Goal: Task Accomplishment & Management: Manage account settings

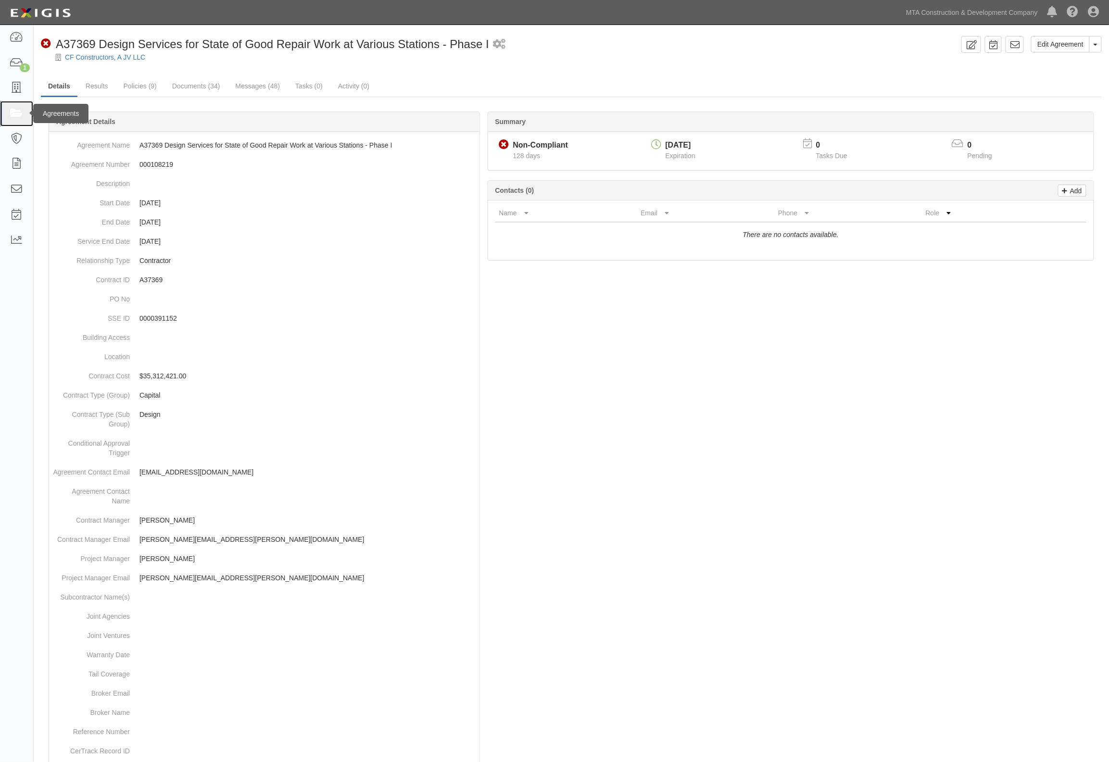
click at [19, 108] on icon at bounding box center [16, 113] width 13 height 11
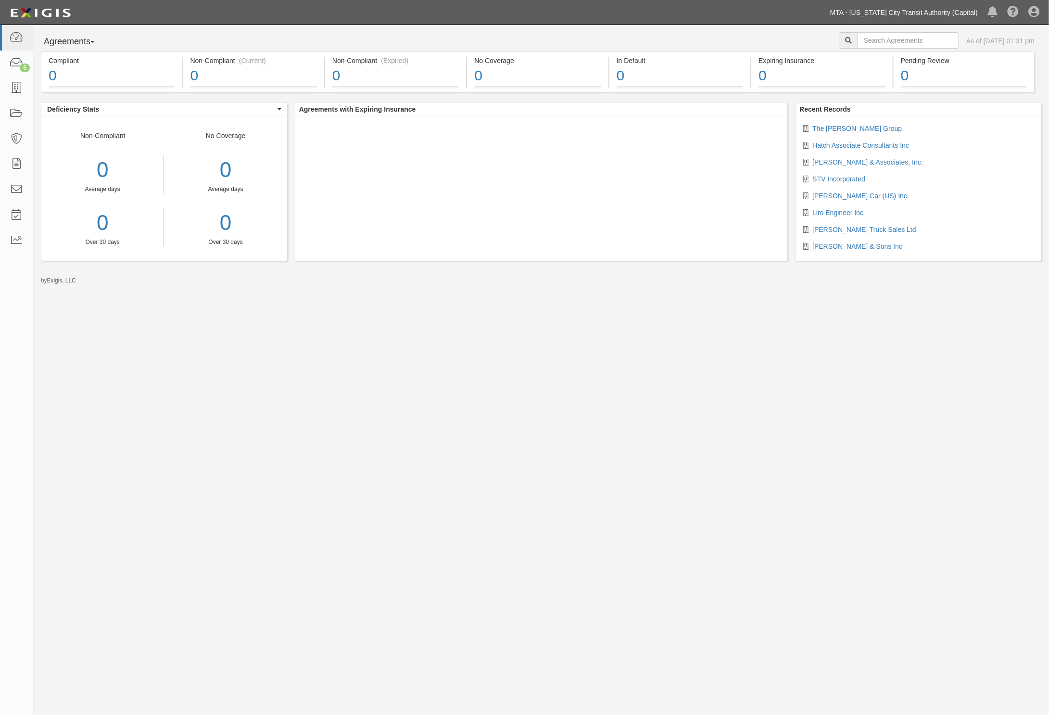
click at [942, 10] on link "MTA - [US_STATE] City Transit Authority (Capital)" at bounding box center [903, 12] width 157 height 19
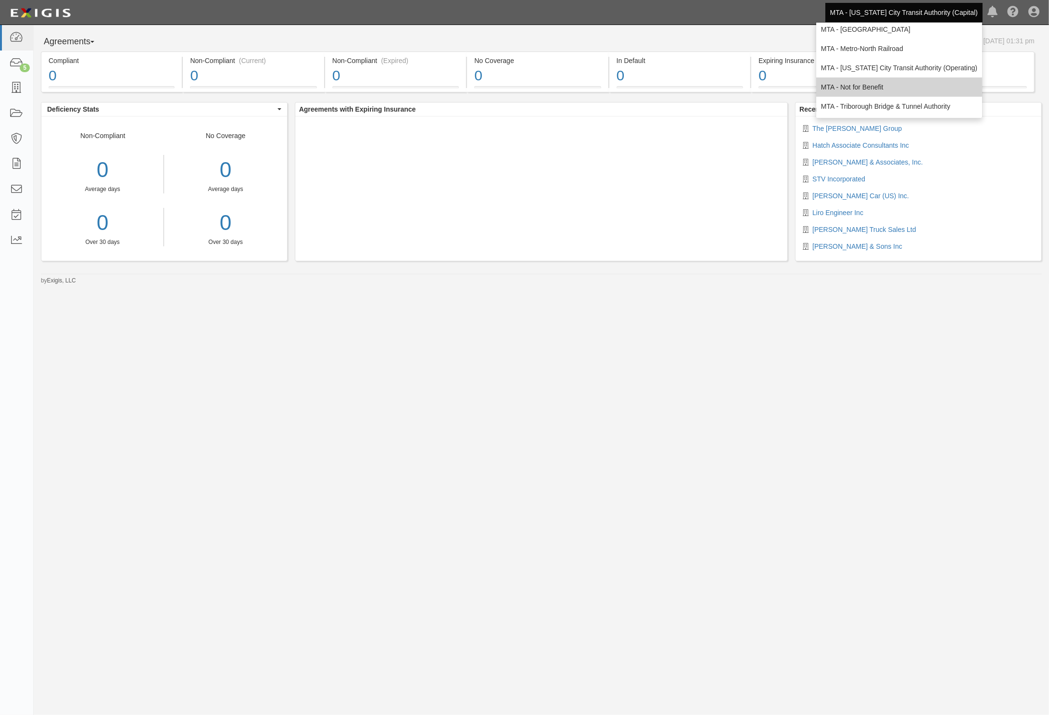
scroll to position [63, 0]
click at [910, 68] on link "MTA - [US_STATE] City Transit Authority (Operating)" at bounding box center [899, 67] width 166 height 19
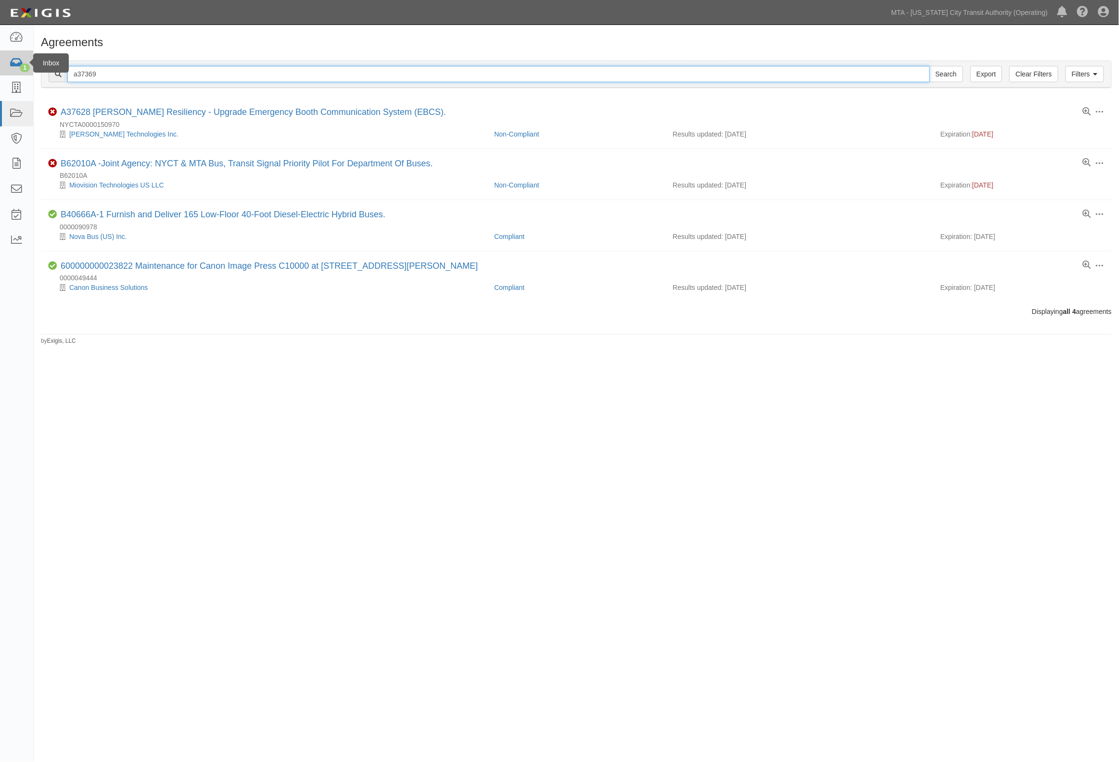
drag, startPoint x: 105, startPoint y: 76, endPoint x: 1, endPoint y: 65, distance: 104.4
click at [1, 65] on body "Toggle navigation Dashboard 1 Inbox Parties Agreements Coverages Documents Mess…" at bounding box center [559, 357] width 1119 height 715
click at [1022, 12] on link "MTA - [US_STATE] City Transit Authority (Operating)" at bounding box center [970, 12] width 166 height 19
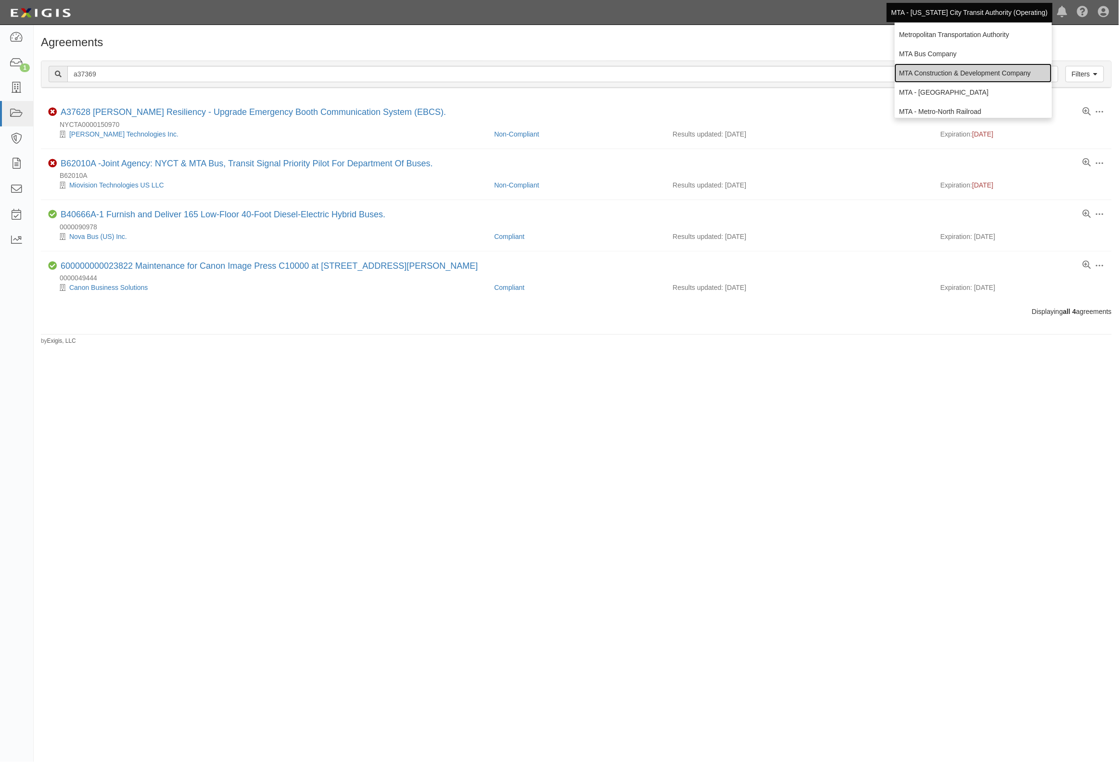
click at [924, 68] on link "MTA Construction & Development Company" at bounding box center [973, 72] width 157 height 19
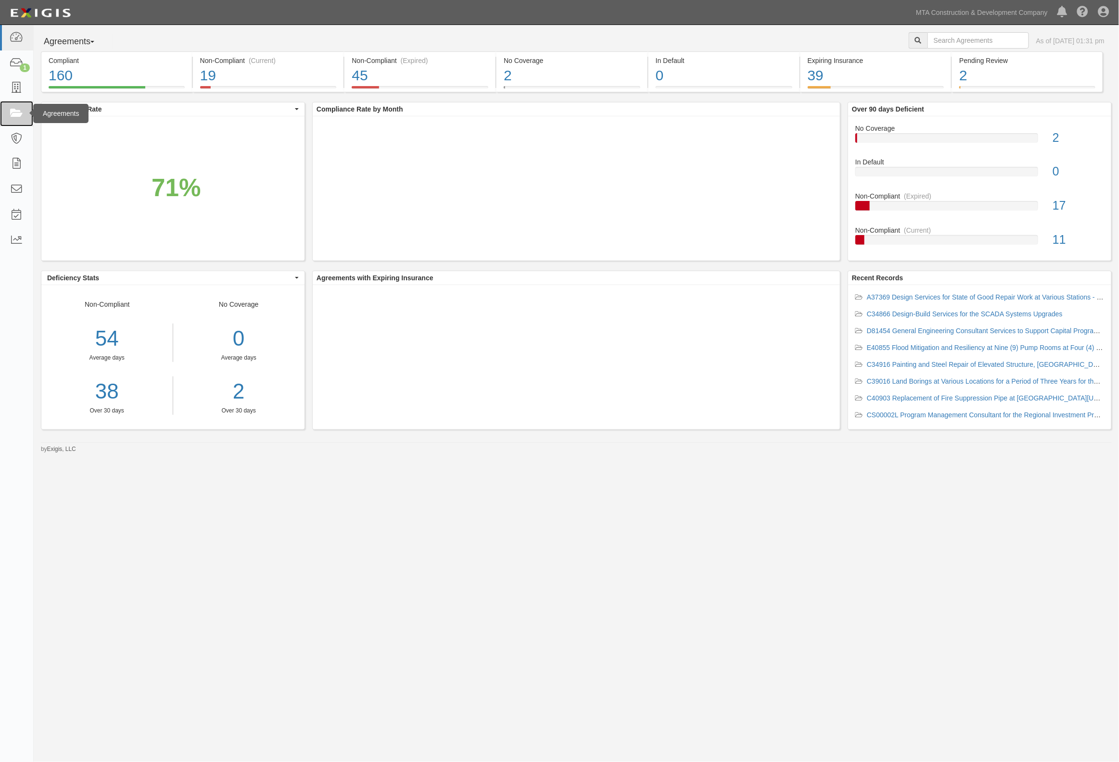
click at [20, 107] on link at bounding box center [16, 113] width 33 height 25
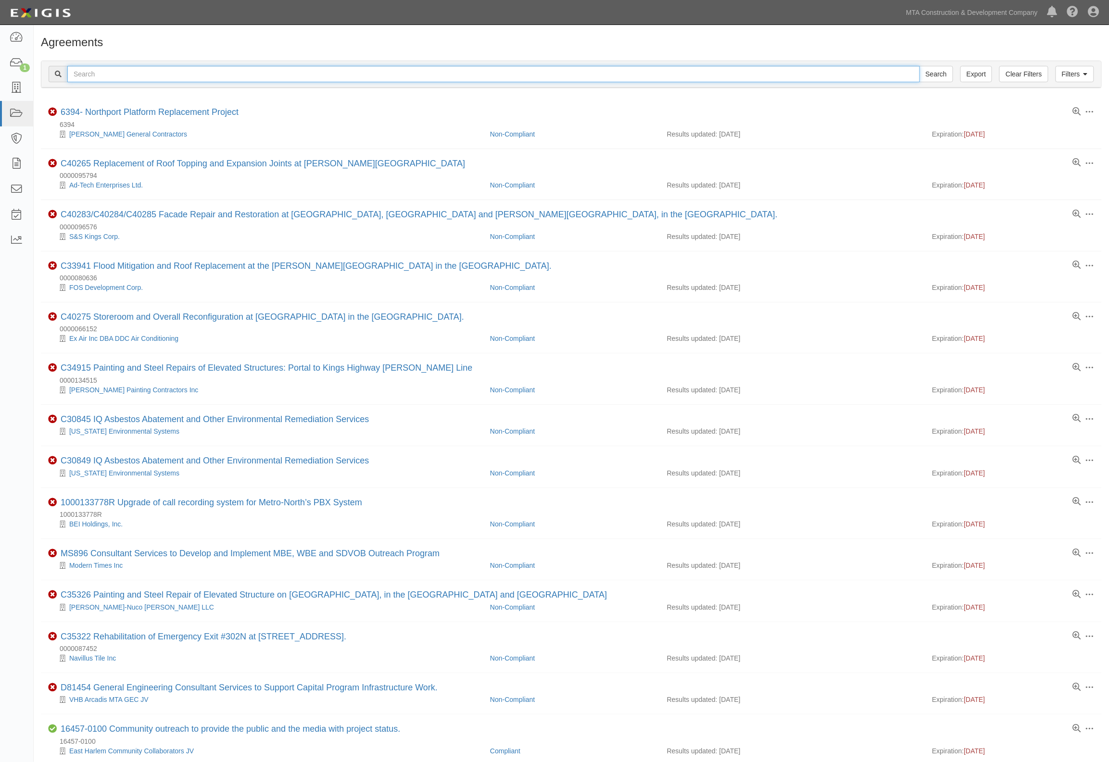
paste input "D81454"
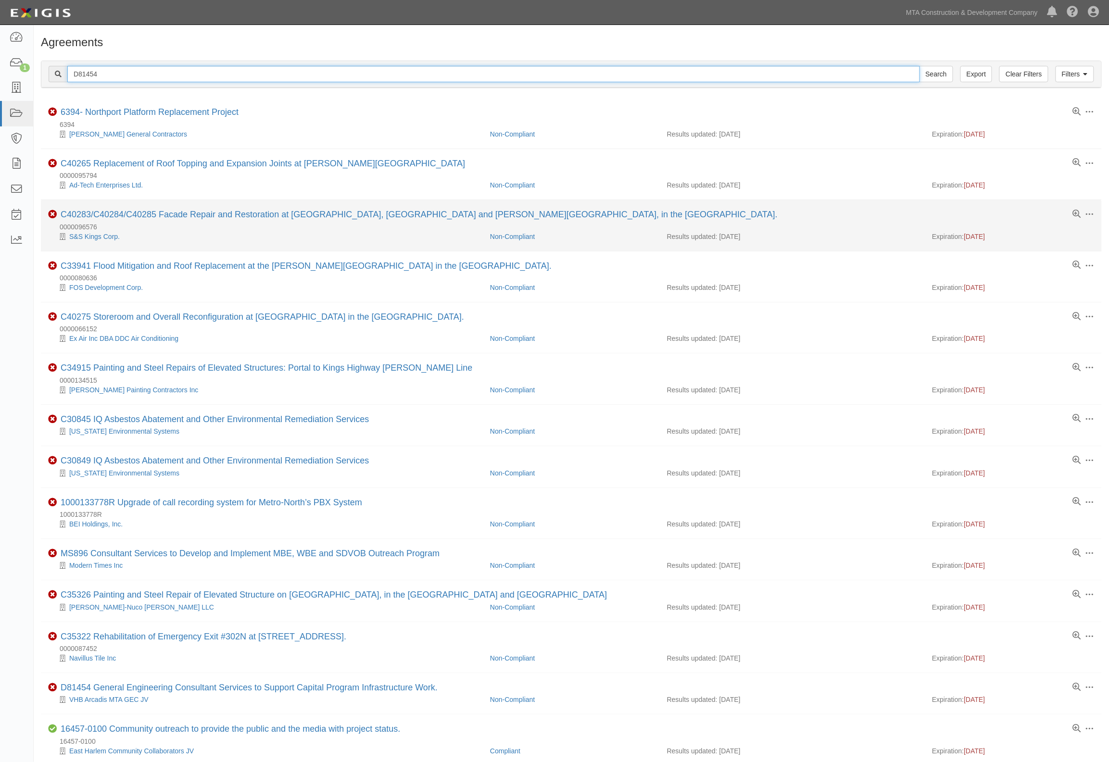
type input "D81454"
click at [920, 66] on input "Search" at bounding box center [937, 74] width 34 height 16
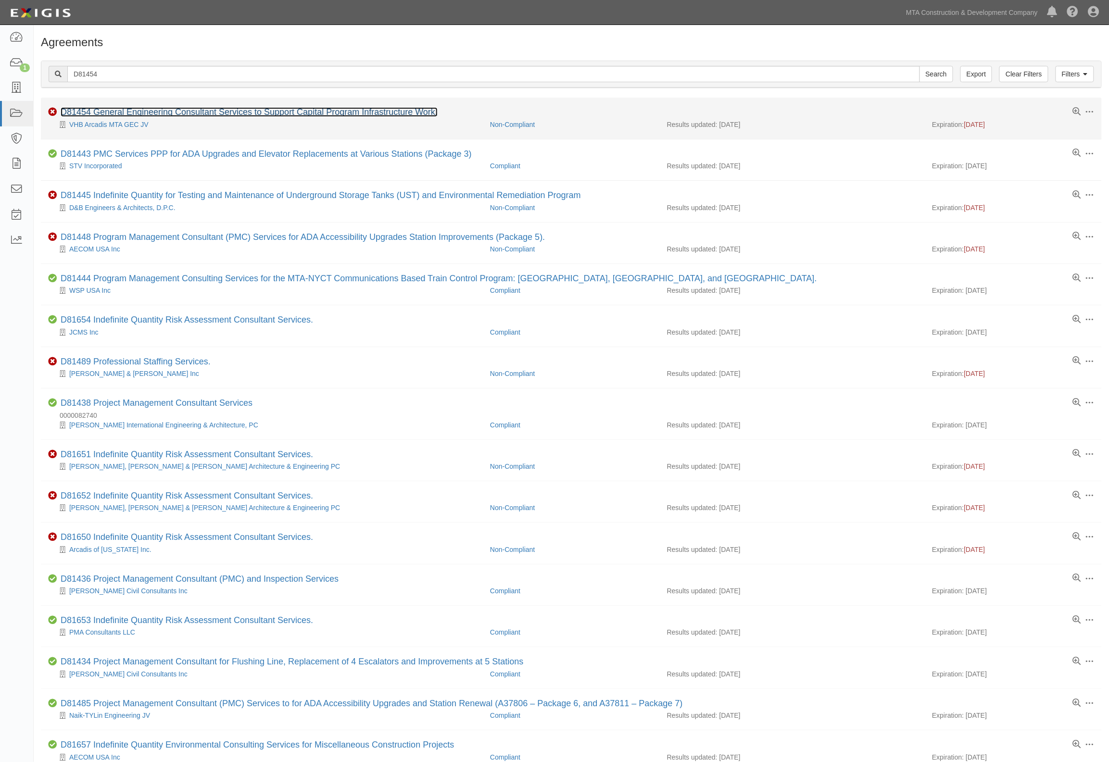
click at [157, 110] on link "D81454 General Engineering Consultant Services to Support Capital Program Infra…" at bounding box center [249, 112] width 377 height 10
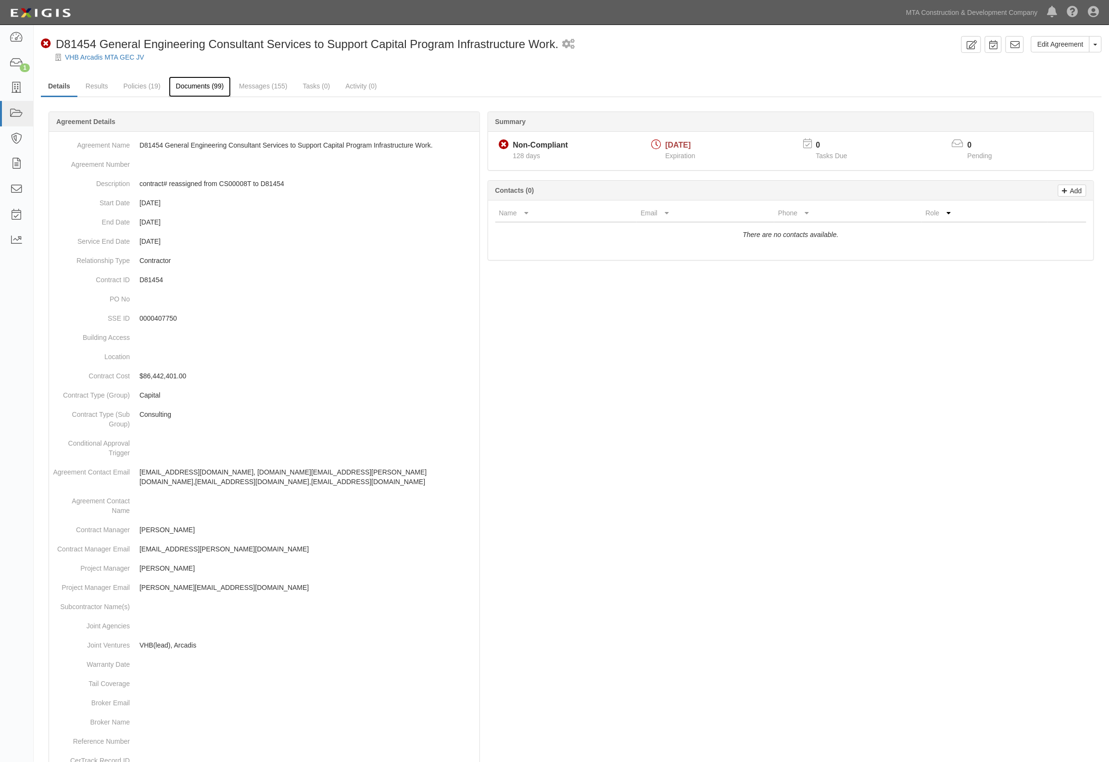
click at [197, 88] on link "Documents (99)" at bounding box center [200, 86] width 63 height 21
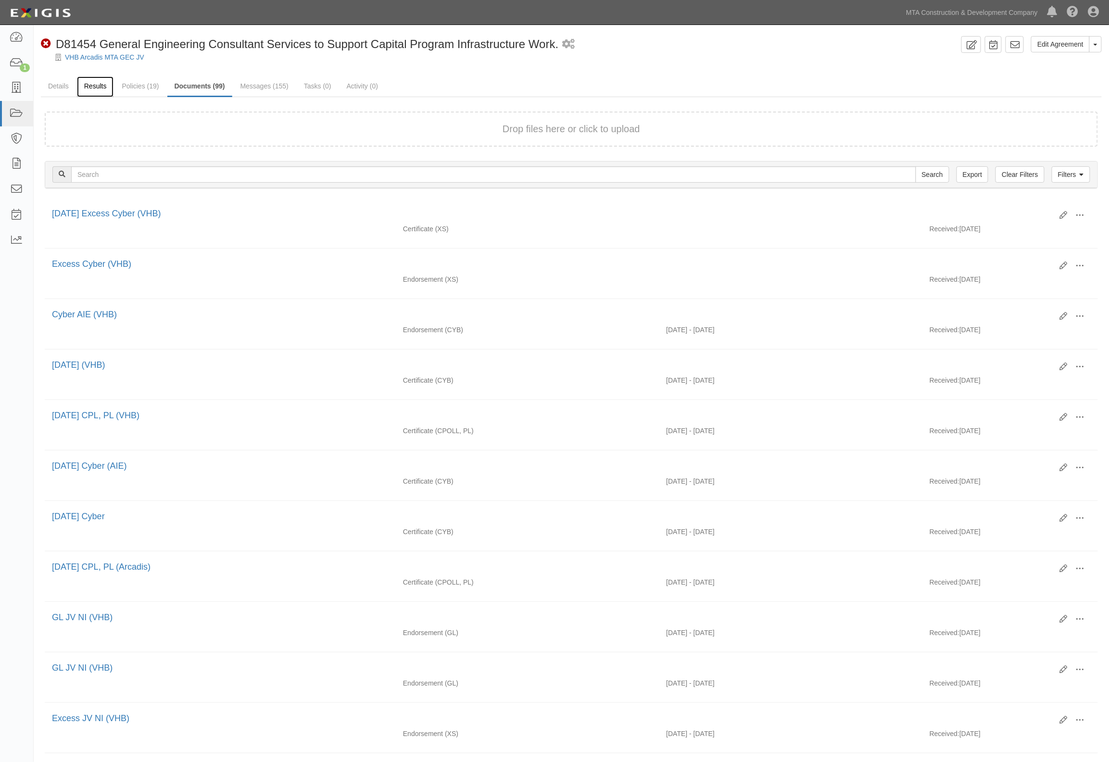
click at [97, 89] on link "Results" at bounding box center [95, 86] width 37 height 21
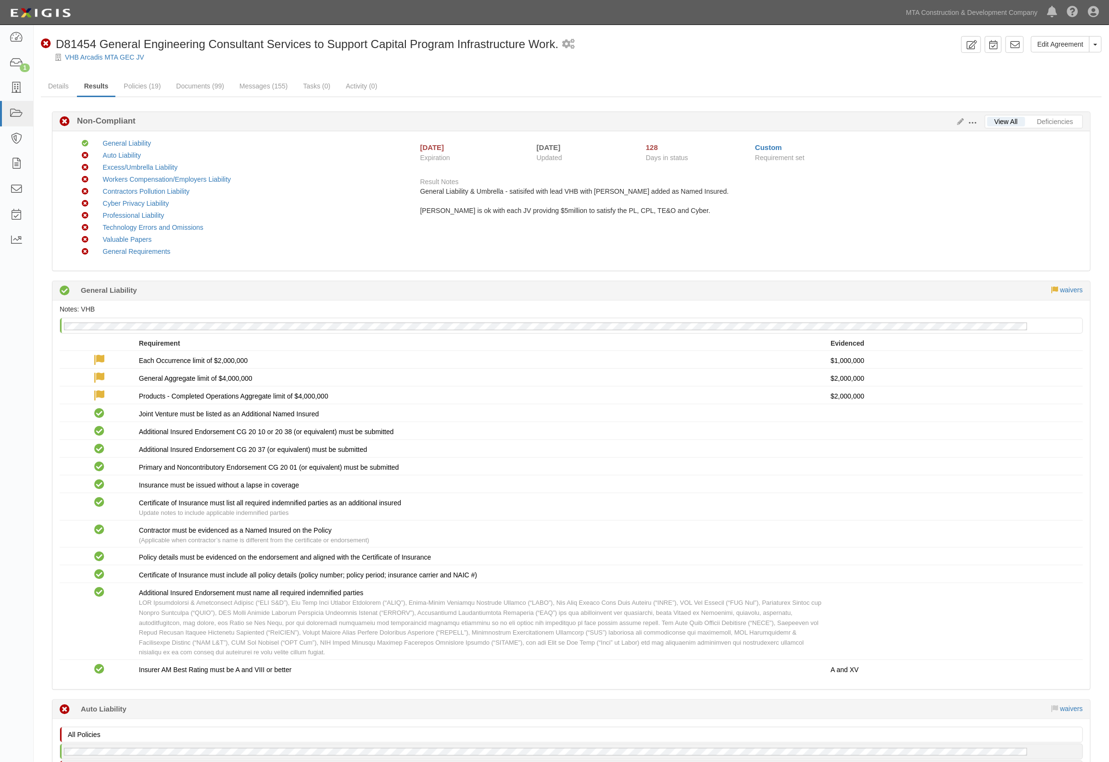
click at [313, 212] on div "Professional Liability" at bounding box center [251, 216] width 310 height 10
click at [1058, 121] on link "Deficiencies" at bounding box center [1055, 122] width 51 height 10
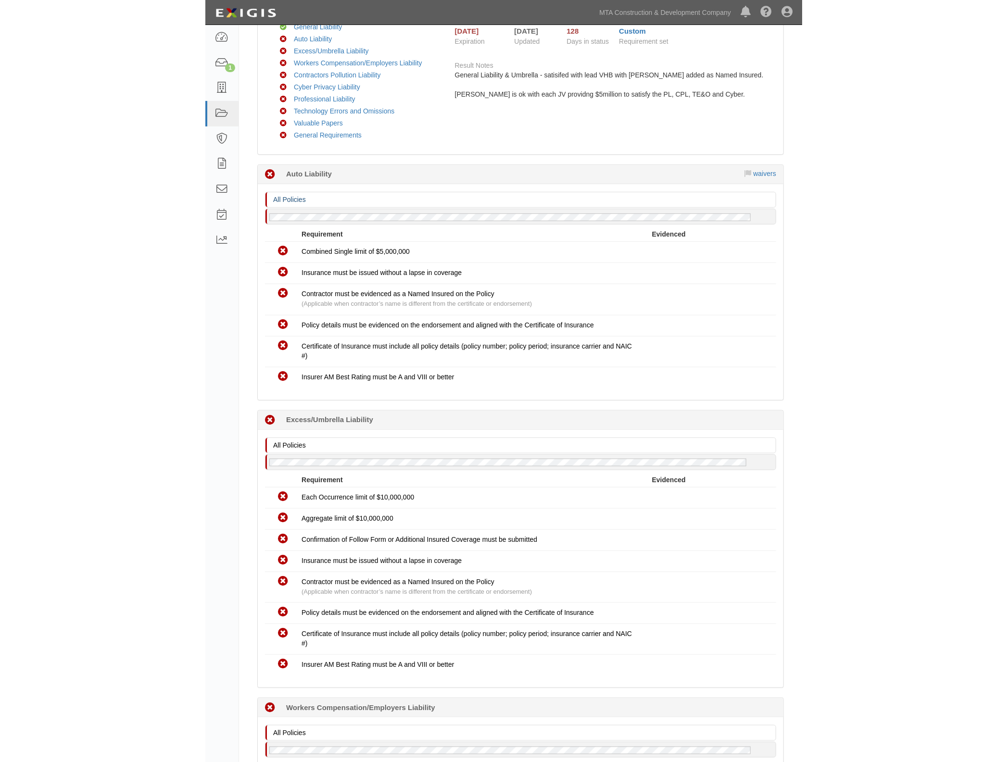
scroll to position [192, 0]
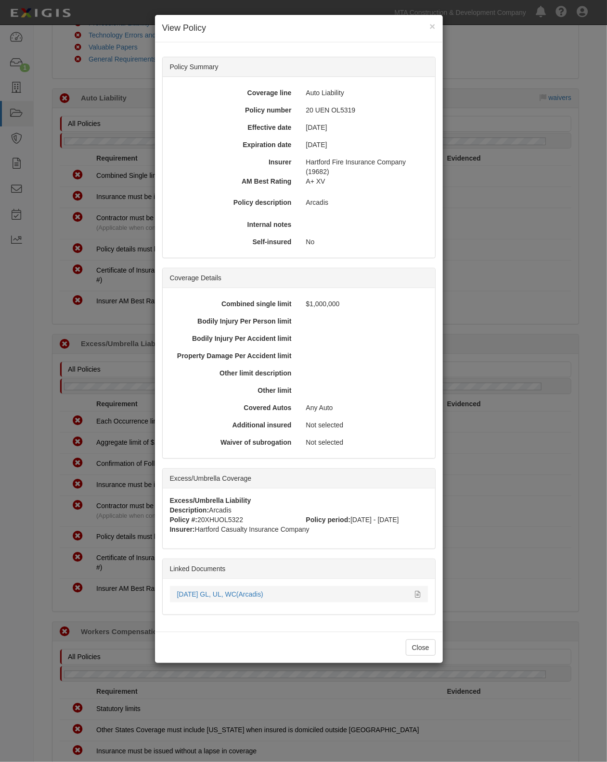
click at [261, 599] on div "10.1.25 GL, UL, WC(Arcadis)" at bounding box center [292, 595] width 231 height 10
click at [258, 598] on link "10.1.25 GL, UL, WC(Arcadis)" at bounding box center [220, 595] width 86 height 8
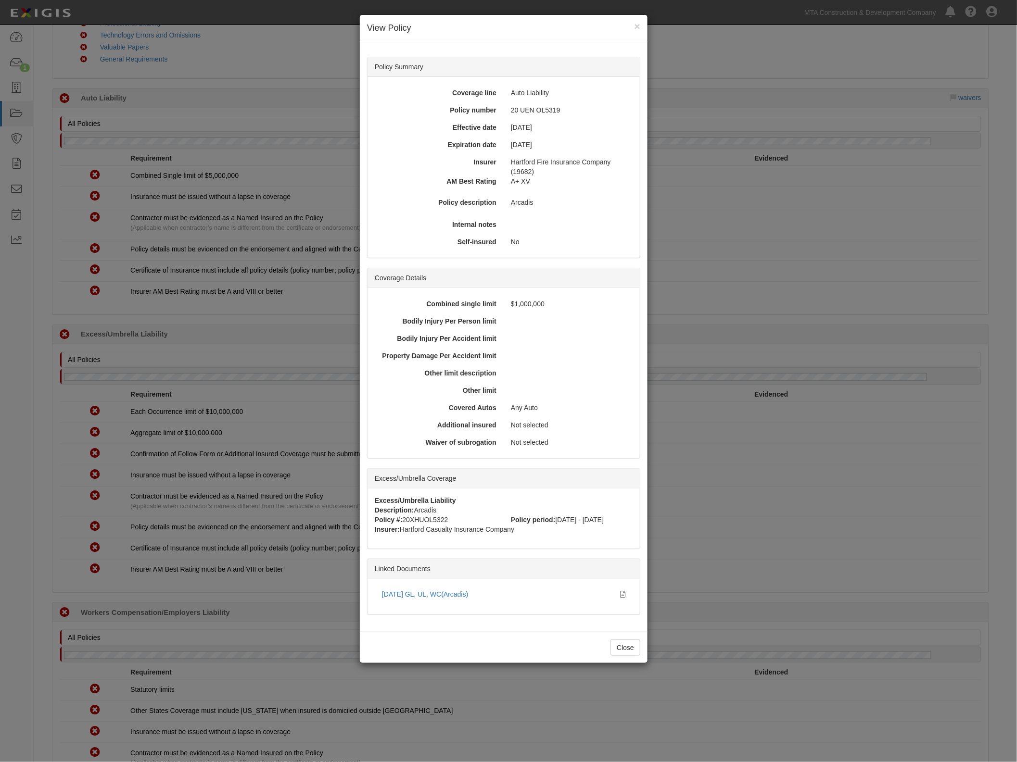
click at [807, 360] on div "× View Policy Policy Summary Coverage line Auto Liability Policy number 20 UEN …" at bounding box center [508, 381] width 1017 height 762
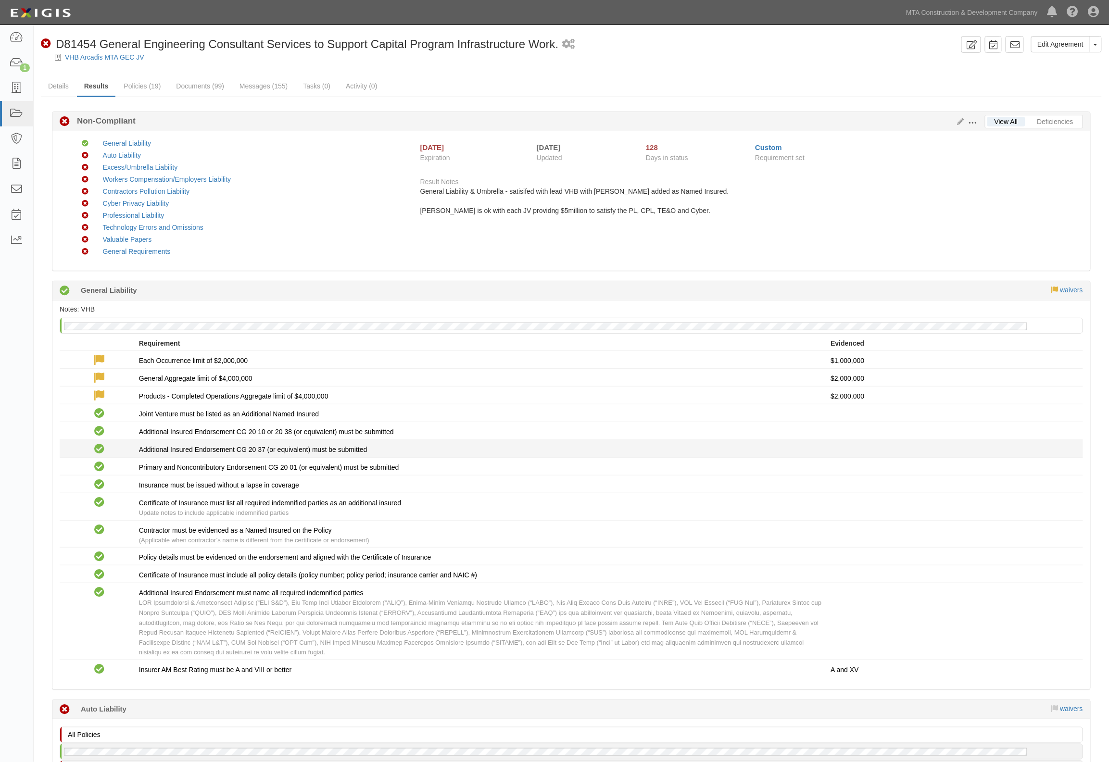
click at [824, 447] on div "Compliant Additional Insured Endorsement CG 20 37 (or equivalent) must be submi…" at bounding box center [571, 449] width 1038 height 13
click at [194, 83] on link "Documents (99)" at bounding box center [200, 86] width 63 height 21
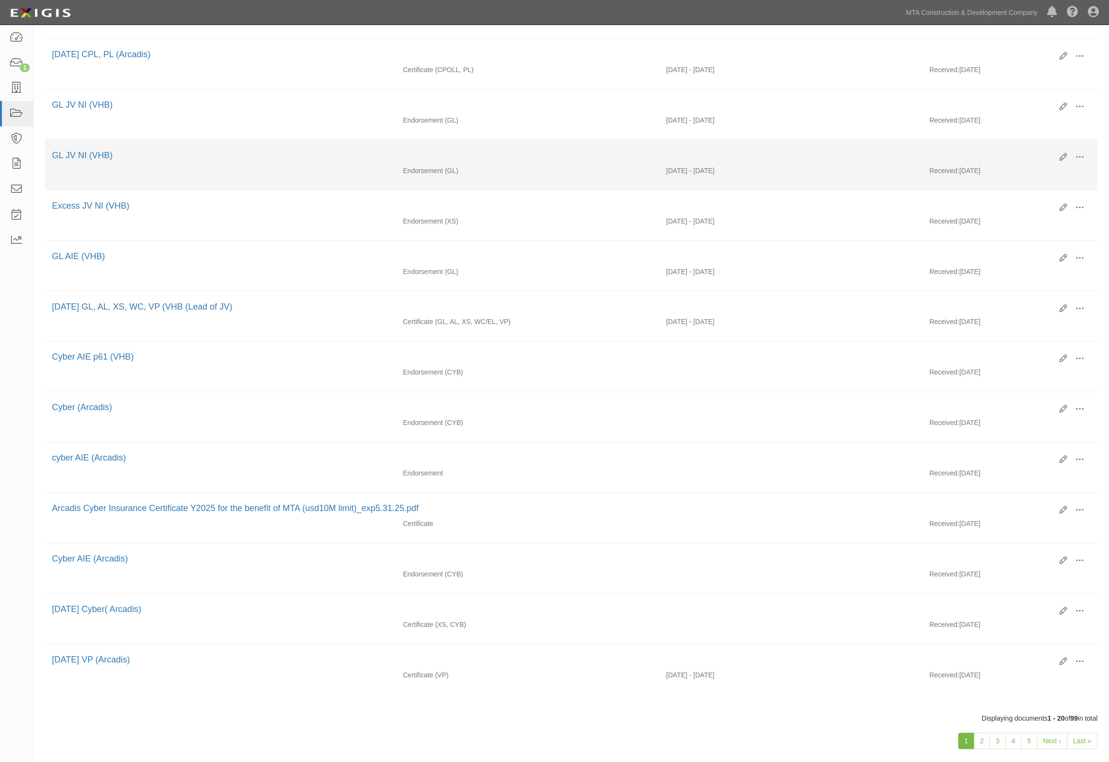
scroll to position [551, 0]
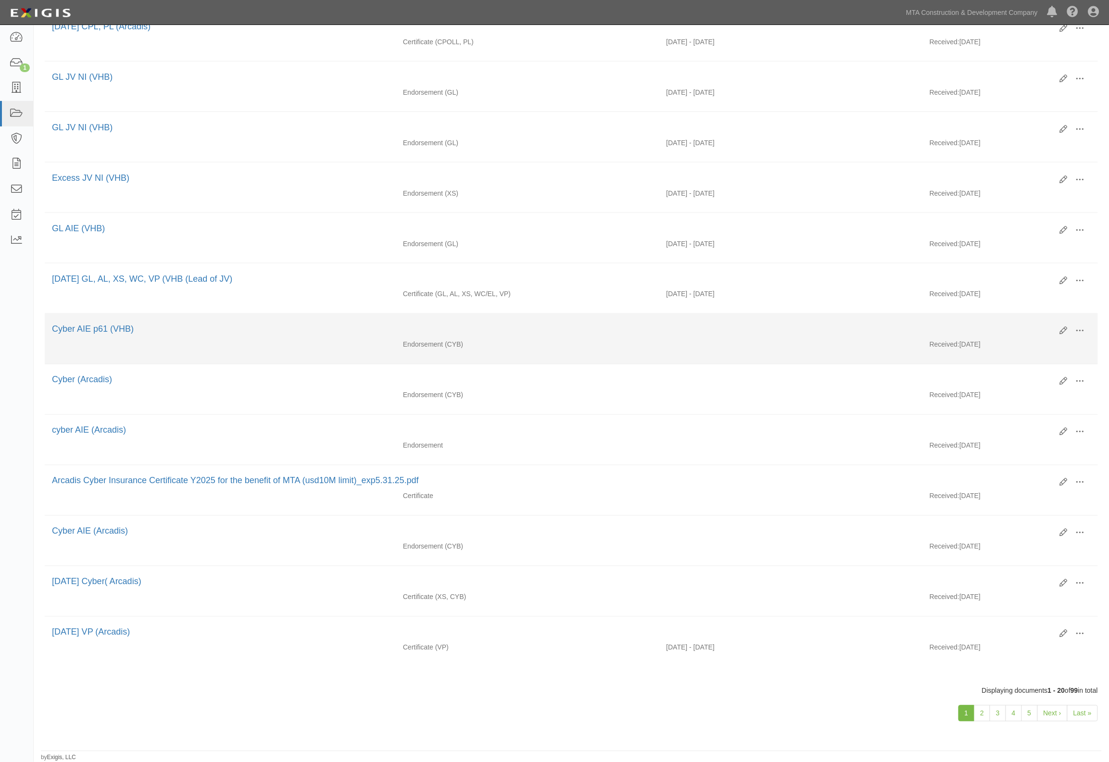
drag, startPoint x: 115, startPoint y: 327, endPoint x: 329, endPoint y: 352, distance: 215.0
click at [330, 351] on li "Edit View View details Archive Delete Cyber AIE p61 (VHB) Endorsement (CYB) Rec…" at bounding box center [571, 339] width 1053 height 51
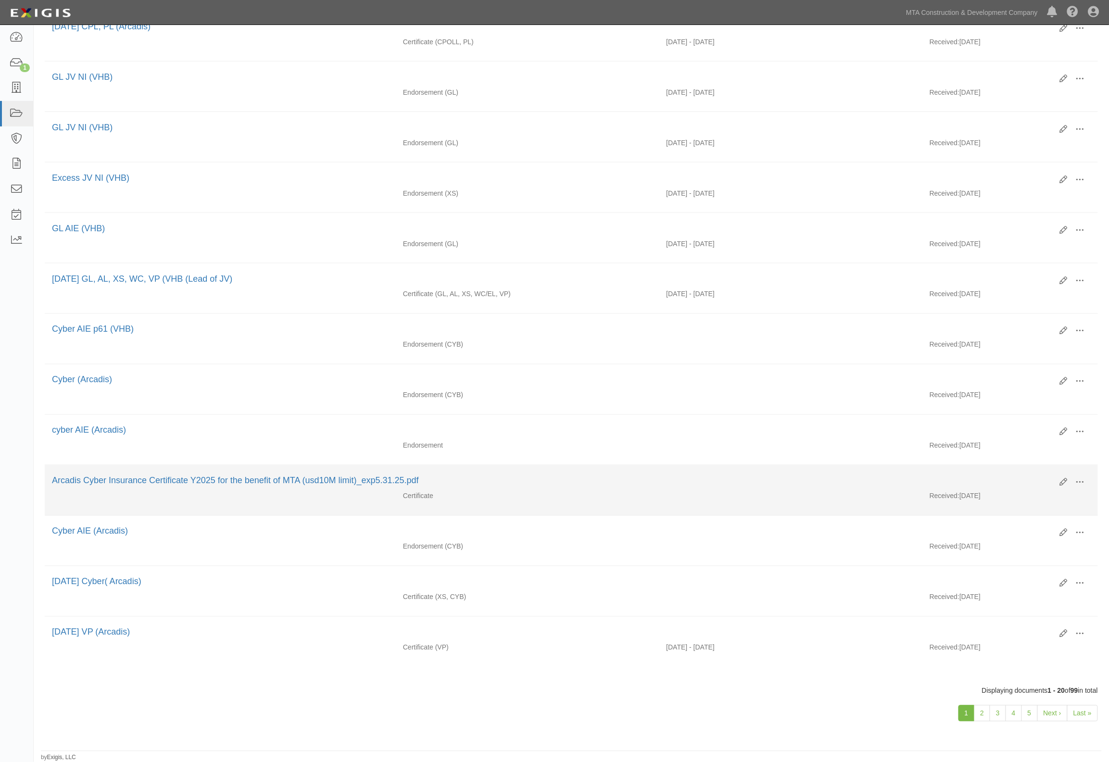
click at [755, 503] on div "Certificate Received: 03/12/2025" at bounding box center [571, 499] width 1053 height 14
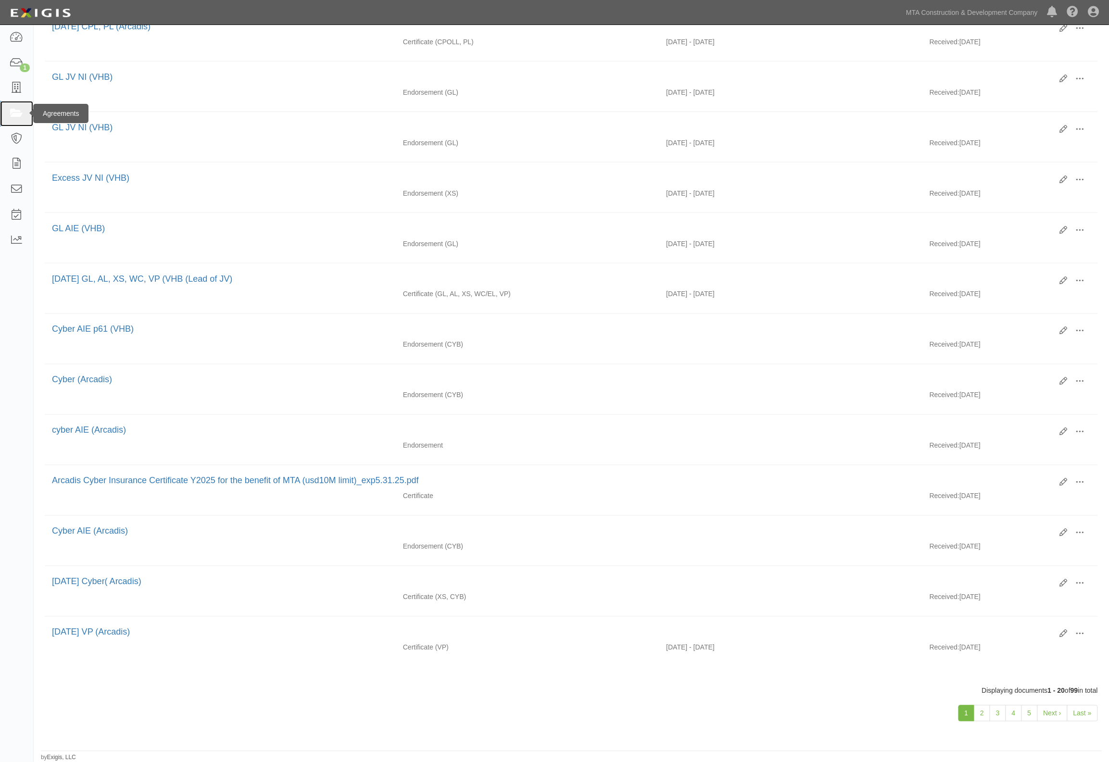
click at [12, 113] on icon at bounding box center [16, 113] width 13 height 11
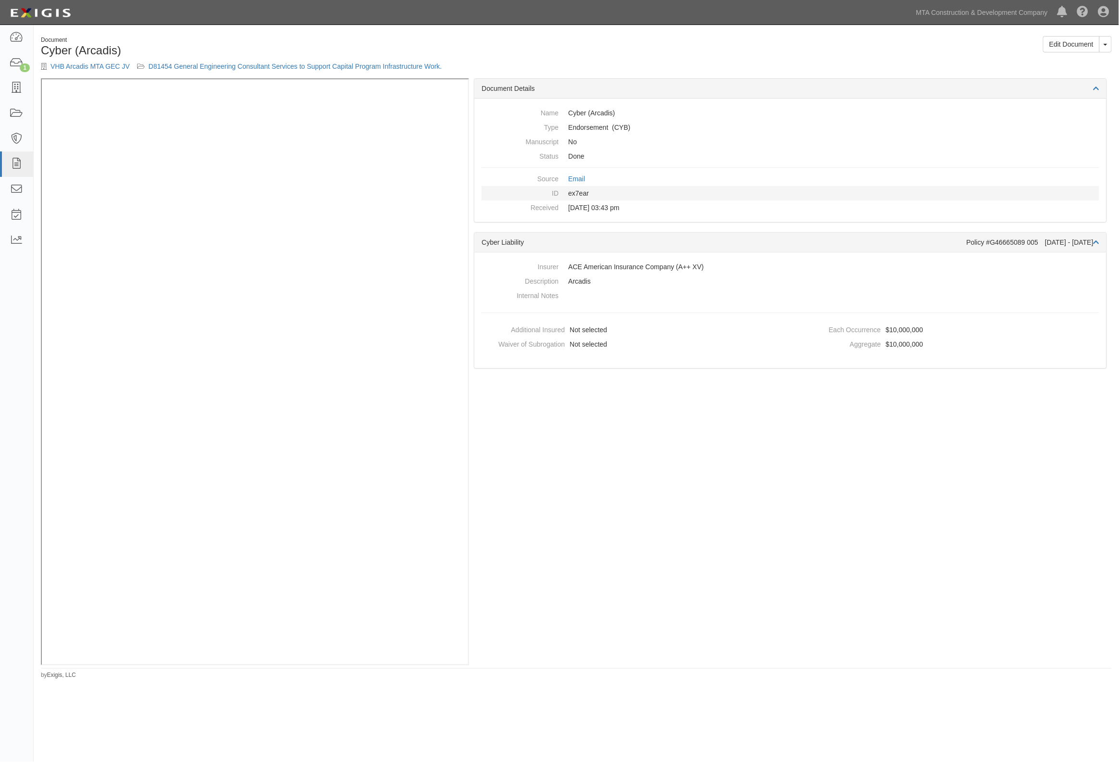
click at [865, 193] on dd "ex7ear" at bounding box center [791, 193] width 618 height 14
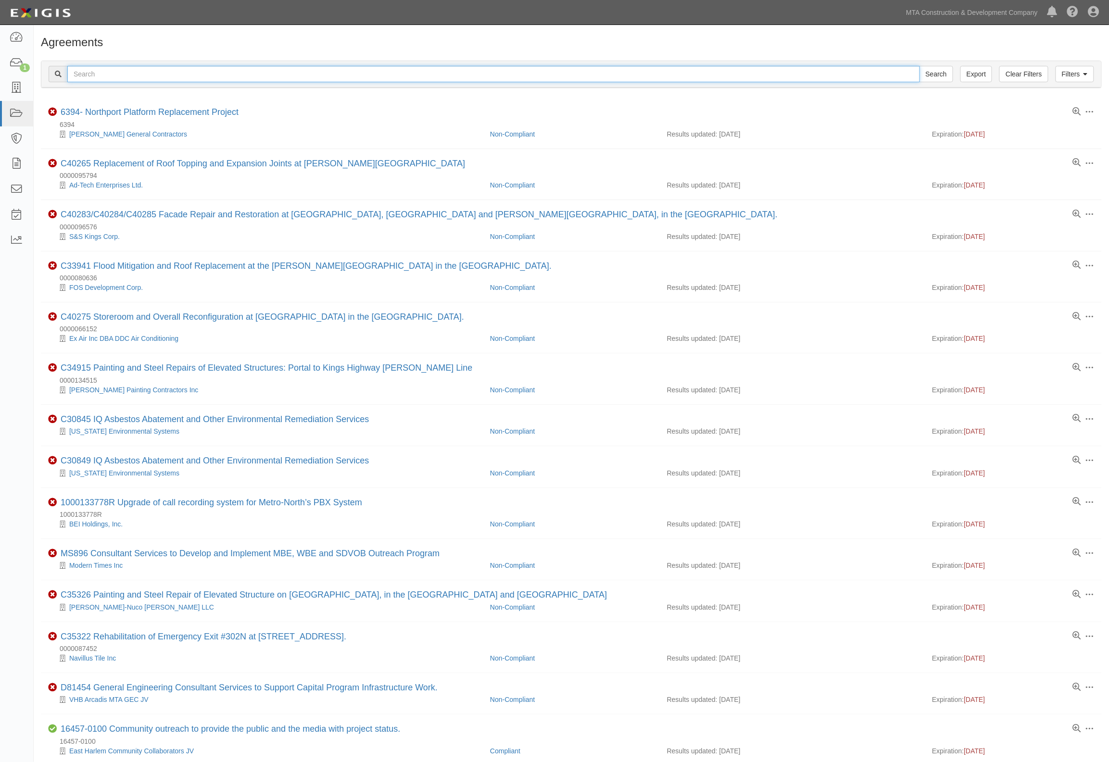
click at [99, 73] on input "text" at bounding box center [493, 74] width 853 height 16
type input "865-23"
click at [920, 66] on input "Search" at bounding box center [937, 74] width 34 height 16
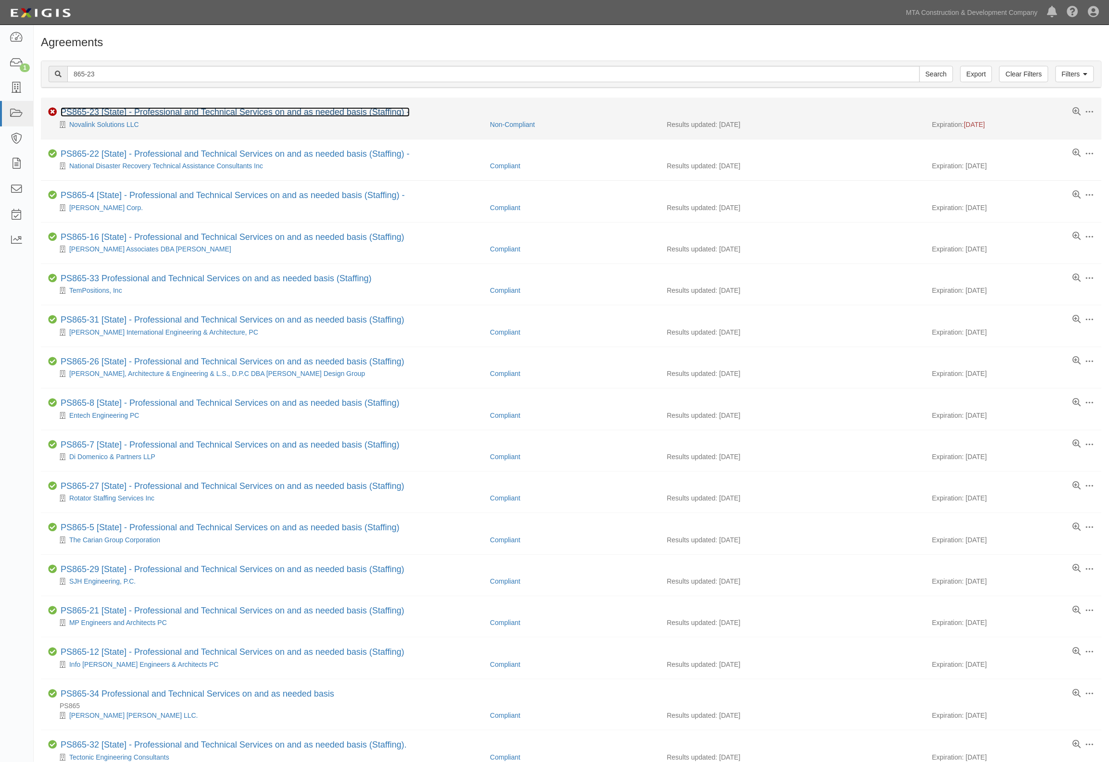
click at [112, 114] on link "PS865-23 [State] - Professional and Technical Services on and as needed basis (…" at bounding box center [235, 112] width 349 height 10
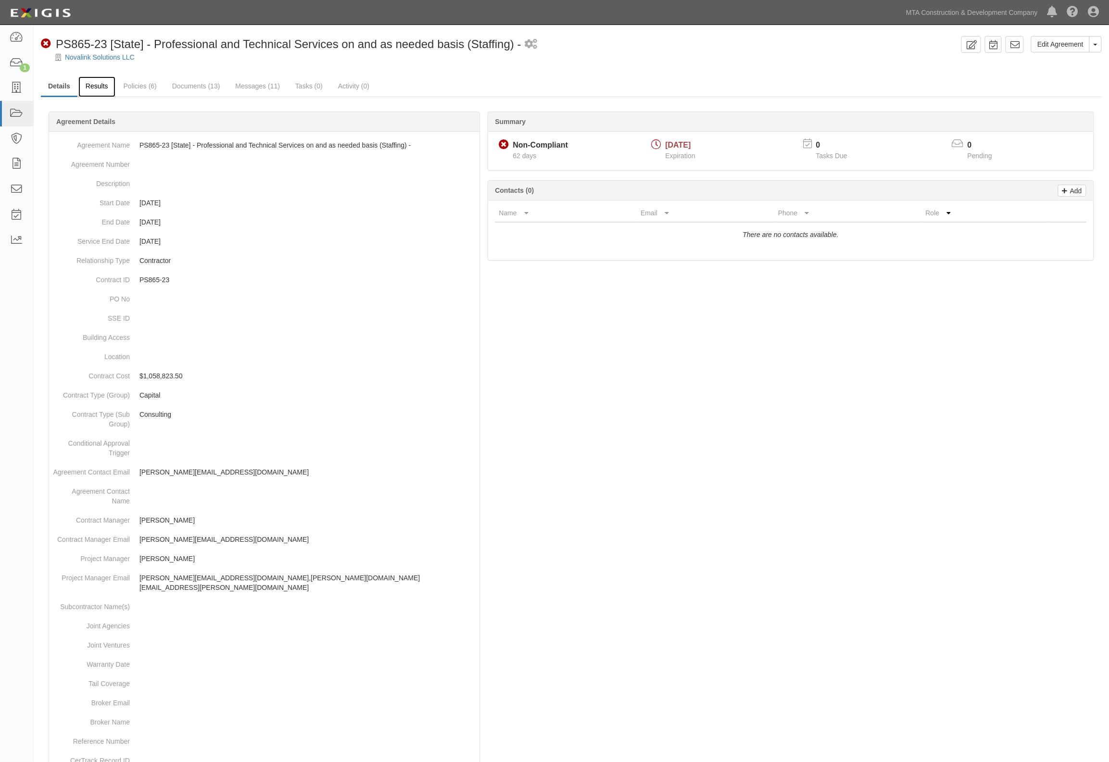
click at [101, 93] on link "Results" at bounding box center [96, 86] width 37 height 21
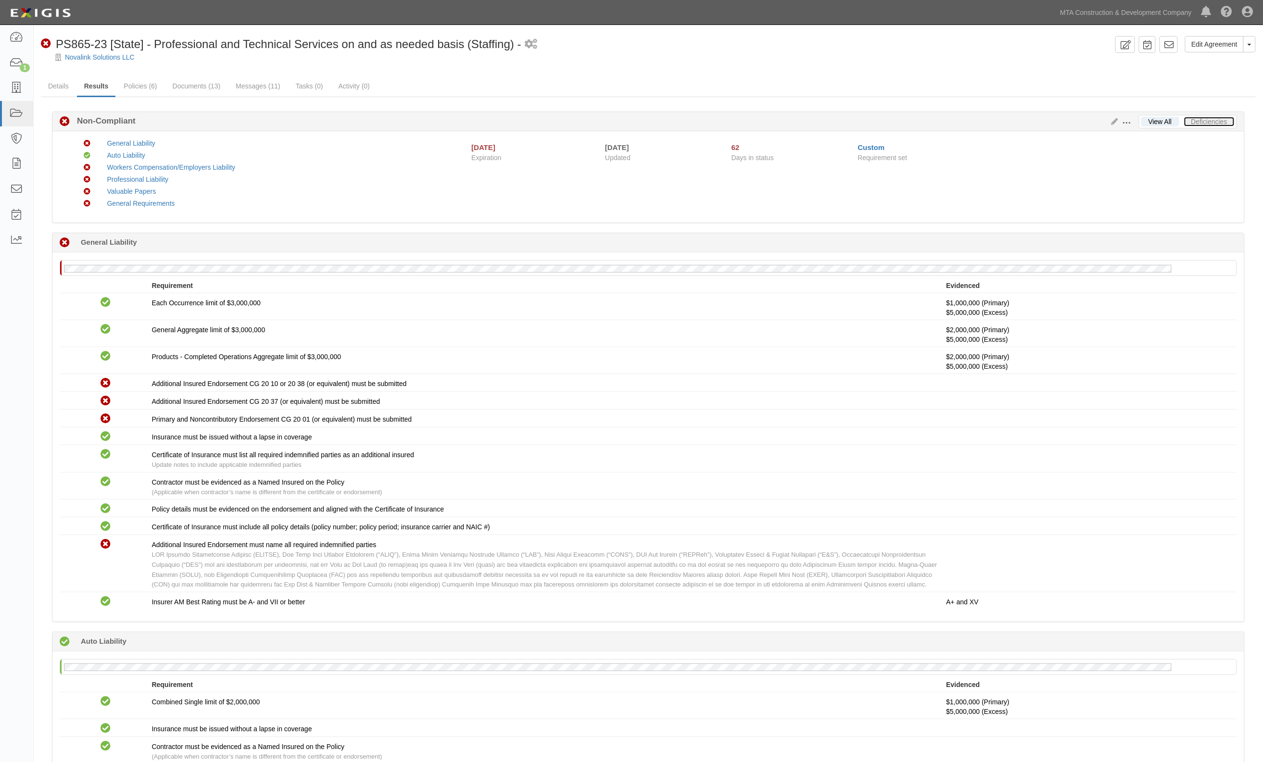
click at [1109, 120] on link "Deficiencies" at bounding box center [1209, 122] width 51 height 10
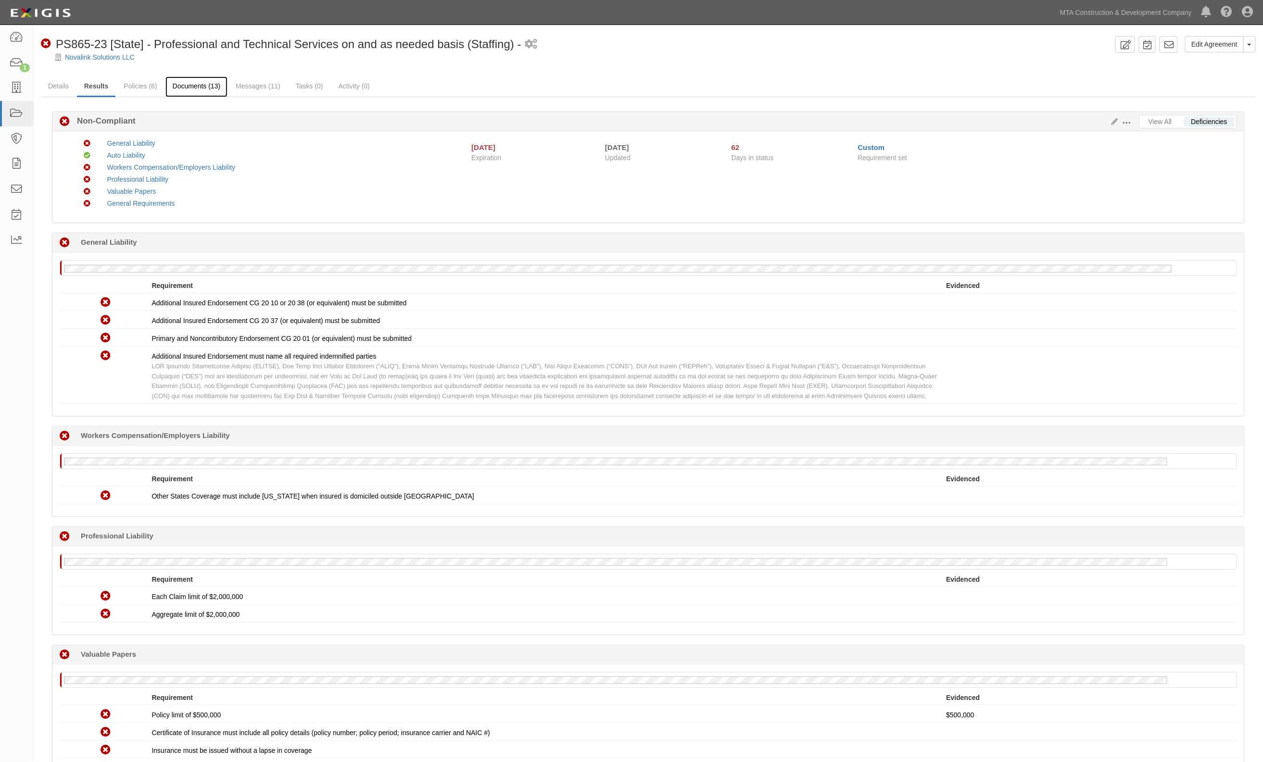
click at [196, 86] on link "Documents (13)" at bounding box center [196, 86] width 63 height 21
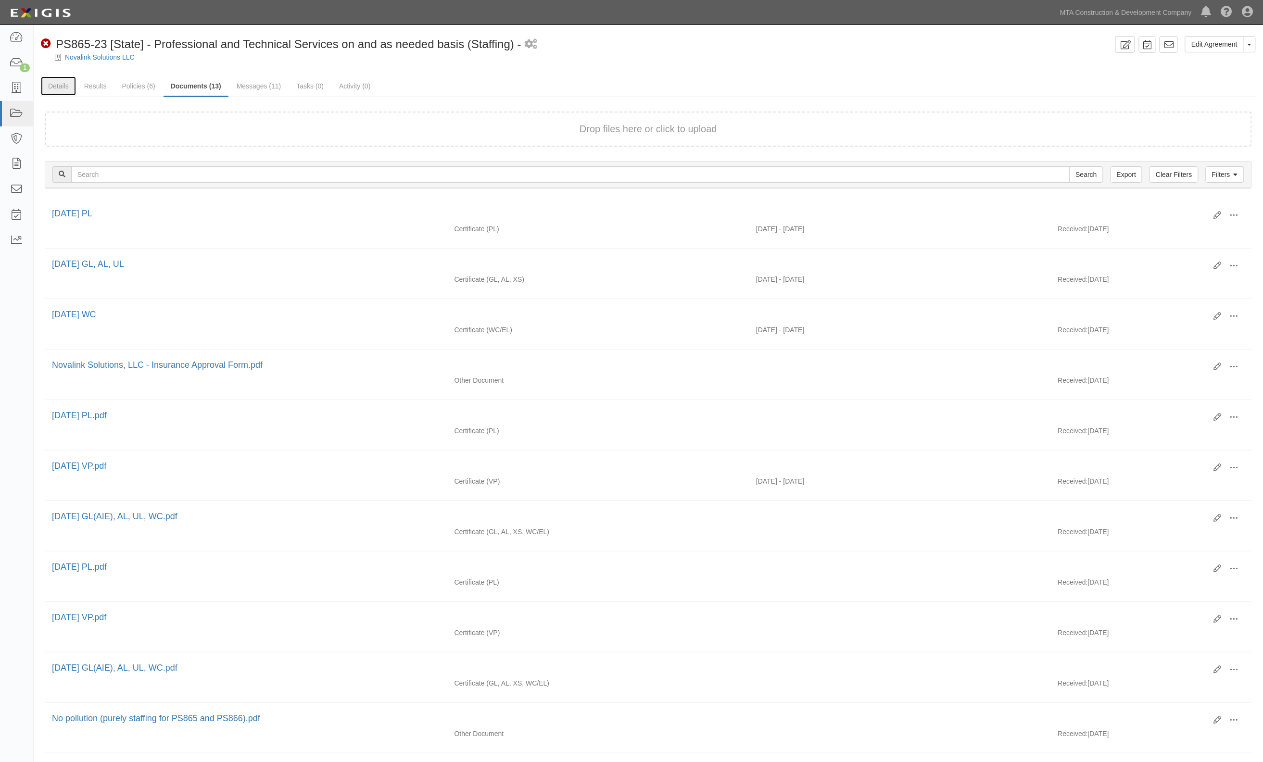
click at [58, 87] on link "Details" at bounding box center [58, 85] width 35 height 19
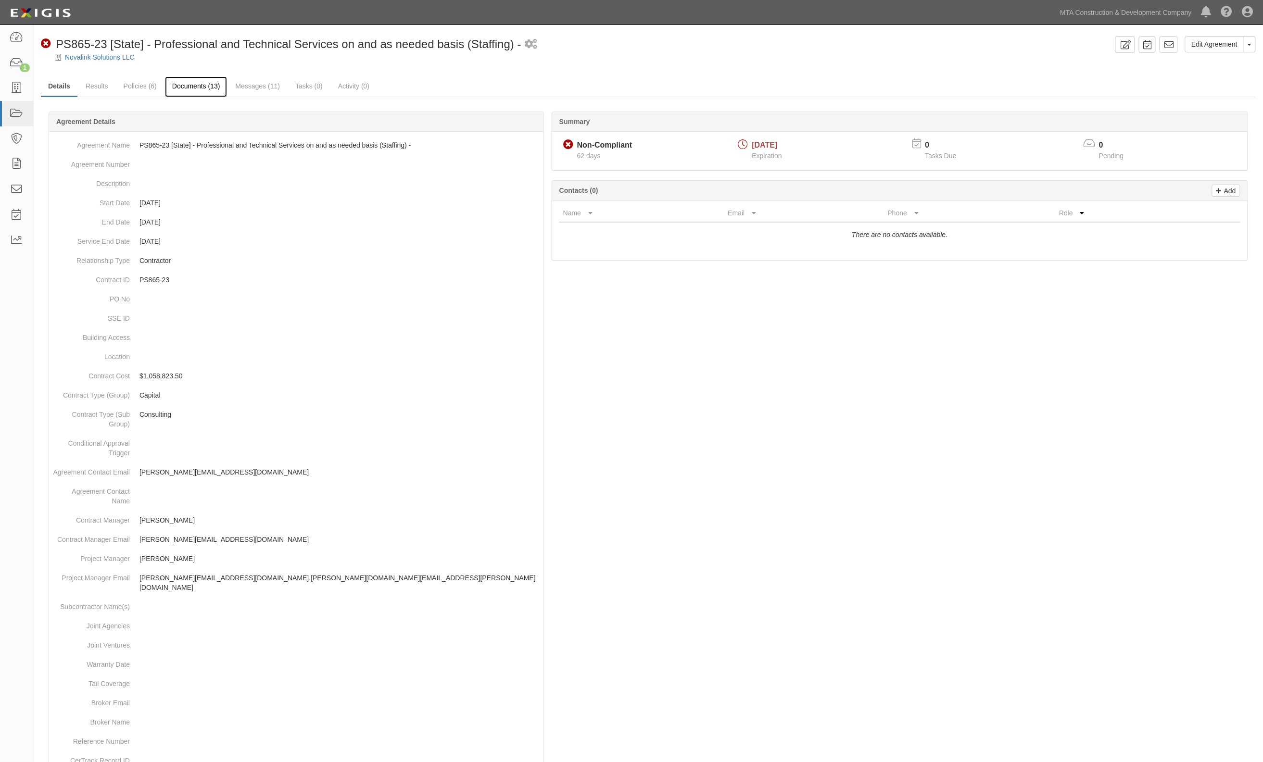
click at [199, 92] on link "Documents (13)" at bounding box center [196, 86] width 63 height 21
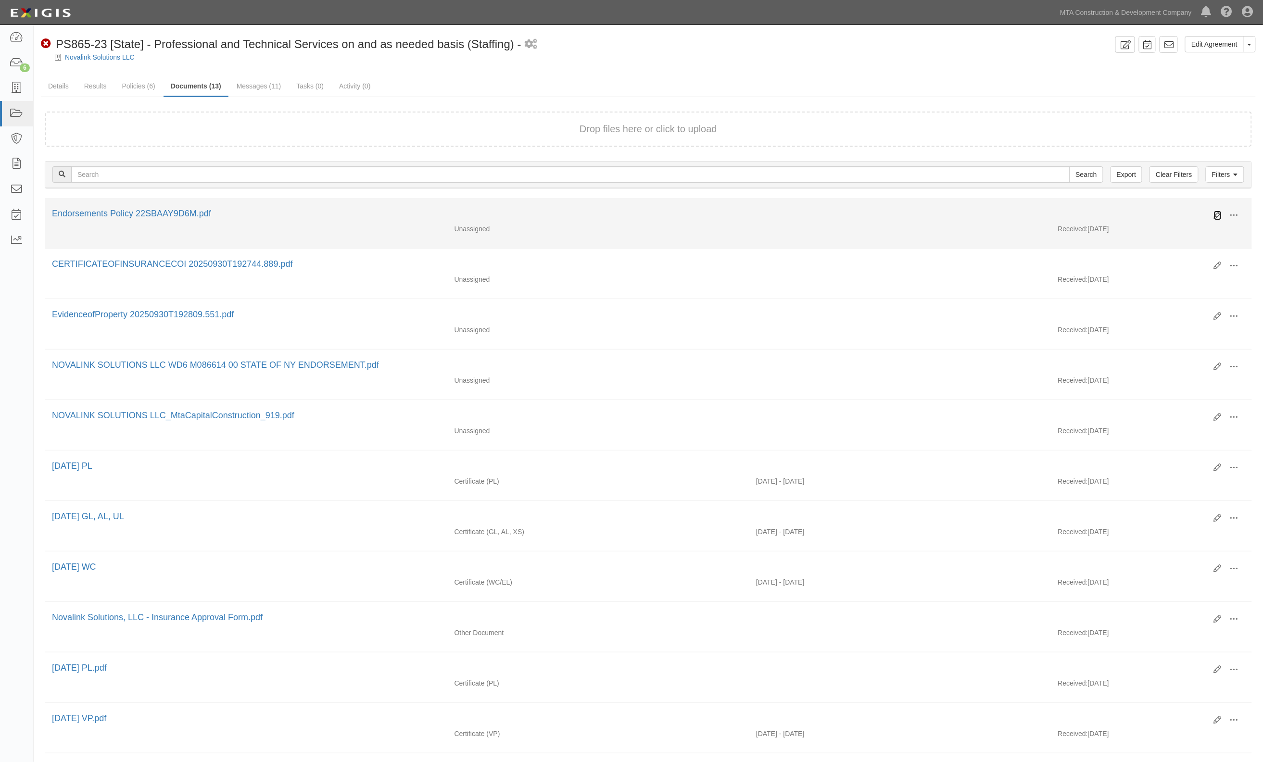
click at [1217, 212] on icon at bounding box center [1218, 216] width 8 height 8
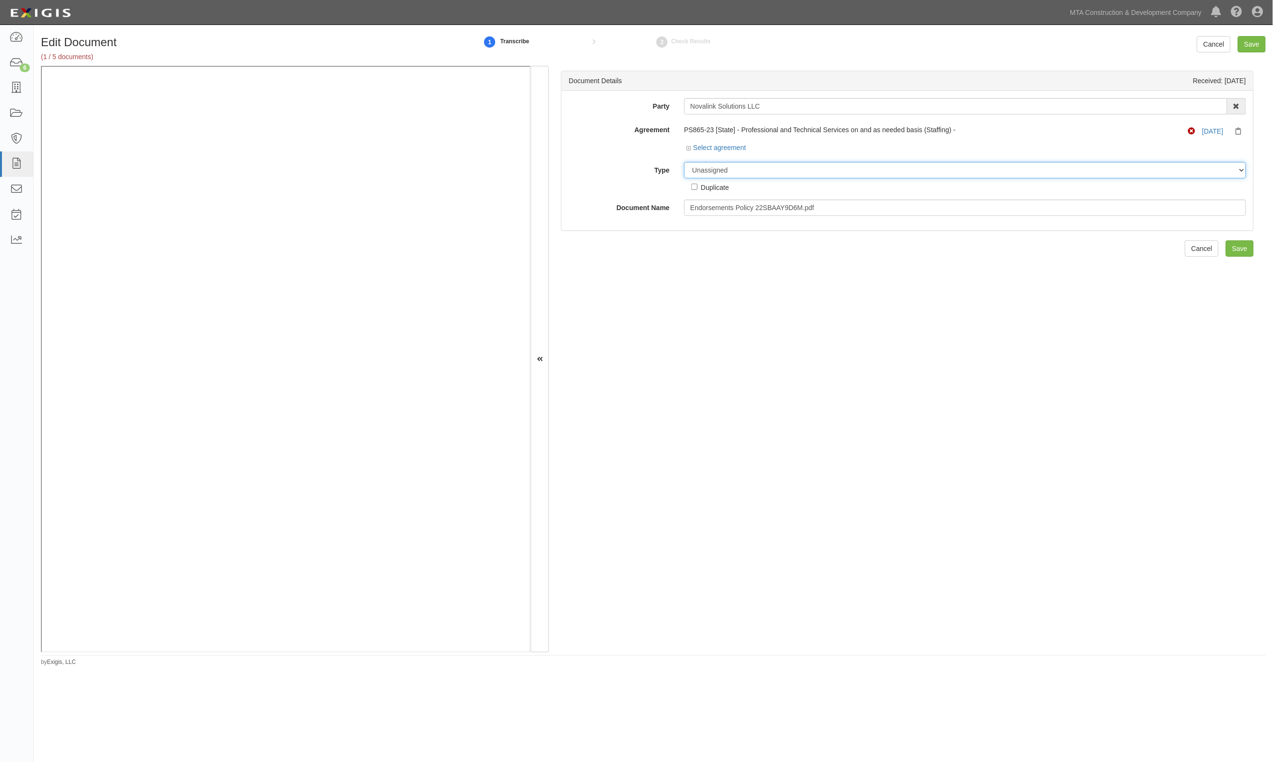
drag, startPoint x: 803, startPoint y: 164, endPoint x: 798, endPoint y: 165, distance: 6.1
click at [803, 164] on select "Unassigned Binder Cancellation Notice Certificate Contract Endorsement Insuranc…" at bounding box center [965, 170] width 562 height 16
select select "EndorsementDetail"
click at [684, 162] on select "Unassigned Binder Cancellation Notice Certificate Contract Endorsement Insuranc…" at bounding box center [965, 170] width 562 height 16
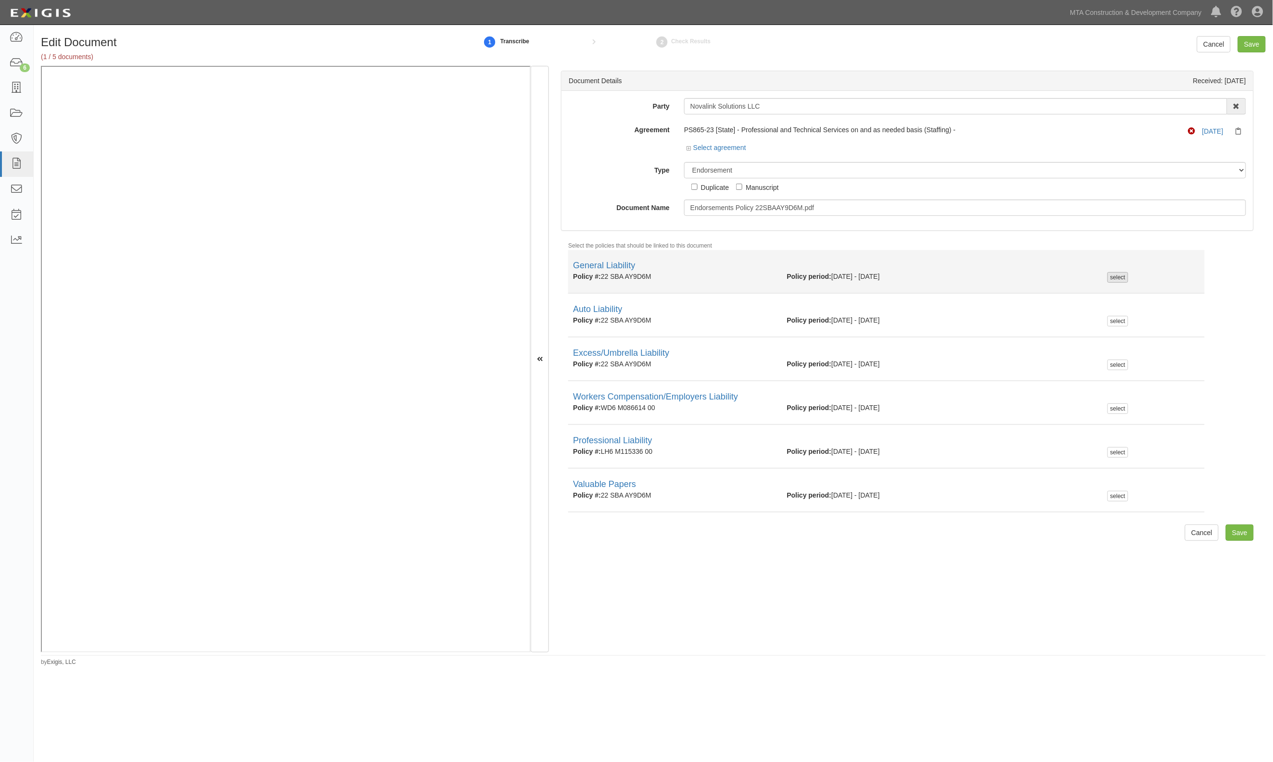
click at [1109, 279] on div "select" at bounding box center [1117, 277] width 21 height 11
checkbox input "true"
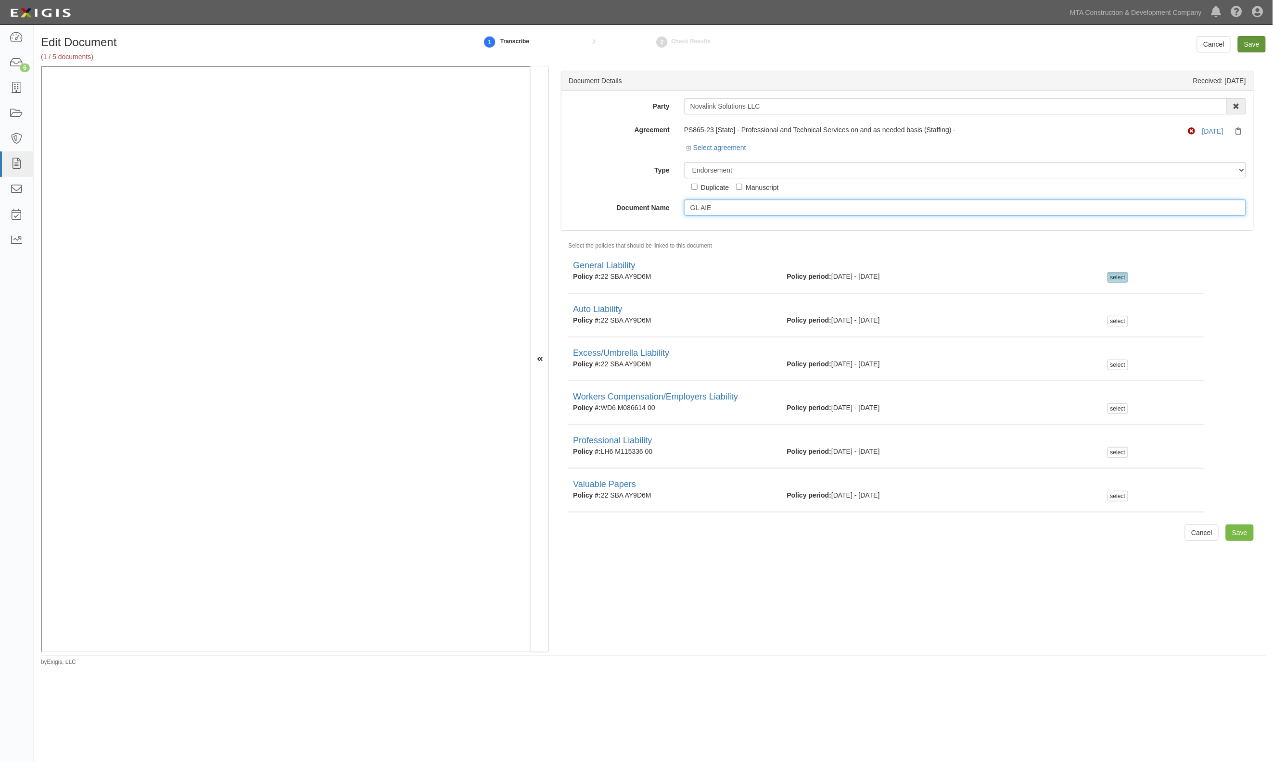
type input "GL AIE"
click at [1251, 42] on input "Save" at bounding box center [1252, 44] width 28 height 16
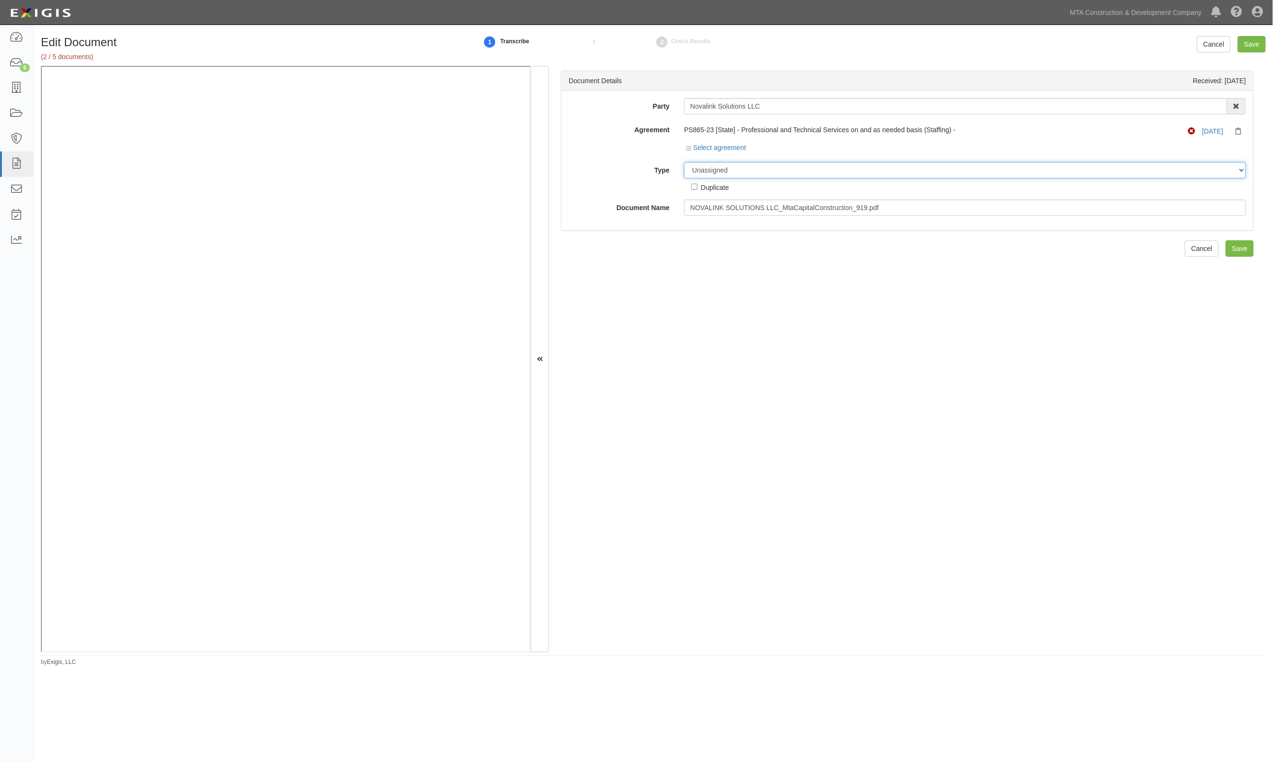
click at [723, 176] on select "Unassigned Binder Cancellation Notice Certificate Contract Endorsement Insuranc…" at bounding box center [965, 170] width 562 height 16
select select "EndorsementDetail"
click at [684, 162] on select "Unassigned Binder Cancellation Notice Certificate Contract Endorsement Insuranc…" at bounding box center [965, 170] width 562 height 16
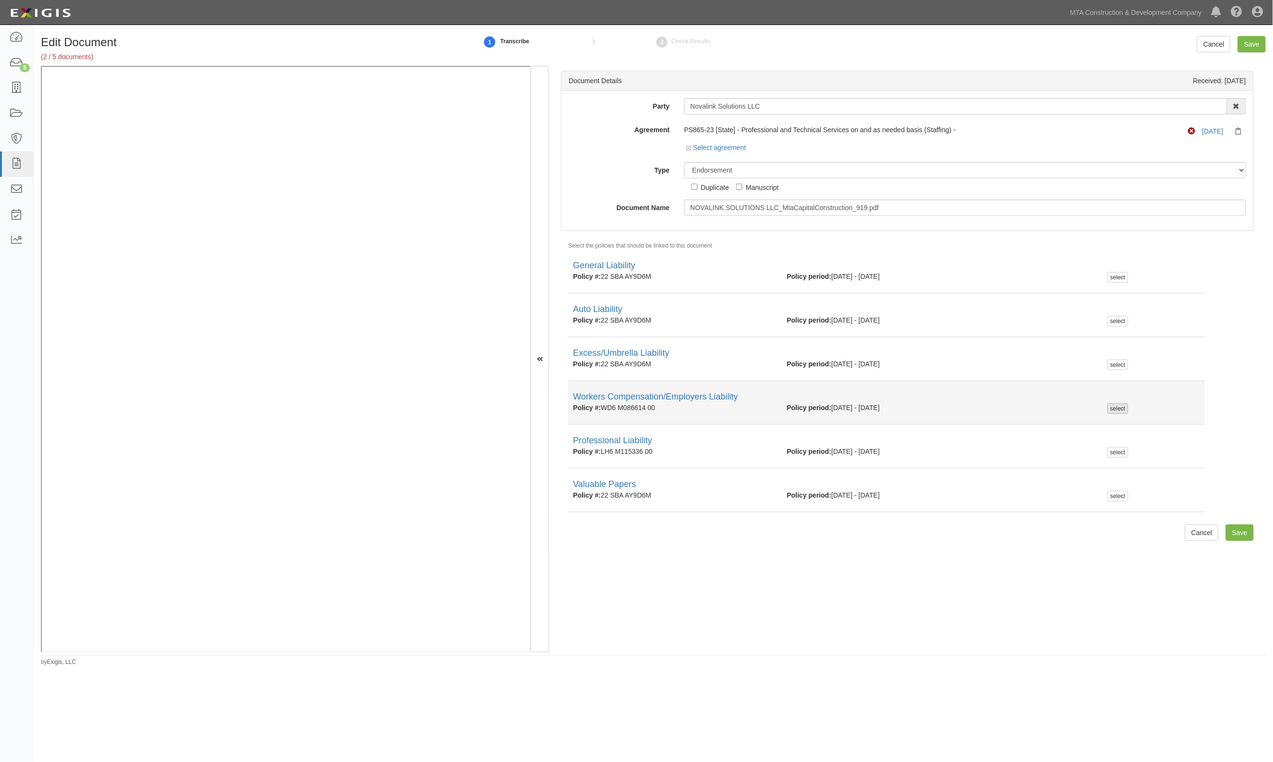
click at [1107, 408] on div "select" at bounding box center [1117, 409] width 21 height 11
checkbox input "true"
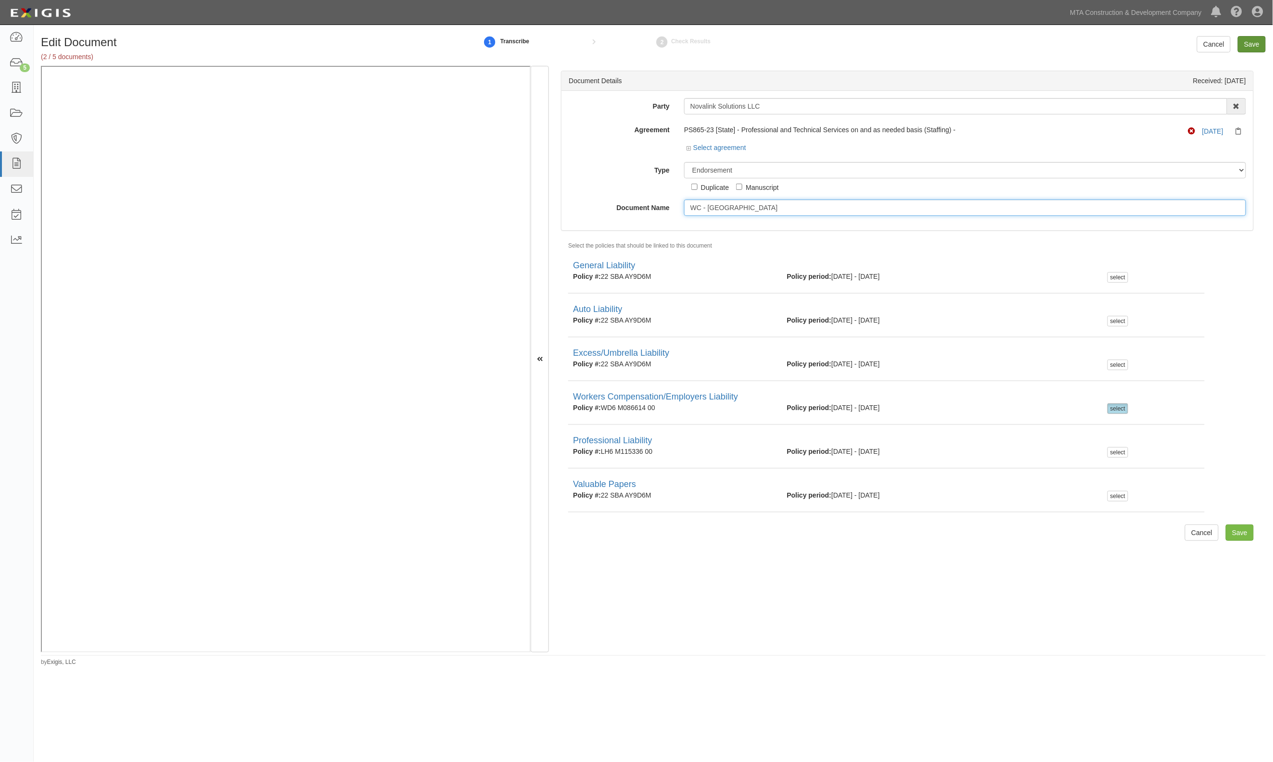
type input "WC - NY"
click at [1251, 46] on input "Save" at bounding box center [1252, 44] width 28 height 16
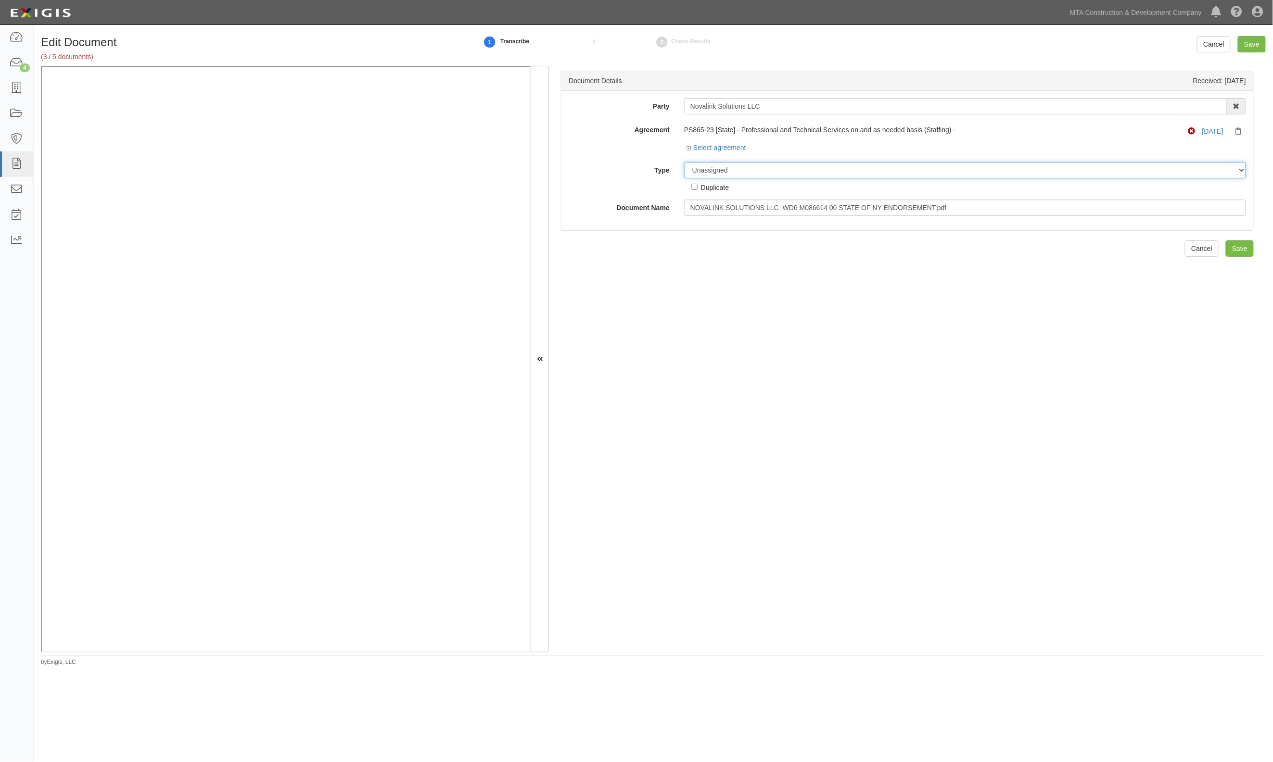
click at [726, 174] on select "Unassigned Binder Cancellation Notice Certificate Contract Endorsement Insuranc…" at bounding box center [965, 170] width 562 height 16
select select "EndorsementDetail"
click at [684, 162] on select "Unassigned Binder Cancellation Notice Certificate Contract Endorsement Insuranc…" at bounding box center [965, 170] width 562 height 16
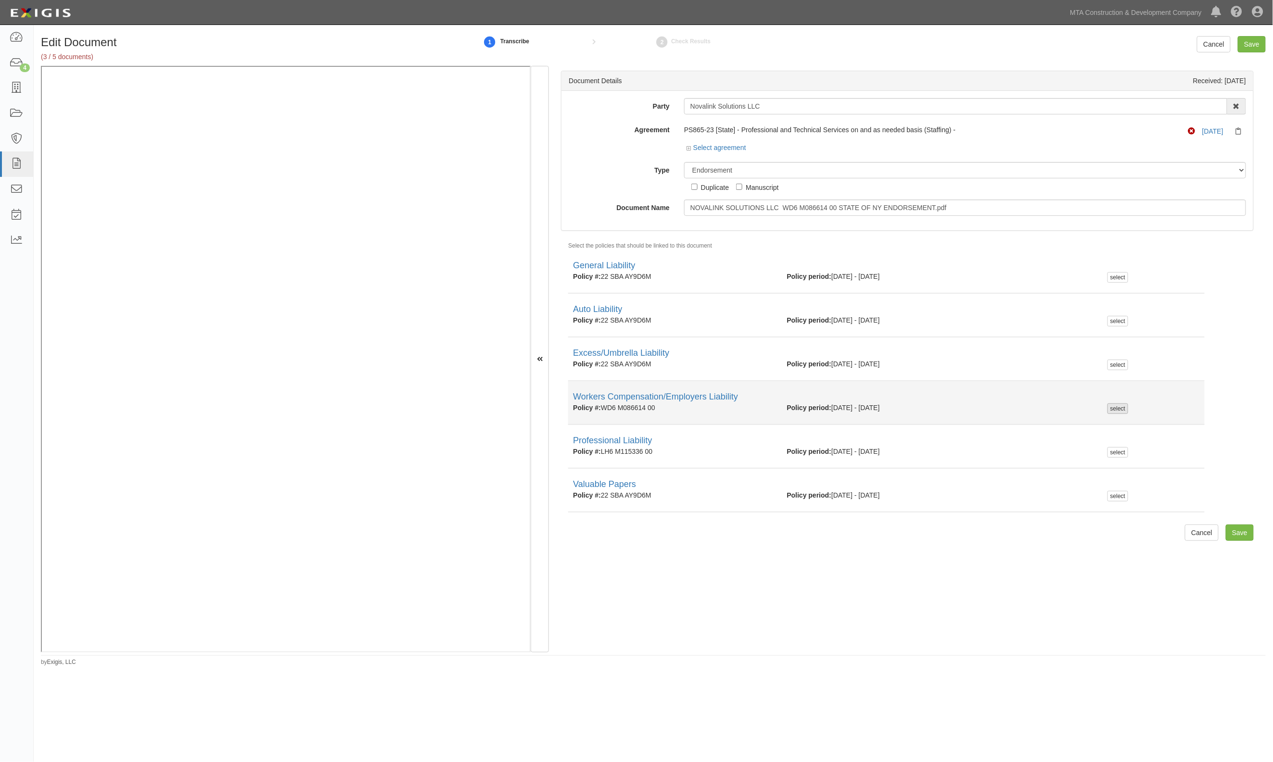
click at [1117, 412] on div "select" at bounding box center [1117, 409] width 21 height 11
checkbox input "true"
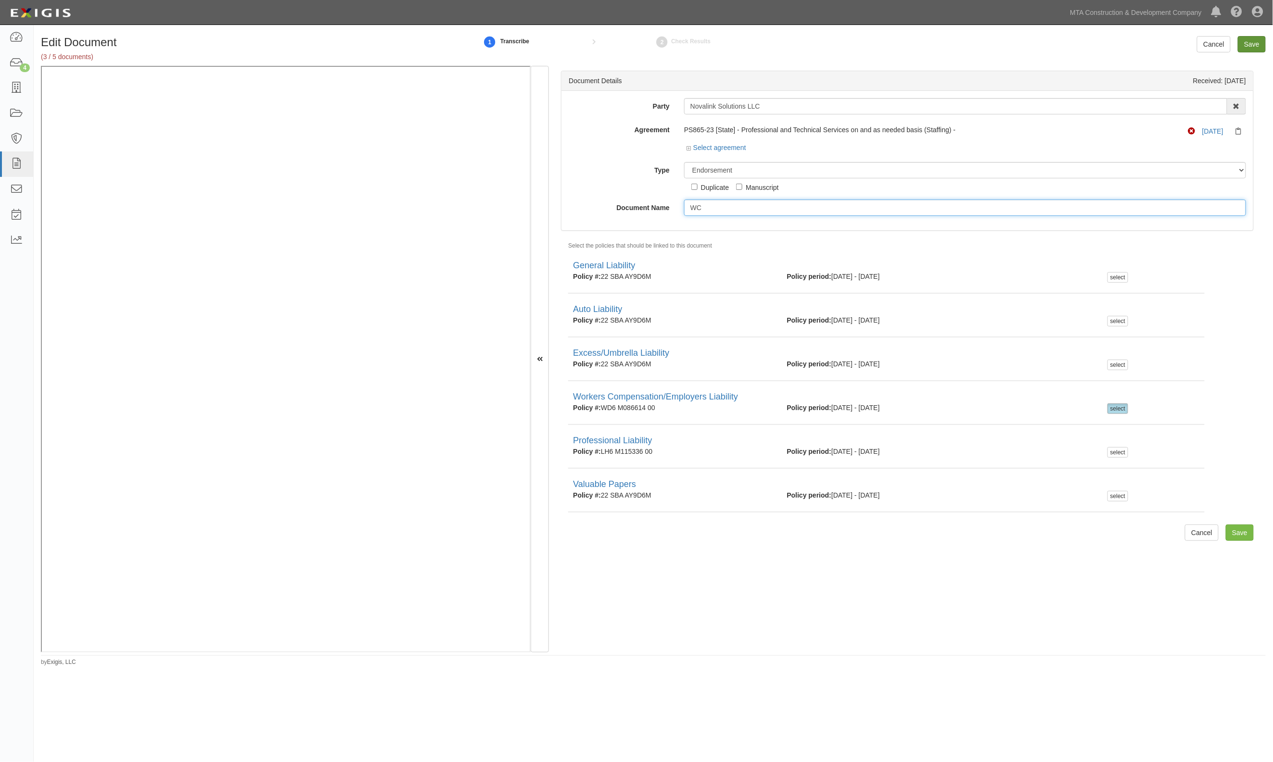
type input "WC"
click at [1253, 47] on input "Save" at bounding box center [1252, 44] width 28 height 16
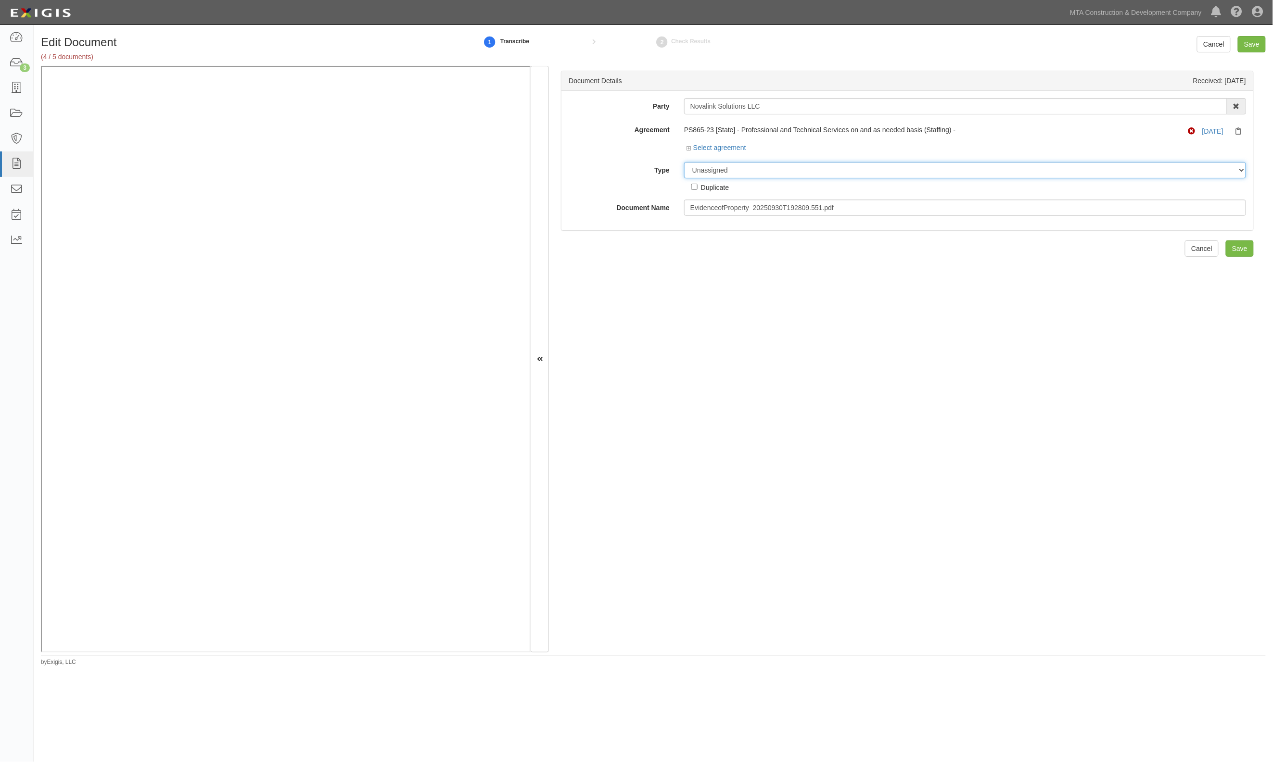
click at [727, 174] on select "Unassigned Binder Cancellation Notice Certificate Contract Endorsement Insuranc…" at bounding box center [965, 170] width 562 height 16
select select "EndorsementDetail"
click at [684, 162] on select "Unassigned Binder Cancellation Notice Certificate Contract Endorsement Insuranc…" at bounding box center [965, 170] width 562 height 16
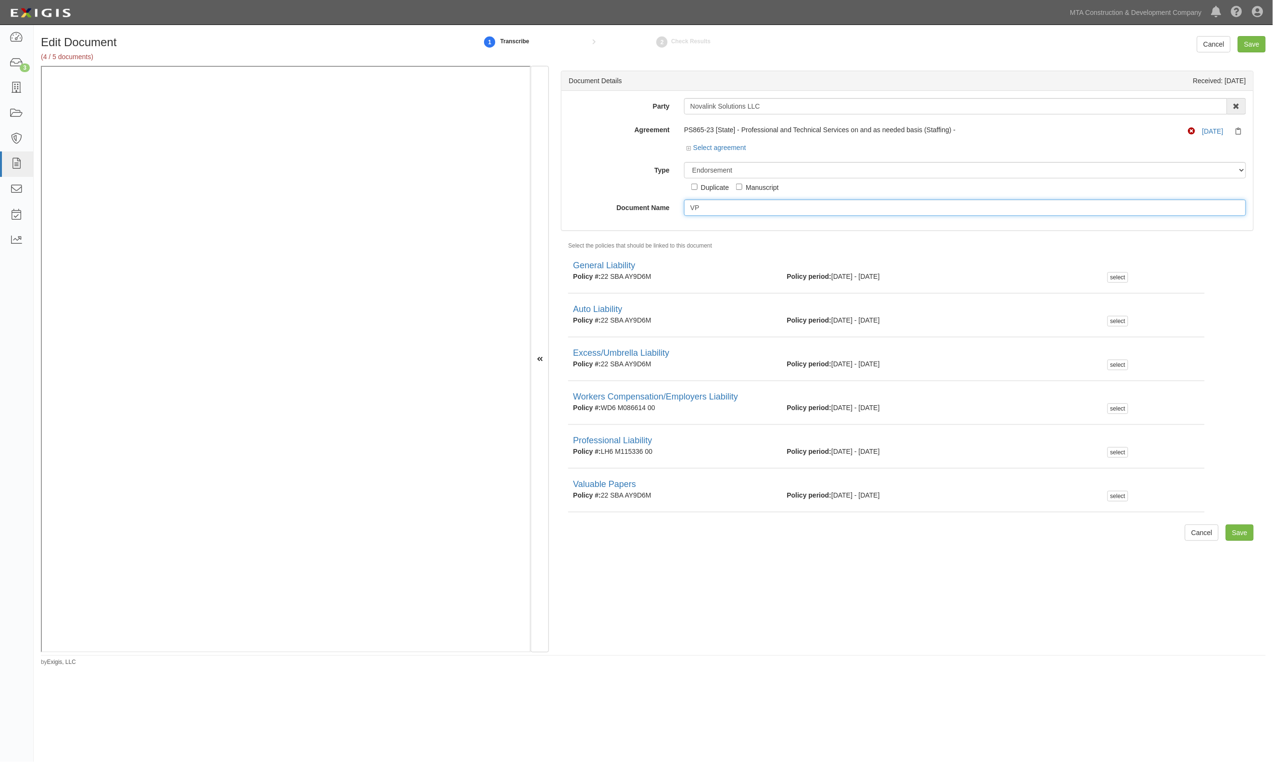
type input "VP"
click at [706, 174] on select "Unassigned Binder Cancellation Notice Certificate Contract Endorsement Insuranc…" at bounding box center [965, 170] width 562 height 16
select select "CertificateDetail"
click at [684, 162] on select "Unassigned Binder Cancellation Notice Certificate Contract Endorsement Insuranc…" at bounding box center [965, 170] width 562 height 16
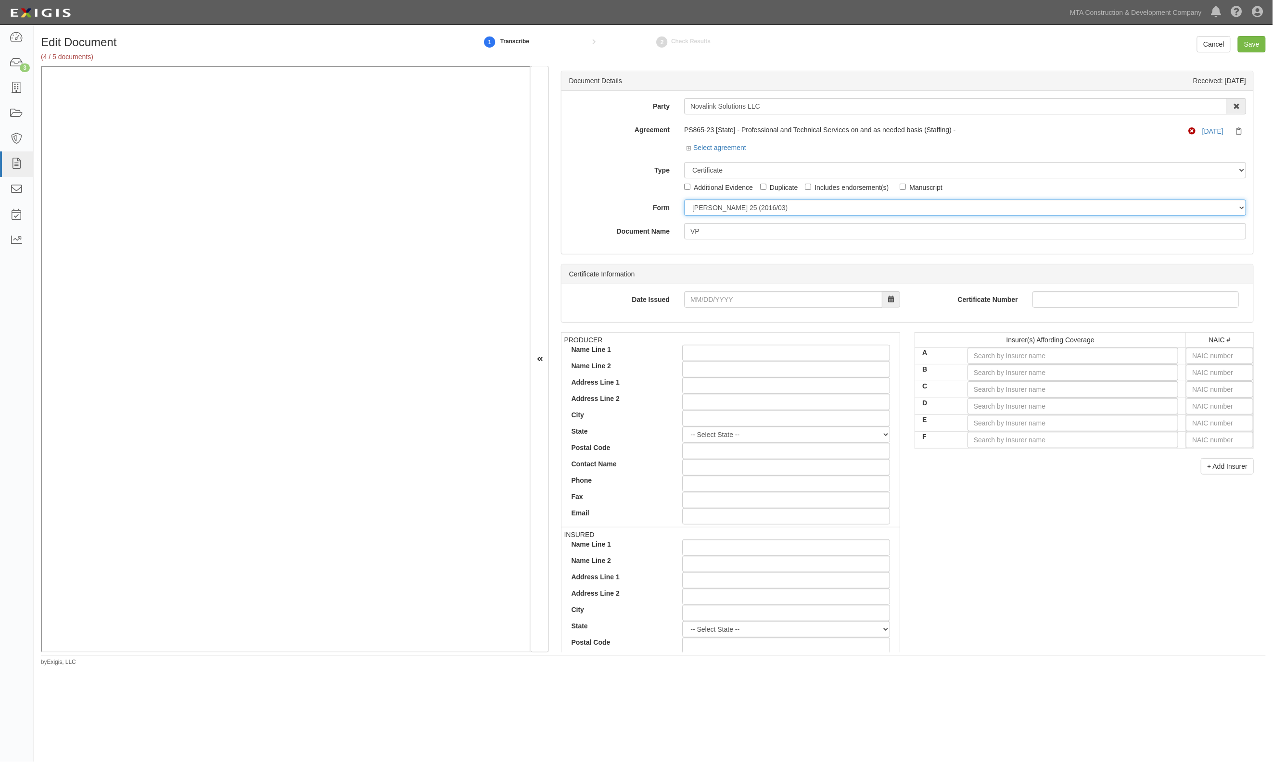
drag, startPoint x: 722, startPoint y: 208, endPoint x: 718, endPoint y: 215, distance: 7.1
click at [722, 208] on select "ACORD 25 (2016/03) ACORD 101 ACORD 855 NY (2014/05) General" at bounding box center [965, 208] width 562 height 16
select select "GeneralFormDetail"
click at [684, 200] on select "ACORD 25 (2016/03) ACORD 101 ACORD 855 NY (2014/05) General" at bounding box center [965, 208] width 562 height 16
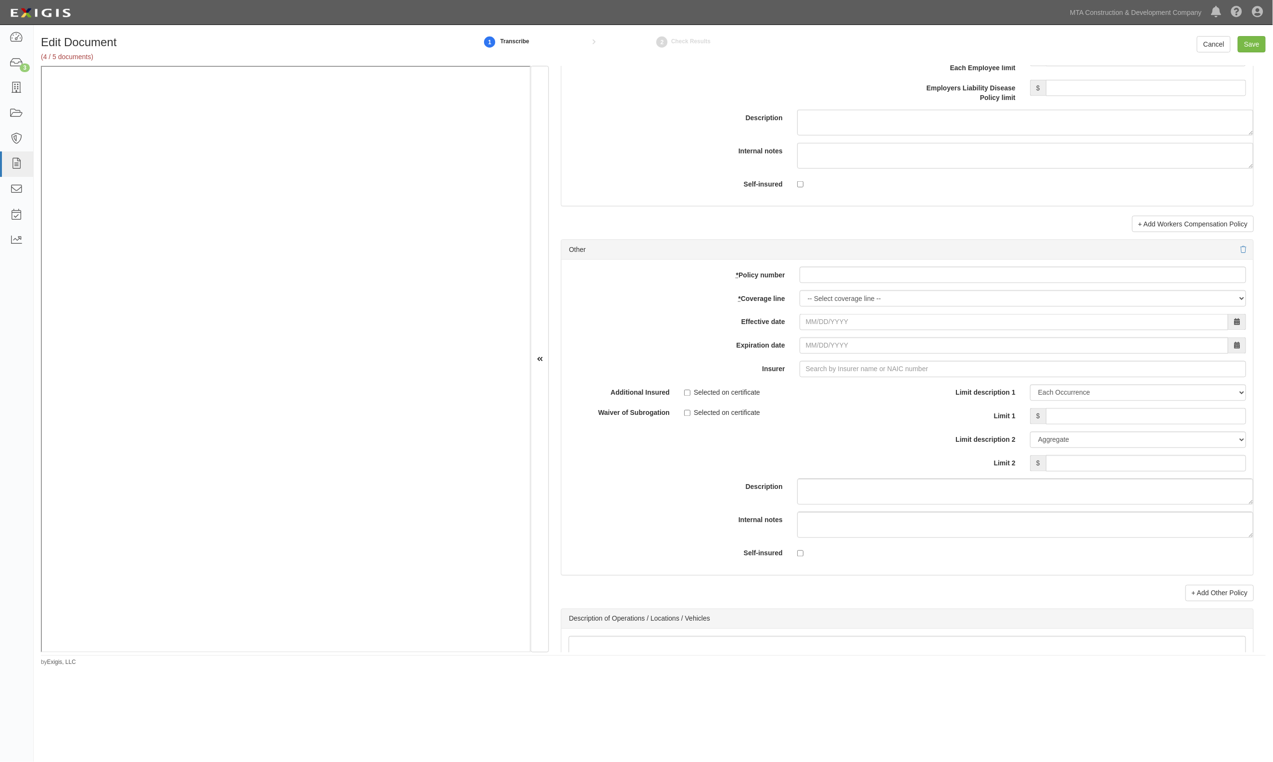
scroll to position [2629, 0]
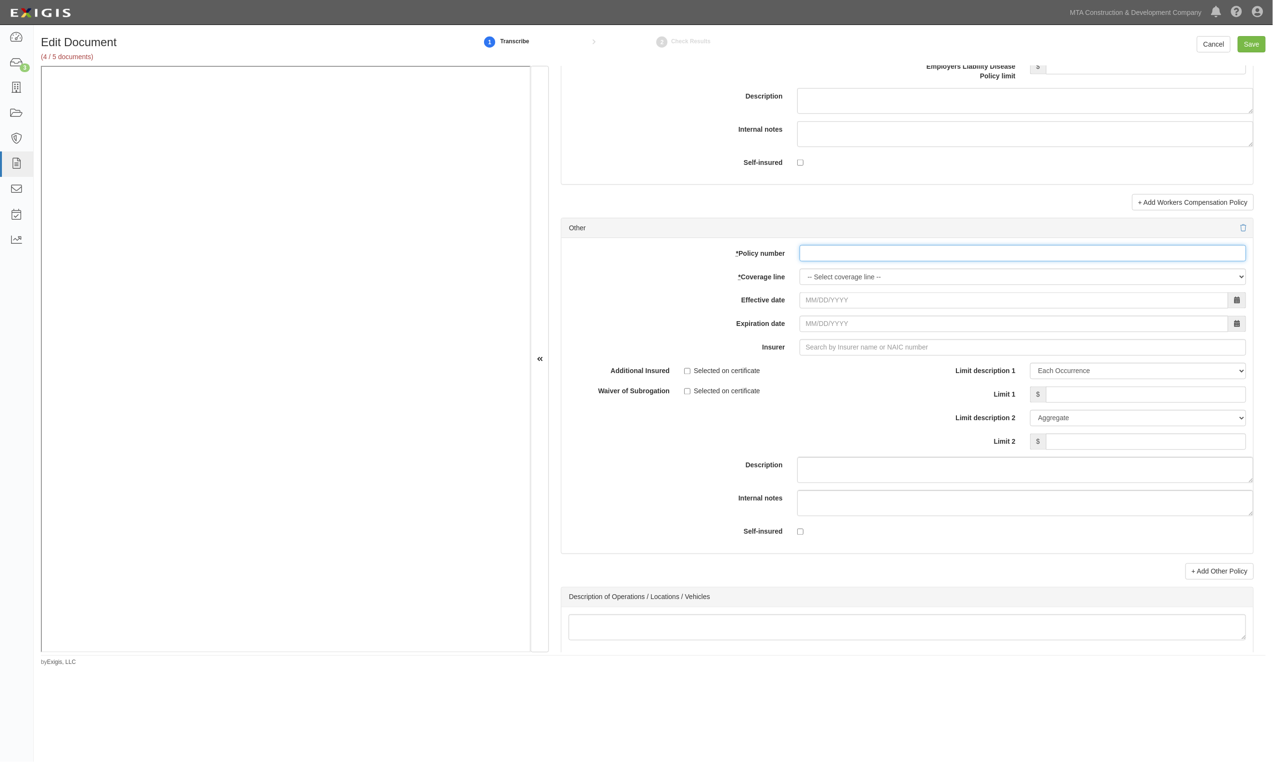
click at [841, 262] on input "* Policy number" at bounding box center [1022, 253] width 446 height 16
paste input "22 SBA AY9D6M"
type input "22 SBA AY9D6M"
drag, startPoint x: 878, startPoint y: 281, endPoint x: 876, endPoint y: 291, distance: 9.8
click at [878, 281] on select "-- Select coverage line -- Asbestos Abatement Boiler & Machinery Builders Risk …" at bounding box center [1022, 277] width 446 height 16
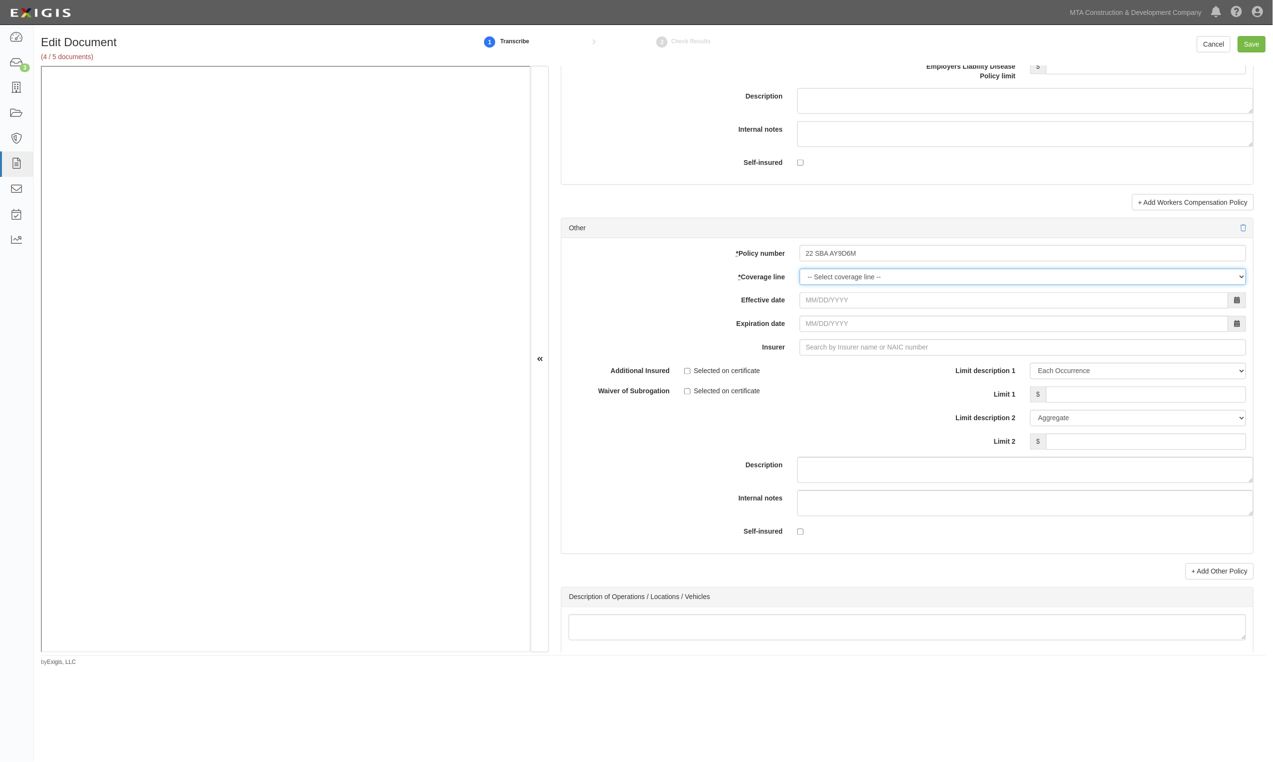
select select "52"
click at [799, 285] on select "-- Select coverage line -- Asbestos Abatement Boiler & Machinery Builders Risk …" at bounding box center [1022, 277] width 446 height 16
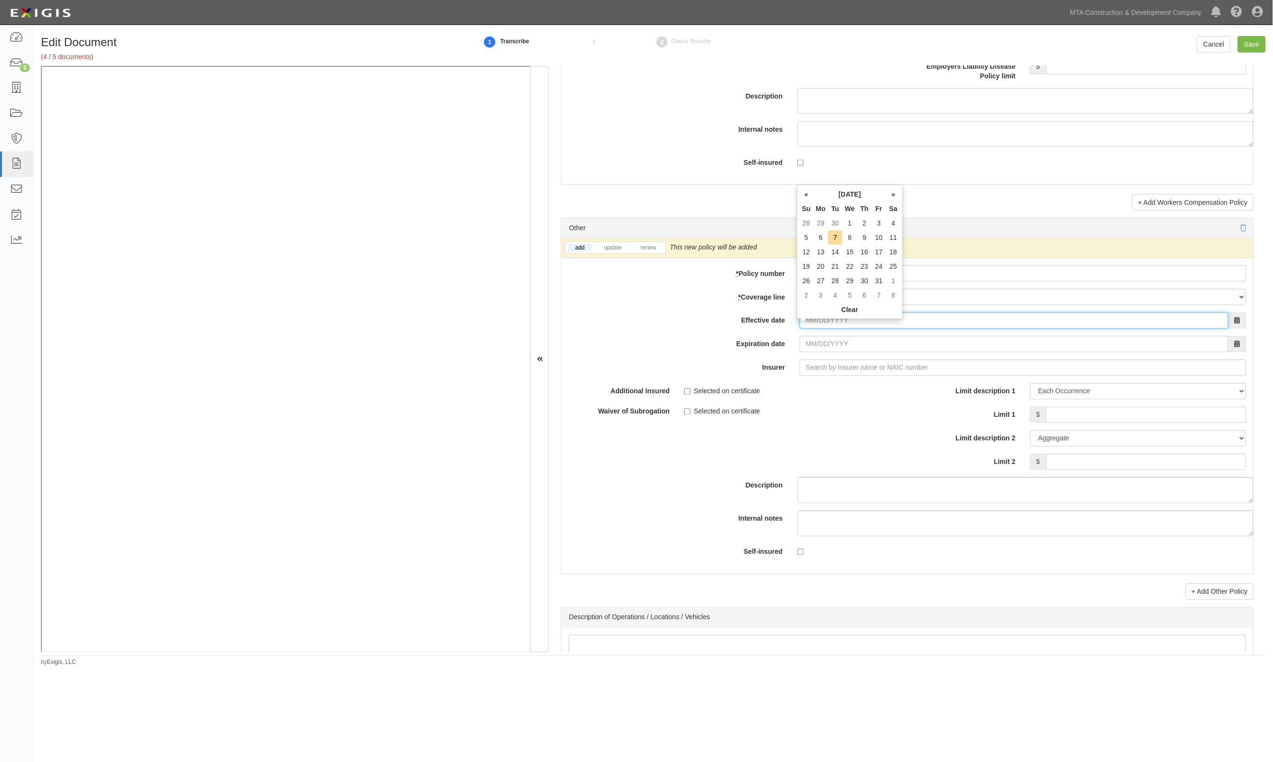
click at [837, 329] on input "Effective date" at bounding box center [1013, 321] width 429 height 16
type input "08/06/2025"
type input "08/06/2026"
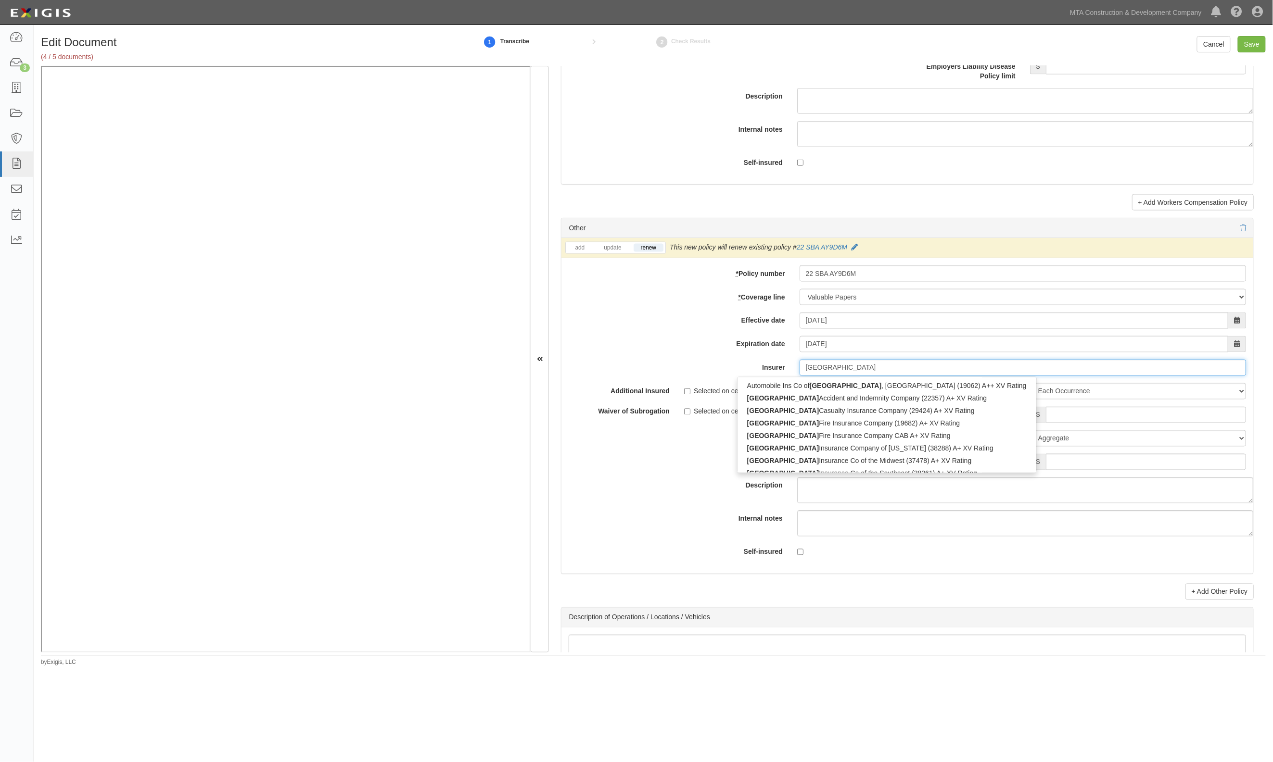
type input "hartford"
type input "hartford underwriters Insurance Company (30104) A+ XV Rating"
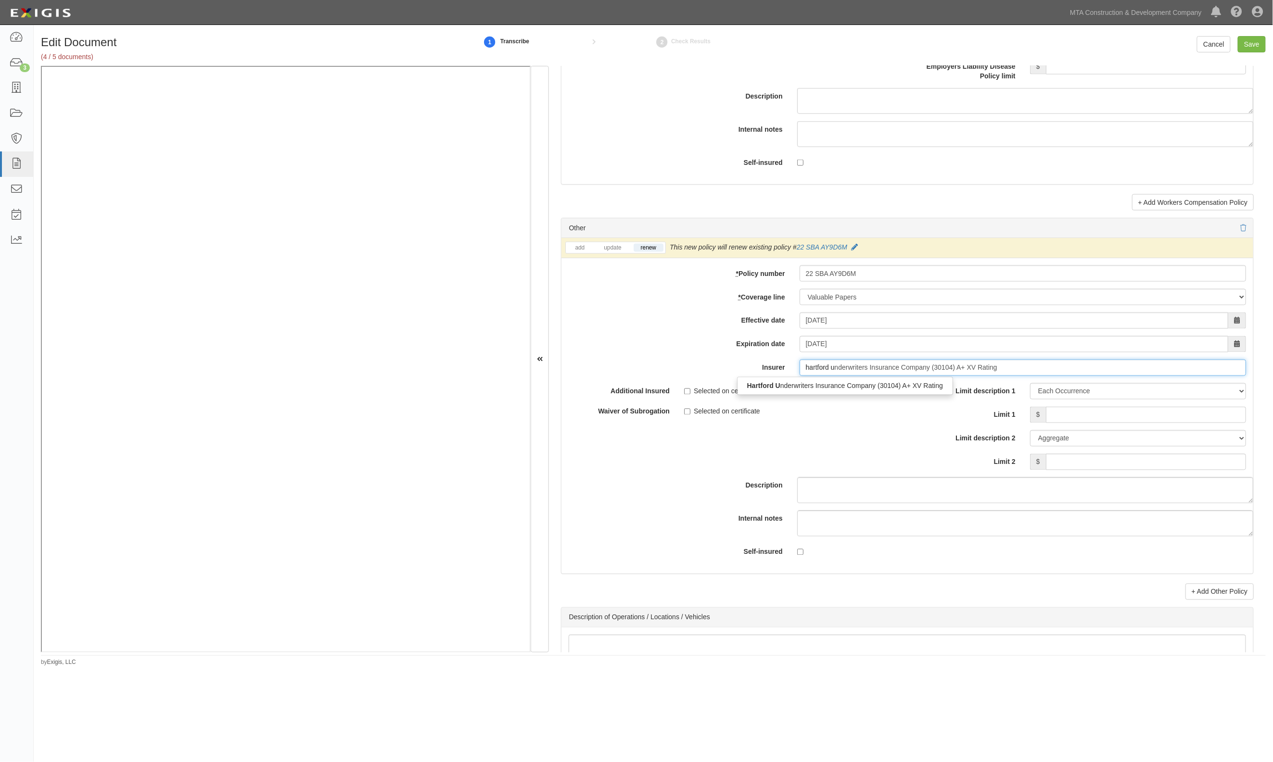
type input "hartford un"
click at [902, 389] on div "Hartford Un derwriters Insurance Company (30104) A+ XV Rating" at bounding box center [845, 386] width 216 height 13
type input "Hartford Underwriters Insurance Company (30104) A+ XV Rating"
click at [1089, 423] on input "Limit 1" at bounding box center [1146, 415] width 200 height 16
type input "500,000"
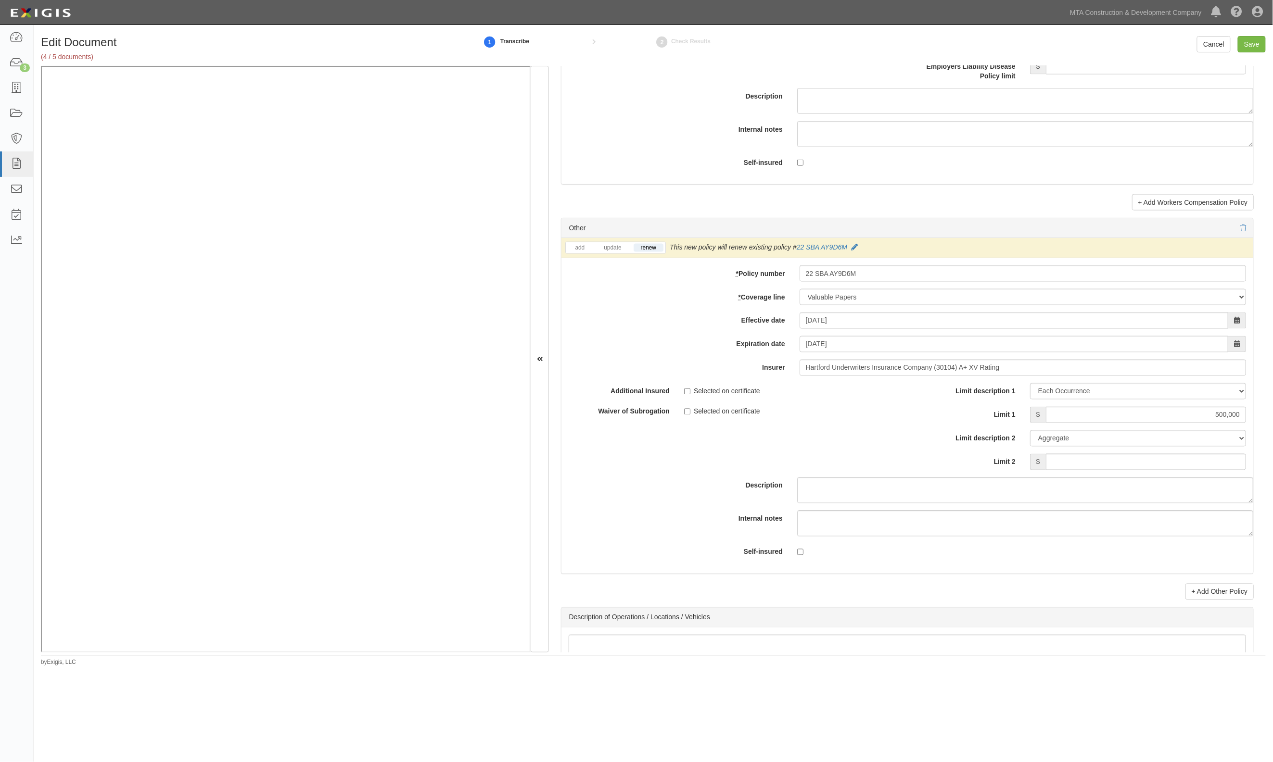
click at [1091, 389] on div "add update renew This new policy will be added This new policy will update exis…" at bounding box center [907, 406] width 692 height 336
click at [1091, 400] on select "Limit Each Occurrence Each Claim Aggregate Deductible Self-Insured Retention Pe…" at bounding box center [1138, 391] width 216 height 16
select select "Limit"
click at [1030, 391] on select "Limit Each Occurrence Each Claim Aggregate Deductible Self-Insured Retention Pe…" at bounding box center [1138, 391] width 216 height 16
click at [1249, 47] on input "Save" at bounding box center [1252, 44] width 28 height 16
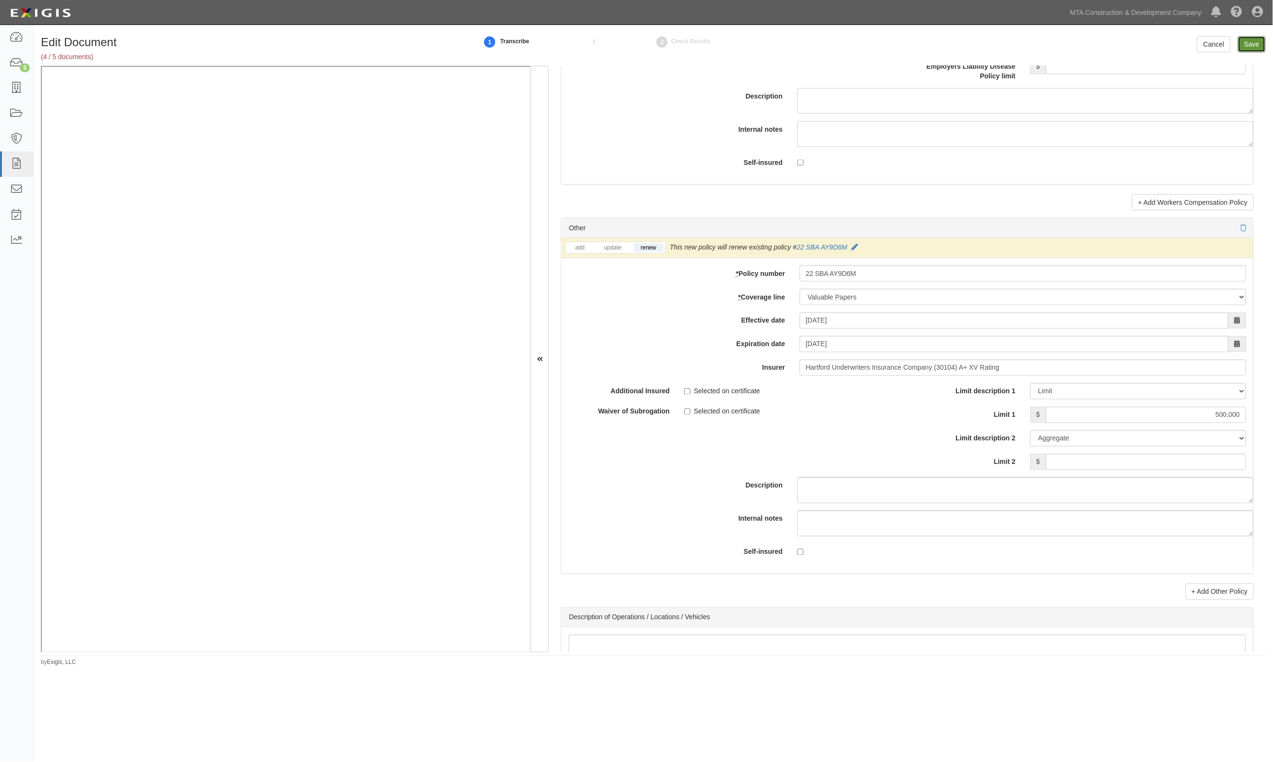
type input "500000"
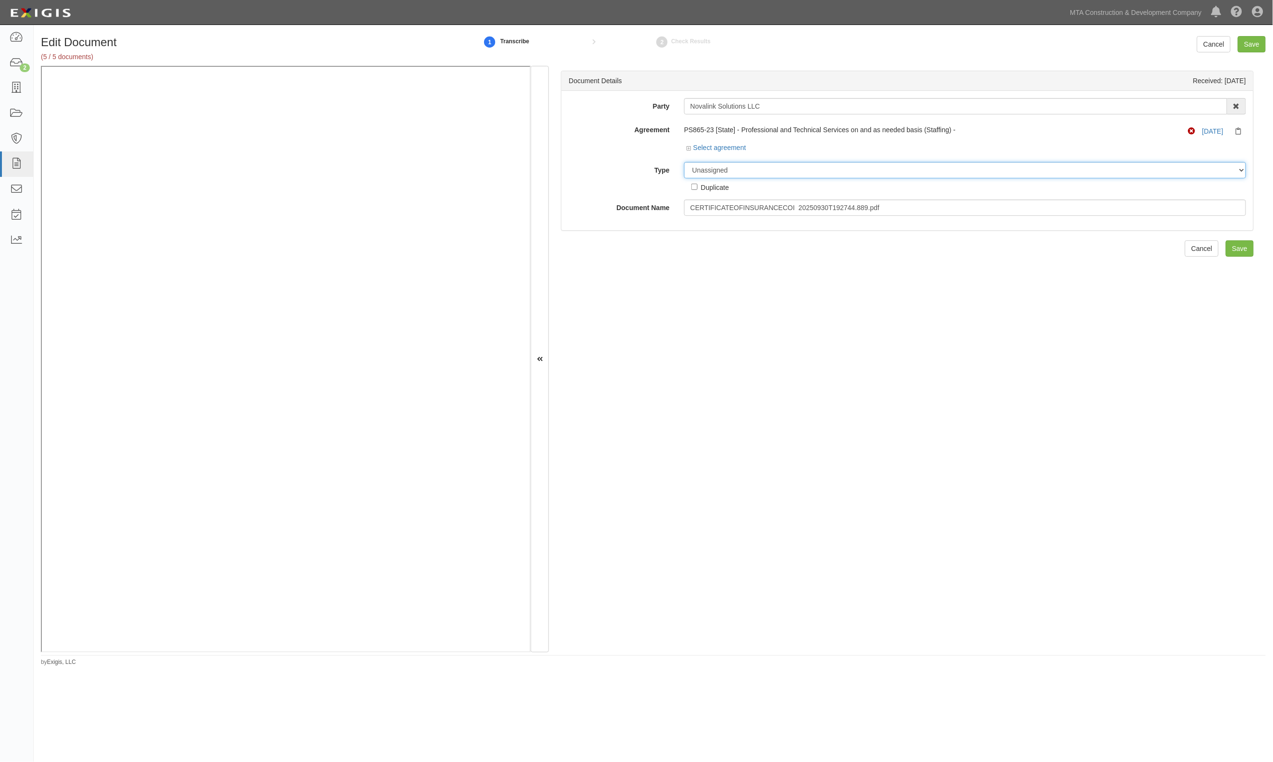
click at [741, 175] on select "Unassigned Binder Cancellation Notice Certificate Contract Endorsement Insuranc…" at bounding box center [965, 170] width 562 height 16
click at [684, 162] on select "Unassigned Binder Cancellation Notice Certificate Contract Endorsement Insuranc…" at bounding box center [965, 170] width 562 height 16
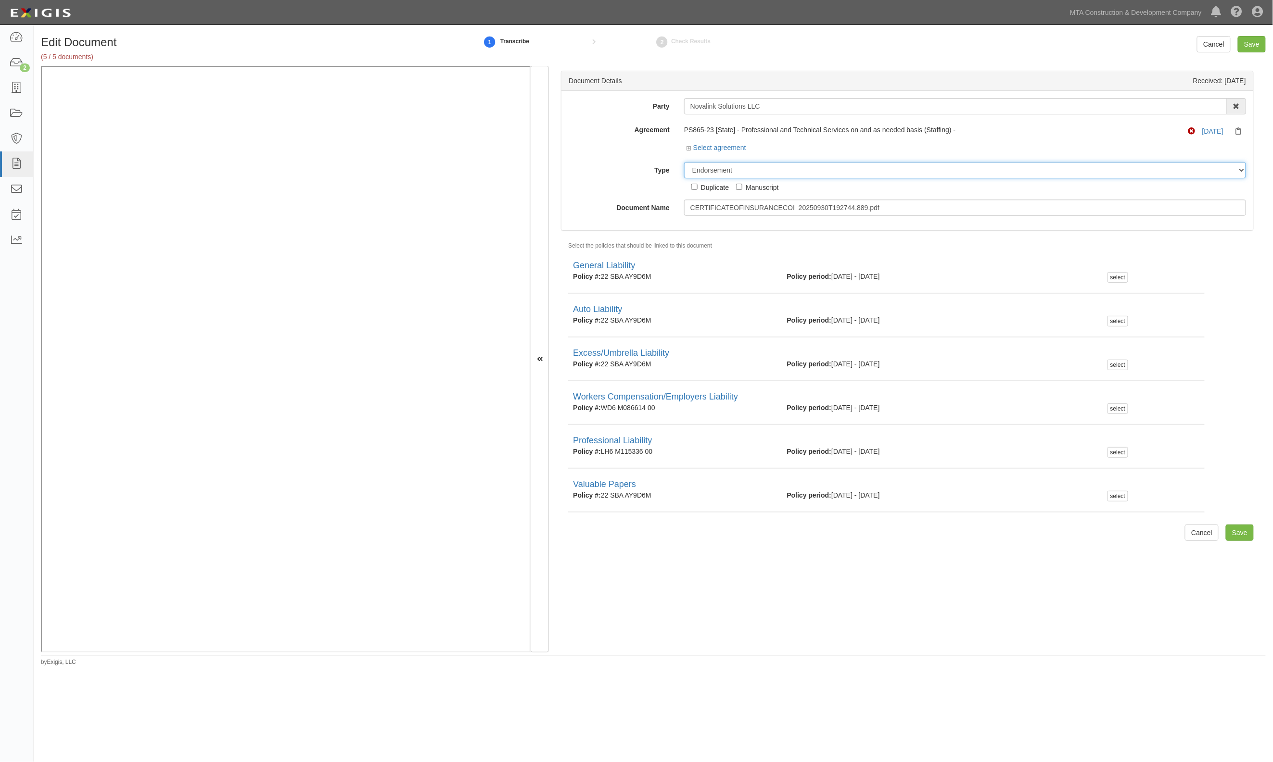
click at [715, 168] on select "Unassigned Binder Cancellation Notice Certificate Contract Endorsement Insuranc…" at bounding box center [965, 170] width 562 height 16
select select "JunkDetail"
click at [684, 162] on select "Unassigned Binder Cancellation Notice Certificate Contract Endorsement Insuranc…" at bounding box center [965, 170] width 562 height 16
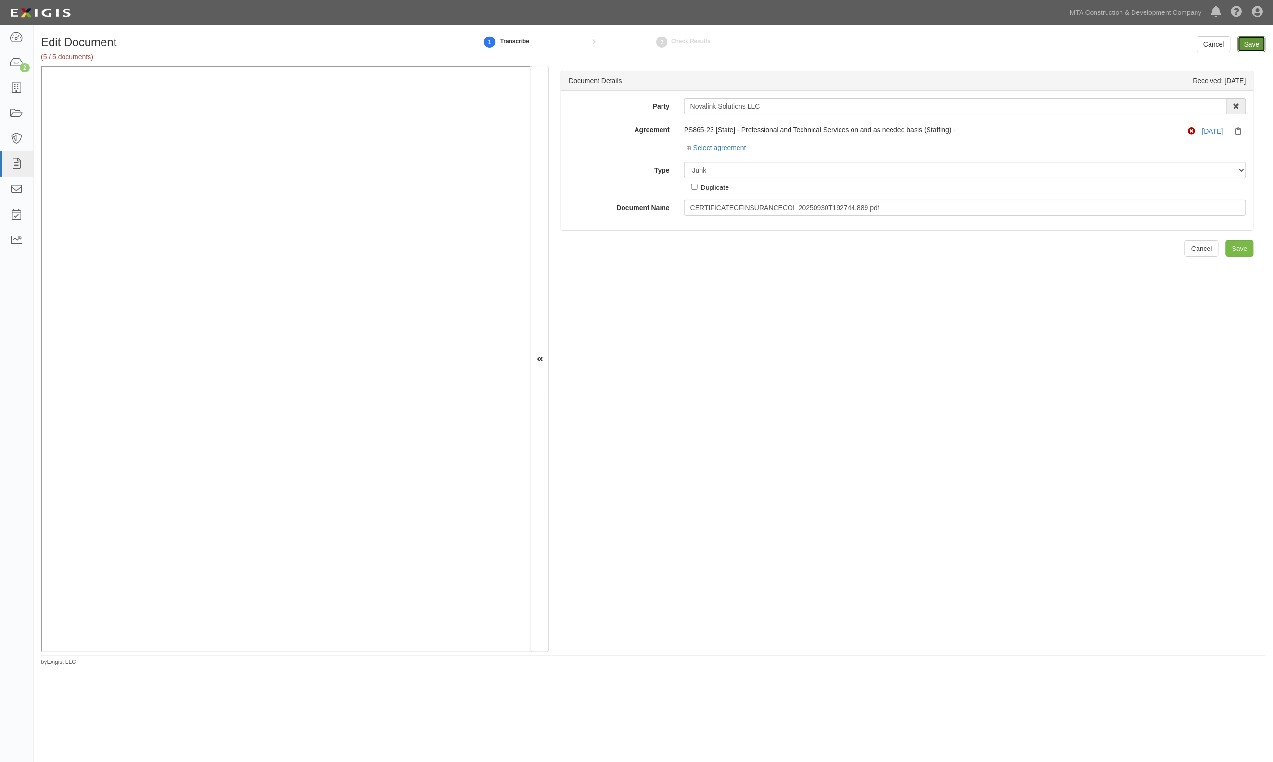
click at [1250, 44] on input "Save" at bounding box center [1252, 44] width 28 height 16
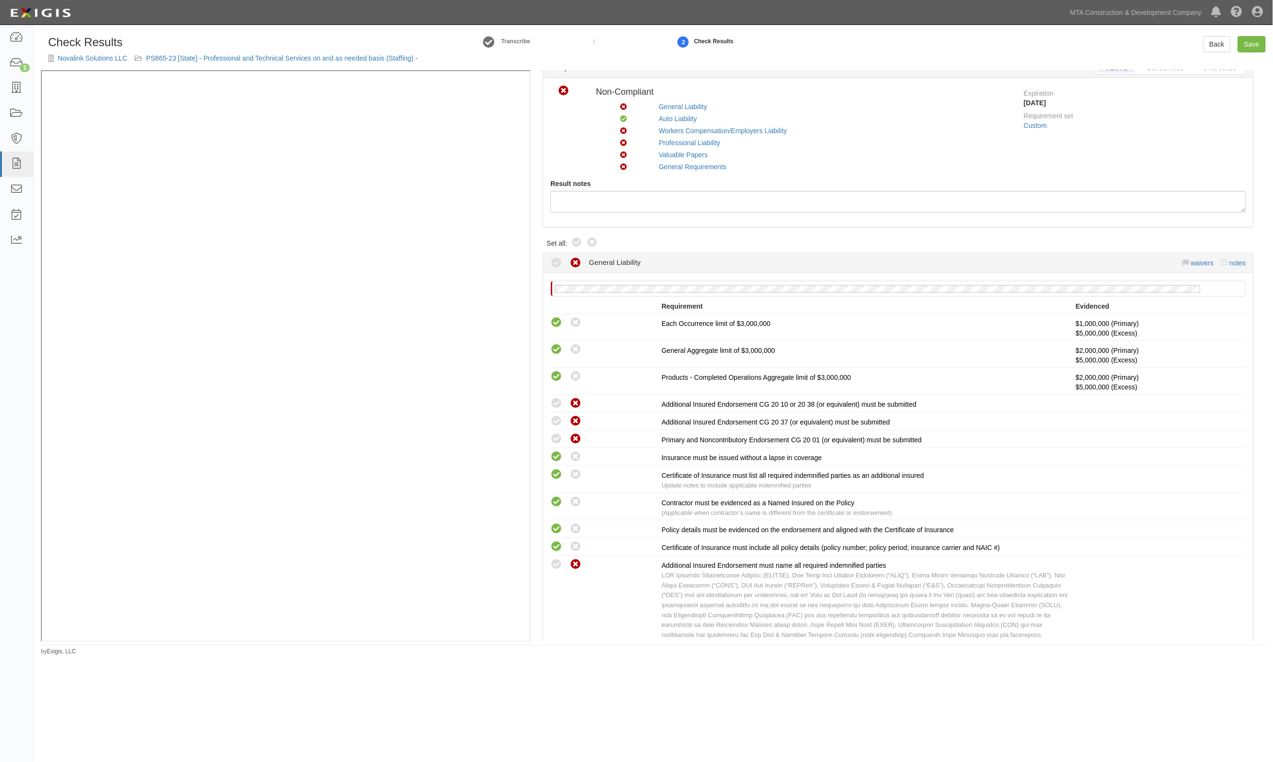
scroll to position [64, 0]
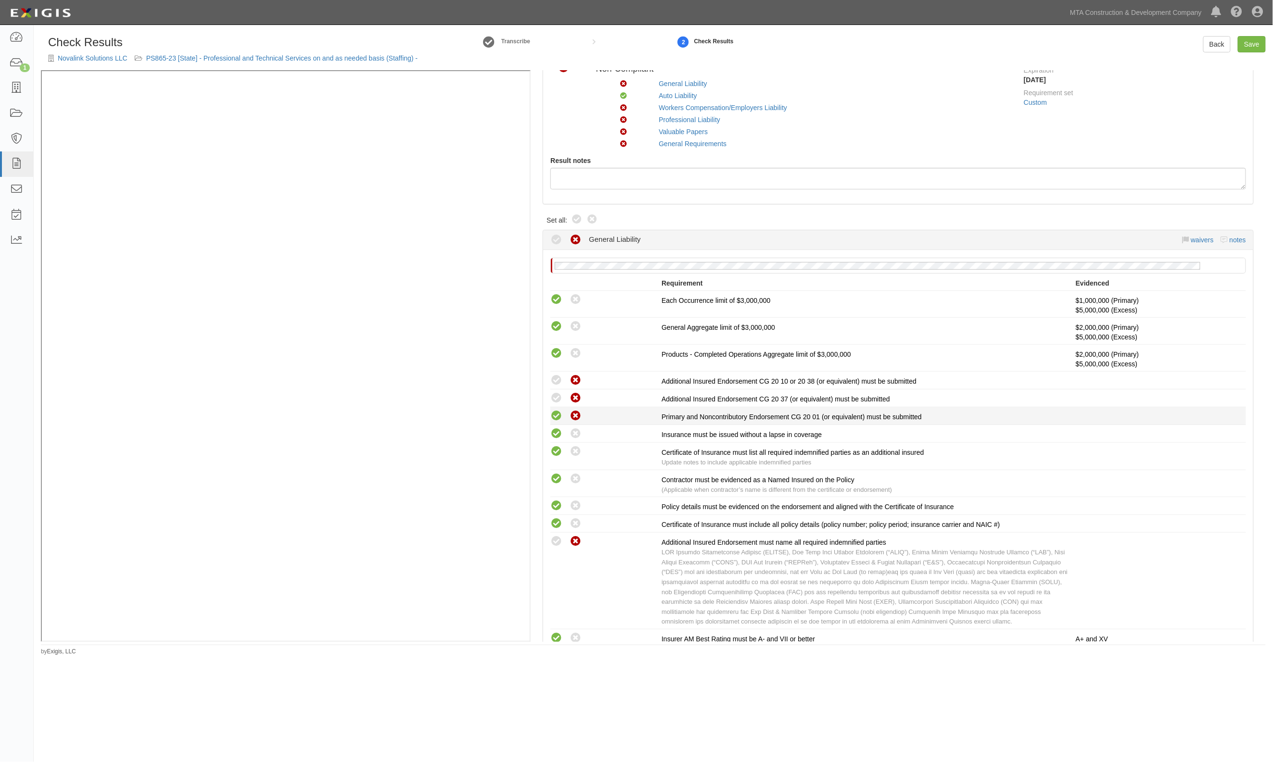
click at [554, 414] on icon at bounding box center [556, 416] width 12 height 12
radio input "true"
click at [553, 405] on li "Compliant Waived: Non-Compliant Additional Insured Endorsement CG 20 37 (or equ…" at bounding box center [898, 399] width 696 height 18
click at [553, 403] on icon at bounding box center [556, 399] width 12 height 12
radio input "true"
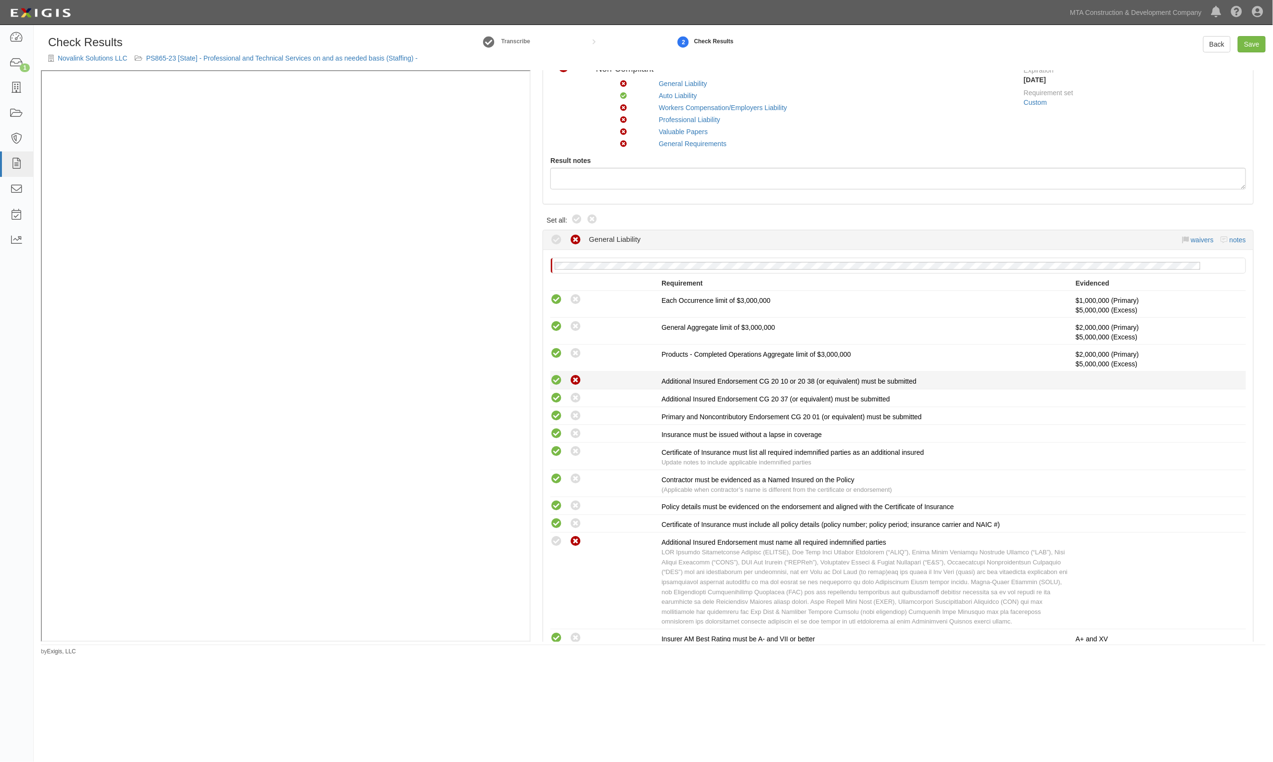
click at [553, 386] on icon at bounding box center [556, 381] width 12 height 12
radio input "true"
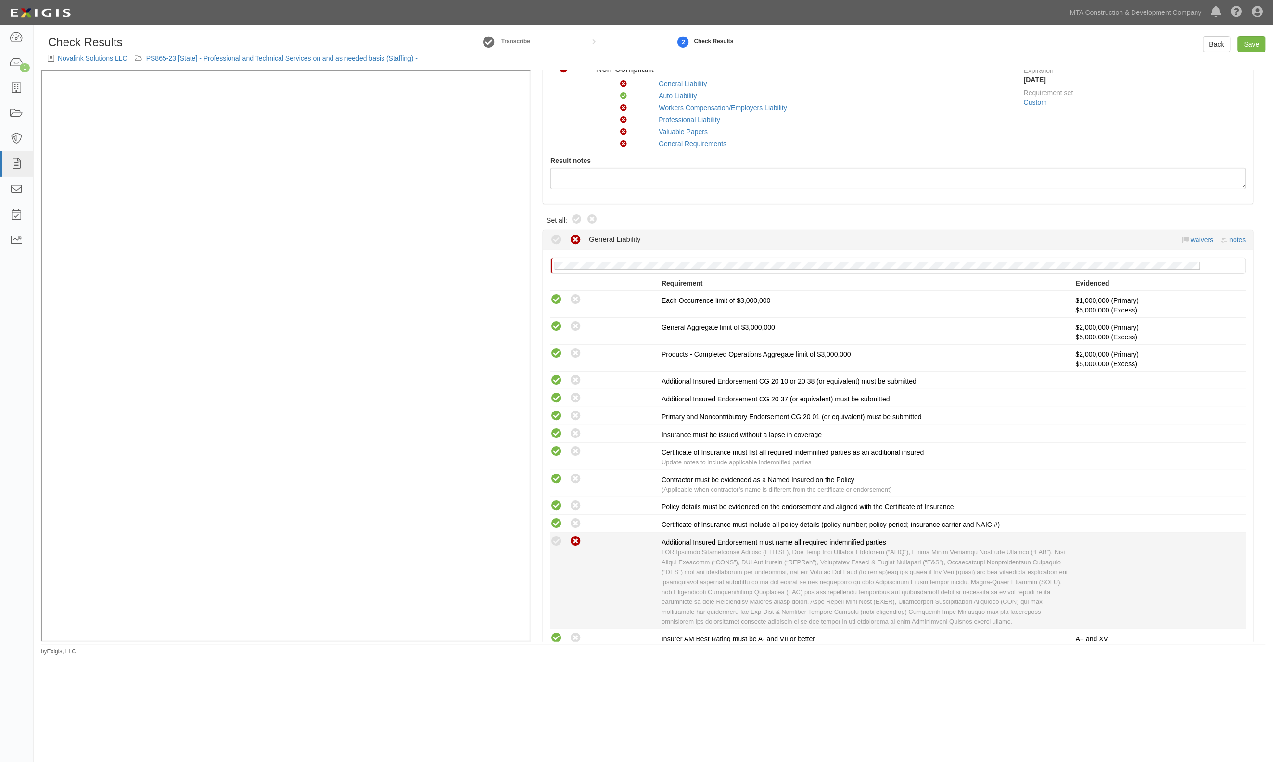
click at [549, 537] on div "Compliant Waived: Non-Compliant" at bounding box center [602, 541] width 118 height 13
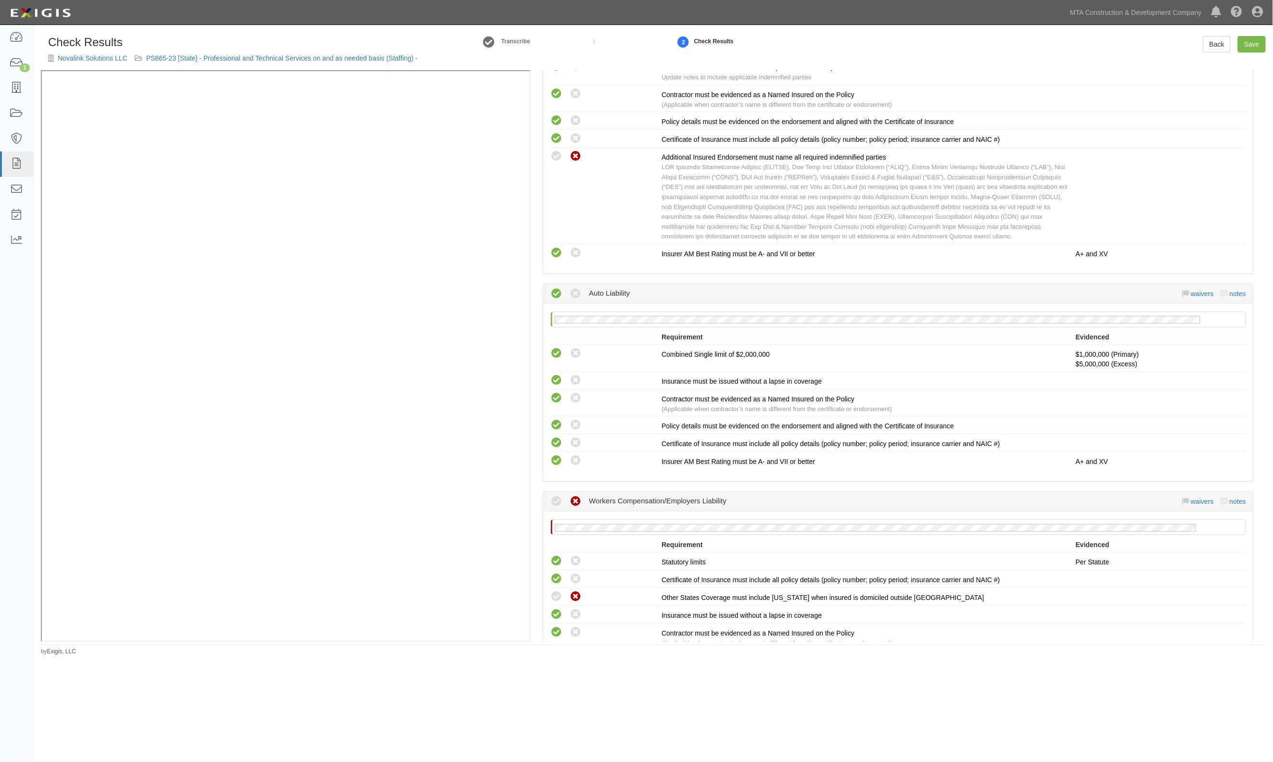
scroll to position [513, 0]
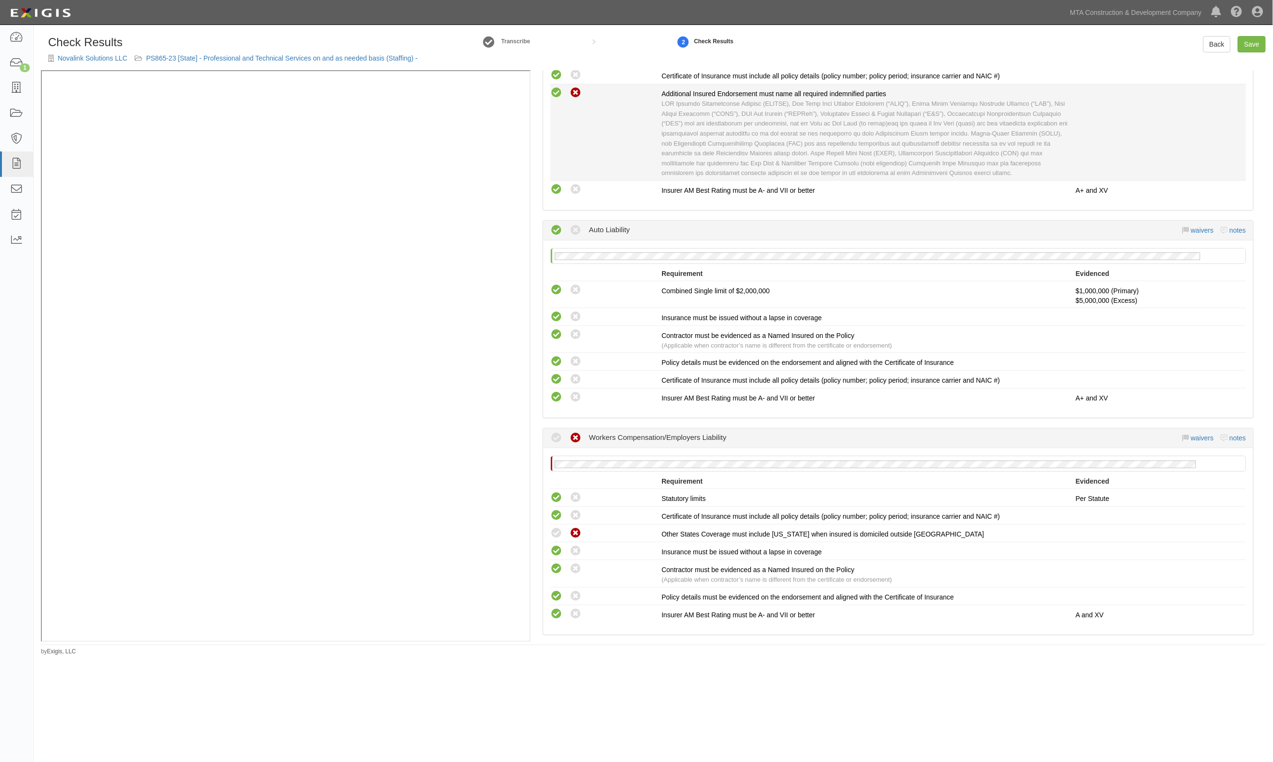
click at [555, 89] on icon at bounding box center [556, 93] width 12 height 12
radio input "true"
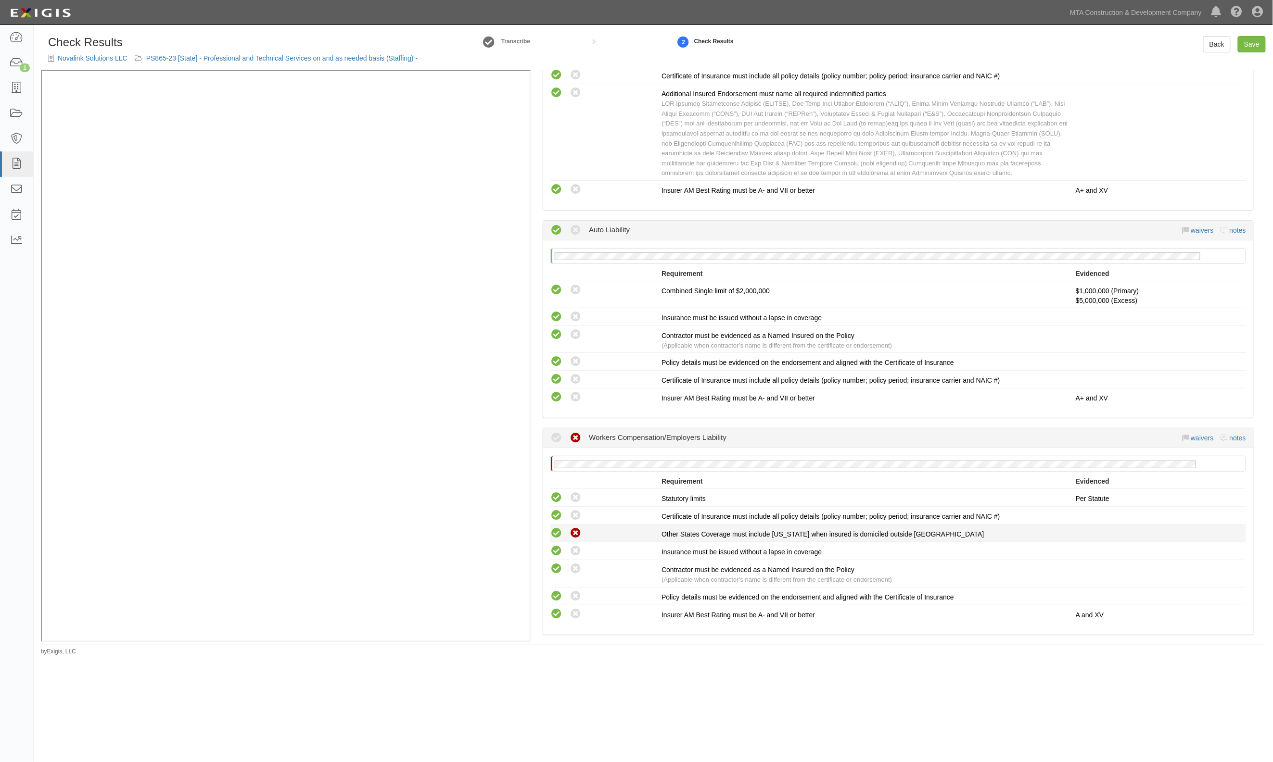
click at [556, 528] on icon at bounding box center [556, 534] width 12 height 12
radio input "true"
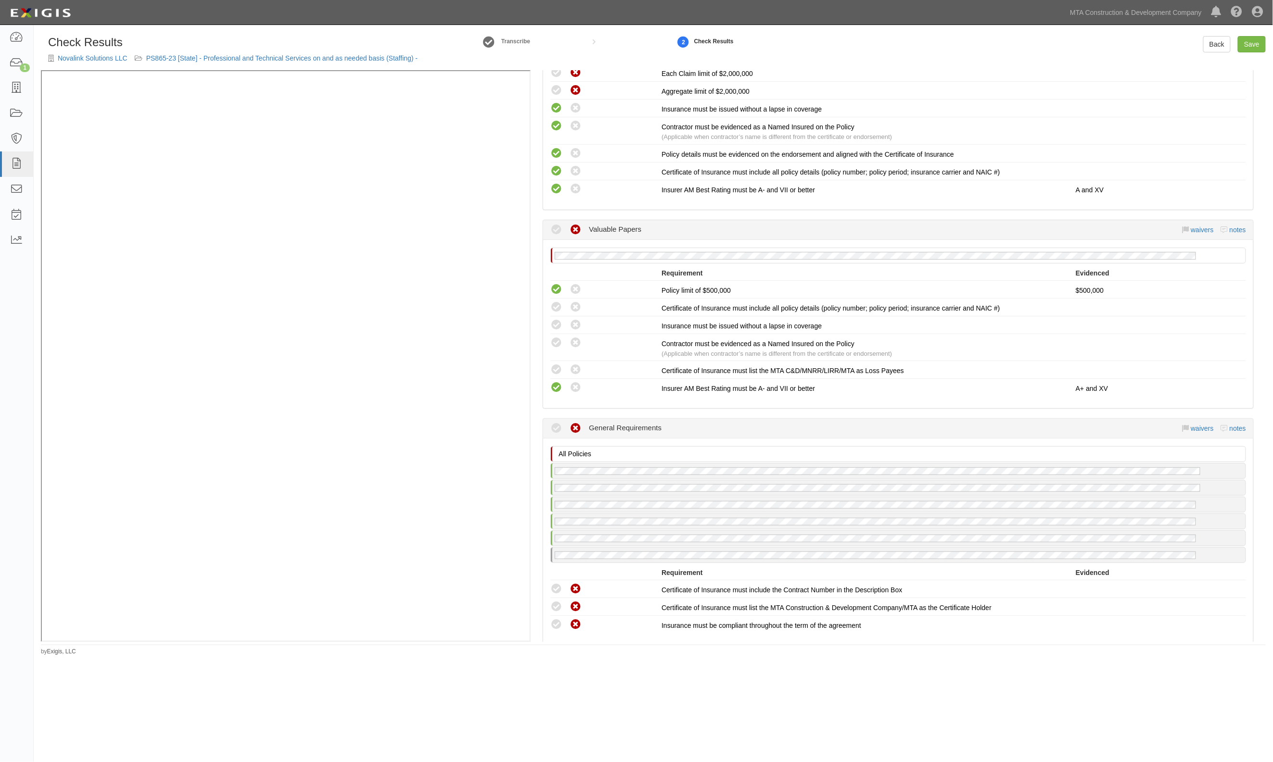
scroll to position [1154, 0]
click at [558, 365] on icon at bounding box center [556, 371] width 12 height 12
radio input "true"
click at [558, 343] on div "Compliant Waived: Non-Compliant Contractor must be evidenced as a Named Insured…" at bounding box center [898, 348] width 710 height 22
click at [557, 324] on li "Compliant Waived: Non-Compliant Insurance must be issued without a lapse in cov…" at bounding box center [898, 326] width 696 height 18
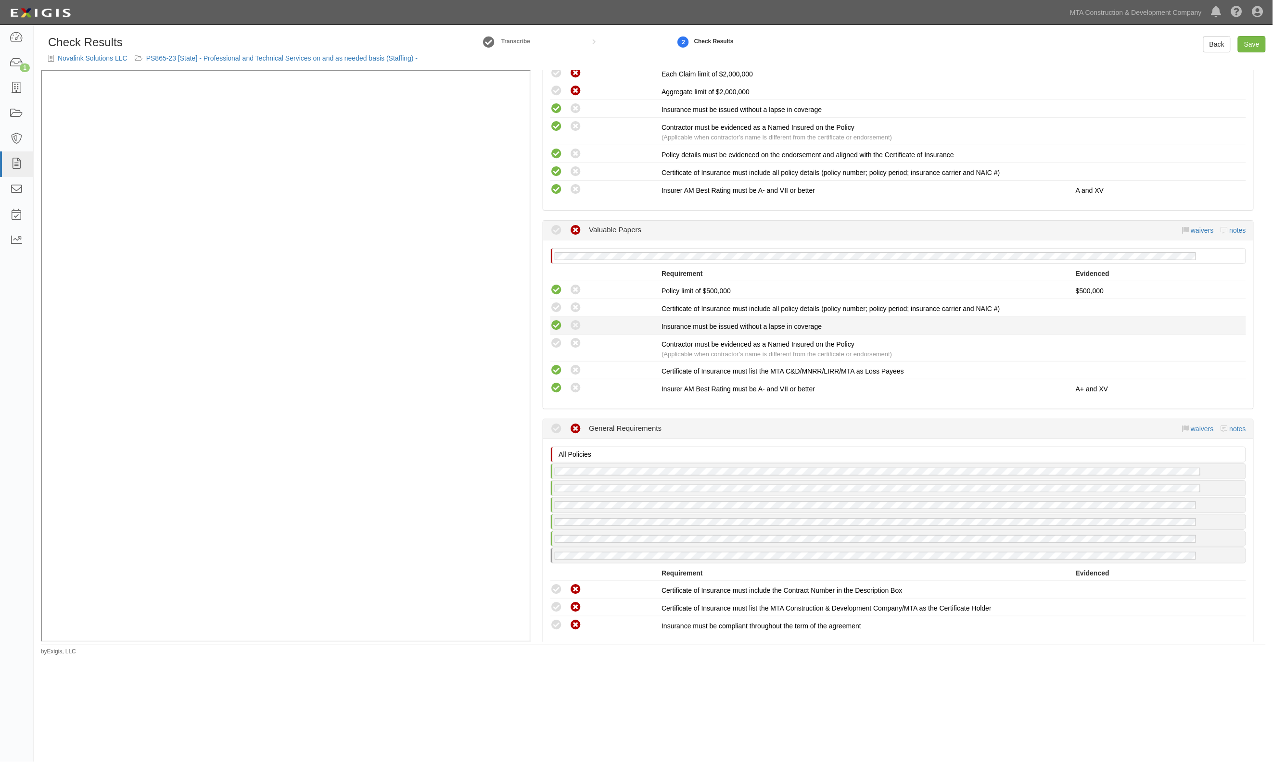
click at [557, 320] on icon at bounding box center [556, 326] width 12 height 12
radio input "true"
click at [557, 302] on icon at bounding box center [556, 308] width 12 height 12
radio input "true"
click at [551, 339] on icon at bounding box center [556, 344] width 12 height 12
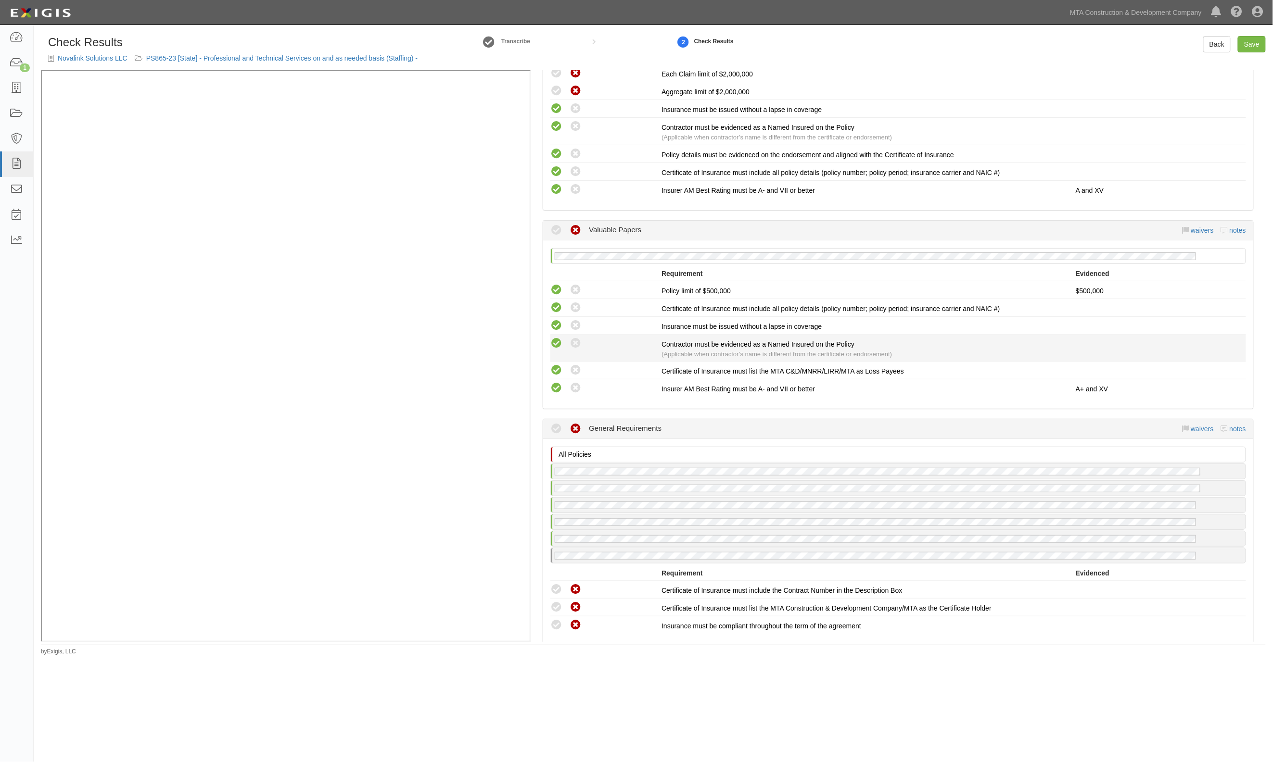
radio input "true"
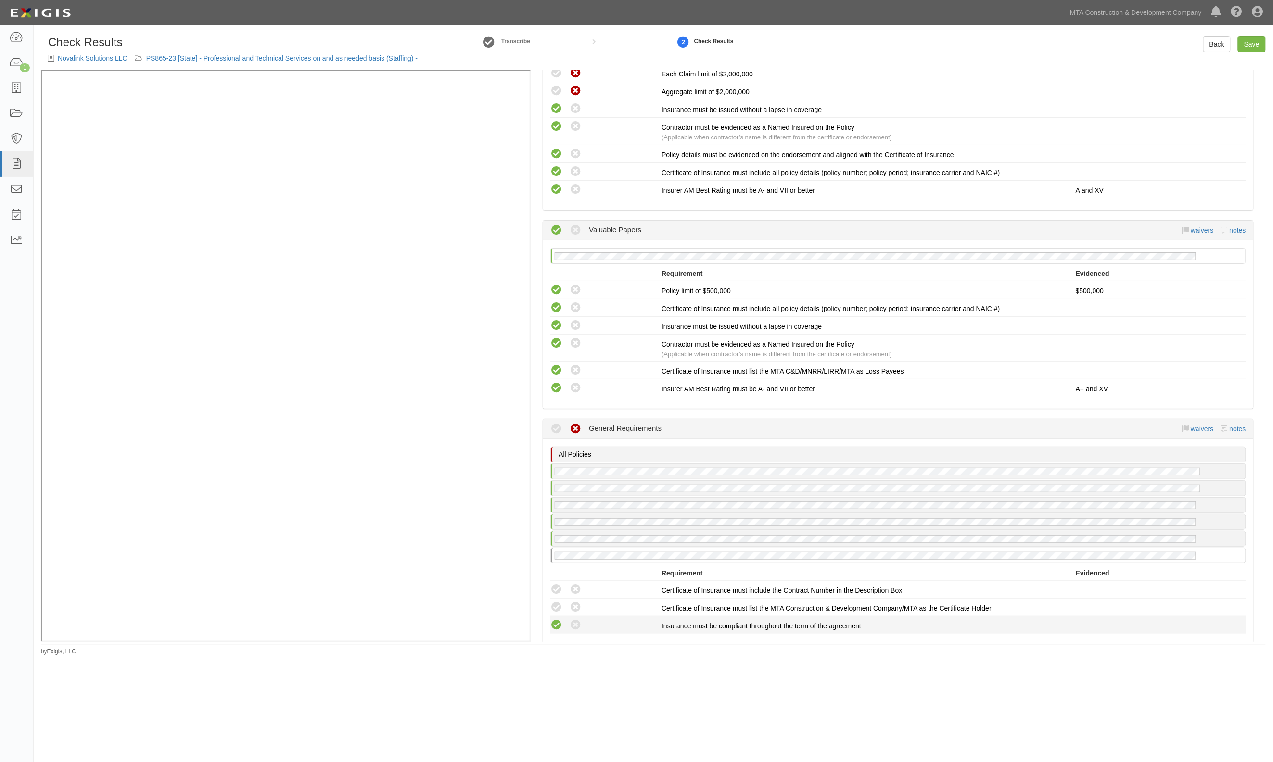
click at [557, 620] on icon at bounding box center [556, 626] width 12 height 12
radio input "true"
click at [555, 602] on icon at bounding box center [556, 608] width 12 height 12
radio input "true"
click at [553, 584] on icon at bounding box center [556, 590] width 12 height 12
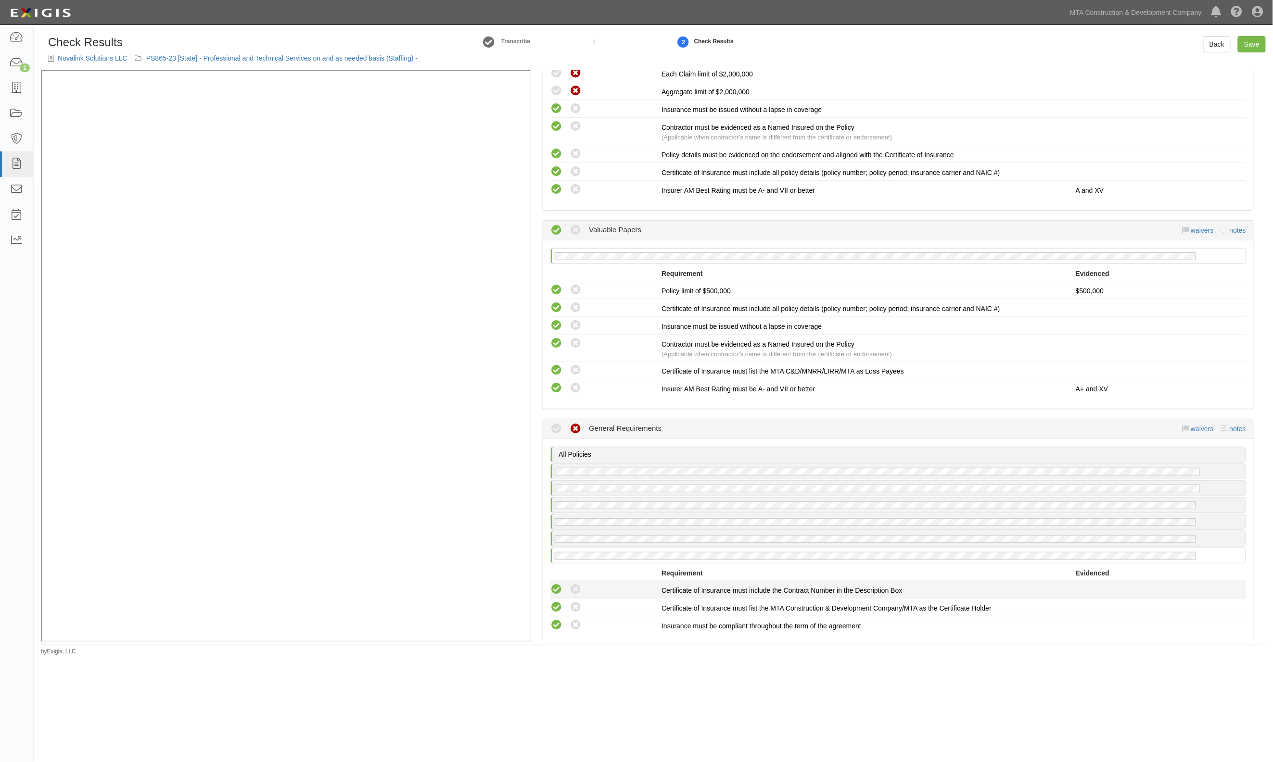
radio input "true"
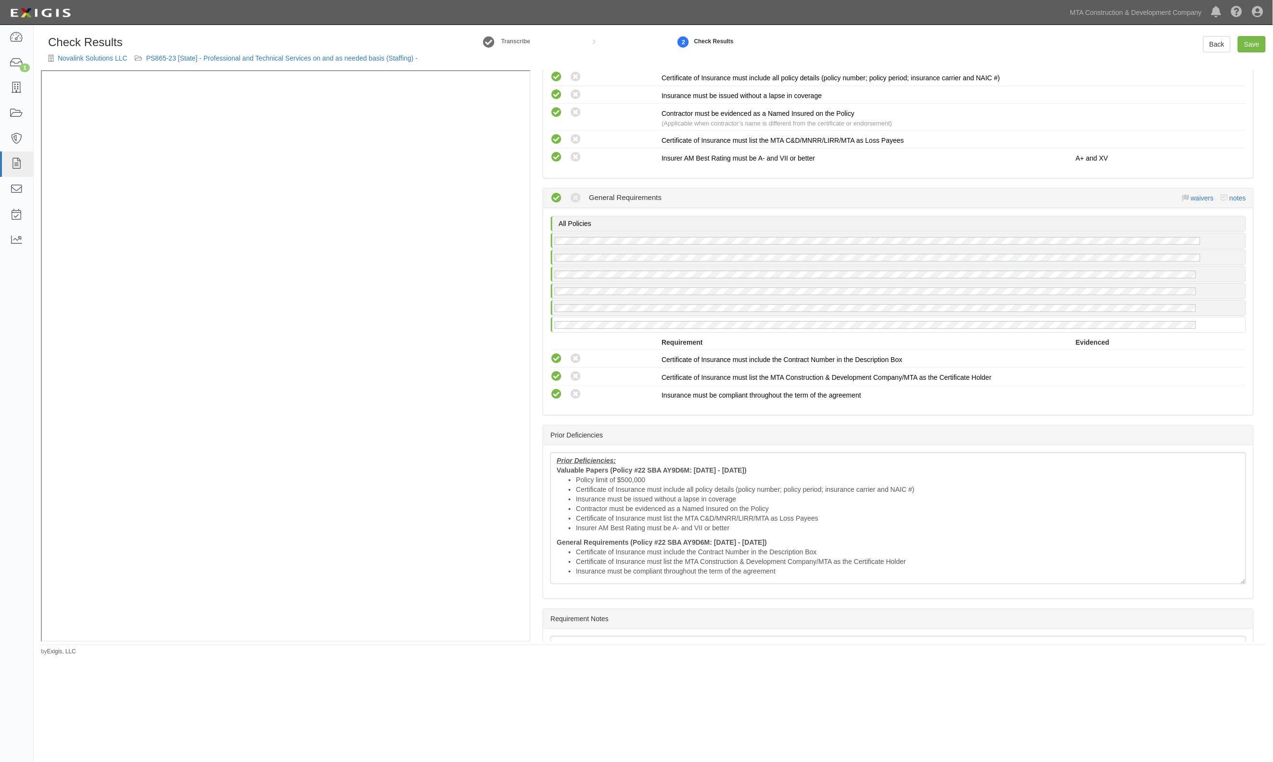
scroll to position [1411, 0]
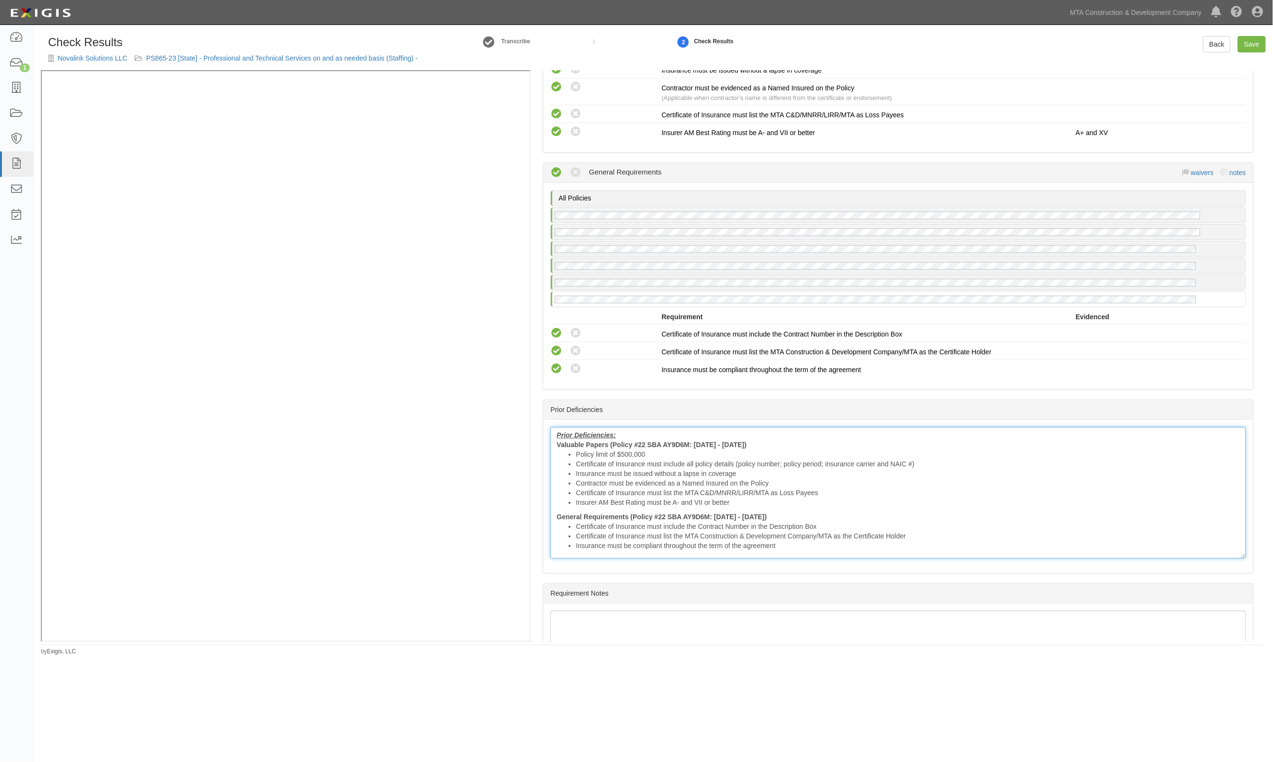
click at [652, 513] on strong "General Requirements (Policy #22 SBA AY9D6M: 08/06/2024 - 08/06/2025)" at bounding box center [662, 517] width 210 height 8
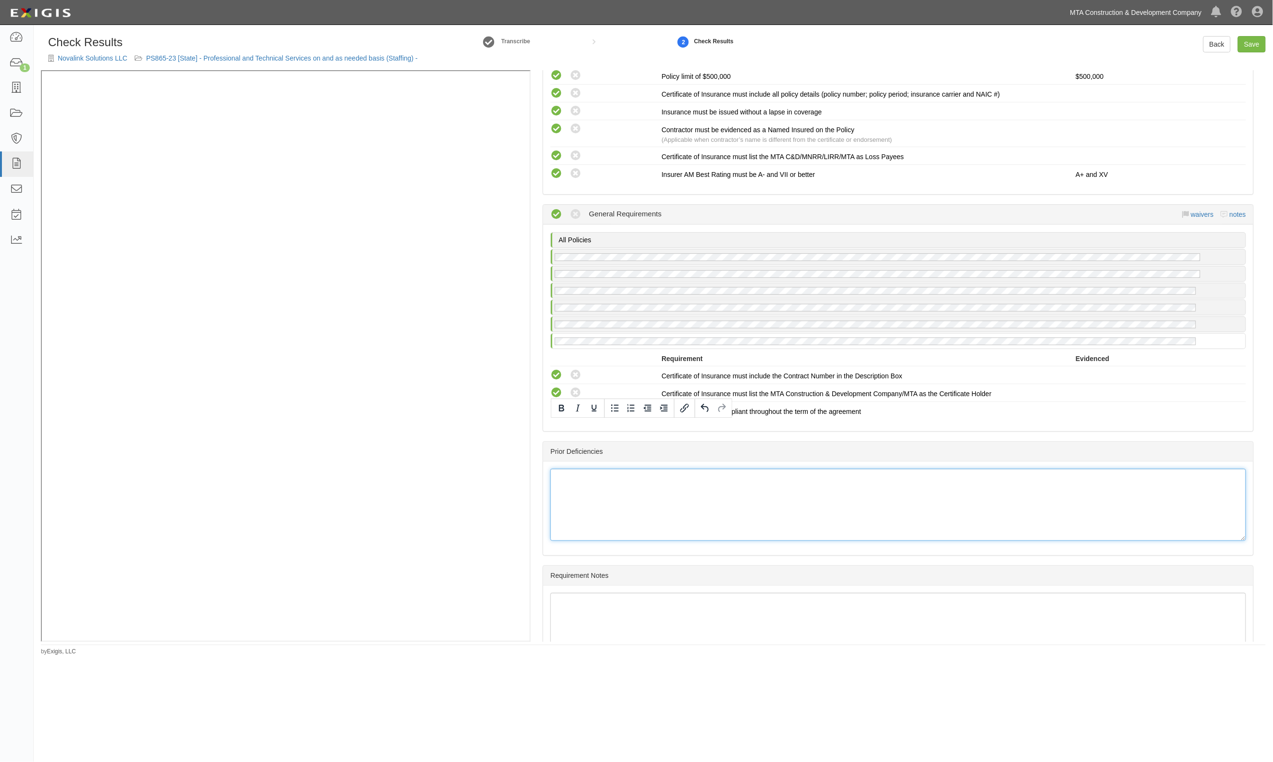
scroll to position [1347, 0]
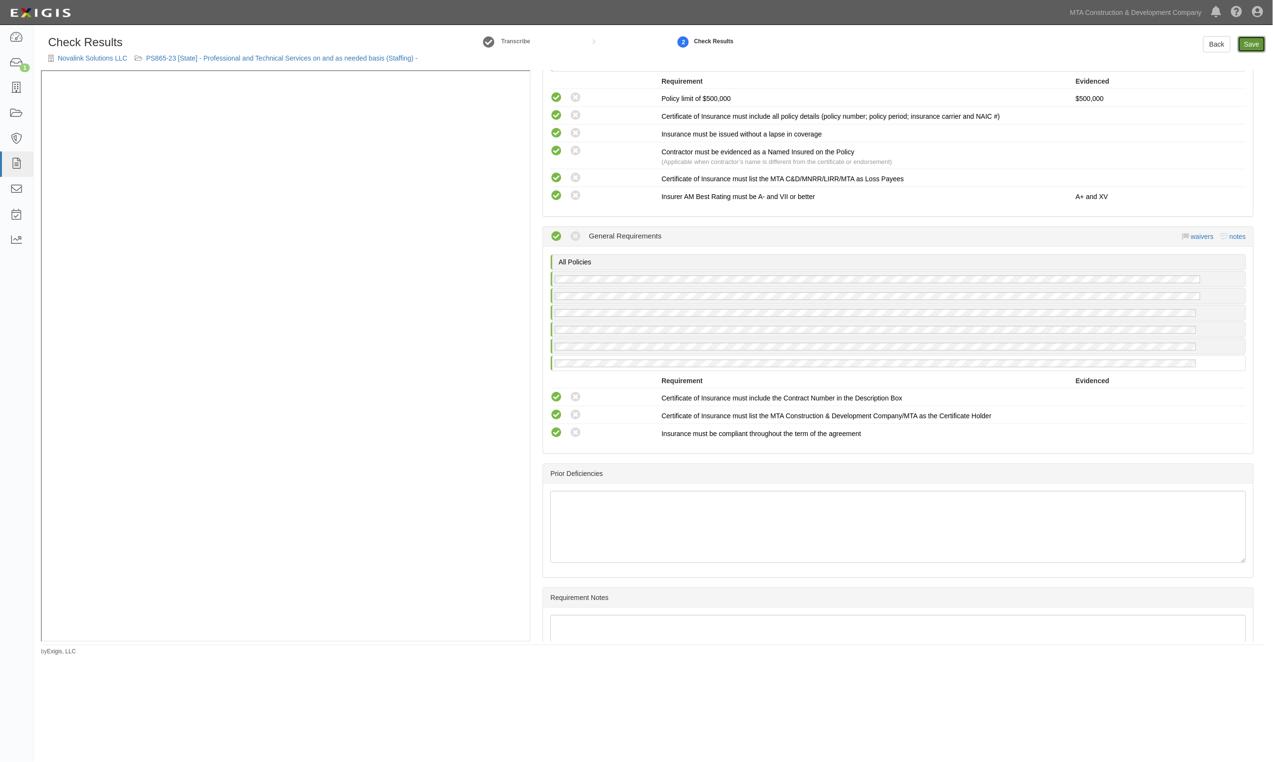
click at [1252, 43] on link "Save" at bounding box center [1252, 44] width 28 height 16
radio input "true"
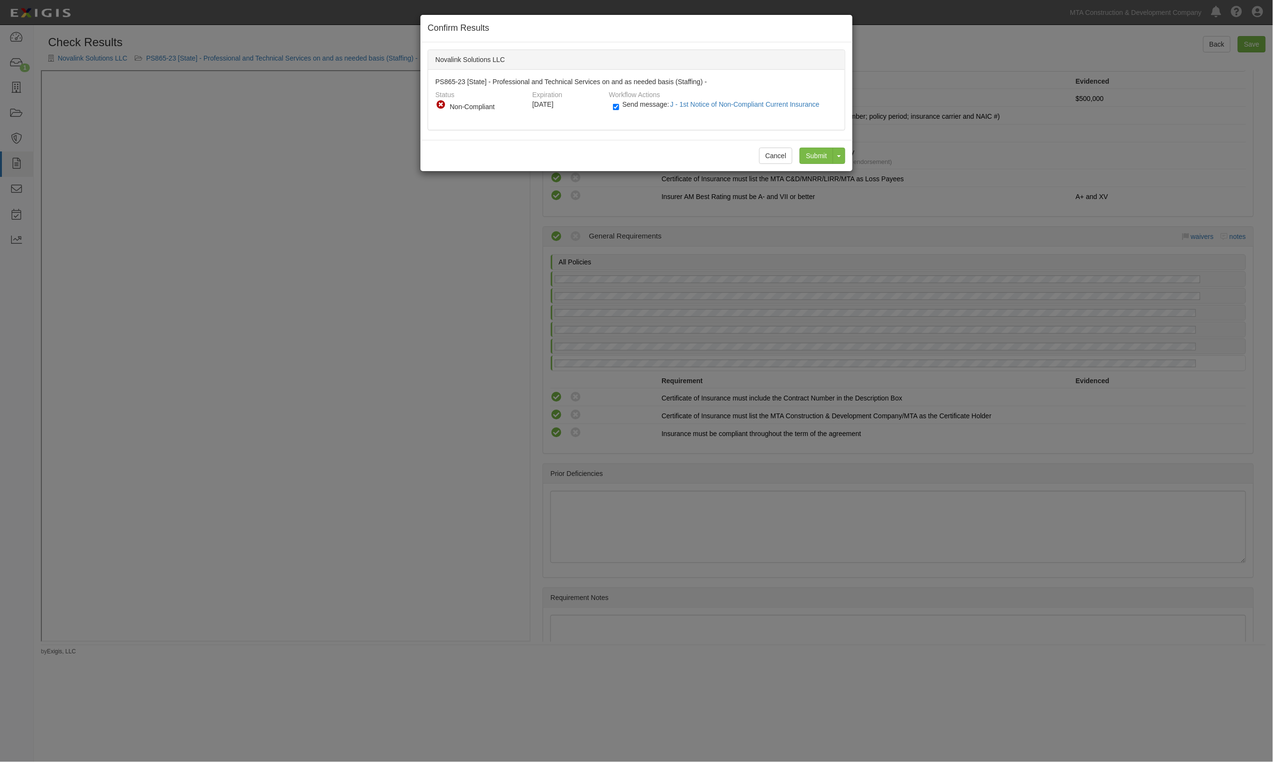
click at [629, 105] on span "Send message: J - 1st Notice of Non-Compliant Current Insurance" at bounding box center [722, 105] width 201 height 8
click at [619, 105] on input "Send message: J - 1st Notice of Non-Compliant Current Insurance" at bounding box center [616, 106] width 6 height 11
checkbox input "false"
click at [824, 158] on input "Submit" at bounding box center [816, 156] width 34 height 16
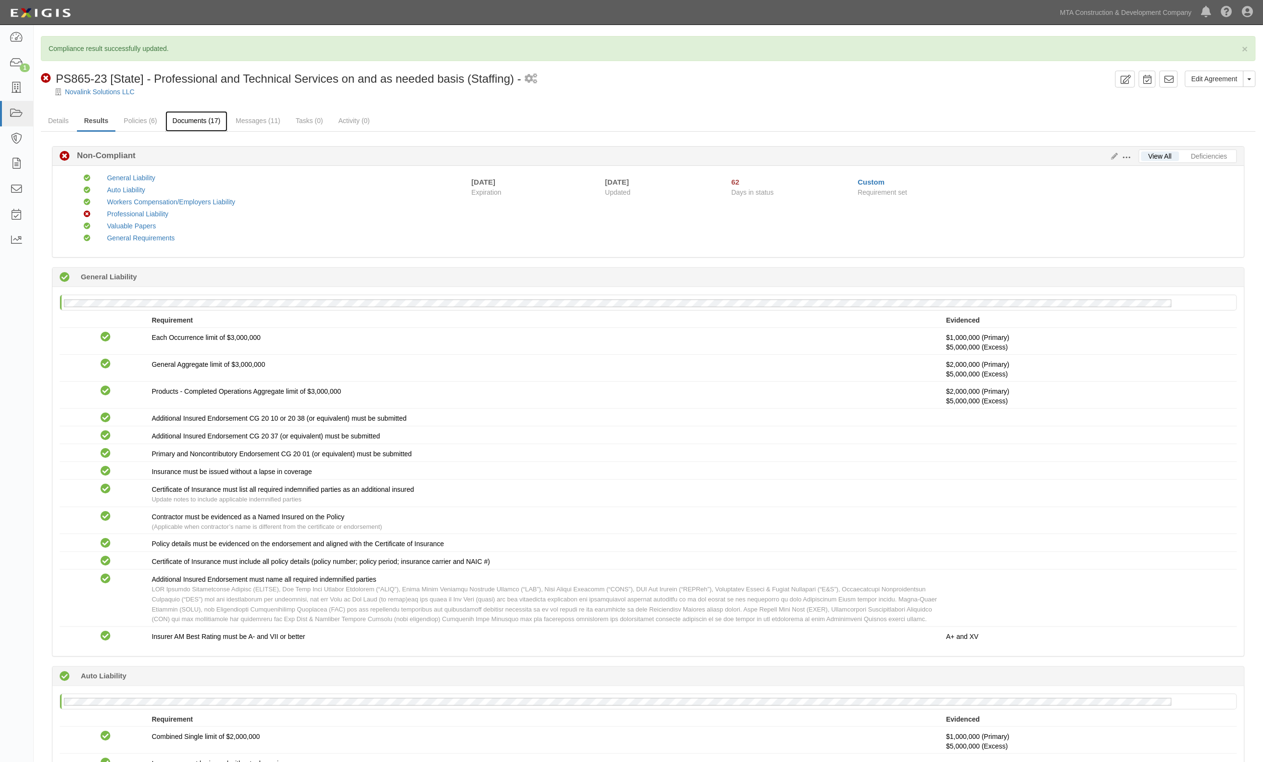
click at [197, 121] on link "Documents (17)" at bounding box center [196, 121] width 63 height 21
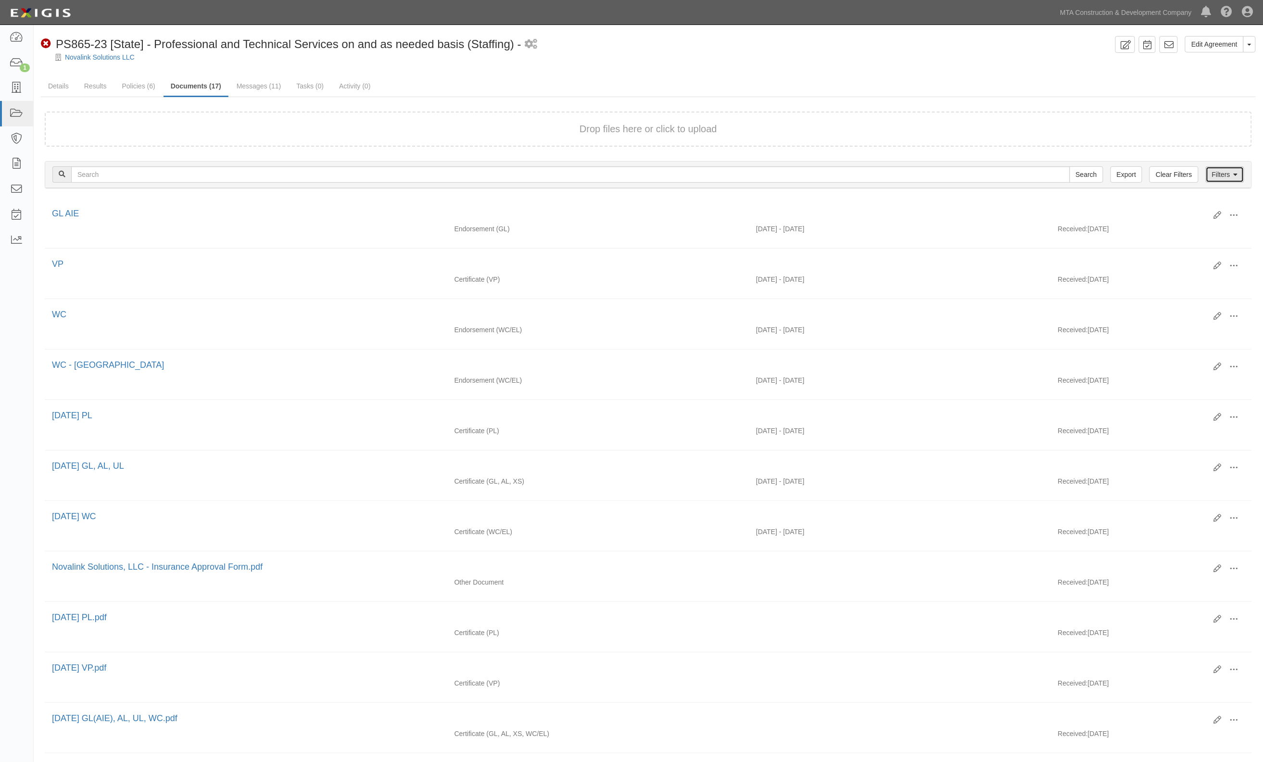
click at [1242, 176] on link "Filters" at bounding box center [1225, 174] width 38 height 16
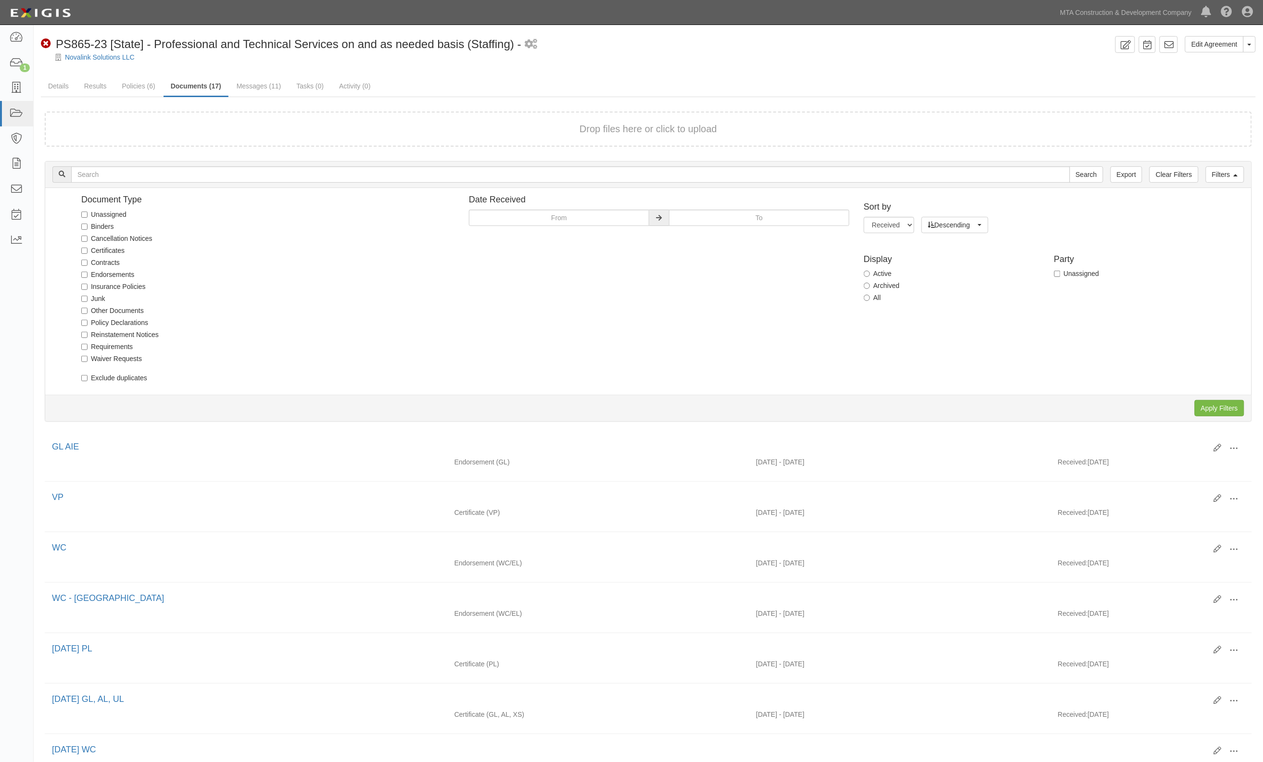
click at [93, 297] on label "Junk" at bounding box center [93, 299] width 24 height 10
click at [88, 297] on input "Junk" at bounding box center [84, 299] width 6 height 6
checkbox input "true"
click at [1204, 400] on input "Apply Filters" at bounding box center [1220, 408] width 50 height 16
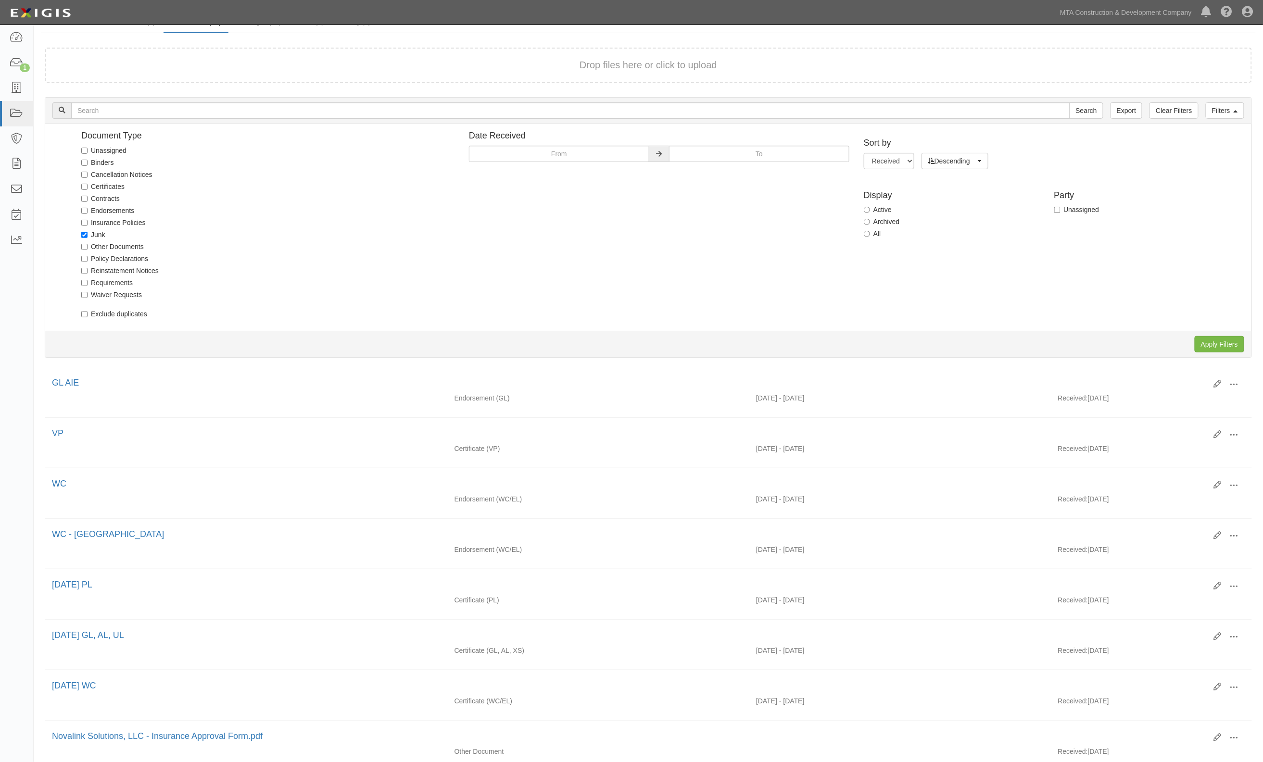
scroll to position [128, 0]
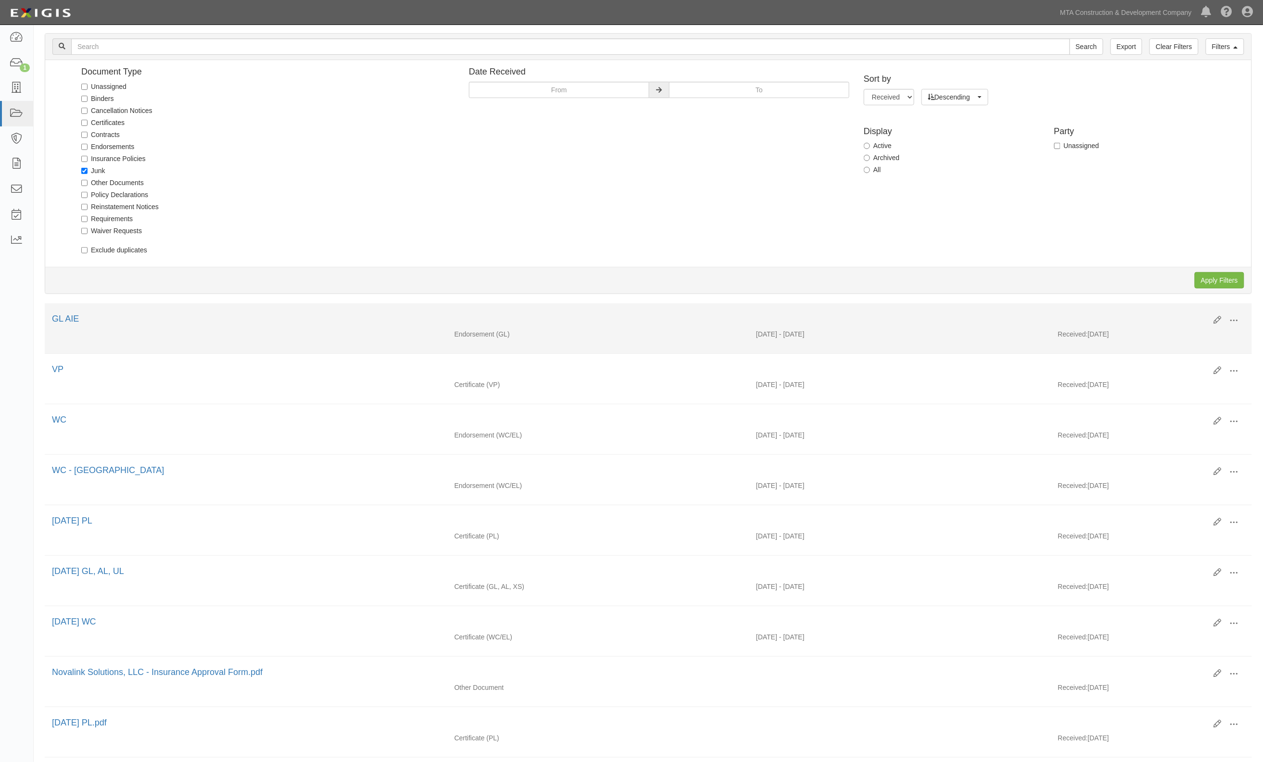
drag, startPoint x: 64, startPoint y: 474, endPoint x: 160, endPoint y: 343, distance: 161.8
click at [201, 364] on div "VP" at bounding box center [629, 370] width 1155 height 13
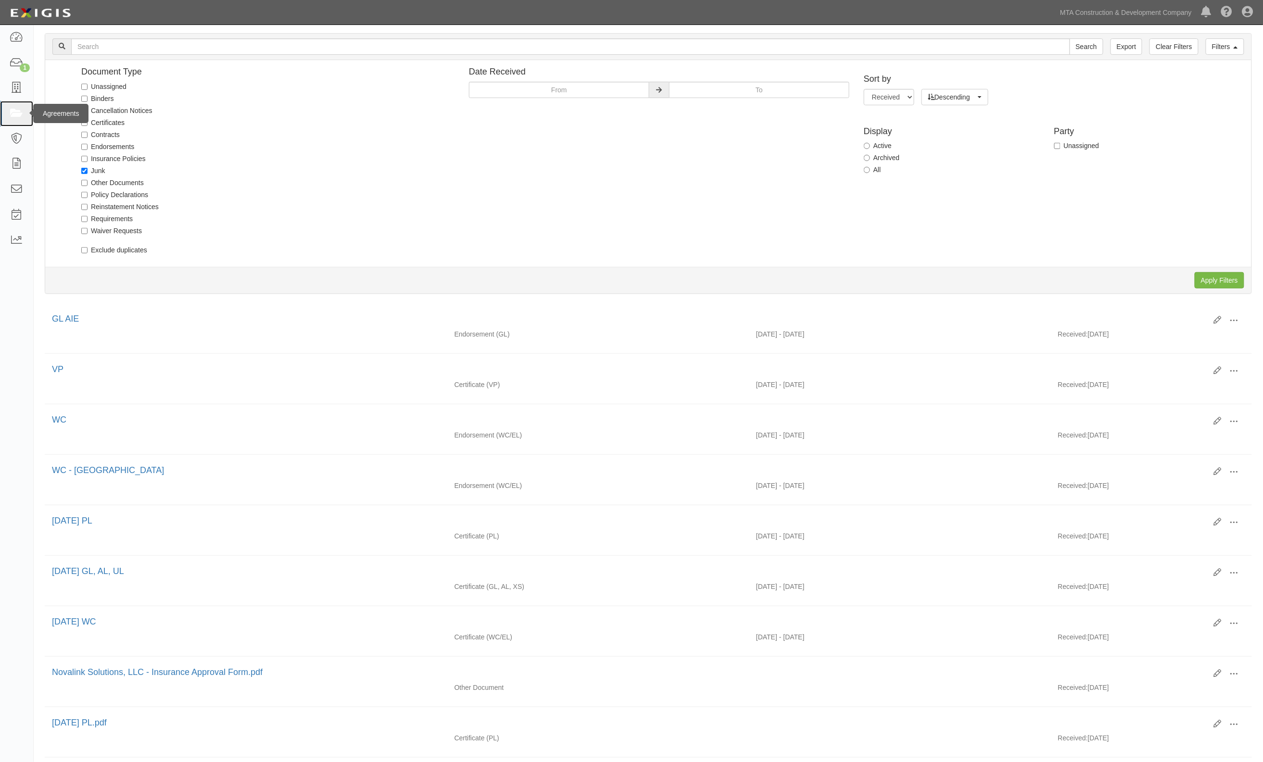
click at [12, 117] on icon at bounding box center [16, 113] width 13 height 11
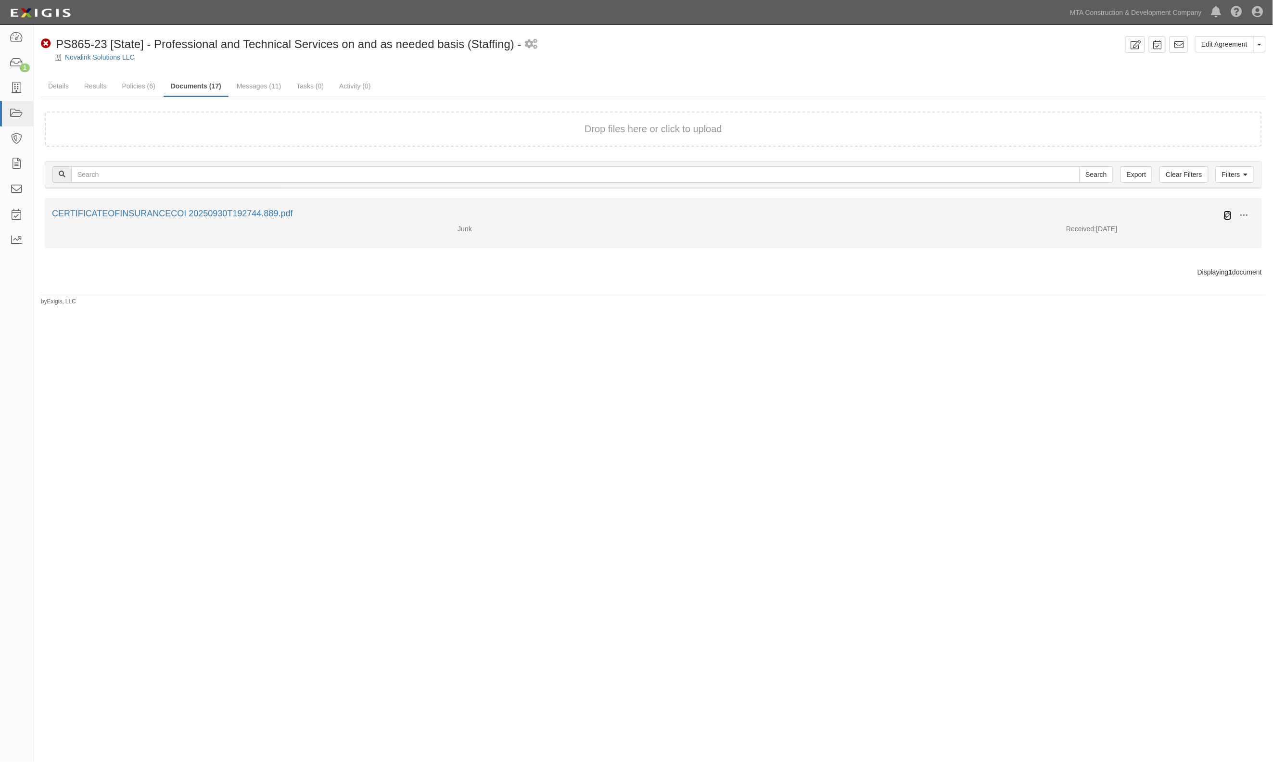
click at [1227, 215] on icon at bounding box center [1228, 216] width 8 height 8
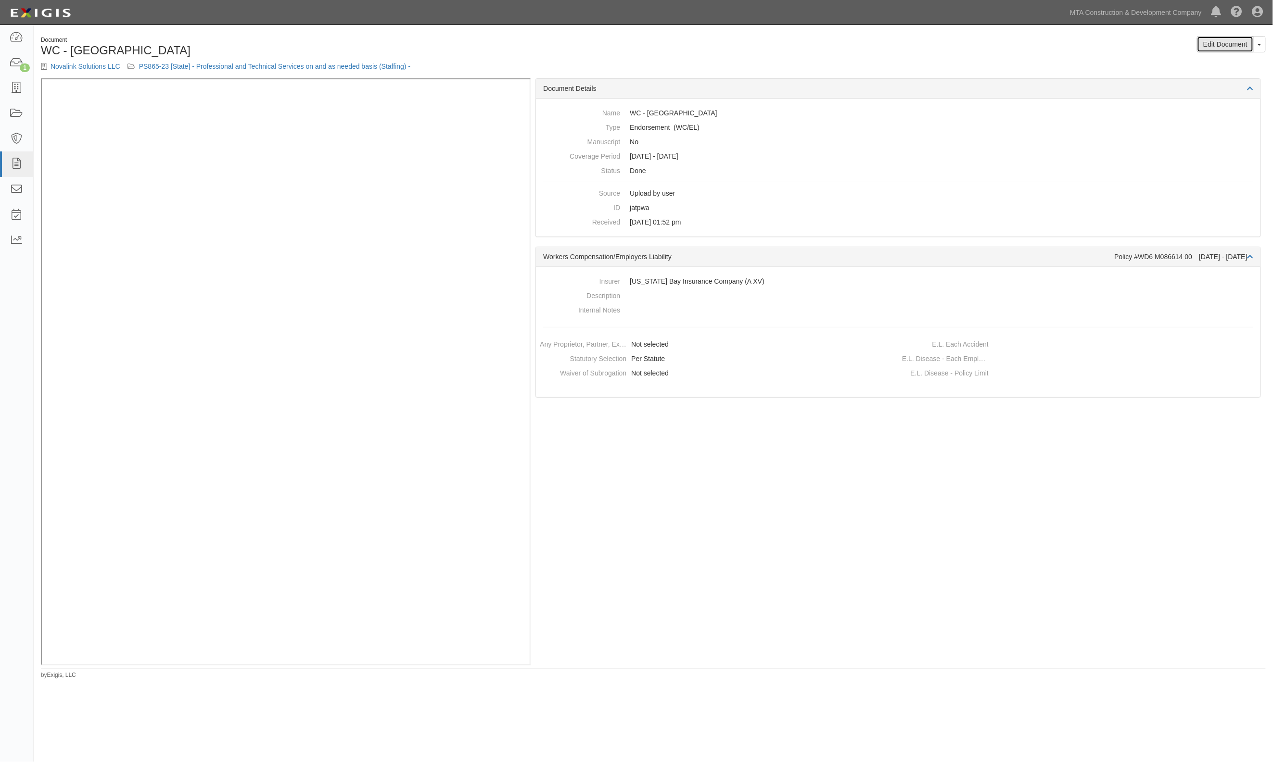
click at [1230, 39] on link "Edit Document" at bounding box center [1225, 44] width 57 height 16
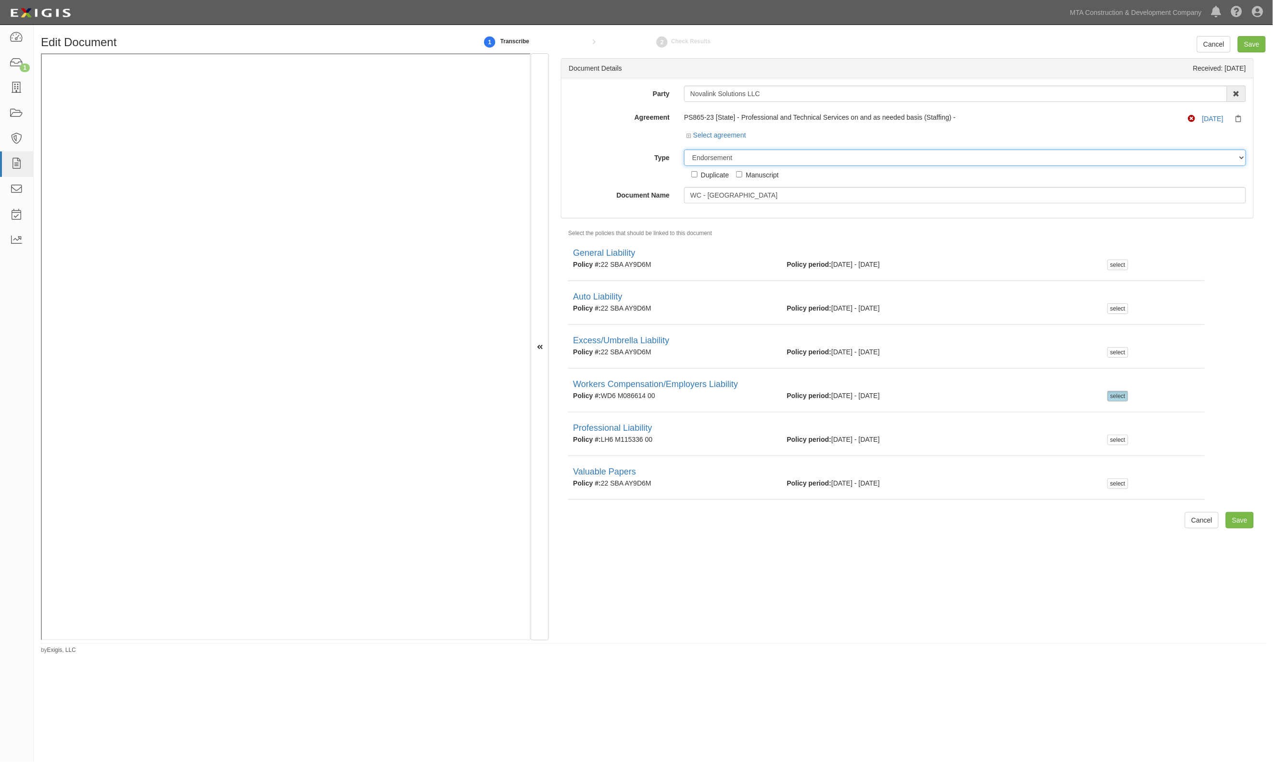
click at [753, 160] on select "Unassigned Binder Cancellation Notice Certificate Contract Endorsement Insuranc…" at bounding box center [965, 158] width 562 height 16
select select "CertificateDetail"
click at [684, 150] on select "Unassigned Binder Cancellation Notice Certificate Contract Endorsement Insuranc…" at bounding box center [965, 158] width 562 height 16
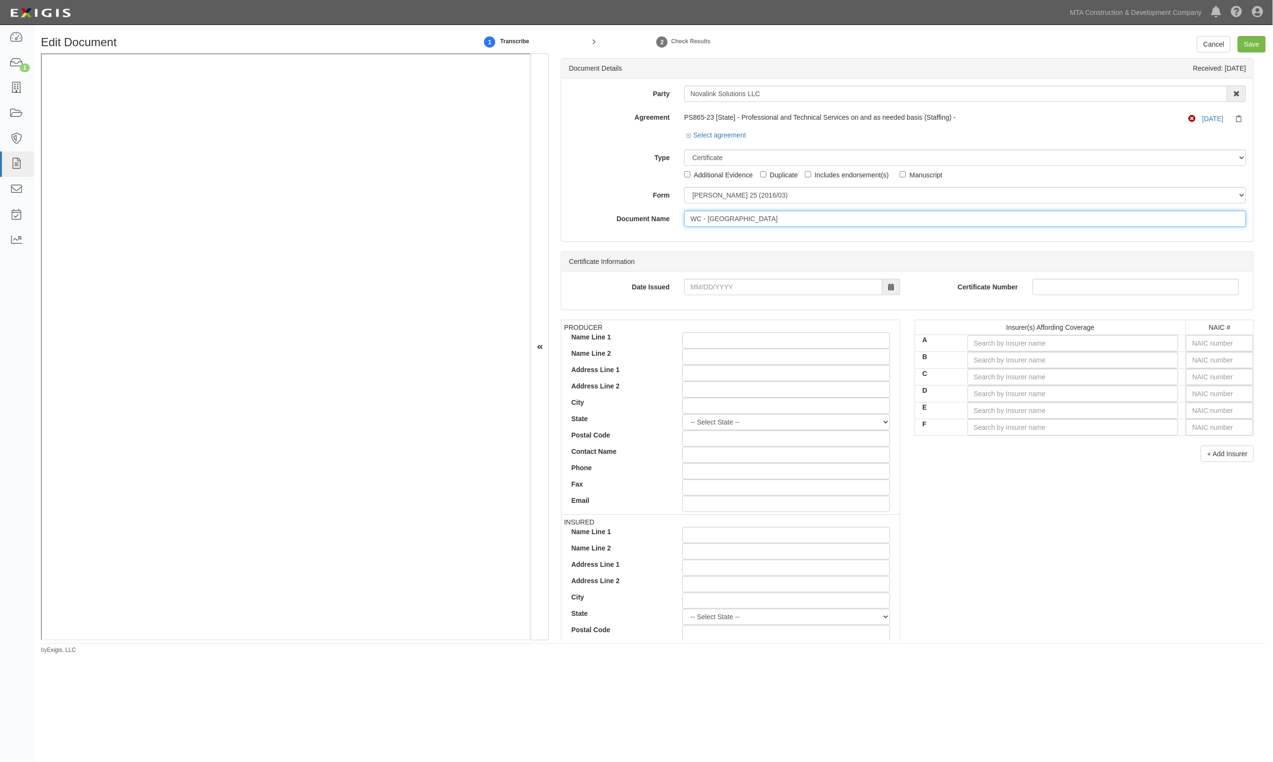
click at [761, 211] on input "WC - [GEOGRAPHIC_DATA]" at bounding box center [965, 219] width 562 height 16
drag, startPoint x: 743, startPoint y: 221, endPoint x: 605, endPoint y: 208, distance: 139.2
click at [610, 208] on div "Party Novalink Solutions LLC AARCO Environmental Services Corp. Ad-Tech Enterpr…" at bounding box center [907, 156] width 677 height 141
type input "PL"
click at [1218, 341] on input "text" at bounding box center [1219, 343] width 67 height 16
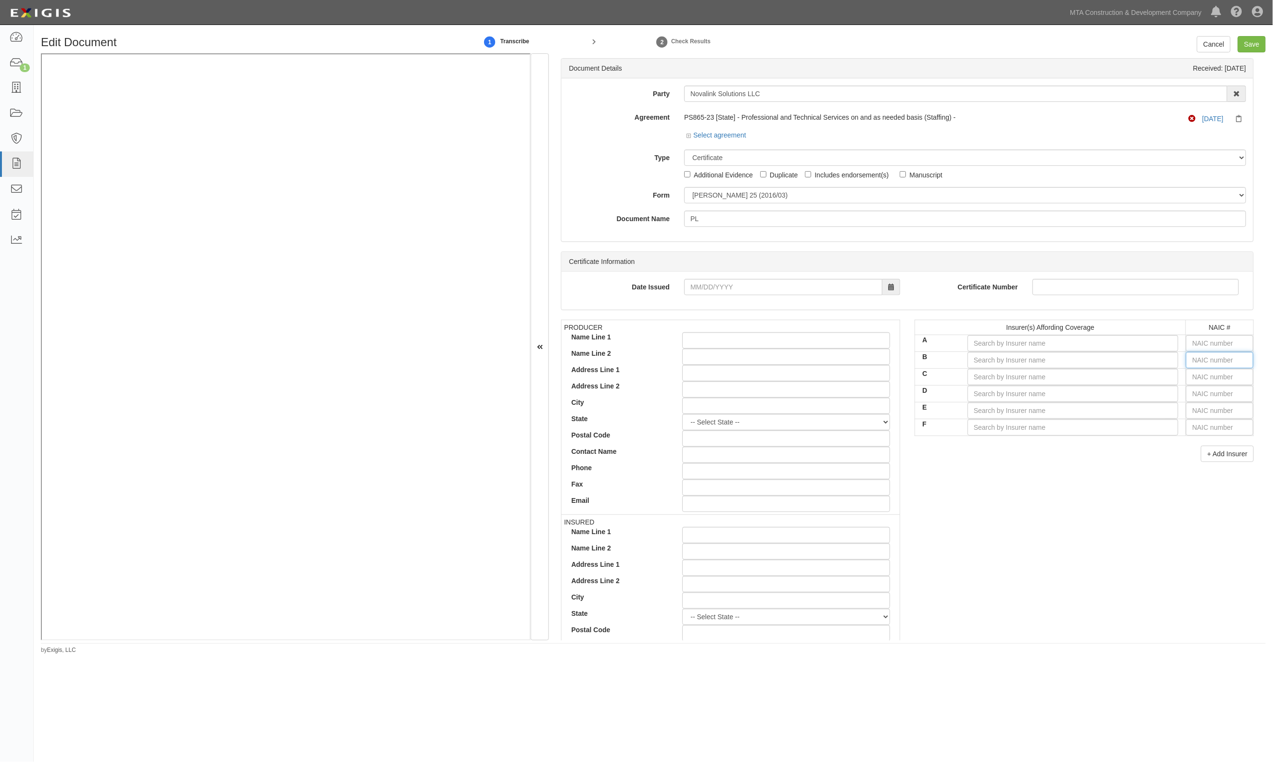
click at [1208, 355] on input "text" at bounding box center [1219, 360] width 67 height 16
type input "25232"
type input "2"
type input "22667"
type input "22"
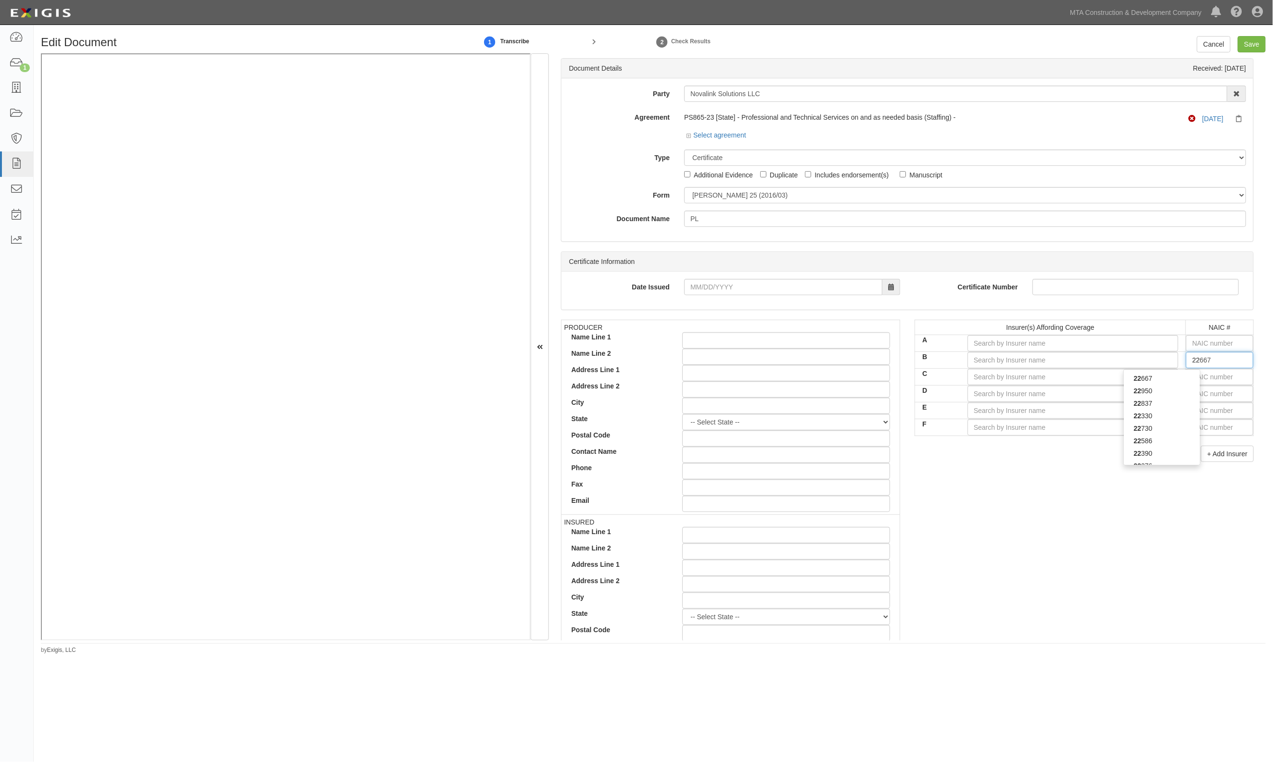
type input "22276"
type input "222"
type input "22292"
type input "2229"
type input "22292"
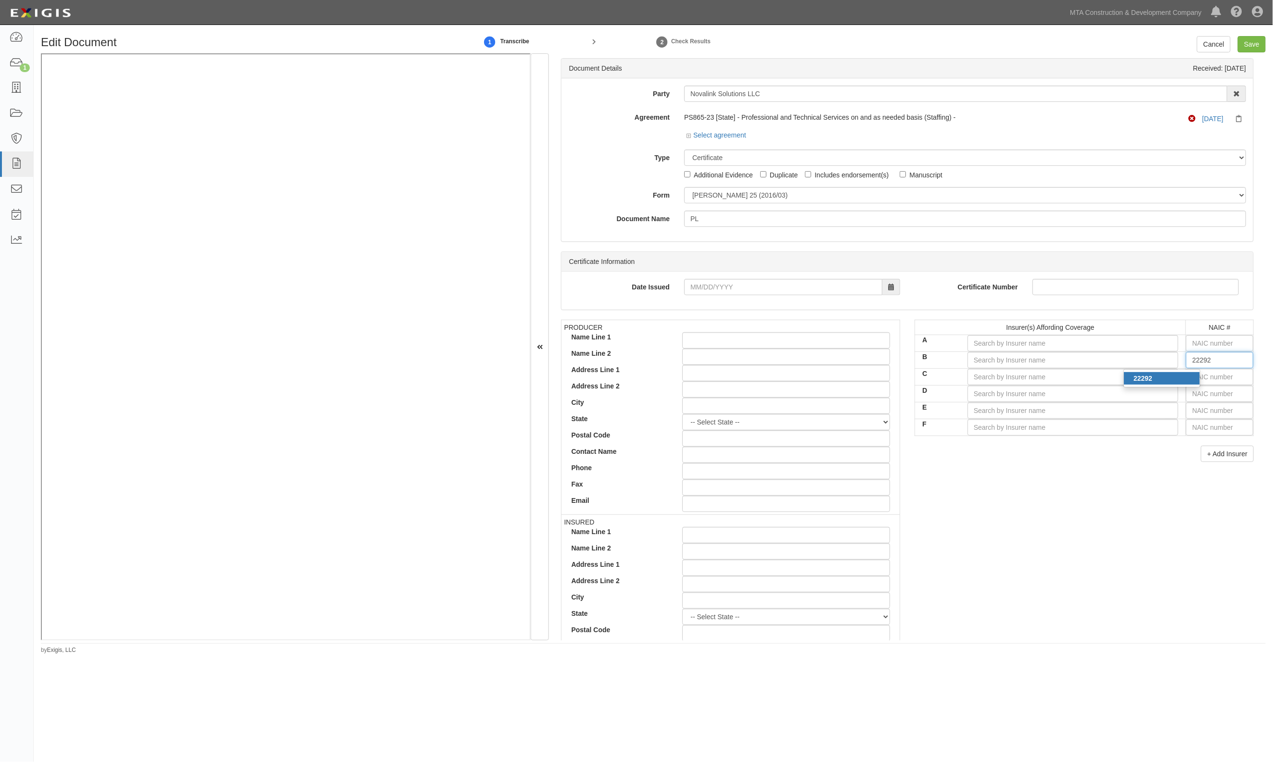
click at [1172, 382] on div "22292" at bounding box center [1162, 378] width 76 height 13
type input "The Hanover Insurance Company (A XV Rating)"
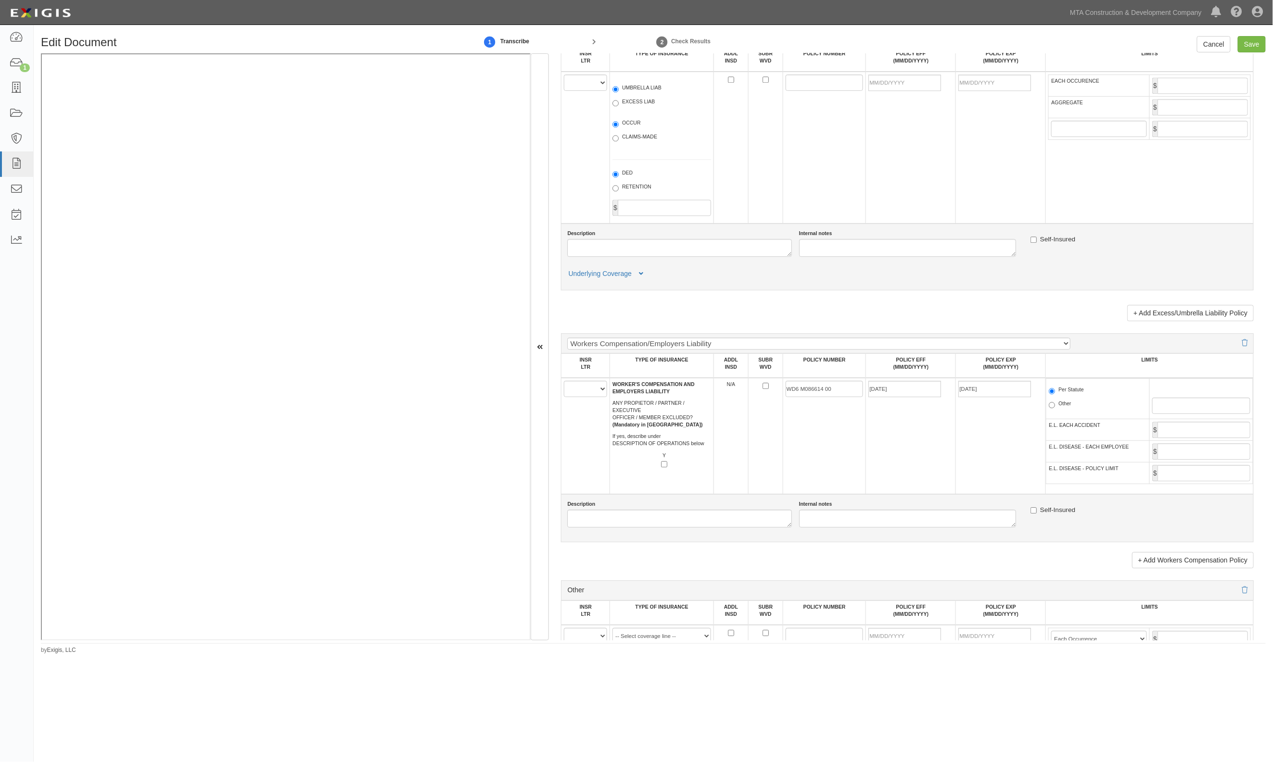
scroll to position [1539, 0]
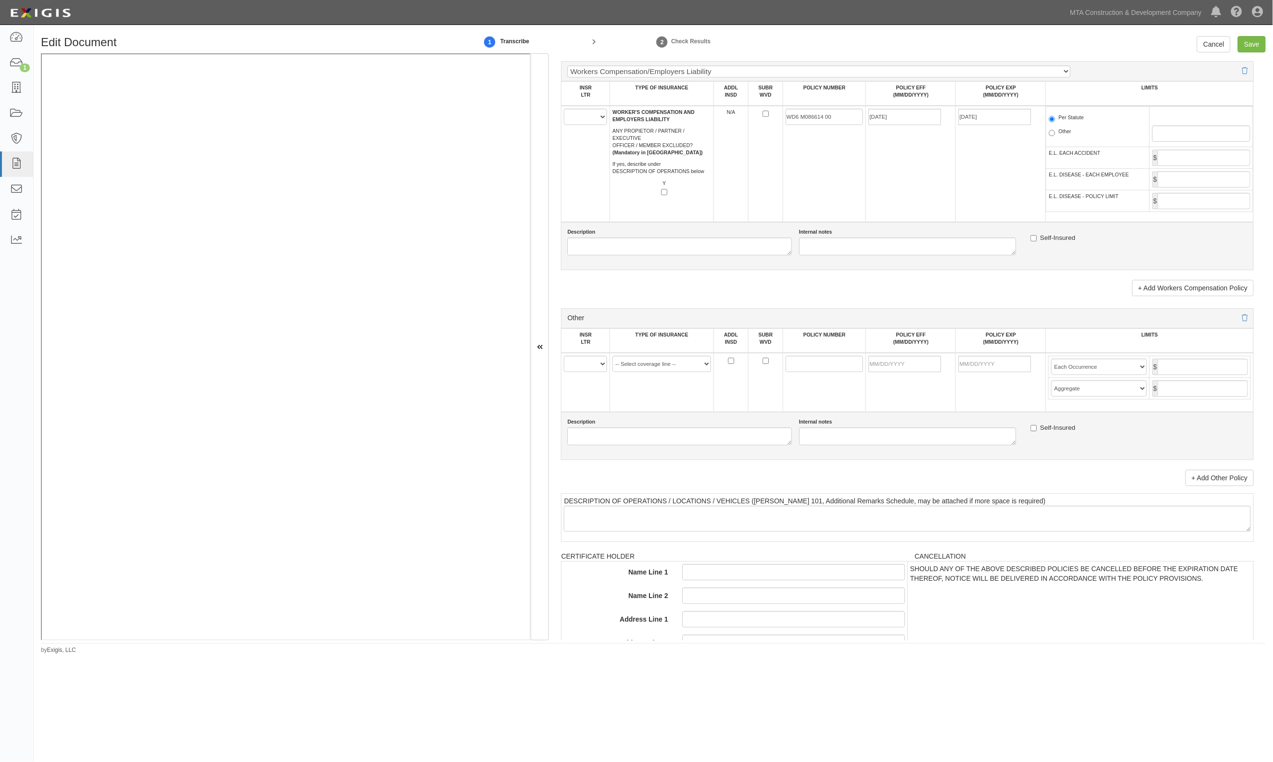
type input "22292"
click at [600, 372] on select "A B C D E F" at bounding box center [585, 364] width 43 height 16
select select "B"
click at [564, 365] on select "A B C D E F" at bounding box center [585, 364] width 43 height 16
click at [662, 366] on select "-- Select coverage line -- Asbestos Abatement Auto Physical Damage Aviation Lia…" at bounding box center [661, 364] width 99 height 16
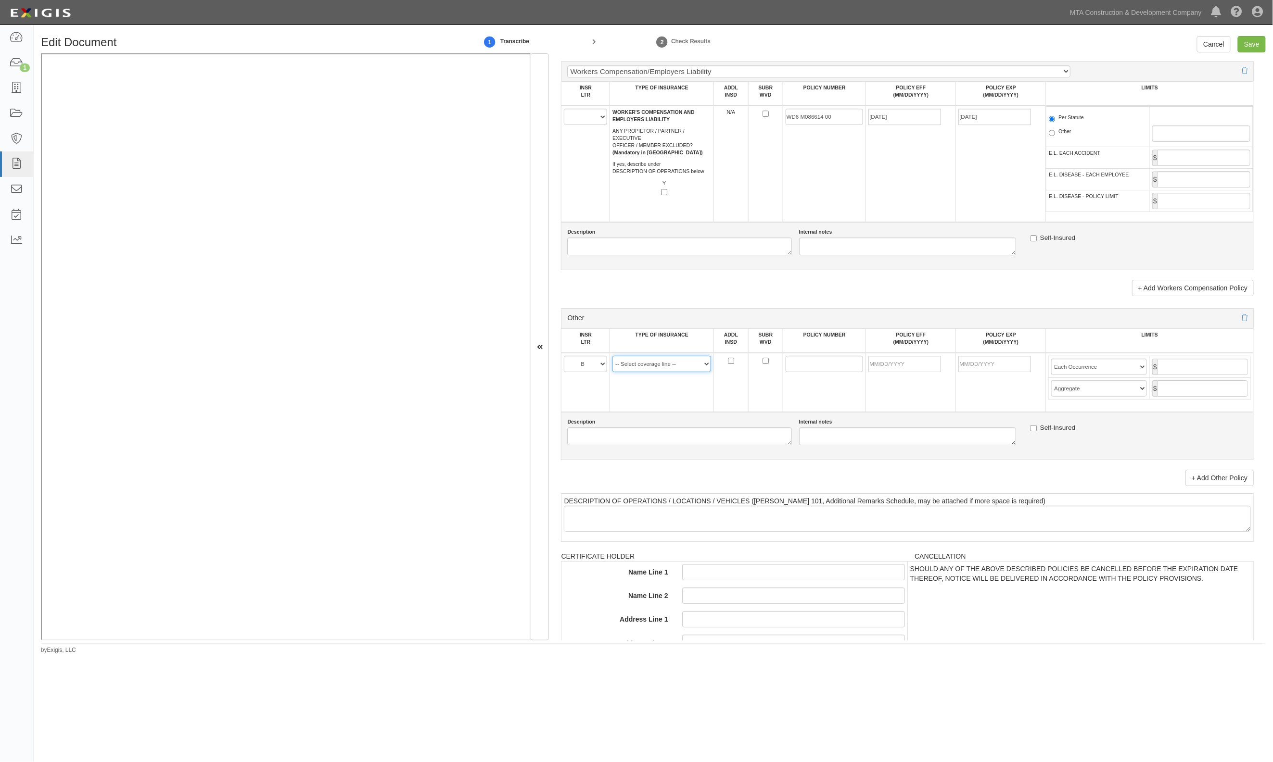
select select "44"
click at [612, 372] on select "-- Select coverage line -- Asbestos Abatement Auto Physical Damage Aviation Lia…" at bounding box center [661, 364] width 99 height 16
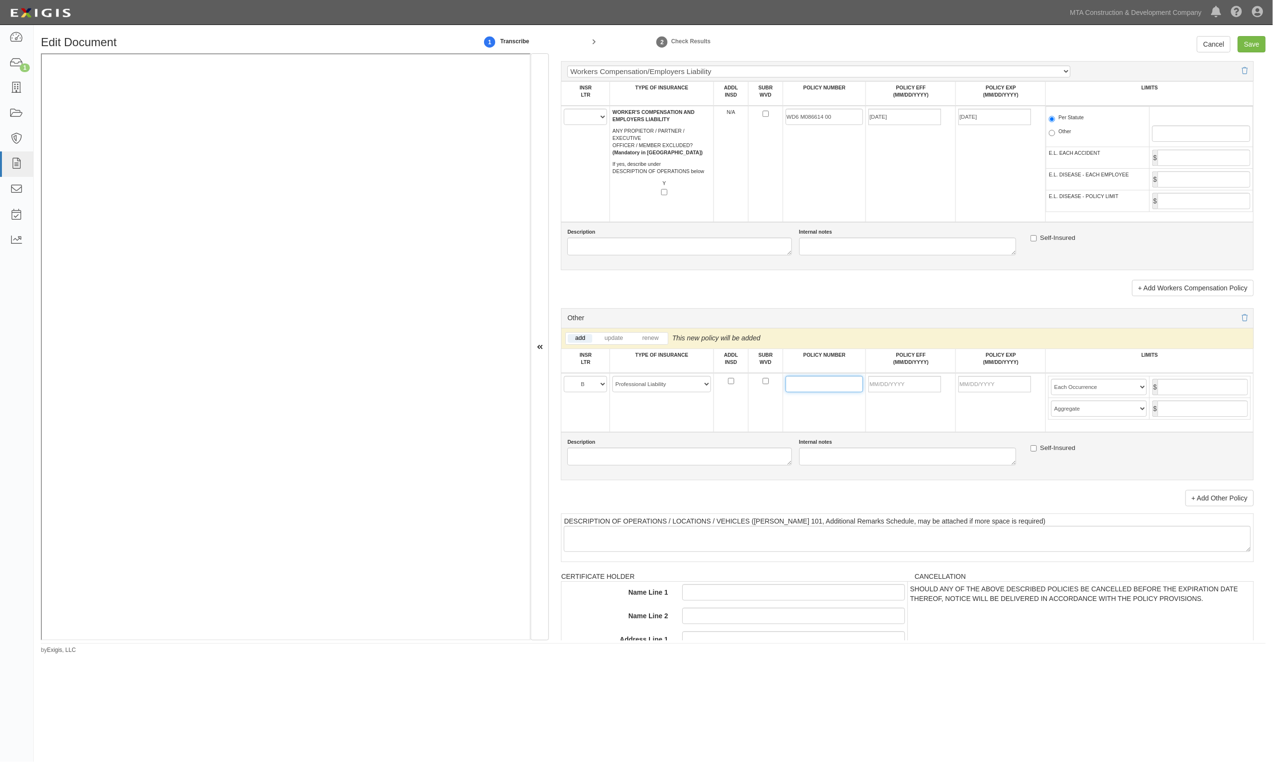
click at [839, 393] on input "POLICY NUMBER" at bounding box center [825, 384] width 78 height 16
paste input "LH6 M115336 00"
type input "LH6 M115336 00"
click at [923, 392] on input "POLICY EFF (MM/DD/YYYY)" at bounding box center [904, 384] width 73 height 16
type input "[DATE]"
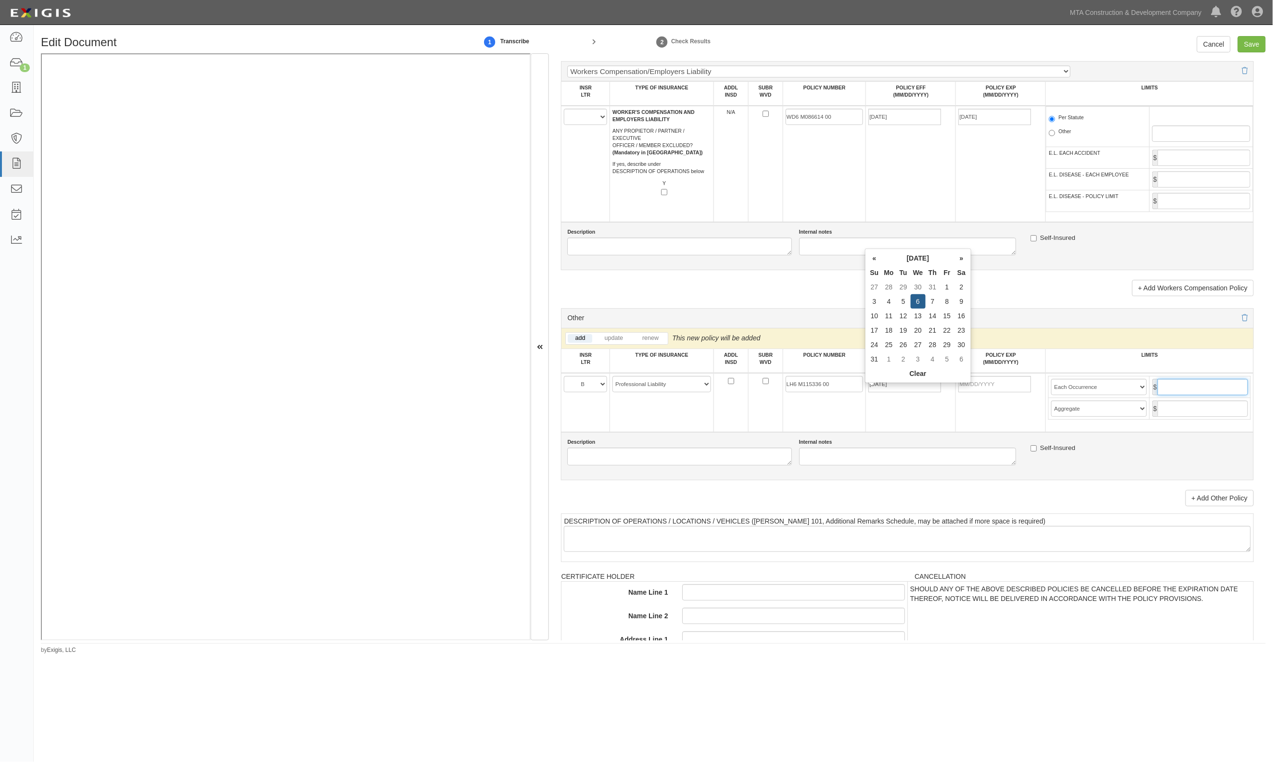
type input "[DATE]"
click at [1220, 392] on input "text" at bounding box center [1202, 387] width 90 height 16
type input "55,000,000"
type input "5,000,000"
drag, startPoint x: 1231, startPoint y: 396, endPoint x: 1376, endPoint y: 399, distance: 144.3
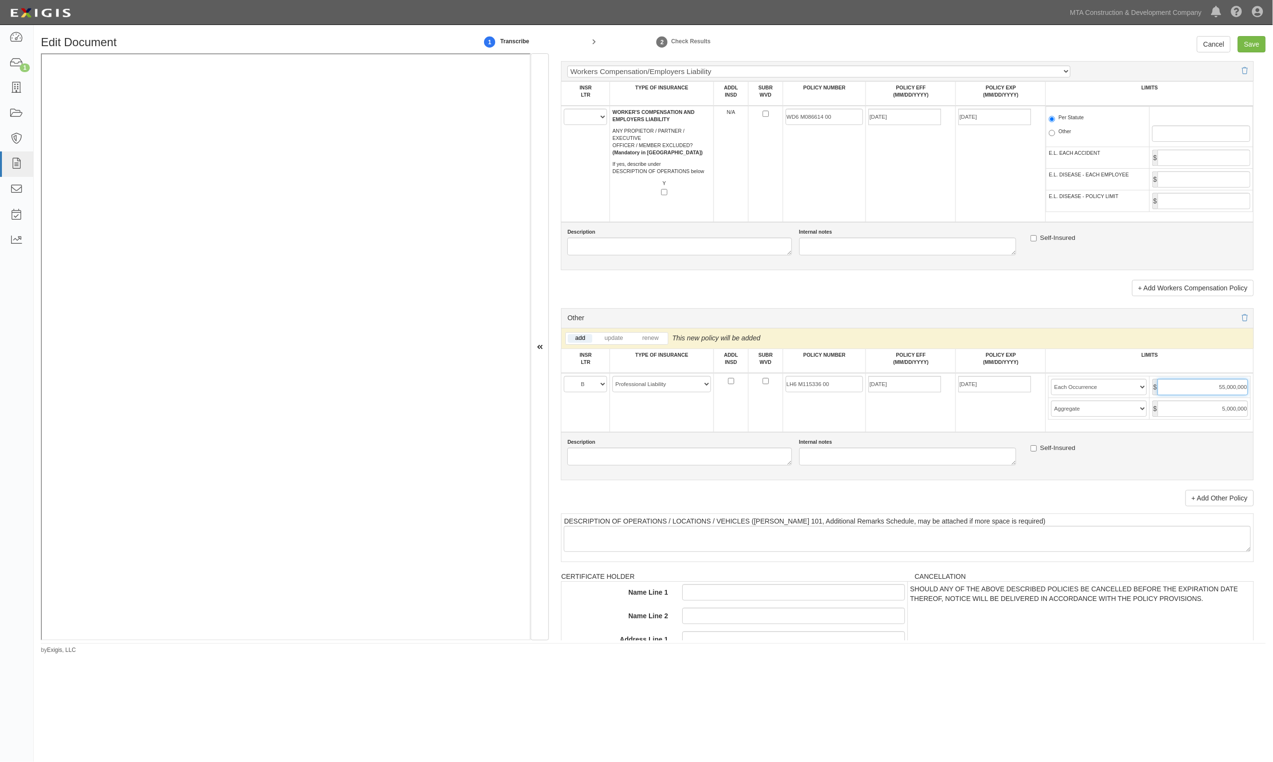
click at [1272, 399] on html "Toggle navigation Dashboard 1 Inbox Parties Agreements Coverages Documents Mess…" at bounding box center [636, 357] width 1273 height 715
type input "5,000,000"
click at [1059, 395] on select "Limit Each Occurrence Each Claim Aggregate Deductible Self-Insured Retention Pe…" at bounding box center [1099, 387] width 96 height 16
select select "Each Claim"
click at [1051, 388] on select "Limit Each Occurrence Each Claim Aggregate Deductible Self-Insured Retention Pe…" at bounding box center [1099, 387] width 96 height 16
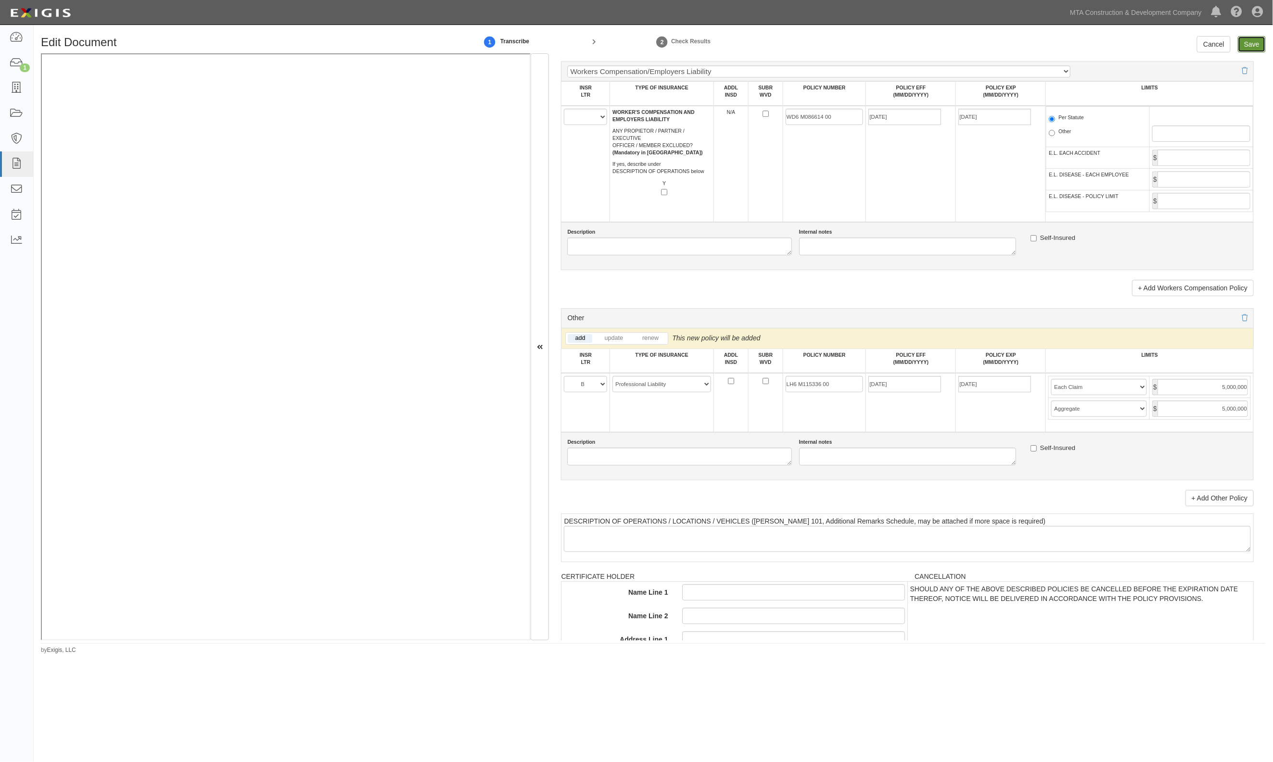
click at [1254, 43] on input "Save" at bounding box center [1252, 44] width 28 height 16
type input "5000000"
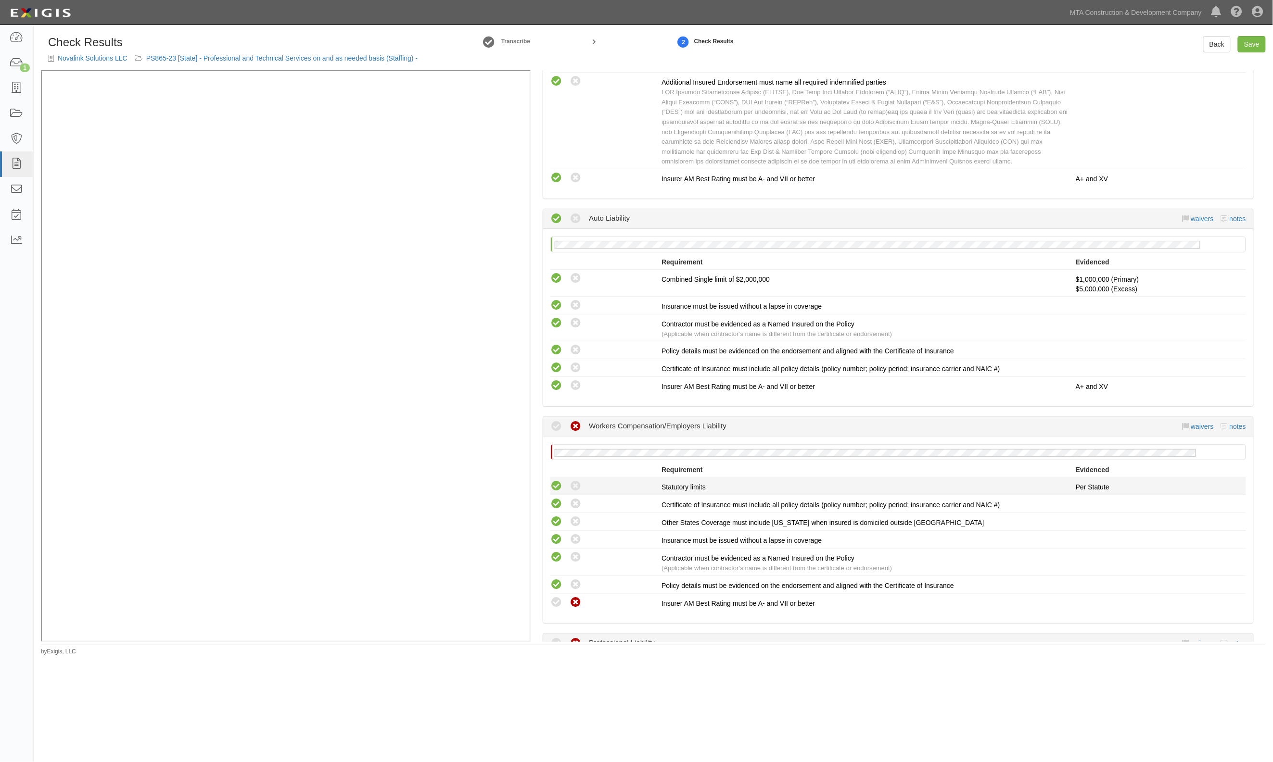
scroll to position [641, 0]
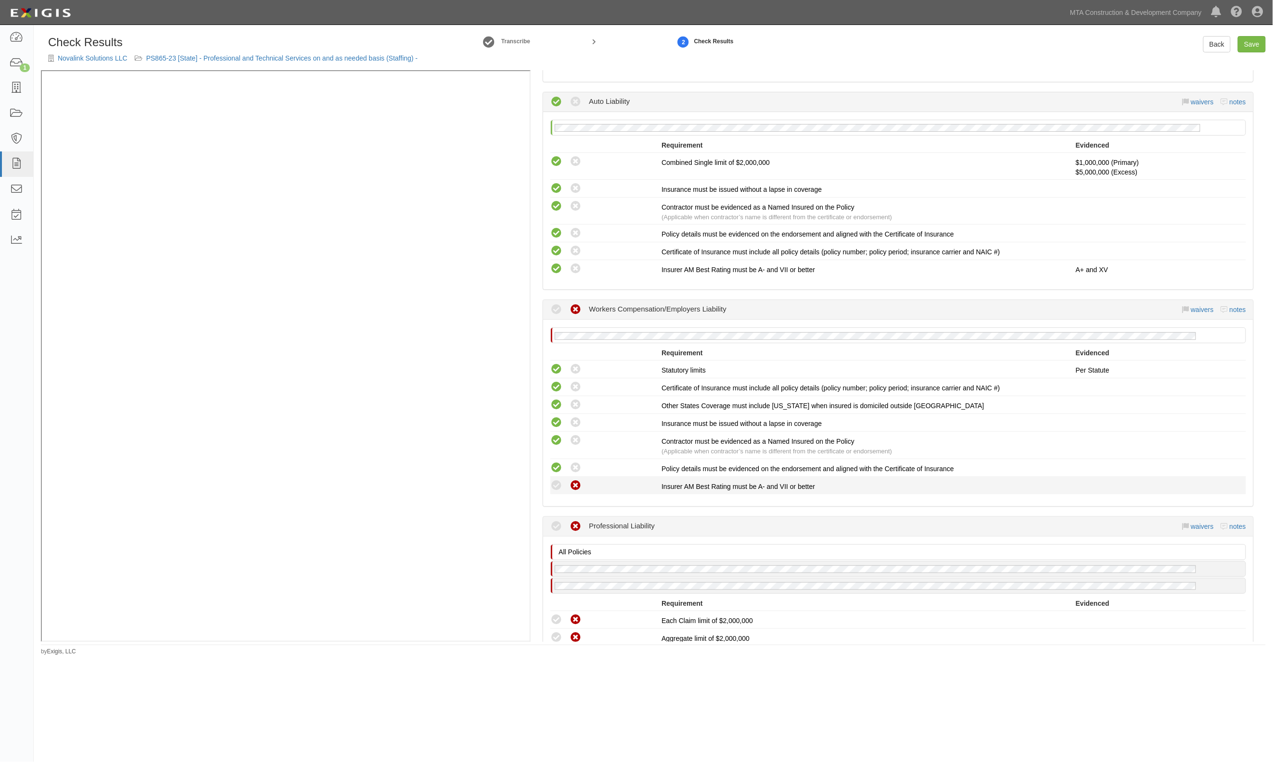
click at [553, 481] on icon at bounding box center [556, 486] width 12 height 12
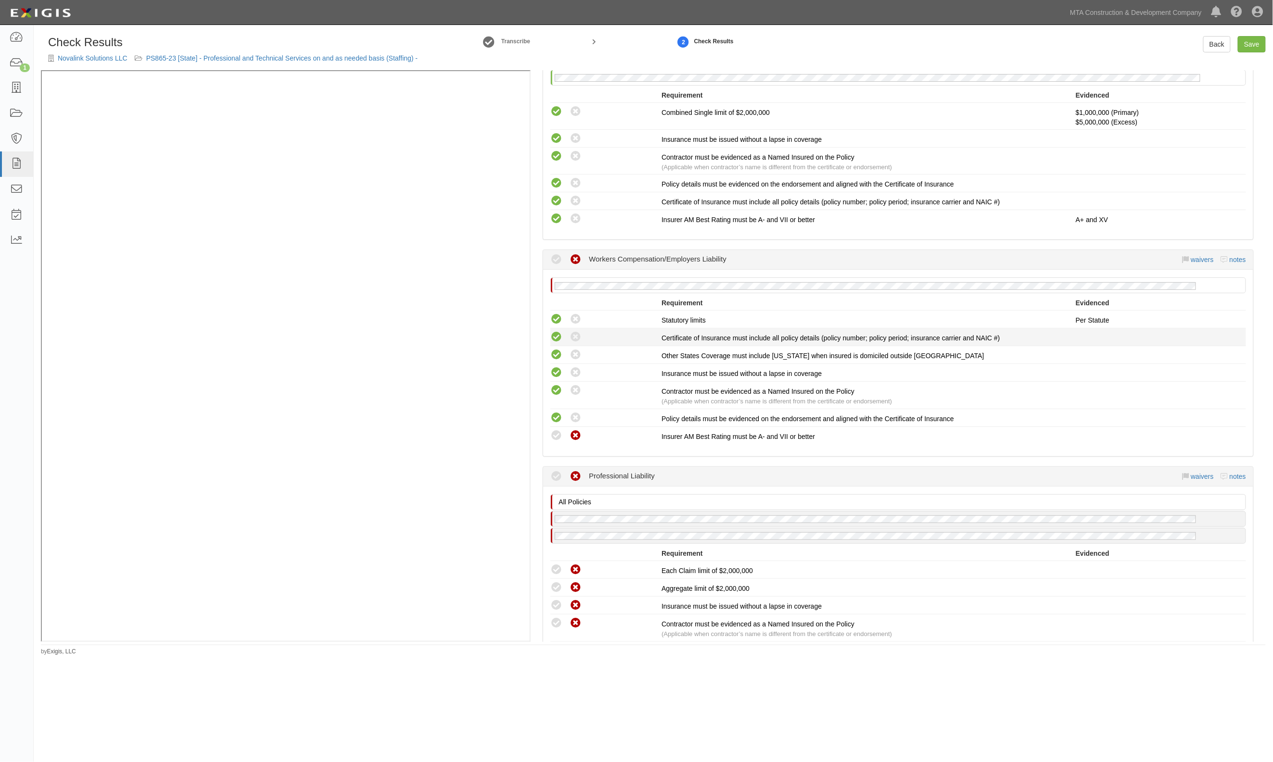
scroll to position [770, 0]
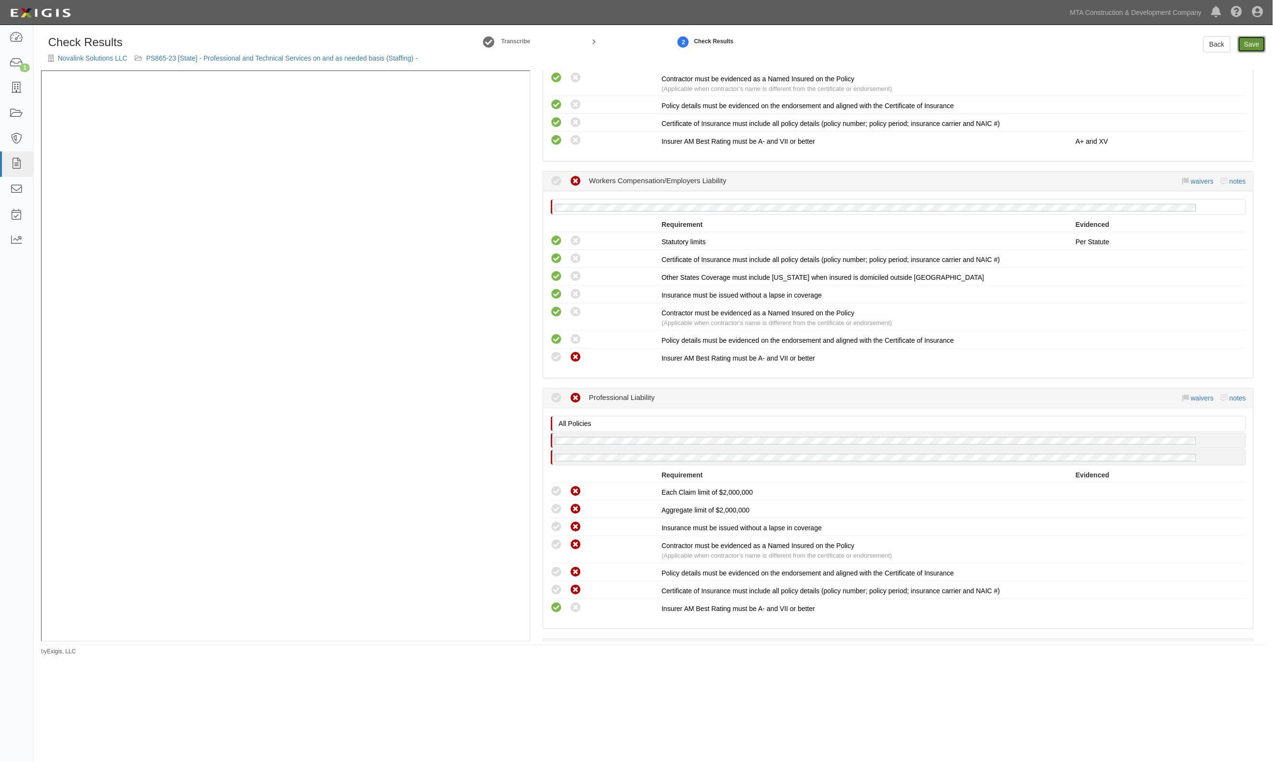
click at [1251, 39] on link "Save" at bounding box center [1252, 44] width 28 height 16
radio input "true"
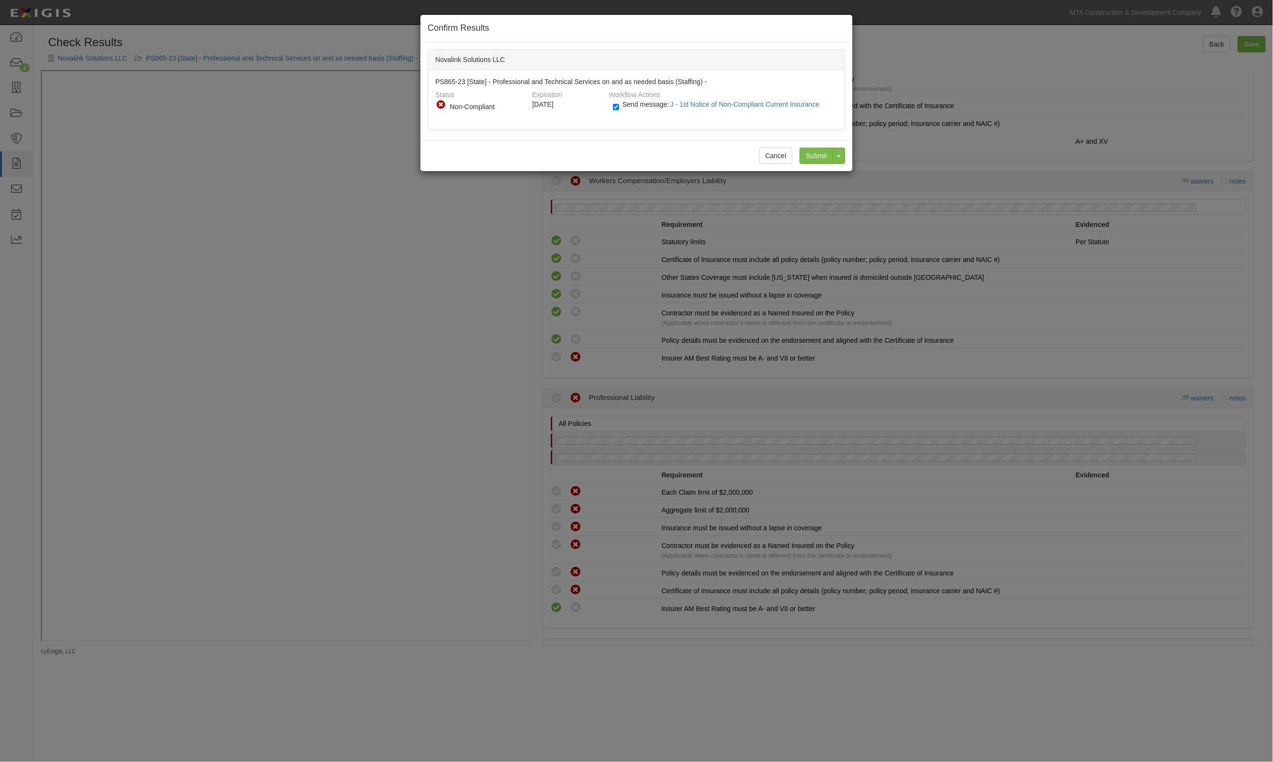
click at [455, 106] on div "Non-Compliant" at bounding box center [486, 107] width 72 height 10
click at [609, 108] on div "Send message: J - 1st Notice of Non-Compliant Current Insurance" at bounding box center [722, 108] width 232 height 16
click at [631, 103] on span "Send message: J - 1st Notice of Non-Compliant Current Insurance" at bounding box center [722, 105] width 201 height 8
click at [619, 103] on input "Send message: J - 1st Notice of Non-Compliant Current Insurance" at bounding box center [616, 106] width 6 height 11
checkbox input "false"
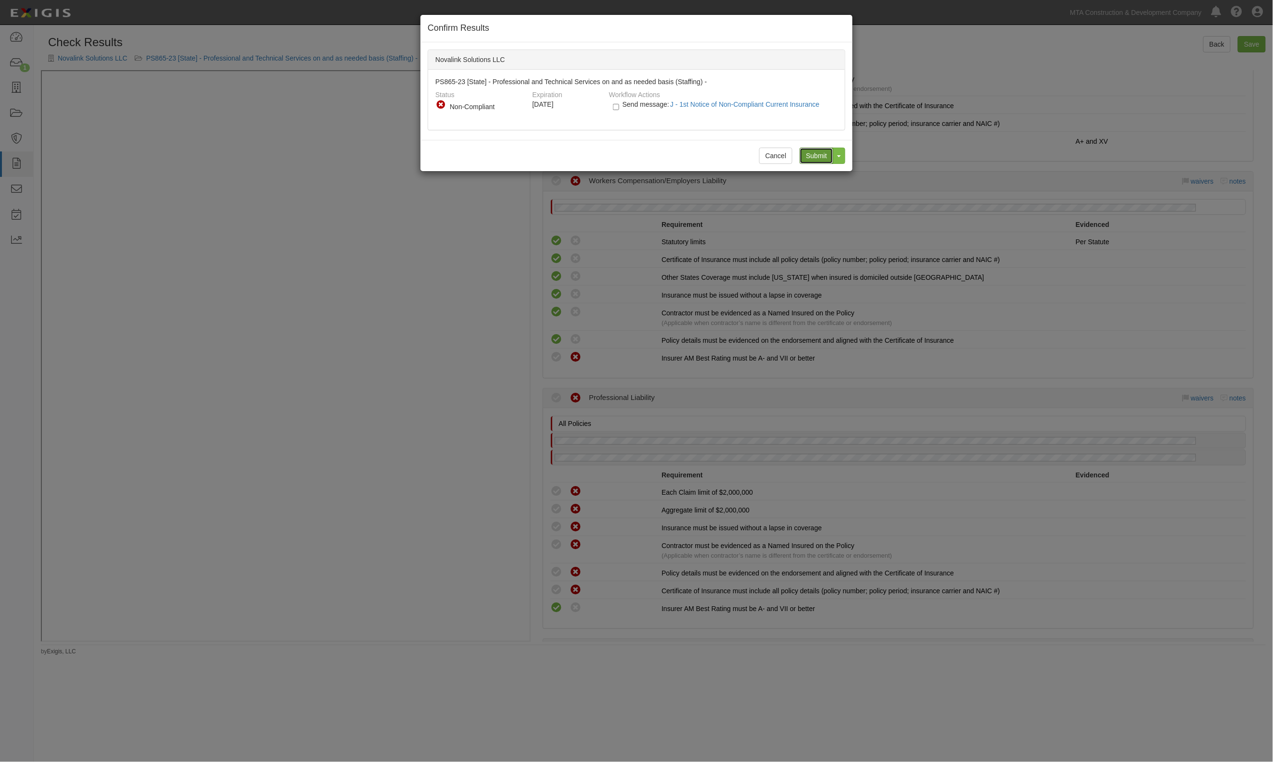
click at [809, 153] on input "Submit" at bounding box center [816, 156] width 34 height 16
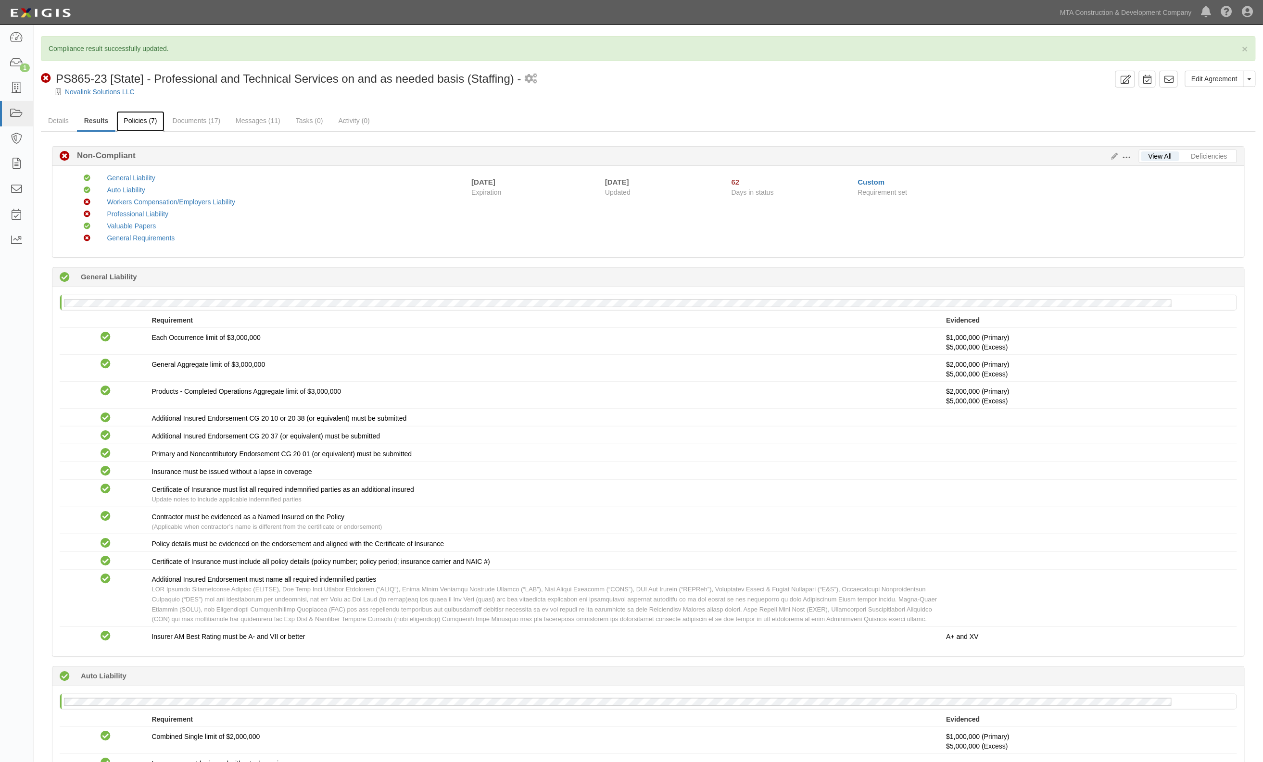
click at [145, 116] on link "Policies (7)" at bounding box center [140, 121] width 48 height 21
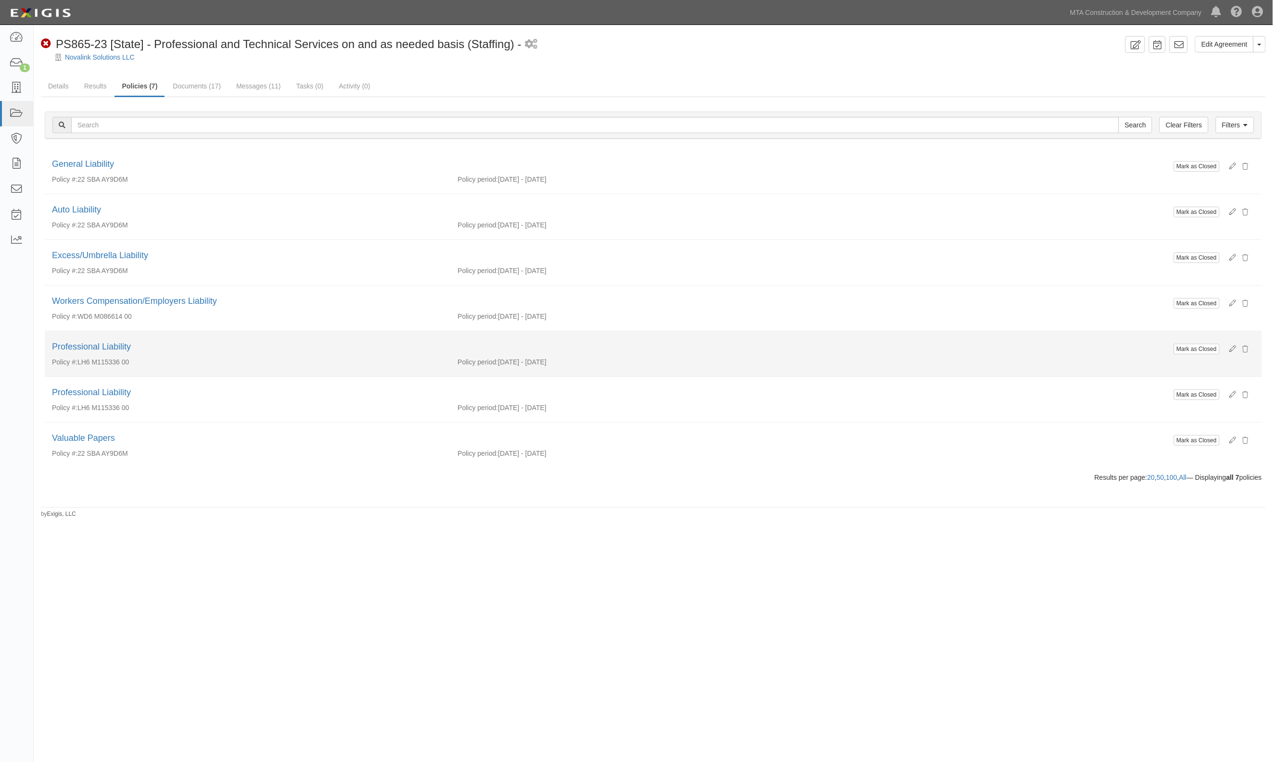
click at [74, 354] on div "Professional Liability" at bounding box center [653, 347] width 1203 height 13
click at [74, 350] on link "Professional Liability" at bounding box center [91, 347] width 79 height 10
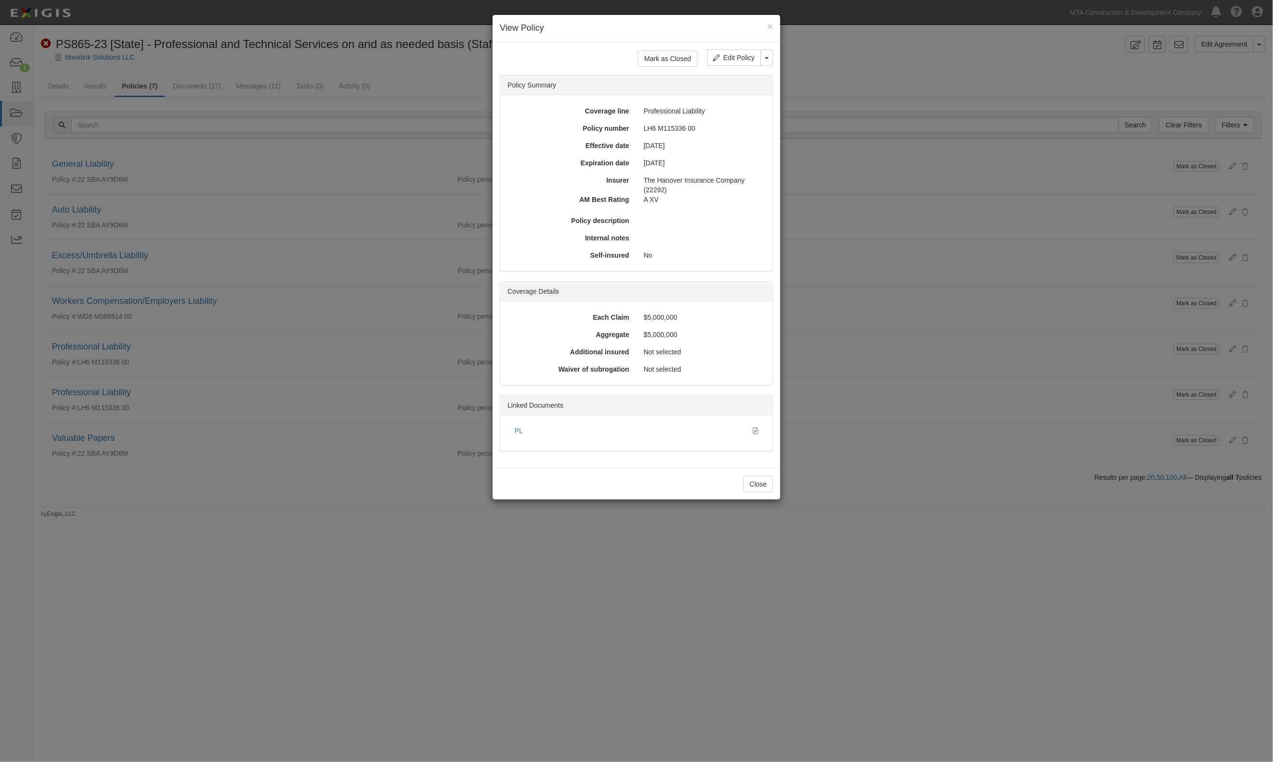
click at [78, 395] on div "× View Policy Mark as Closed Edit Policy Toggle Dropdown Delete Policy Policy S…" at bounding box center [636, 381] width 1273 height 762
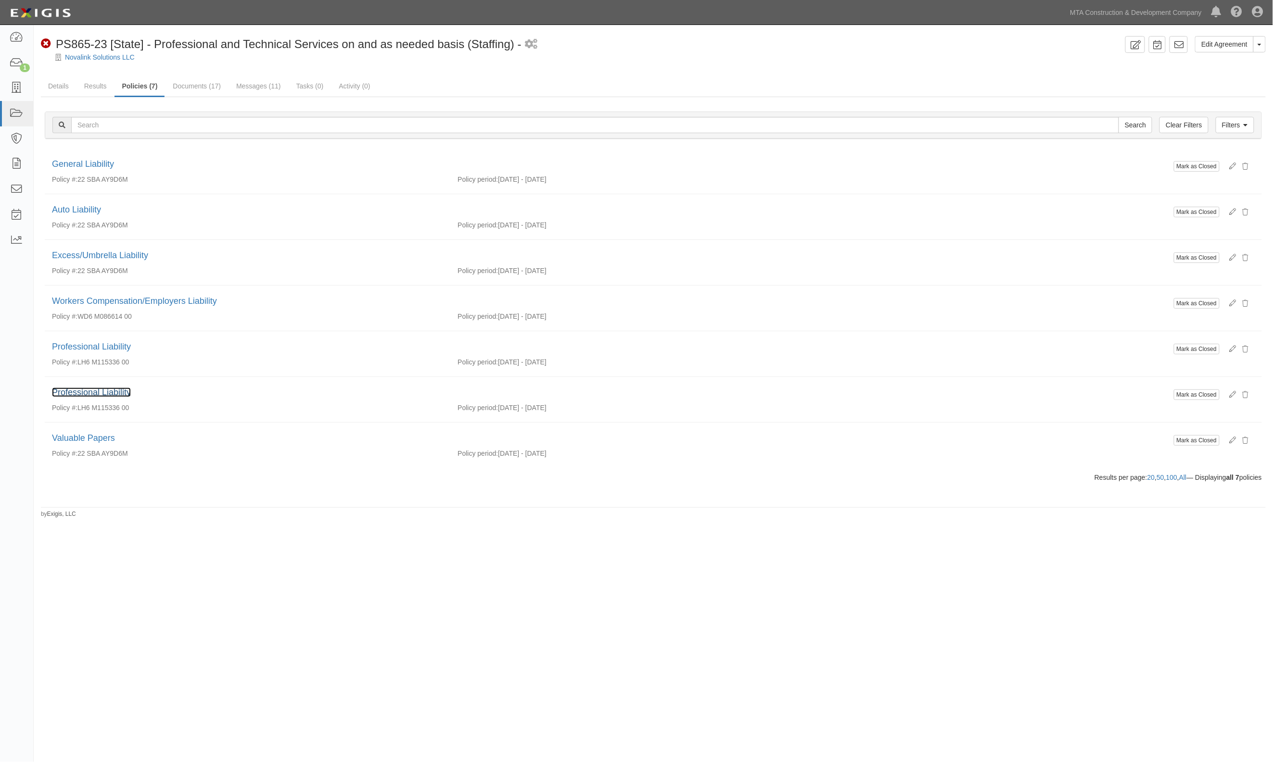
click at [78, 395] on link "Professional Liability" at bounding box center [91, 393] width 79 height 10
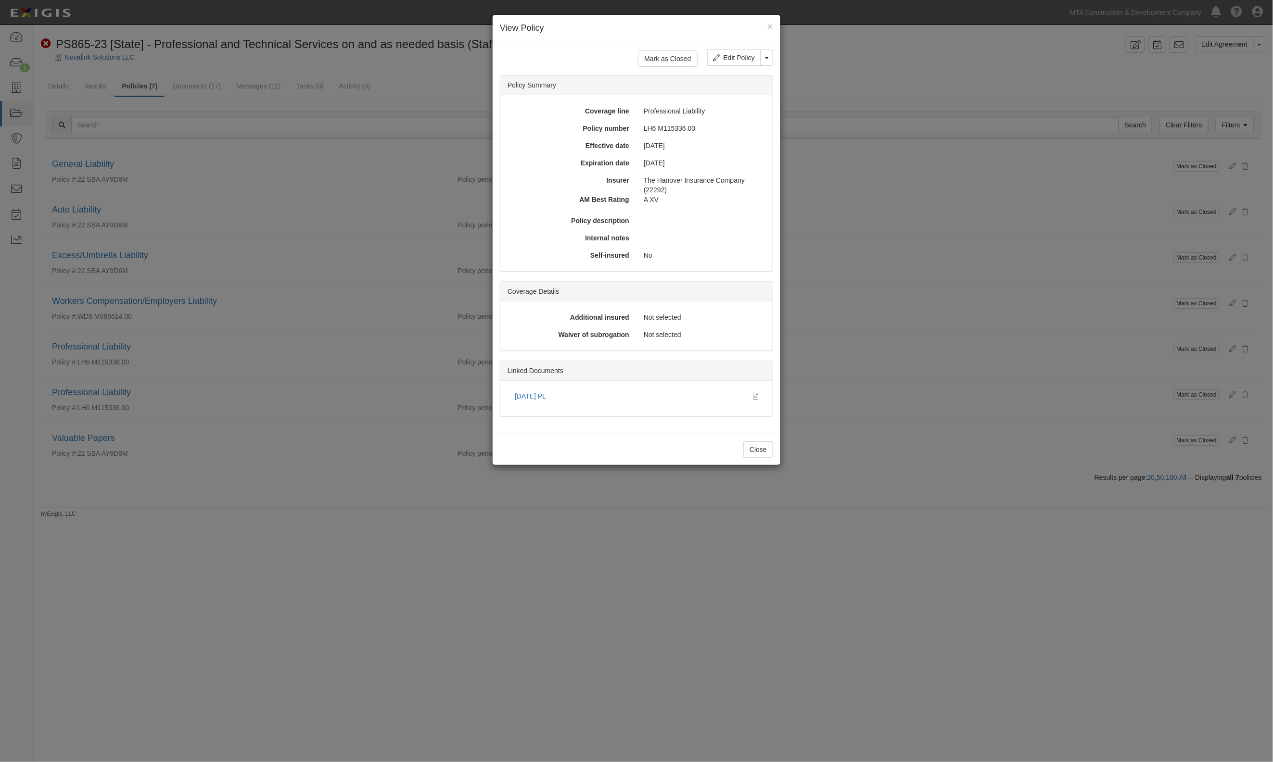
click at [78, 395] on div "× View Policy Mark as Closed Edit Policy Toggle Dropdown Delete Policy Policy S…" at bounding box center [636, 381] width 1273 height 762
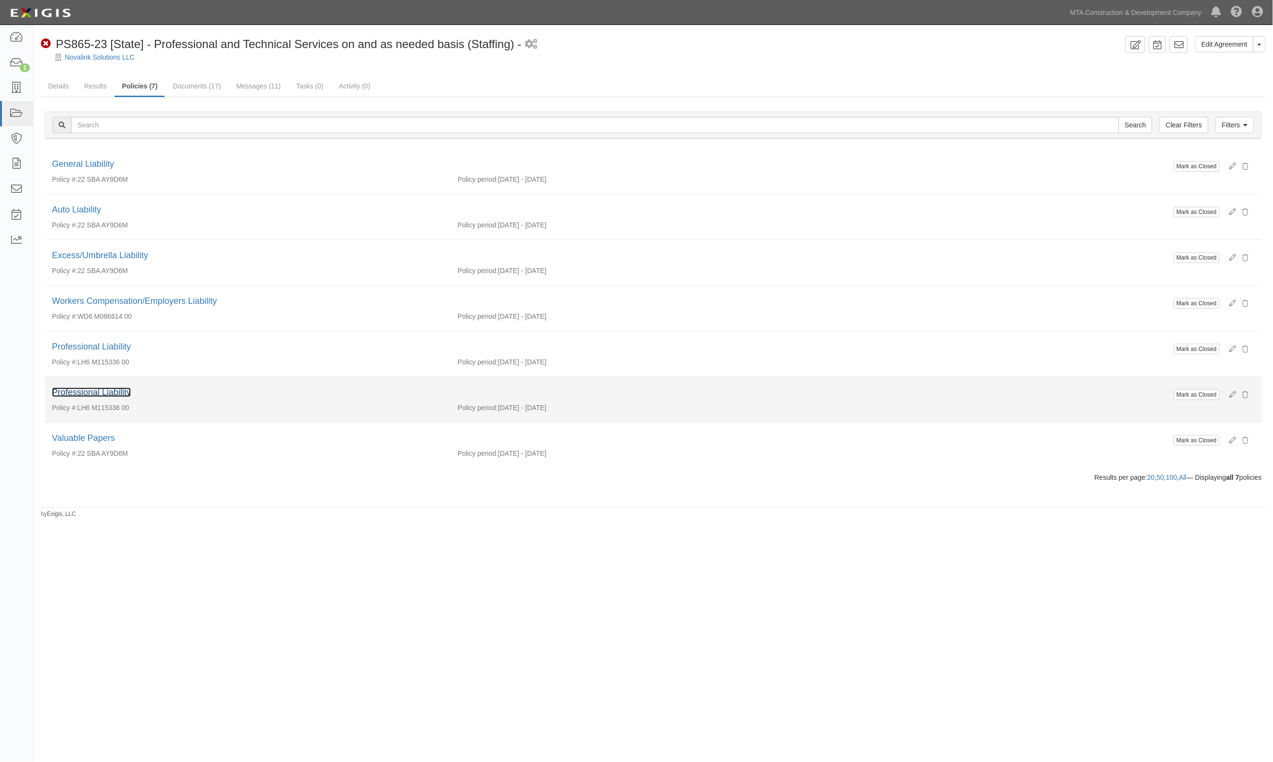
click at [76, 396] on link "Professional Liability" at bounding box center [91, 393] width 79 height 10
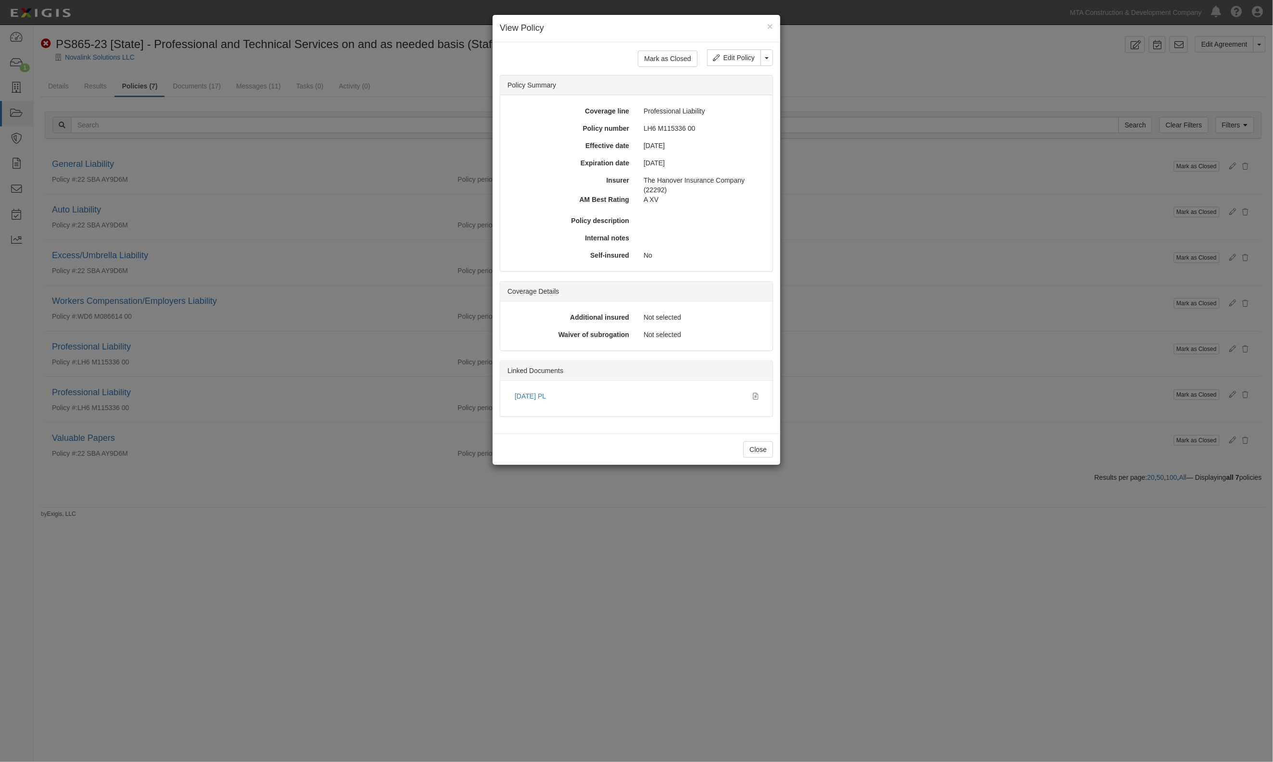
click at [287, 396] on div "× View Policy Mark as Closed Edit Policy Toggle Dropdown Delete Policy Policy S…" at bounding box center [636, 381] width 1273 height 762
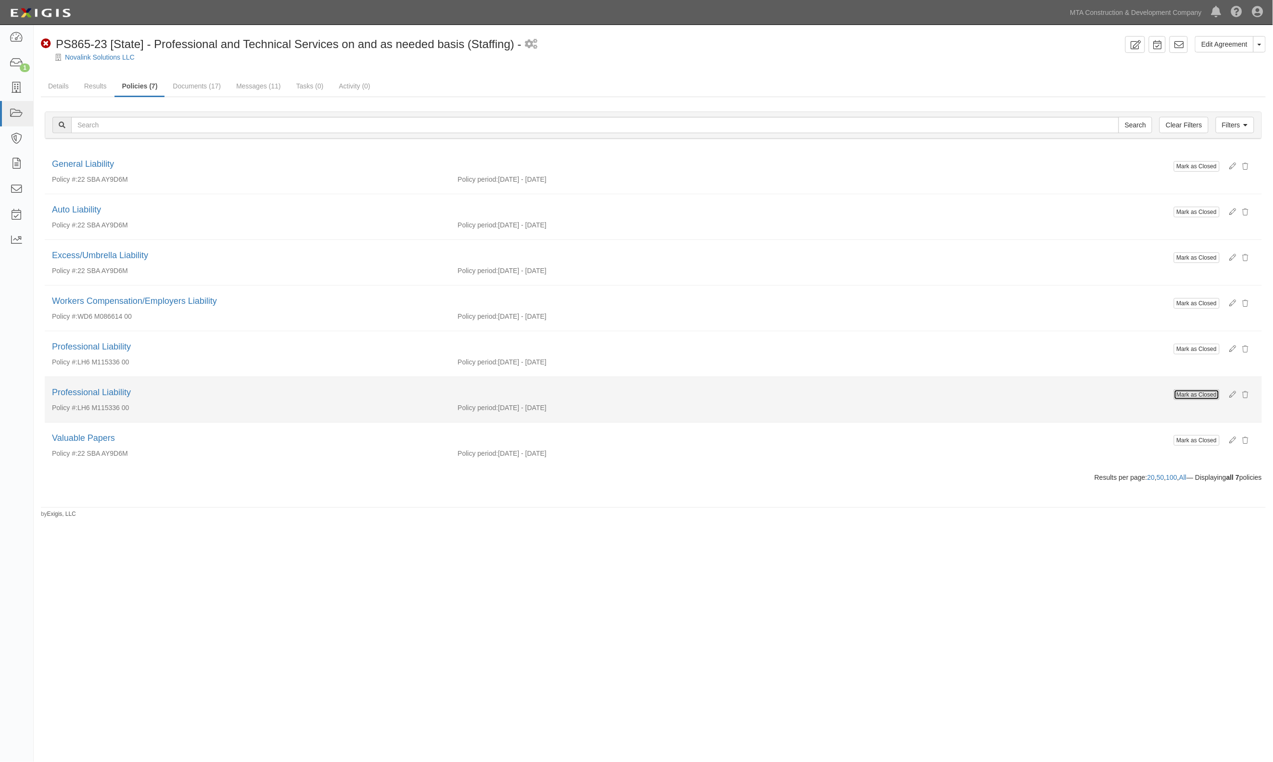
click at [1207, 400] on button "Mark as Closed" at bounding box center [1197, 395] width 46 height 11
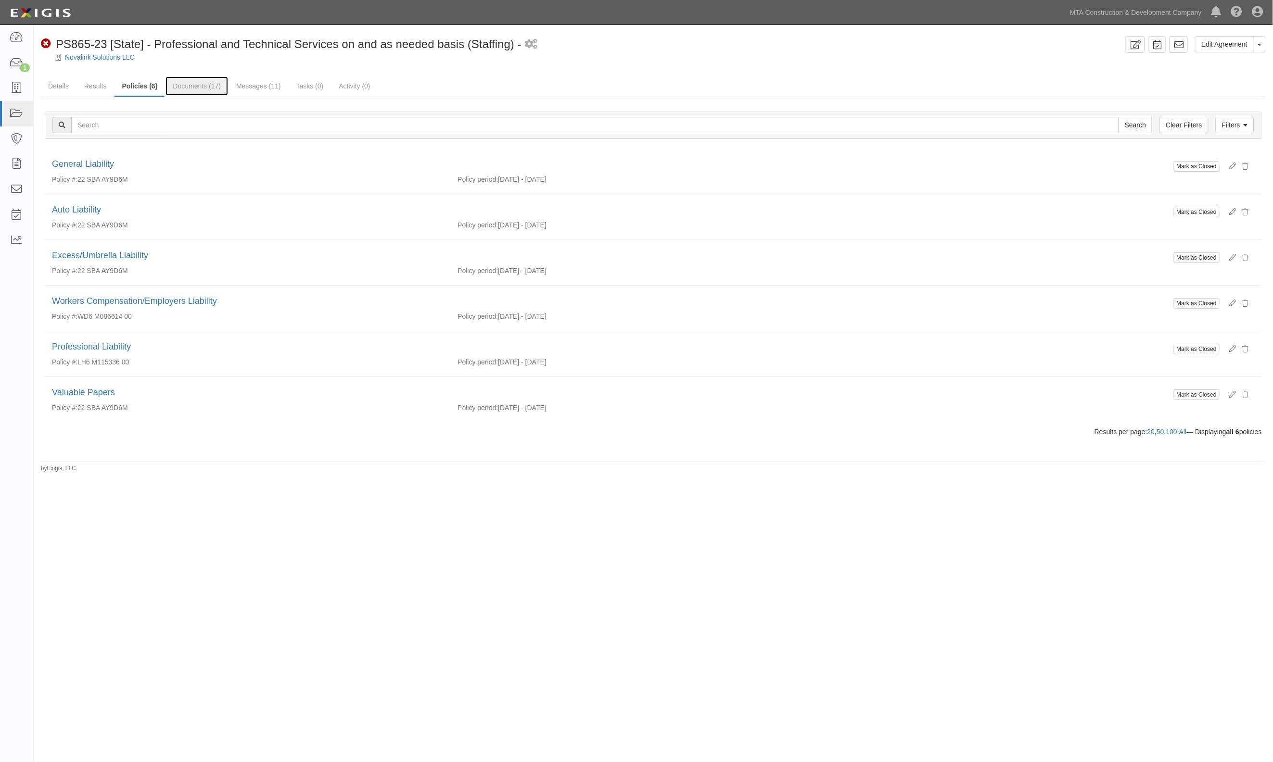
click at [190, 88] on link "Documents (17)" at bounding box center [196, 85] width 63 height 19
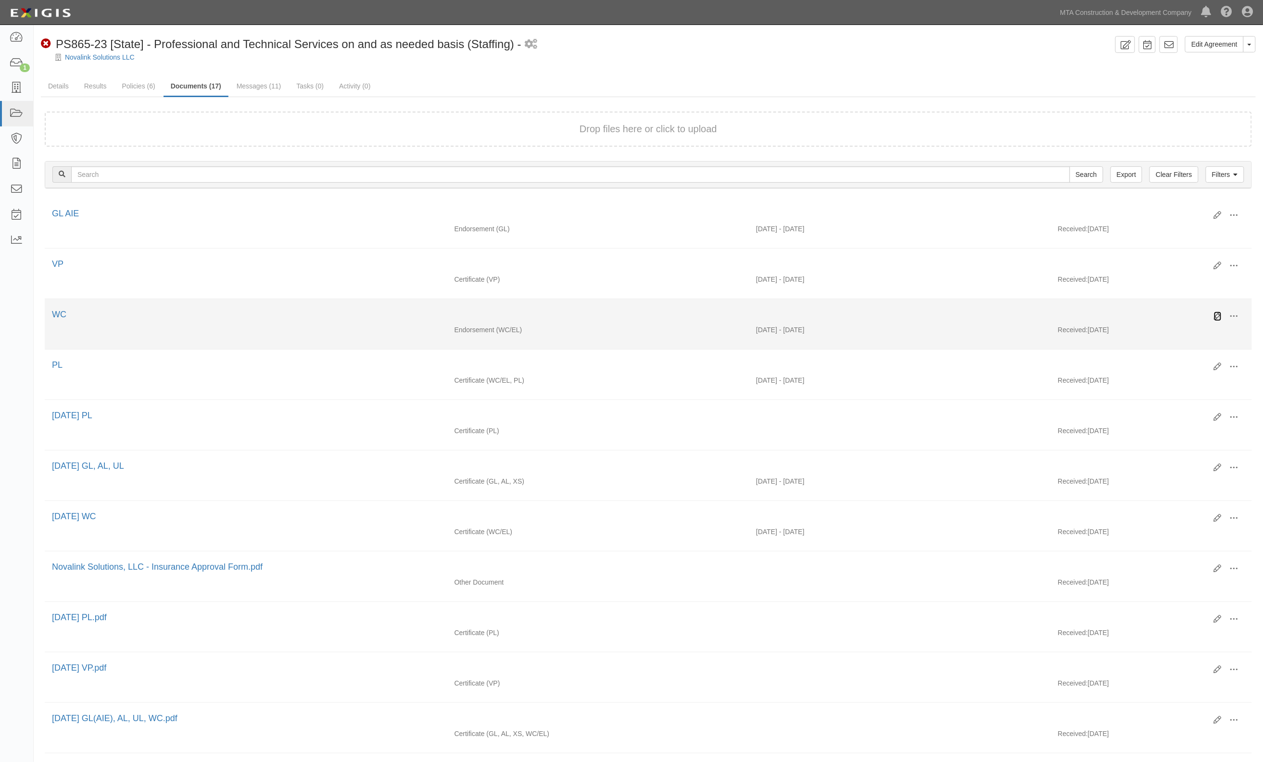
click at [1218, 315] on icon at bounding box center [1218, 317] width 8 height 8
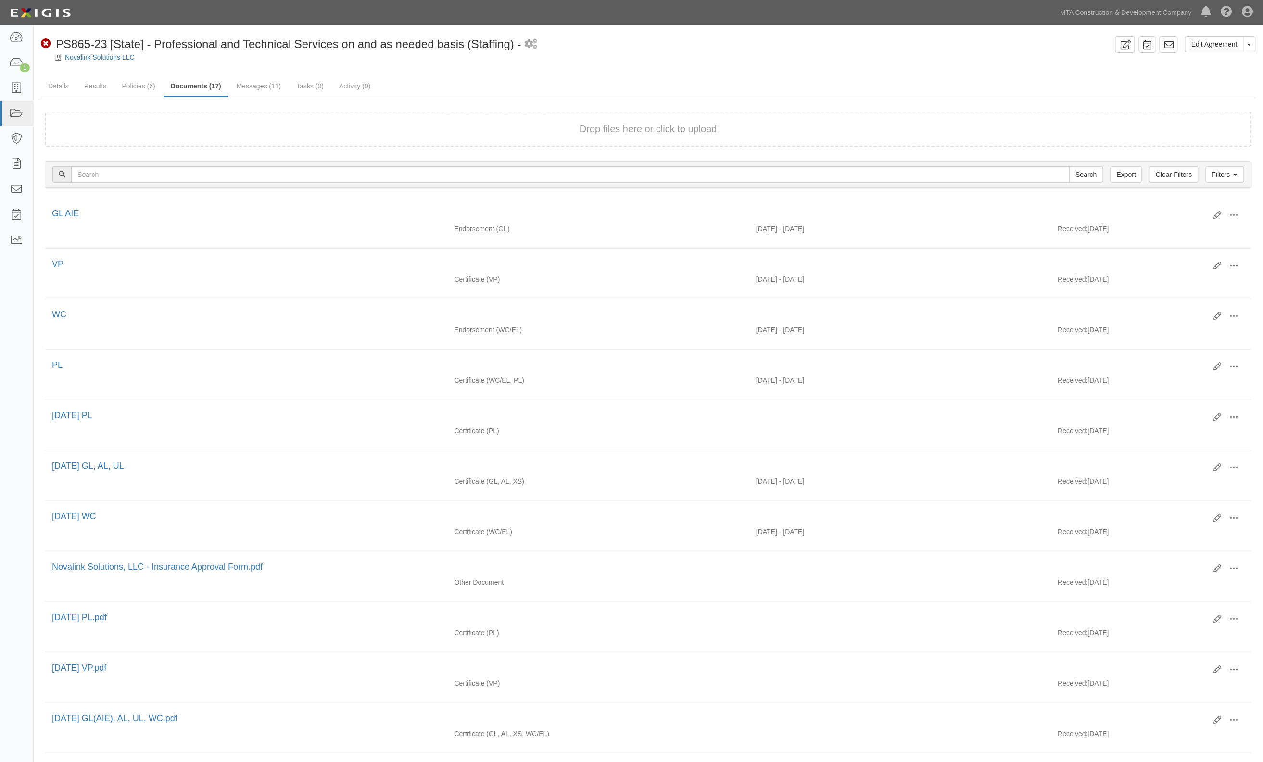
click at [805, 68] on div at bounding box center [649, 65] width 1230 height 7
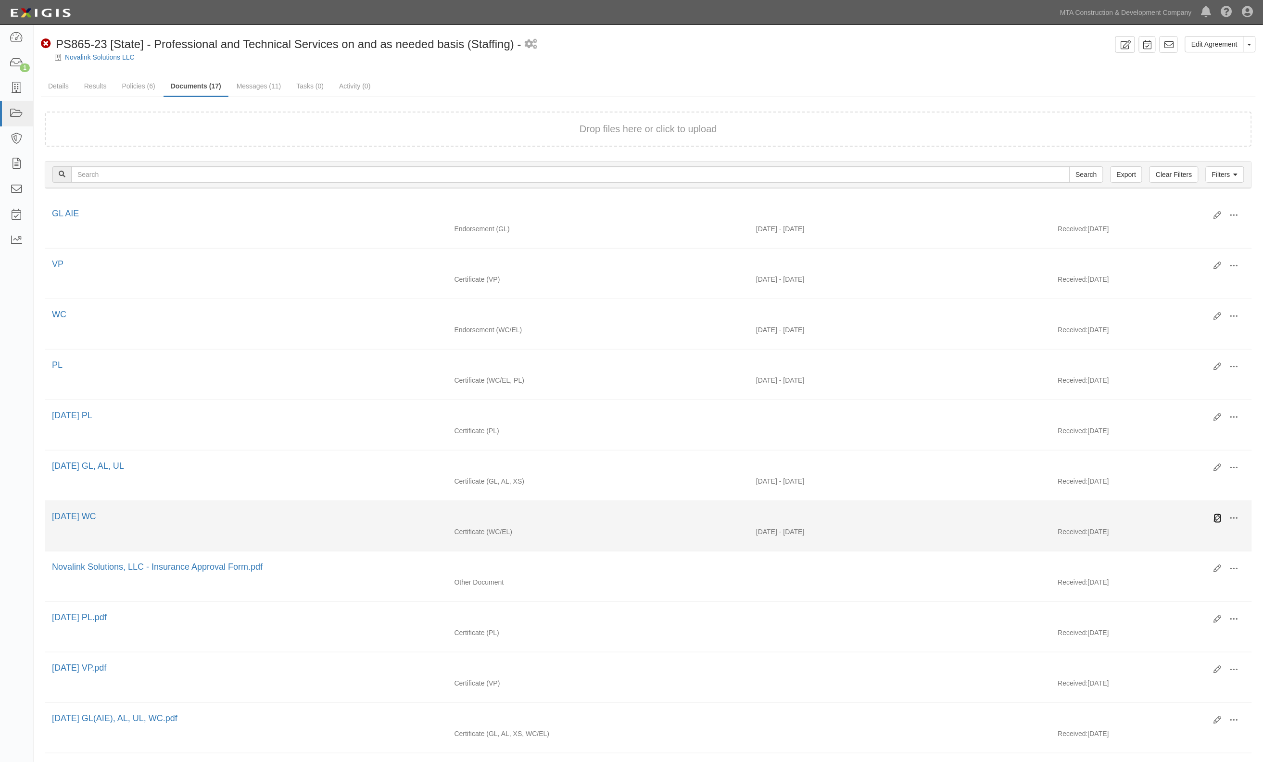
click at [1220, 520] on icon at bounding box center [1218, 519] width 8 height 8
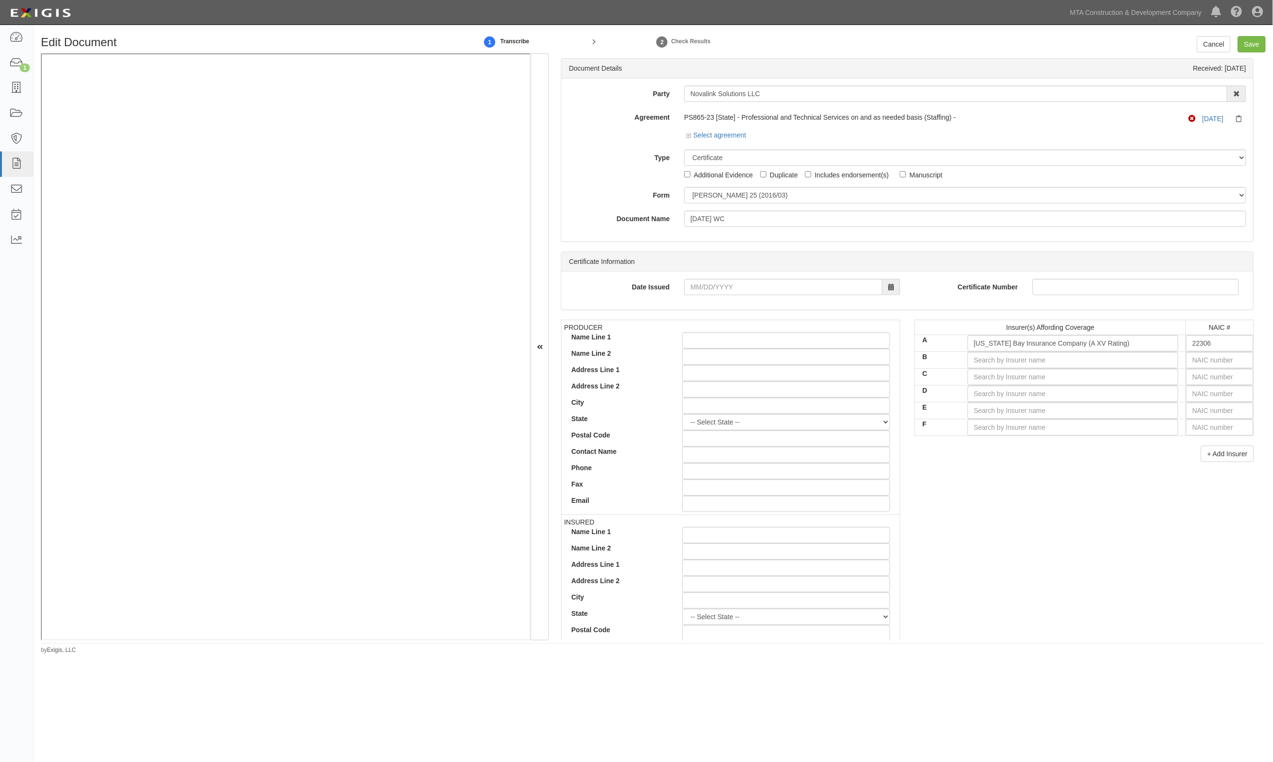
click at [965, 246] on div "Document Details Received: [DATE] Party Novalink Solutions LLC AARCO Environmen…" at bounding box center [907, 346] width 717 height 587
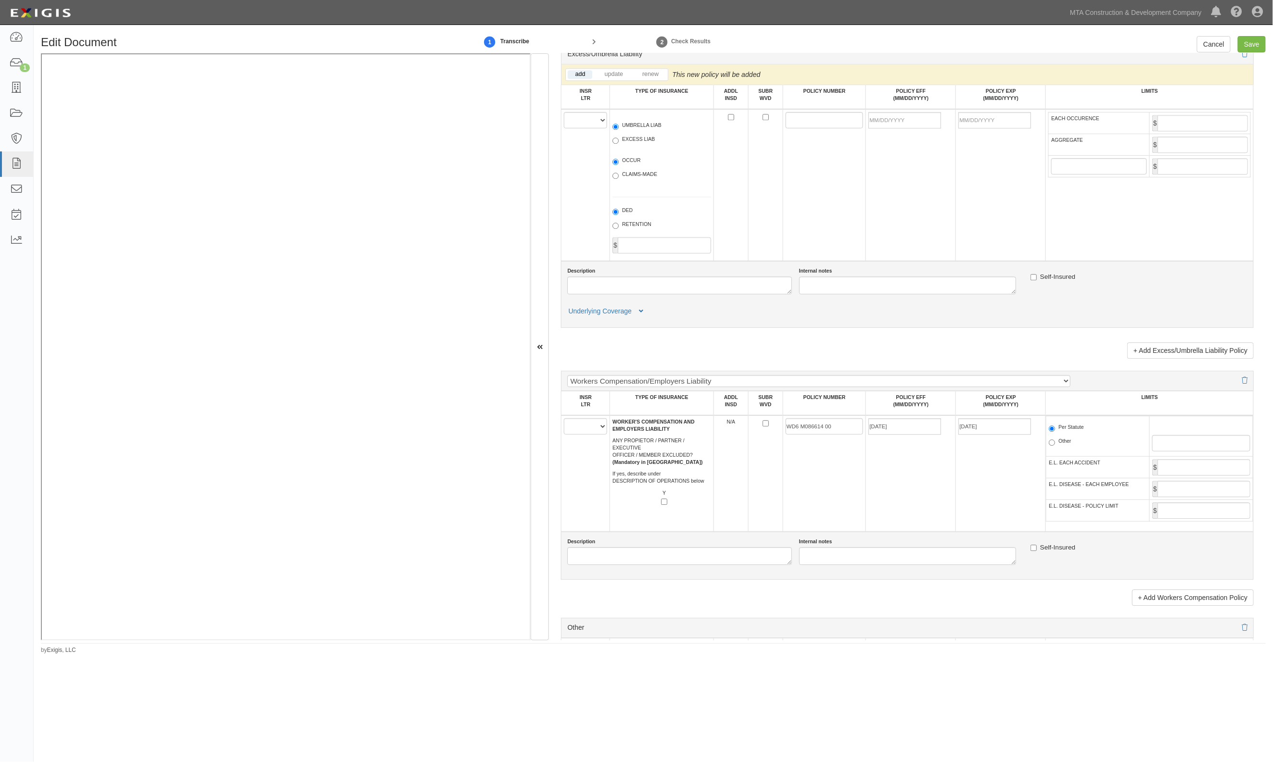
scroll to position [1475, 0]
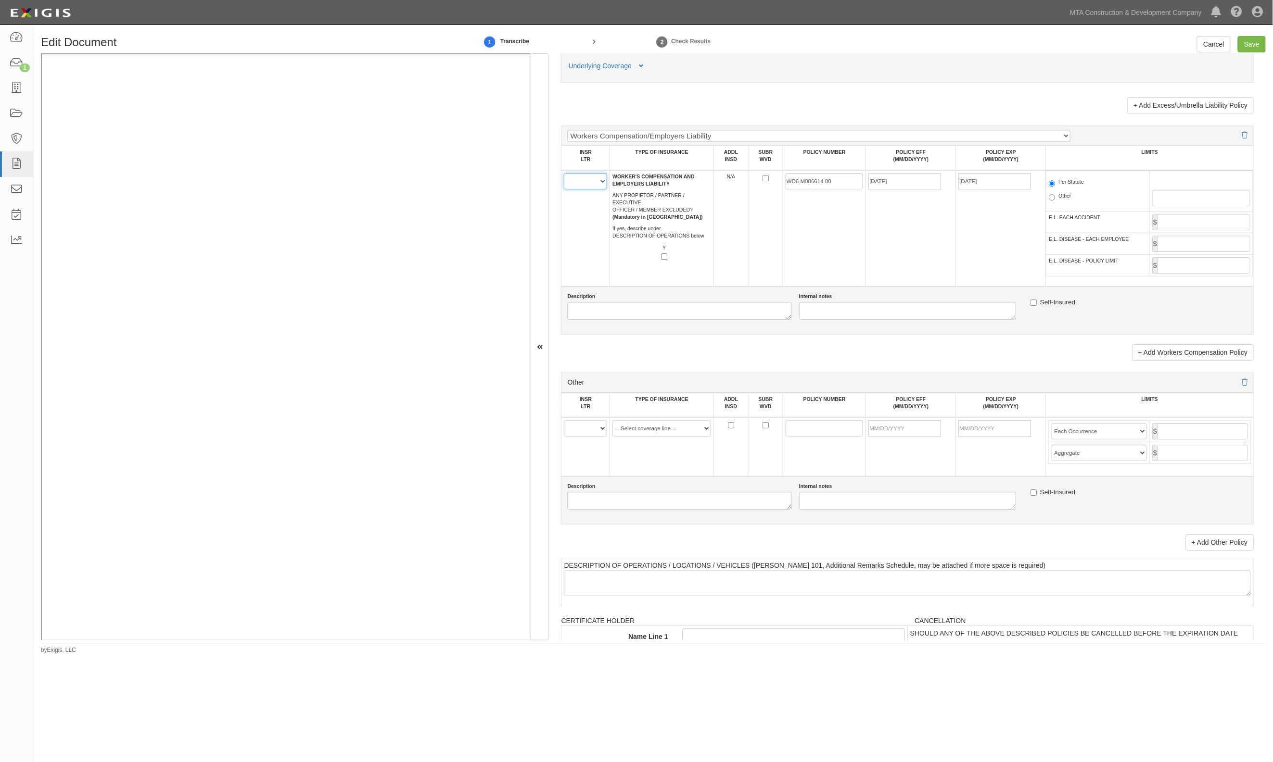
click at [595, 190] on select "A B C D E F" at bounding box center [585, 181] width 43 height 16
select select "A"
click at [564, 180] on select "A B C D E F" at bounding box center [585, 181] width 43 height 16
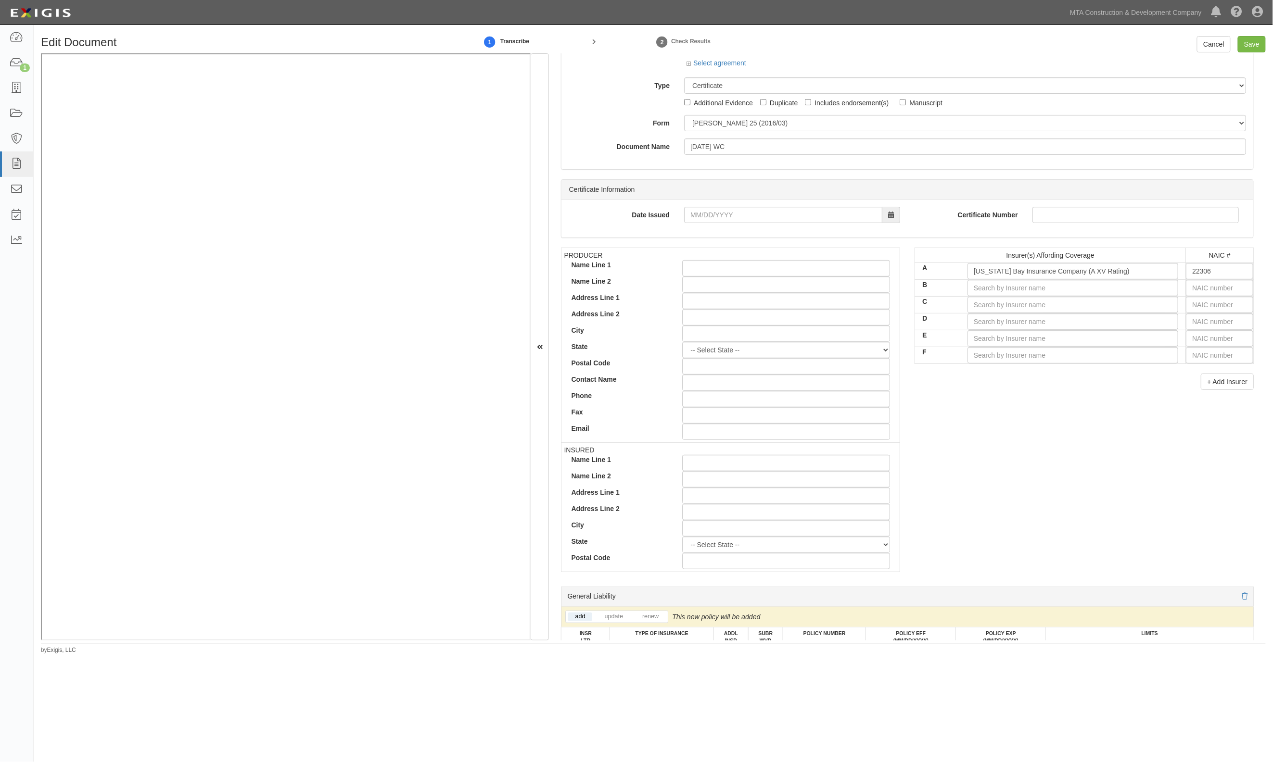
scroll to position [0, 0]
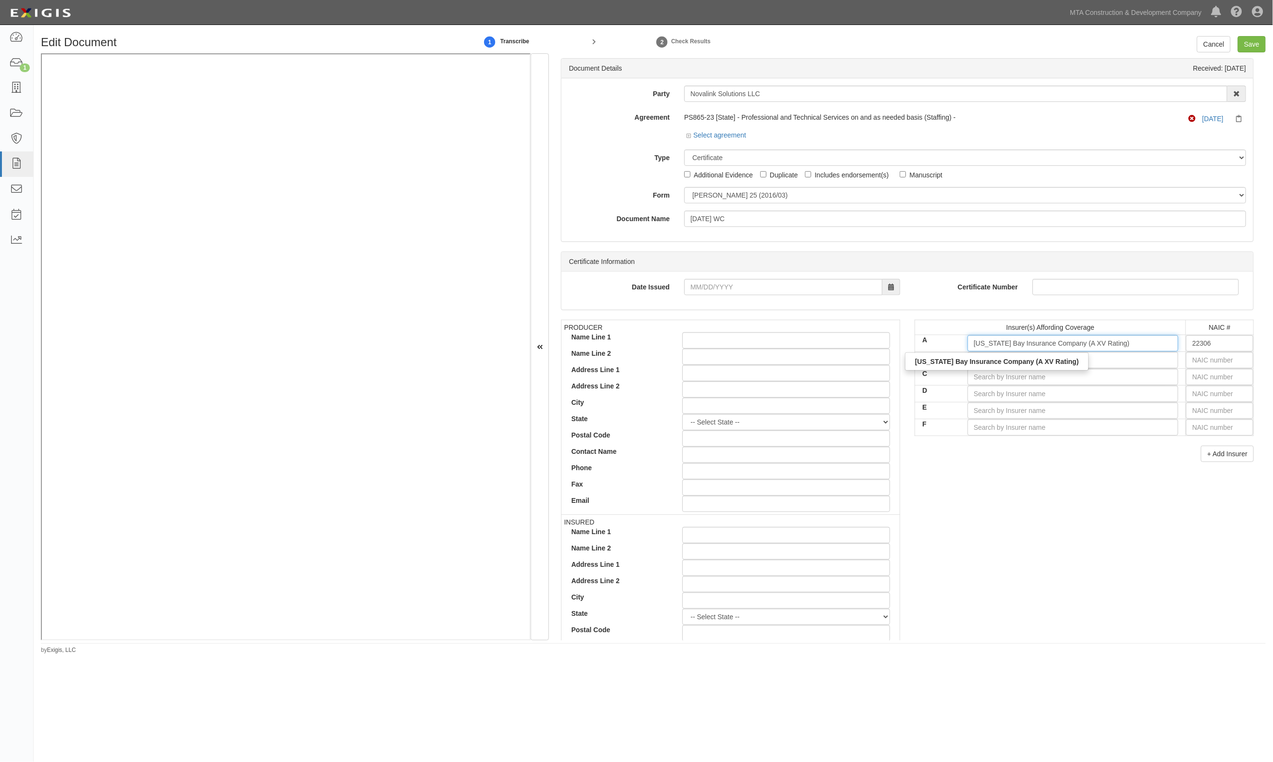
drag, startPoint x: 1054, startPoint y: 339, endPoint x: 685, endPoint y: 320, distance: 369.9
click at [685, 320] on div "PRODUCER Name Line 1 Name Line 2 Address Line 1 Address Line 2 City State -- Se…" at bounding box center [907, 487] width 707 height 334
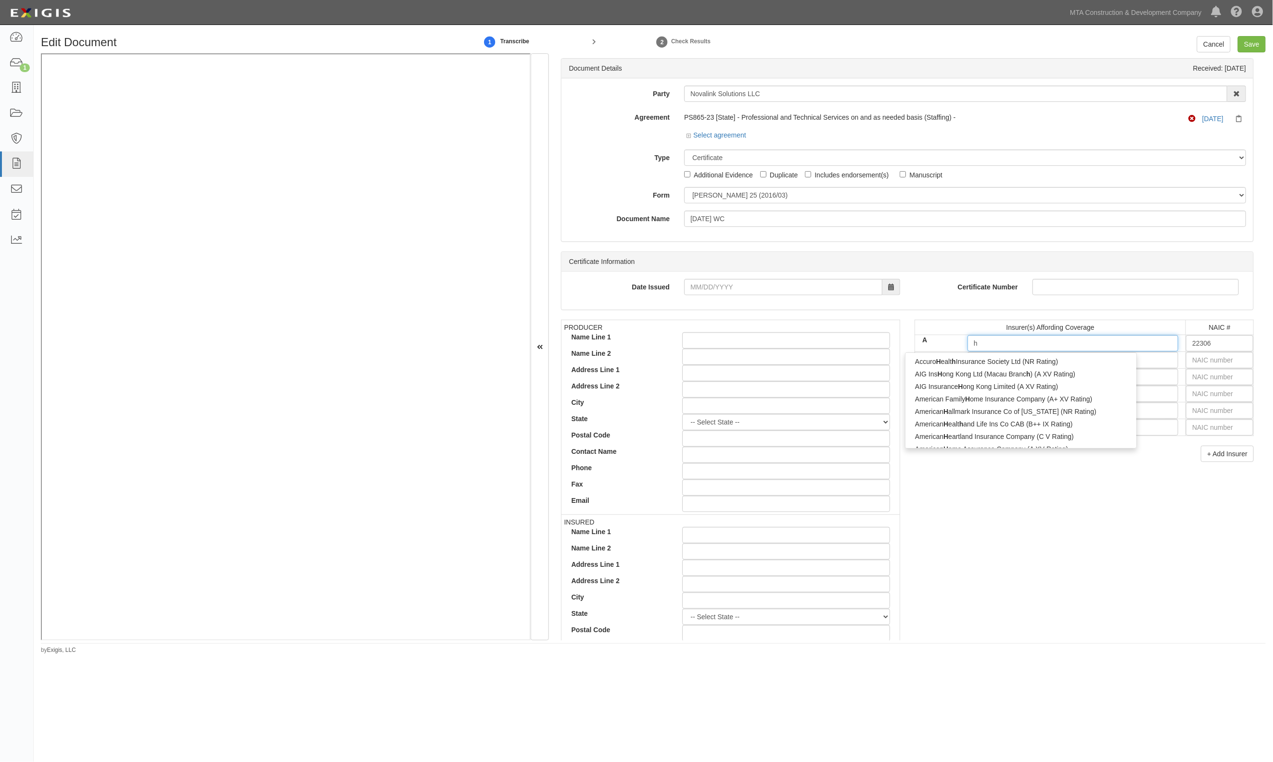
type input "ha"
type input "hanasaku Life Insurance Co., Ltd. (NR Rating)"
type input "han"
type input "hanoi Reinsurance Joint Stock Corp (B++ VII Rating)"
type input "hano"
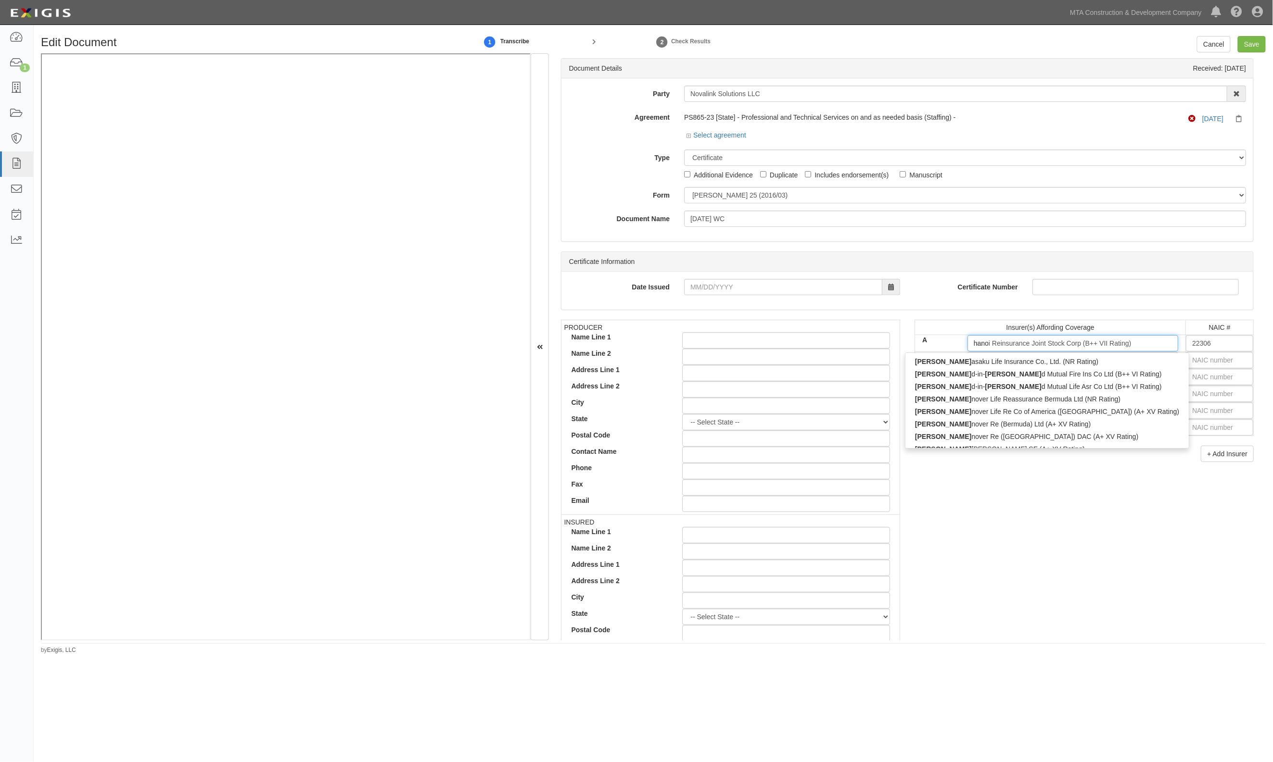
type input "hanover Fire & Casualty Insurance Co (B++ III Rating)"
type input "[GEOGRAPHIC_DATA]"
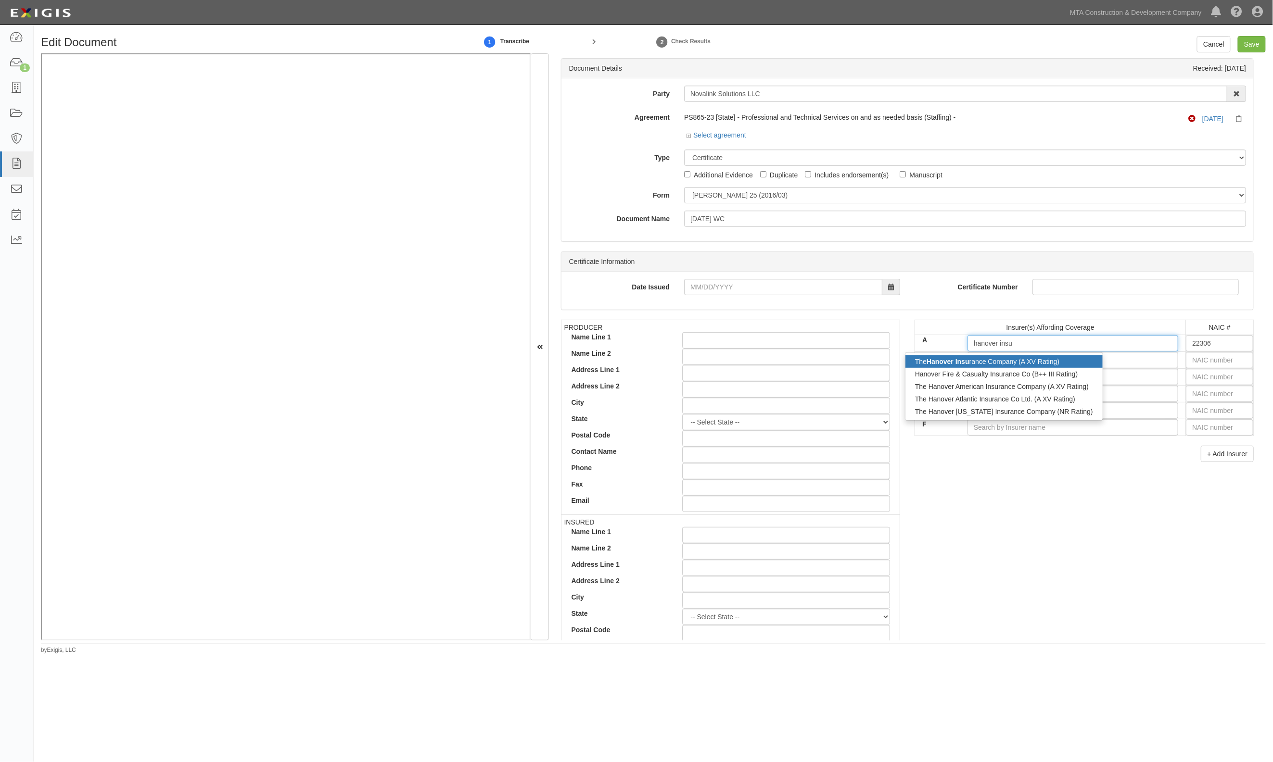
click at [953, 362] on strong "Hanover Insu" at bounding box center [947, 362] width 43 height 8
type input "The Hanover Insurance Company (A XV Rating)"
type input "22292"
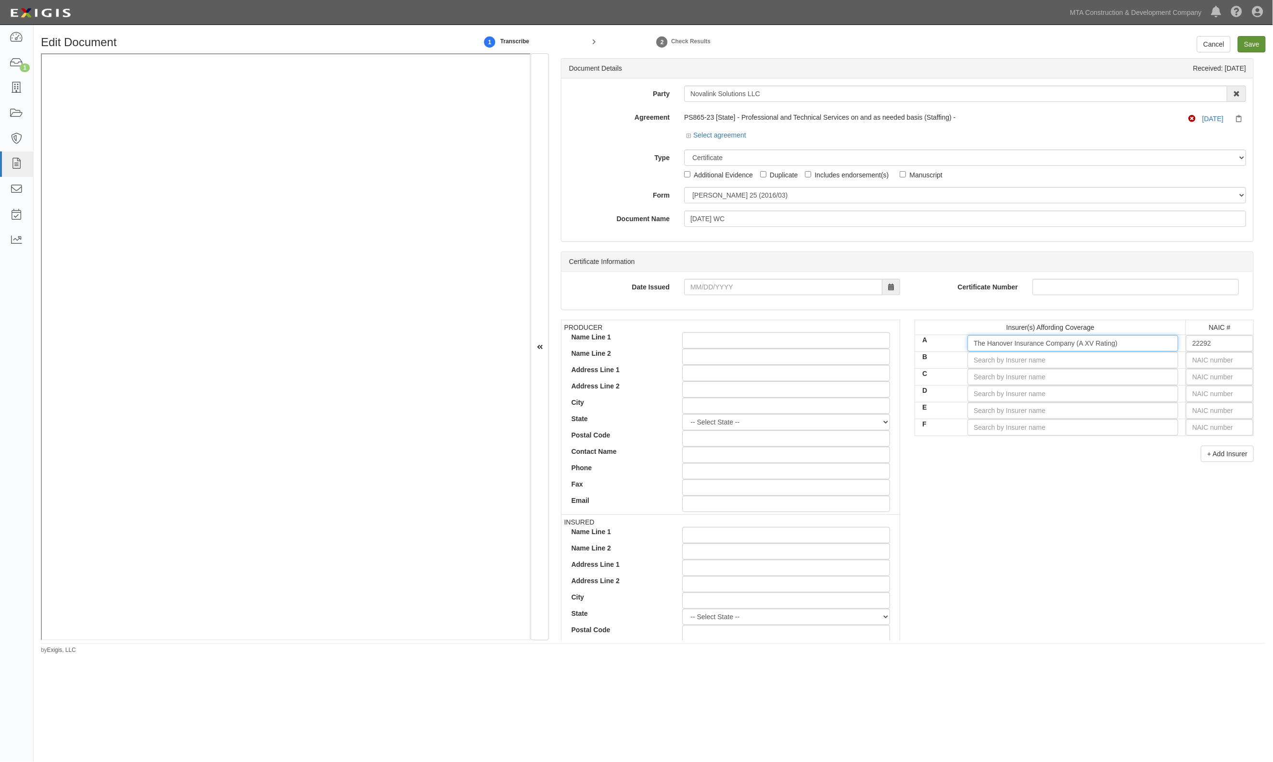
type input "The Hanover Insurance Company (A XV Rating)"
click at [1251, 42] on input "Save" at bounding box center [1252, 44] width 28 height 16
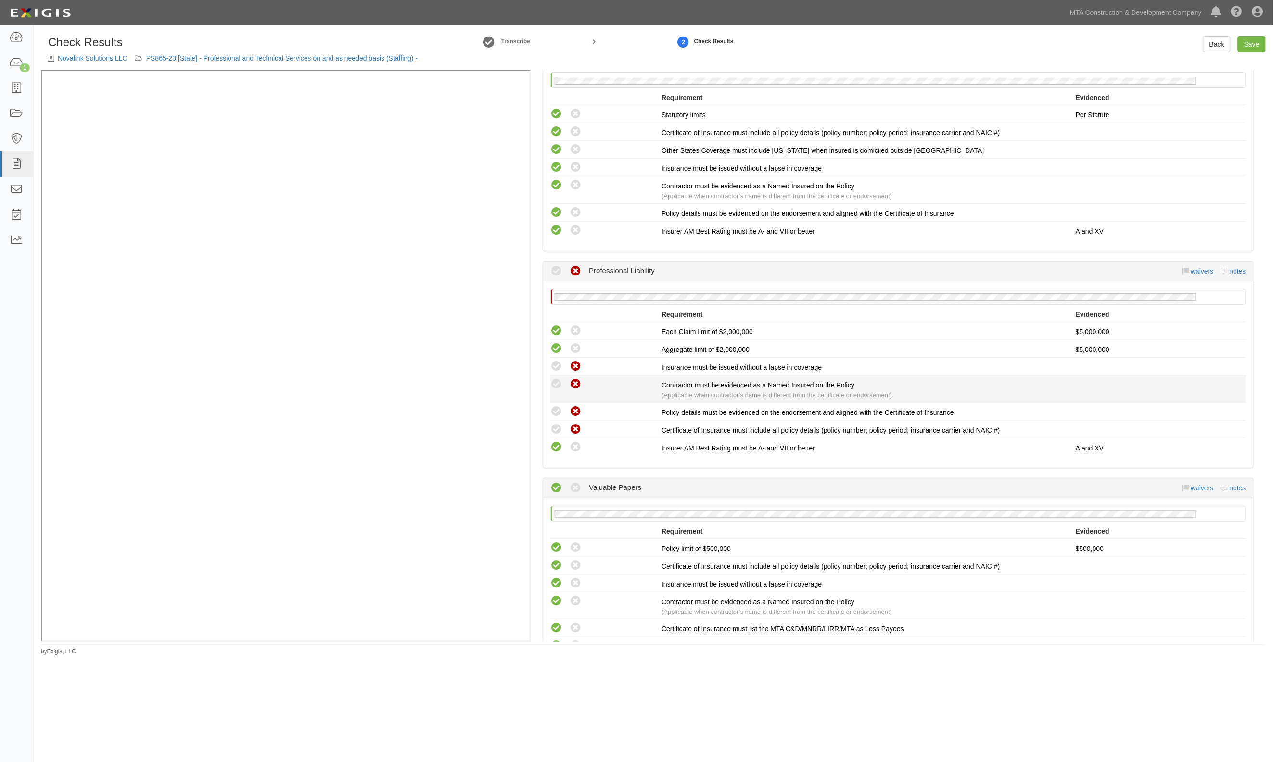
scroll to position [898, 0]
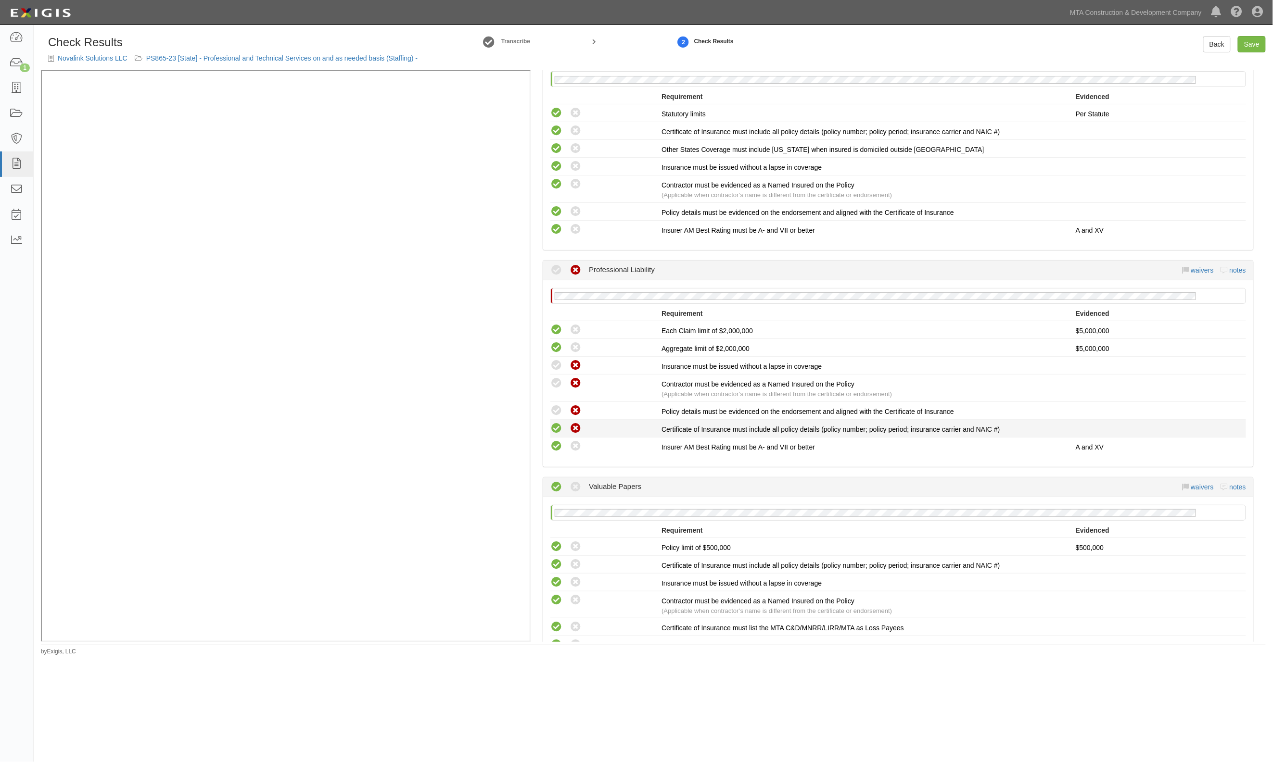
click at [552, 423] on icon at bounding box center [556, 429] width 12 height 12
radio input "true"
click at [553, 405] on icon at bounding box center [556, 411] width 12 height 12
radio input "true"
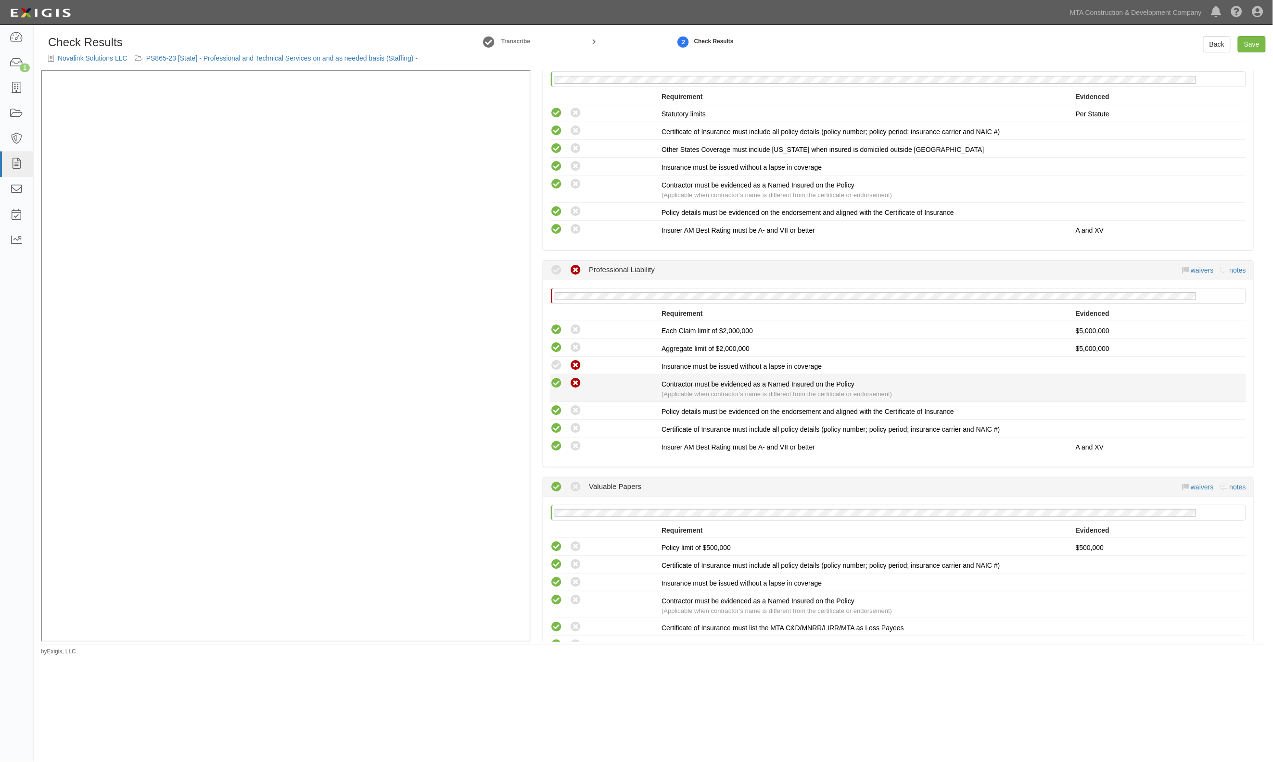
click at [556, 378] on icon at bounding box center [556, 384] width 12 height 12
radio input "true"
click at [560, 361] on icon at bounding box center [556, 366] width 12 height 12
radio input "true"
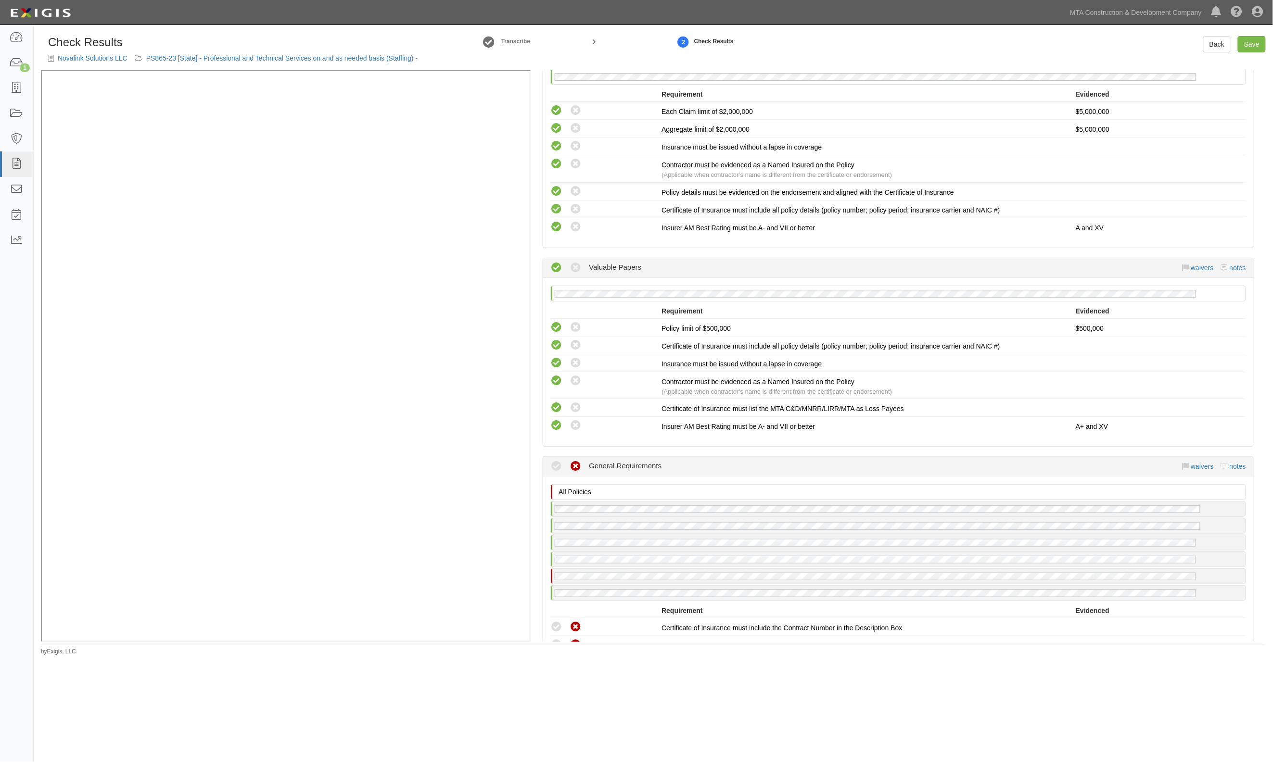
scroll to position [1218, 0]
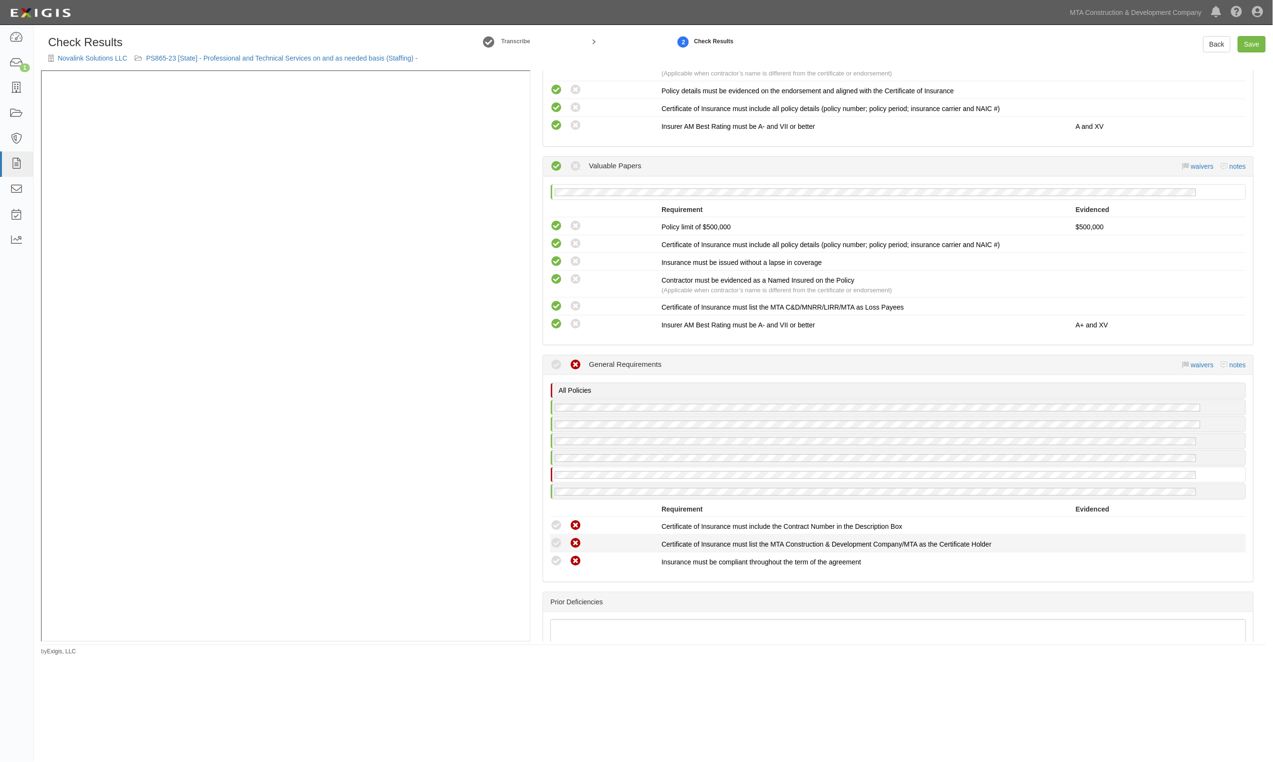
drag, startPoint x: 556, startPoint y: 554, endPoint x: 548, endPoint y: 539, distance: 16.8
click at [553, 556] on icon at bounding box center [556, 562] width 12 height 12
radio input "true"
click at [549, 537] on div "Compliant Waived: Non-Compliant" at bounding box center [602, 543] width 118 height 13
click at [555, 538] on icon at bounding box center [556, 544] width 12 height 12
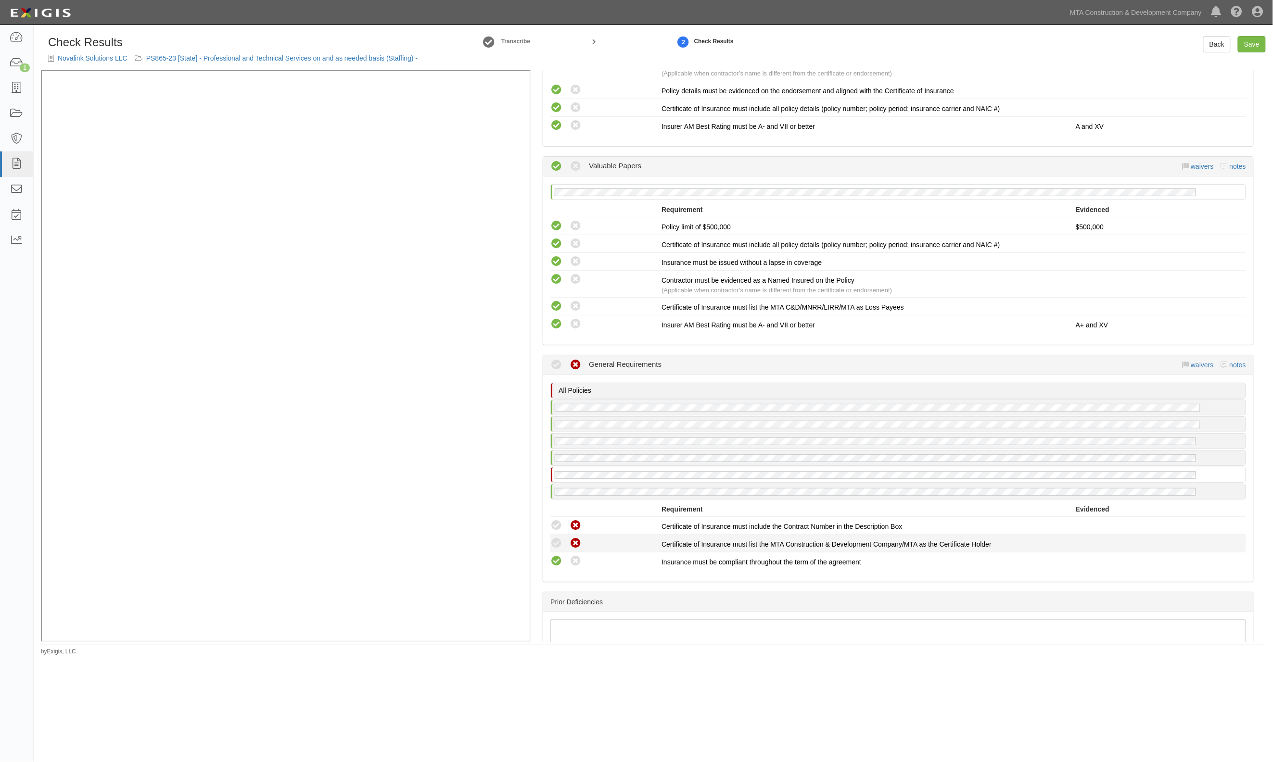
radio input "true"
click at [555, 520] on icon at bounding box center [556, 526] width 12 height 12
radio input "true"
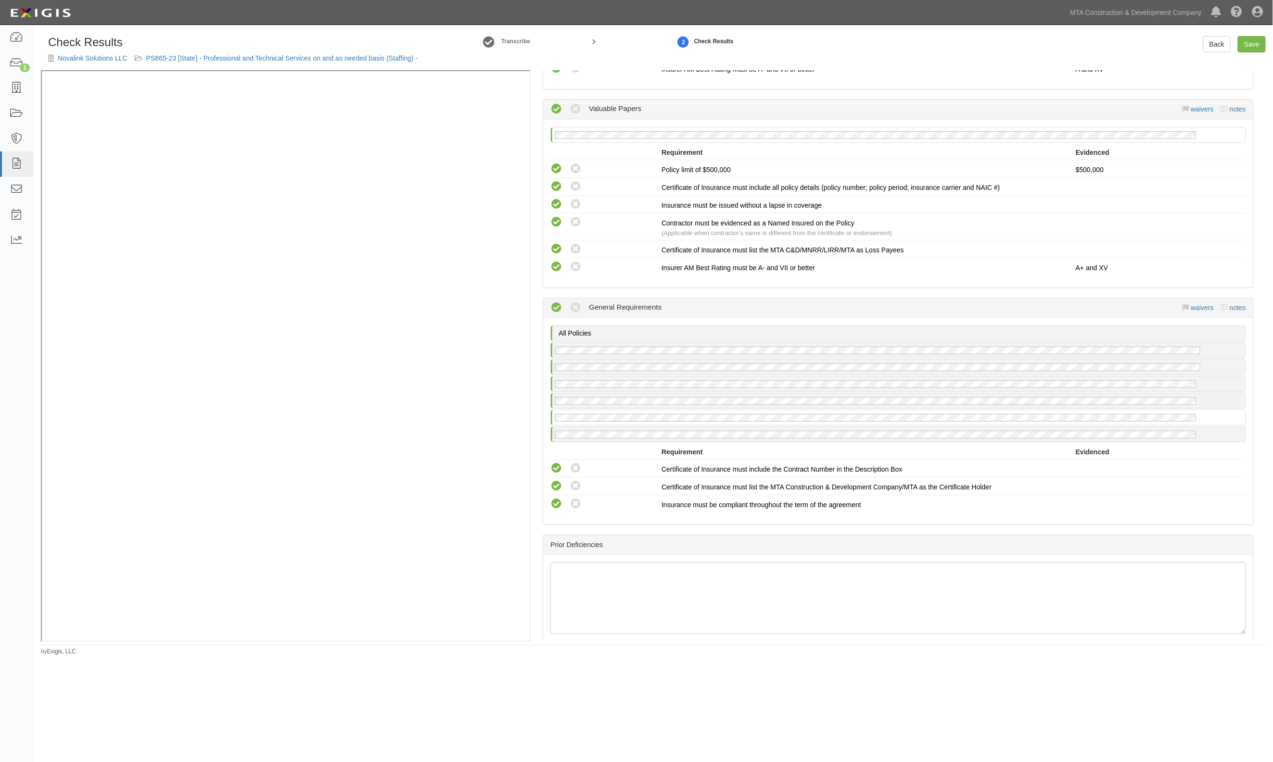
scroll to position [1347, 0]
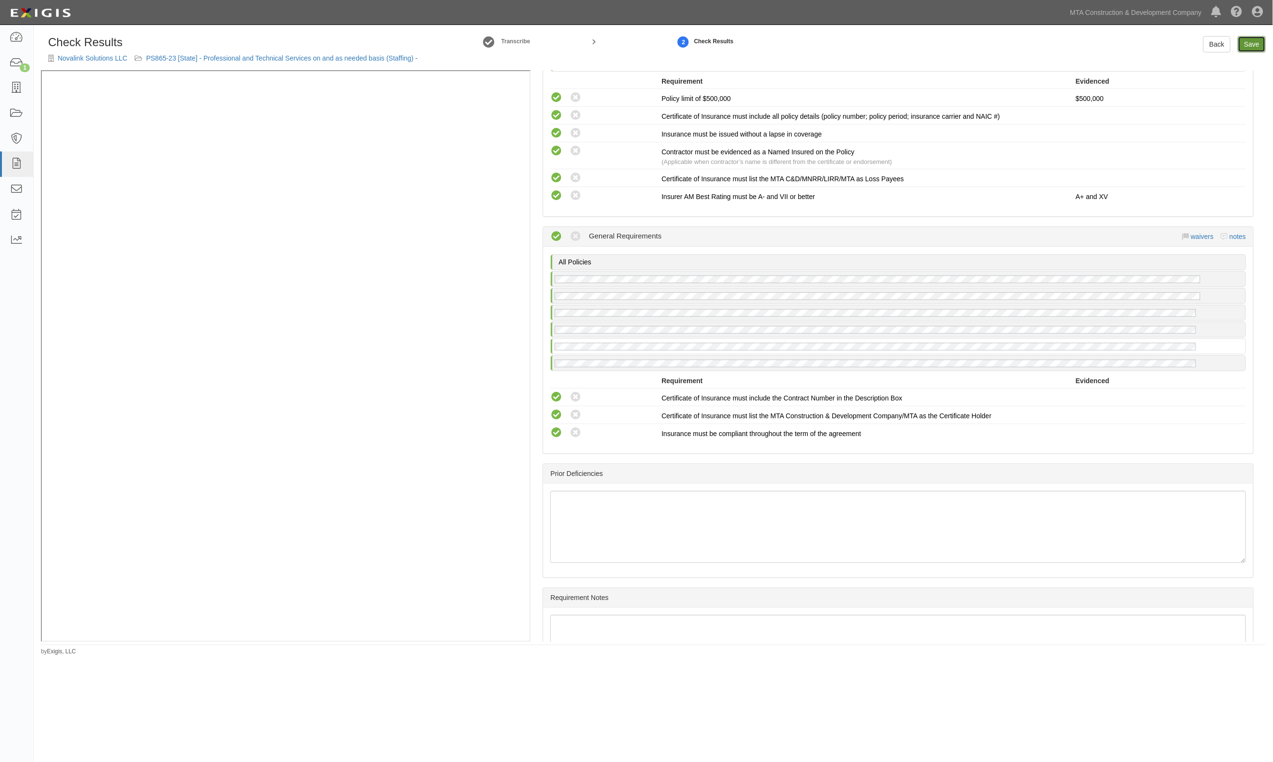
click at [1255, 41] on link "Save" at bounding box center [1252, 44] width 28 height 16
radio input "true"
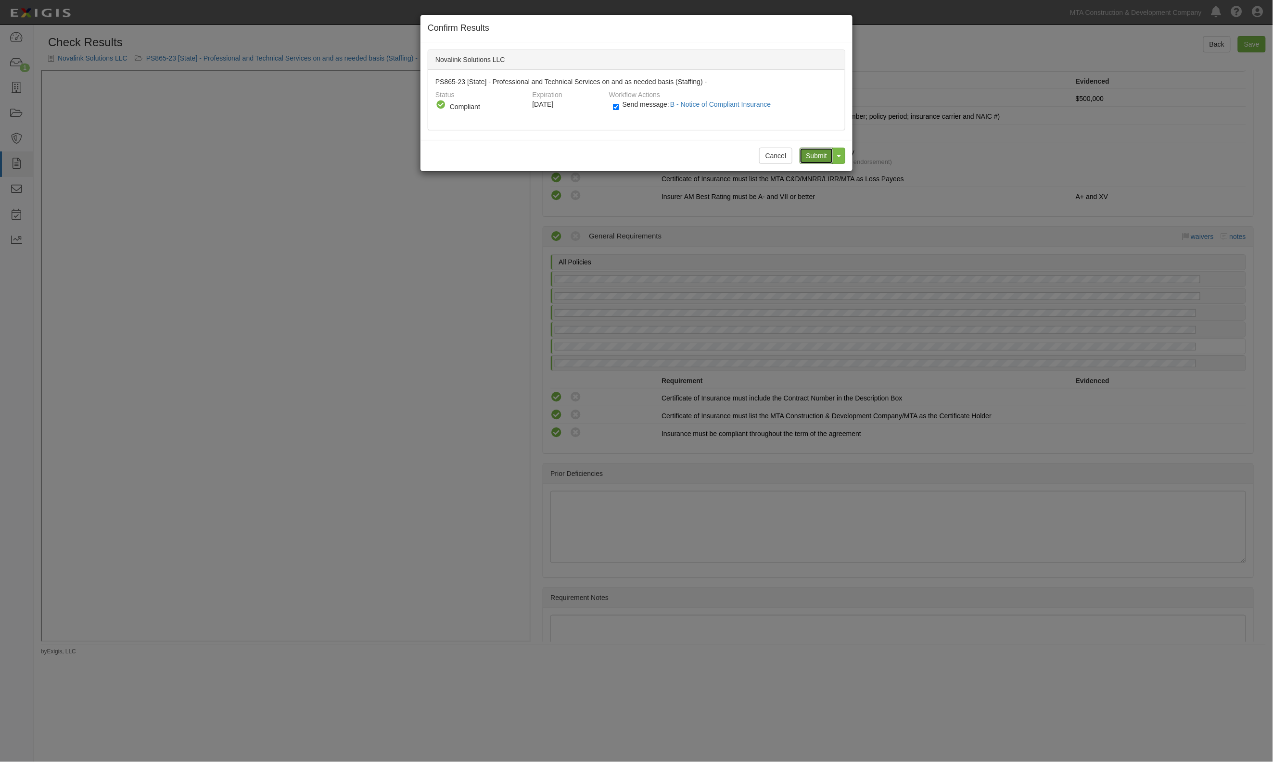
click at [806, 158] on input "Submit" at bounding box center [816, 156] width 34 height 16
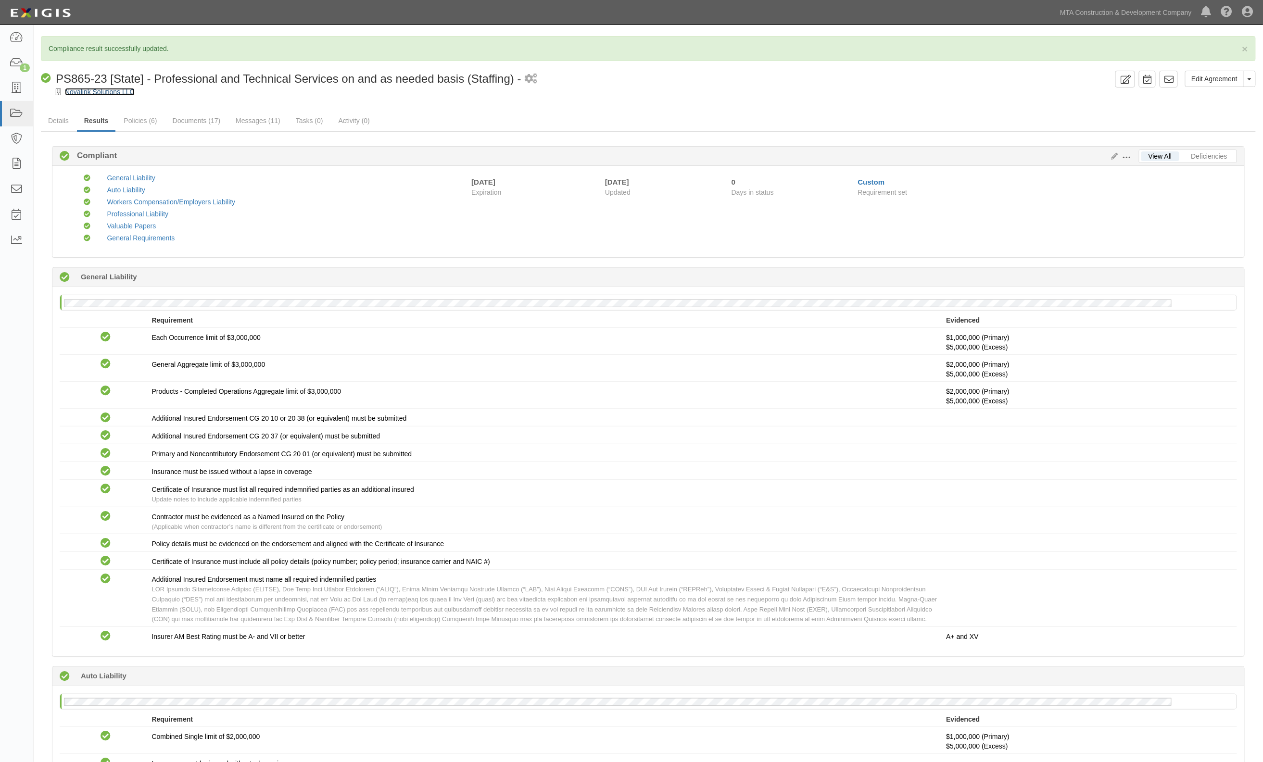
click at [121, 90] on link "Novalink Solutions LLC" at bounding box center [100, 92] width 70 height 8
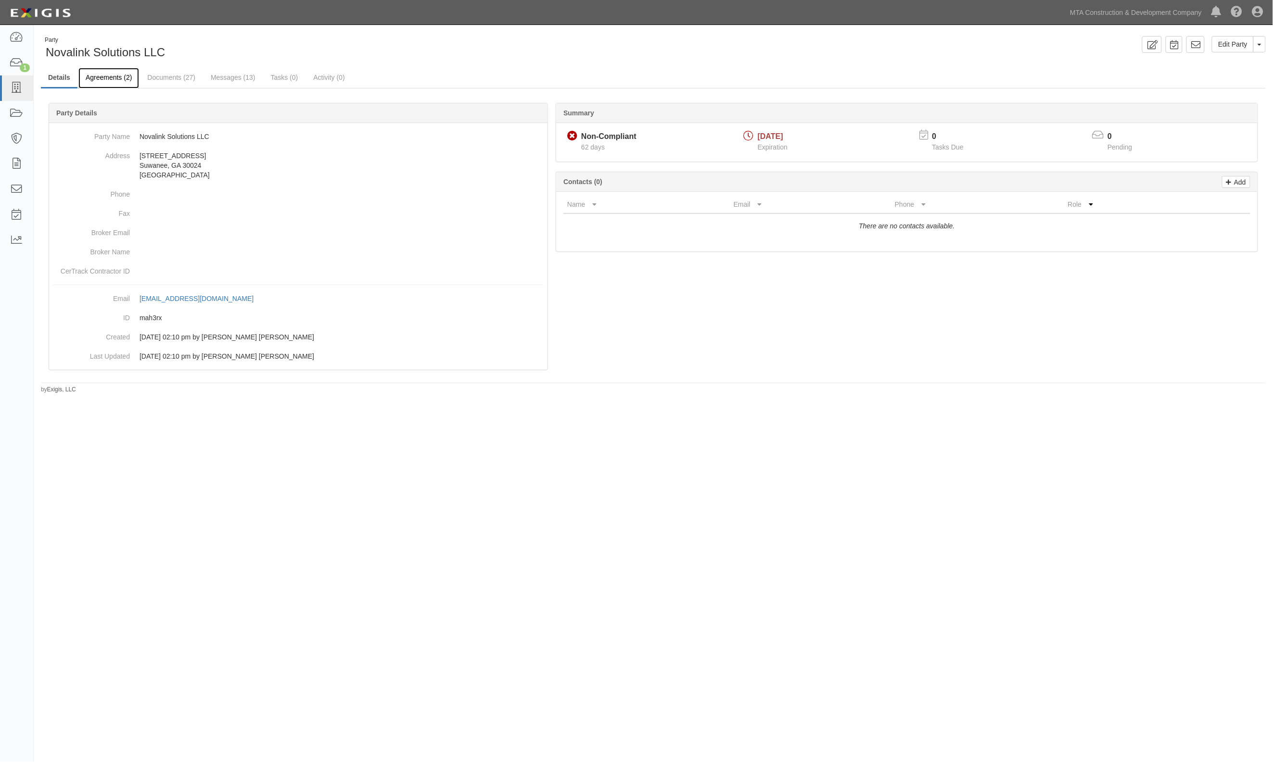
click at [114, 77] on link "Agreements (2)" at bounding box center [108, 78] width 61 height 21
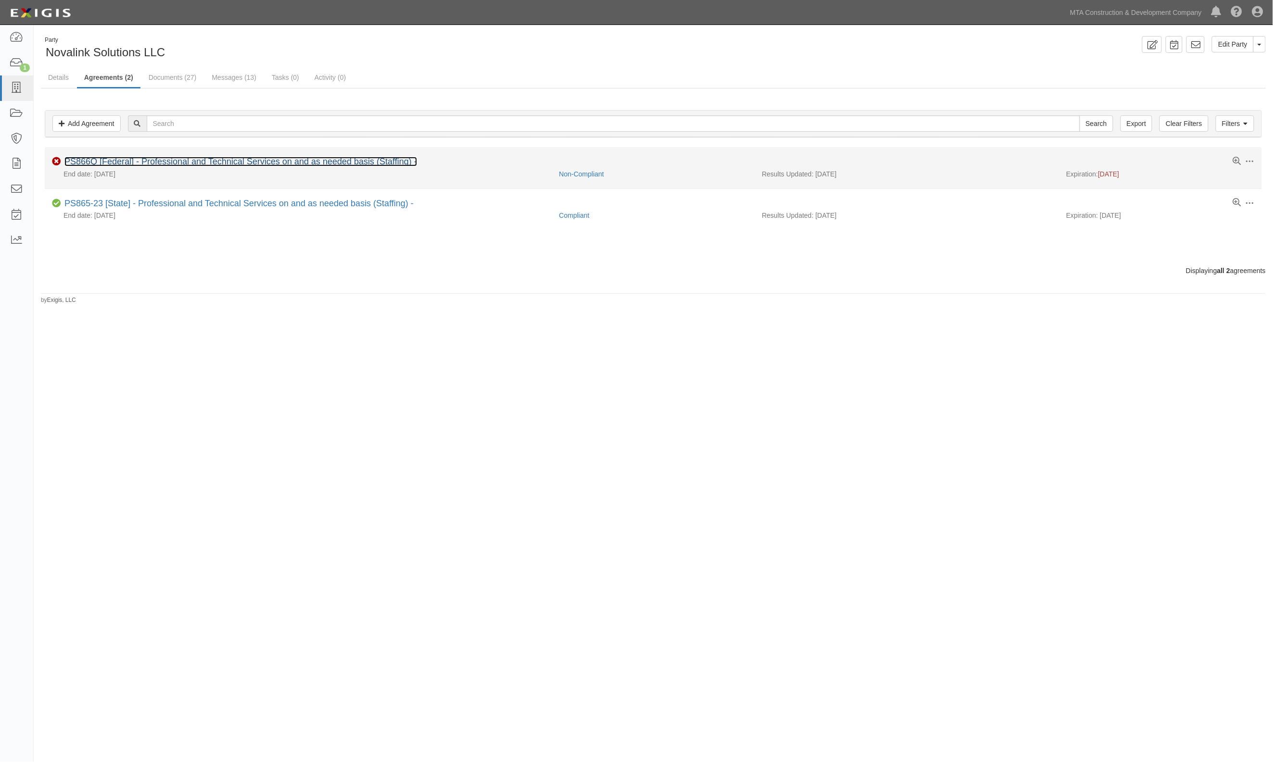
click at [124, 161] on link "PS866Q [Federal] - Professional and Technical Services on and as needed basis (…" at bounding box center [240, 162] width 353 height 10
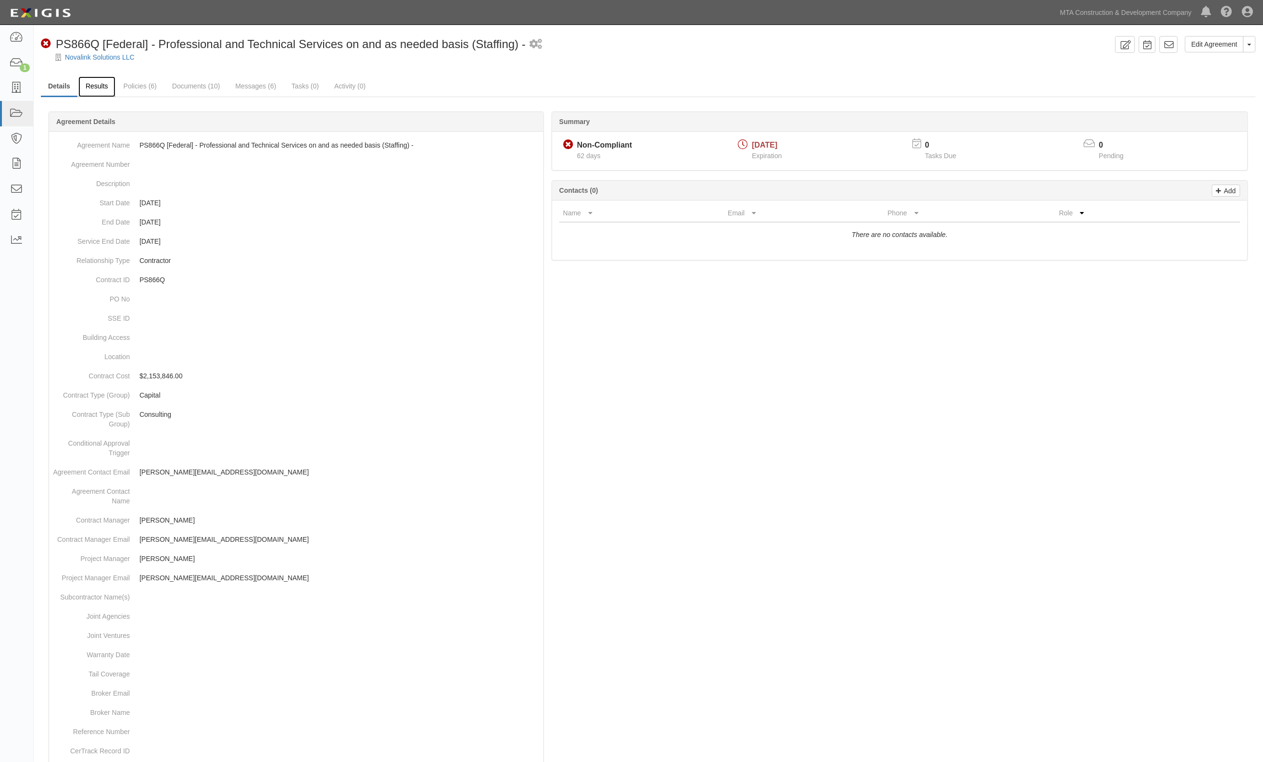
click at [86, 87] on link "Results" at bounding box center [96, 86] width 37 height 21
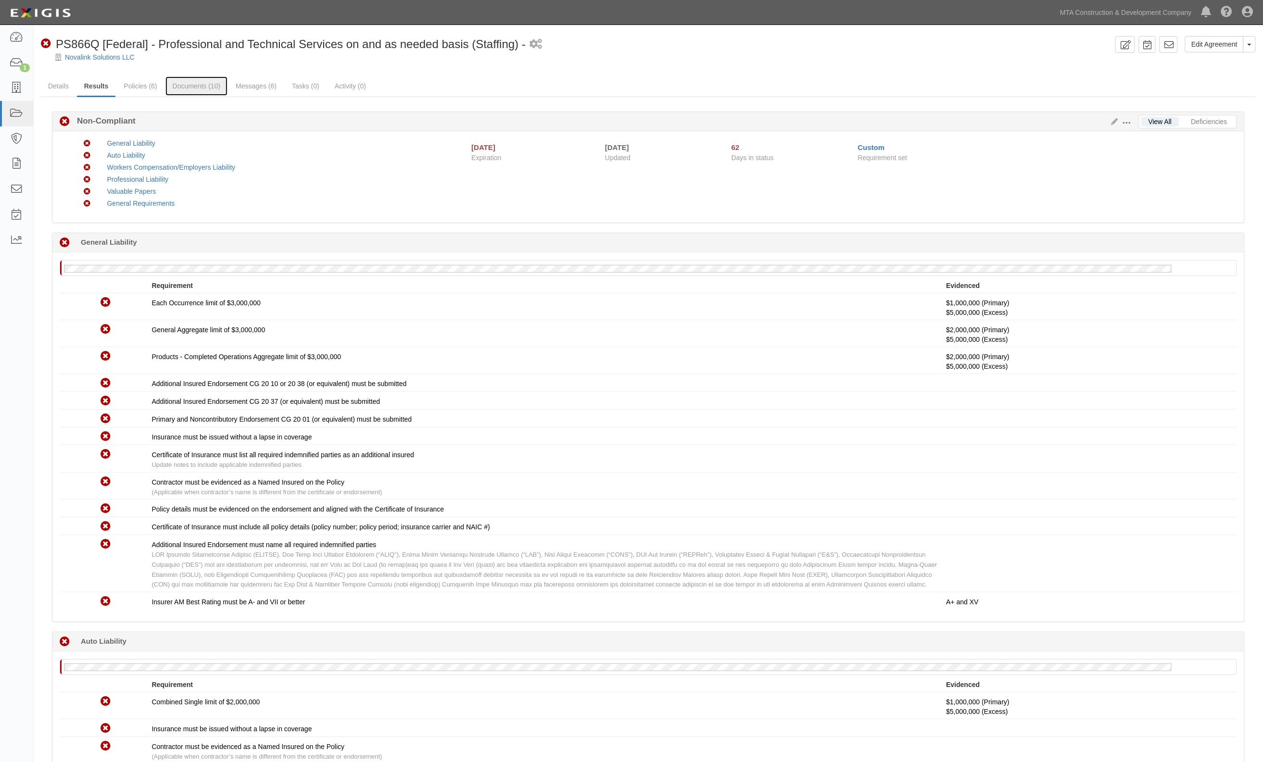
click at [214, 86] on link "Documents (10)" at bounding box center [196, 85] width 63 height 19
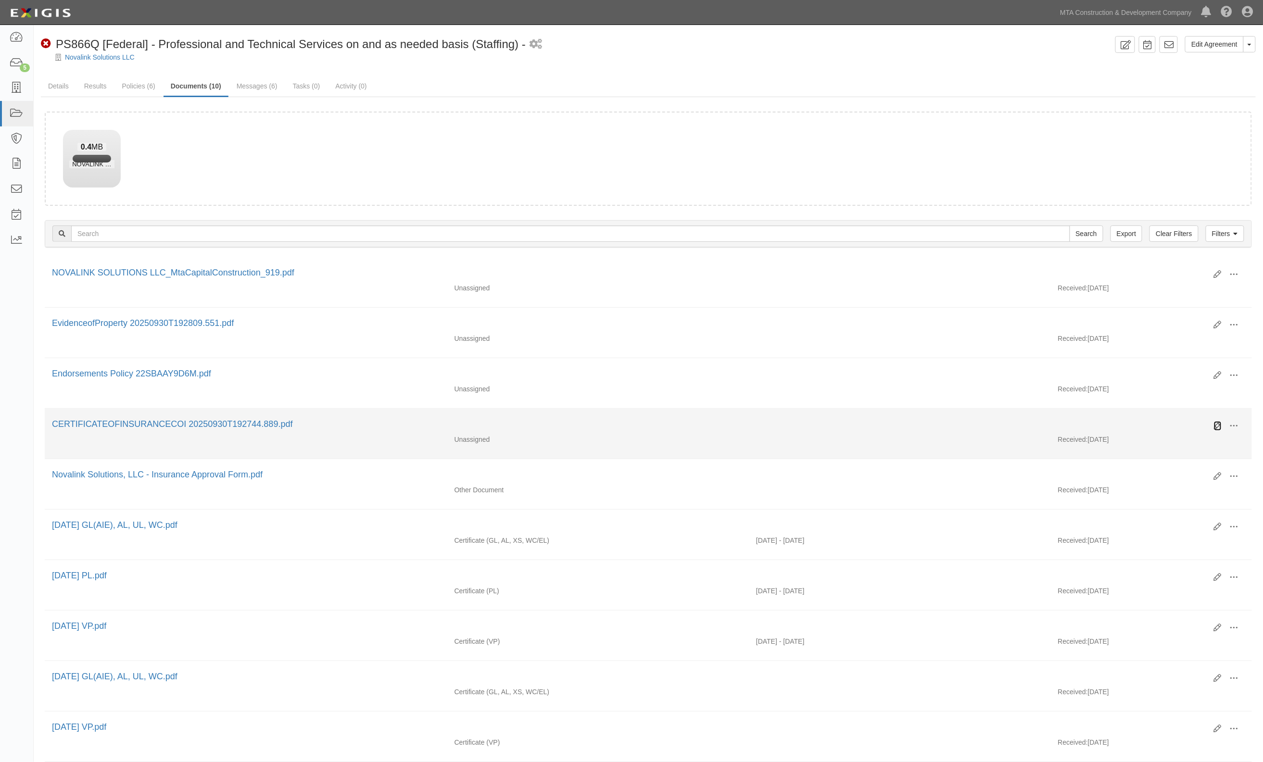
click at [1219, 427] on icon at bounding box center [1218, 426] width 8 height 8
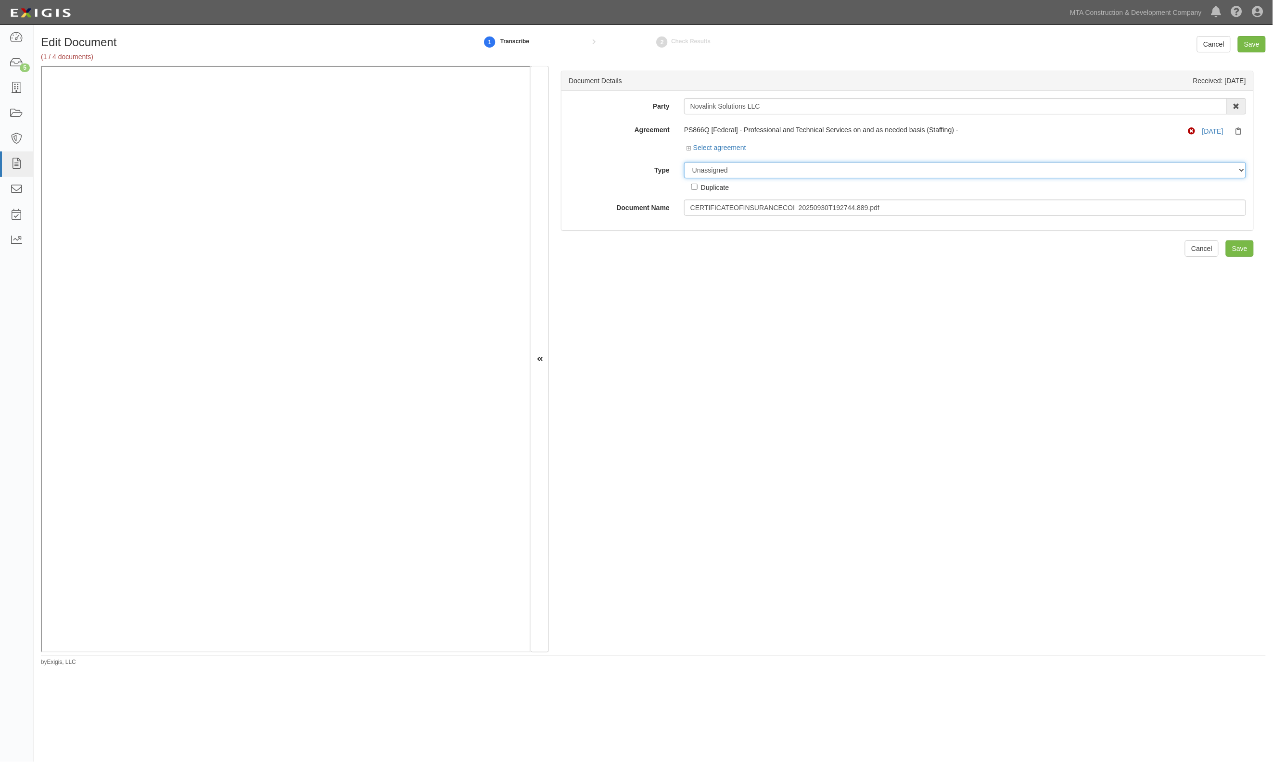
click at [746, 166] on select "Unassigned Binder Cancellation Notice Certificate Contract Endorsement Insuranc…" at bounding box center [965, 170] width 562 height 16
click at [684, 162] on select "Unassigned Binder Cancellation Notice Certificate Contract Endorsement Insuranc…" at bounding box center [965, 170] width 562 height 16
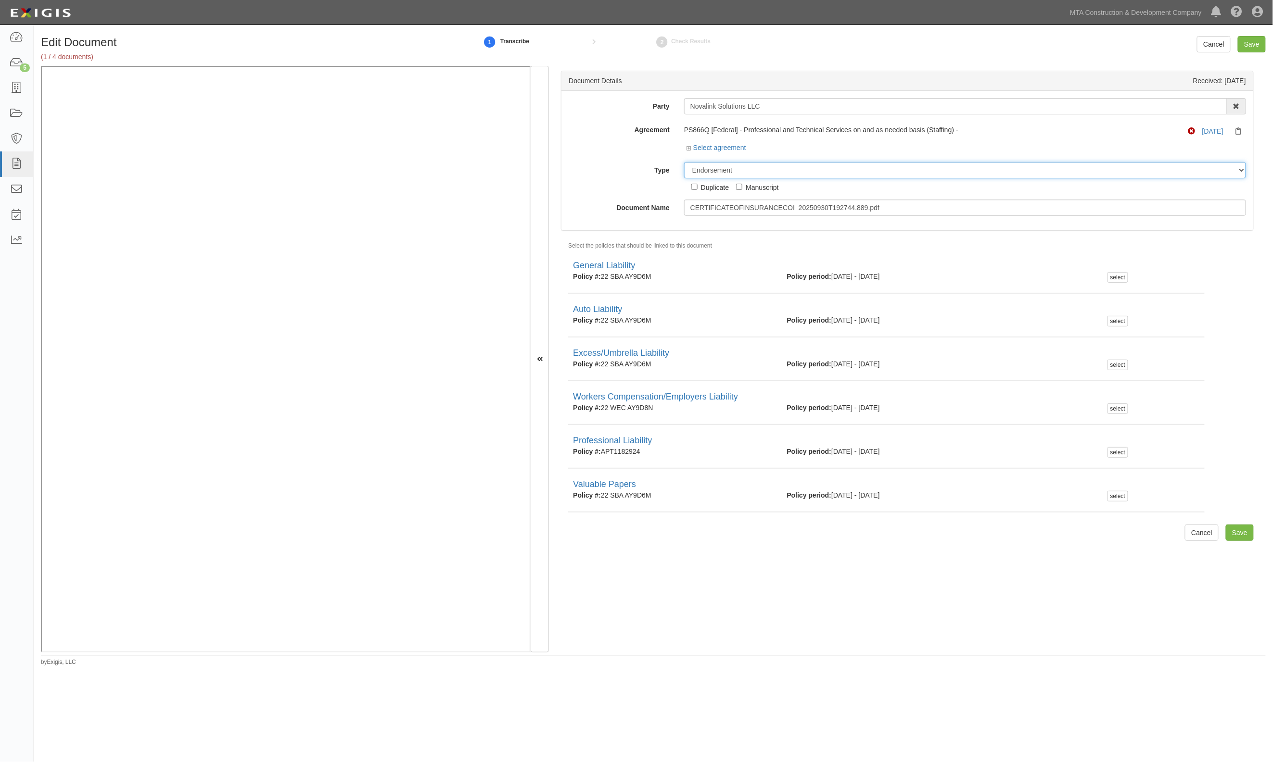
click at [774, 172] on select "Unassigned Binder Cancellation Notice Certificate Contract Endorsement Insuranc…" at bounding box center [965, 170] width 562 height 16
click at [684, 162] on select "Unassigned Binder Cancellation Notice Certificate Contract Endorsement Insuranc…" at bounding box center [965, 170] width 562 height 16
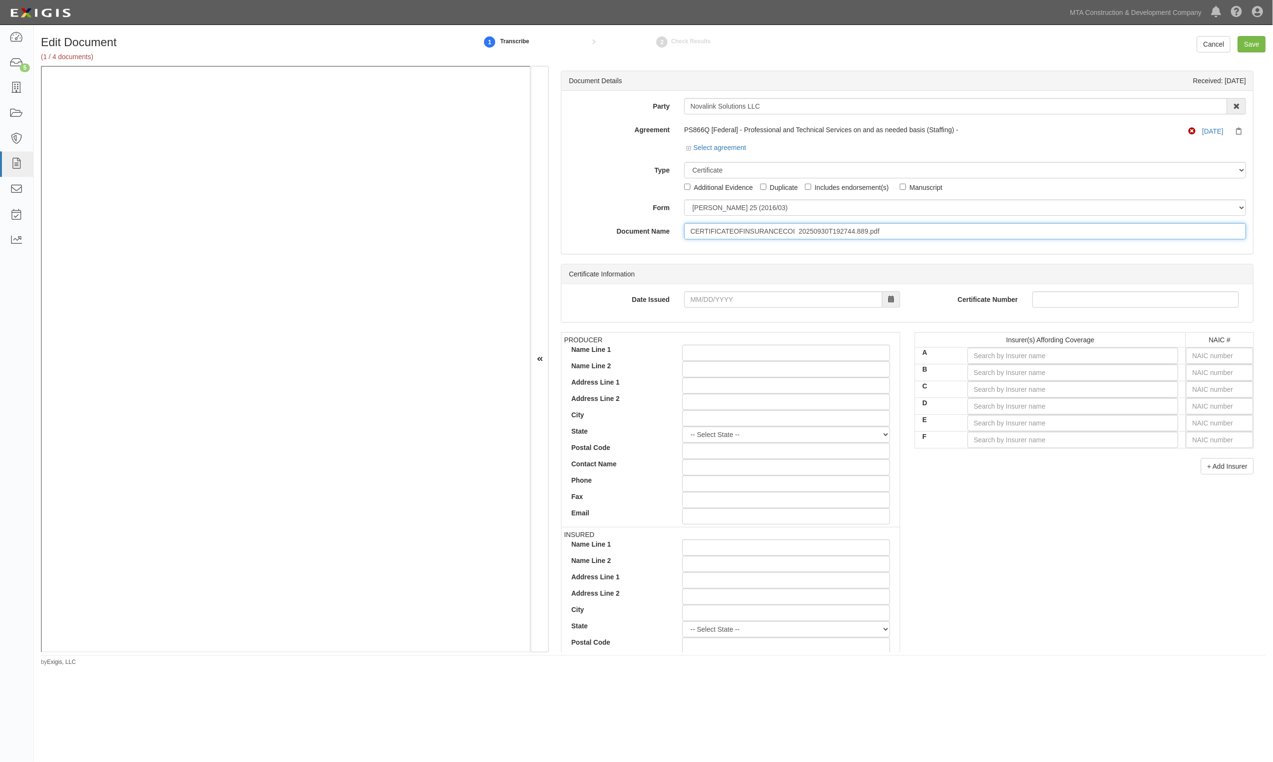
click at [902, 233] on input "CERTIFICATEOFINSURANCECOI 20250930T192744.889.pdf" at bounding box center [965, 231] width 562 height 16
click at [709, 208] on select "[PERSON_NAME] 25 (2016/03) [PERSON_NAME] 101 [PERSON_NAME] 855 NY (2014/05) Gen…" at bounding box center [965, 208] width 562 height 16
click at [725, 167] on select "Unassigned Binder Cancellation Notice Certificate Contract Endorsement Insuranc…" at bounding box center [965, 170] width 562 height 16
click at [684, 162] on select "Unassigned Binder Cancellation Notice Certificate Contract Endorsement Insuranc…" at bounding box center [965, 170] width 562 height 16
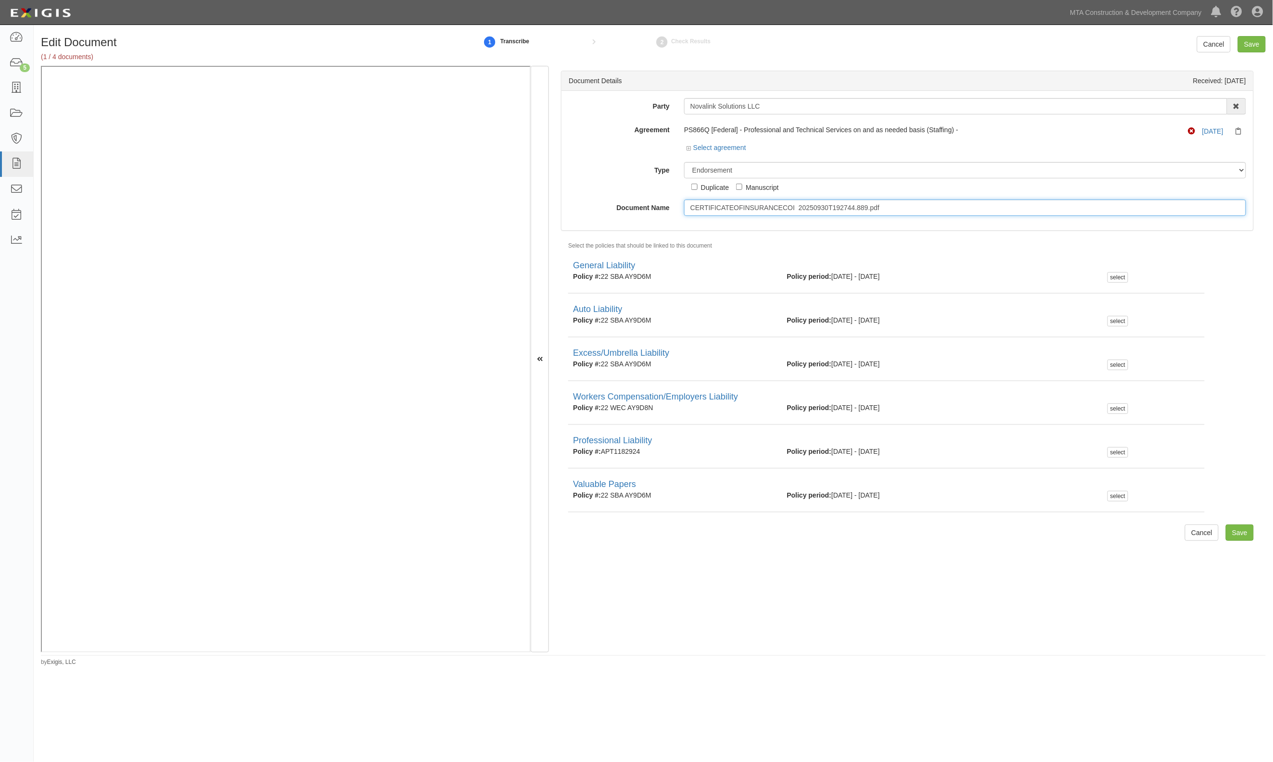
click at [755, 212] on input "CERTIFICATEOFINSURANCECOI 20250930T192744.889.pdf" at bounding box center [965, 208] width 562 height 16
click at [736, 169] on select "Unassigned Binder Cancellation Notice Certificate Contract Endorsement Insuranc…" at bounding box center [965, 170] width 562 height 16
select select "CertificateDetail"
click at [684, 162] on select "Unassigned Binder Cancellation Notice Certificate Contract Endorsement Insuranc…" at bounding box center [965, 170] width 562 height 16
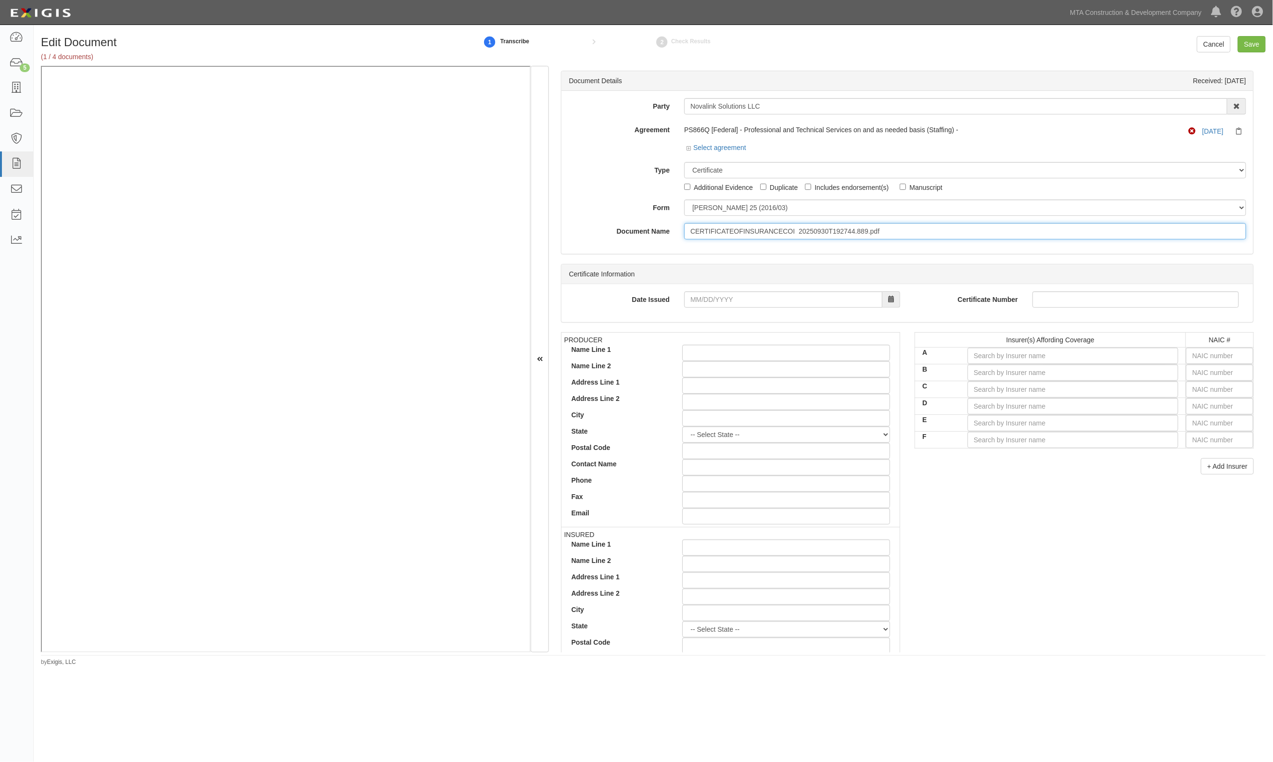
drag, startPoint x: 901, startPoint y: 230, endPoint x: 517, endPoint y: 209, distance: 385.4
click at [436, 104] on div "Document Details Received: [DATE] Party Novalink Solutions LLC AARCO Environmen…" at bounding box center [653, 359] width 1225 height 587
type input "[DATE]"
click at [1212, 352] on input "text" at bounding box center [1219, 356] width 67 height 16
type input "36404"
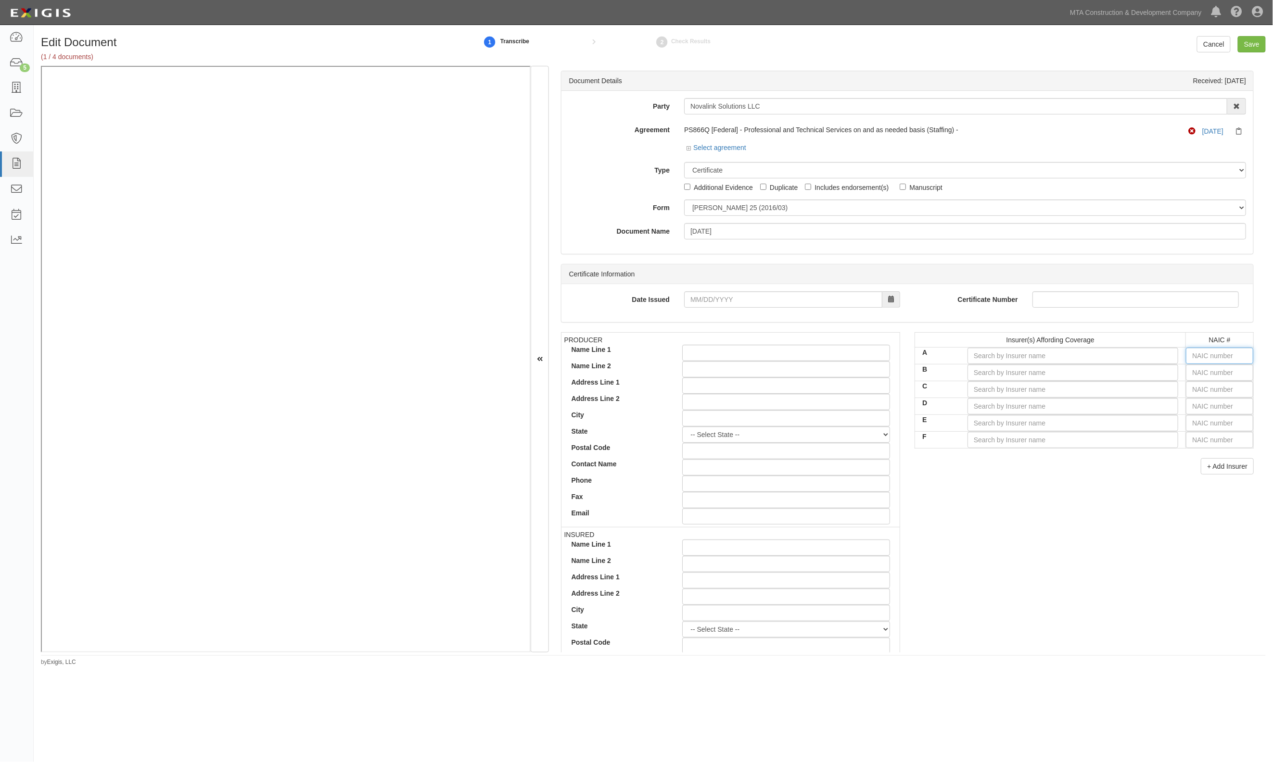
type input "3"
type input "30970"
type input "30"
type input "30104"
type input "3010"
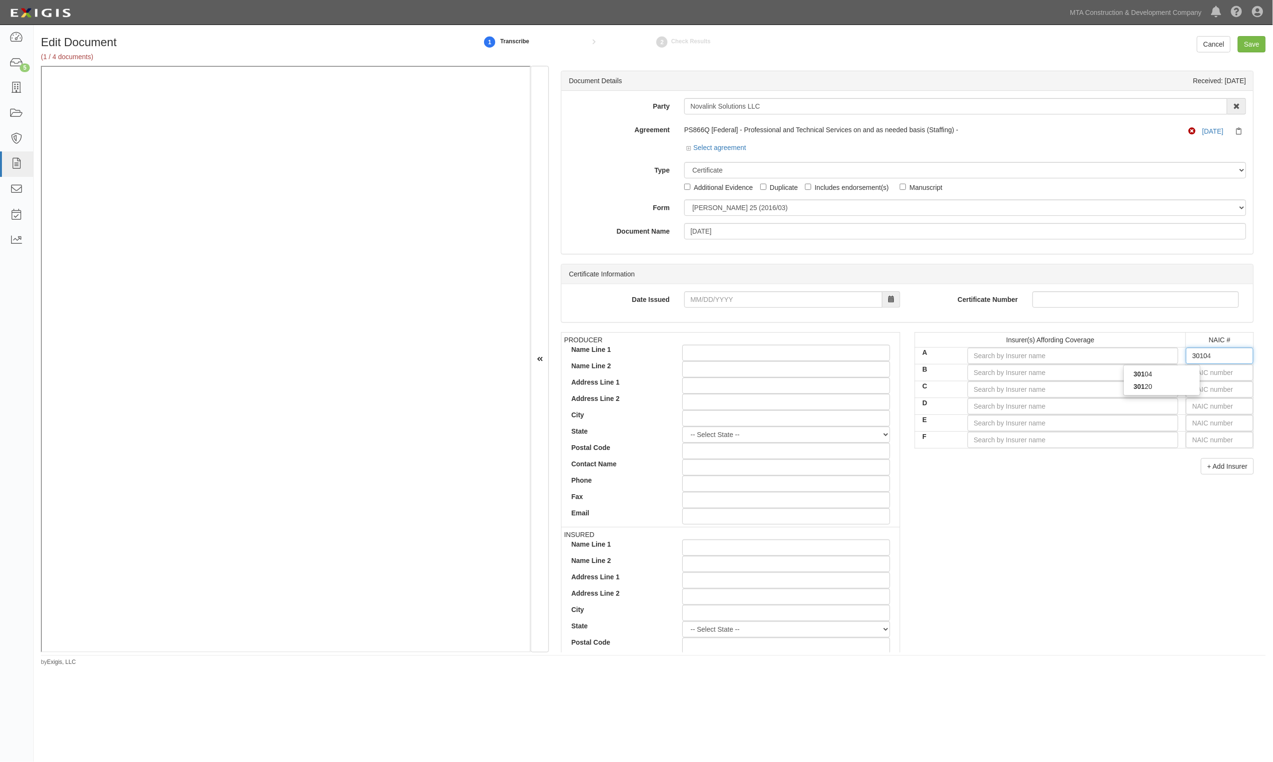
type input "30104"
click at [1159, 374] on div "30104" at bounding box center [1162, 374] width 76 height 13
type input "Hartford Underwriters Insurance Company (A+ XV Rating)"
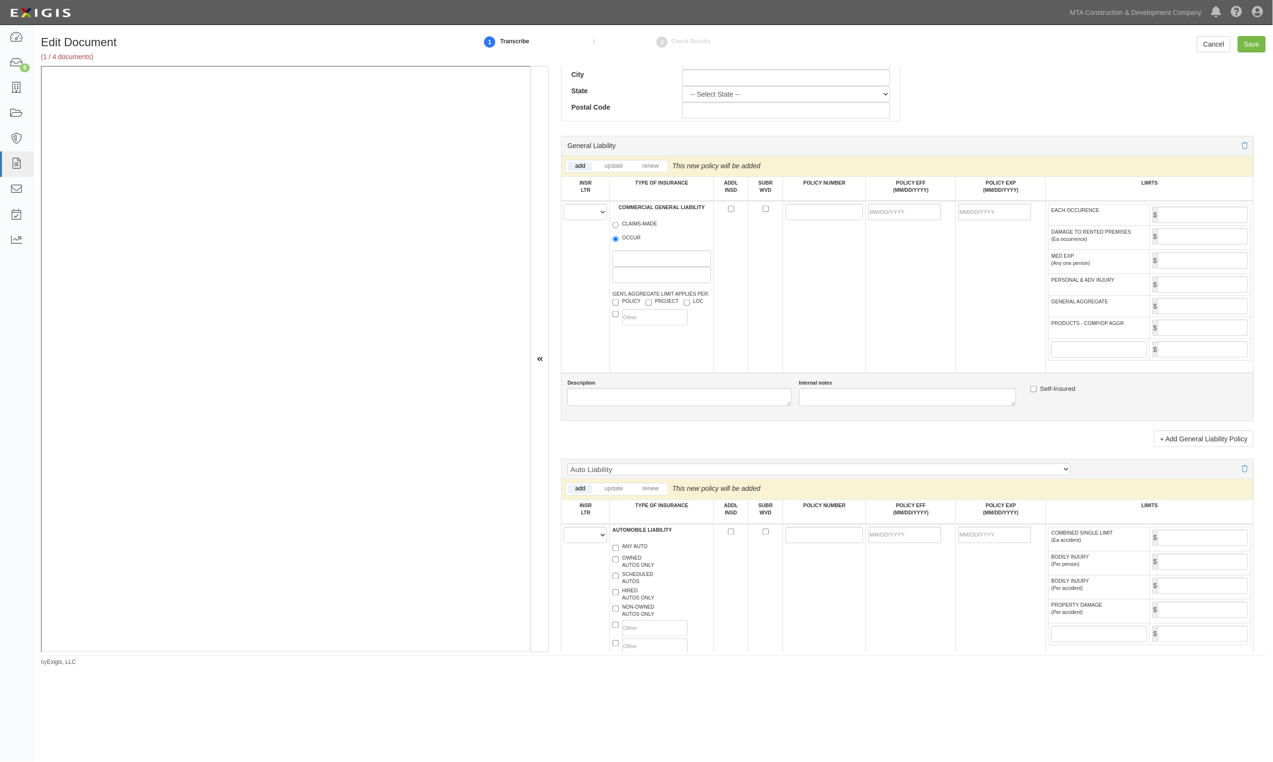
scroll to position [513, 0]
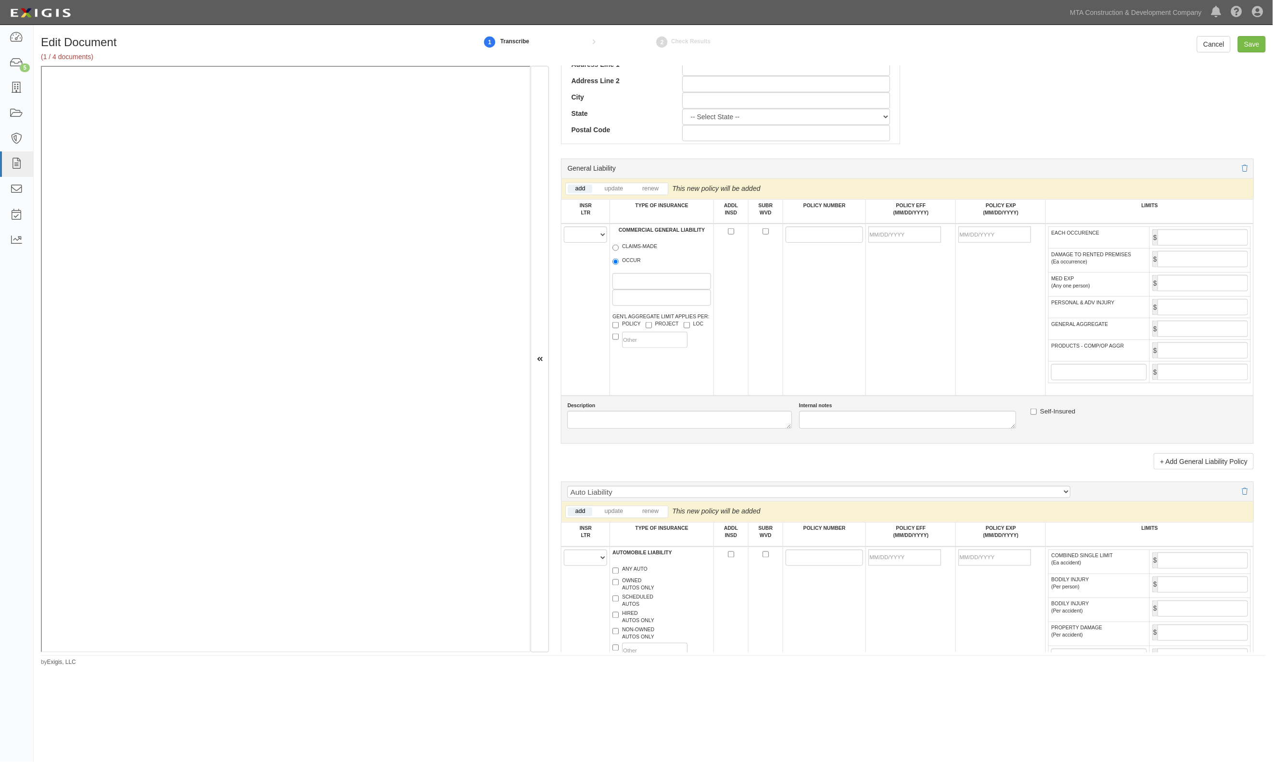
type input "30104"
click at [583, 230] on select "A B C D E F" at bounding box center [585, 235] width 43 height 16
select select "A"
click at [564, 228] on select "A B C D E F" at bounding box center [585, 235] width 43 height 16
click at [625, 260] on label "OCCUR" at bounding box center [626, 262] width 28 height 10
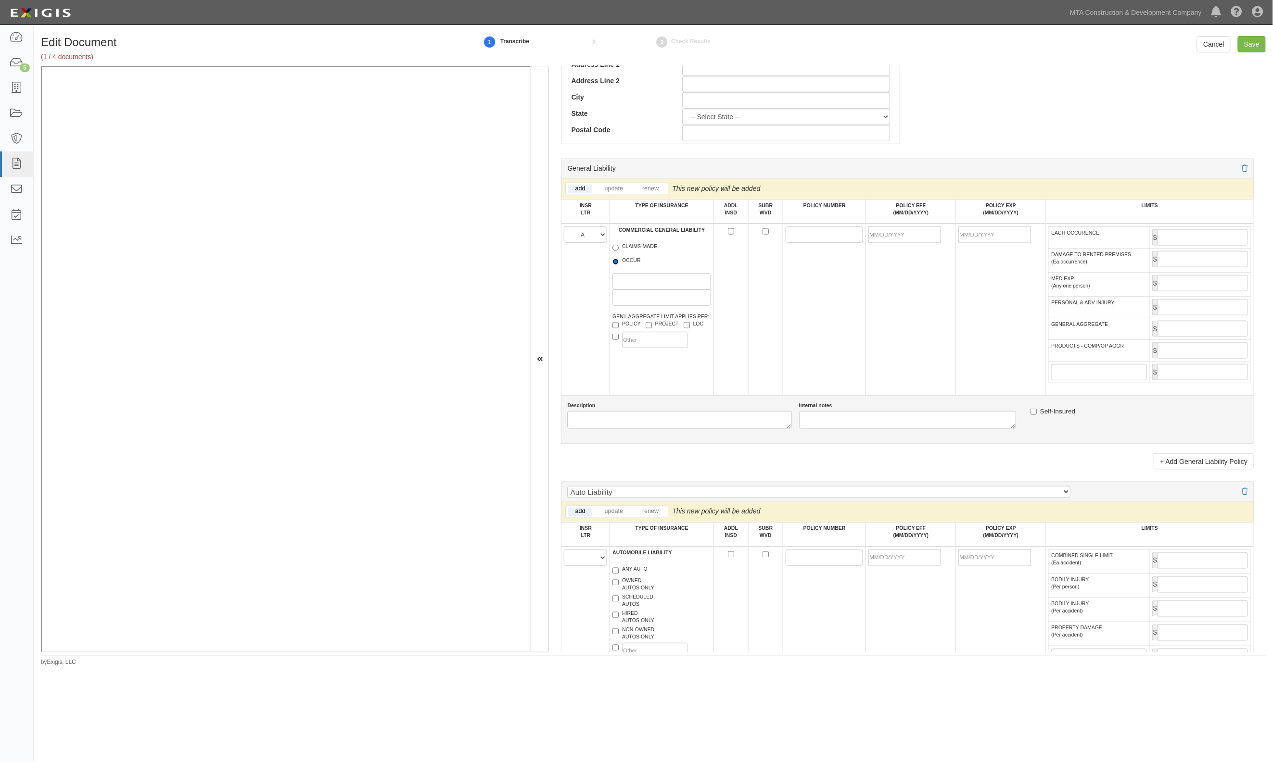
click at [619, 260] on input "OCCUR" at bounding box center [615, 262] width 6 height 6
radio input "true"
click at [797, 237] on input "POLICY NUMBER" at bounding box center [825, 235] width 78 height 16
click at [794, 240] on input "POLICY NUMBER" at bounding box center [825, 235] width 78 height 16
paste input "22 SBA AY9D6M"
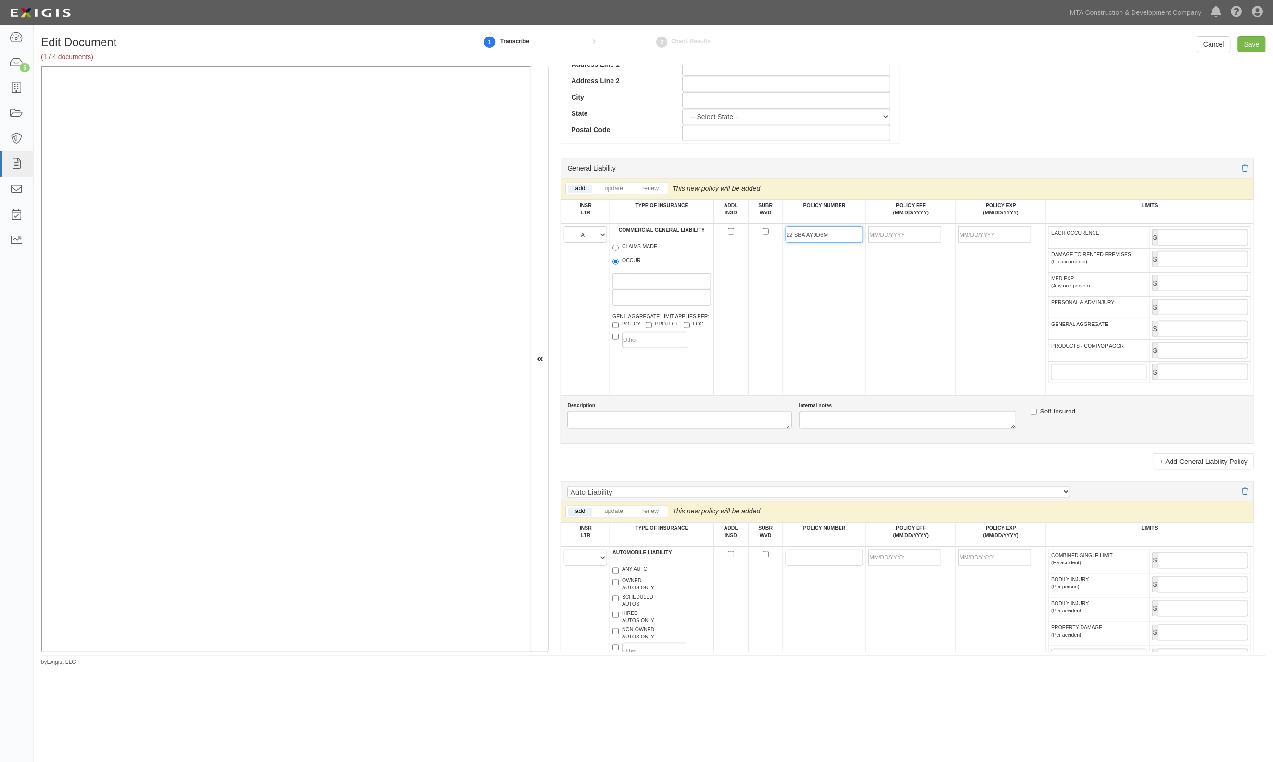
type input "22 SBA AY9D6M"
click at [916, 240] on input "POLICY EFF (MM/DD/YYYY)" at bounding box center [904, 235] width 73 height 16
type input "[DATE]"
type input "1,000,000"
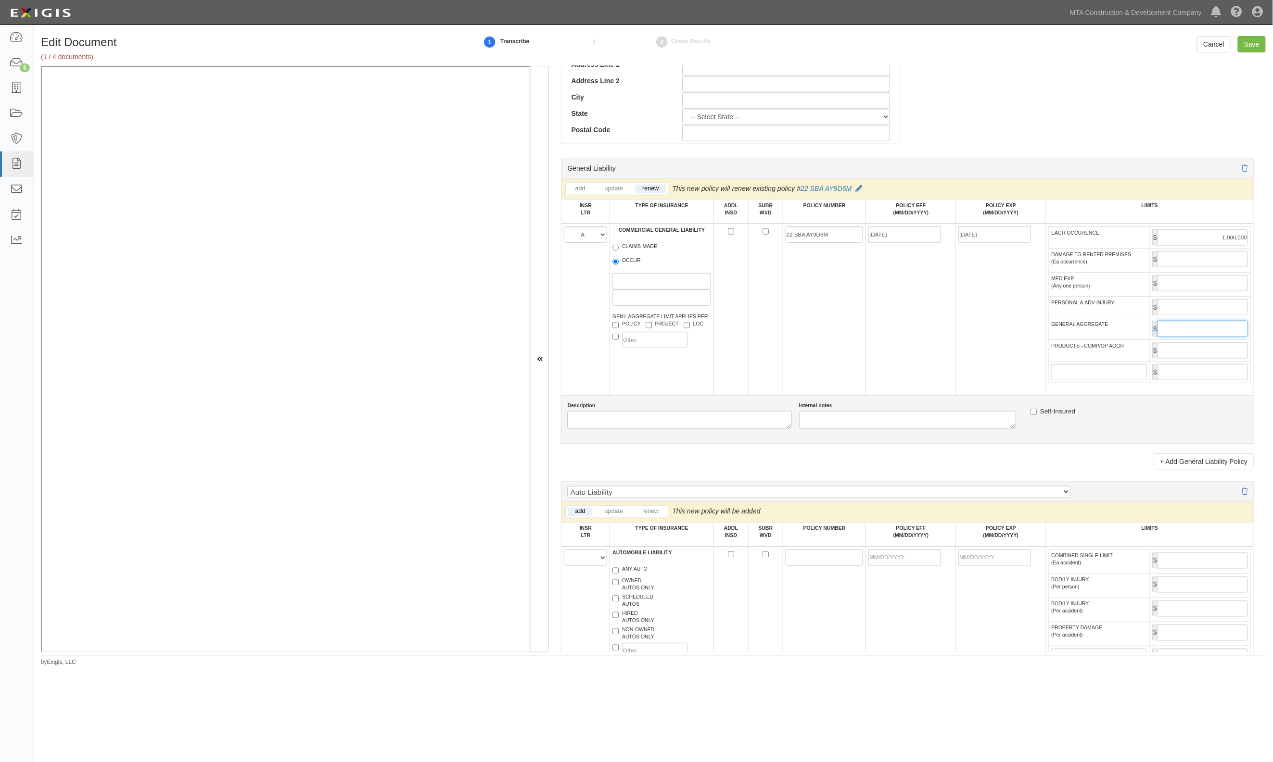
click at [1168, 330] on input "GENERAL AGGREGATE" at bounding box center [1202, 329] width 90 height 16
type input "2,000,000"
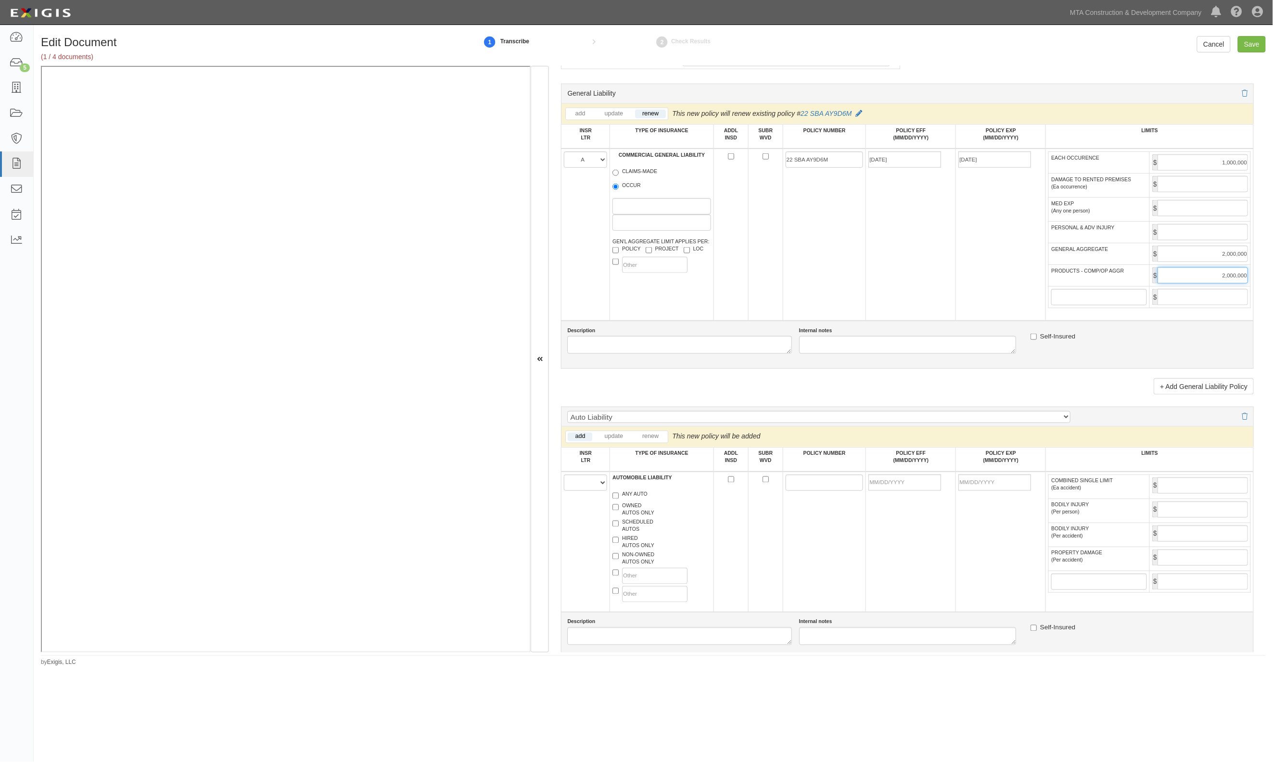
scroll to position [705, 0]
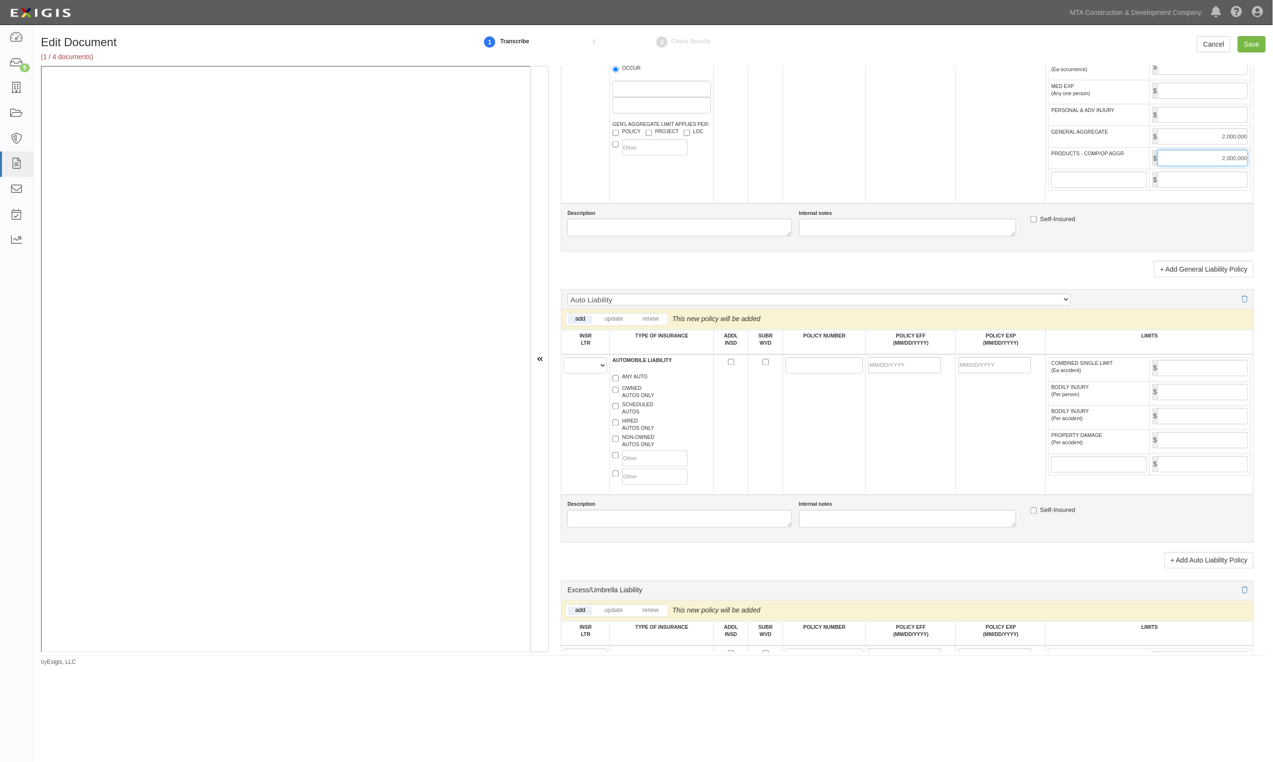
type input "2,000,000"
click at [592, 373] on select "A B C D E F" at bounding box center [585, 365] width 43 height 16
select select "A"
click at [564, 360] on select "A B C D E F" at bounding box center [585, 365] width 43 height 16
click at [639, 382] on label "ANY AUTO" at bounding box center [629, 379] width 35 height 10
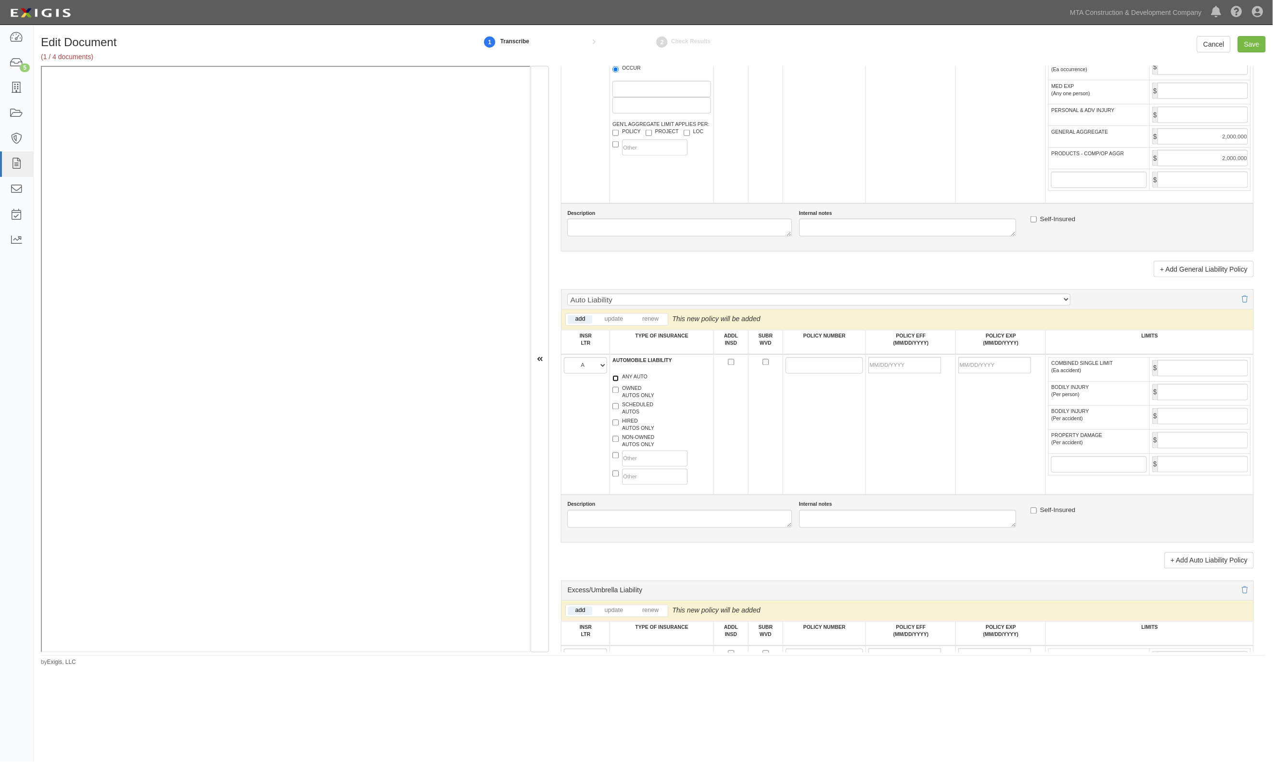
click at [619, 382] on input "ANY AUTO" at bounding box center [615, 379] width 6 height 6
checkbox input "true"
click at [624, 429] on label "HIRED AUTOS ONLY" at bounding box center [633, 425] width 42 height 14
click at [619, 426] on input "HIRED AUTOS ONLY" at bounding box center [615, 423] width 6 height 6
checkbox input "true"
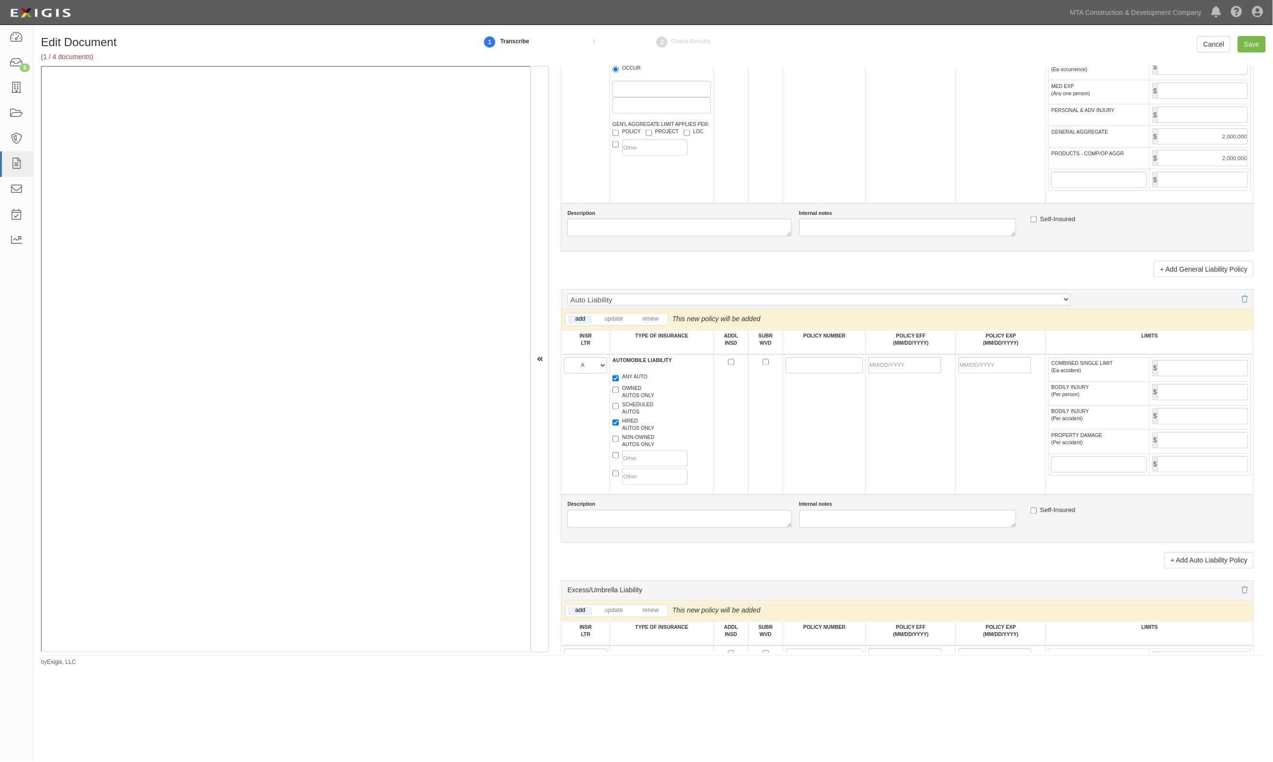
click at [633, 382] on label "ANY AUTO" at bounding box center [629, 379] width 35 height 10
click at [619, 382] on input "ANY AUTO" at bounding box center [615, 379] width 6 height 6
checkbox input "false"
click at [797, 374] on input "POLICY NUMBER" at bounding box center [825, 365] width 78 height 16
paste input "22 SBA AY9D6M"
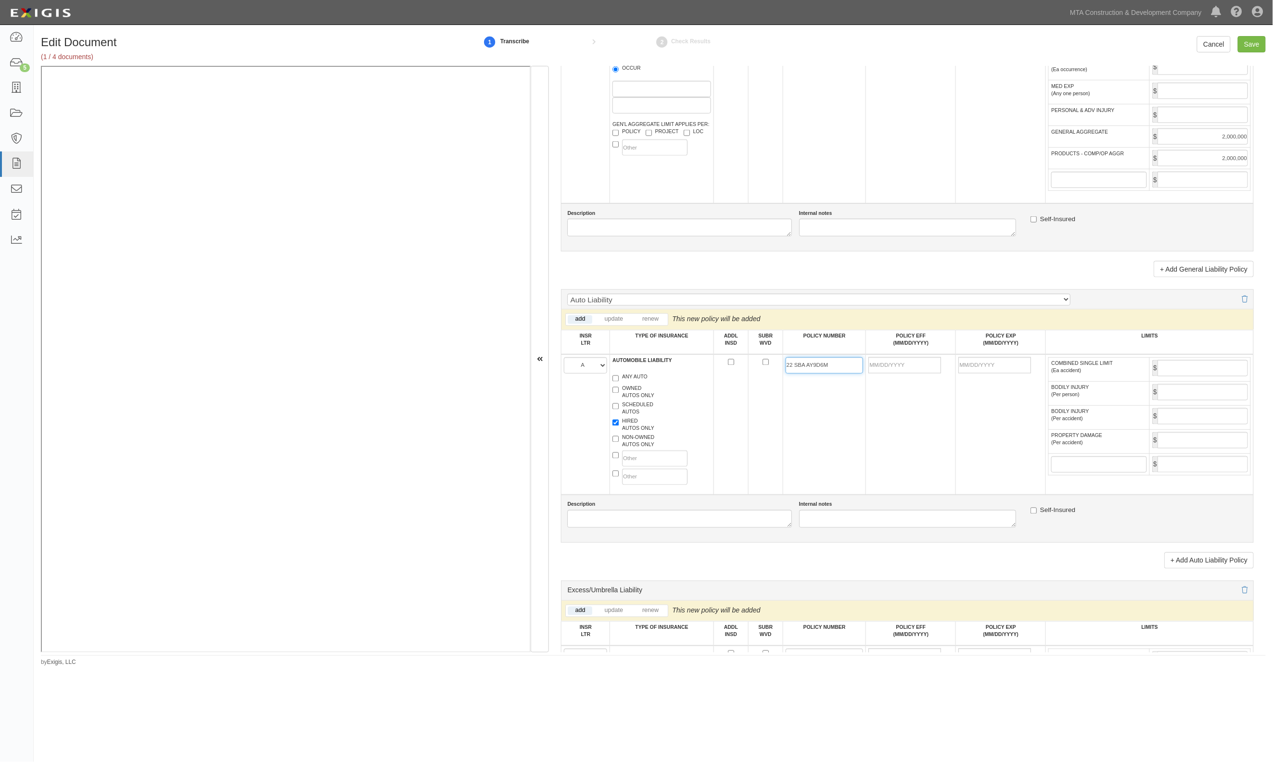
type input "22 SBA AY9D6M"
click at [911, 368] on input "POLICY EFF (MM/DD/YYYY)" at bounding box center [904, 365] width 73 height 16
type input "08/06/2025"
type input "08/06/2026"
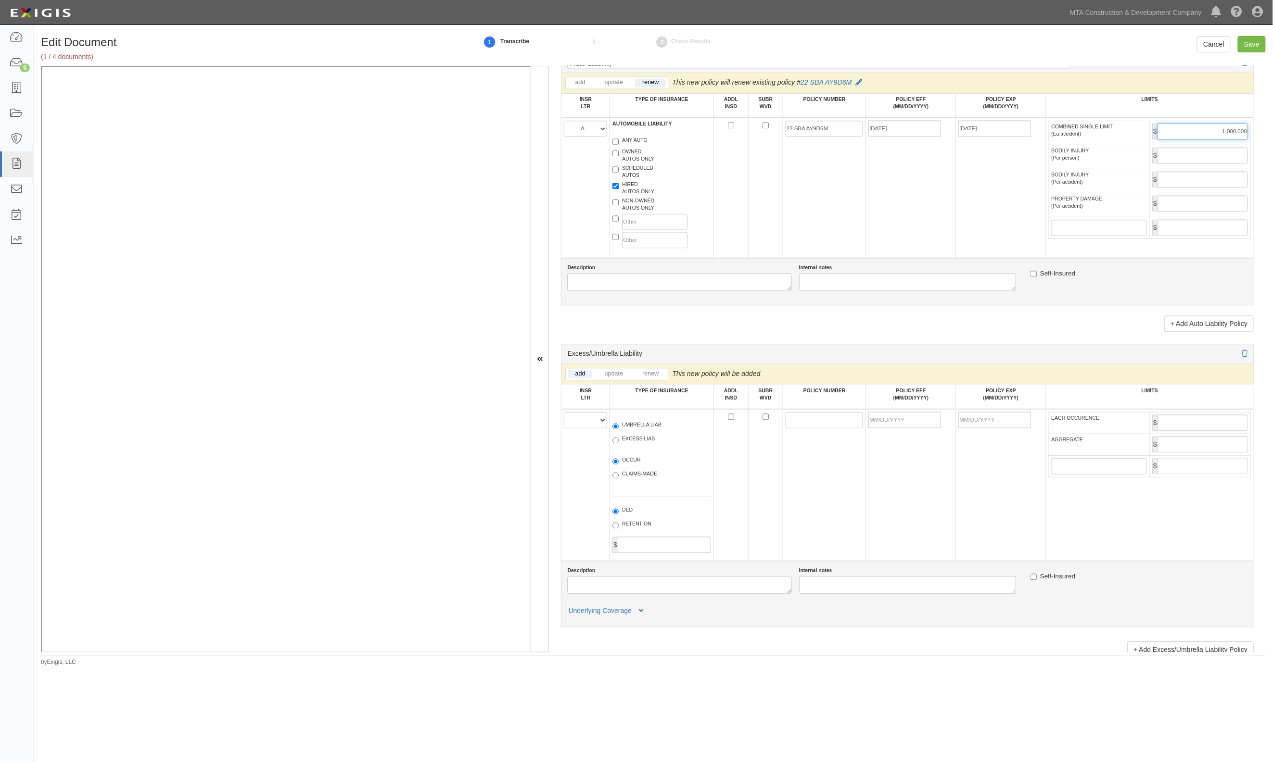
scroll to position [962, 0]
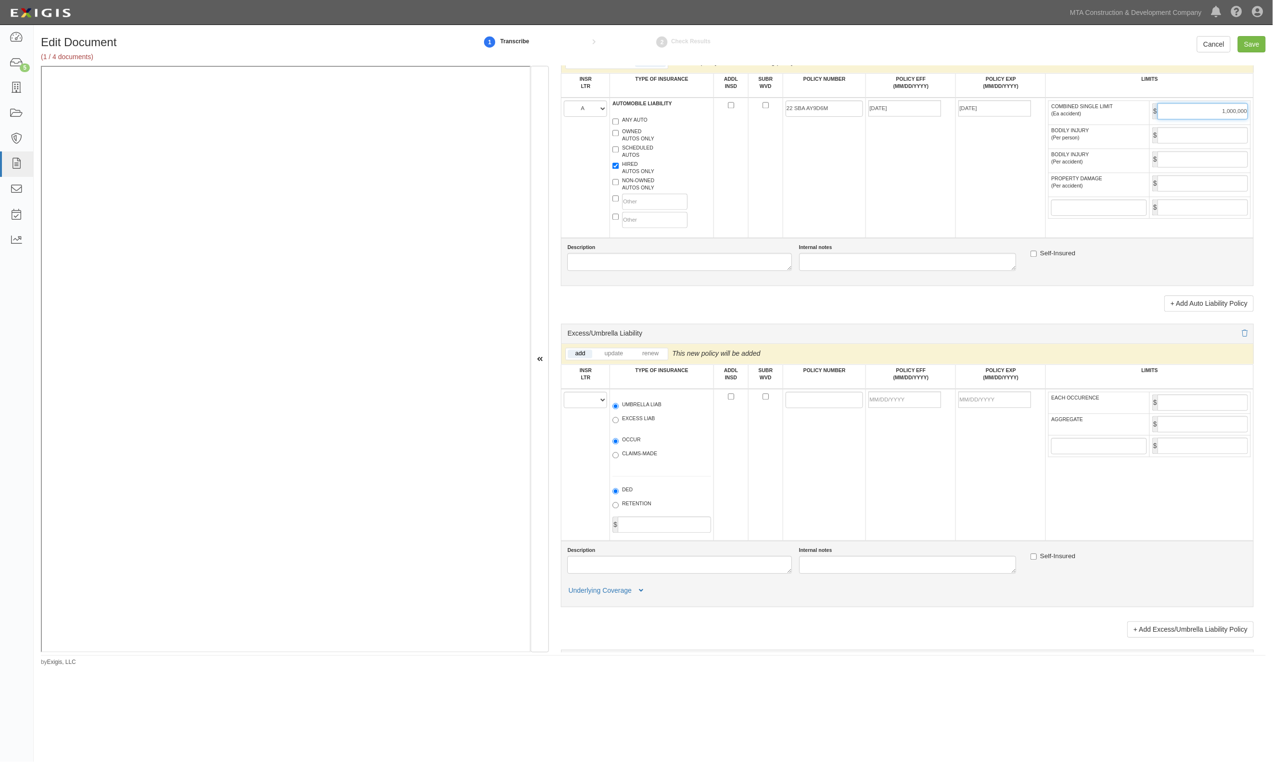
type input "1,000,000"
click at [595, 406] on select "A B C D E F" at bounding box center [585, 400] width 43 height 16
select select "A"
click at [564, 397] on select "A B C D E F" at bounding box center [585, 400] width 43 height 16
click at [635, 418] on div "UMBRELLA LIAB EXCESS LIAB" at bounding box center [661, 414] width 113 height 35
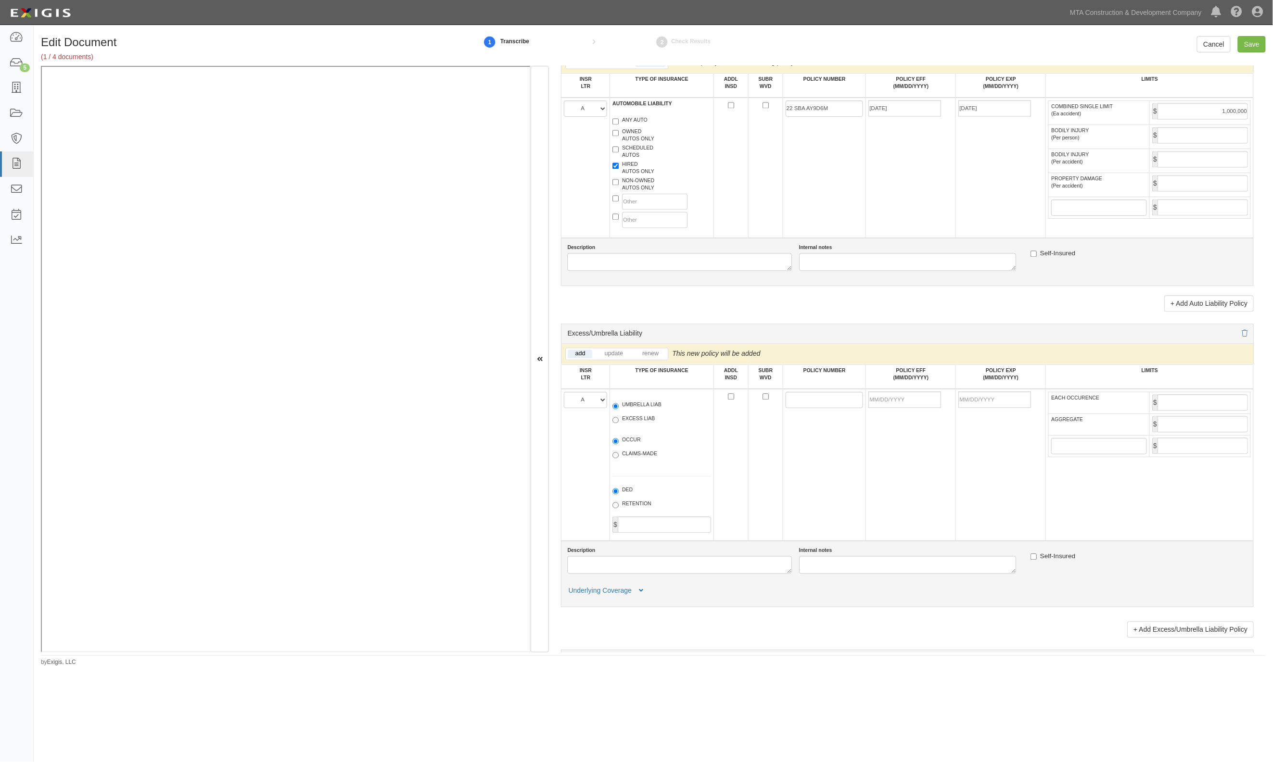
click at [648, 411] on label "UMBRELLA LIAB" at bounding box center [636, 407] width 49 height 10
click at [619, 410] on input "UMBRELLA LIAB" at bounding box center [615, 407] width 6 height 6
radio input "true"
click at [813, 408] on input "POLICY NUMBER" at bounding box center [825, 400] width 78 height 16
paste input "22 SBA AY9D6M"
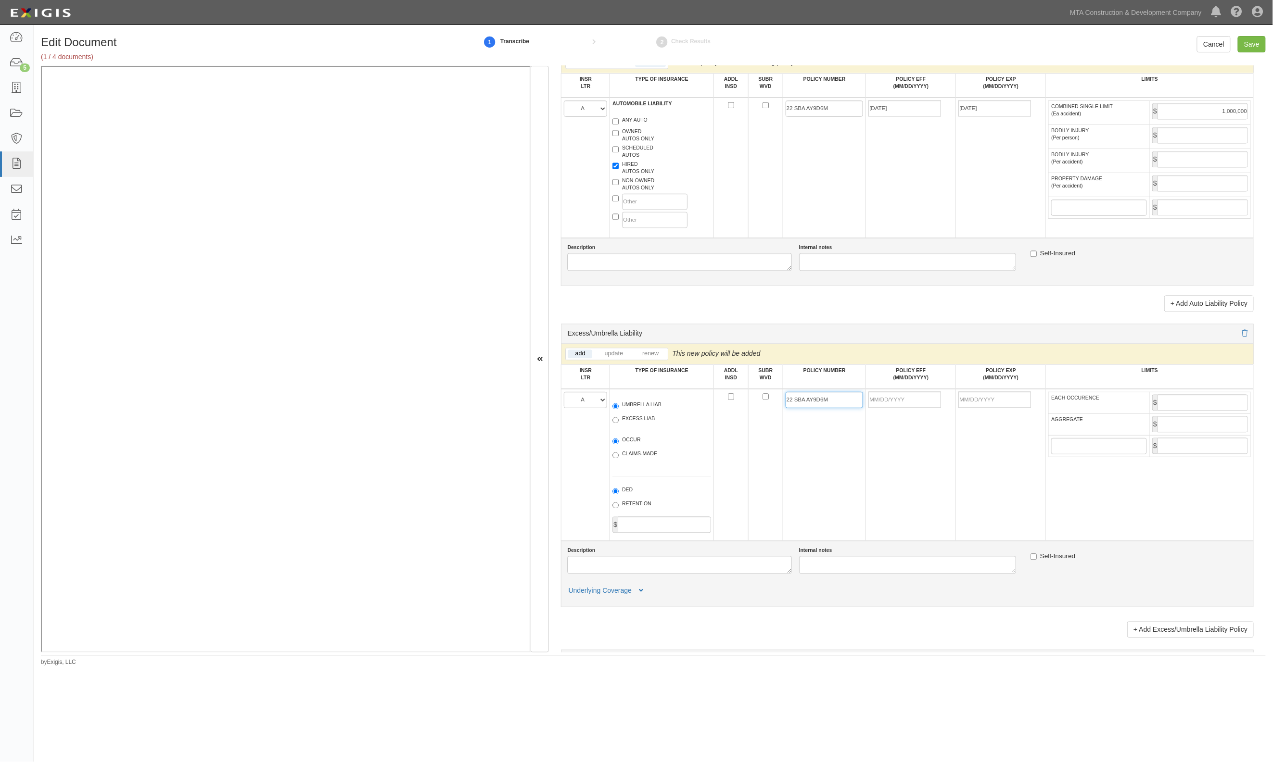
type input "22 SBA AY9D6M"
click at [905, 408] on input "POLICY EFF (MM/DD/YYYY)" at bounding box center [904, 400] width 73 height 16
type input "08/06/2025"
type input "08/06/2026"
type input "5,000,000"
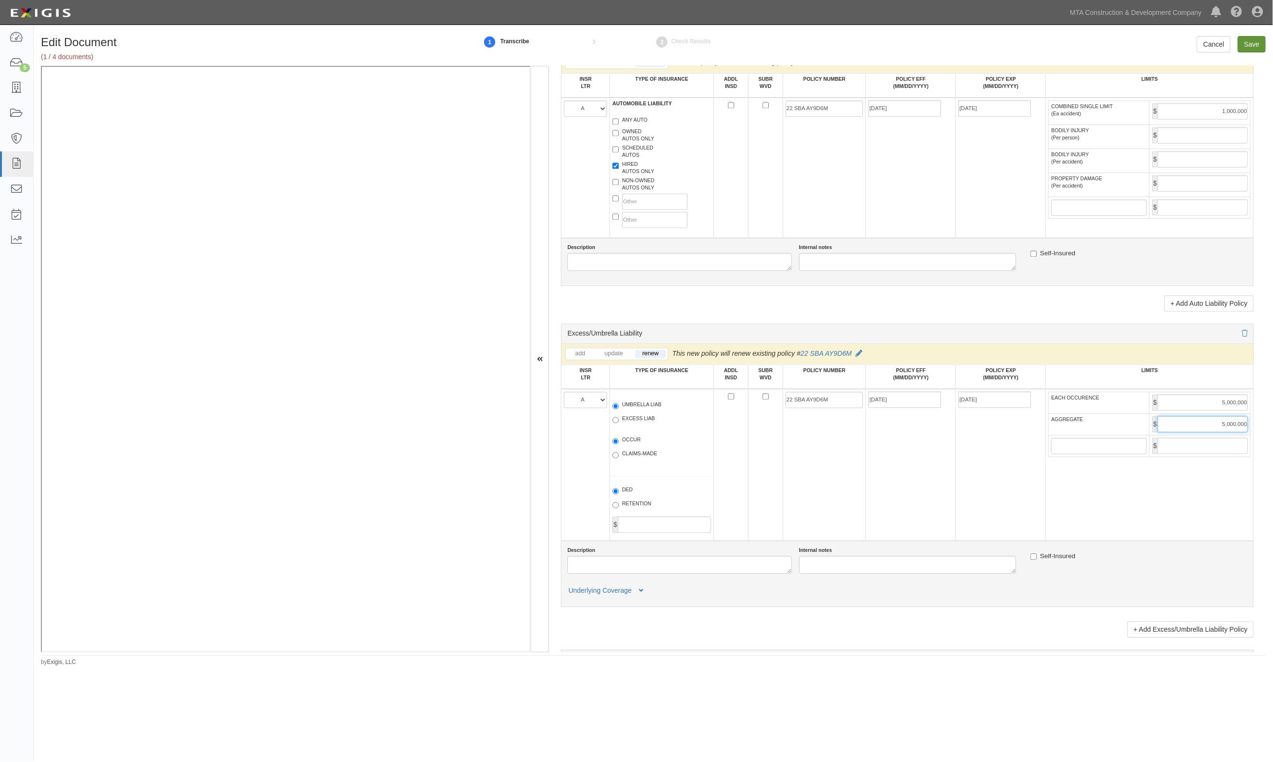
type input "5,000,000"
click at [1248, 45] on input "Save" at bounding box center [1252, 44] width 28 height 16
type input "1000000"
type input "2000000"
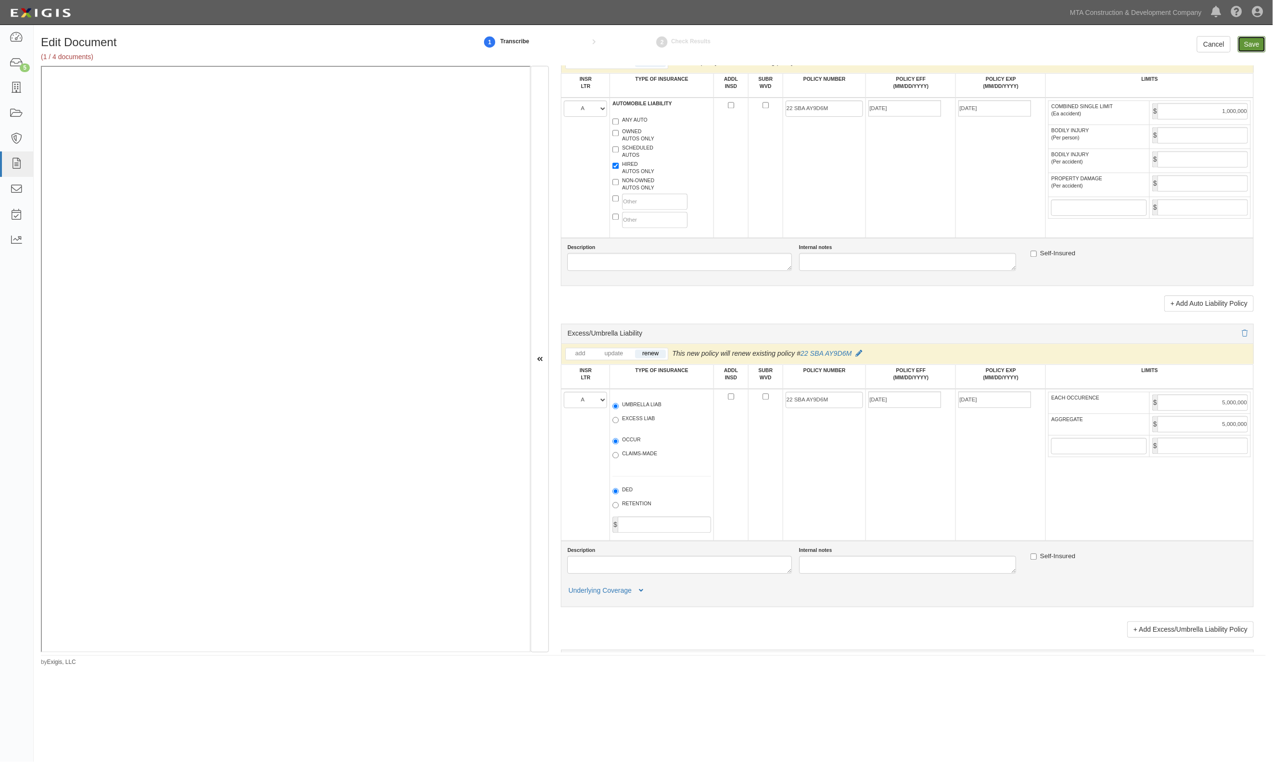
type input "1000000"
type input "5000000"
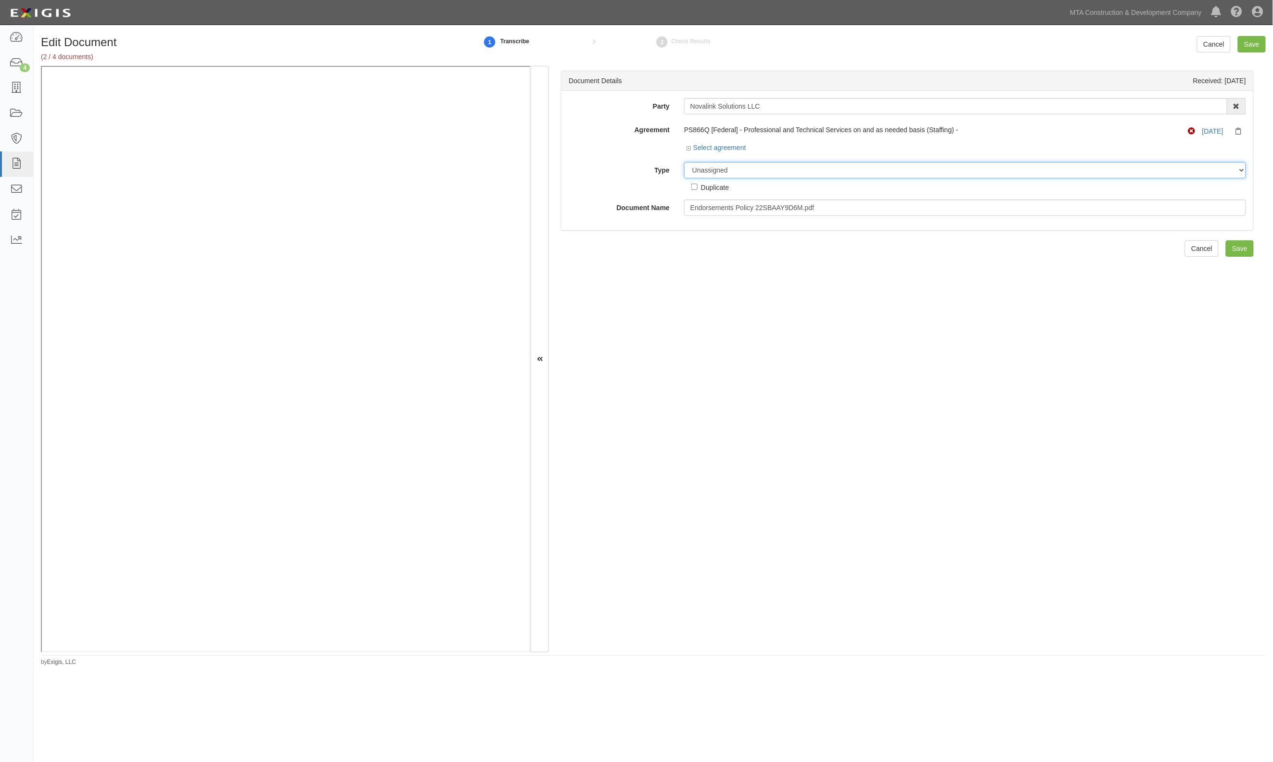
click at [737, 173] on select "Unassigned Binder Cancellation Notice Certificate Contract Endorsement Insuranc…" at bounding box center [965, 170] width 562 height 16
select select "EndorsementDetail"
click at [684, 162] on select "Unassigned Binder Cancellation Notice Certificate Contract Endorsement Insuranc…" at bounding box center [965, 170] width 562 height 16
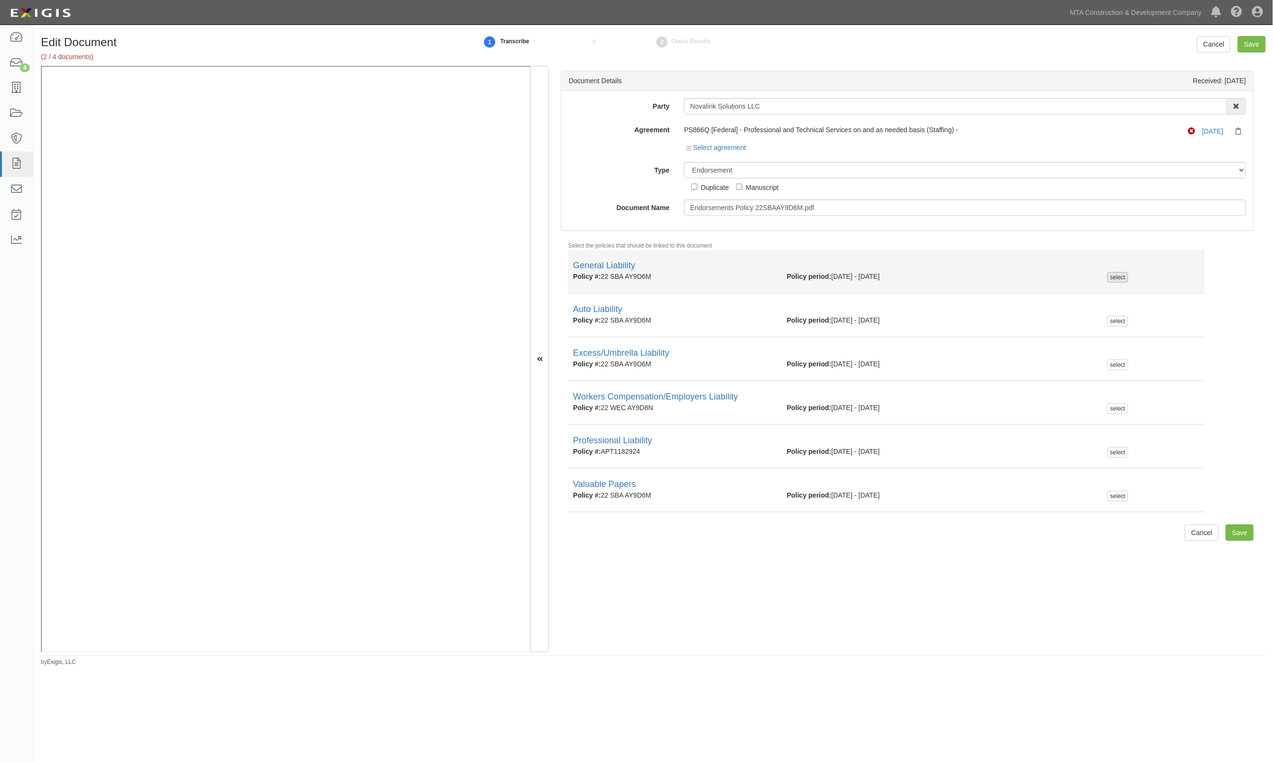
click at [1107, 275] on div "select" at bounding box center [1117, 277] width 21 height 11
checkbox input "true"
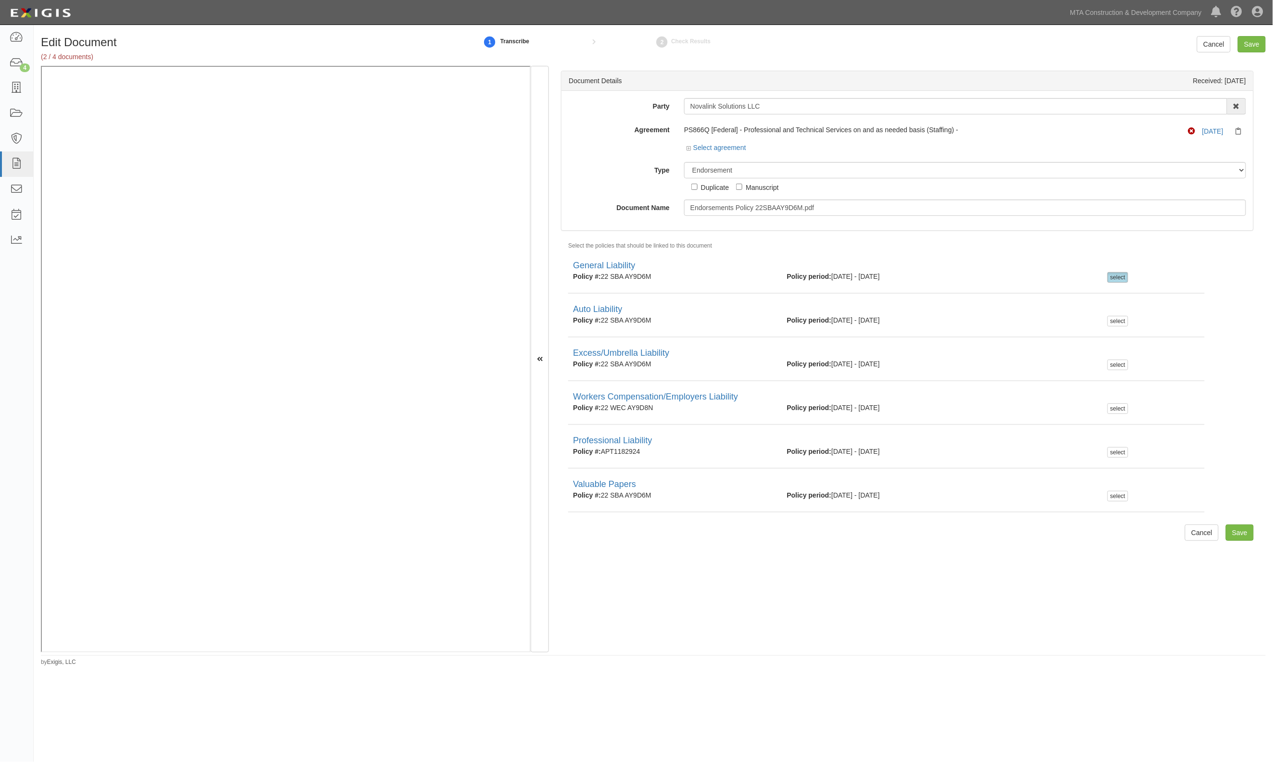
drag, startPoint x: 630, startPoint y: 175, endPoint x: 654, endPoint y: 185, distance: 26.4
click at [630, 175] on label "Type" at bounding box center [618, 168] width 115 height 13
click at [684, 175] on select "Unassigned Binder Cancellation Notice Certificate Contract Endorsement Insuranc…" at bounding box center [965, 170] width 562 height 16
type input "GL AIE"
click at [1246, 41] on input "Save" at bounding box center [1252, 44] width 28 height 16
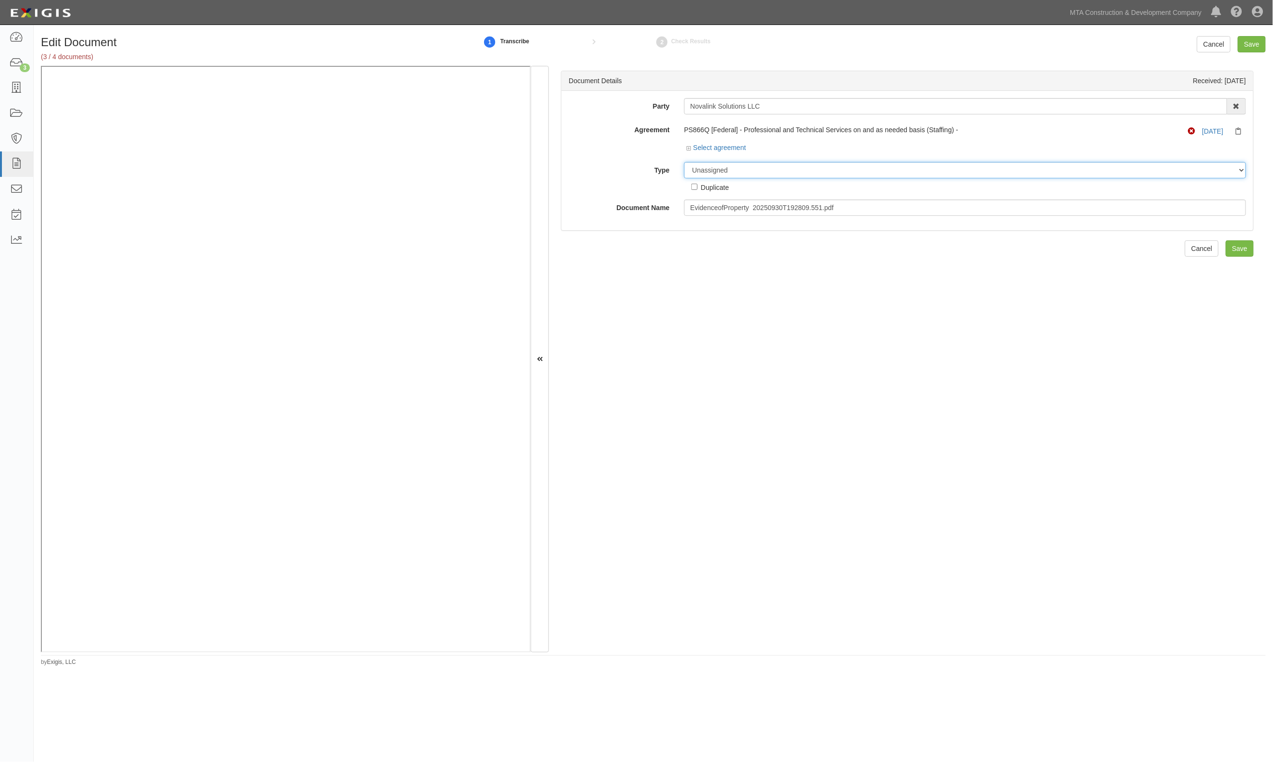
click at [748, 174] on select "Unassigned Binder Cancellation Notice Certificate Contract Endorsement Insuranc…" at bounding box center [965, 170] width 562 height 16
select select "CertificateDetail"
click at [684, 162] on select "Unassigned Binder Cancellation Notice Certificate Contract Endorsement Insuranc…" at bounding box center [965, 170] width 562 height 16
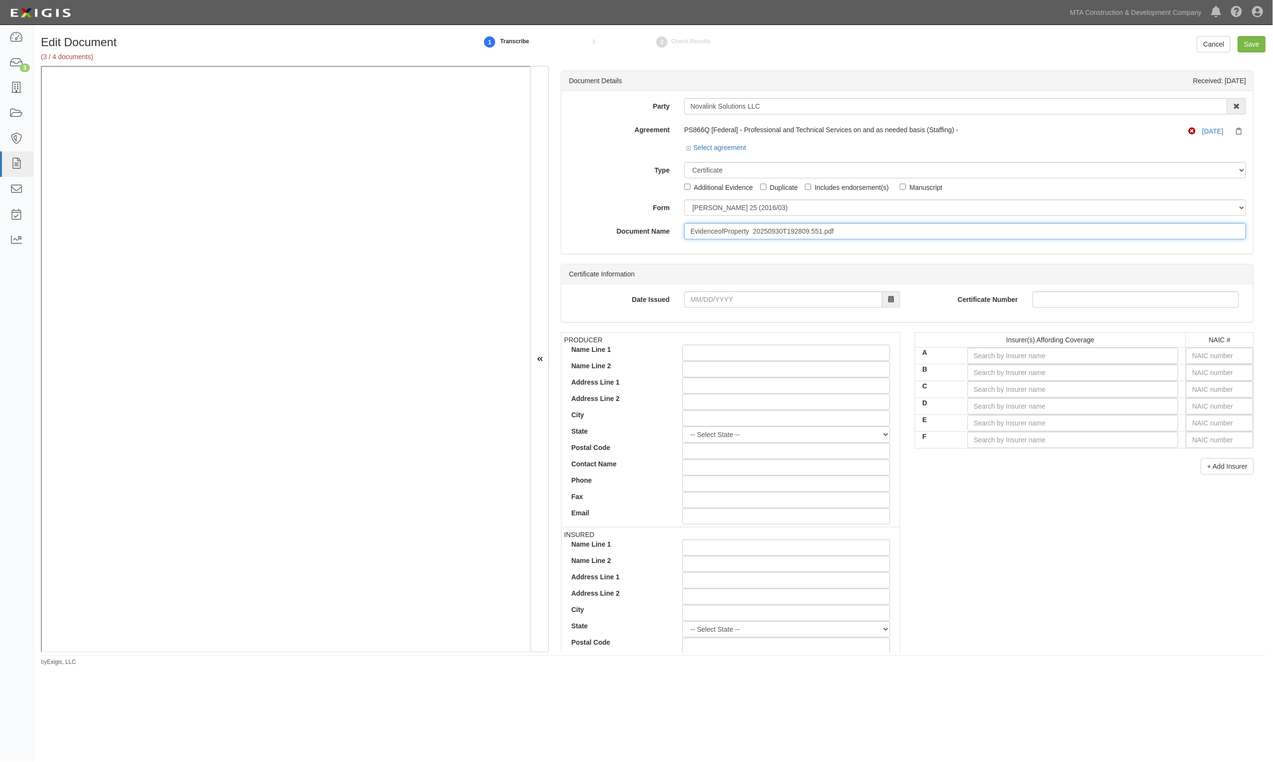
drag, startPoint x: 859, startPoint y: 235, endPoint x: 589, endPoint y: 224, distance: 270.5
click at [589, 224] on div "Document Name EvidenceofProperty 20250930T192809.551.pdf" at bounding box center [907, 231] width 692 height 16
type input "VP"
click at [727, 206] on select "[PERSON_NAME] 25 (2016/03) [PERSON_NAME] 101 [PERSON_NAME] 855 NY (2014/05) Gen…" at bounding box center [965, 208] width 562 height 16
select select "GeneralFormDetail"
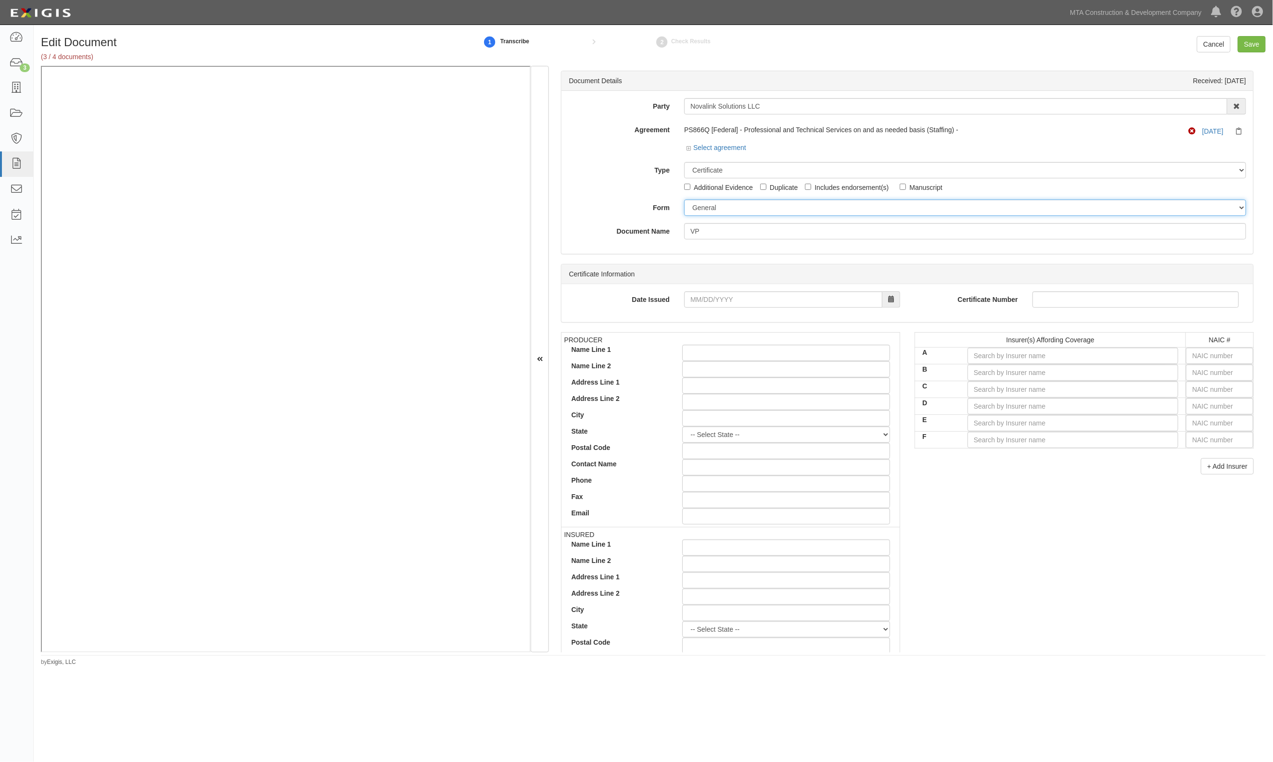
click at [684, 200] on select "[PERSON_NAME] 25 (2016/03) [PERSON_NAME] 101 [PERSON_NAME] 855 NY (2014/05) Gen…" at bounding box center [965, 208] width 562 height 16
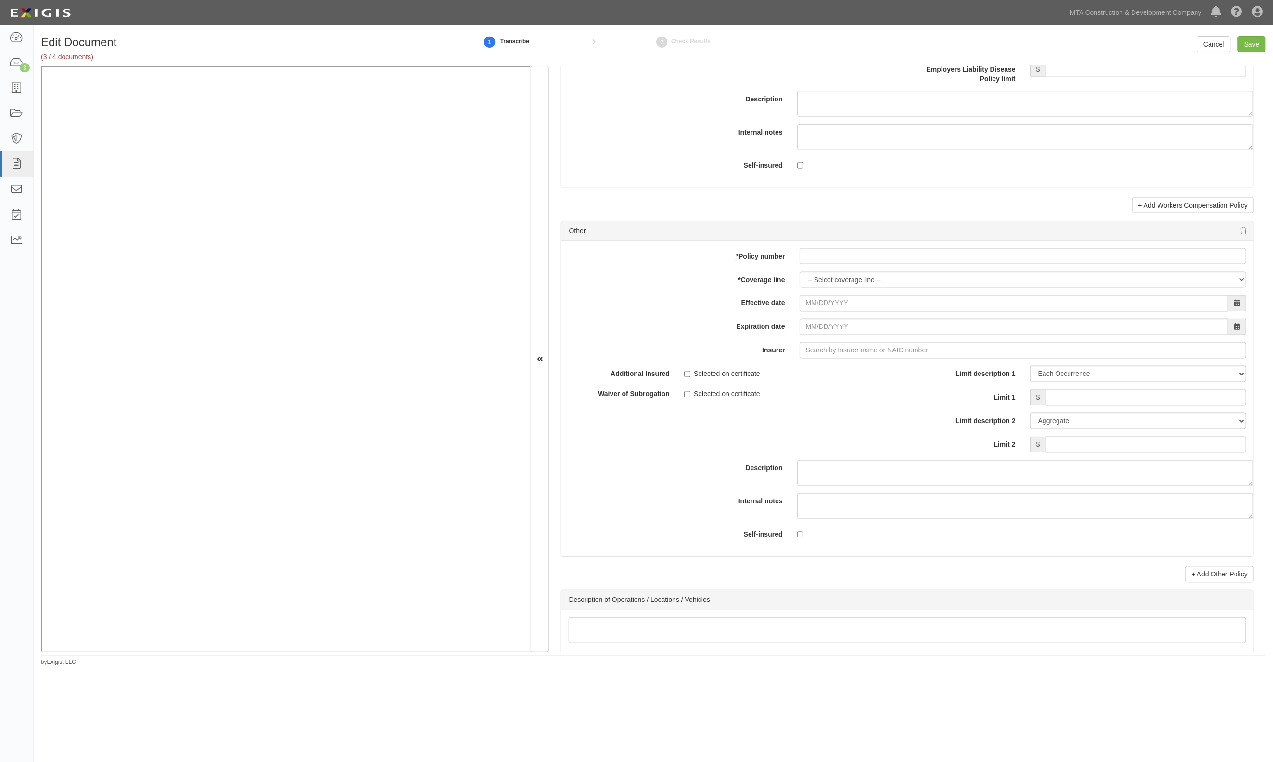
scroll to position [2694, 0]
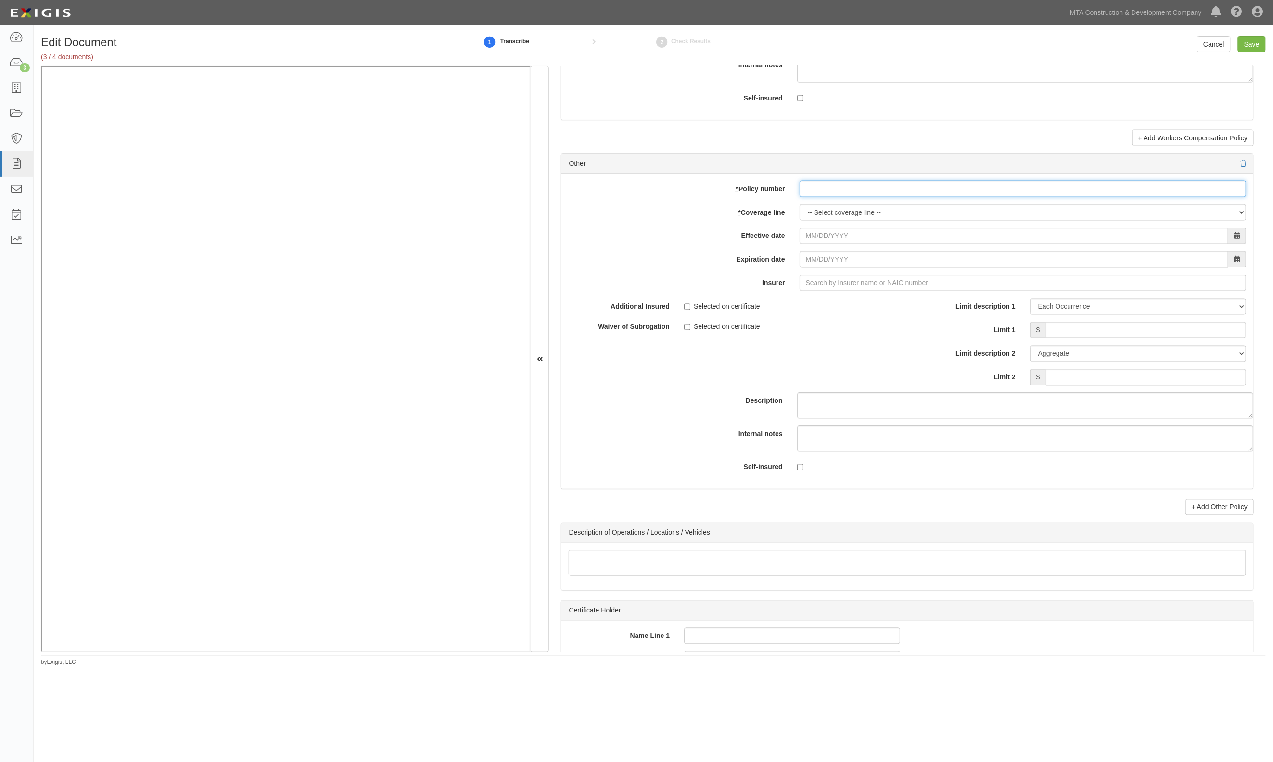
click at [829, 197] on input "* Policy number" at bounding box center [1022, 189] width 446 height 16
type input "22 SBA AY9D6M"
click at [876, 218] on select "-- Select coverage line -- Asbestos Abatement Boiler & Machinery Builders Risk …" at bounding box center [1022, 212] width 446 height 16
select select "52"
click at [799, 221] on select "-- Select coverage line -- Asbestos Abatement Boiler & Machinery Builders Risk …" at bounding box center [1022, 212] width 446 height 16
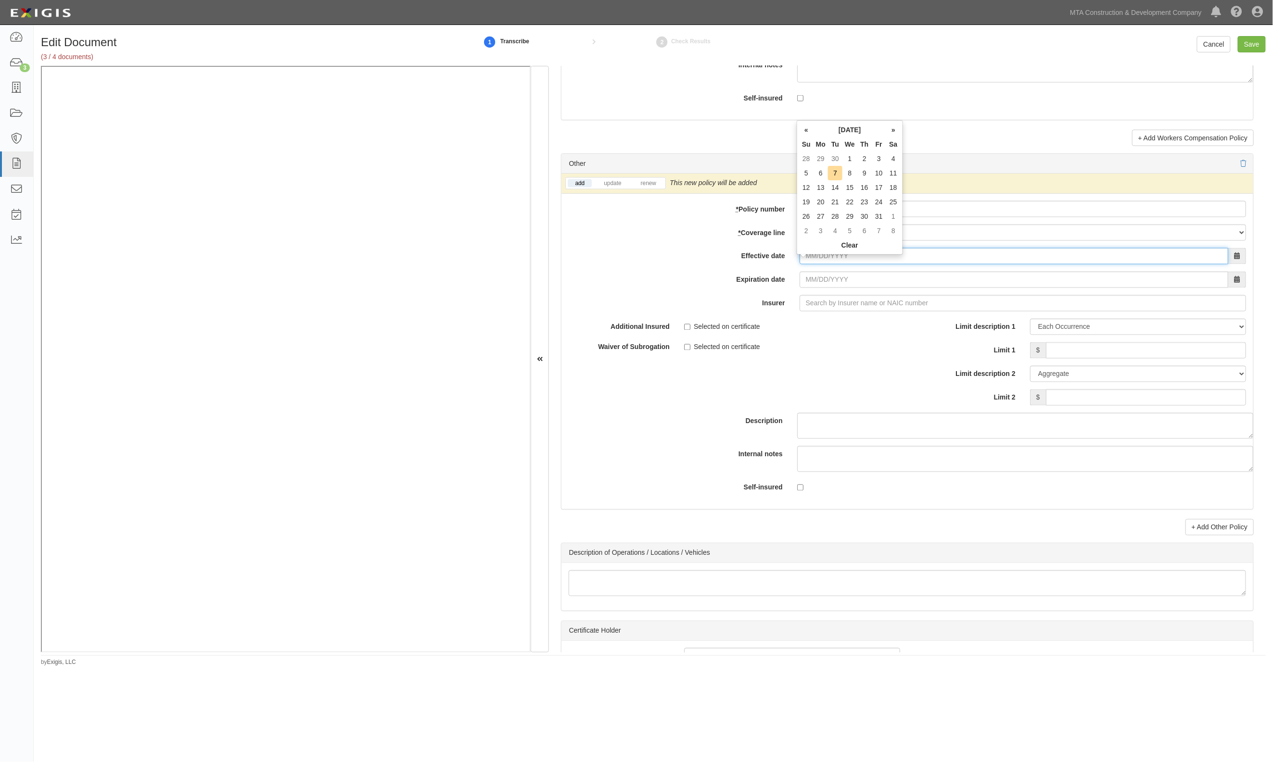
click at [824, 258] on input "Effective date" at bounding box center [1013, 256] width 429 height 16
type input "[DATE]"
click at [828, 312] on input "Insurer" at bounding box center [1022, 303] width 446 height 16
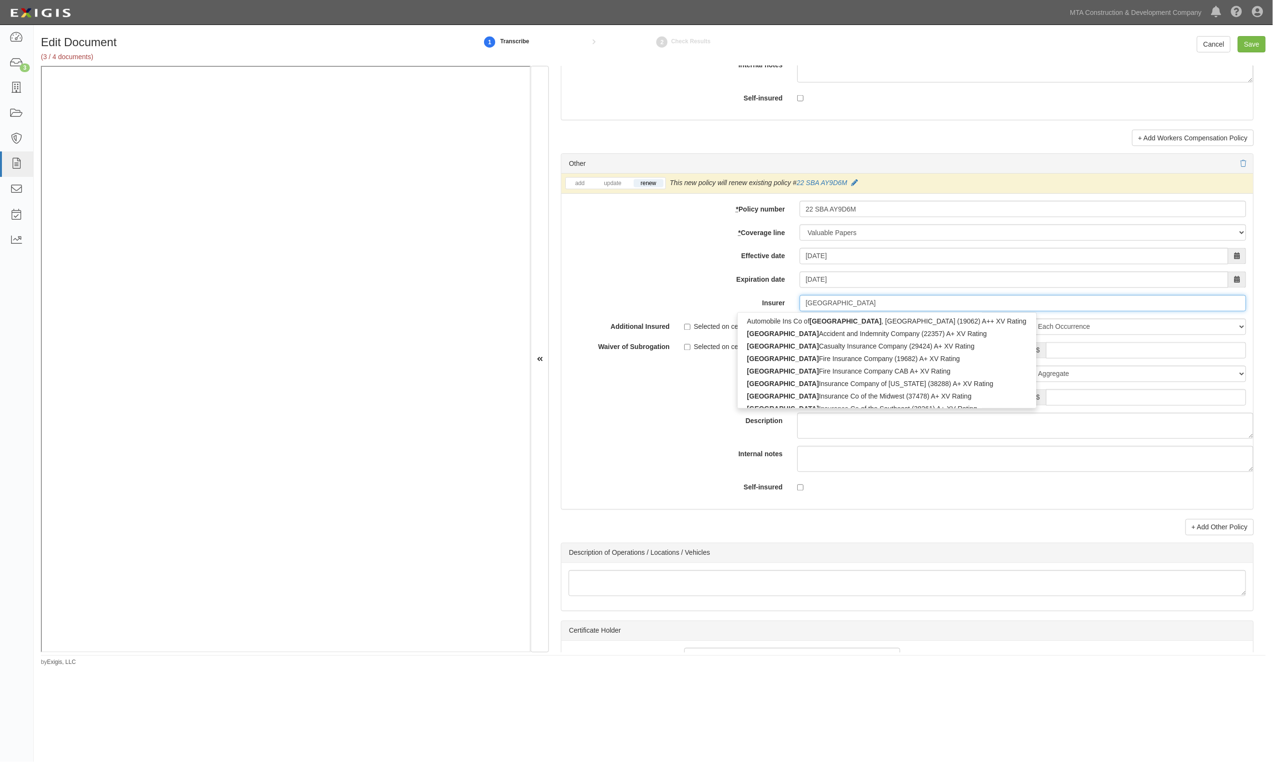
type input "hartford"
type input "hartford underwriters Insurance Company (30104) A+ XV Rating"
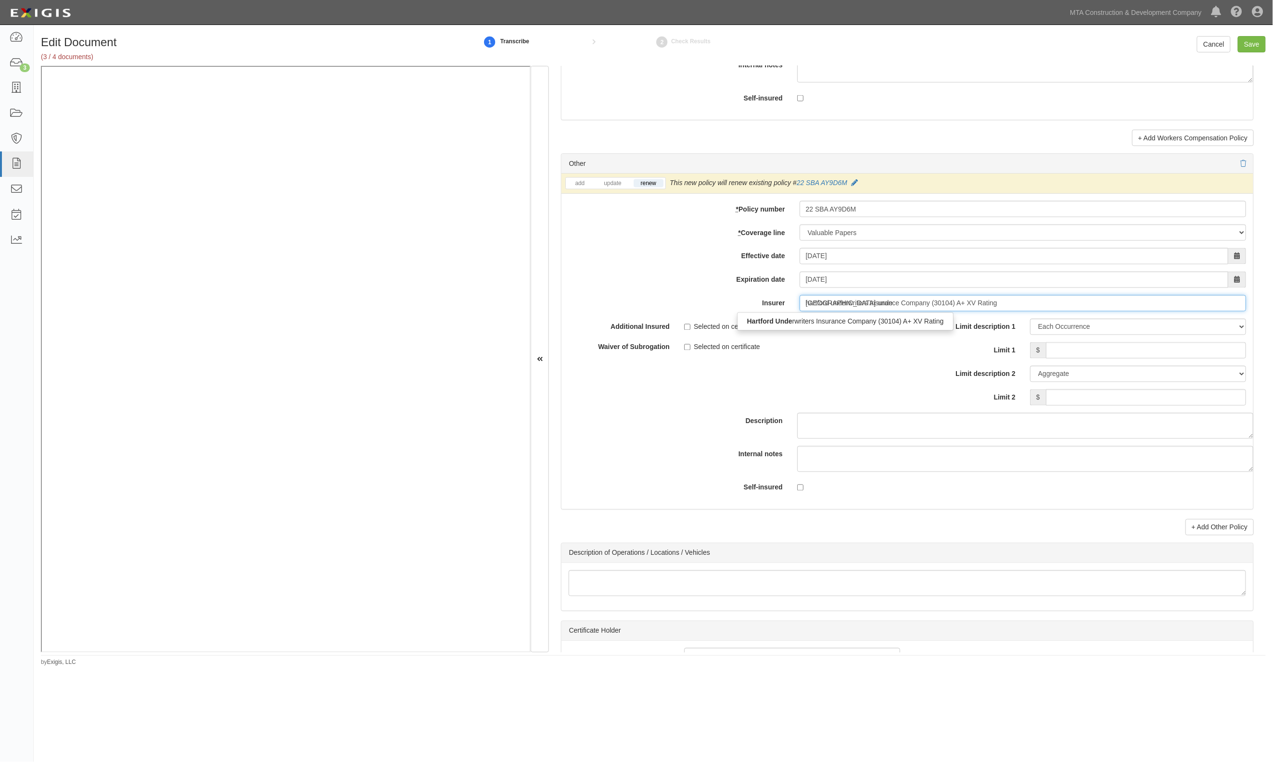
type input "hartford under"
click at [855, 328] on div "Hartford Under writers Insurance Company (30104) A+ XV Rating" at bounding box center [845, 322] width 216 height 13
type input "Hartford Underwriters Insurance Company (30104) A+ XV Rating"
click at [1149, 354] on input "Limit 1" at bounding box center [1146, 350] width 200 height 16
type input "500,000"
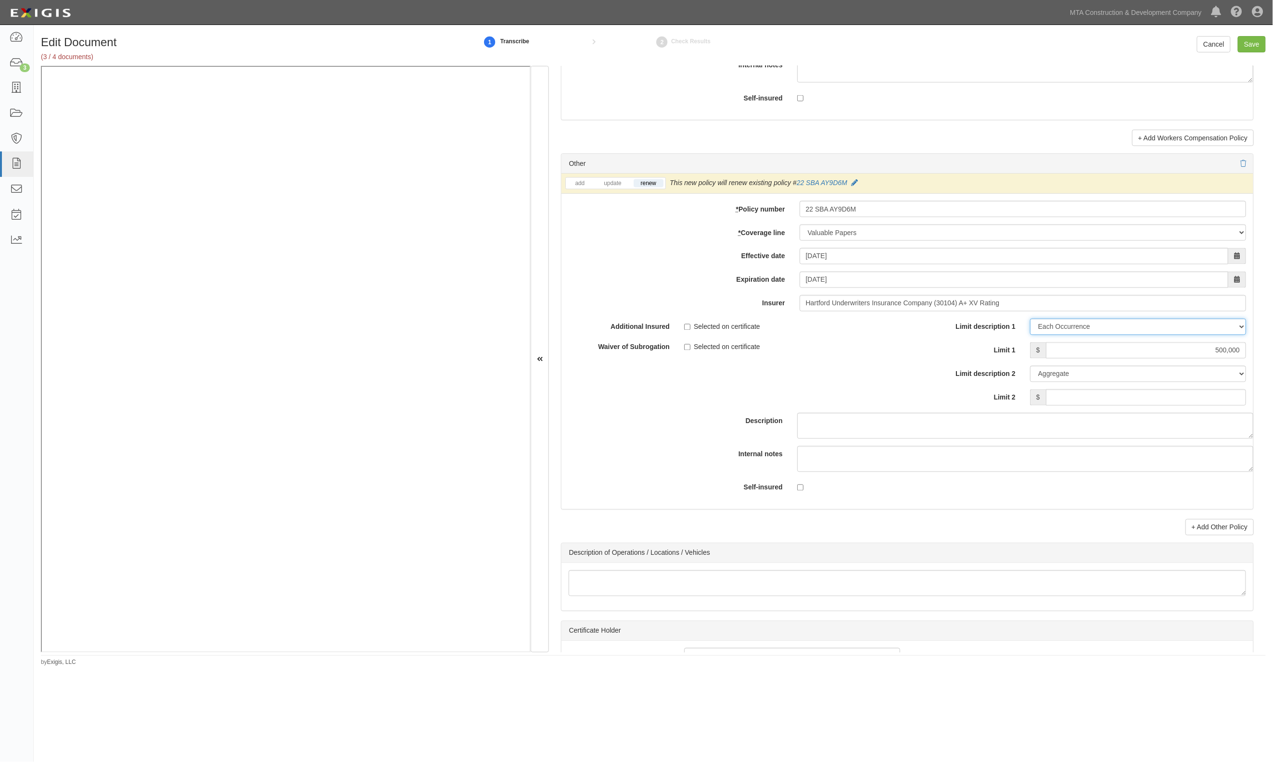
drag, startPoint x: 1128, startPoint y: 330, endPoint x: 1123, endPoint y: 332, distance: 5.4
click at [1128, 330] on select "Limit Each Occurrence Each Claim Aggregate Deductible Self-Insured Retention Pe…" at bounding box center [1138, 327] width 216 height 16
select select "Limit"
click at [1030, 327] on select "Limit Each Occurrence Each Claim Aggregate Deductible Self-Insured Retention Pe…" at bounding box center [1138, 327] width 216 height 16
click at [1254, 41] on input "Save" at bounding box center [1252, 44] width 28 height 16
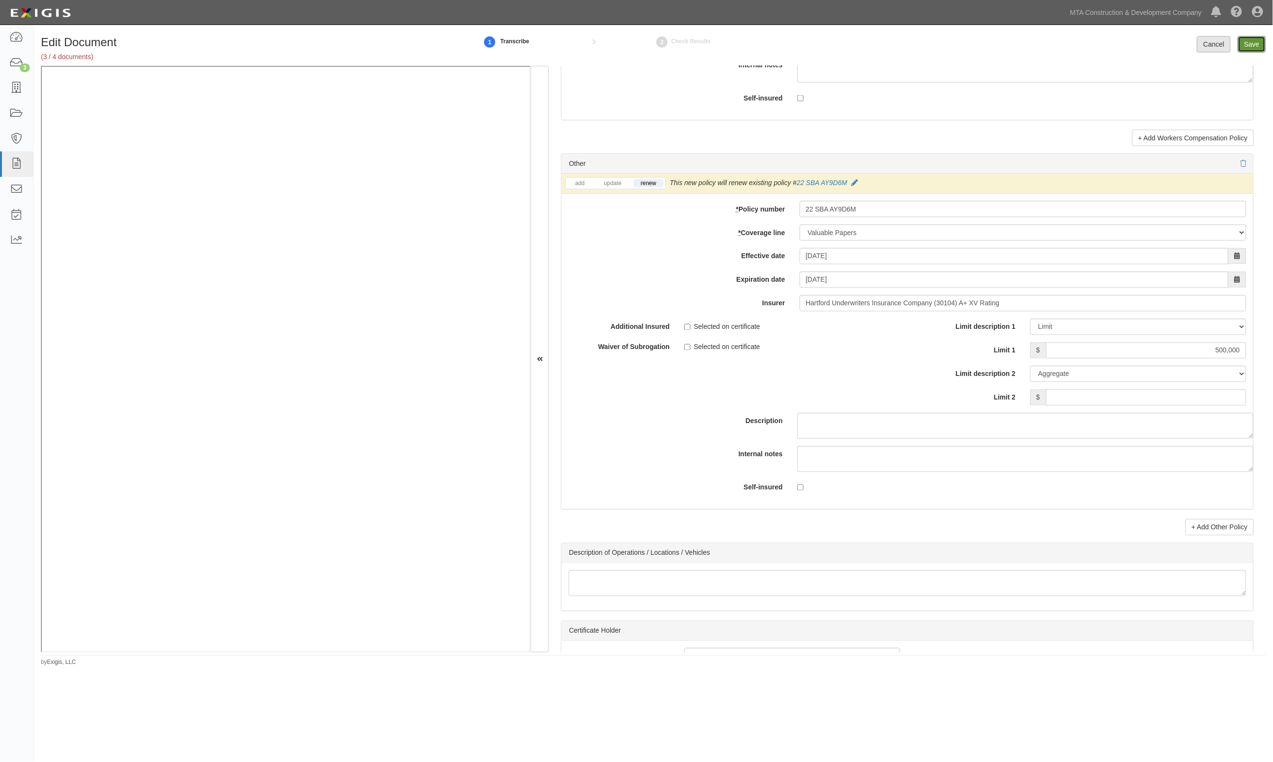
type input "500000"
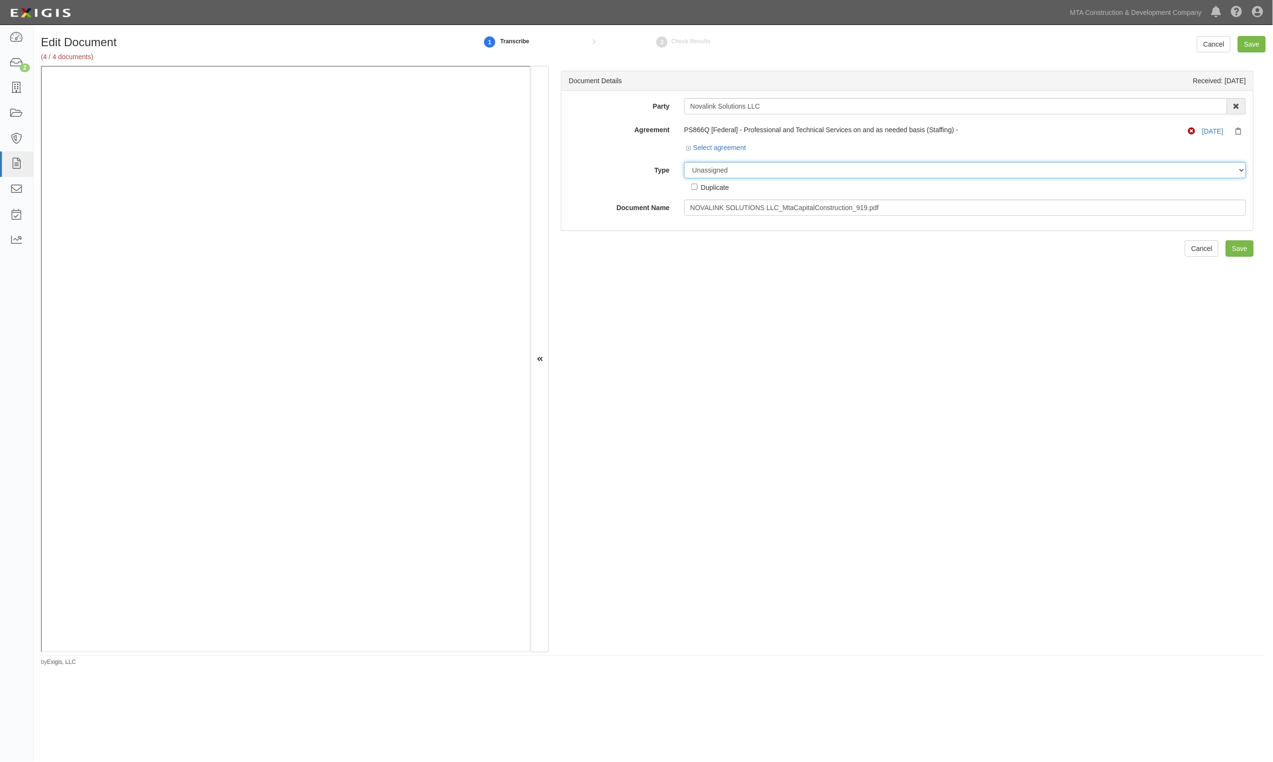
click at [761, 177] on select "Unassigned Binder Cancellation Notice Certificate Contract Endorsement Insuranc…" at bounding box center [965, 170] width 562 height 16
select select "EndorsementDetail"
click at [684, 162] on select "Unassigned Binder Cancellation Notice Certificate Contract Endorsement Insuranc…" at bounding box center [965, 170] width 562 height 16
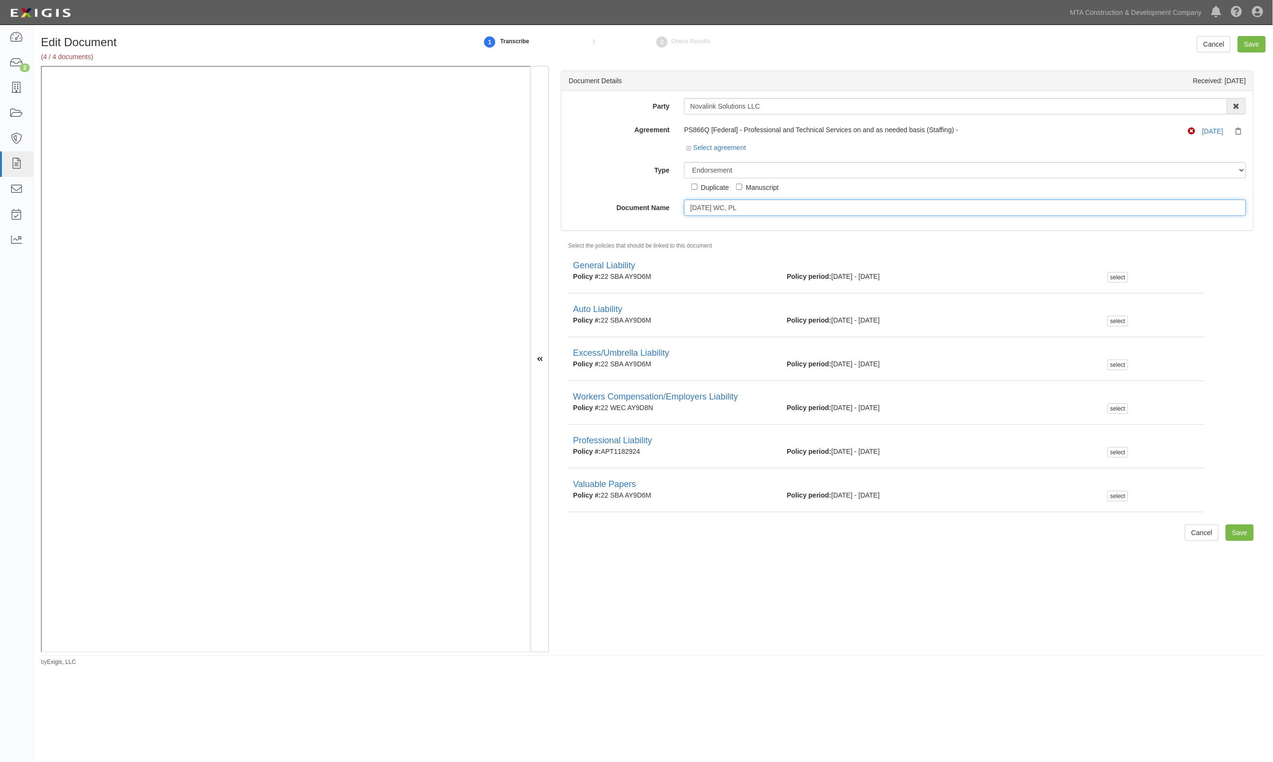
type input "8.6.26 WC, PL"
click at [728, 173] on select "Unassigned Binder Cancellation Notice Certificate Contract Endorsement Insuranc…" at bounding box center [965, 170] width 562 height 16
select select "CertificateDetail"
click at [684, 162] on select "Unassigned Binder Cancellation Notice Certificate Contract Endorsement Insuranc…" at bounding box center [965, 170] width 562 height 16
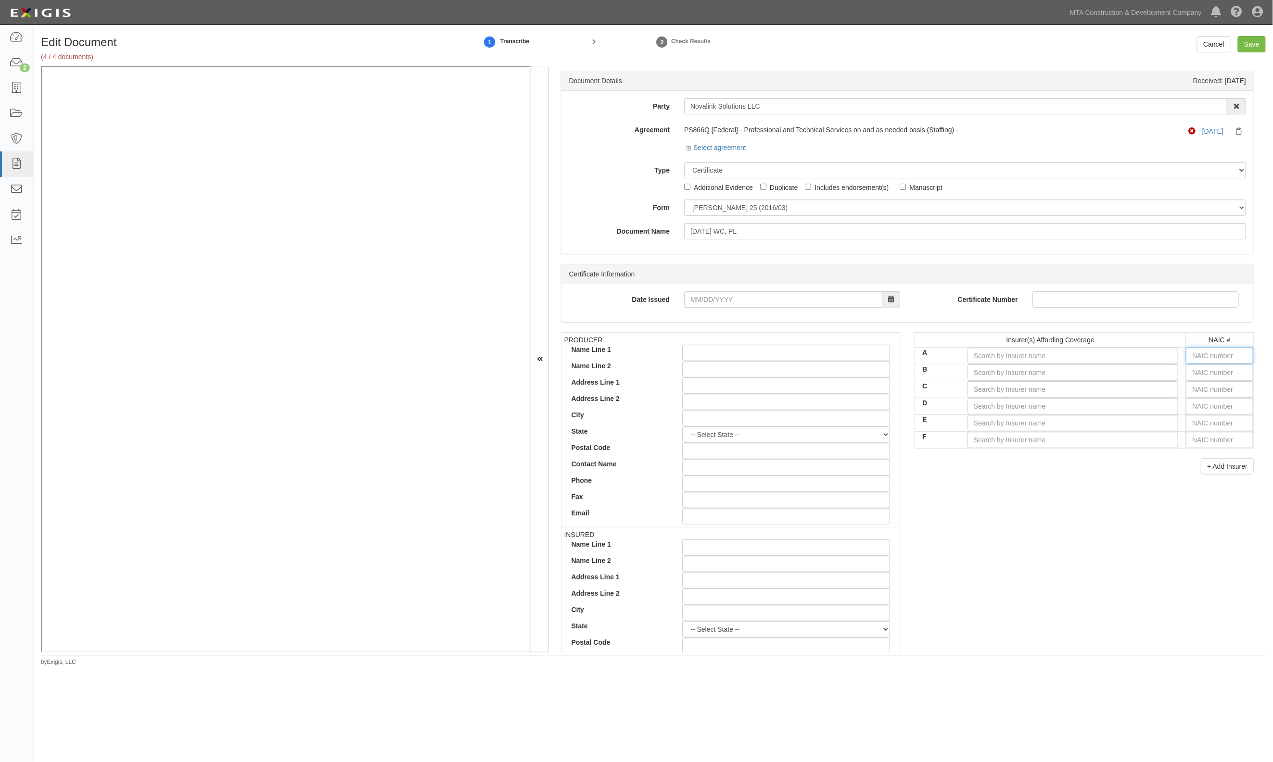
click at [1201, 355] on input "text" at bounding box center [1219, 356] width 67 height 16
type input "25232"
type input "2"
type input "22667"
type input "22"
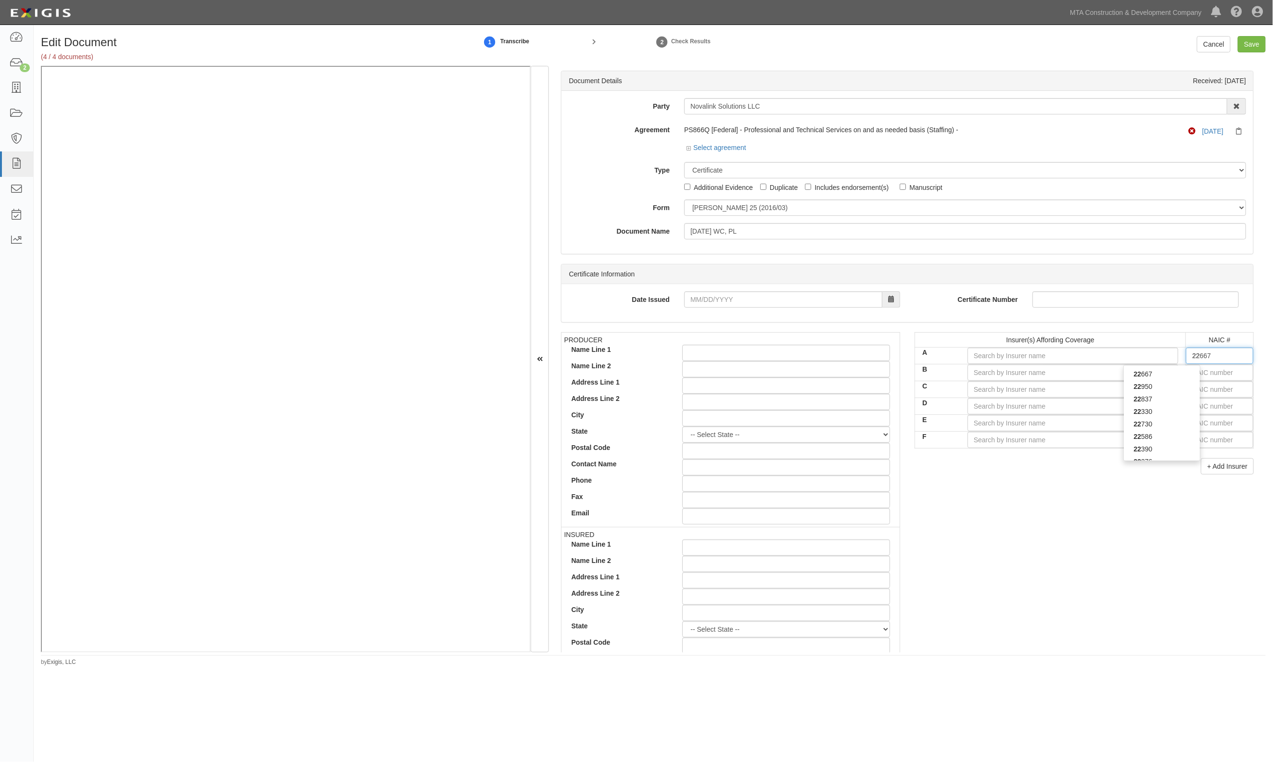
type input "22330"
type input "223"
type input "22306"
type input "2230"
type input "22303"
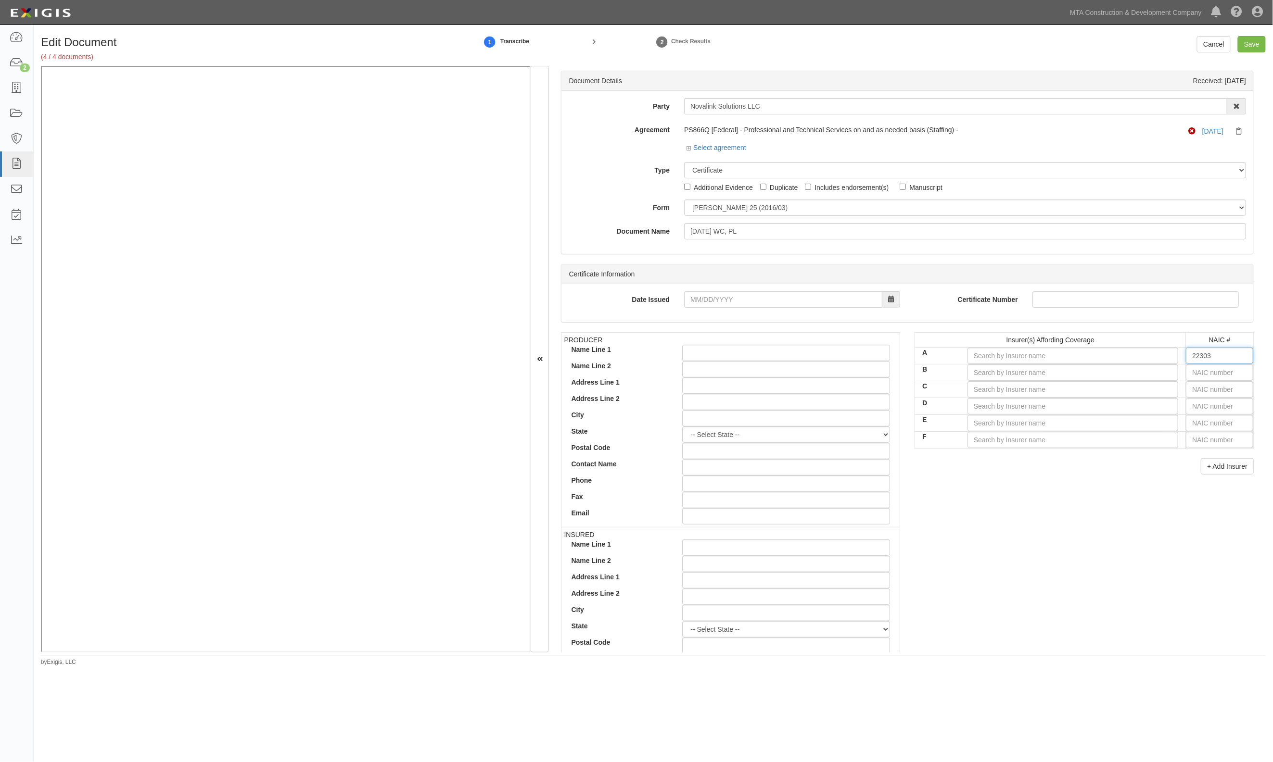
type input "22306"
type input "2230"
type input "22306"
click at [1176, 375] on div "22306" at bounding box center [1162, 374] width 76 height 13
type input "Massachusetts Bay Insurance Company (A XV Rating)"
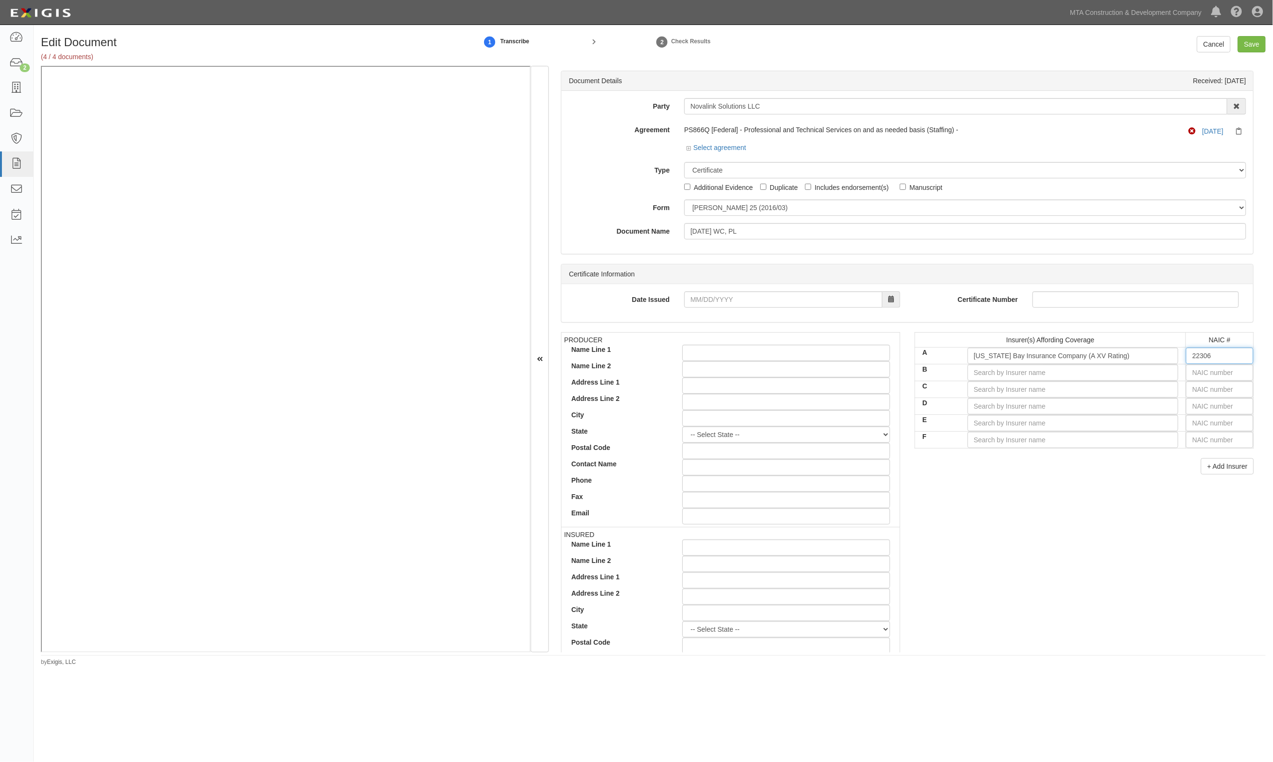
type input "22306"
click at [1201, 372] on input "text" at bounding box center [1219, 373] width 67 height 16
type input "25232"
type input "2"
type input "22667"
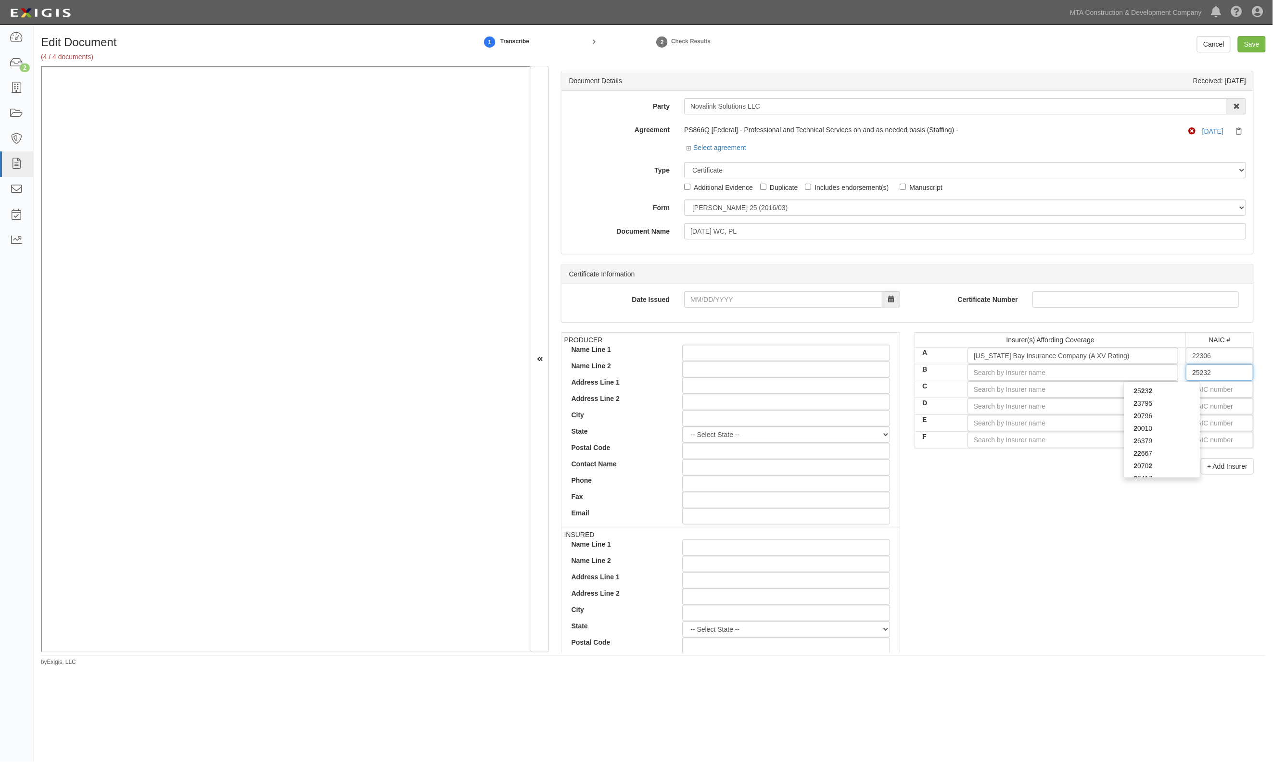
type input "22"
type input "22276"
type input "222"
type input "22292"
type input "2229"
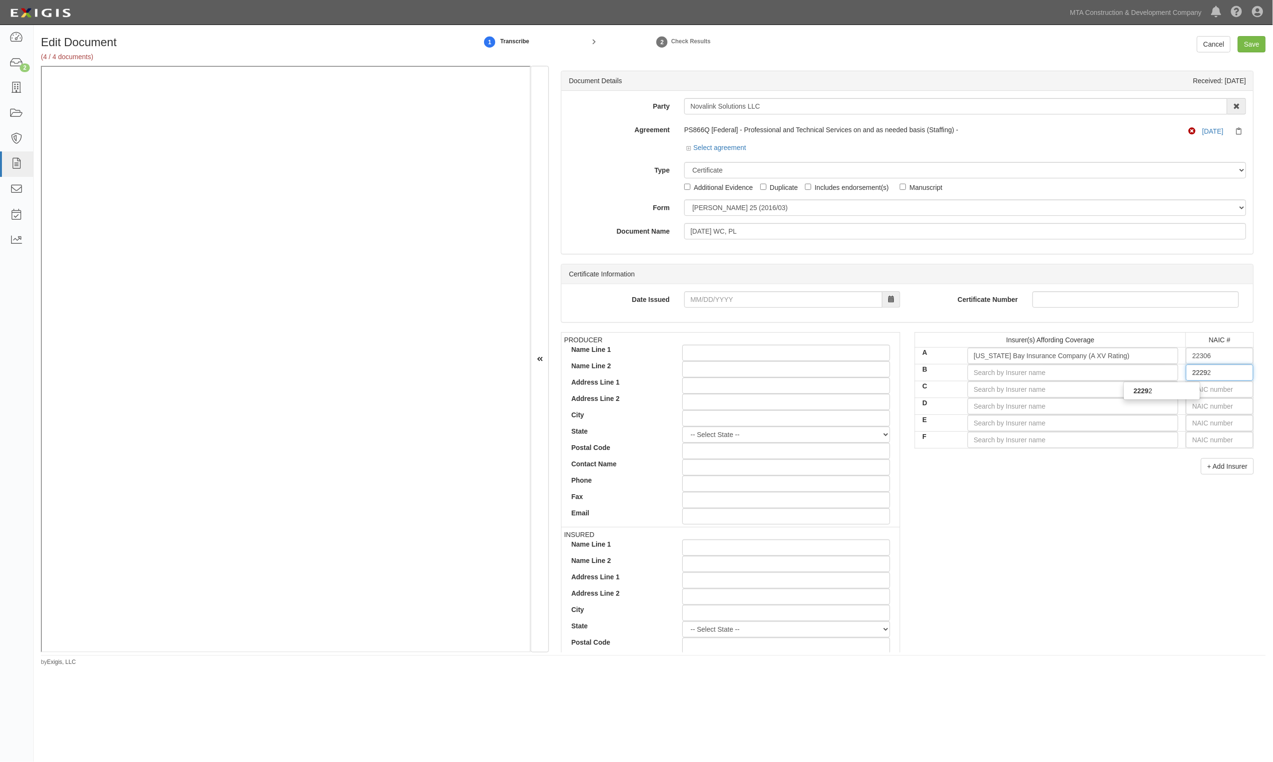
type input "22292"
click at [1165, 392] on div "22292" at bounding box center [1162, 391] width 76 height 13
type input "The Hanover Insurance Company (A XV Rating)"
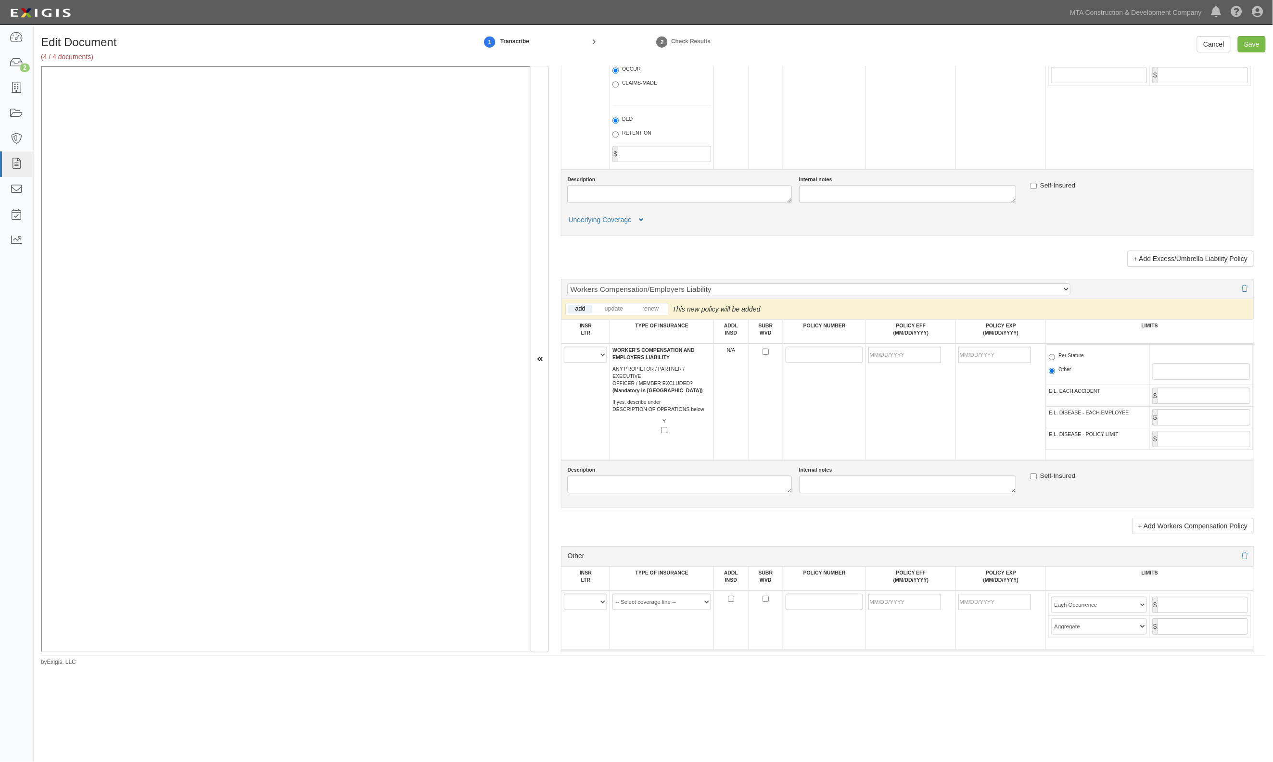
scroll to position [1347, 0]
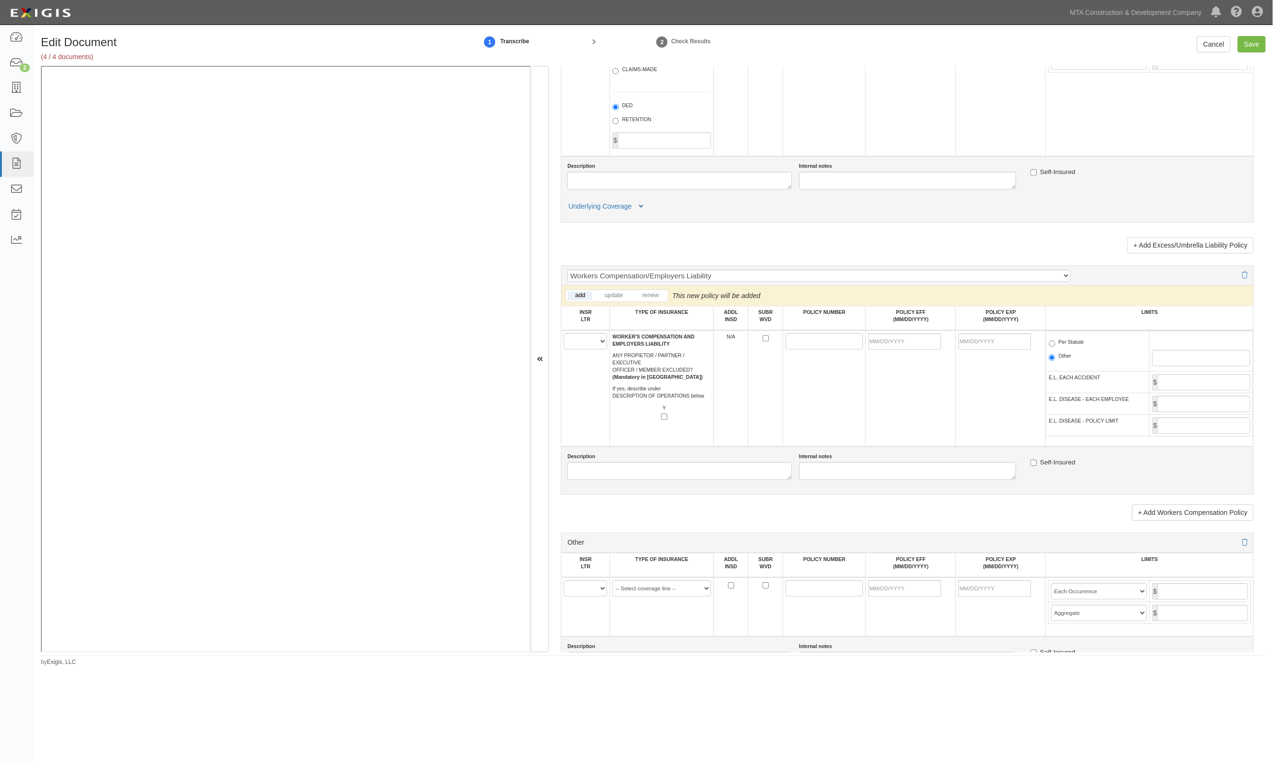
type input "22292"
click at [593, 350] on select "A B C D E F" at bounding box center [585, 341] width 43 height 16
select select "A"
click at [564, 341] on select "A B C D E F" at bounding box center [585, 341] width 43 height 16
click at [787, 350] on input "POLICY NUMBER" at bounding box center [825, 341] width 78 height 16
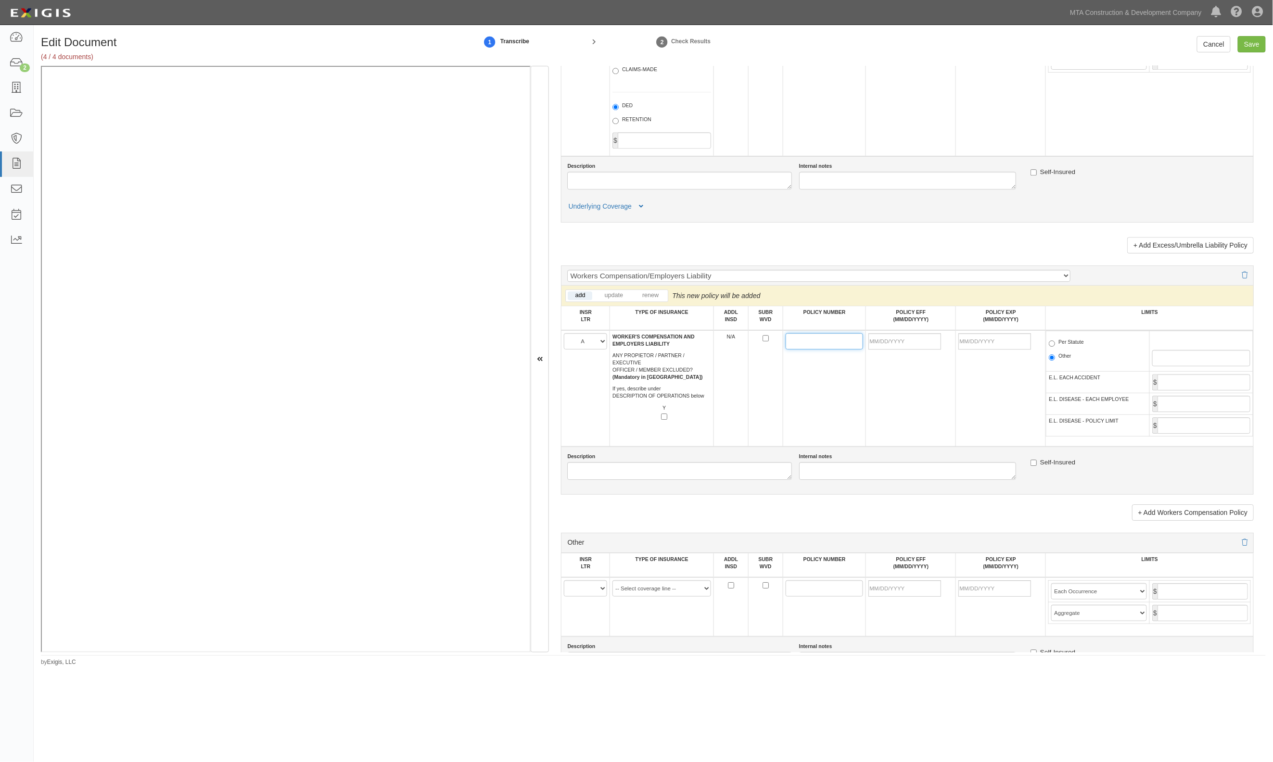
drag, startPoint x: 505, startPoint y: 351, endPoint x: 810, endPoint y: 351, distance: 305.5
click at [810, 350] on input "POLICY NUMBER" at bounding box center [825, 341] width 78 height 16
paste input "22 SBA AY9D6M"
type input "22 SBA AY9D6M"
click at [882, 346] on input "POLICY EFF (MM/DD/YYYY)" at bounding box center [904, 341] width 73 height 16
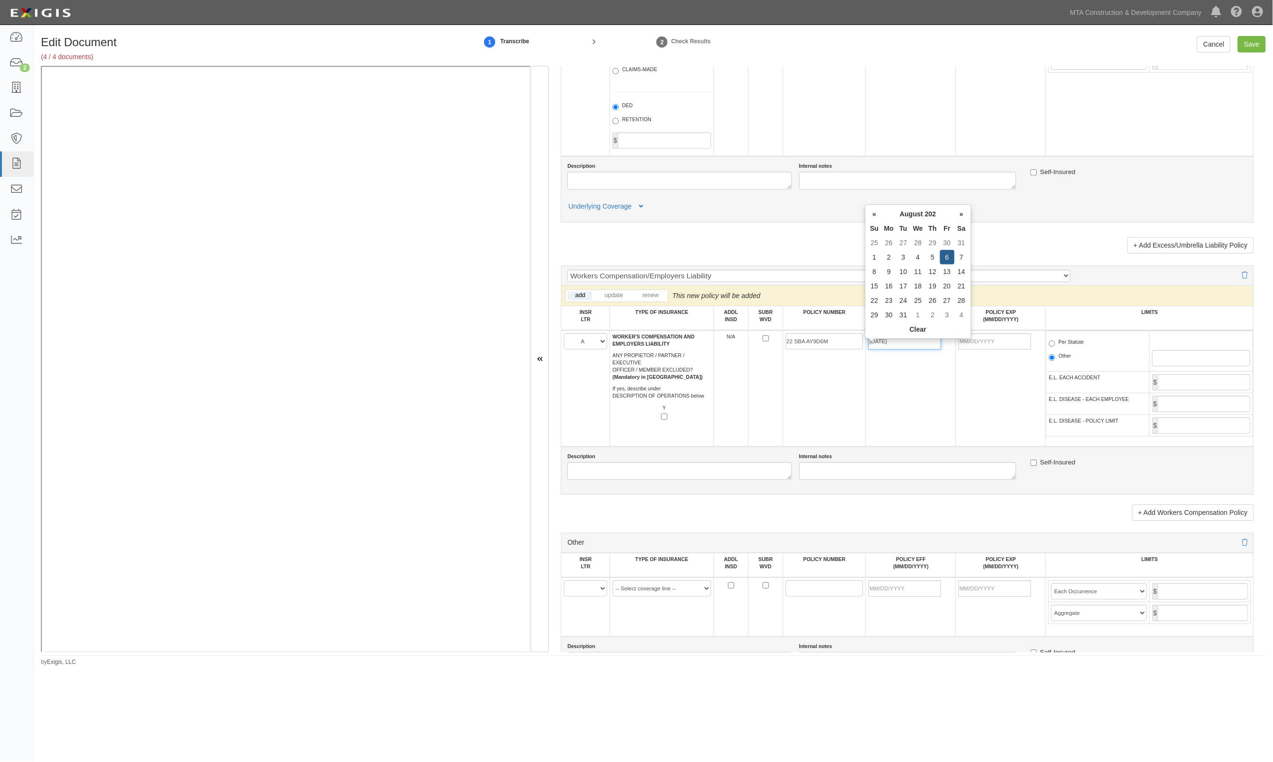
type input "08/06/2025"
type input "08/06/2026"
click at [1068, 347] on label "Per Statute" at bounding box center [1066, 344] width 35 height 10
click at [1055, 347] on input "Per Statute" at bounding box center [1052, 344] width 6 height 6
radio input "true"
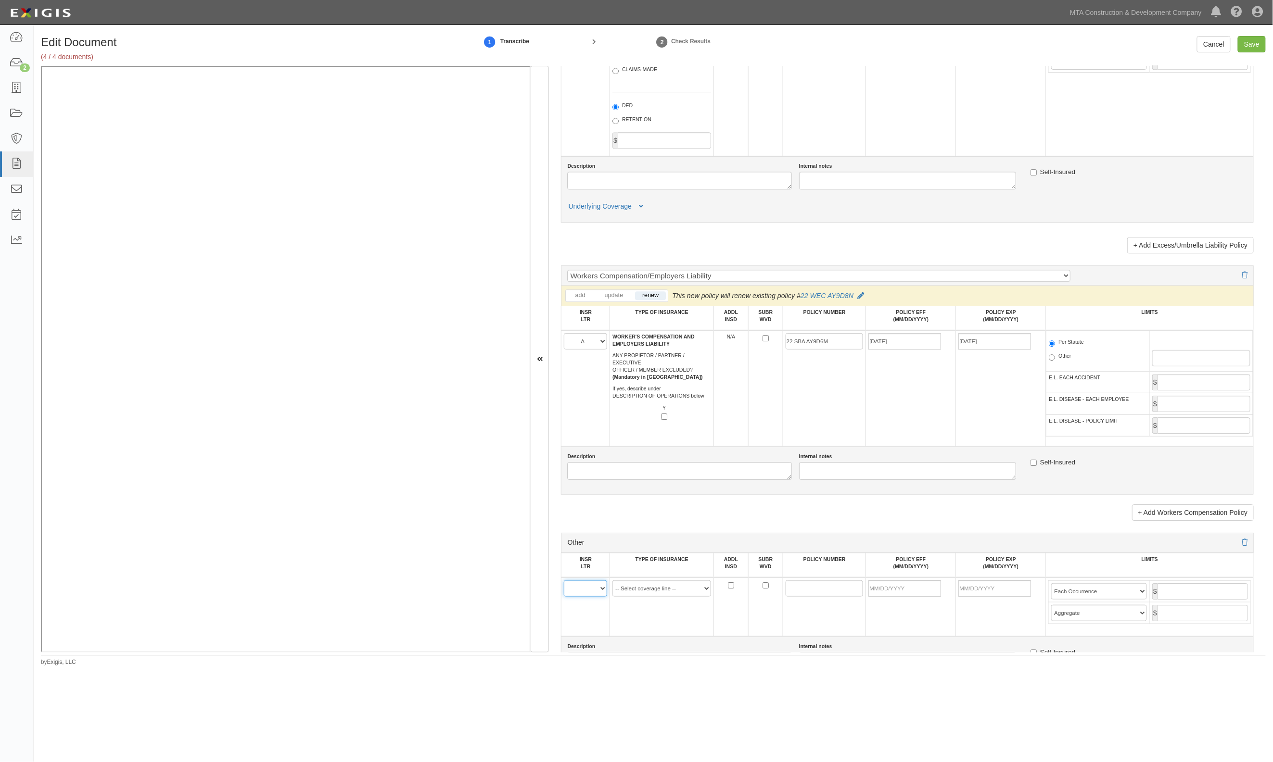
click at [593, 597] on select "A B C D E F" at bounding box center [585, 589] width 43 height 16
select select "B"
click at [564, 589] on select "A B C D E F" at bounding box center [585, 589] width 43 height 16
click at [676, 607] on td "-- Select coverage line -- Asbestos Abatement Auto Physical Damage Aviation Lia…" at bounding box center [662, 607] width 104 height 59
click at [682, 597] on select "-- Select coverage line -- Asbestos Abatement Auto Physical Damage Aviation Lia…" at bounding box center [661, 589] width 99 height 16
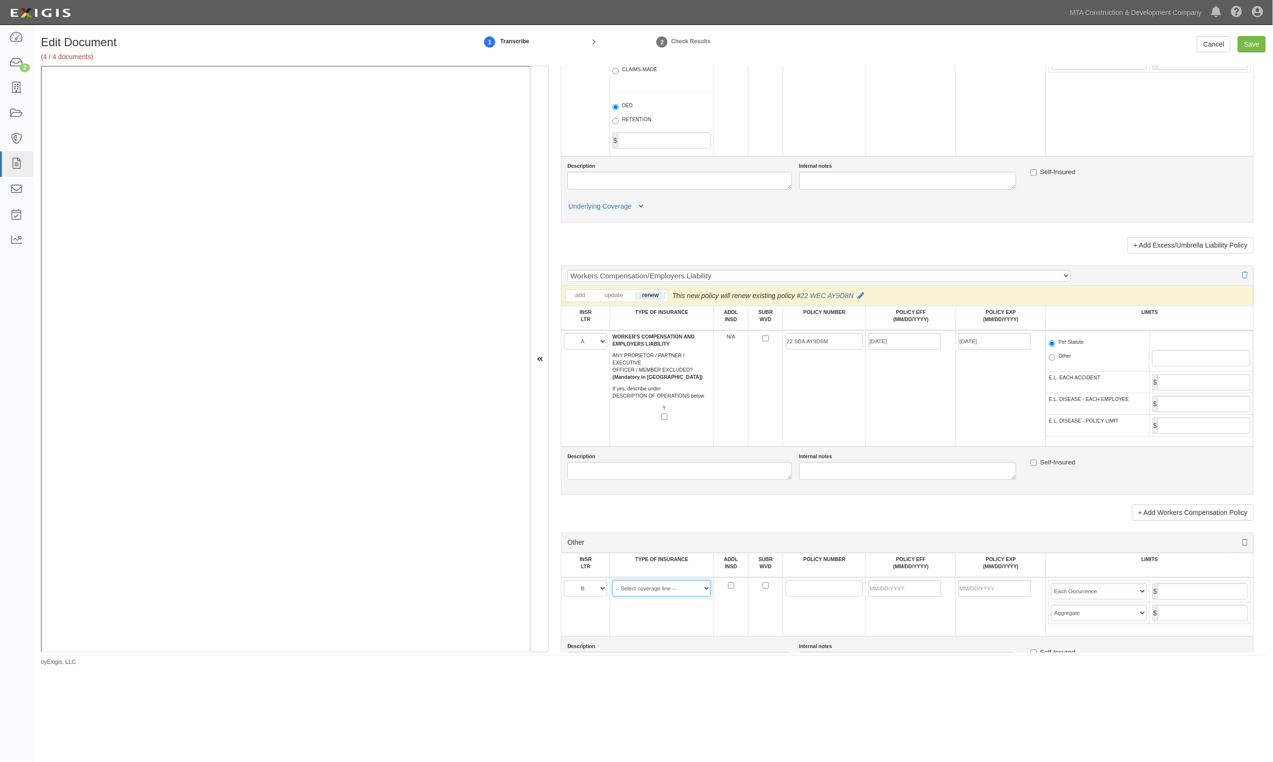
select select "44"
click at [612, 597] on select "-- Select coverage line -- Asbestos Abatement Auto Physical Damage Aviation Lia…" at bounding box center [661, 589] width 99 height 16
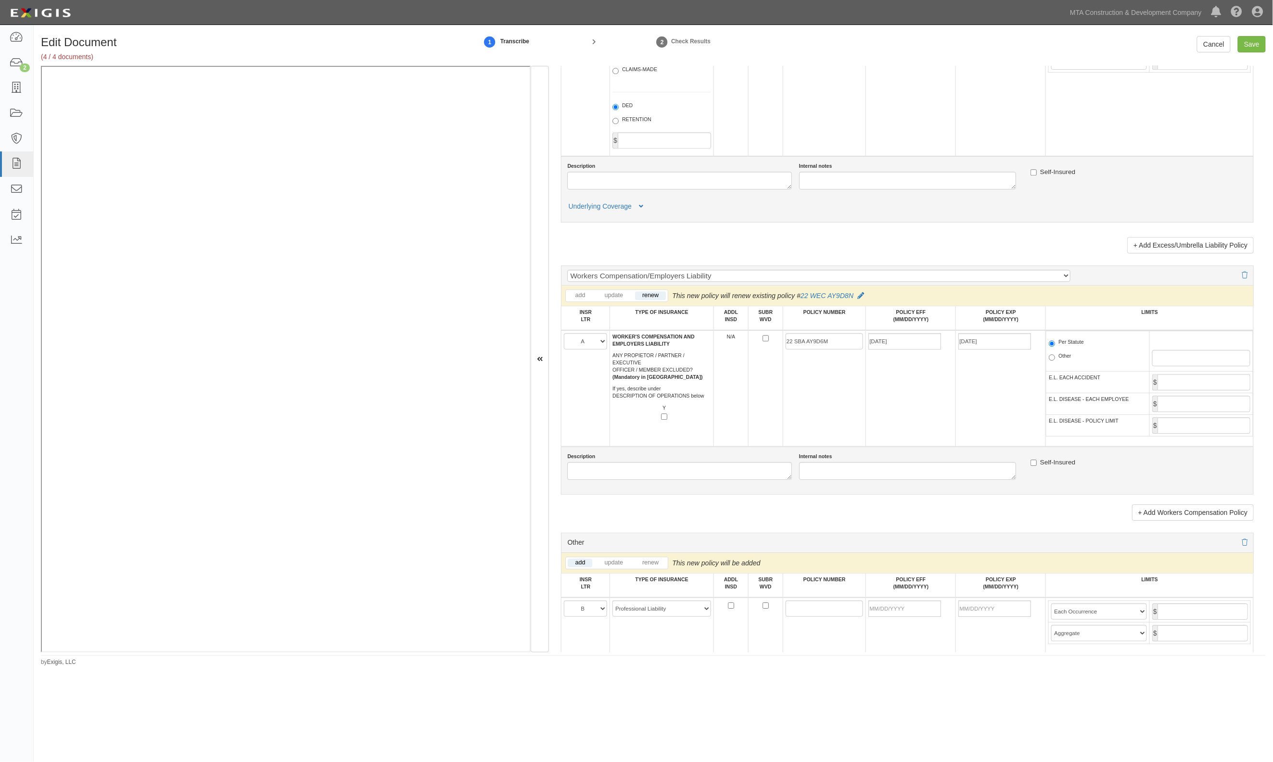
drag, startPoint x: 834, startPoint y: 625, endPoint x: 764, endPoint y: 541, distance: 109.3
click at [764, 541] on div "Other" at bounding box center [907, 543] width 693 height 20
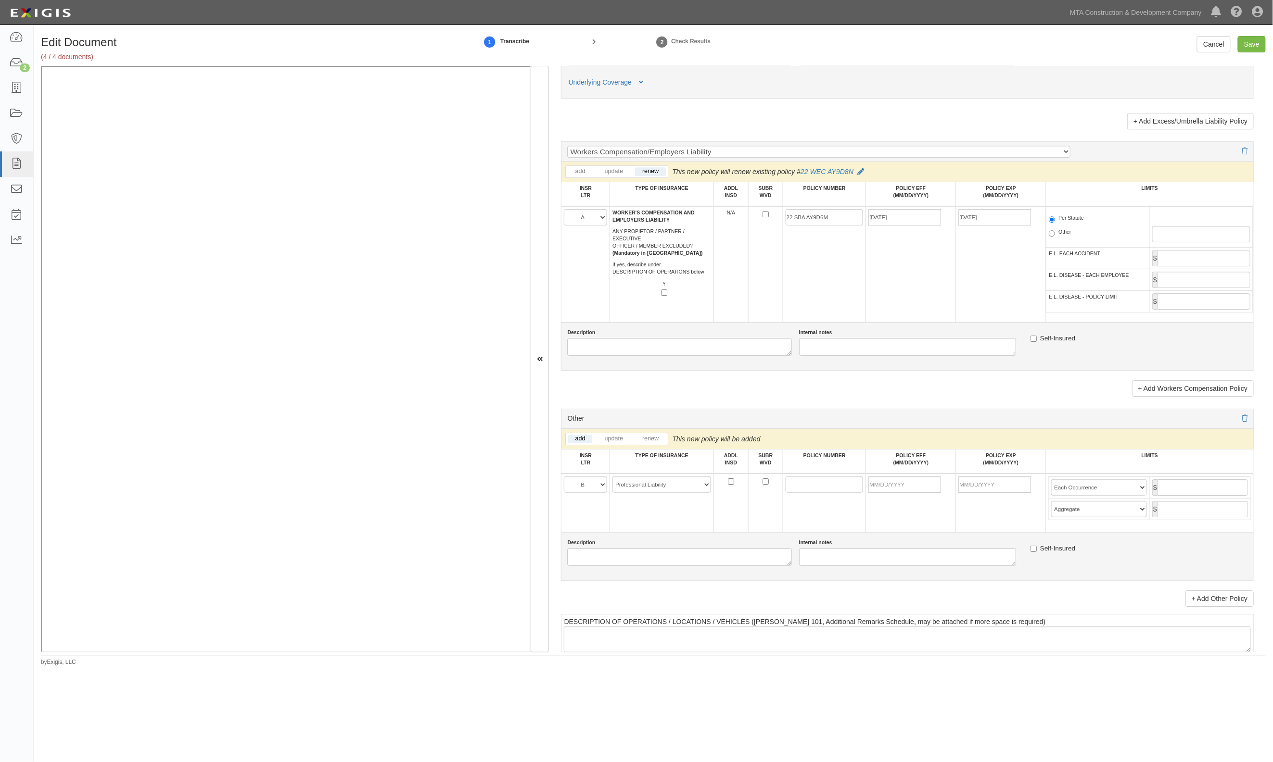
scroll to position [1475, 0]
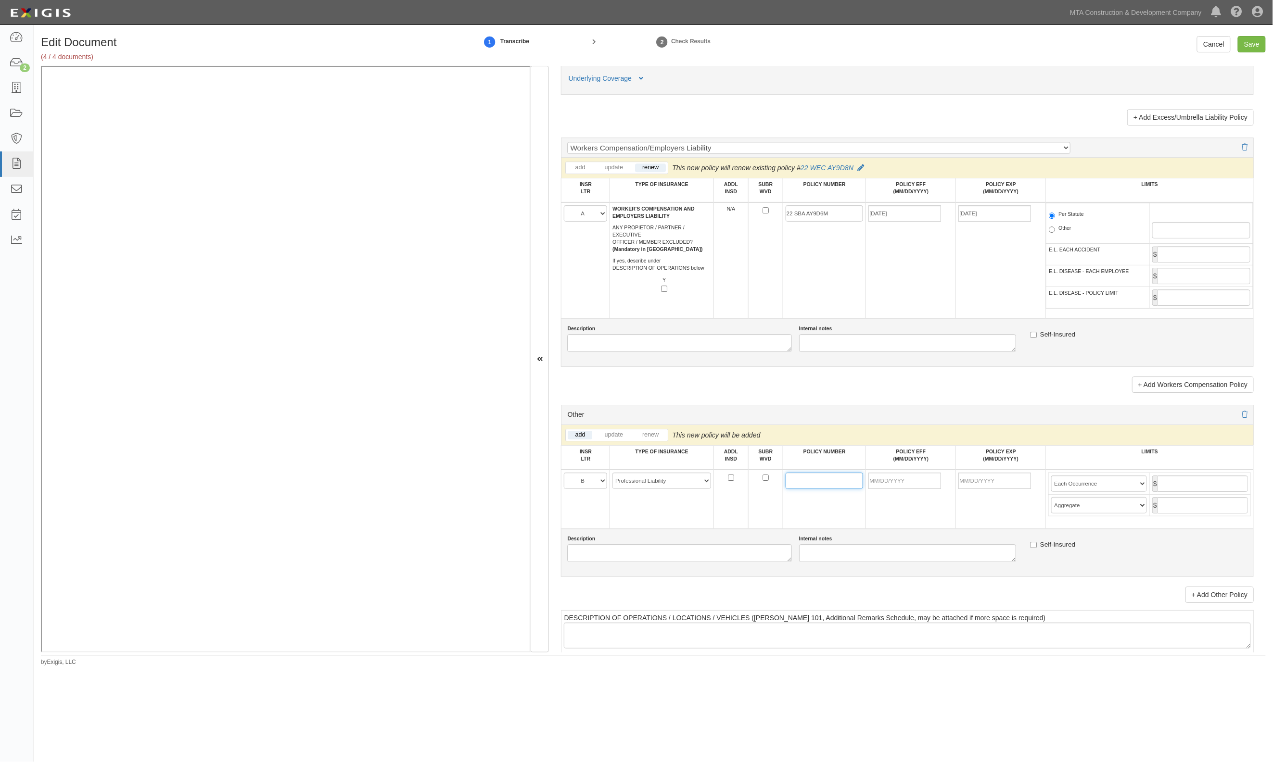
paste input "LH6 M115336 00"
type input "LH6 M115336 00"
click at [882, 489] on input "POLICY EFF (MM/DD/YYYY)" at bounding box center [904, 481] width 73 height 16
type input "08/06/2025"
type input "08/06/2026"
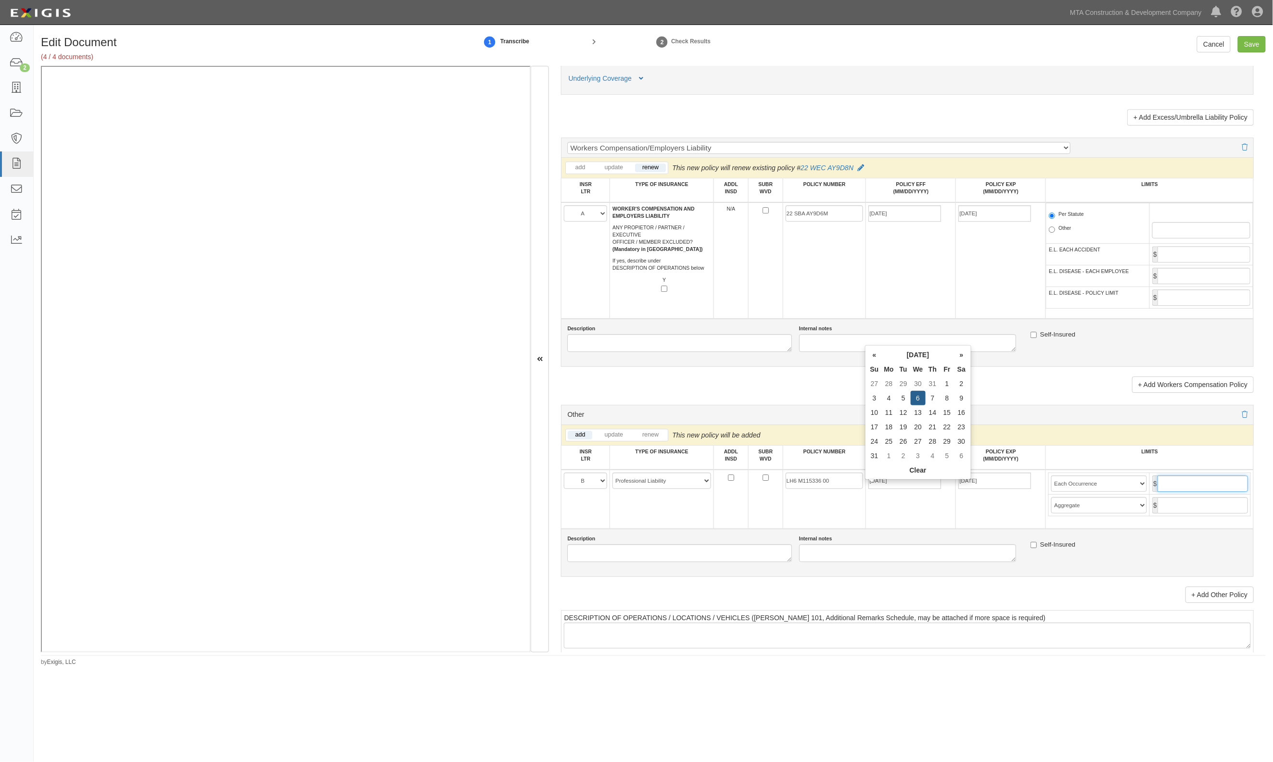
drag, startPoint x: 1210, startPoint y: 493, endPoint x: 1200, endPoint y: 493, distance: 10.6
click at [1205, 492] on input "text" at bounding box center [1202, 484] width 90 height 16
type input "5,000,000"
drag, startPoint x: 1203, startPoint y: 504, endPoint x: 1209, endPoint y: 519, distance: 15.7
click at [1205, 508] on td "$" at bounding box center [1200, 506] width 101 height 22
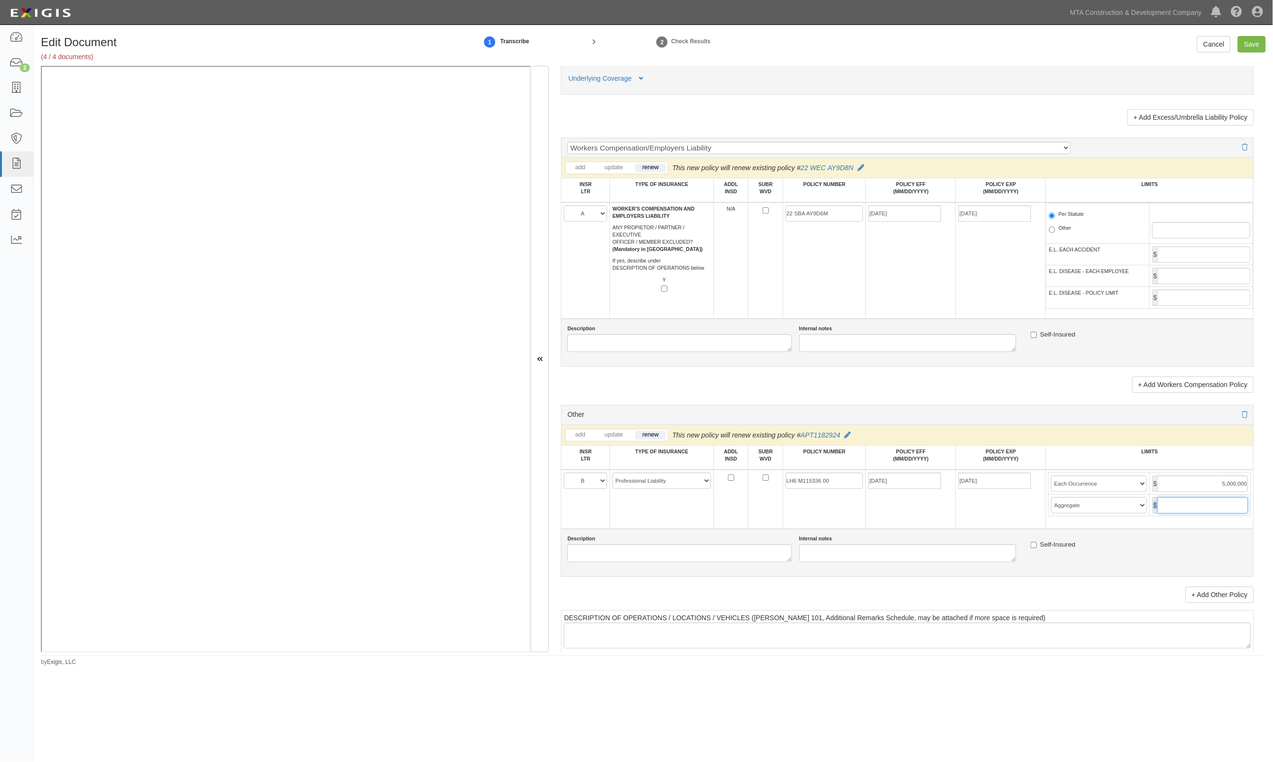
click at [1210, 514] on input "text" at bounding box center [1202, 505] width 90 height 16
type input "5,000,000"
drag, startPoint x: 1105, startPoint y: 487, endPoint x: 1097, endPoint y: 497, distance: 12.7
click at [1105, 487] on select "Limit Each Occurrence Each Claim Aggregate Deductible Self-Insured Retention Pe…" at bounding box center [1099, 484] width 96 height 16
select select "Each Claim"
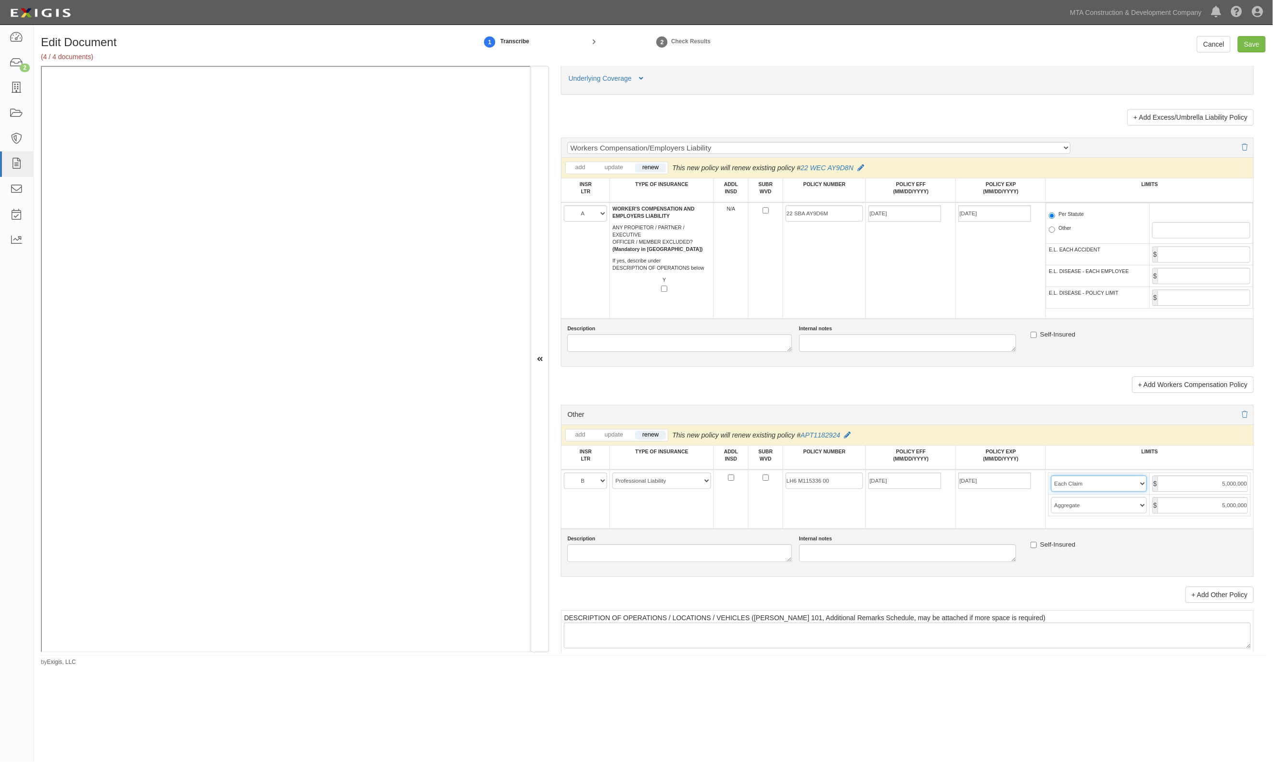
click at [1051, 484] on select "Limit Each Occurrence Each Claim Aggregate Deductible Self-Insured Retention Pe…" at bounding box center [1099, 484] width 96 height 16
click at [1246, 47] on input "Save" at bounding box center [1252, 44] width 28 height 16
type input "5000000"
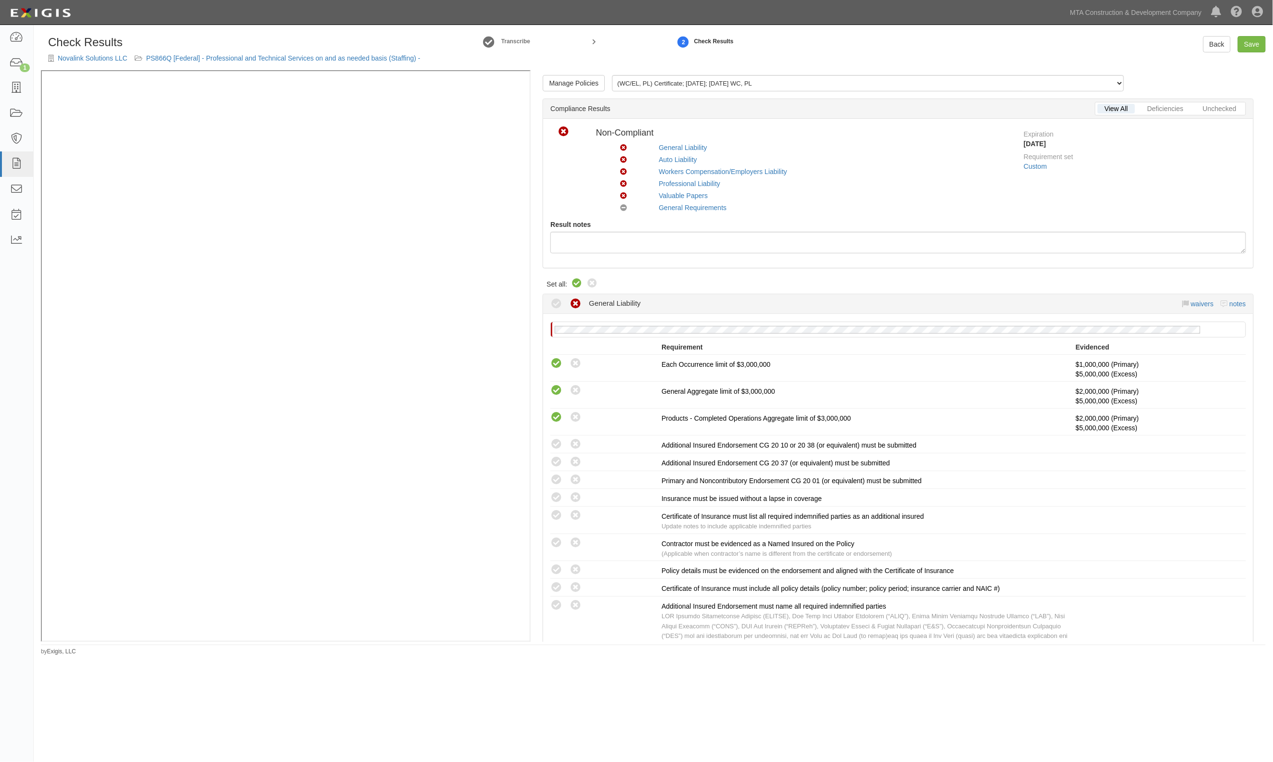
click at [576, 282] on icon at bounding box center [577, 284] width 12 height 12
radio input "true"
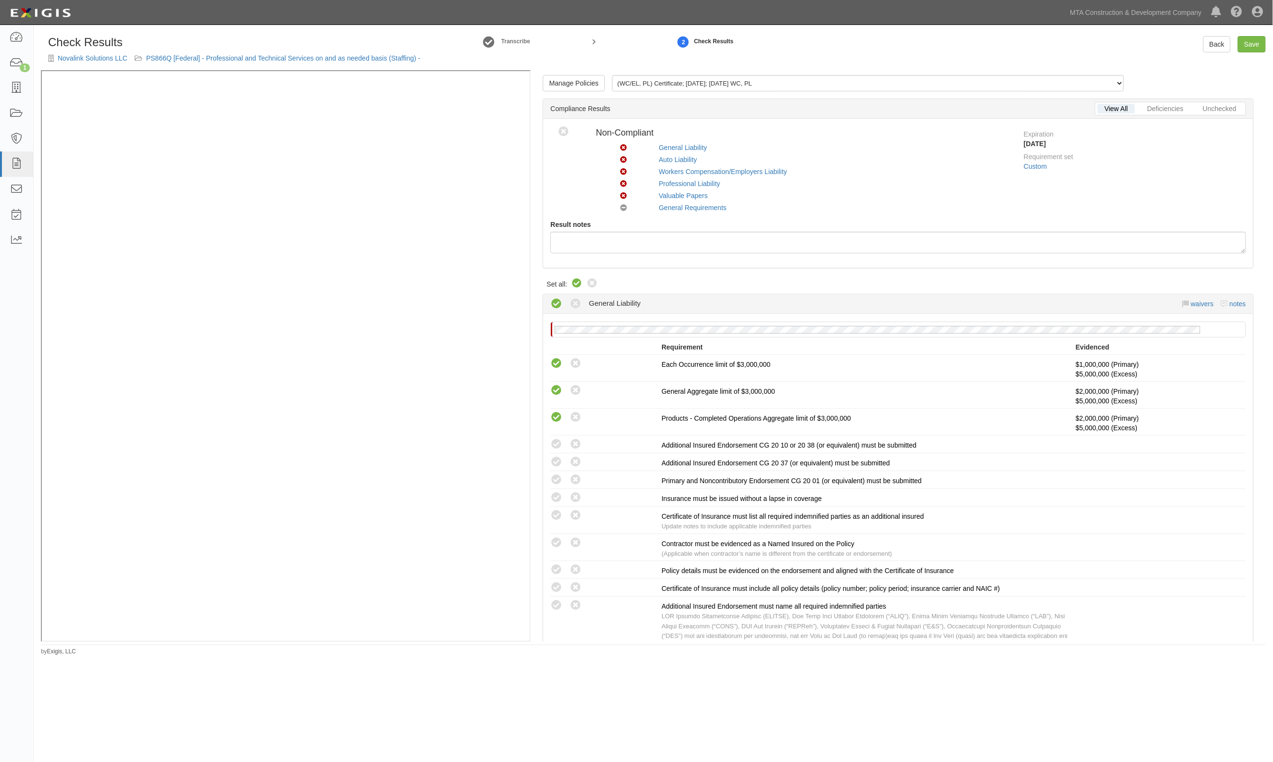
radio input "true"
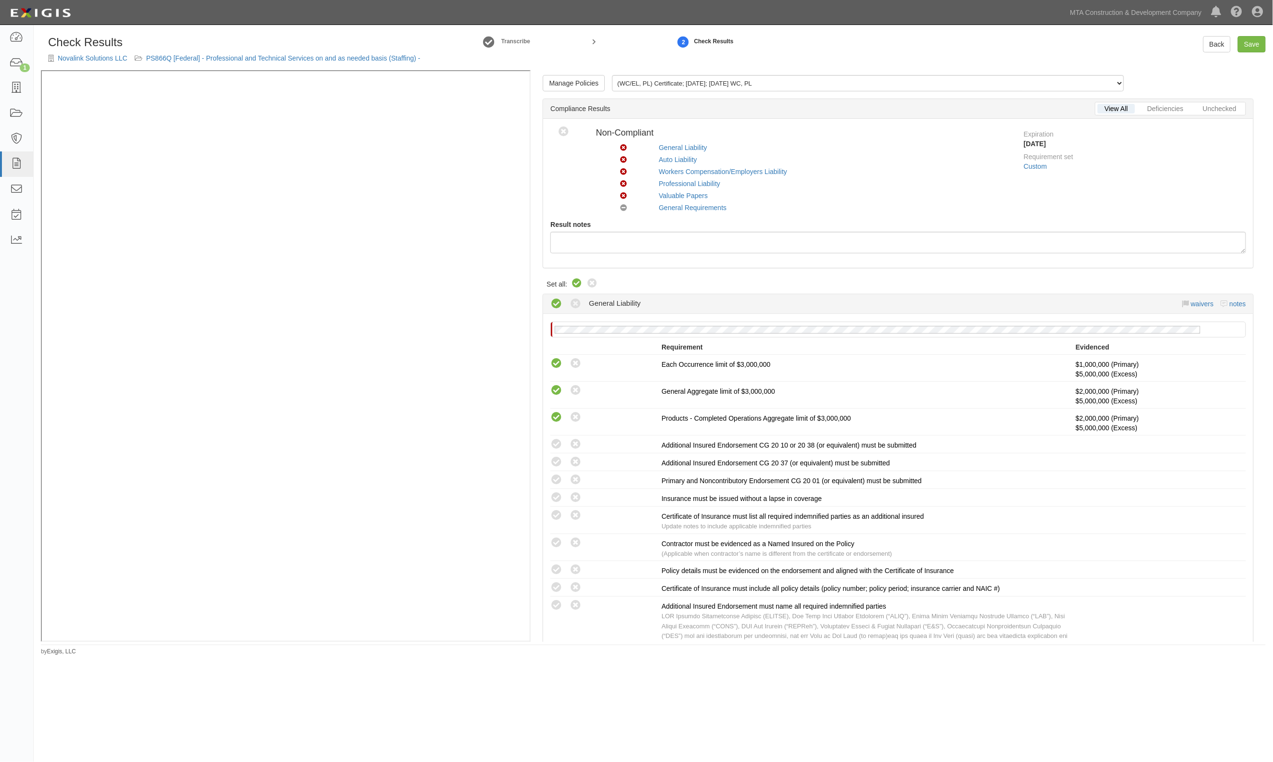
radio input "true"
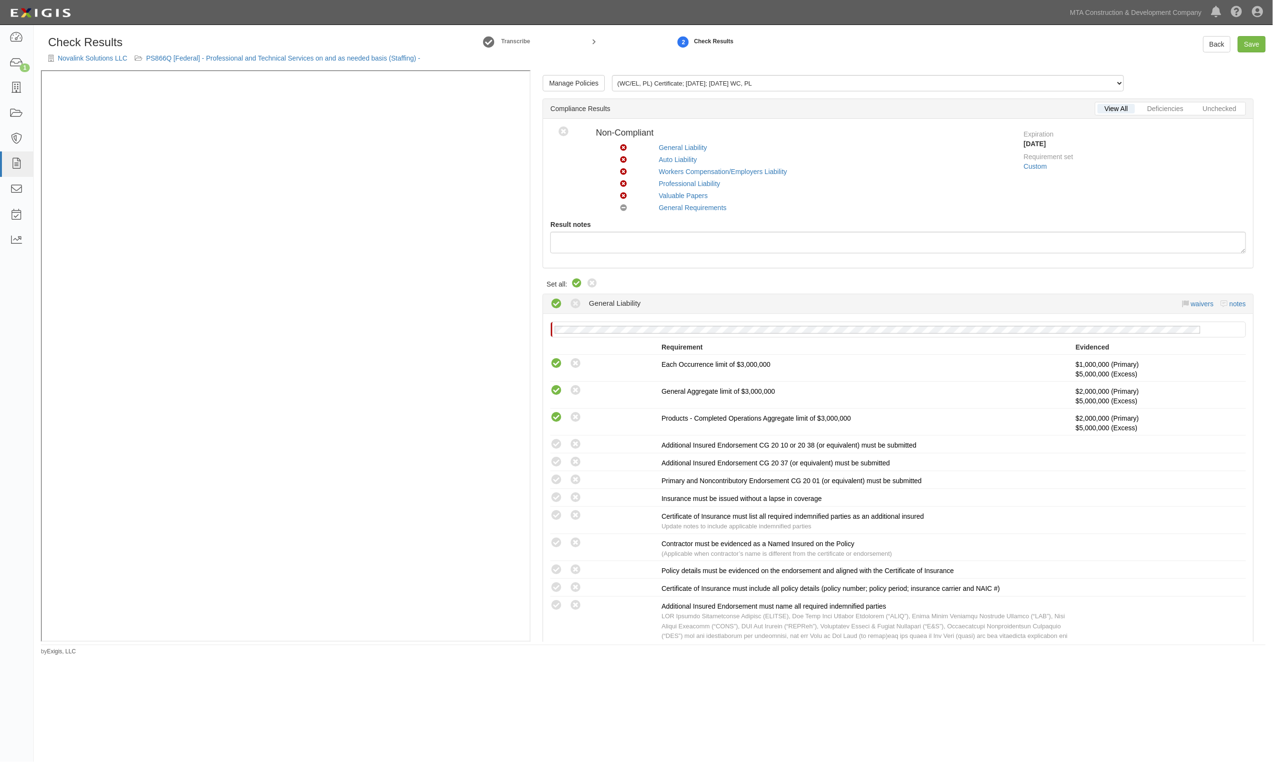
radio input "true"
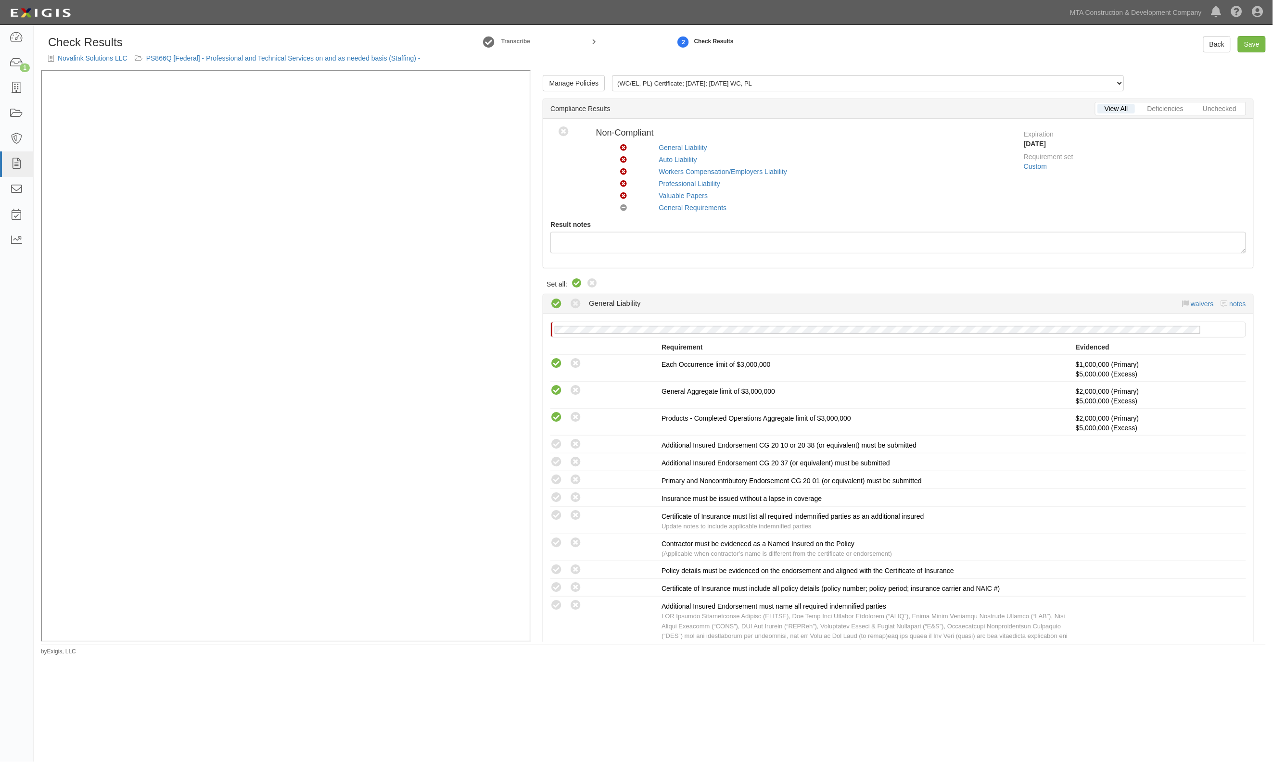
radio input "true"
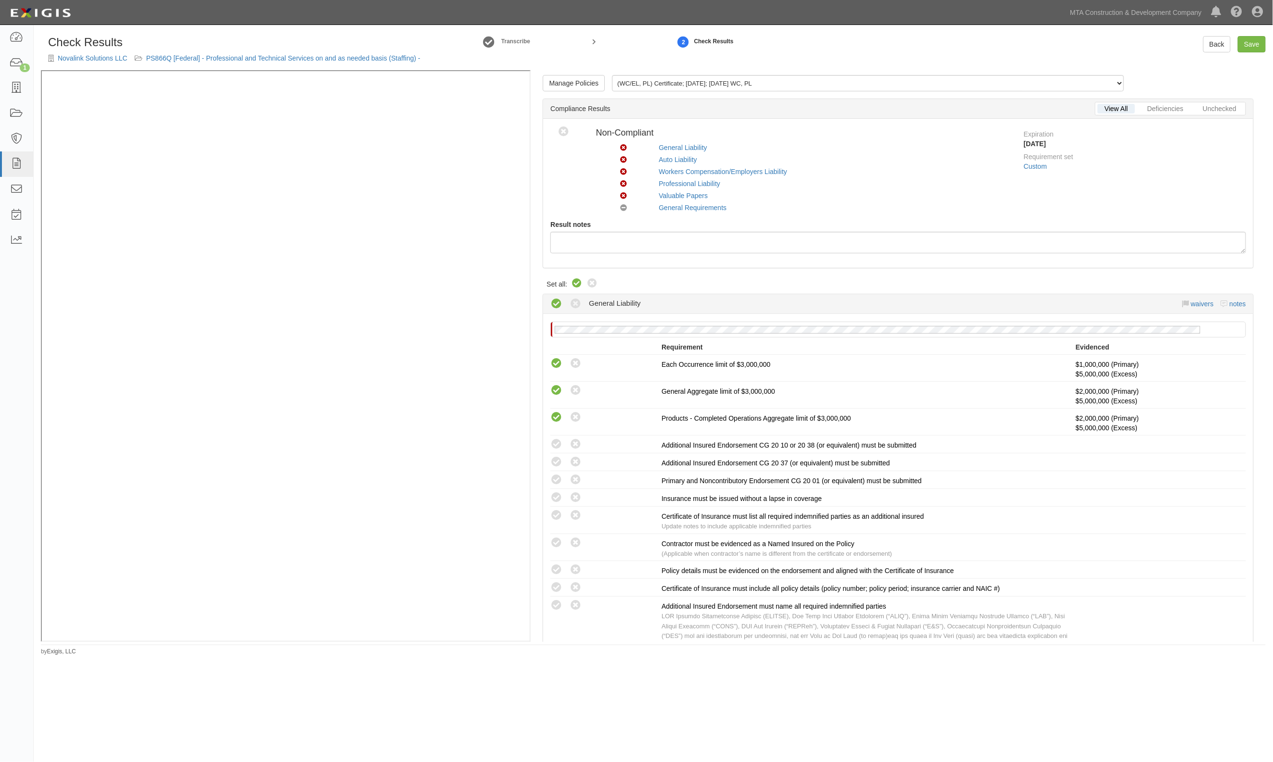
radio input "true"
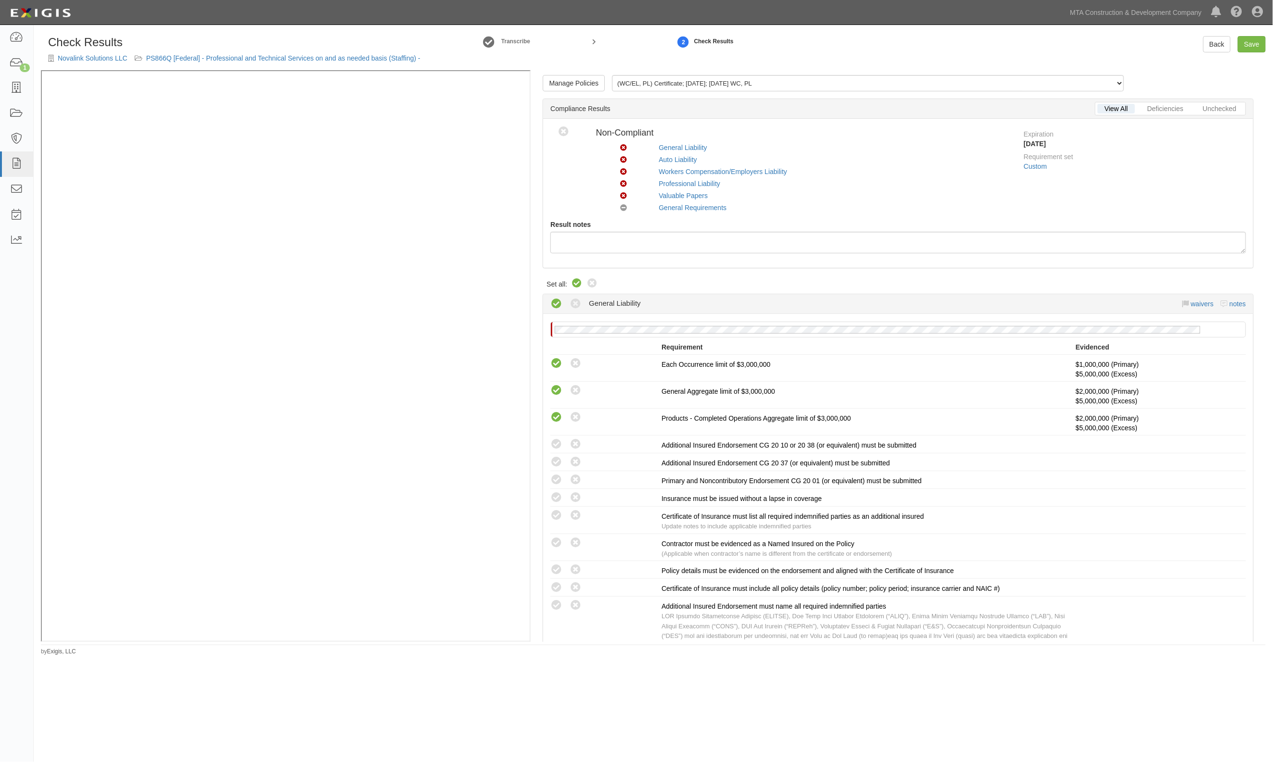
radio input "true"
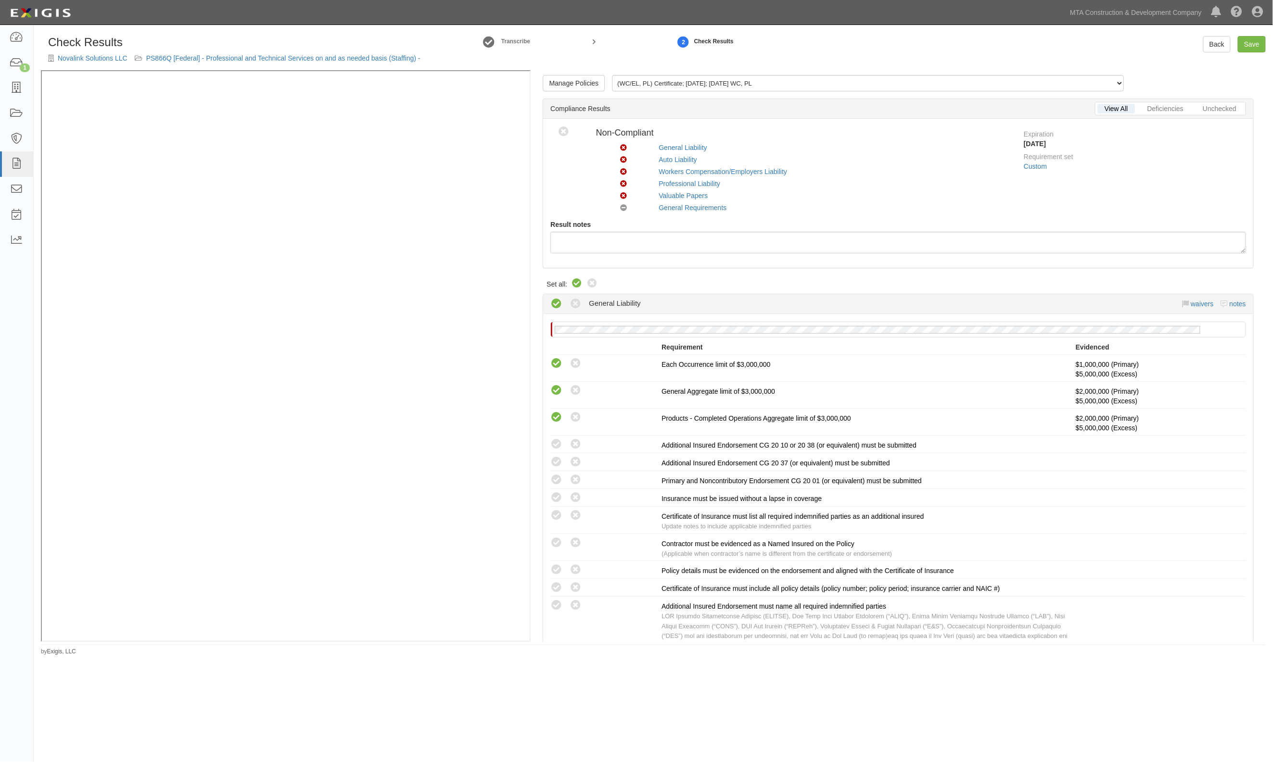
radio input "false"
radio input "true"
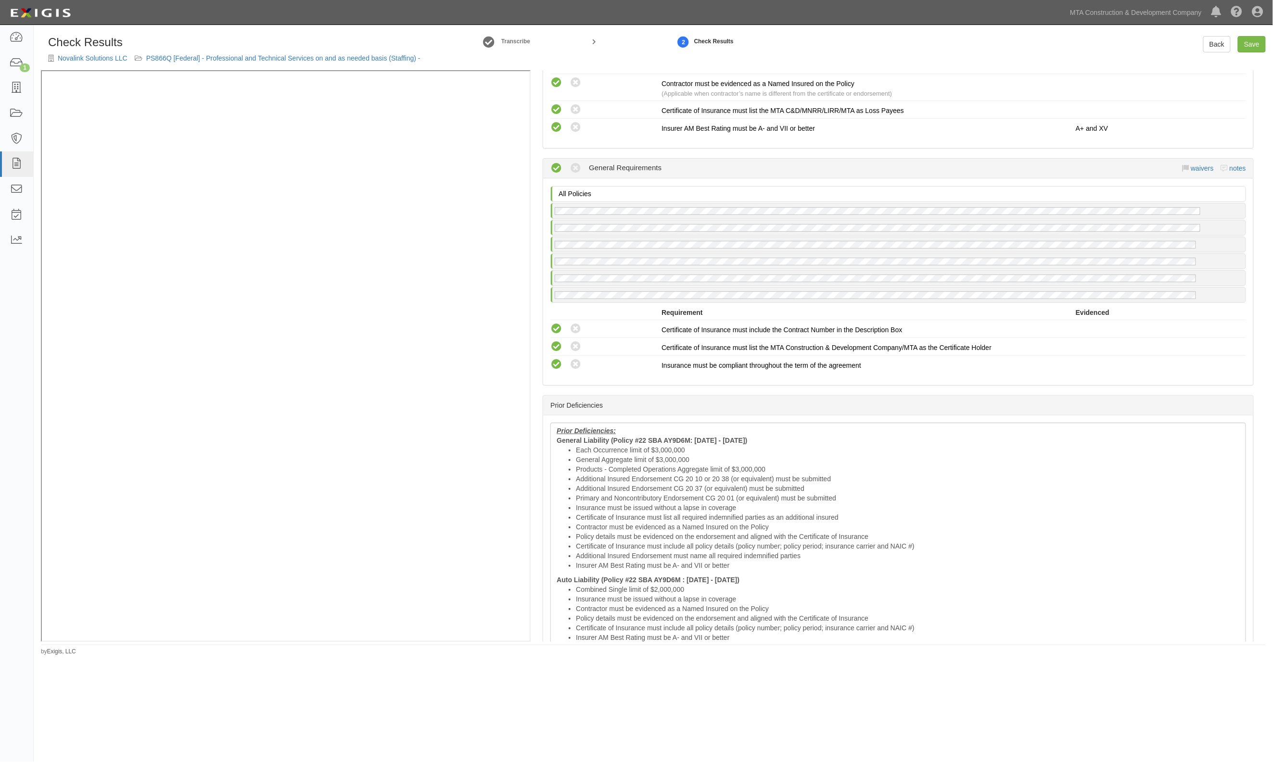
scroll to position [1539, 0]
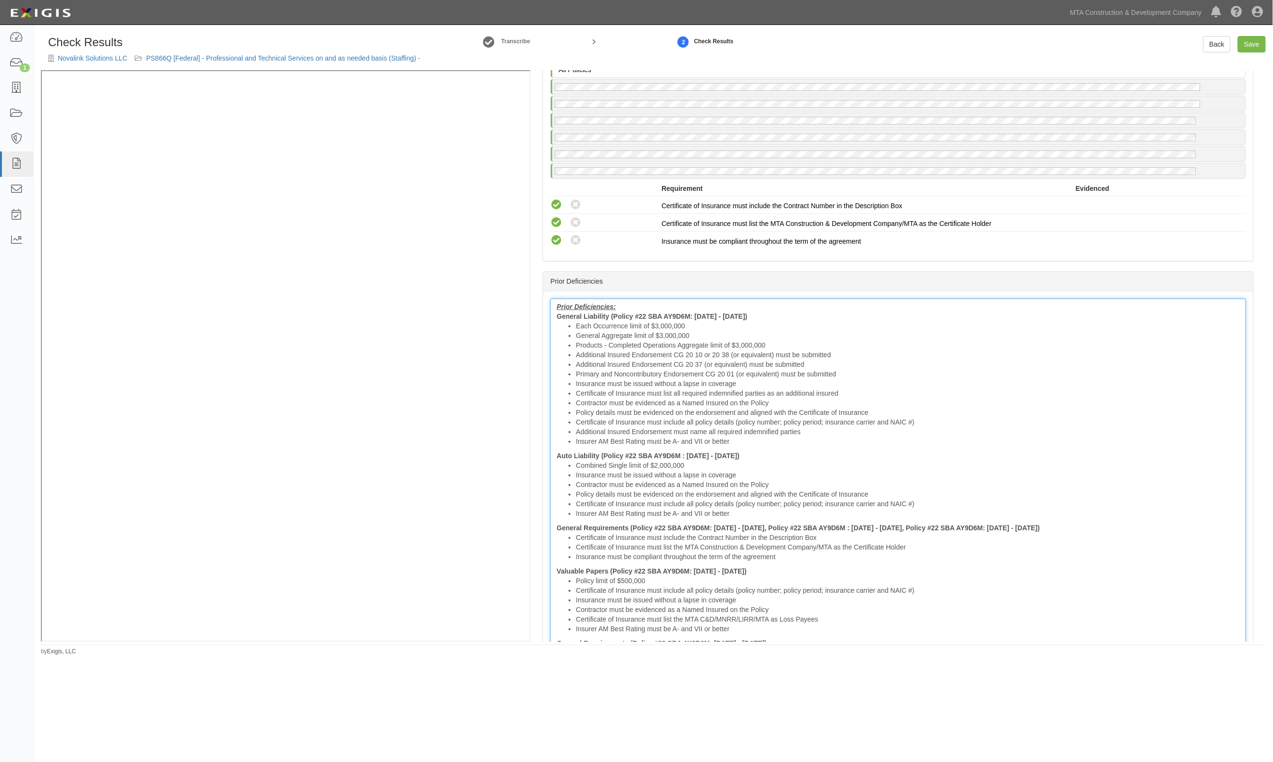
click at [681, 418] on li "Certificate of Insurance must include all policy details (policy number; policy…" at bounding box center [908, 423] width 664 height 10
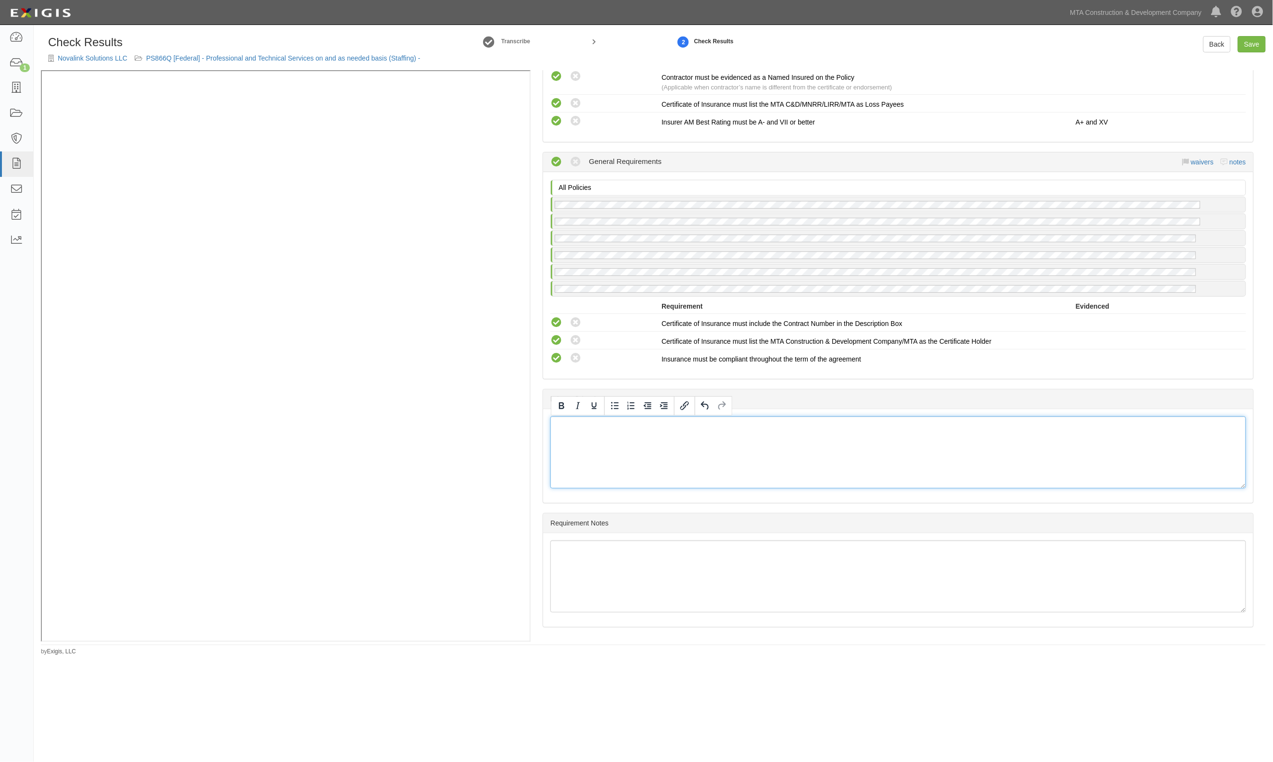
scroll to position [1413, 0]
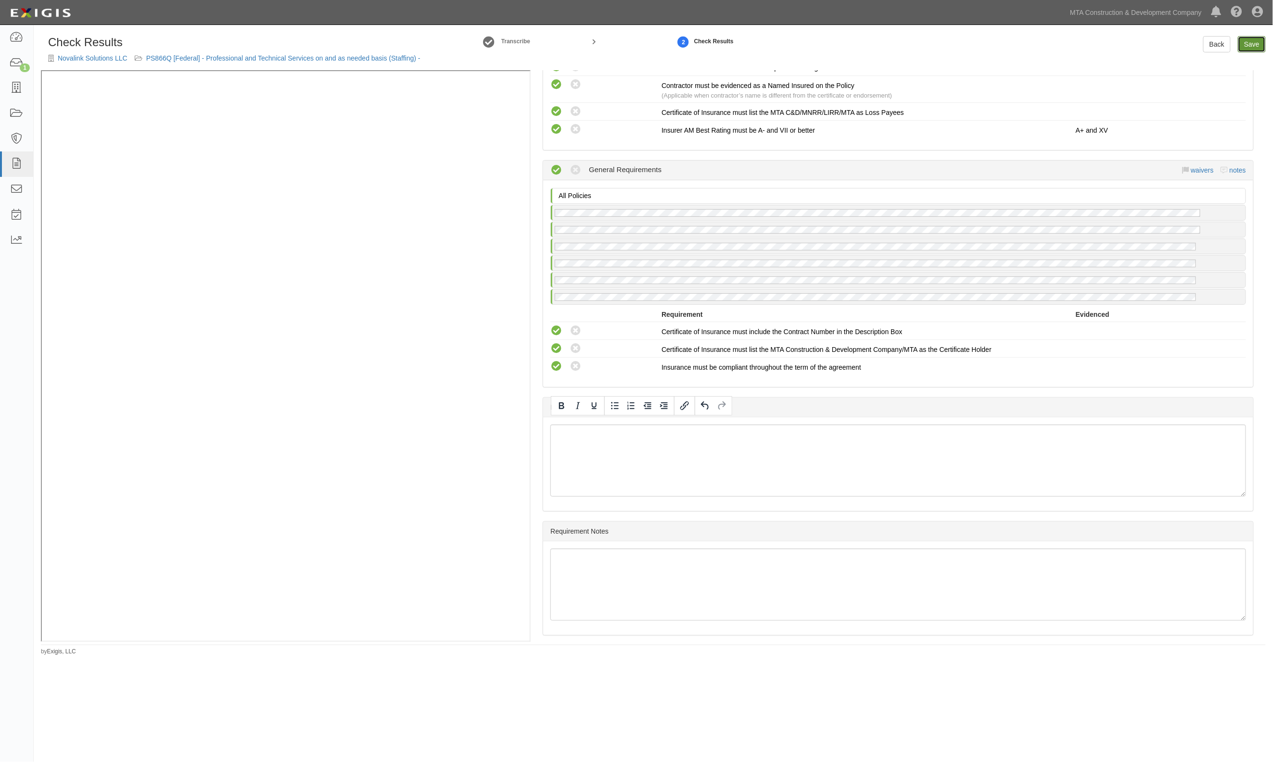
click at [1249, 46] on link "Save" at bounding box center [1252, 44] width 28 height 16
radio input "true"
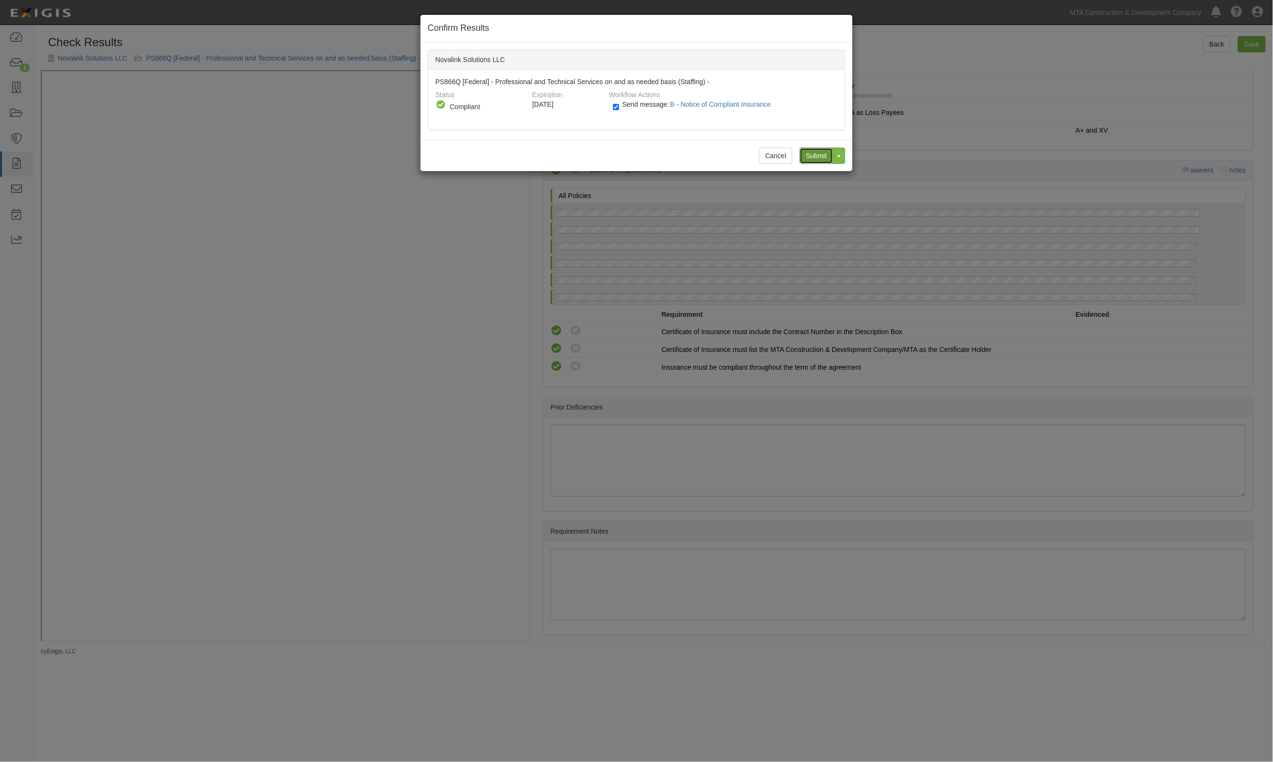
click at [810, 158] on input "Submit" at bounding box center [816, 156] width 34 height 16
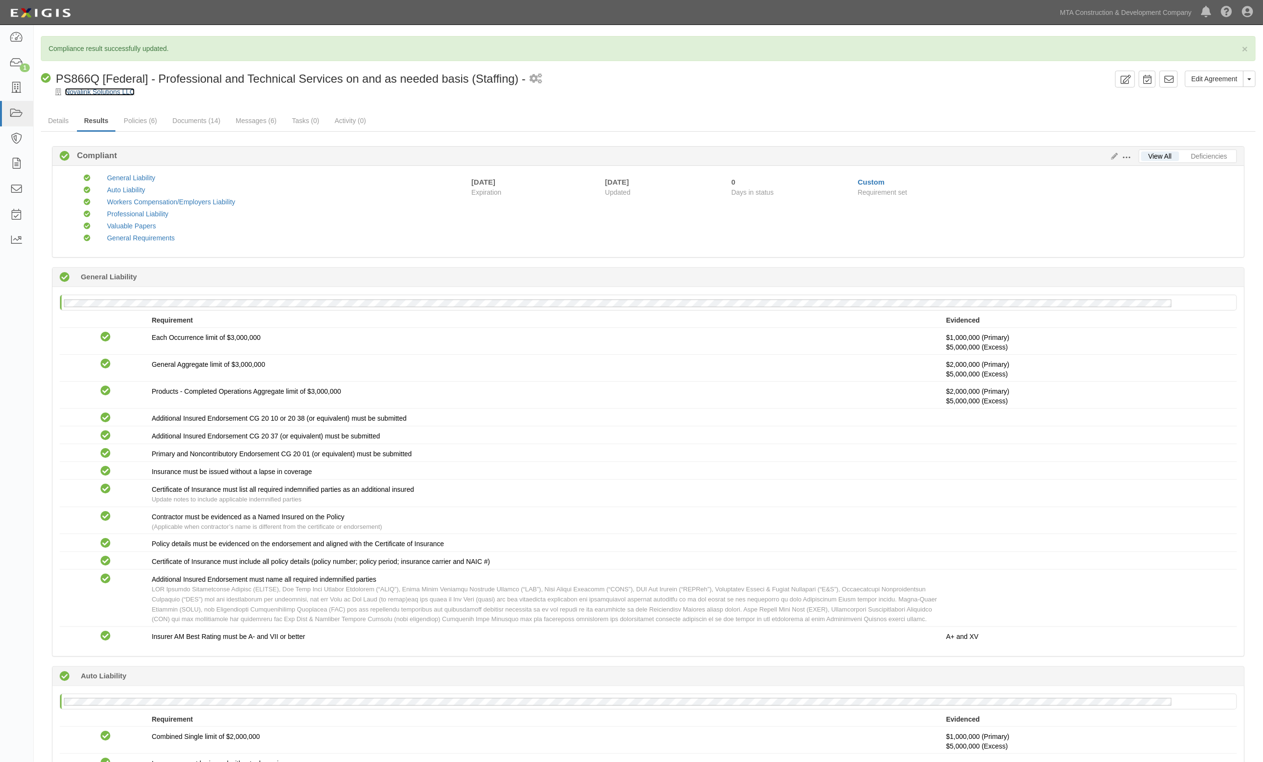
click at [121, 94] on link "Novalink Solutions LLC" at bounding box center [100, 92] width 70 height 8
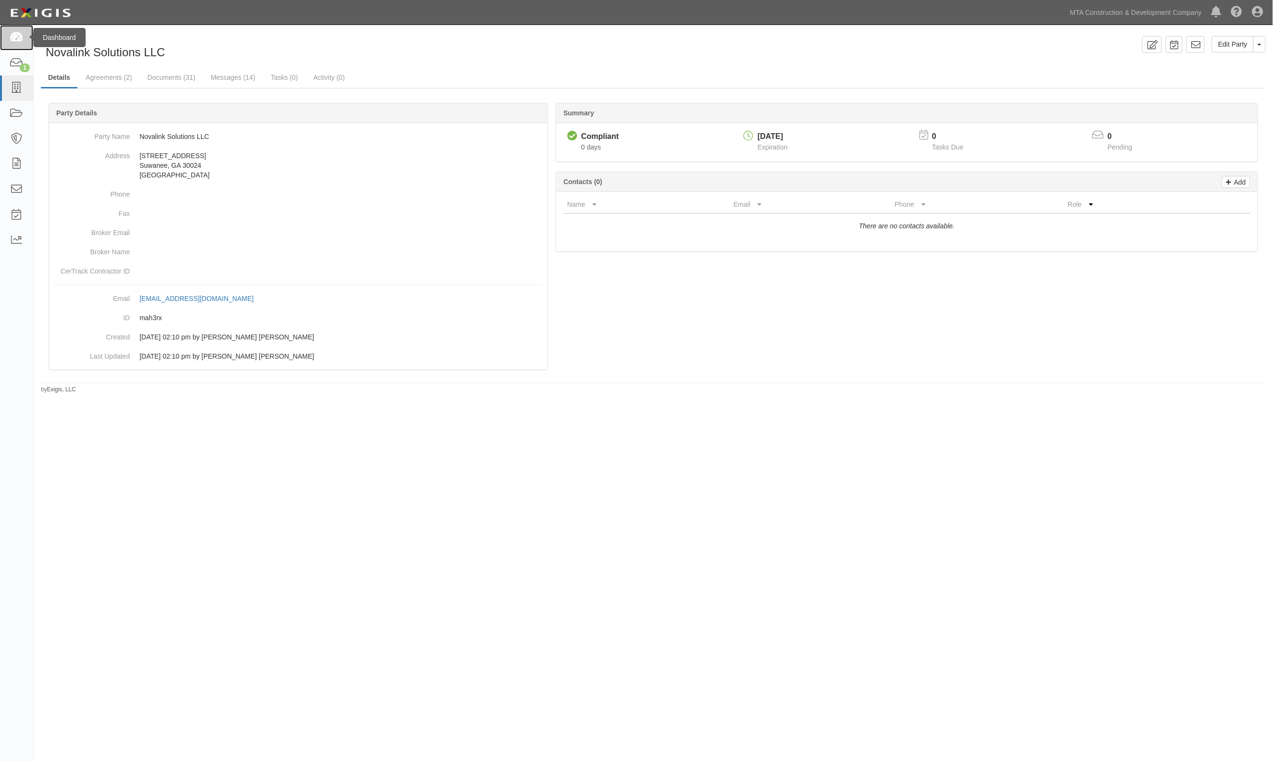
click at [10, 39] on icon at bounding box center [16, 37] width 13 height 11
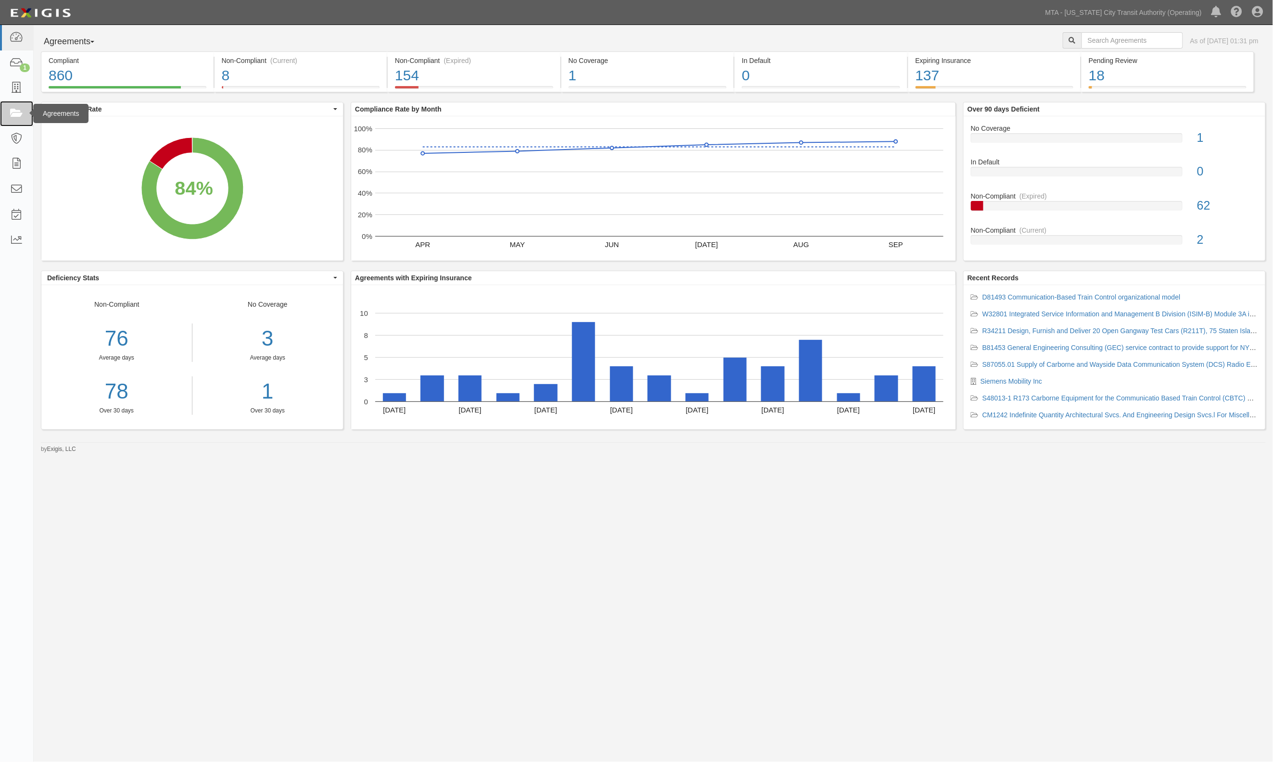
click at [16, 110] on icon at bounding box center [16, 113] width 13 height 11
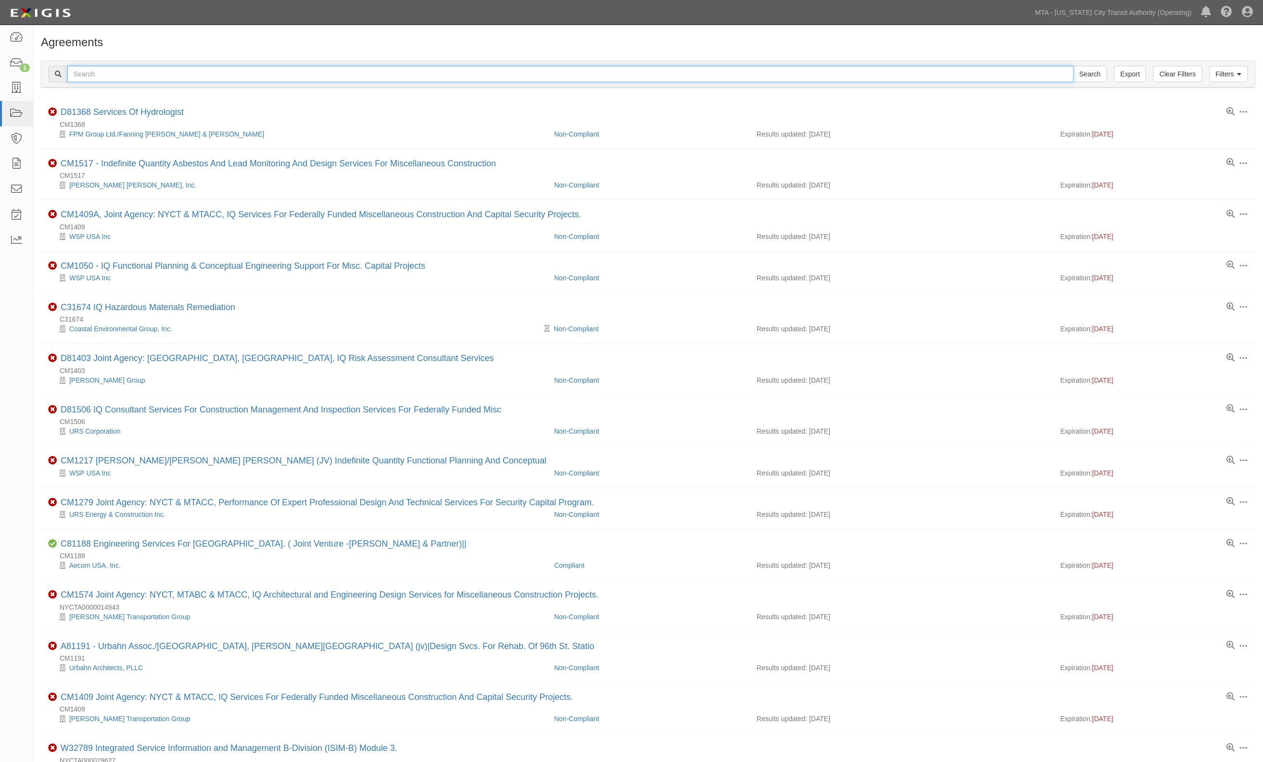
drag, startPoint x: 0, startPoint y: 0, endPoint x: 149, endPoint y: 77, distance: 167.8
click at [149, 77] on input "text" at bounding box center [570, 74] width 1007 height 16
type input "37691"
click at [1074, 66] on input "Search" at bounding box center [1091, 74] width 34 height 16
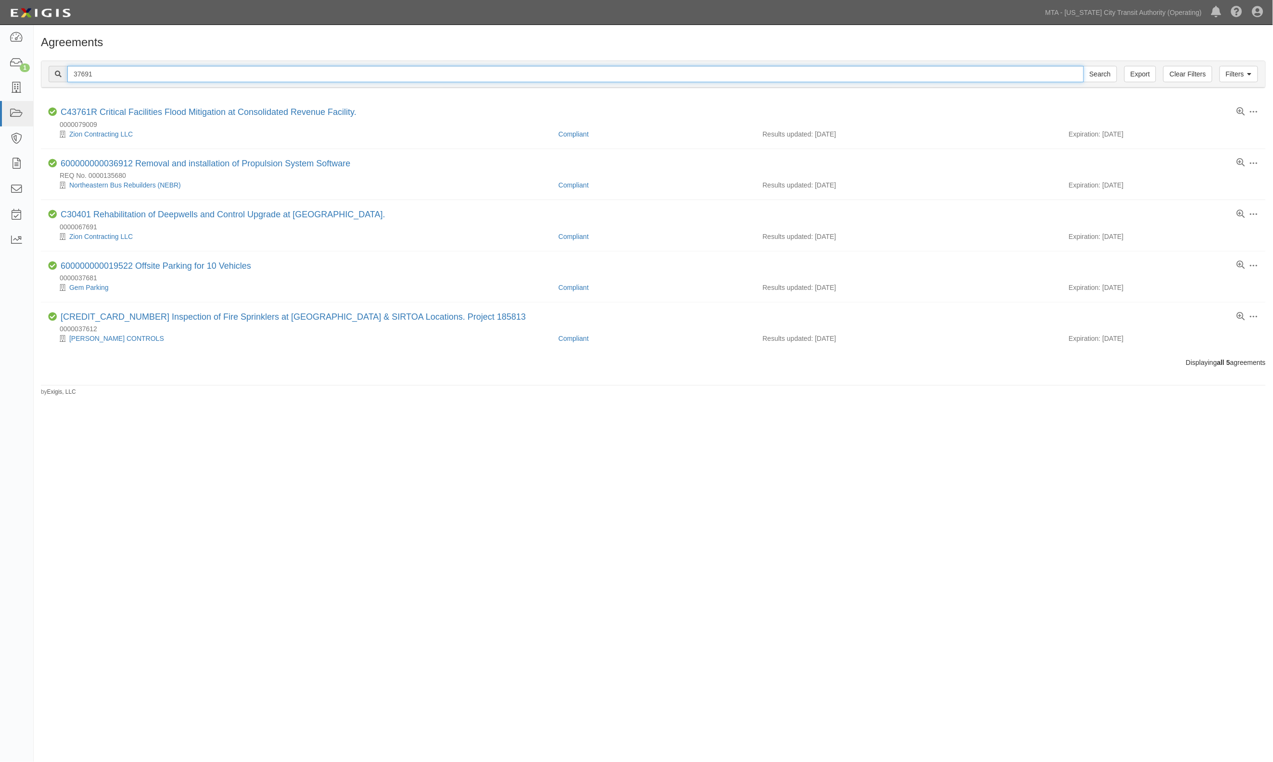
click at [75, 72] on input "37691" at bounding box center [575, 74] width 1016 height 16
type input "a37691"
click at [1083, 66] on input "Search" at bounding box center [1100, 74] width 34 height 16
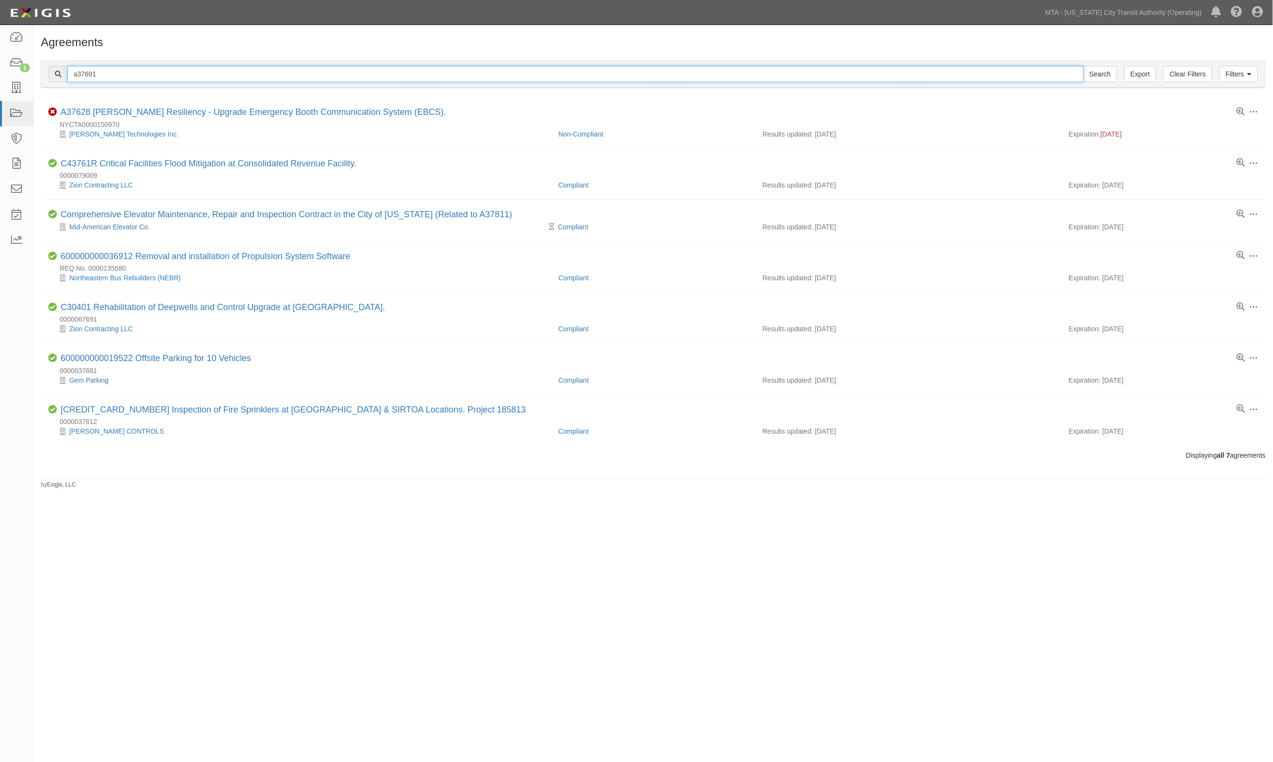
drag, startPoint x: 103, startPoint y: 69, endPoint x: 60, endPoint y: 76, distance: 43.3
click at [60, 76] on div "a37691 Search" at bounding box center [583, 74] width 1068 height 16
click at [1091, 74] on input "Search" at bounding box center [1100, 74] width 34 height 16
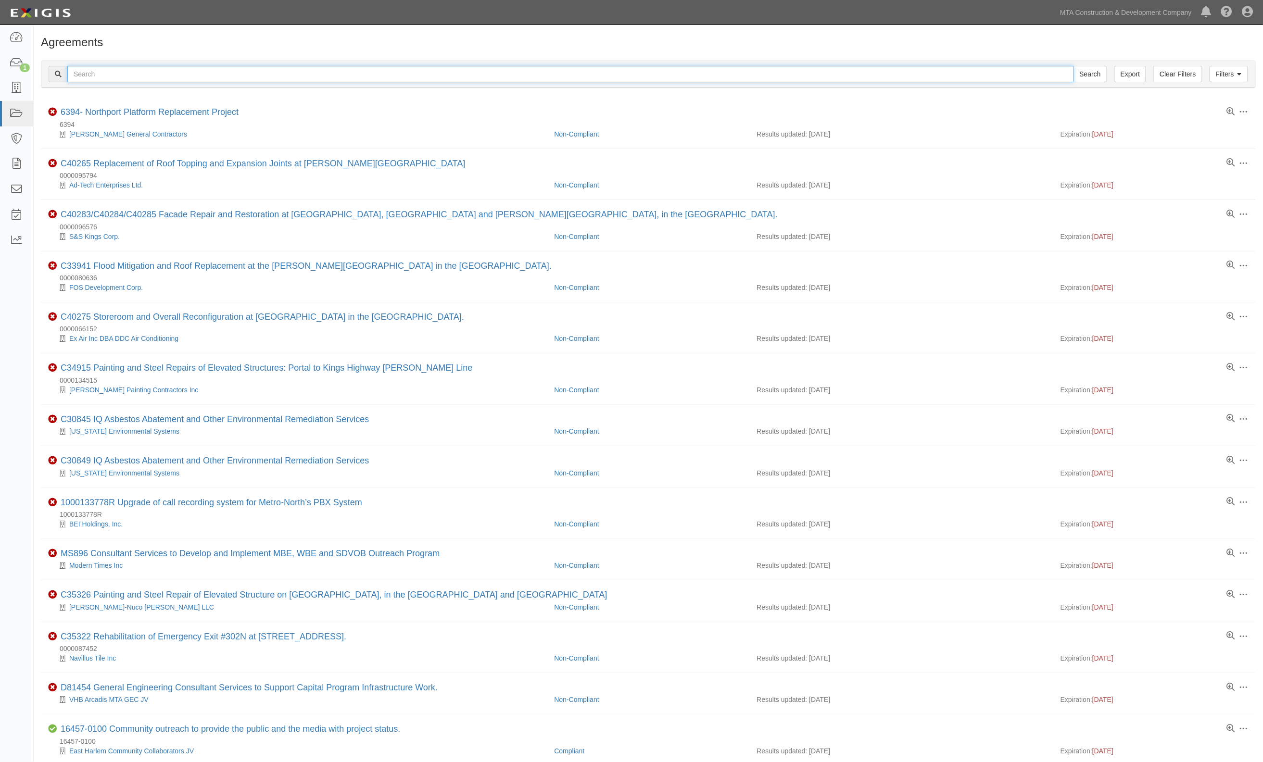
paste input "a37691"
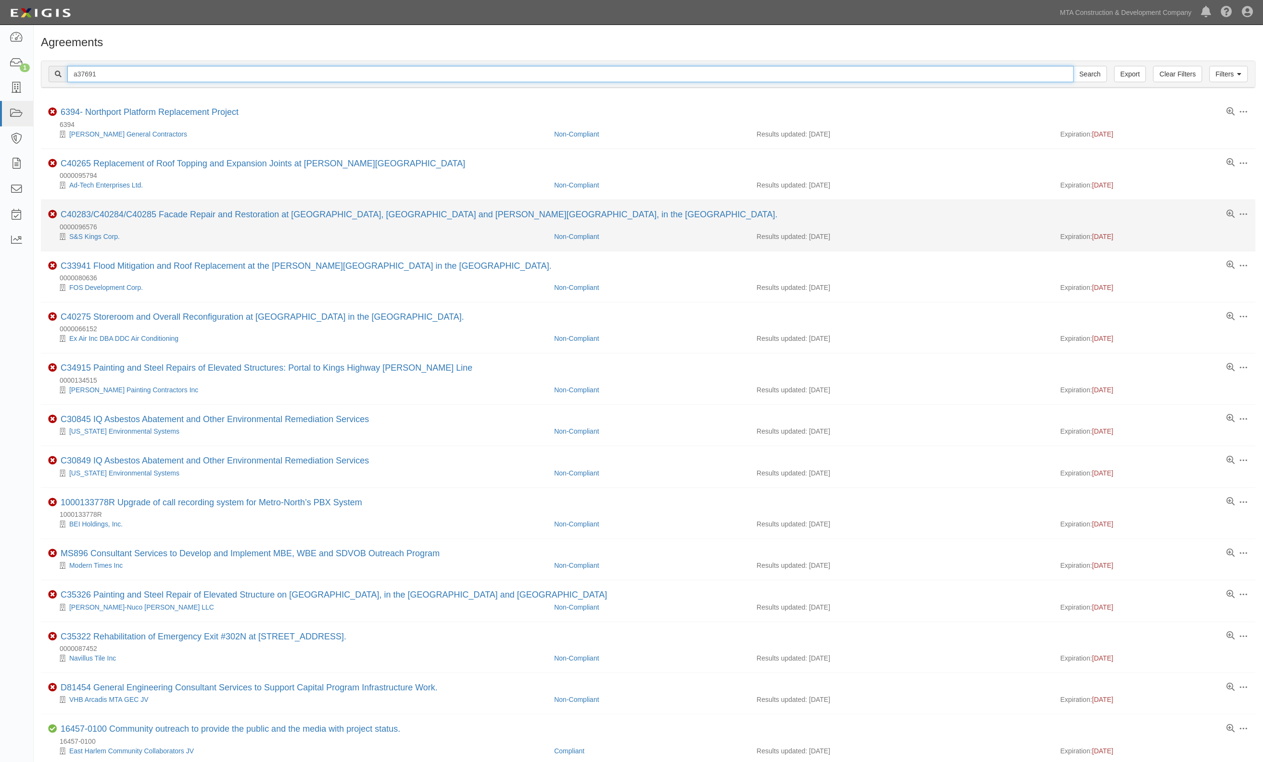
type input "a37691"
click at [1074, 66] on input "Search" at bounding box center [1091, 74] width 34 height 16
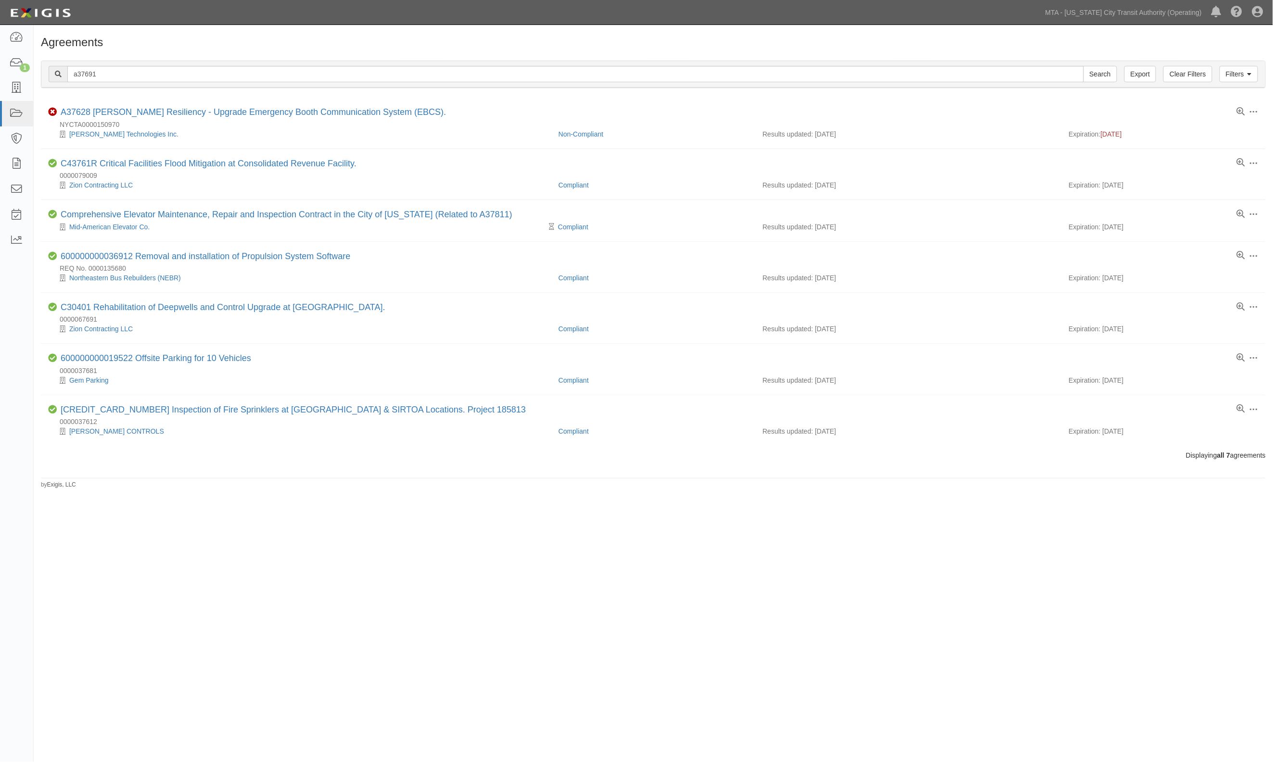
click at [287, 47] on h1 "Agreements" at bounding box center [653, 42] width 1225 height 13
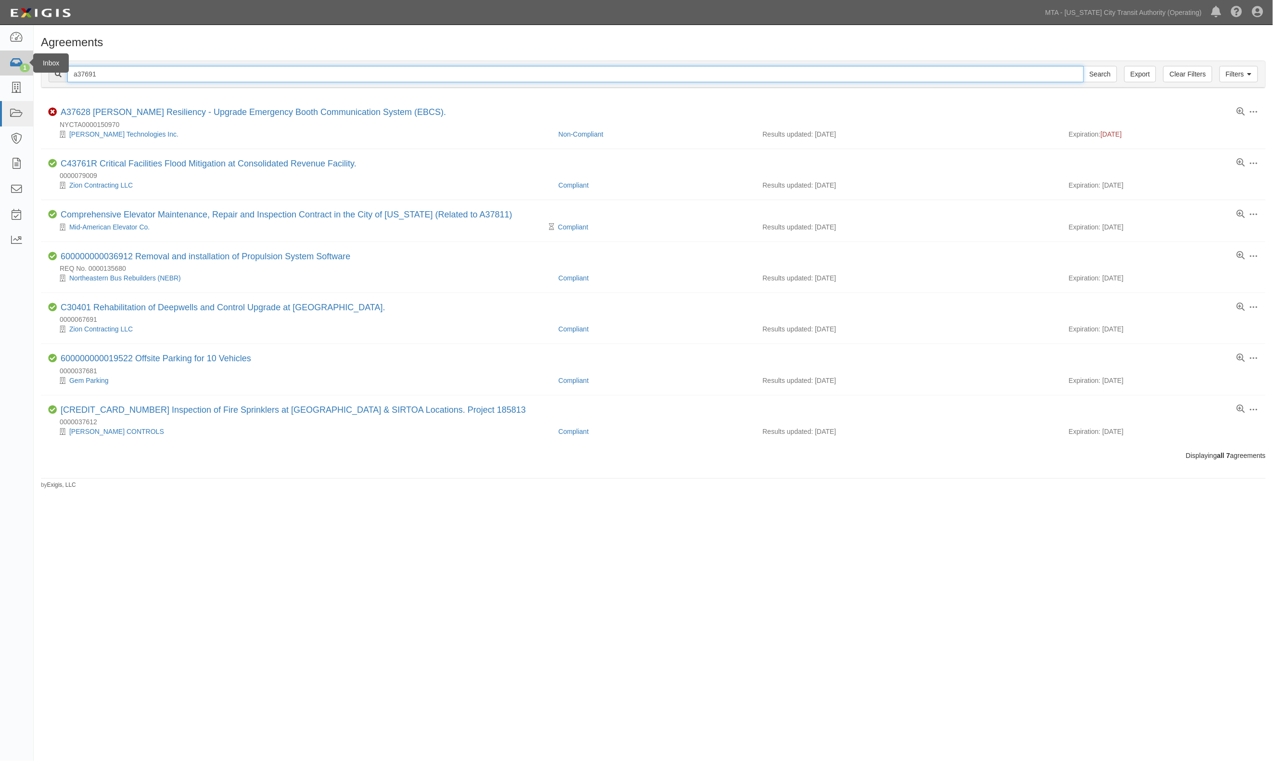
drag, startPoint x: 102, startPoint y: 74, endPoint x: 1, endPoint y: 70, distance: 101.6
click at [2, 70] on body "Toggle navigation Dashboard 1 Inbox Parties Agreements Coverages Documents Mess…" at bounding box center [636, 357] width 1273 height 714
type input "1608"
click at [1083, 66] on input "Search" at bounding box center [1100, 74] width 34 height 16
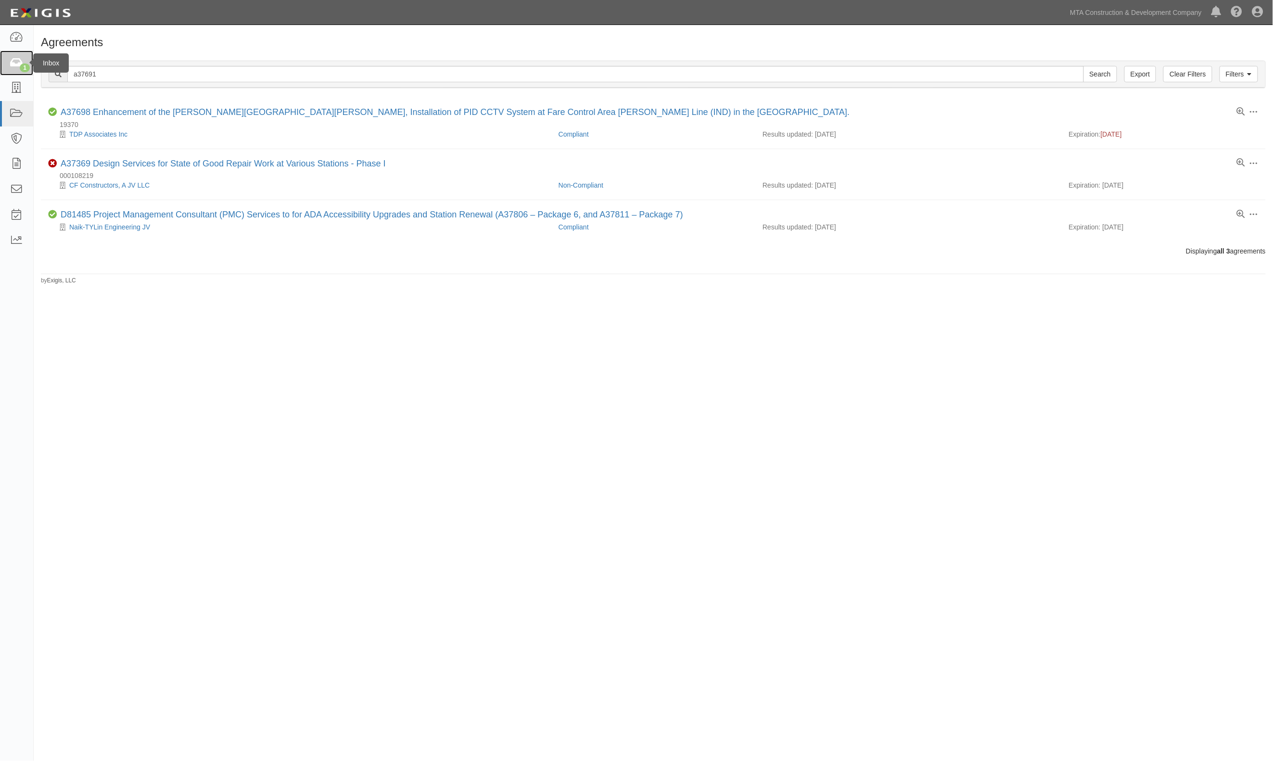
drag, startPoint x: 0, startPoint y: 0, endPoint x: 18, endPoint y: 64, distance: 66.4
click at [18, 64] on icon at bounding box center [16, 63] width 13 height 11
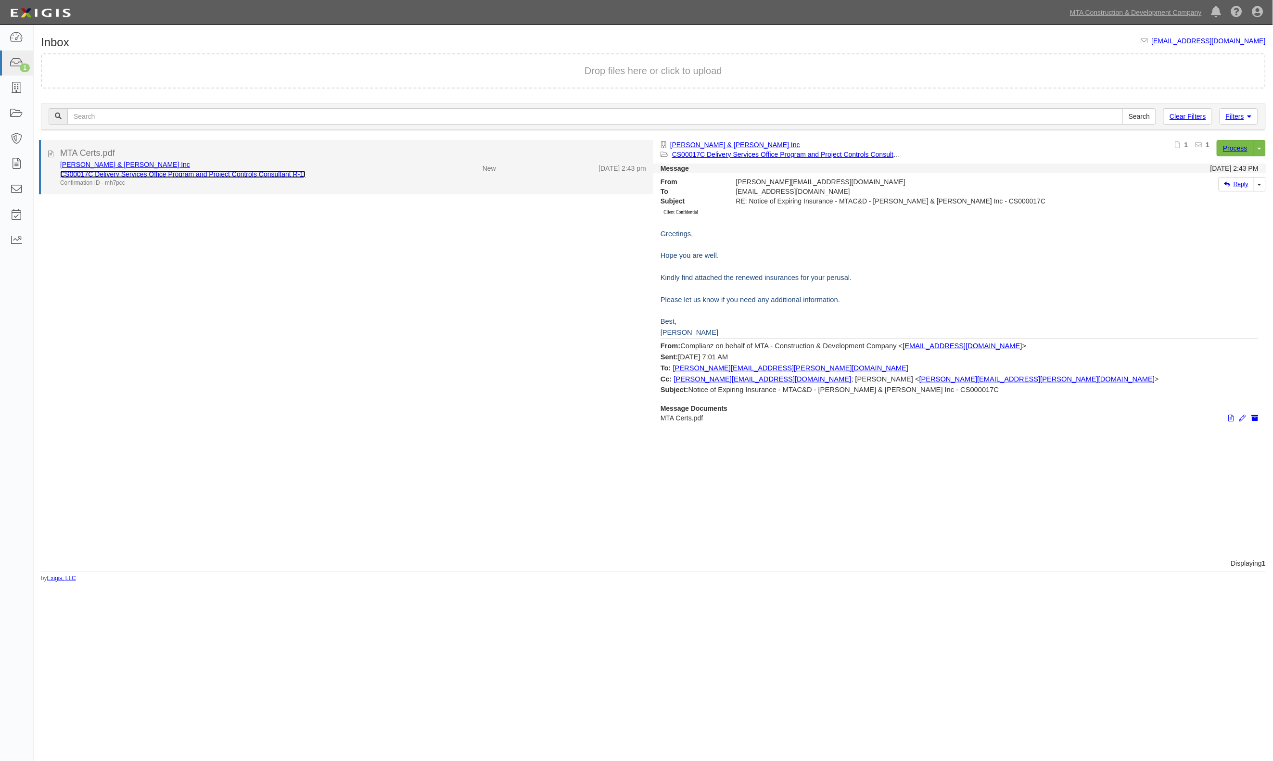
click at [118, 174] on link "CS00017C Delivery Services Office Program and Project Controls Consultant R-1." at bounding box center [182, 174] width 245 height 8
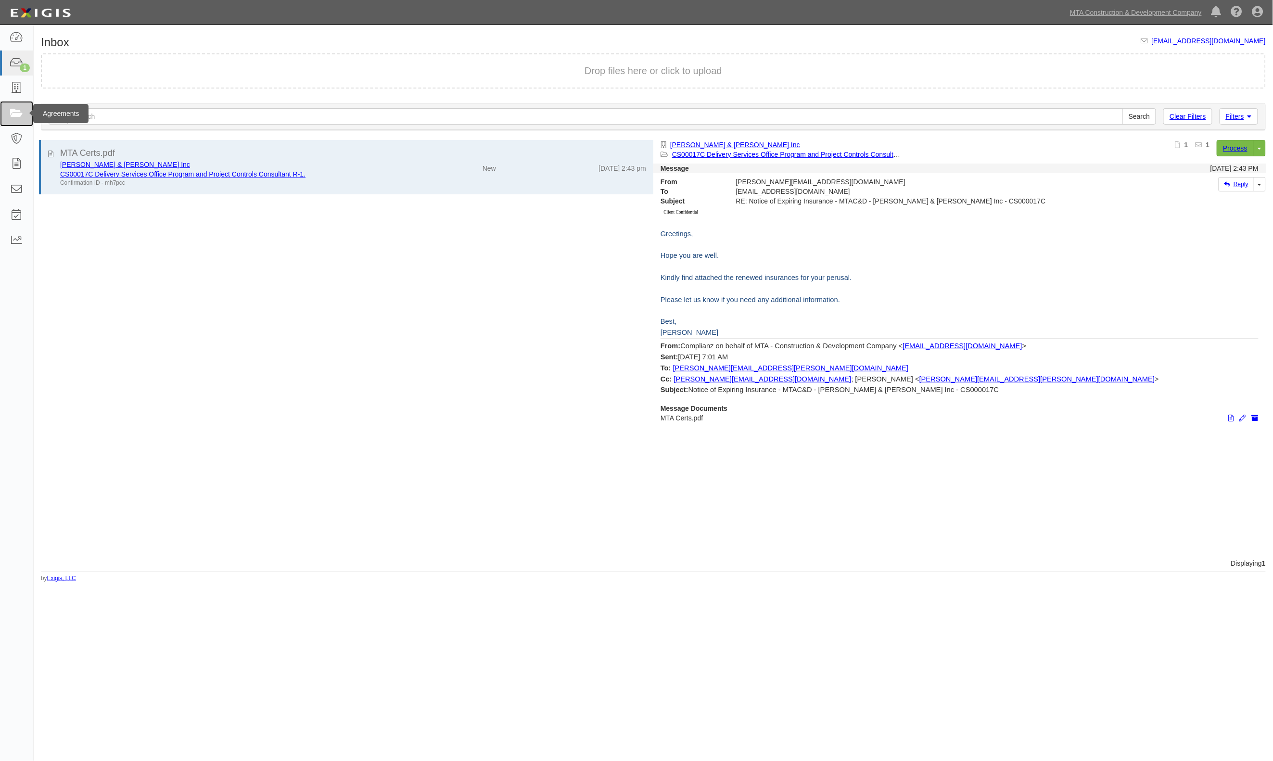
click at [4, 120] on link at bounding box center [16, 113] width 33 height 25
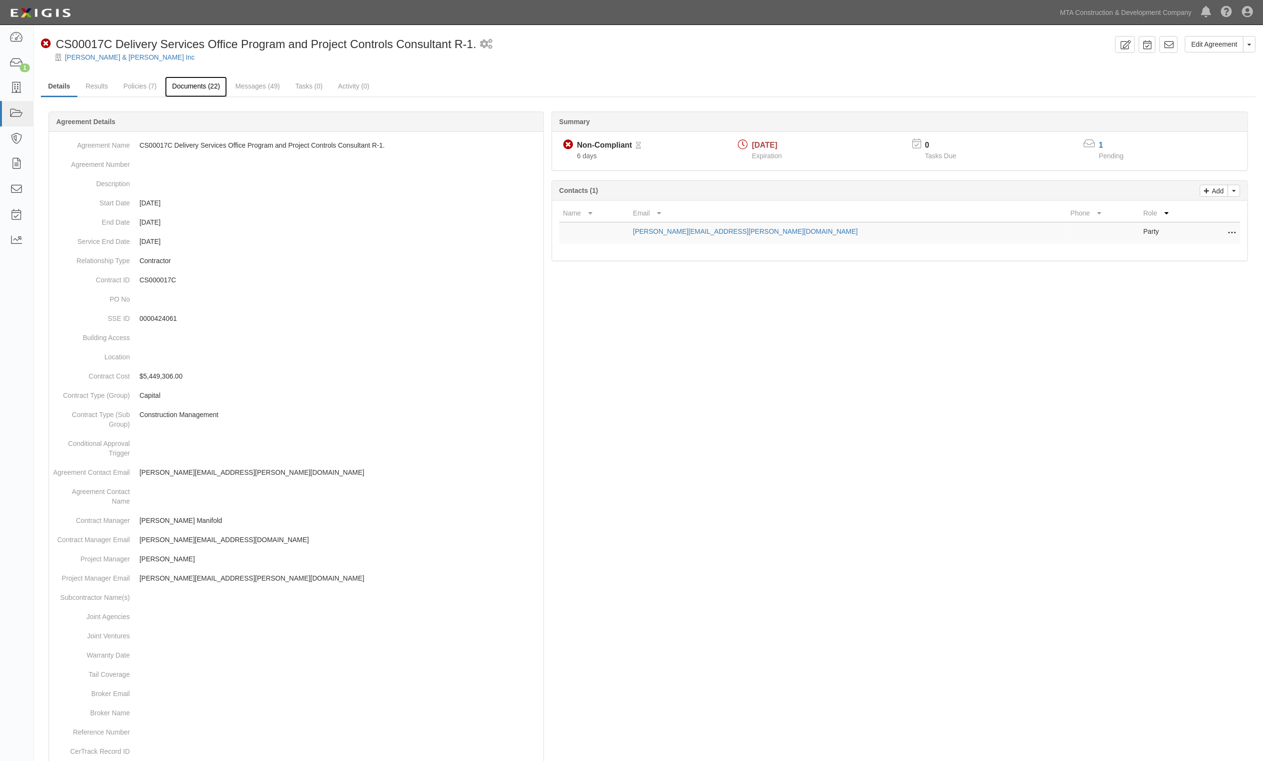
click at [207, 87] on link "Documents (22)" at bounding box center [196, 86] width 63 height 21
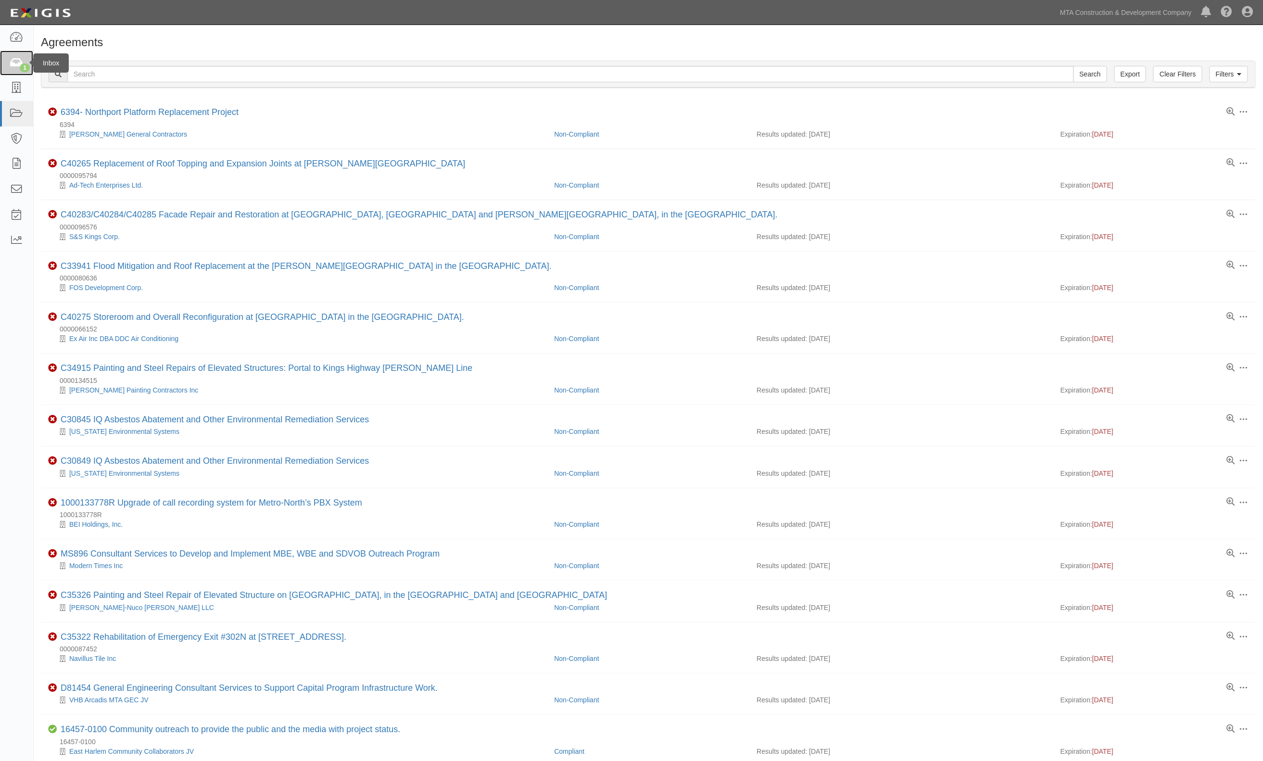
click at [23, 62] on icon at bounding box center [16, 63] width 13 height 11
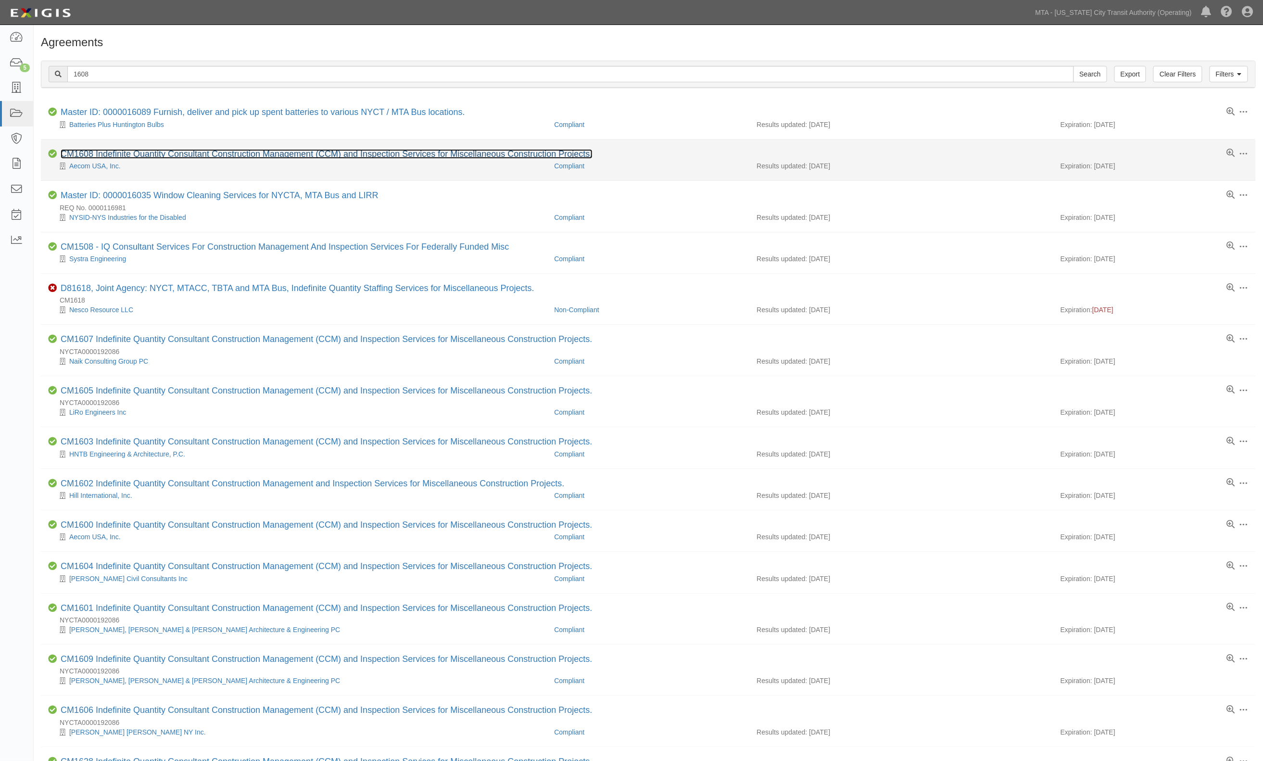
click at [114, 154] on link "CM1608 Indefinite Quantity Consultant Construction Management (CCM) and Inspect…" at bounding box center [327, 154] width 532 height 10
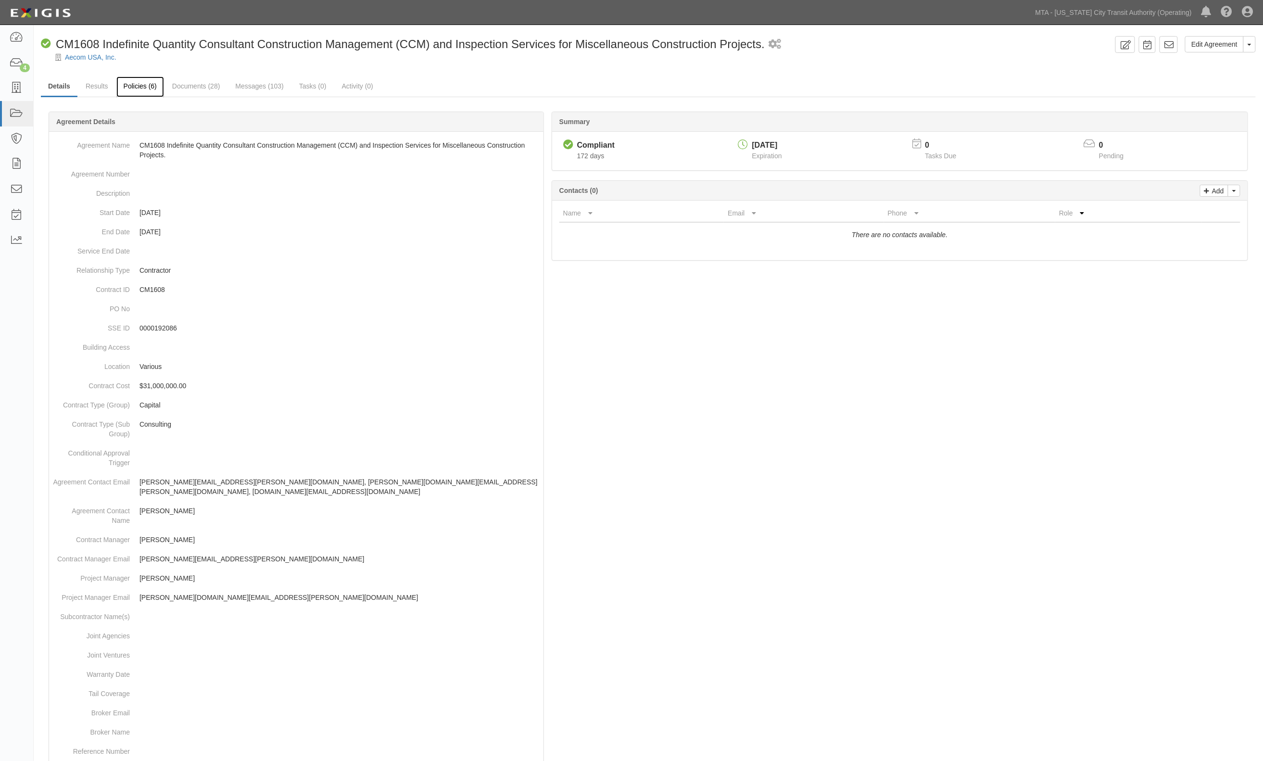
click at [130, 86] on link "Policies (6)" at bounding box center [140, 86] width 48 height 21
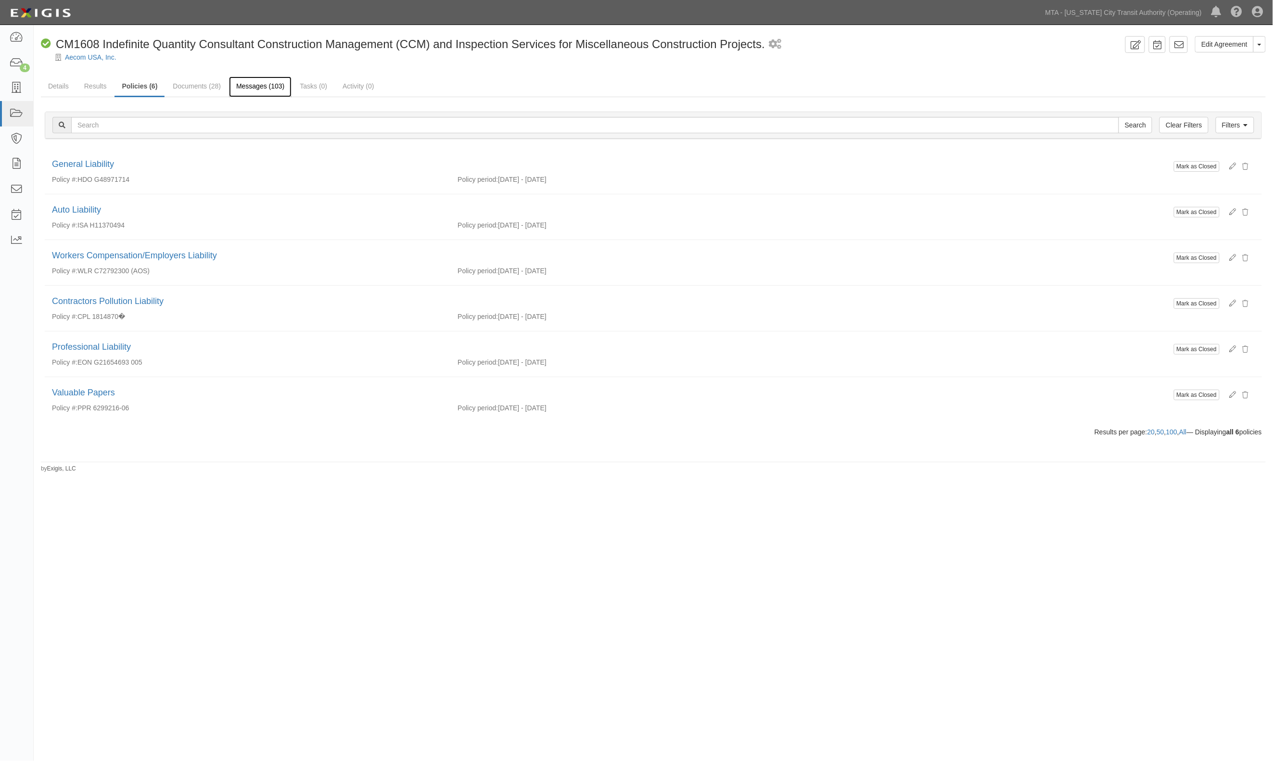
click at [245, 91] on link "Messages (103)" at bounding box center [260, 86] width 63 height 21
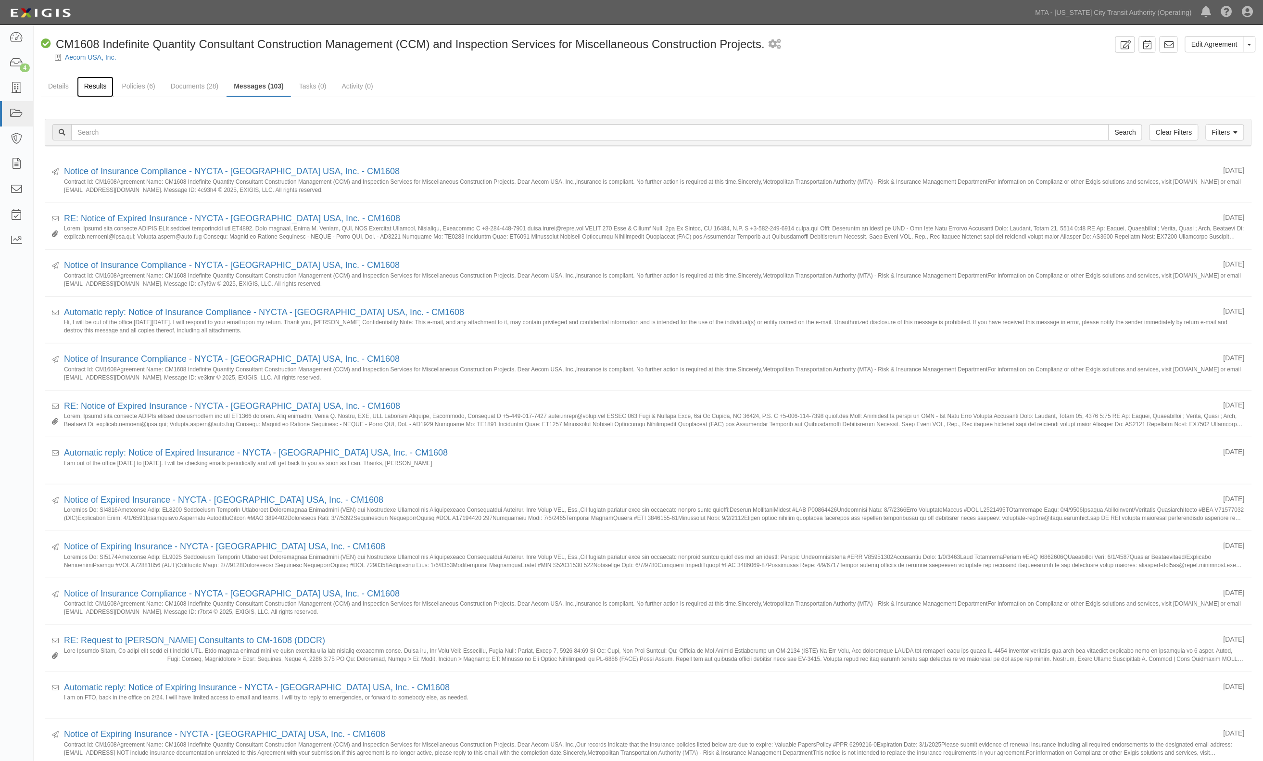
click at [84, 89] on link "Results" at bounding box center [95, 86] width 37 height 21
click at [147, 89] on link "Policies (6)" at bounding box center [138, 86] width 48 height 21
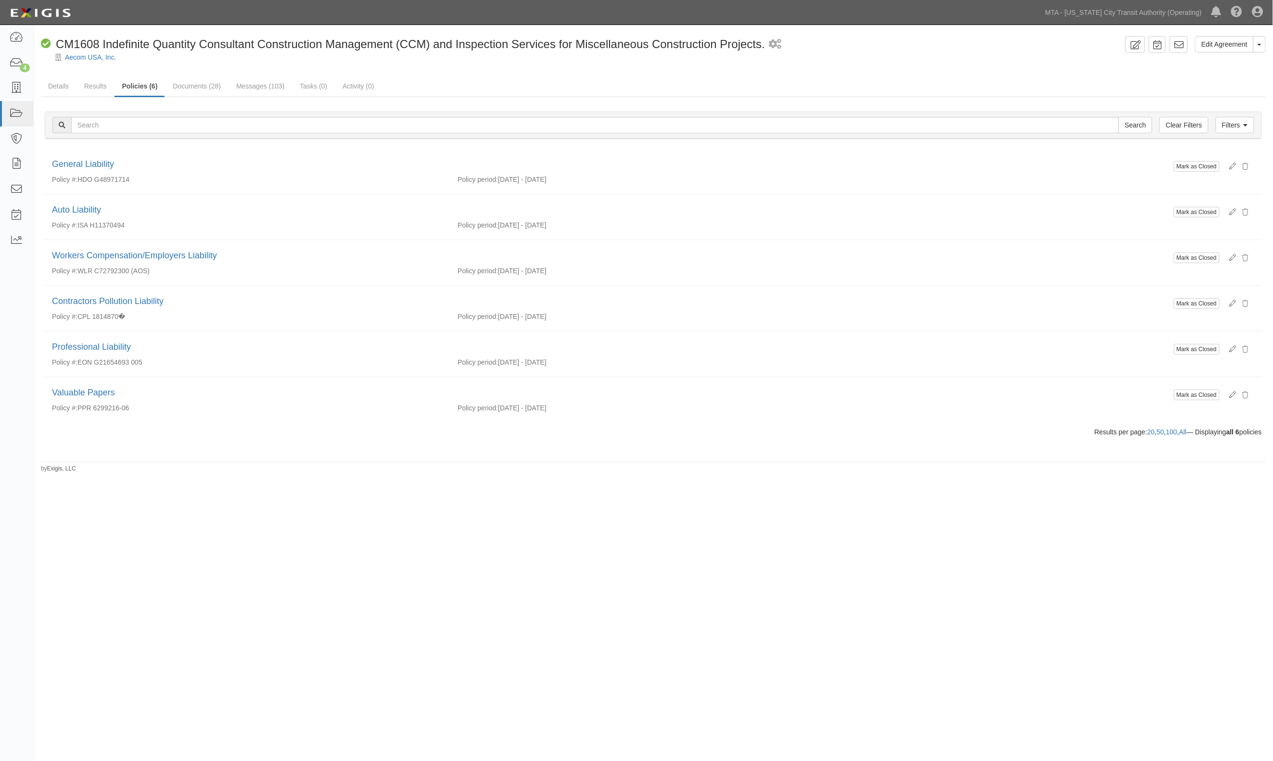
click at [974, 714] on html "Toggle navigation Dashboard 4 Inbox Parties Agreements Coverages Documents Mess…" at bounding box center [636, 357] width 1273 height 714
click at [626, 658] on div "Edit Agreement Toggle Agreement Dropdown View Audit Trail Archive Agreement Sen…" at bounding box center [636, 371] width 1273 height 685
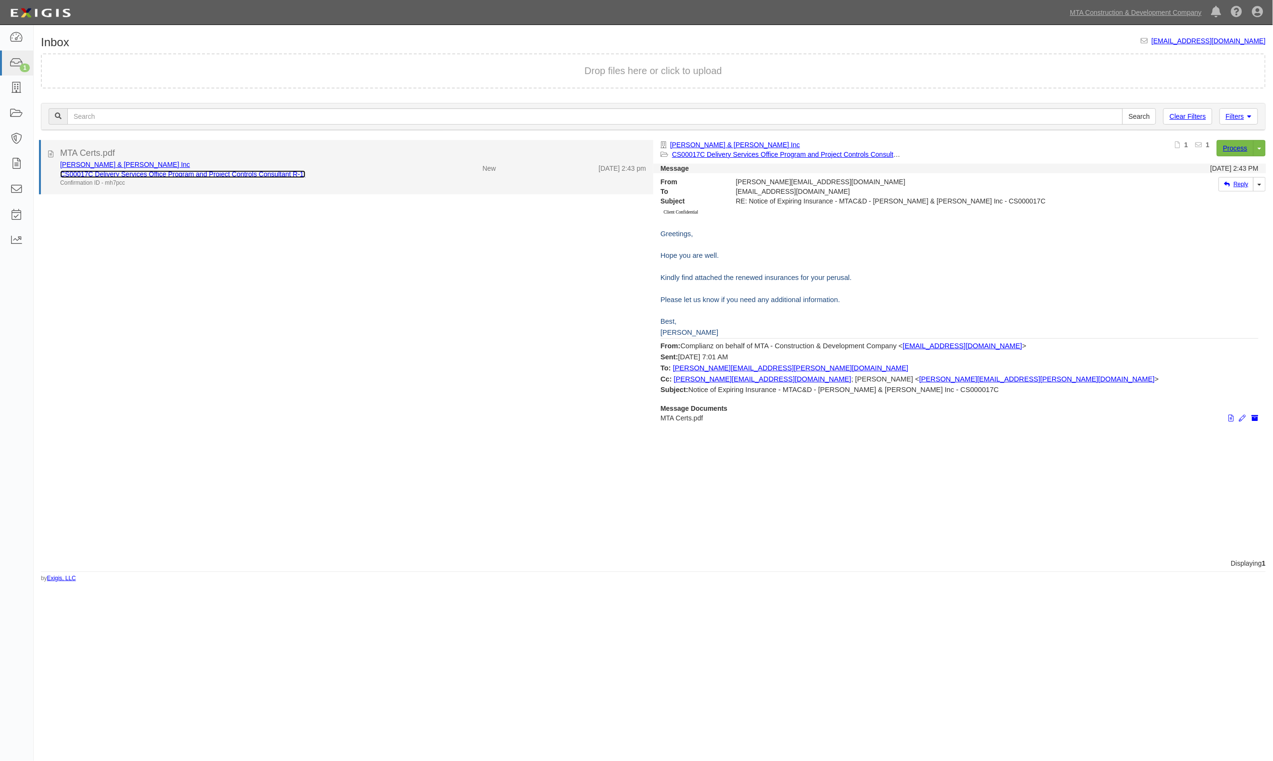
drag, startPoint x: 0, startPoint y: 0, endPoint x: 212, endPoint y: 171, distance: 272.6
click at [212, 171] on link "CS00017C Delivery Services Office Program and Project Controls Consultant R-1." at bounding box center [182, 174] width 245 height 8
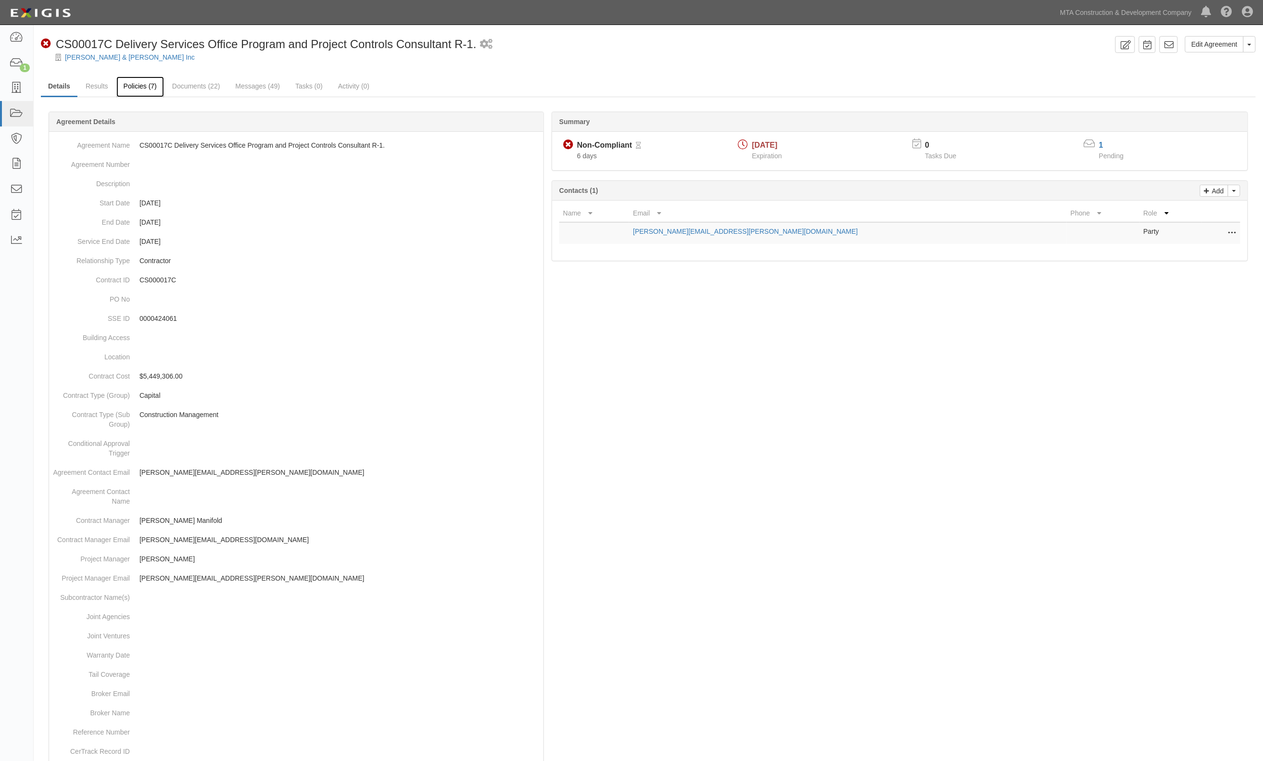
click at [148, 87] on link "Policies (7)" at bounding box center [140, 86] width 48 height 21
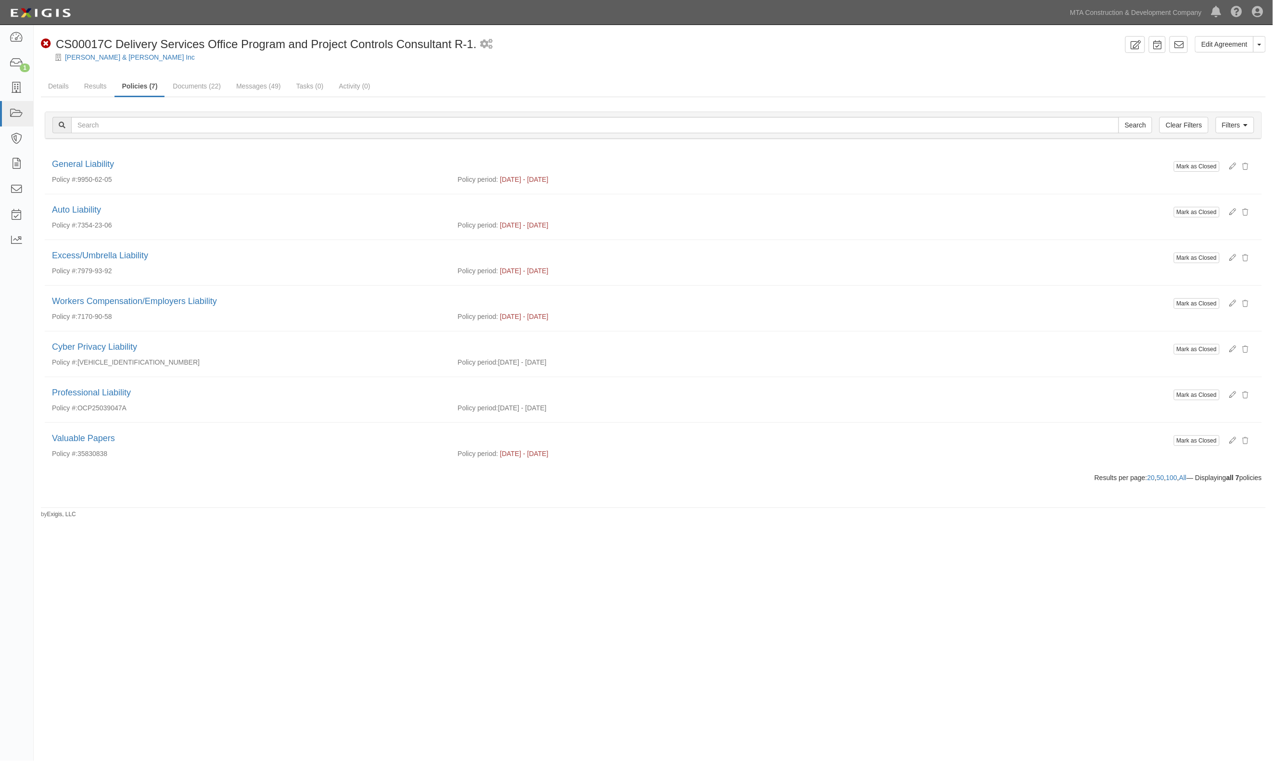
click at [188, 90] on link "Documents (22)" at bounding box center [196, 85] width 63 height 19
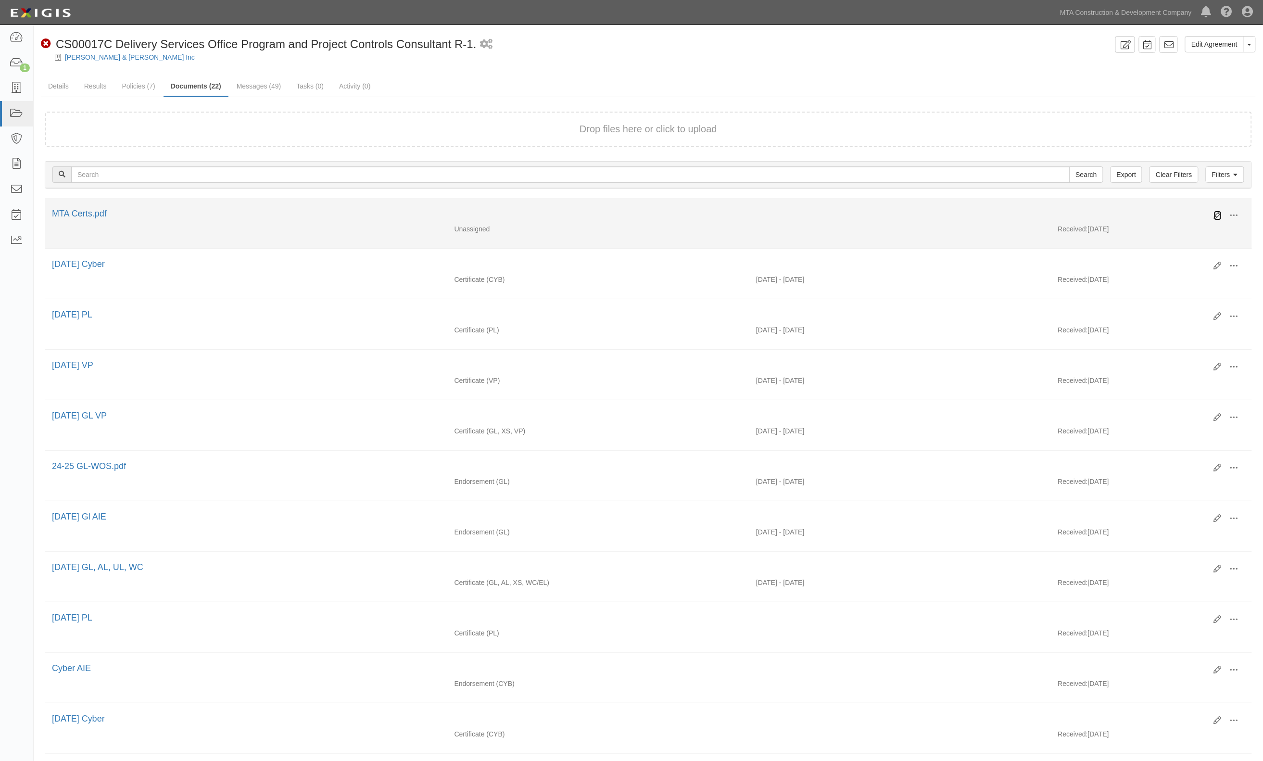
click at [1217, 214] on icon at bounding box center [1218, 216] width 8 height 8
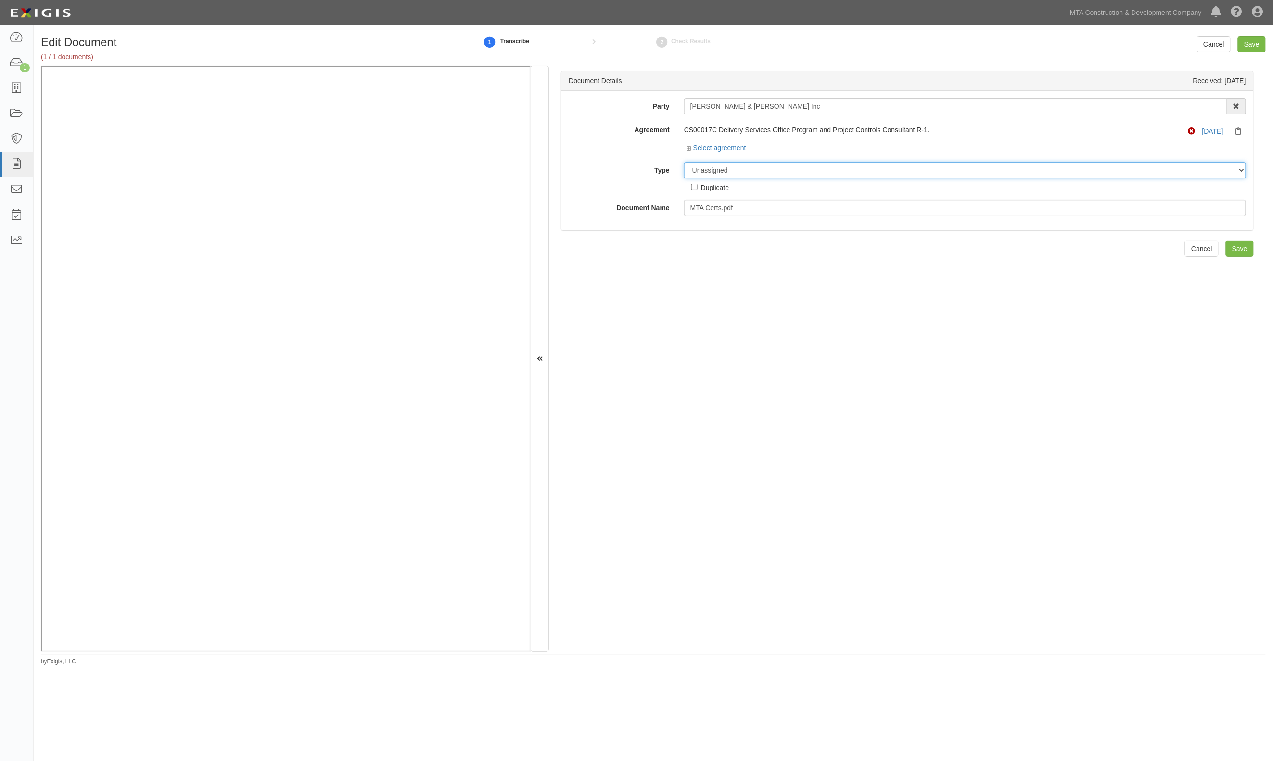
click at [744, 174] on select "Unassigned Binder Cancellation Notice Certificate Contract Endorsement Insuranc…" at bounding box center [965, 170] width 562 height 16
select select "CertificateDetail"
click at [684, 162] on select "Unassigned Binder Cancellation Notice Certificate Contract Endorsement Insuranc…" at bounding box center [965, 170] width 562 height 16
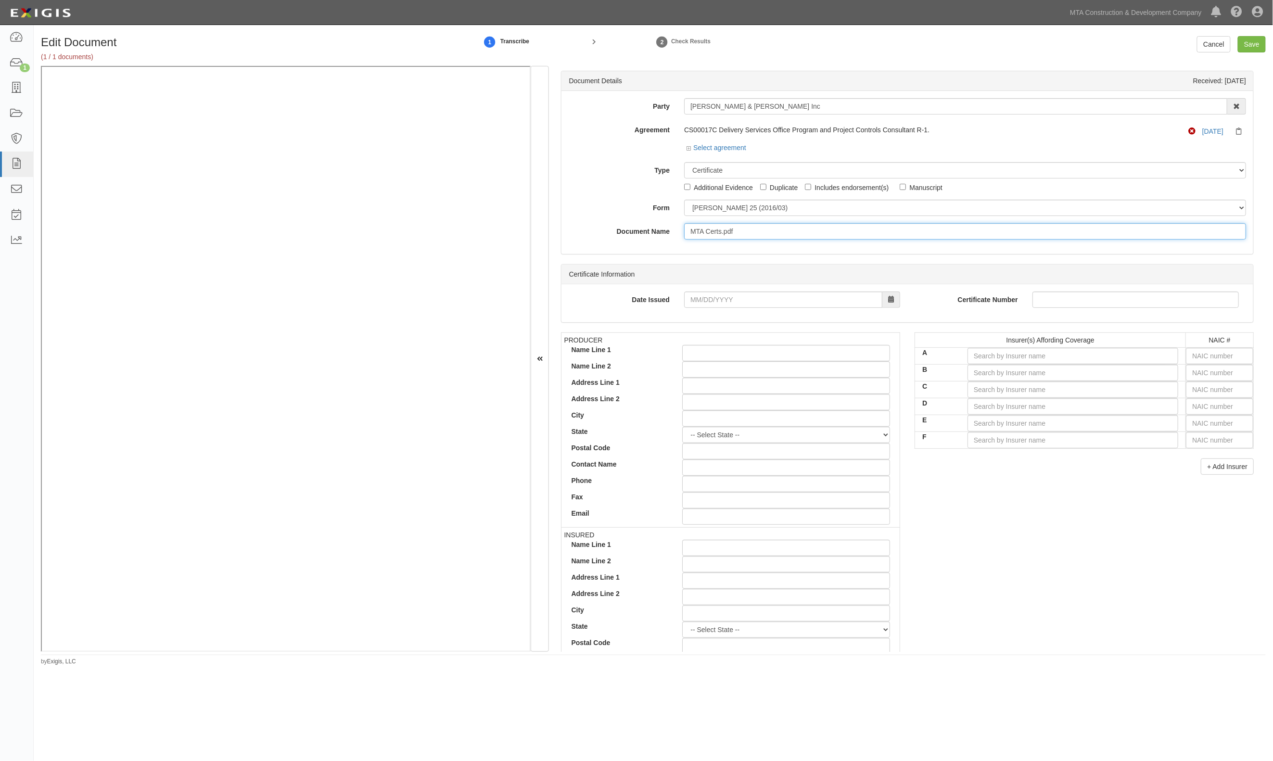
drag, startPoint x: 754, startPoint y: 235, endPoint x: 589, endPoint y: 230, distance: 165.1
click at [589, 230] on div "Document Name MTA Certs.pdf" at bounding box center [907, 231] width 692 height 16
click at [755, 231] on input "[DATE] GL, AL, UL, WCVP" at bounding box center [965, 231] width 562 height 16
type input "[DATE] GL, AL, UL, WC,VP"
click at [1215, 356] on input "text" at bounding box center [1219, 356] width 67 height 16
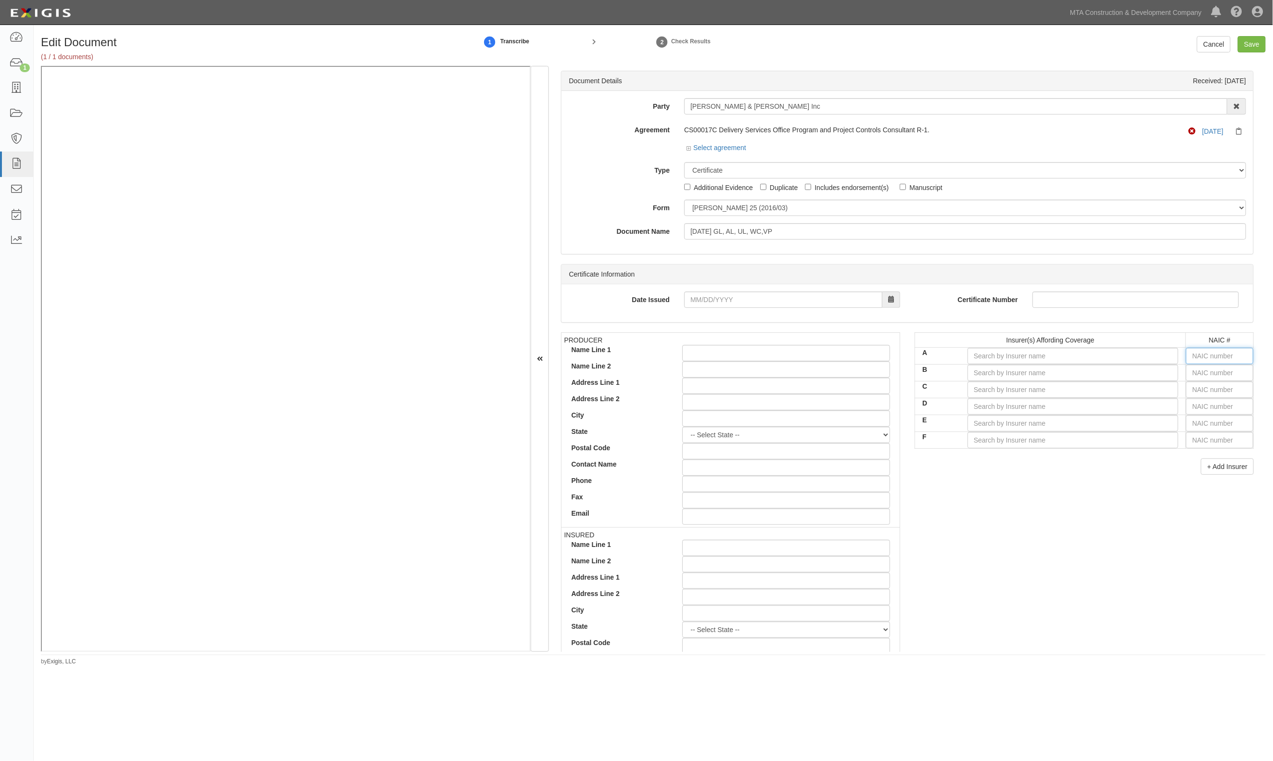
type input "25232"
type input "2"
type input "20796"
type input "20"
type input "20370"
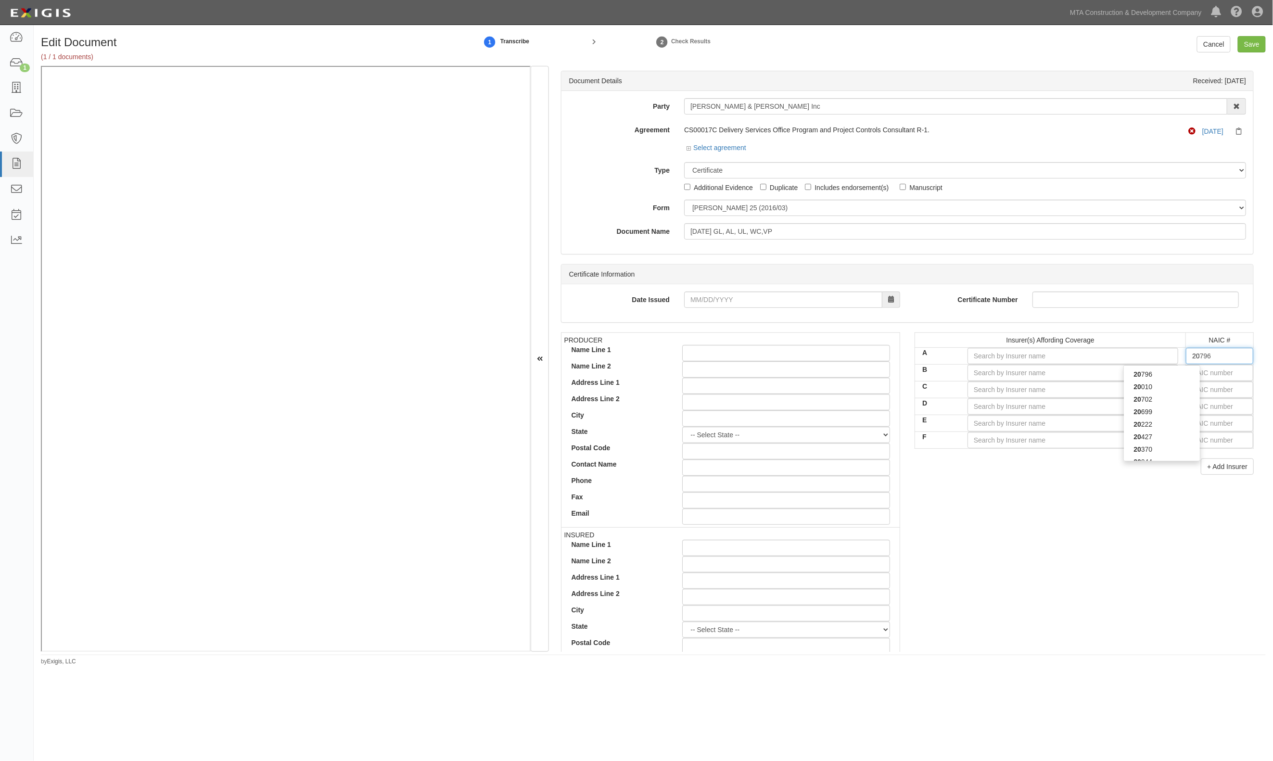
type input "203"
type input "20303"
type input "2030"
type input "20303"
click at [1188, 380] on div "20303" at bounding box center [1162, 374] width 76 height 13
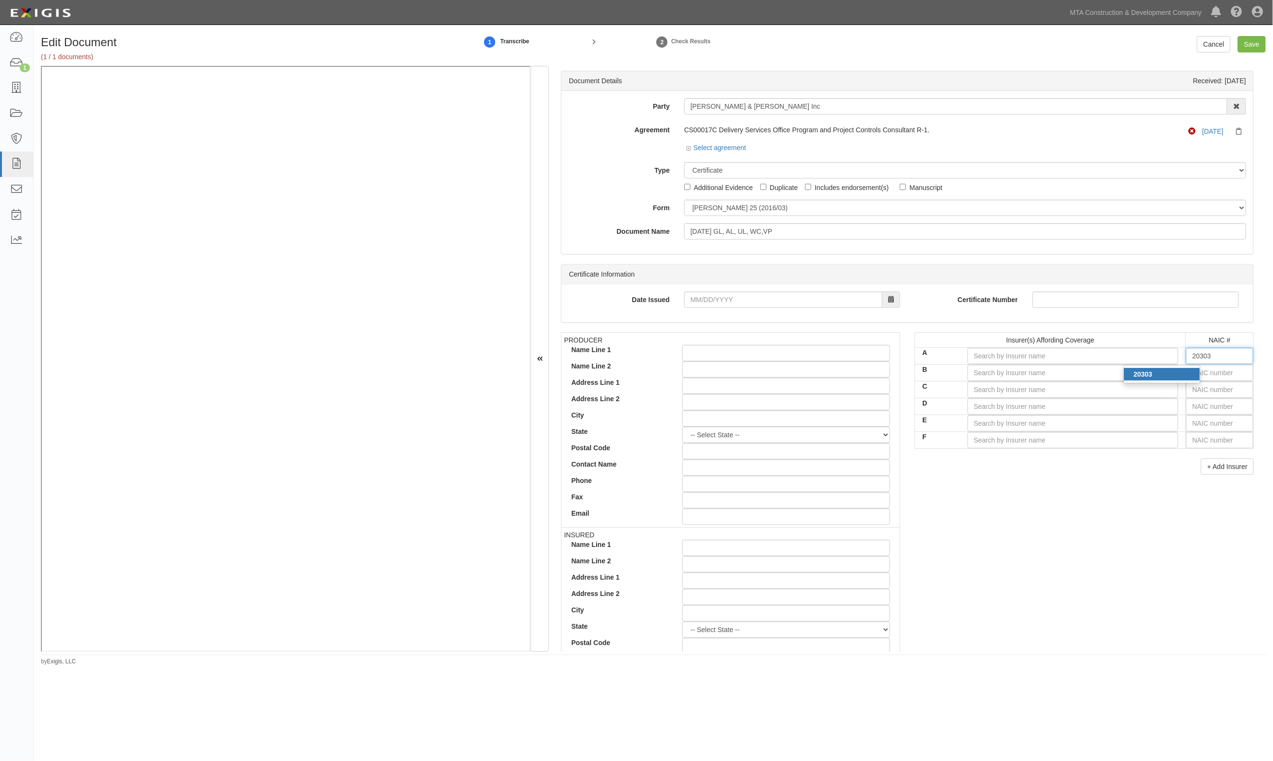
type input "Great Northern Insurance Company (A++ XV Rating)"
type input "20303"
click at [1197, 375] on input "text" at bounding box center [1219, 373] width 67 height 16
type input "25232"
type input "2"
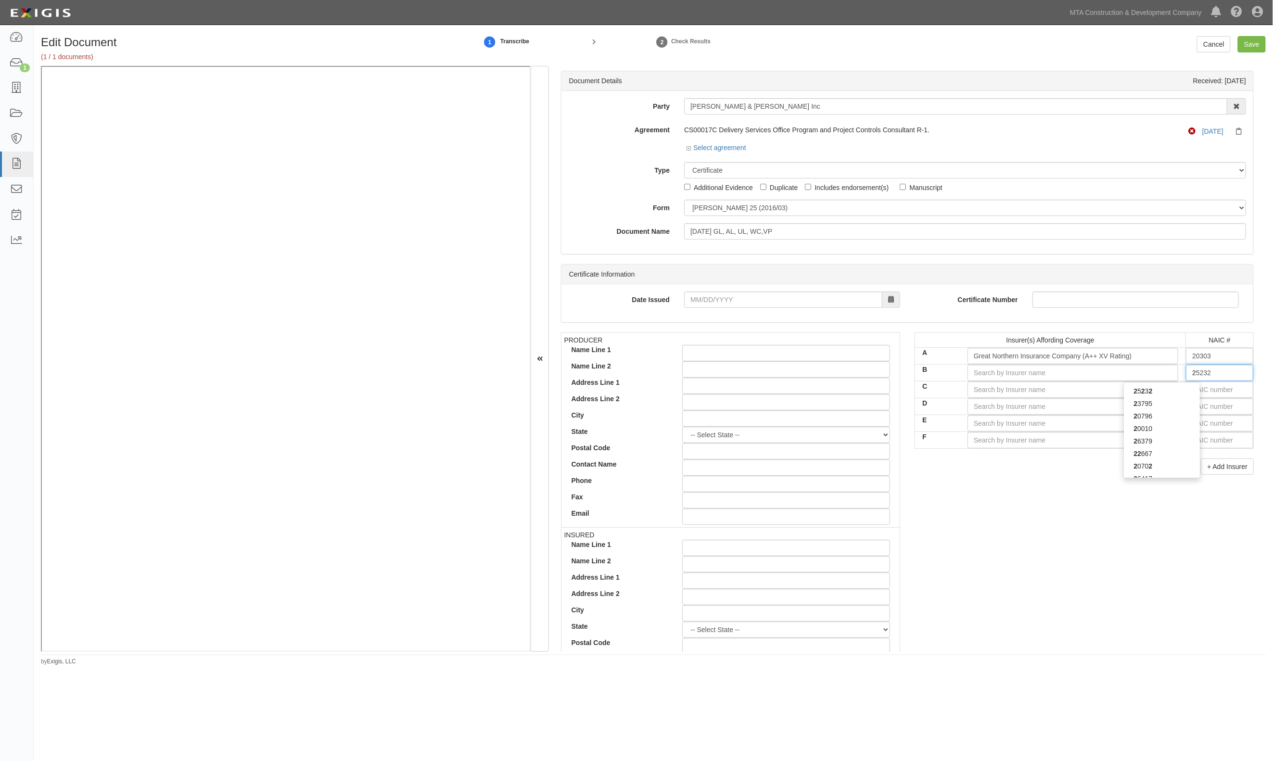
type input "20796"
type input "20"
type input "20222"
type input "202"
type input "20281"
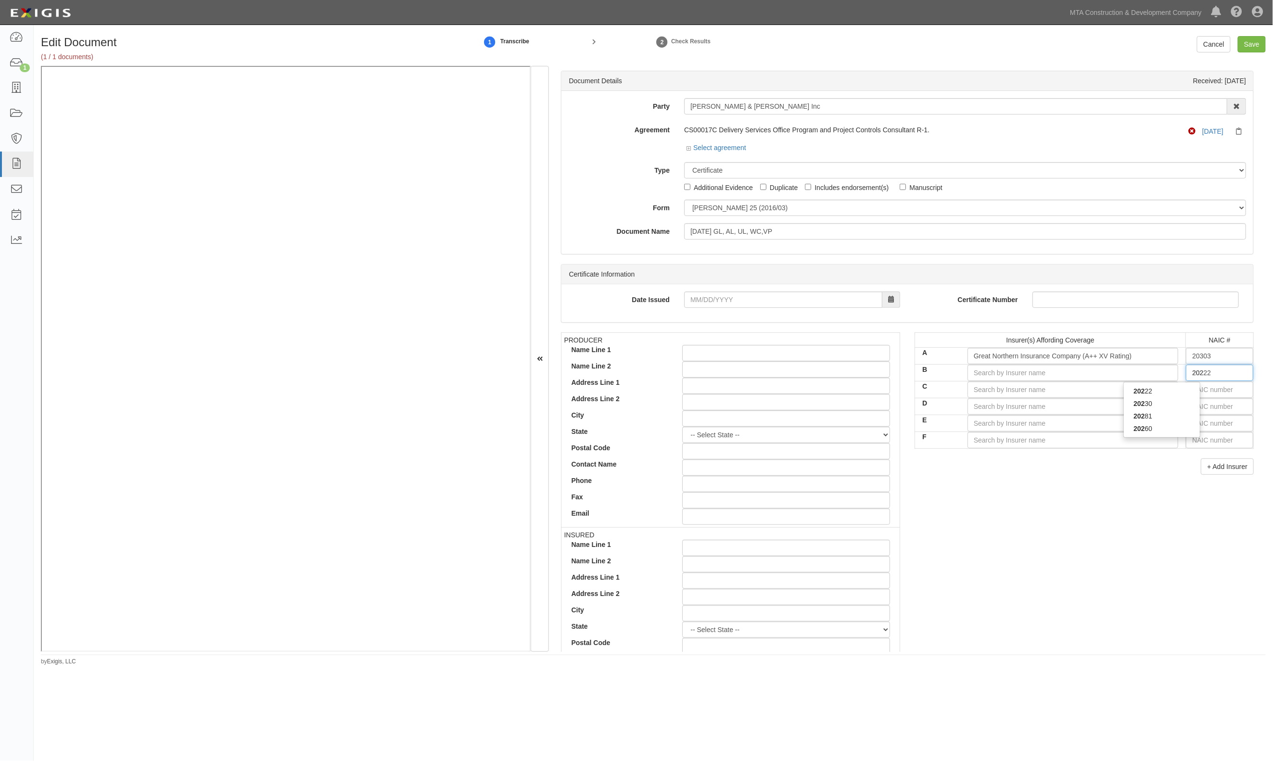
type input "2028"
type input "20281"
click at [1187, 393] on div "20281" at bounding box center [1162, 391] width 76 height 13
type input "Federal Insurance Company (A++ XV Rating)"
type input "20281"
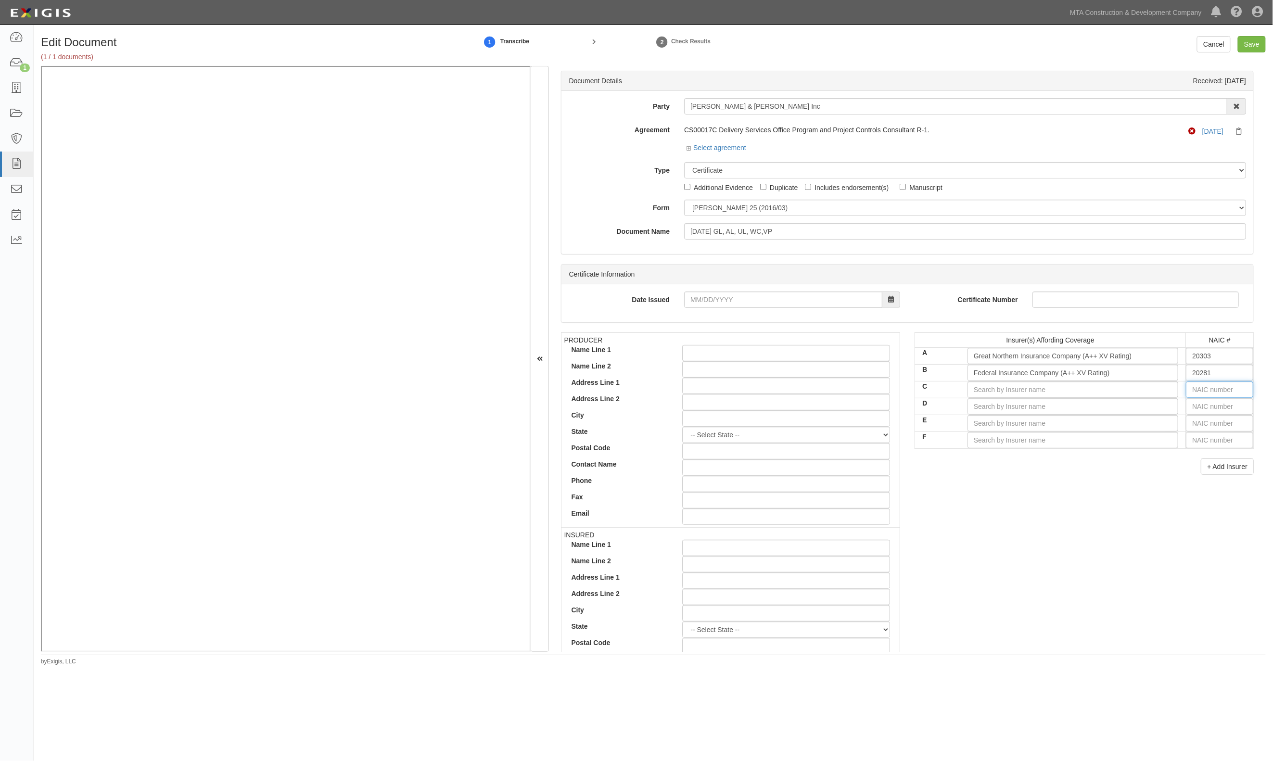
click at [1202, 390] on input "text" at bounding box center [1219, 389] width 67 height 16
type input "25232"
type input "2"
type input "20796"
type input "20"
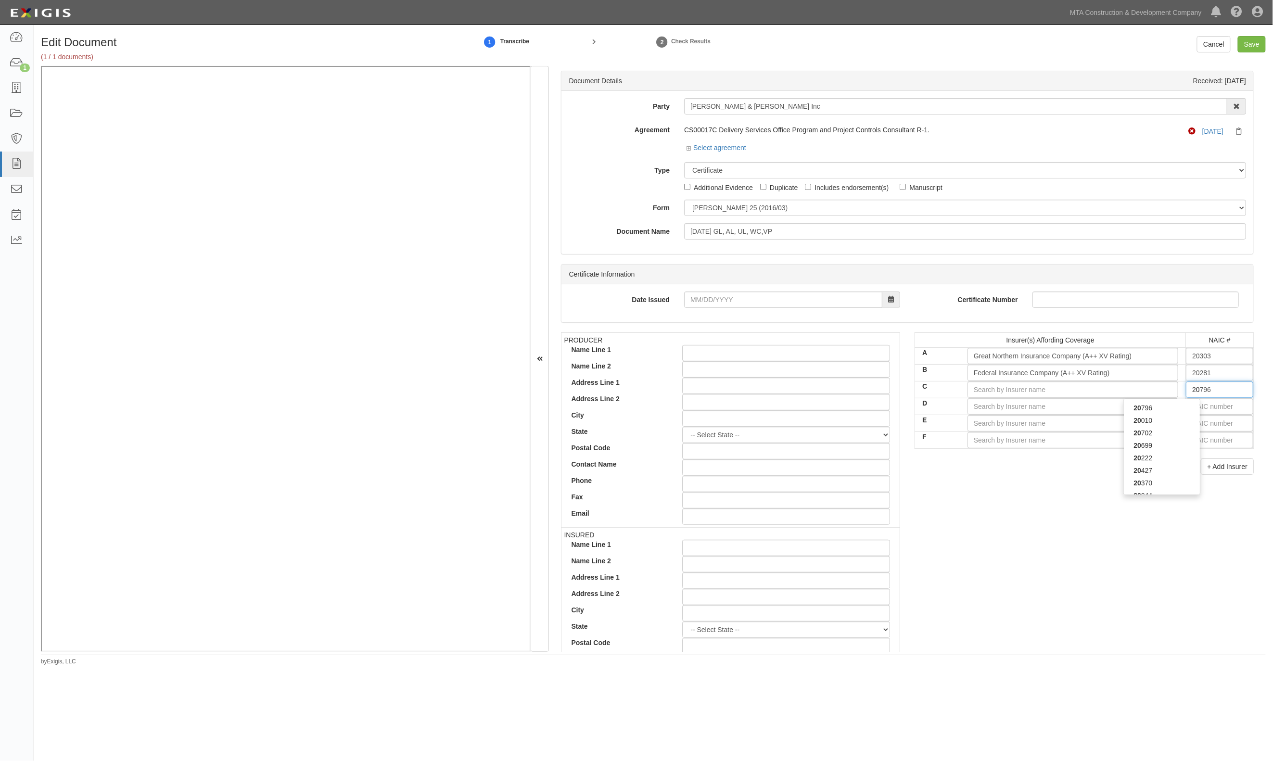
type input "20370"
type input "203"
type input "20346"
type input "2034"
type input "20346"
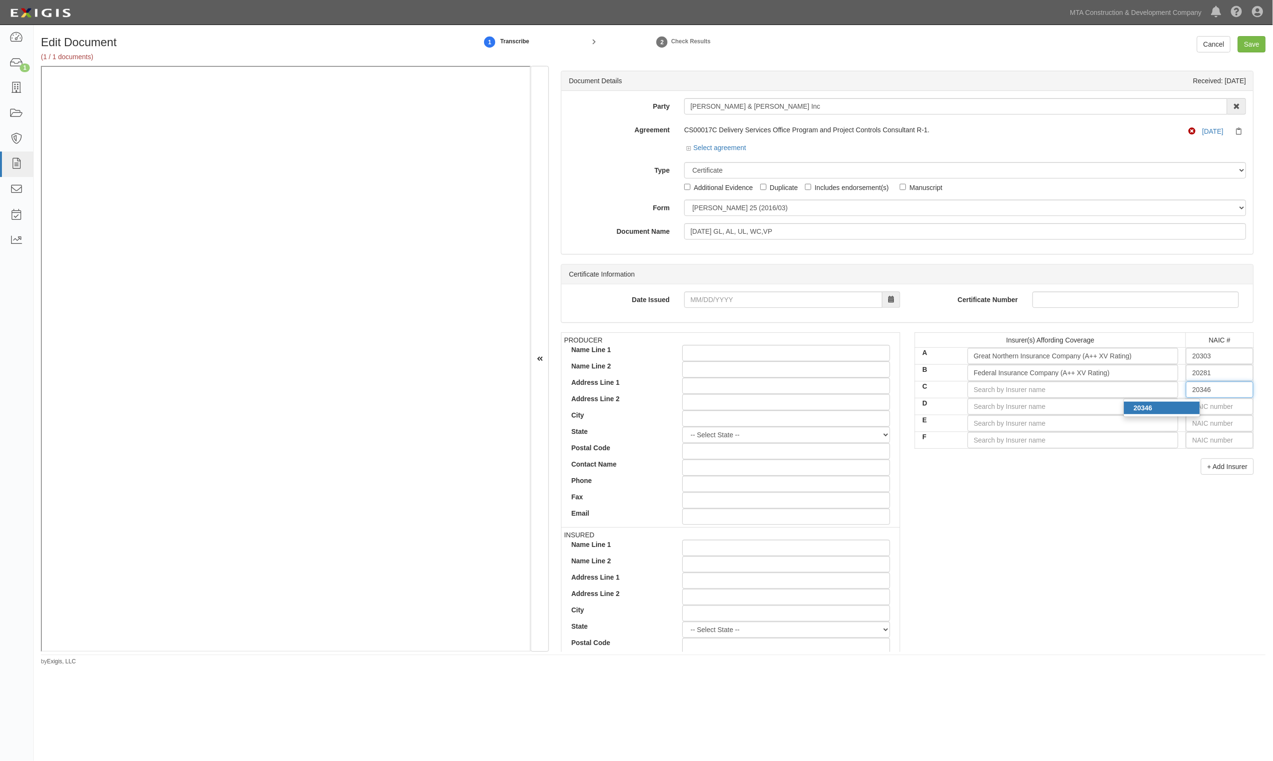
click at [1188, 406] on div "20346" at bounding box center [1162, 408] width 76 height 13
type input "Pacific Indemnity Company (A++ XV Rating)"
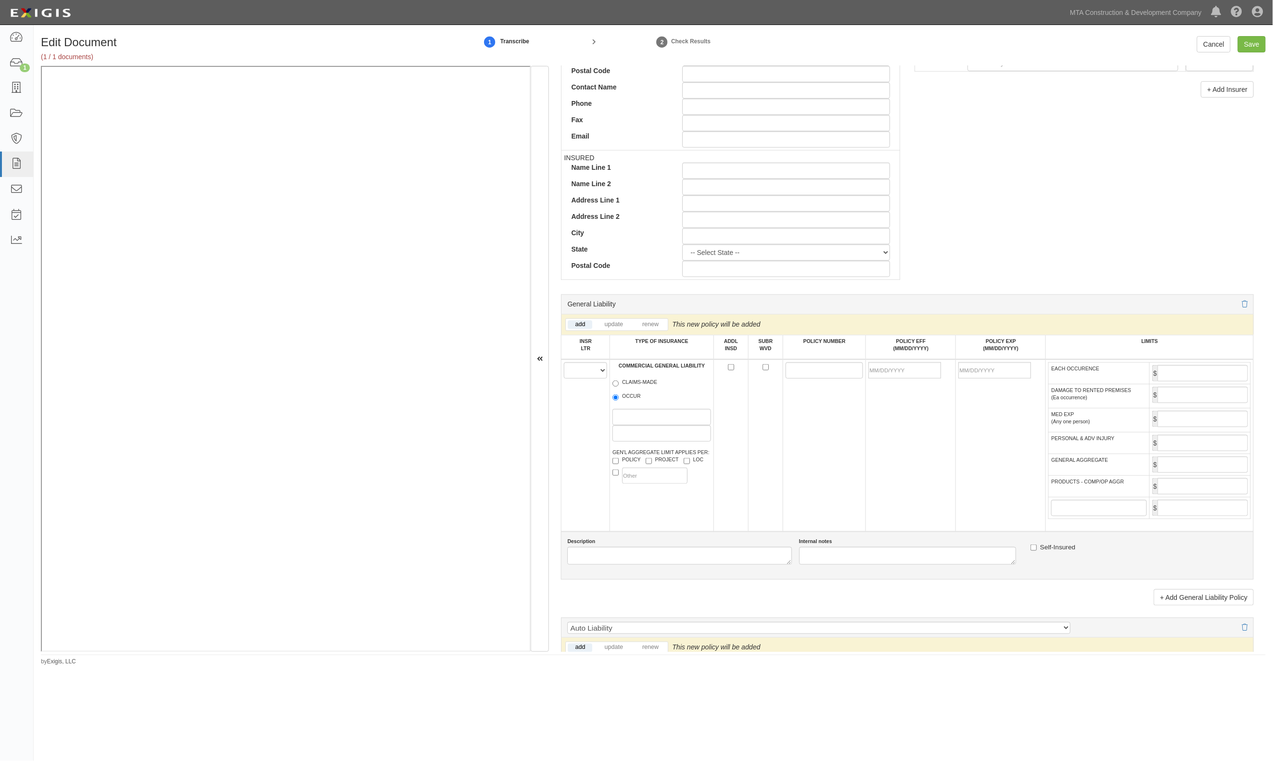
scroll to position [449, 0]
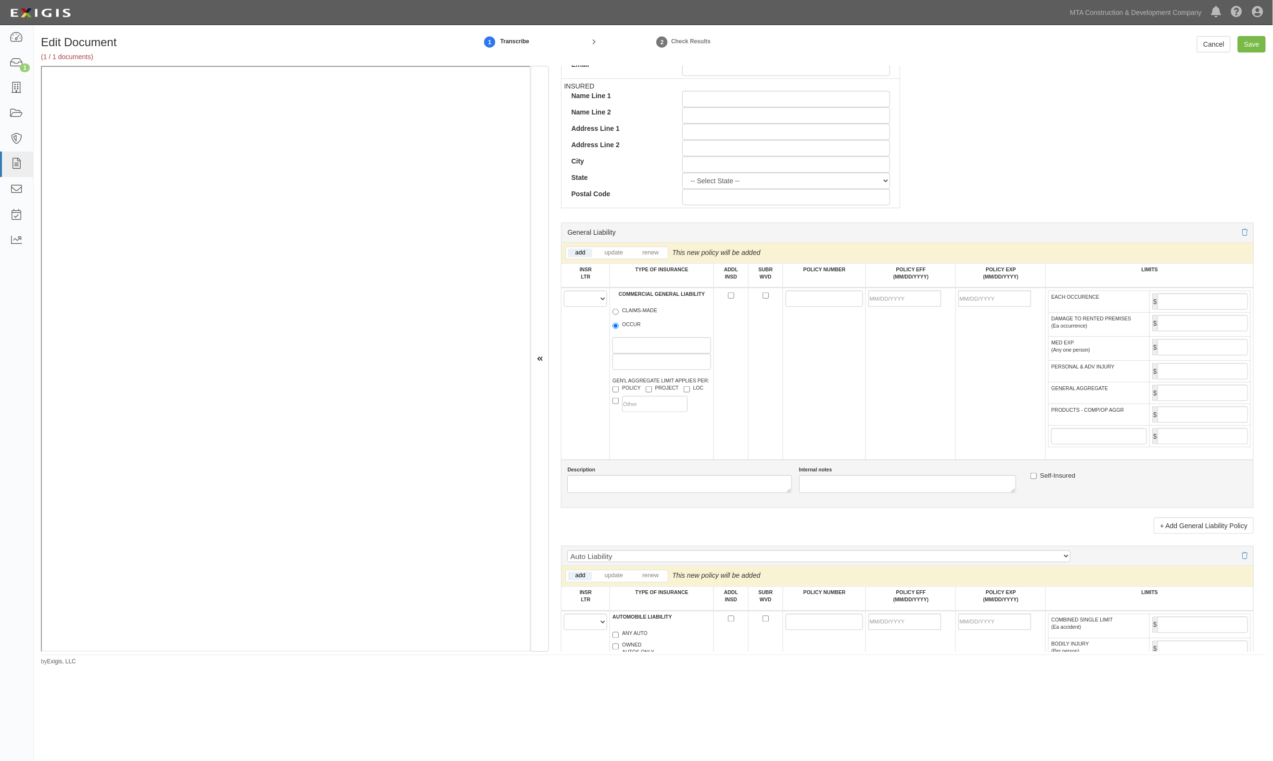
type input "20346"
click at [596, 299] on select "A B C D E F" at bounding box center [585, 299] width 43 height 16
select select "A"
click at [564, 292] on select "A B C D E F" at bounding box center [585, 299] width 43 height 16
click at [620, 324] on label "OCCUR" at bounding box center [626, 326] width 28 height 10
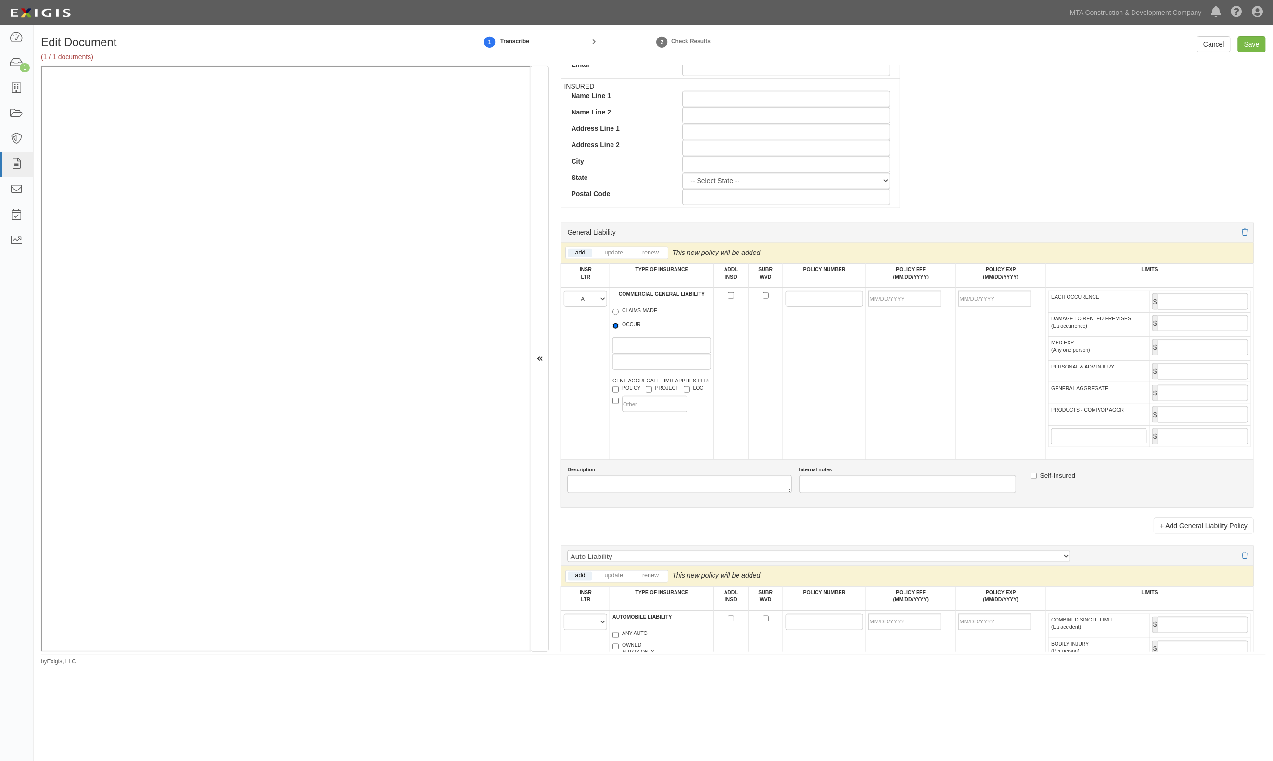
click at [619, 324] on input "OCCUR" at bounding box center [615, 326] width 6 height 6
radio input "true"
drag, startPoint x: 831, startPoint y: 296, endPoint x: 824, endPoint y: 293, distance: 7.5
click at [831, 297] on input "POLICY NUMBER" at bounding box center [825, 299] width 78 height 16
drag, startPoint x: 790, startPoint y: 310, endPoint x: 797, endPoint y: 304, distance: 9.5
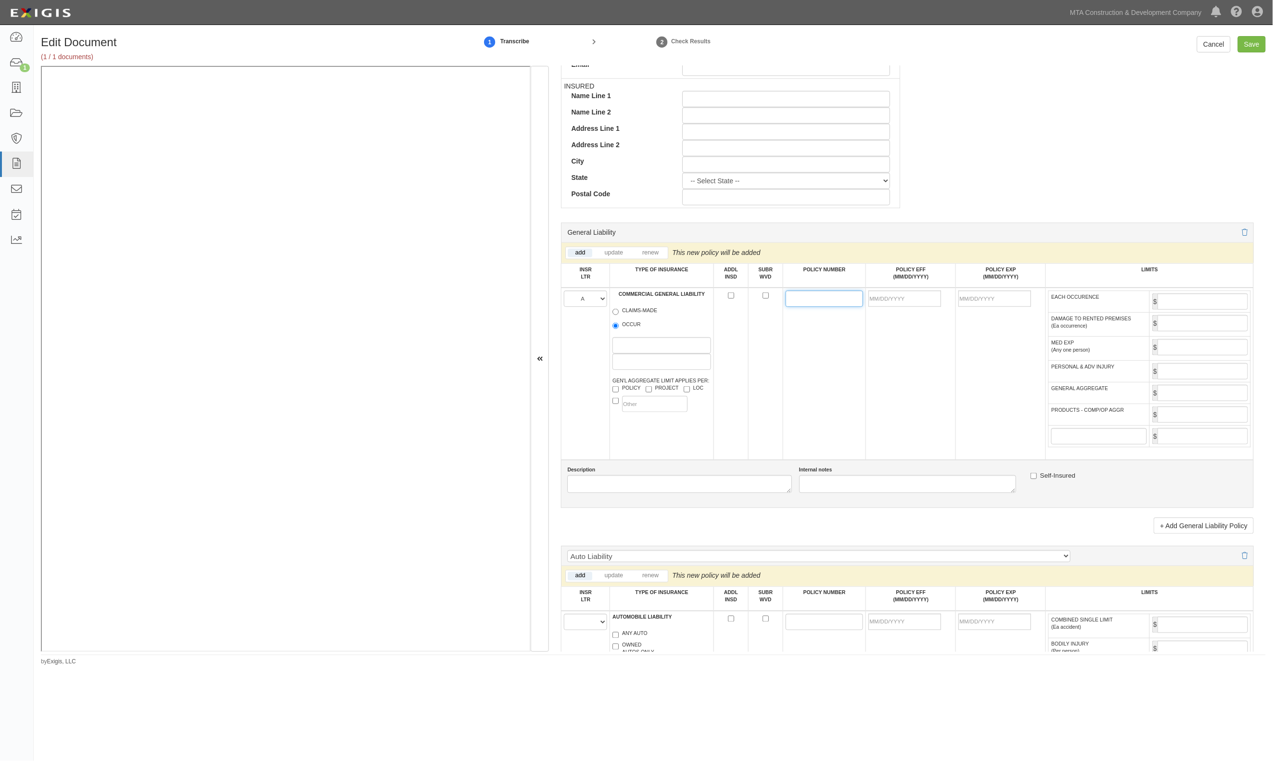
paste input "9950-62-05"
type input "9950-62-05"
click at [924, 297] on input "POLICY EFF (MM/DD/YYYY)" at bounding box center [904, 299] width 73 height 16
type input "10/01/2025"
type input "01/01/2027"
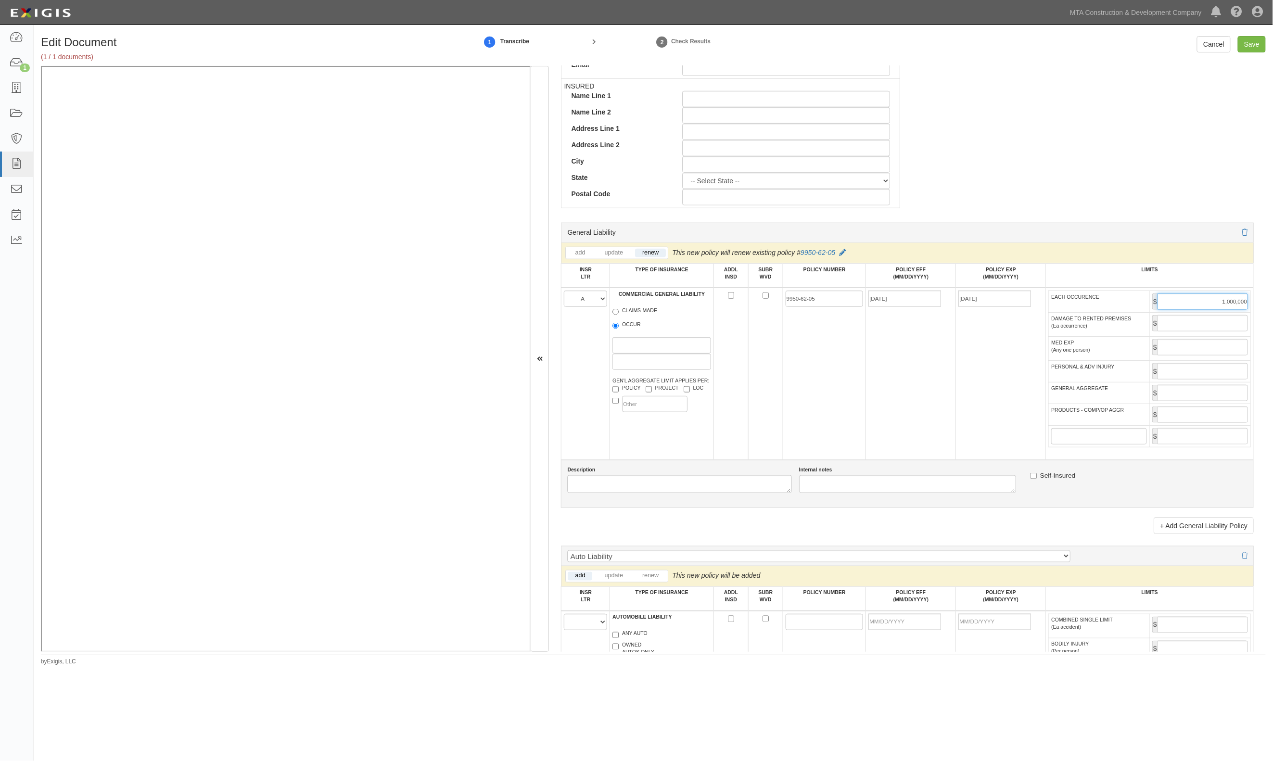
type input "1,000,000"
click at [1174, 396] on input "GENERAL AGGREGATE" at bounding box center [1202, 393] width 90 height 16
type input "2,000,000"
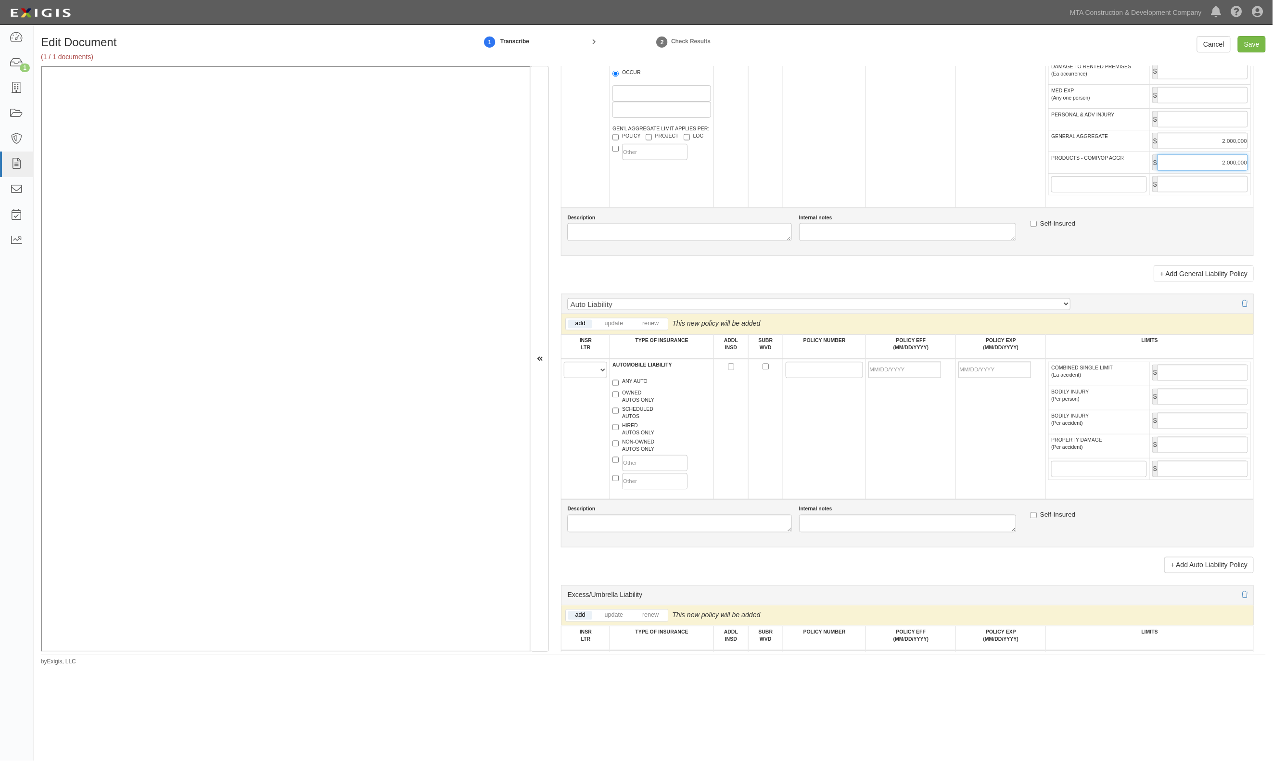
scroll to position [834, 0]
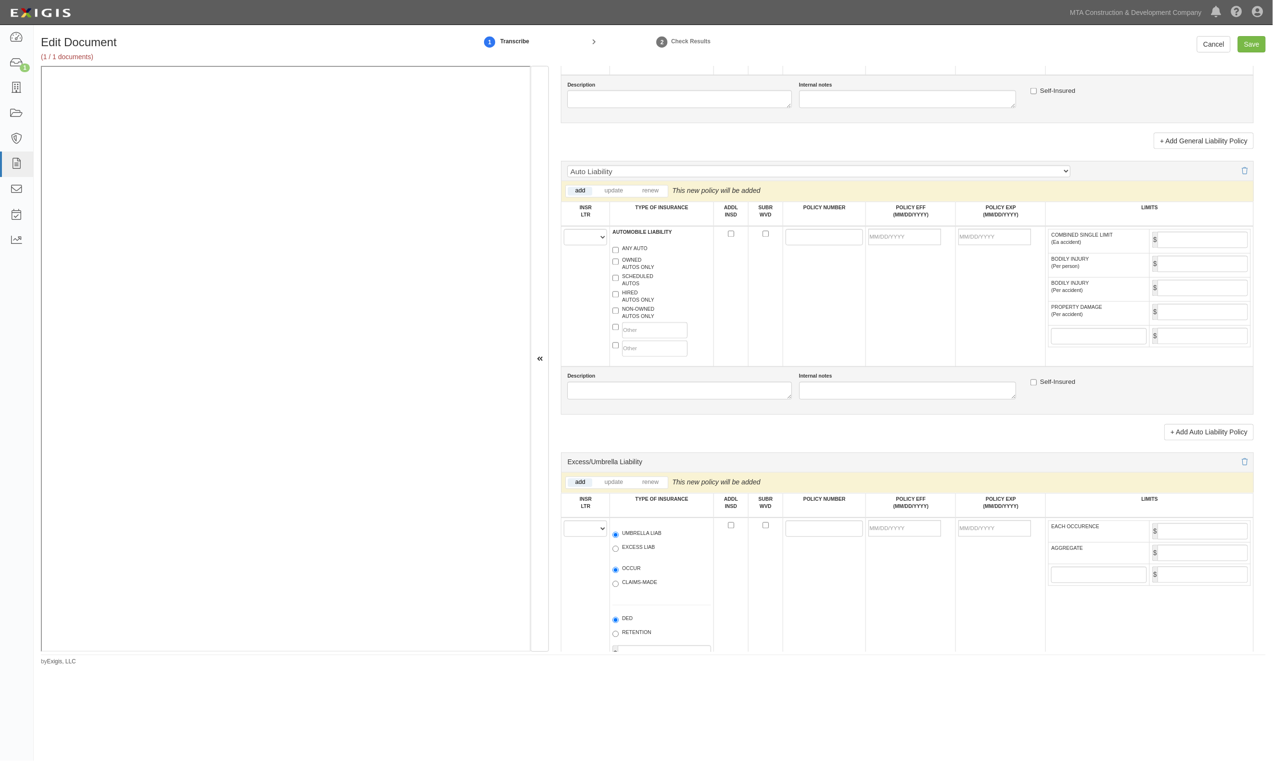
type input "2,000,000"
click at [585, 241] on select "A B C D E F" at bounding box center [585, 237] width 43 height 16
select select "B"
click at [564, 232] on select "A B C D E F" at bounding box center [585, 237] width 43 height 16
click at [637, 257] on div "ANY AUTO" at bounding box center [661, 251] width 113 height 12
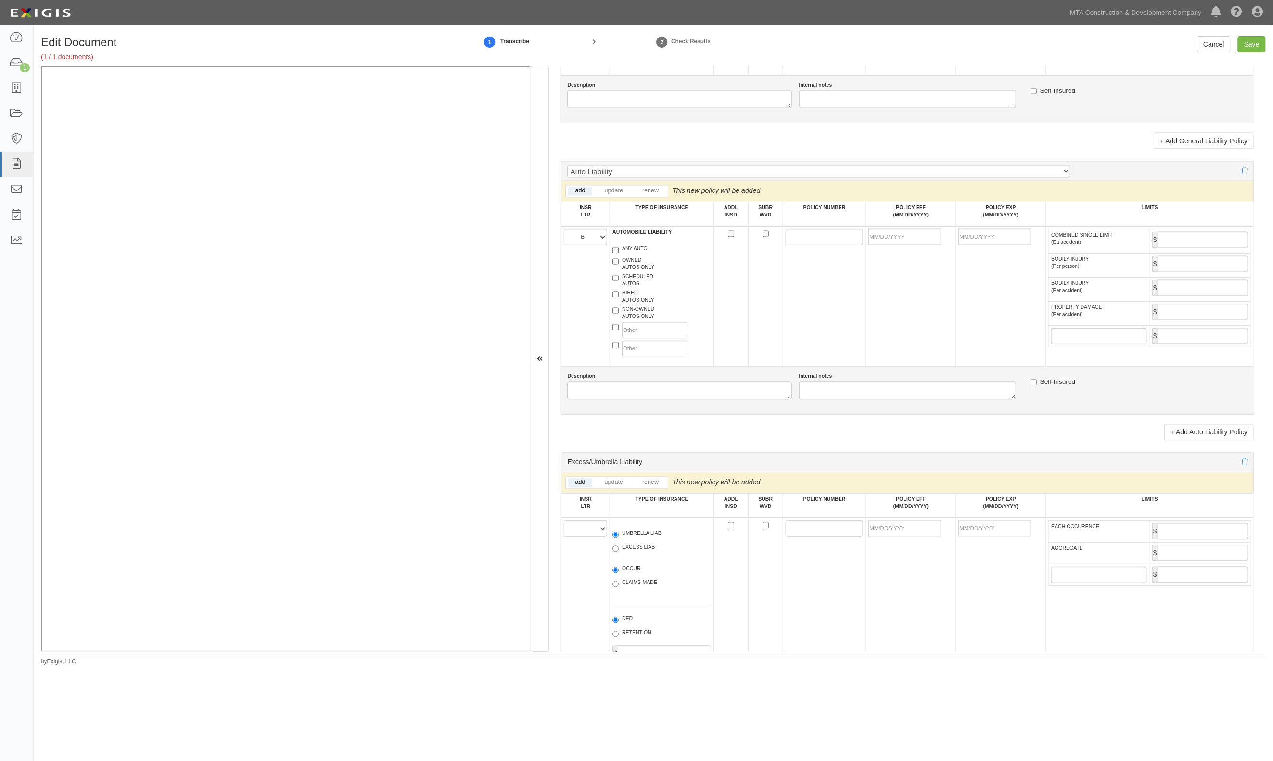
click at [639, 255] on label "ANY AUTO" at bounding box center [629, 250] width 35 height 10
click at [619, 254] on input "ANY AUTO" at bounding box center [615, 250] width 6 height 6
checkbox input "true"
click at [818, 243] on input "POLICY NUMBER" at bounding box center [825, 237] width 78 height 16
paste input "7354-23-06"
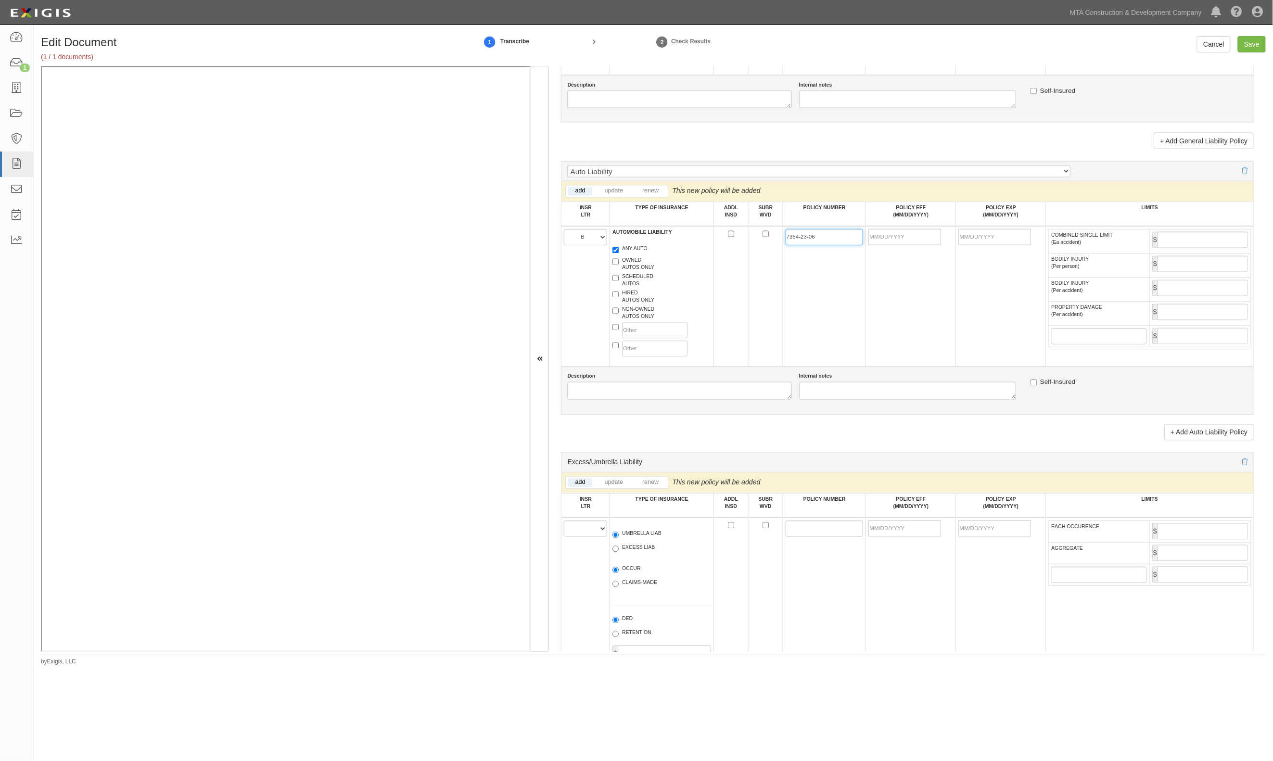
type input "7354-23-06"
drag, startPoint x: 909, startPoint y: 242, endPoint x: 903, endPoint y: 241, distance: 5.4
click at [909, 242] on input "POLICY EFF (MM/DD/YYYY)" at bounding box center [904, 237] width 73 height 16
type input "10/01/2025"
type input "01/01/2027"
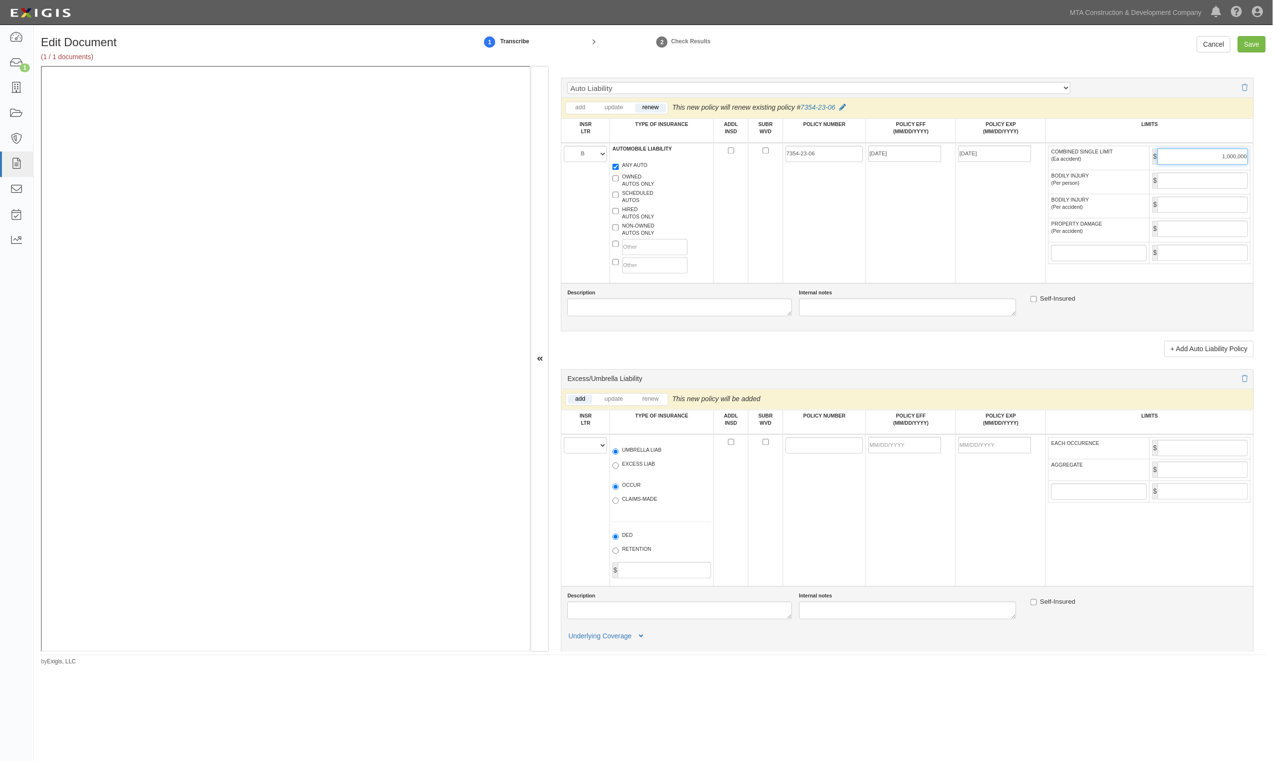
scroll to position [1090, 0]
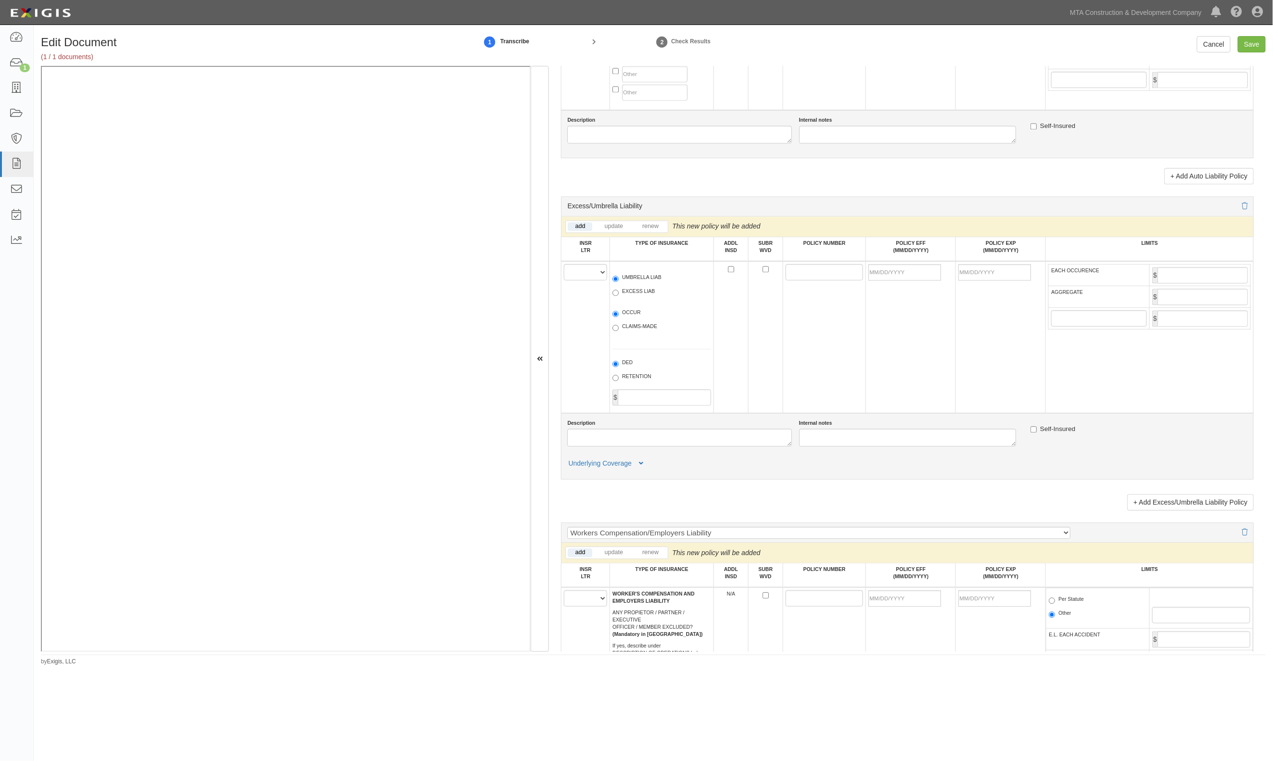
type input "1,000,000"
click at [598, 276] on select "A B C D E F" at bounding box center [585, 272] width 43 height 16
select select "B"
click at [564, 269] on select "A B C D E F" at bounding box center [585, 272] width 43 height 16
click at [651, 283] on label "UMBRELLA LIAB" at bounding box center [636, 279] width 49 height 10
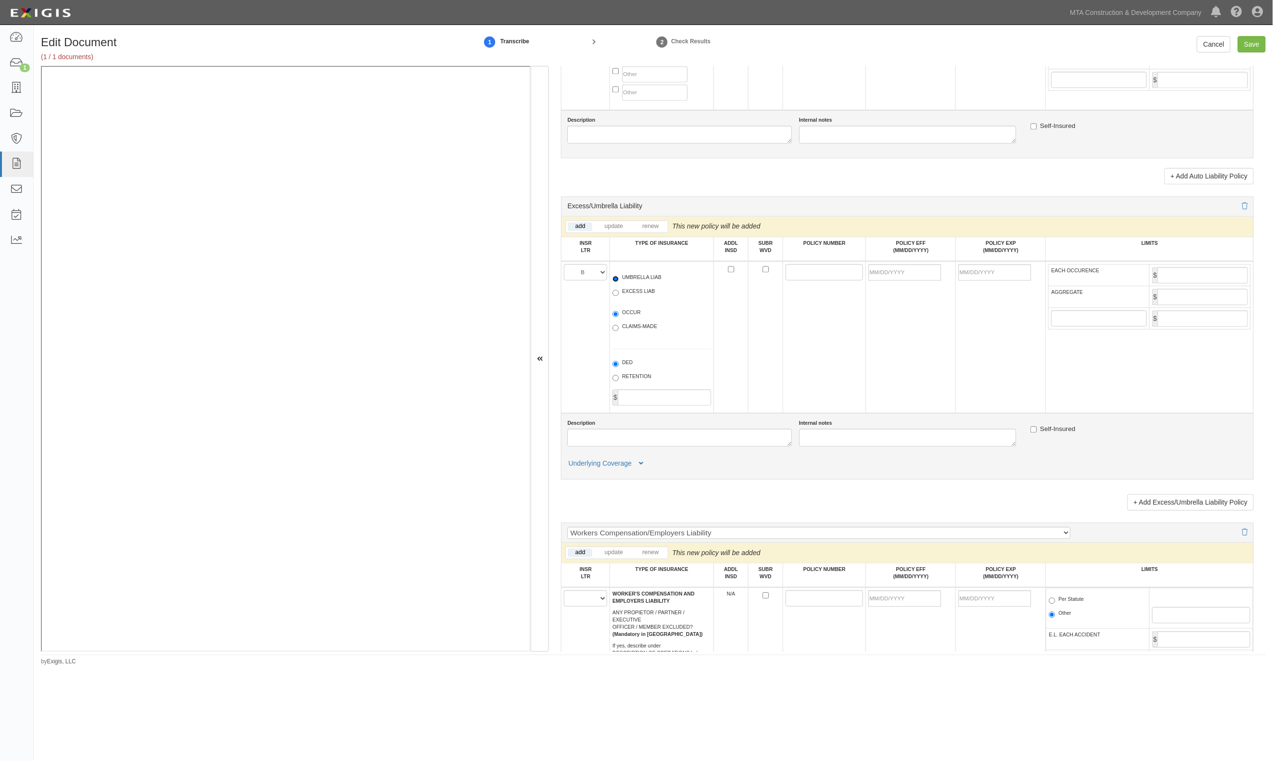
click at [619, 282] on input "UMBRELLA LIAB" at bounding box center [615, 279] width 6 height 6
radio input "true"
drag, startPoint x: 811, startPoint y: 276, endPoint x: 503, endPoint y: 283, distance: 307.5
click at [811, 276] on input "POLICY NUMBER" at bounding box center [825, 272] width 78 height 16
paste input "7979-93-92"
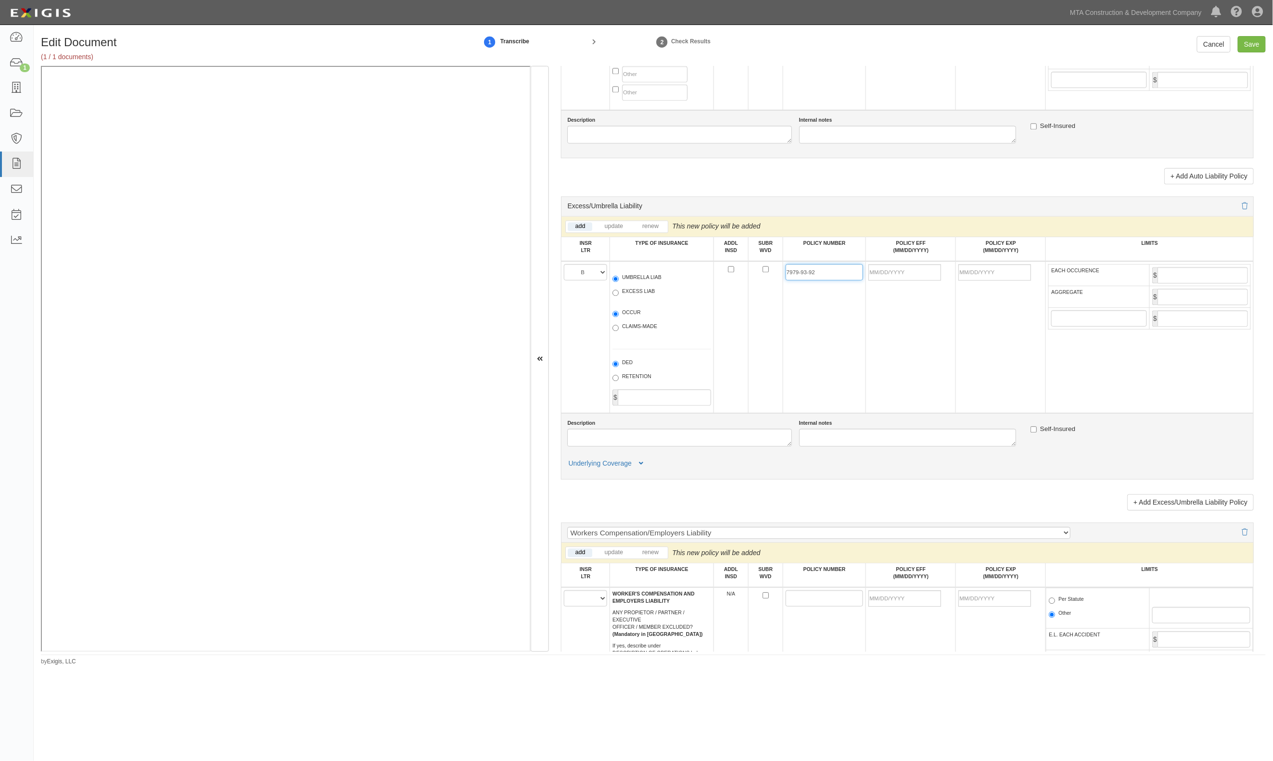
type input "7979-93-92"
click at [900, 276] on input "POLICY EFF (MM/DD/YYYY)" at bounding box center [904, 272] width 73 height 16
type input "10/01/2025"
type input "01/01/2027"
type input "5,000,000"
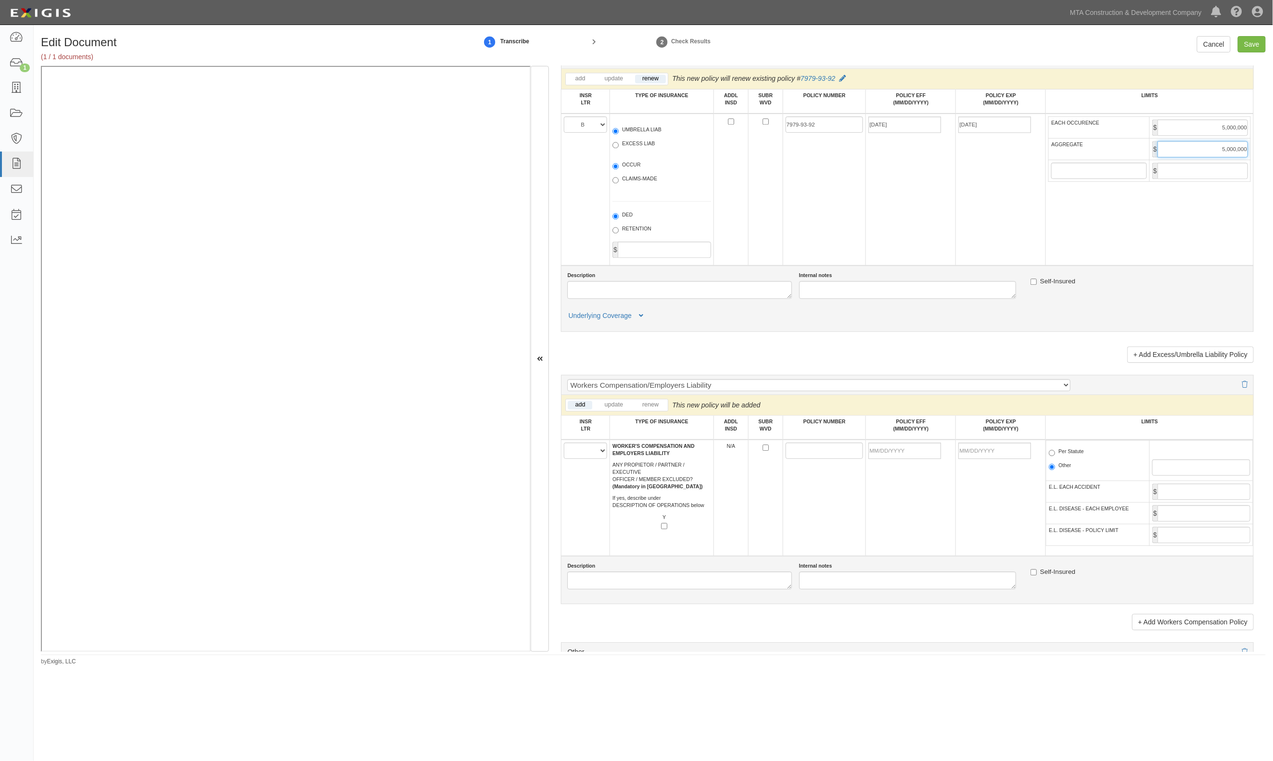
scroll to position [1347, 0]
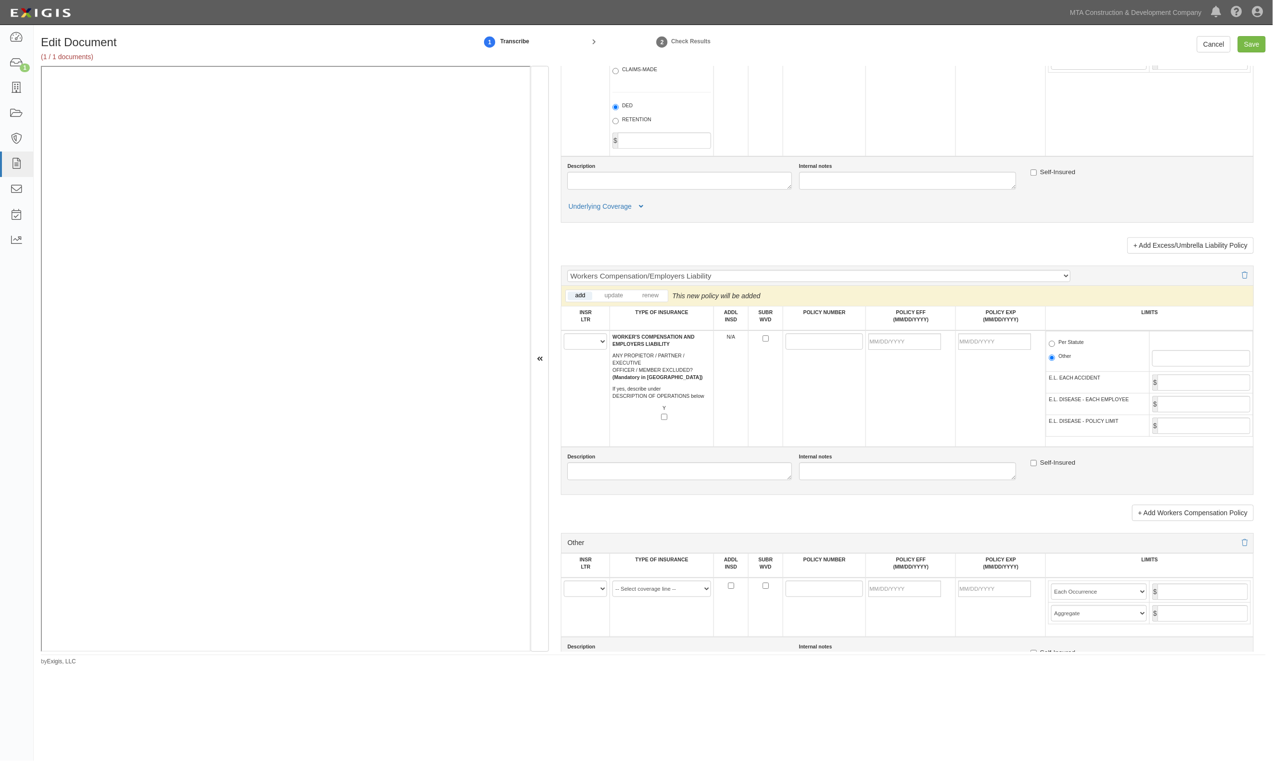
type input "5,000,000"
click at [595, 349] on select "A B C D E F" at bounding box center [585, 341] width 43 height 16
select select "C"
click at [564, 341] on select "A B C D E F" at bounding box center [585, 341] width 43 height 16
drag, startPoint x: 824, startPoint y: 343, endPoint x: 739, endPoint y: 347, distance: 84.7
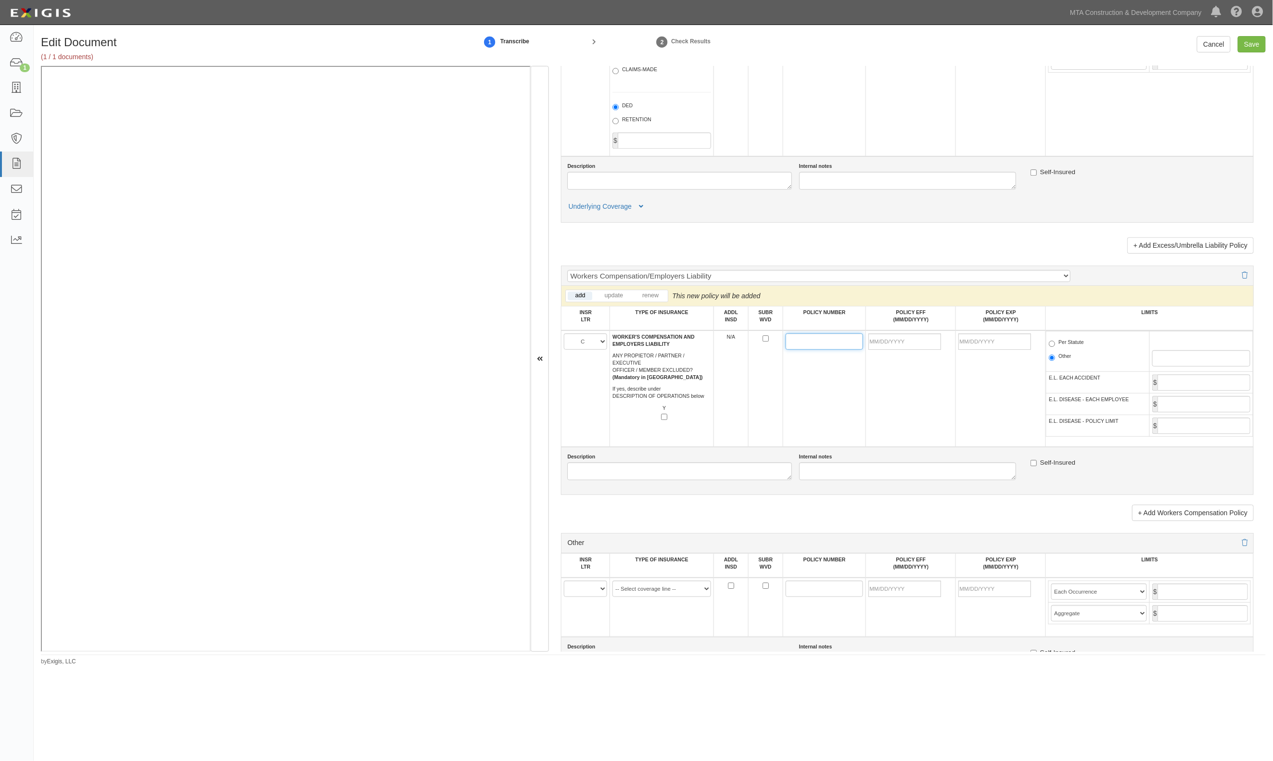
click at [824, 343] on input "POLICY NUMBER" at bounding box center [825, 341] width 78 height 16
paste input "7170-90-58"
type input "7170-90-58"
drag, startPoint x: 908, startPoint y: 345, endPoint x: 913, endPoint y: 351, distance: 7.9
click at [909, 347] on input "POLICY EFF (MM/DD/YYYY)" at bounding box center [904, 341] width 73 height 16
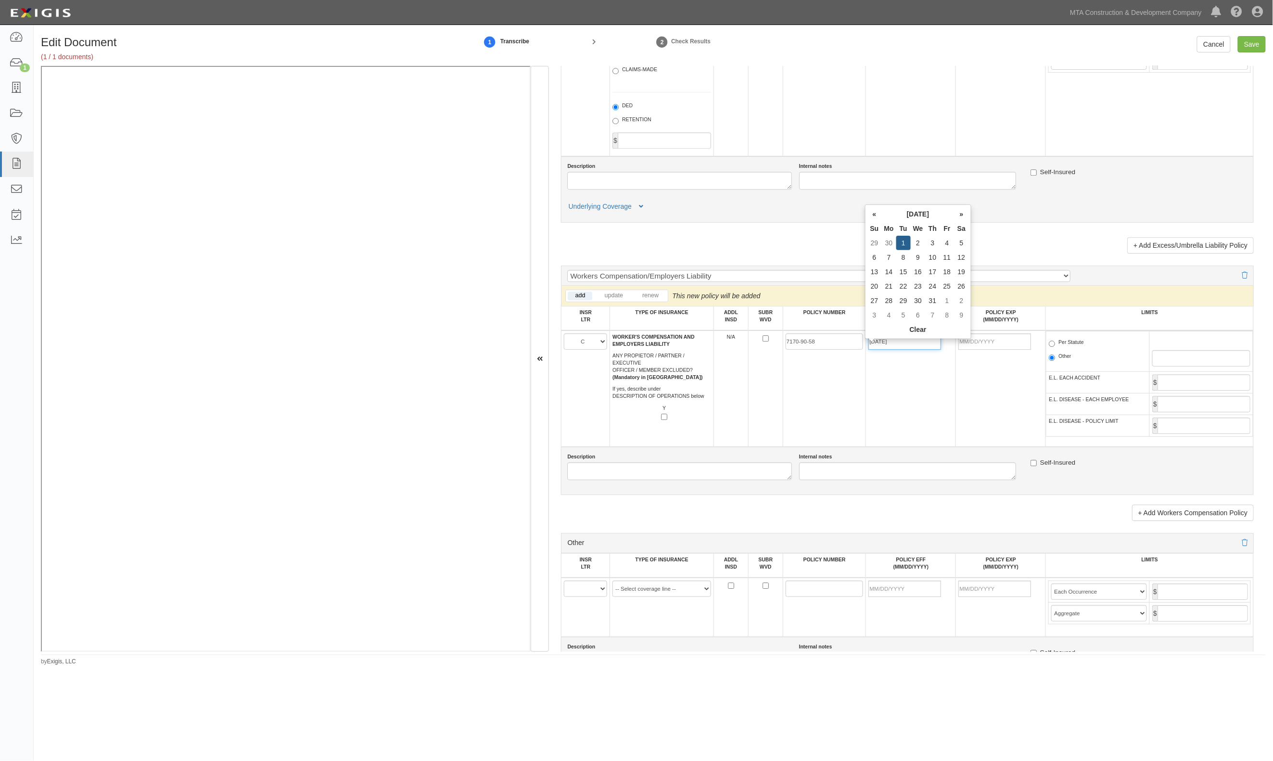
type input "10/01/2024"
type input "[DATE]"
click at [1068, 343] on td "Per Statute Other" at bounding box center [1097, 351] width 103 height 40
click at [1068, 344] on td "Per Statute Other" at bounding box center [1097, 351] width 103 height 40
click at [1068, 347] on label "Per Statute" at bounding box center [1066, 344] width 35 height 10
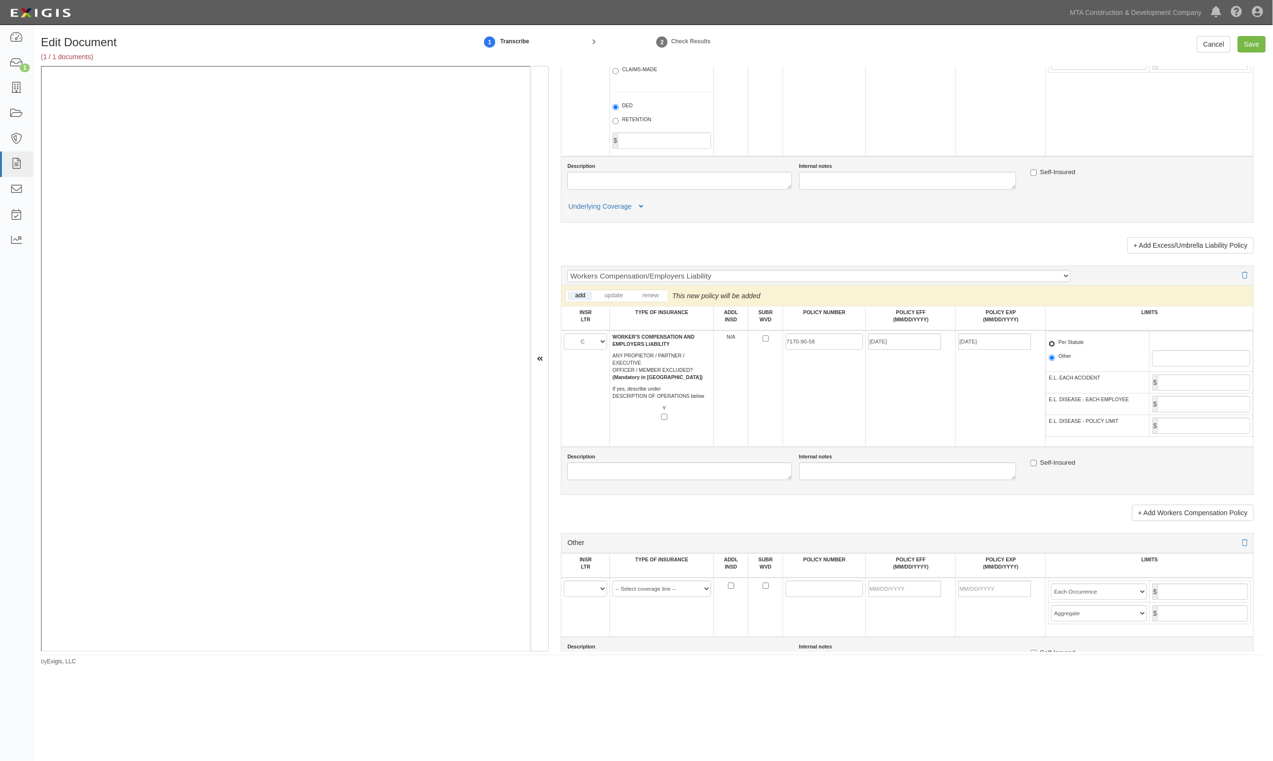
click at [1055, 347] on input "Per Statute" at bounding box center [1052, 344] width 6 height 6
radio input "true"
click at [578, 596] on select "A B C D E F" at bounding box center [585, 589] width 43 height 16
select select "A"
click at [564, 589] on select "A B C D E F" at bounding box center [585, 589] width 43 height 16
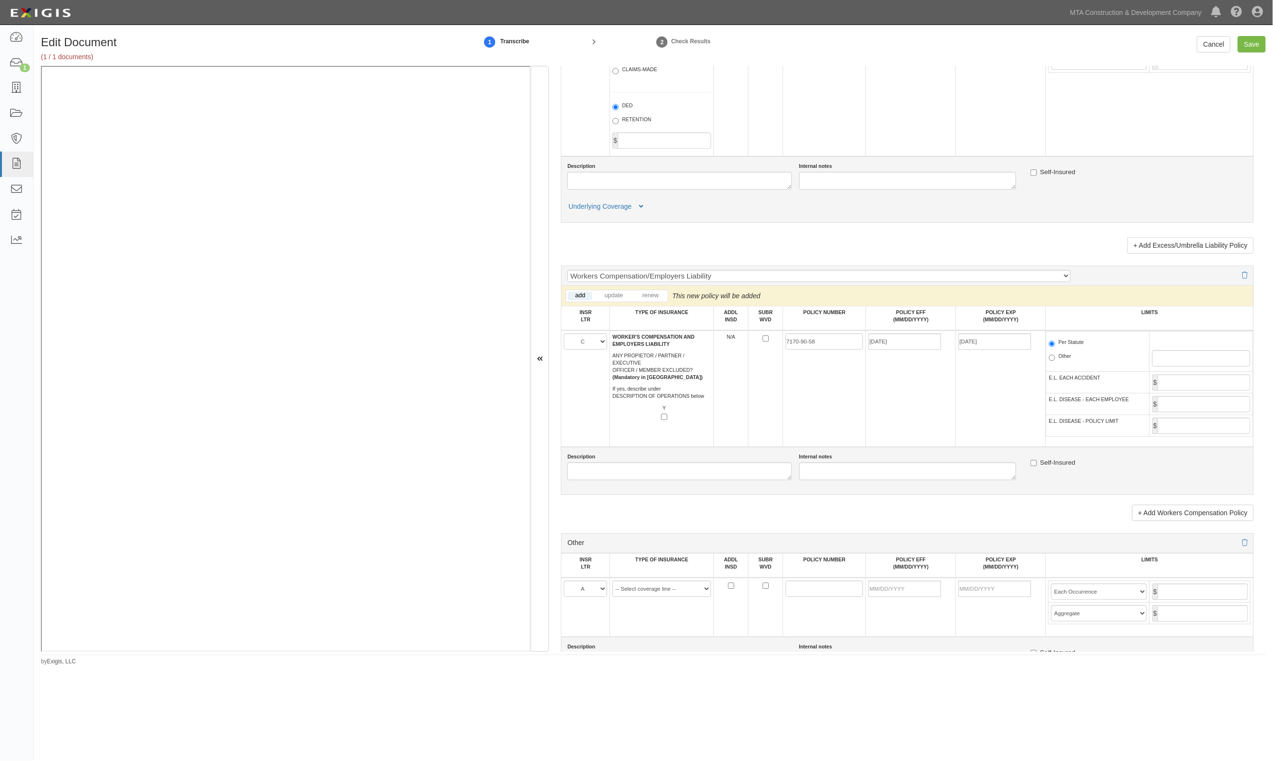
drag, startPoint x: 663, startPoint y: 581, endPoint x: 662, endPoint y: 596, distance: 14.5
click at [663, 586] on table "INSR LTR TYPE OF INSURANCE ADDL INSD SUBR WVD POLICY NUMBER POLICY EFF (MM/DD/Y…" at bounding box center [907, 595] width 693 height 84
drag, startPoint x: 661, startPoint y: 596, endPoint x: 666, endPoint y: 589, distance: 7.9
click at [660, 596] on select "-- Select coverage line -- Asbestos Abatement Auto Physical Damage Aviation Lia…" at bounding box center [661, 589] width 99 height 16
select select "52"
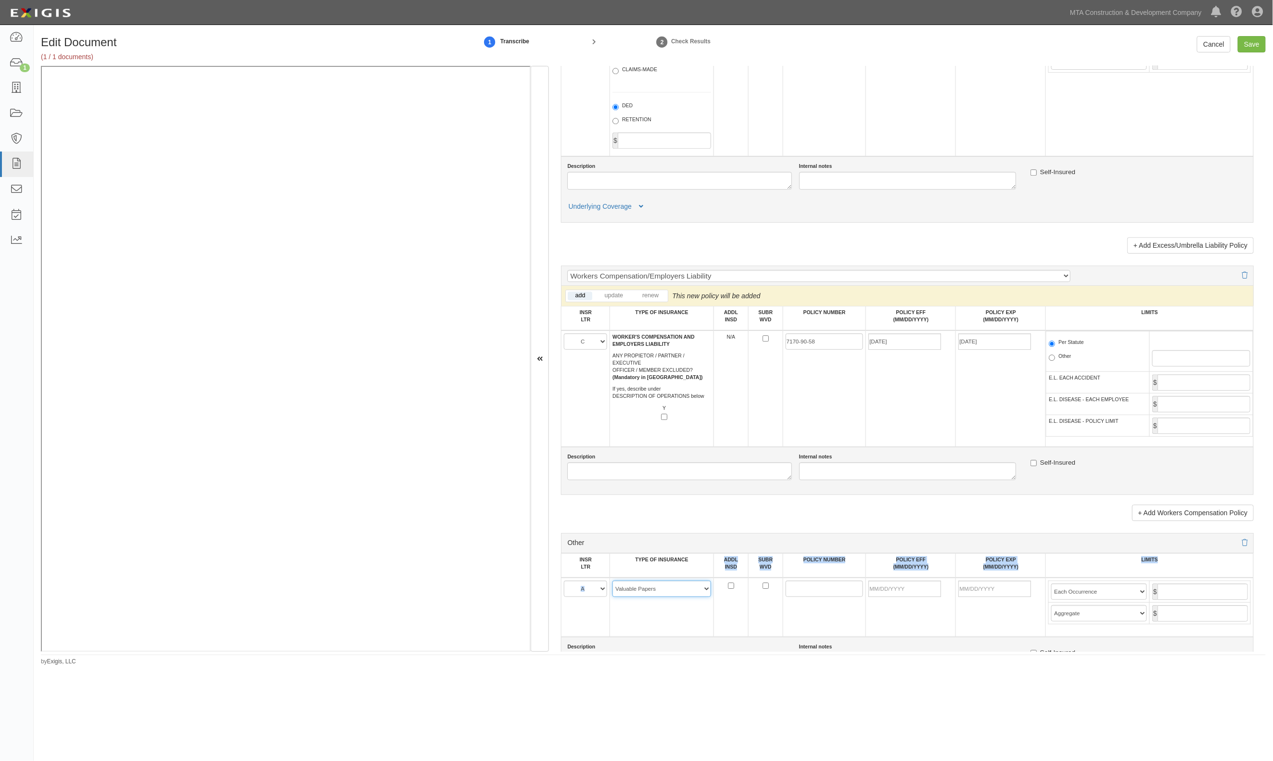
click at [612, 597] on select "-- Select coverage line -- Asbestos Abatement Auto Physical Damage Aviation Lia…" at bounding box center [661, 589] width 99 height 16
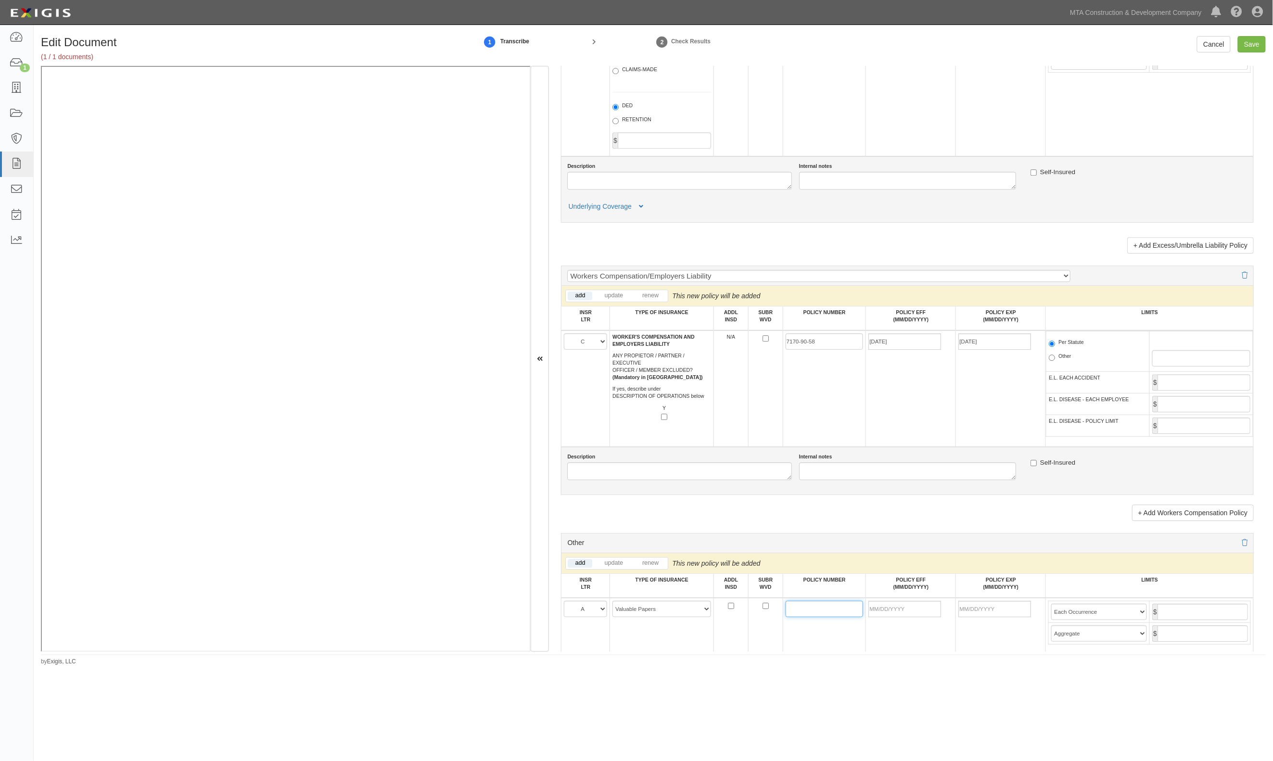
click at [824, 612] on input "POLICY NUMBER" at bounding box center [825, 609] width 78 height 16
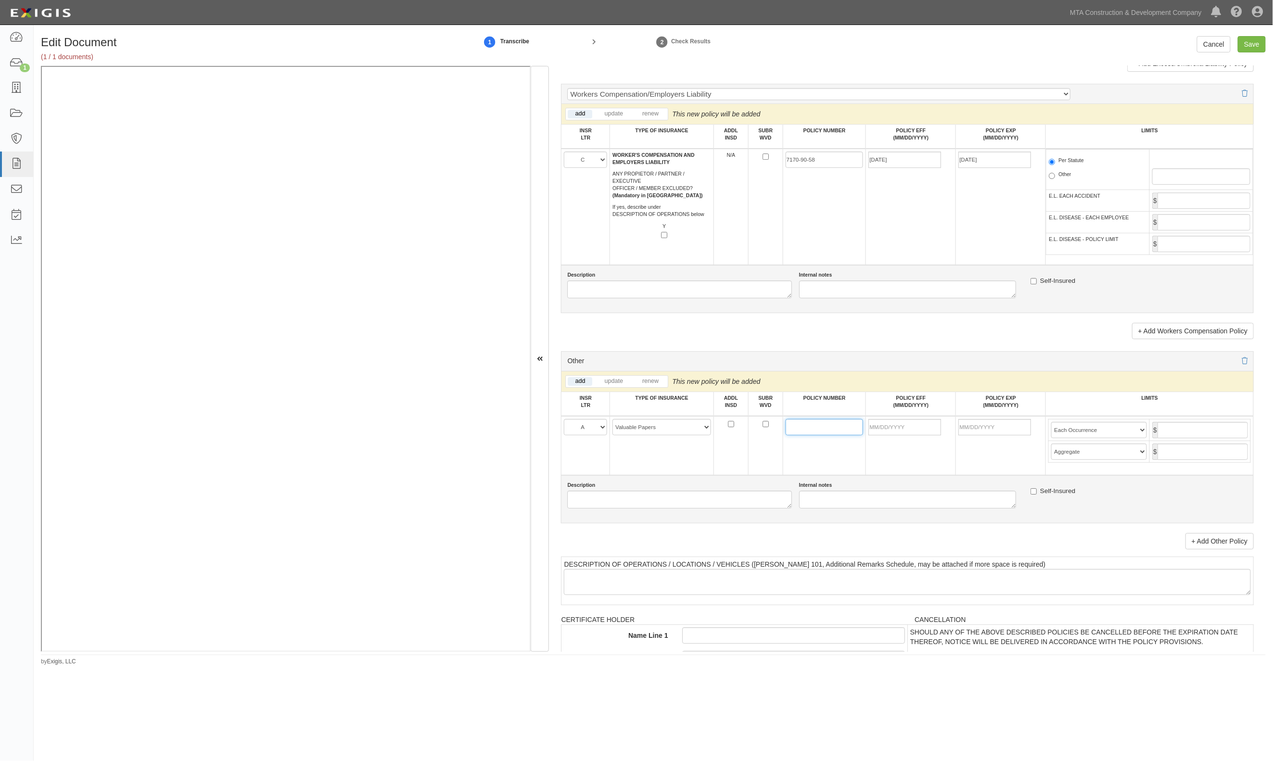
scroll to position [1539, 0]
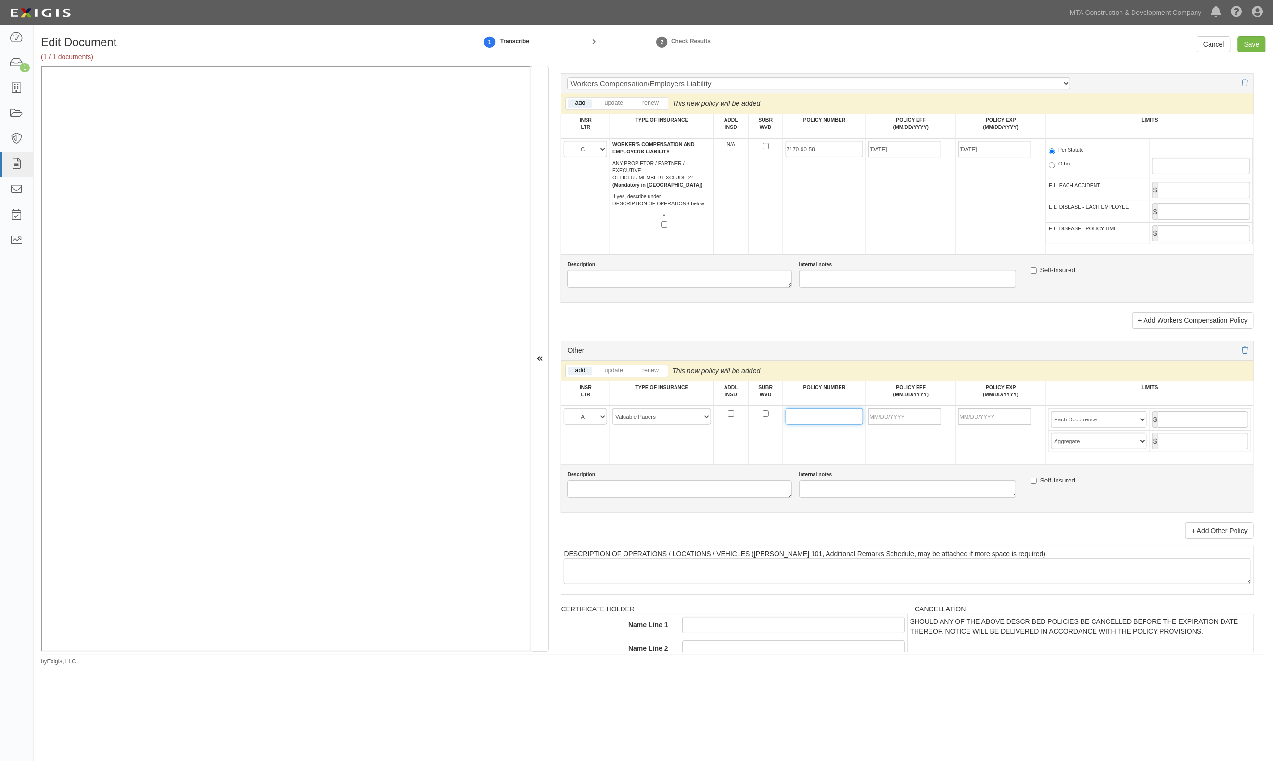
drag, startPoint x: 836, startPoint y: 434, endPoint x: 829, endPoint y: 422, distance: 13.4
paste input "35830838"
type input "35830838"
click at [918, 421] on input "POLICY EFF (MM/DD/YYYY)" at bounding box center [904, 416] width 73 height 16
type input "10/01/2025"
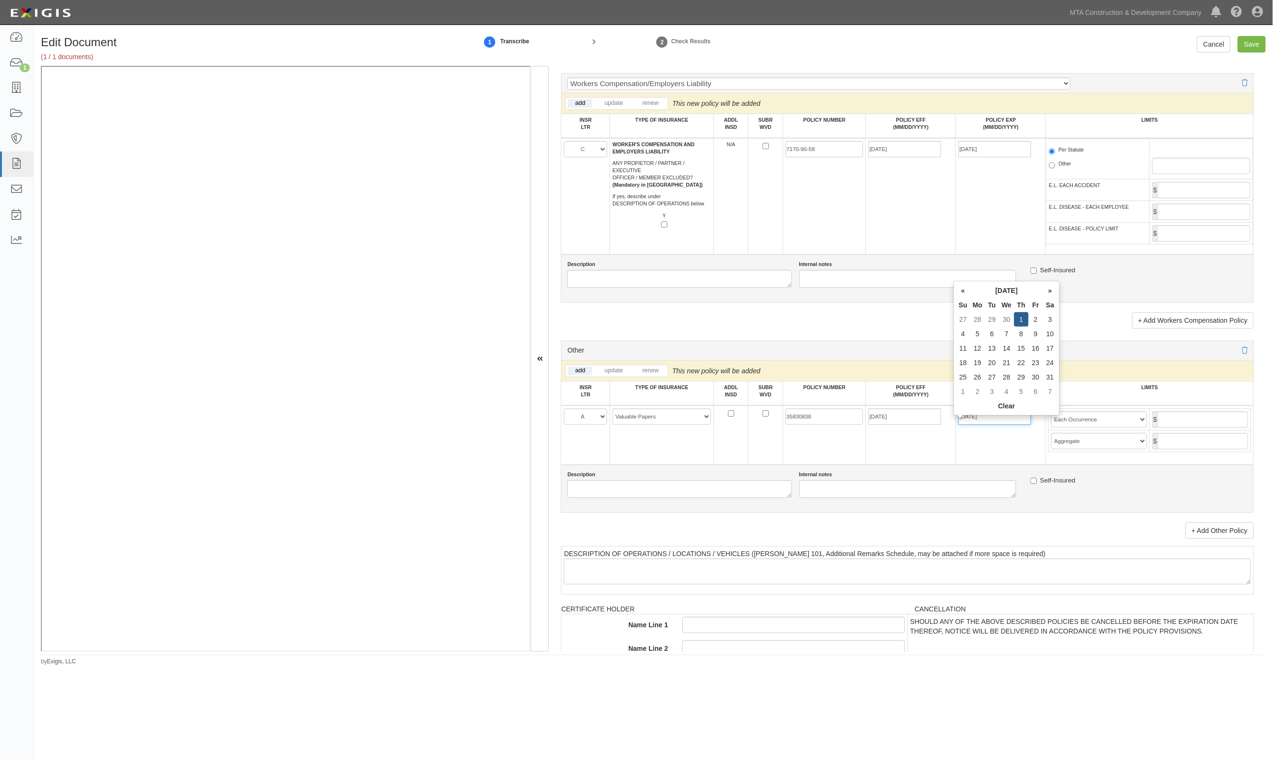
click at [991, 420] on input "10/01/2026" at bounding box center [994, 416] width 73 height 16
drag, startPoint x: 992, startPoint y: 426, endPoint x: 907, endPoint y: 433, distance: 85.0
click at [922, 426] on tr "A B C D E F -- Select coverage line -- Asbestos Abatement Auto Physical Damage …" at bounding box center [907, 435] width 692 height 59
type input "01/01/2027"
click at [1207, 428] on input "text" at bounding box center [1202, 419] width 90 height 16
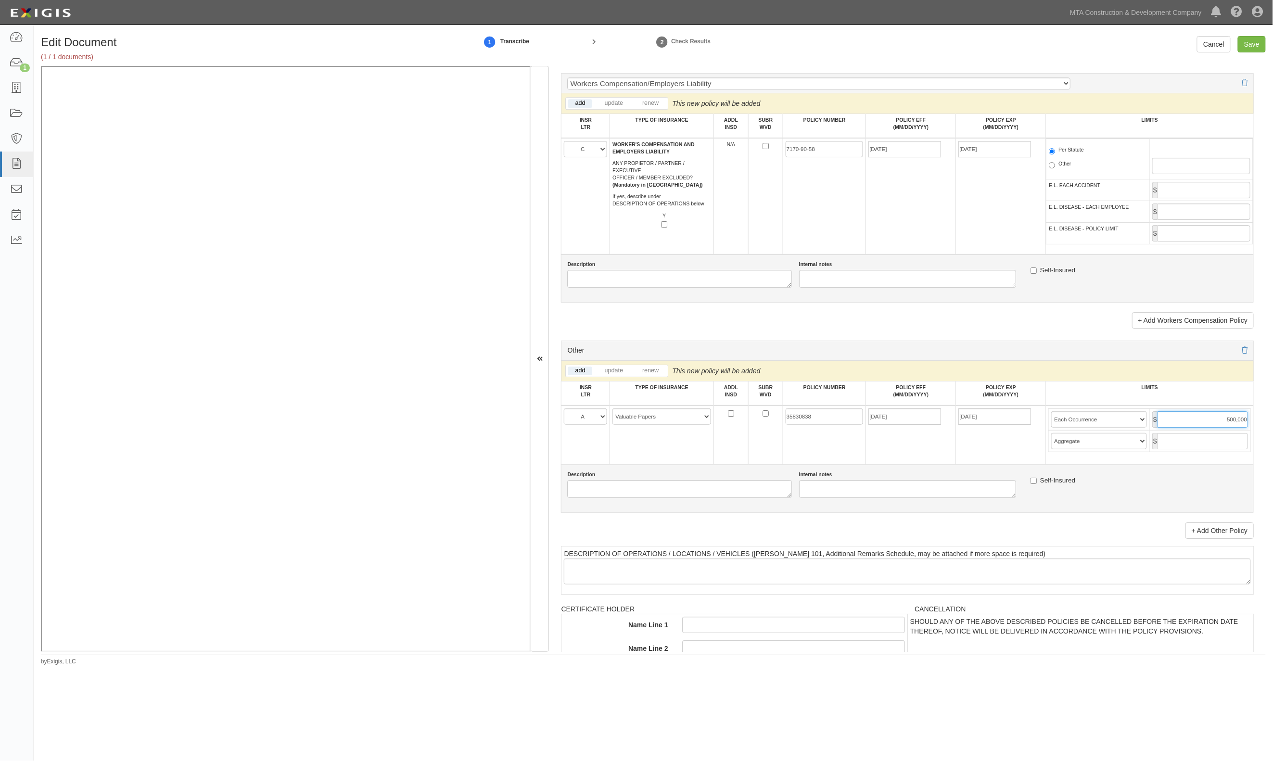
type input "500,000"
click at [1055, 428] on select "Limit Each Occurrence Each Claim Aggregate Deductible Self-Insured Retention Pe…" at bounding box center [1099, 419] width 96 height 16
select select "Limit"
click at [1051, 420] on select "Limit Each Occurrence Each Claim Aggregate Deductible Self-Insured Retention Pe…" at bounding box center [1099, 419] width 96 height 16
click at [1257, 46] on input "Save" at bounding box center [1252, 44] width 28 height 16
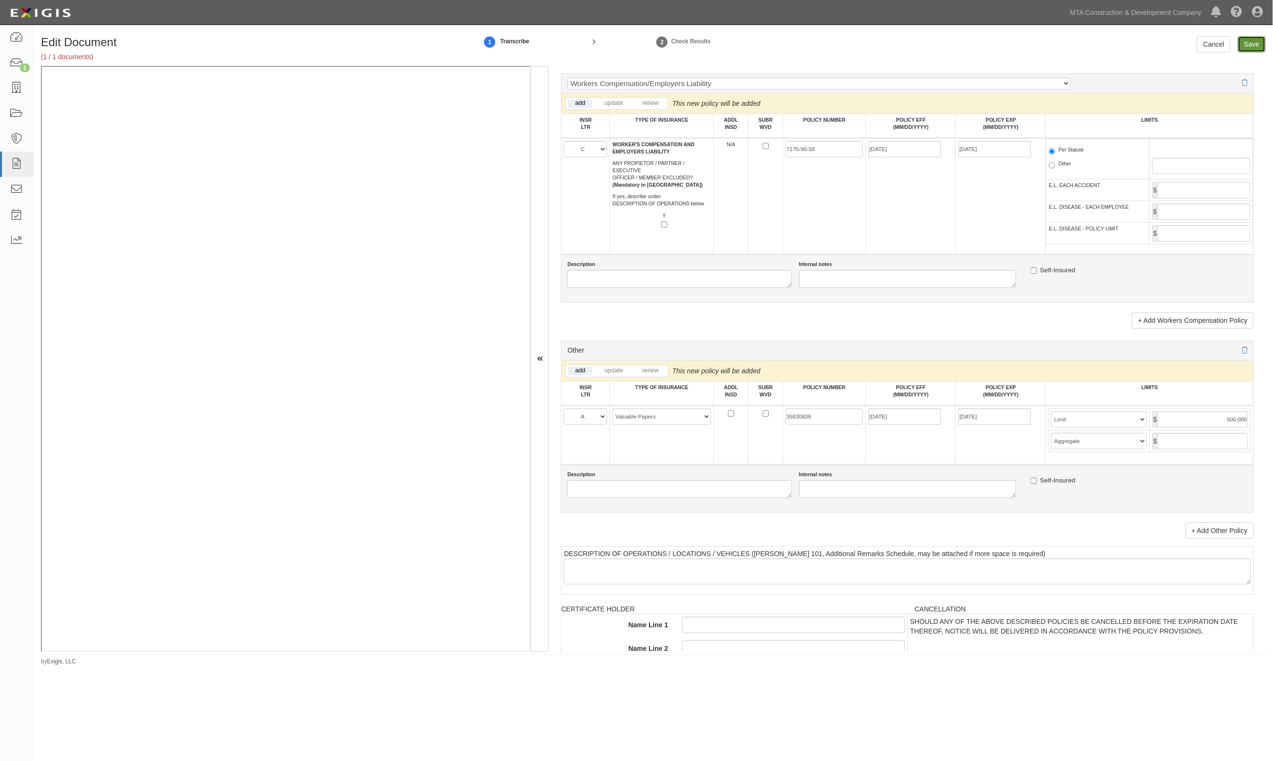
type input "1000000"
type input "2000000"
type input "1000000"
type input "5000000"
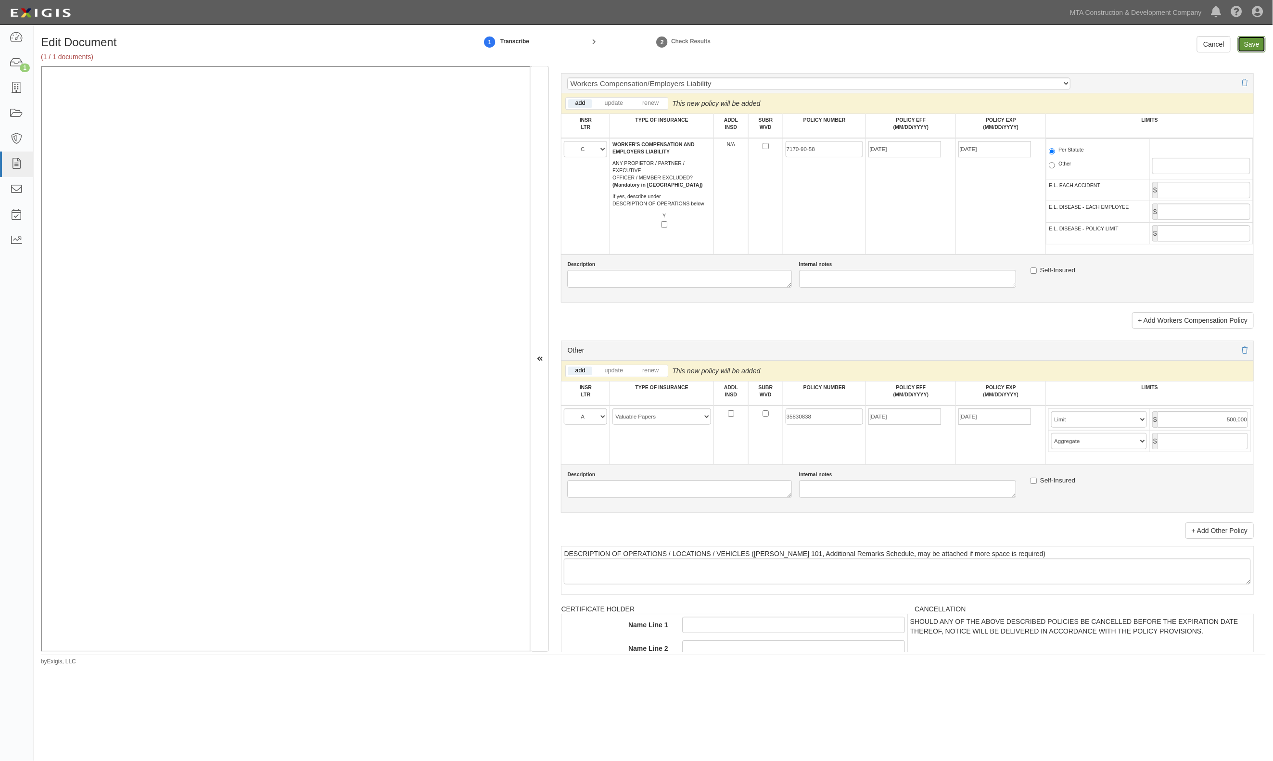
type input "5000000"
type input "500000"
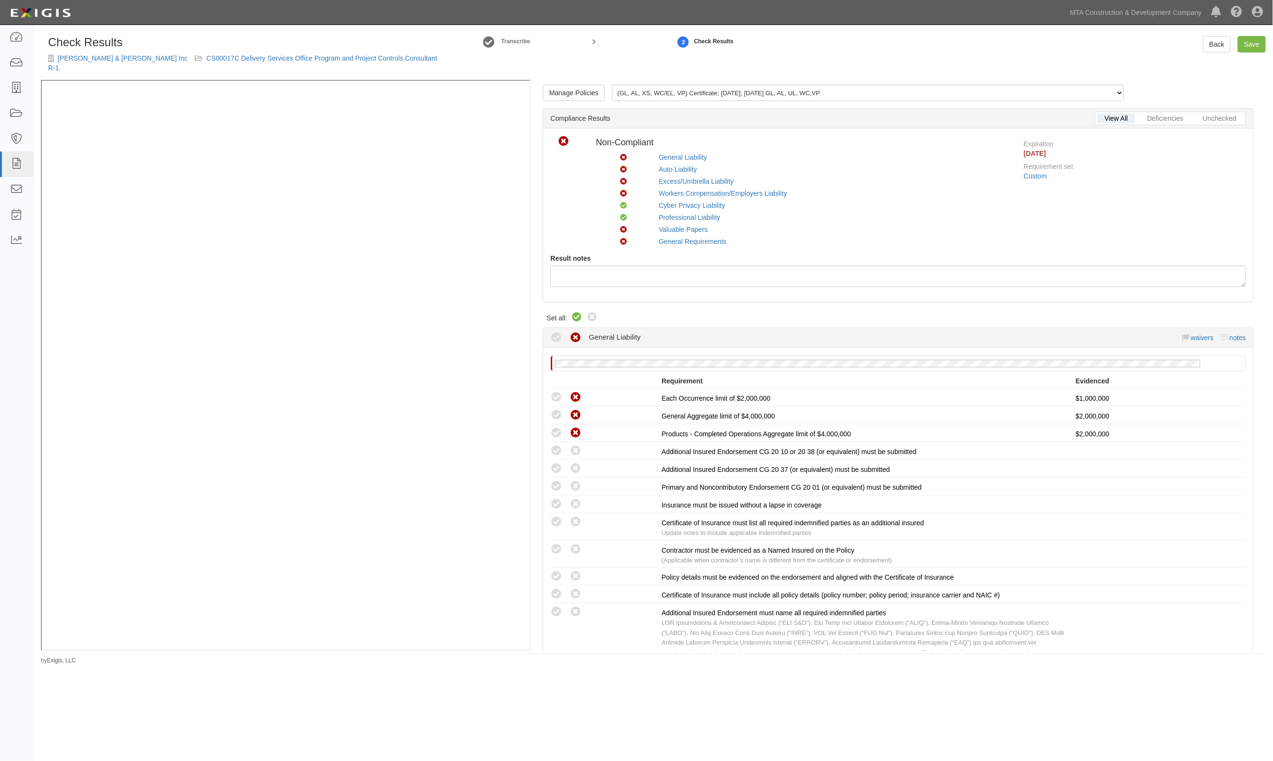
click at [580, 312] on icon at bounding box center [577, 318] width 12 height 12
radio input "true"
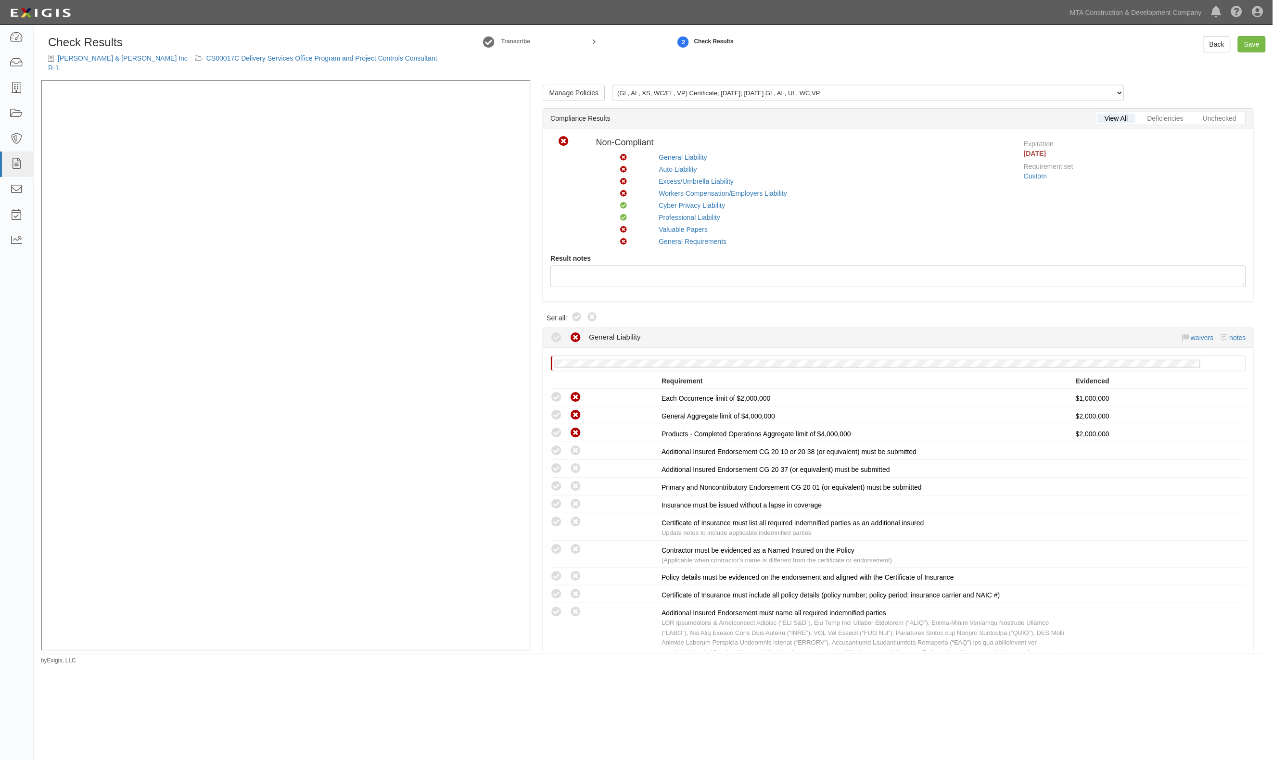
radio input "true"
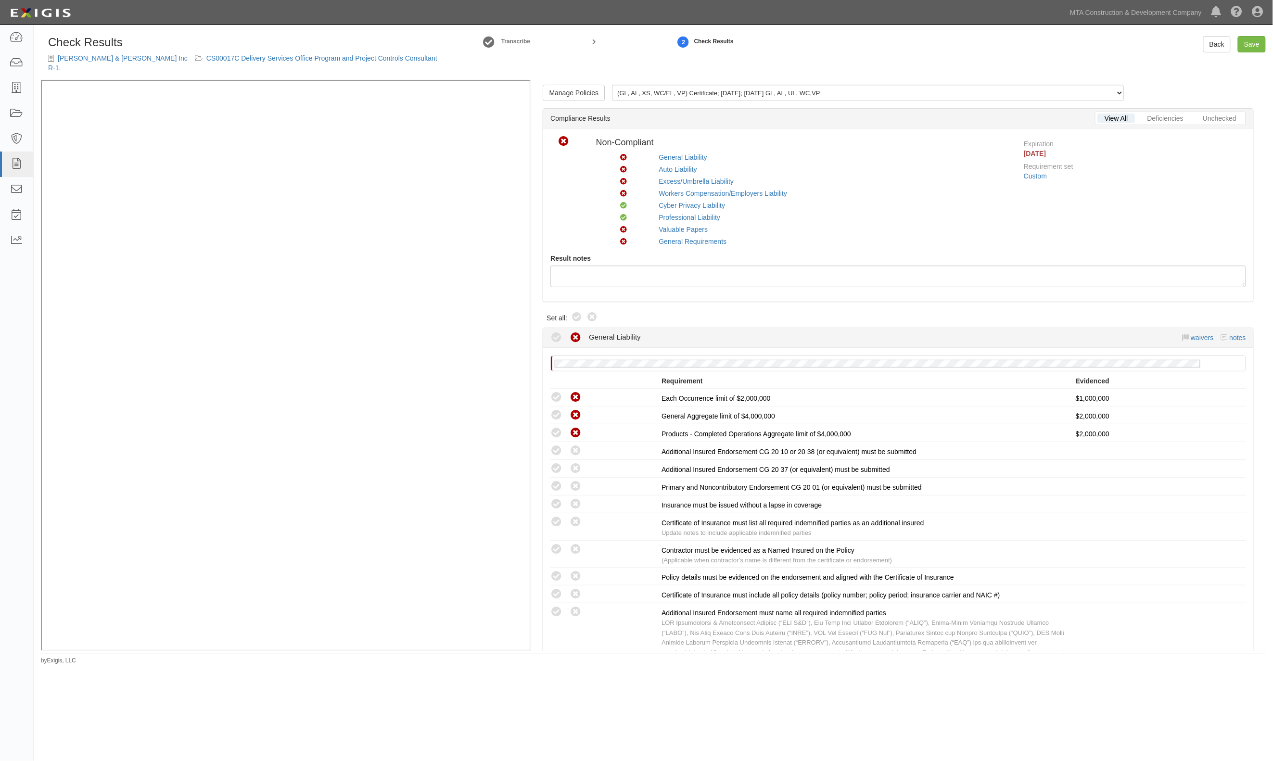
radio input "true"
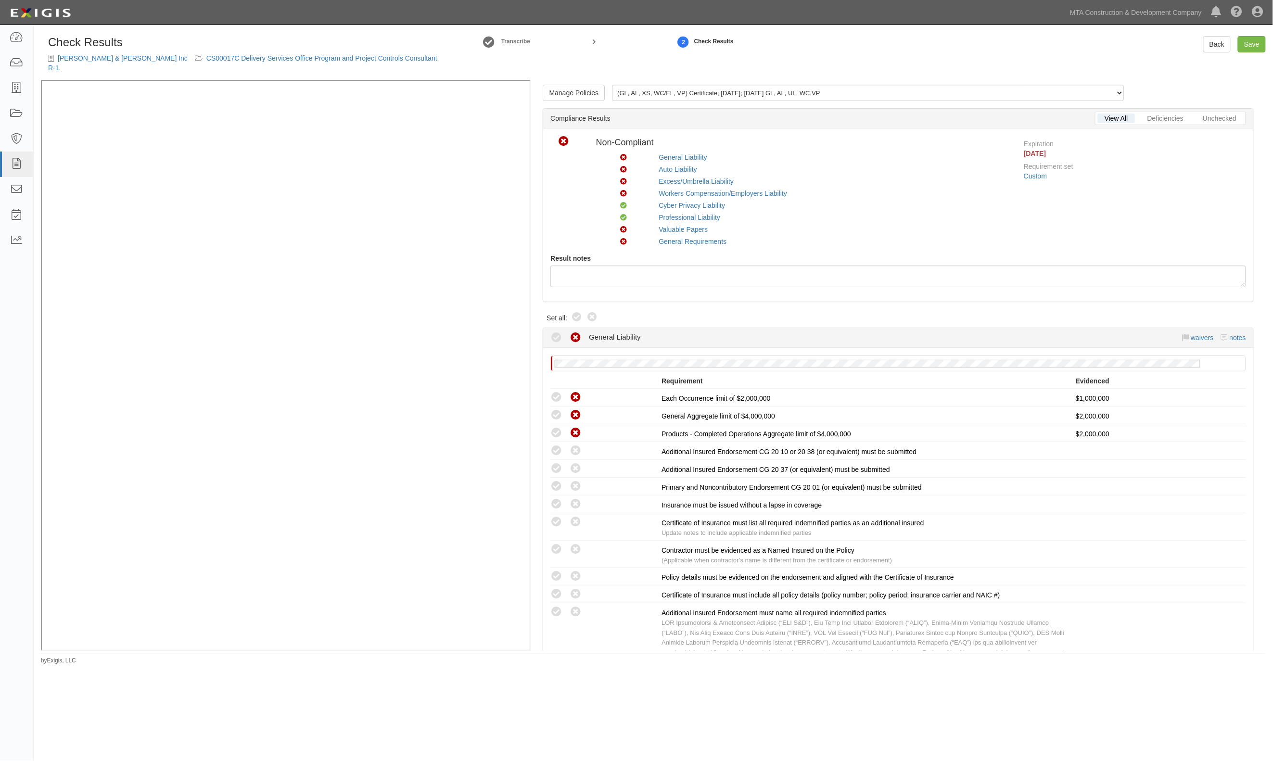
radio input "true"
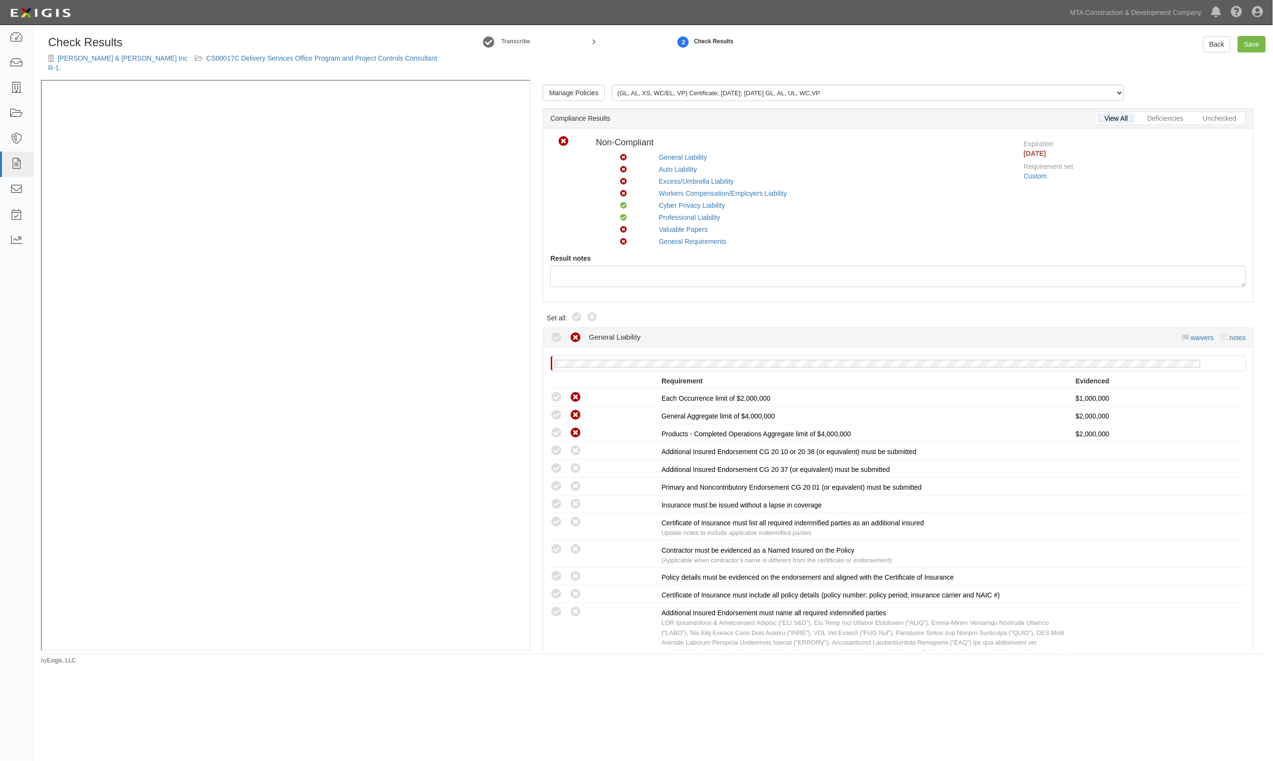
radio input "true"
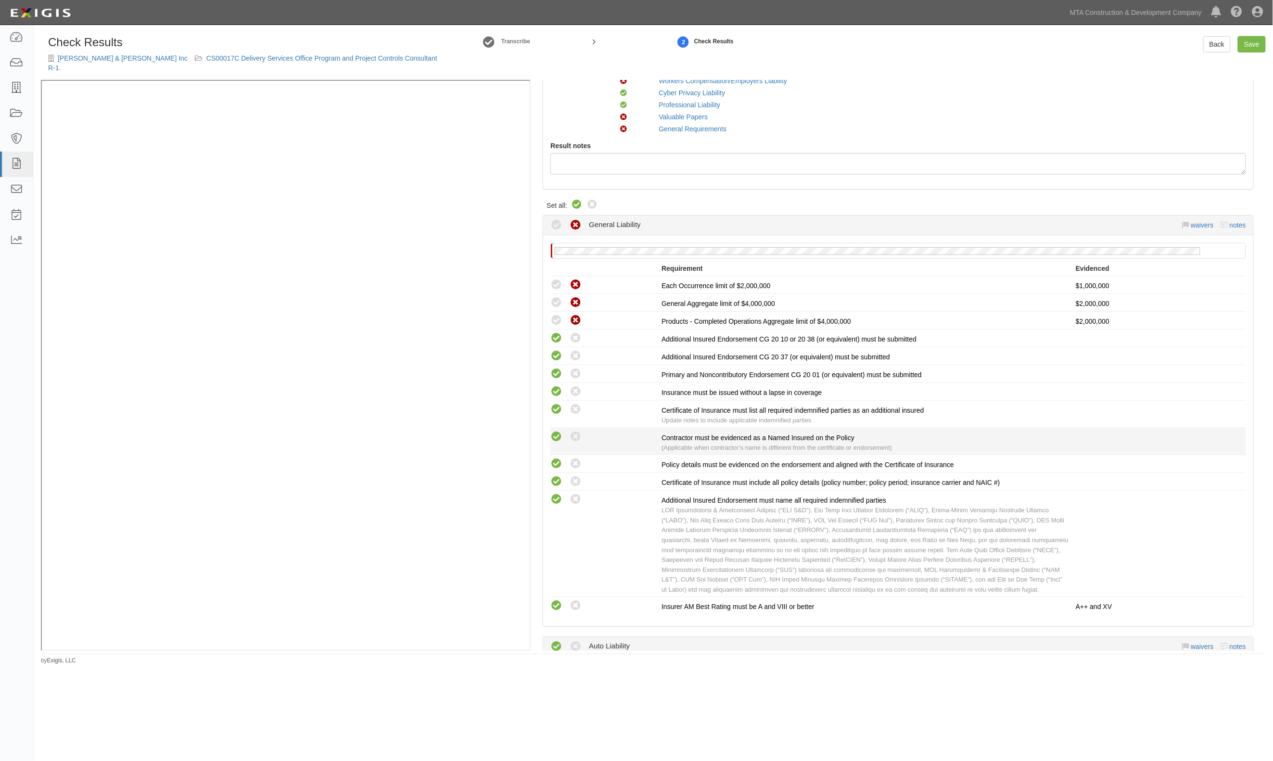
scroll to position [128, 0]
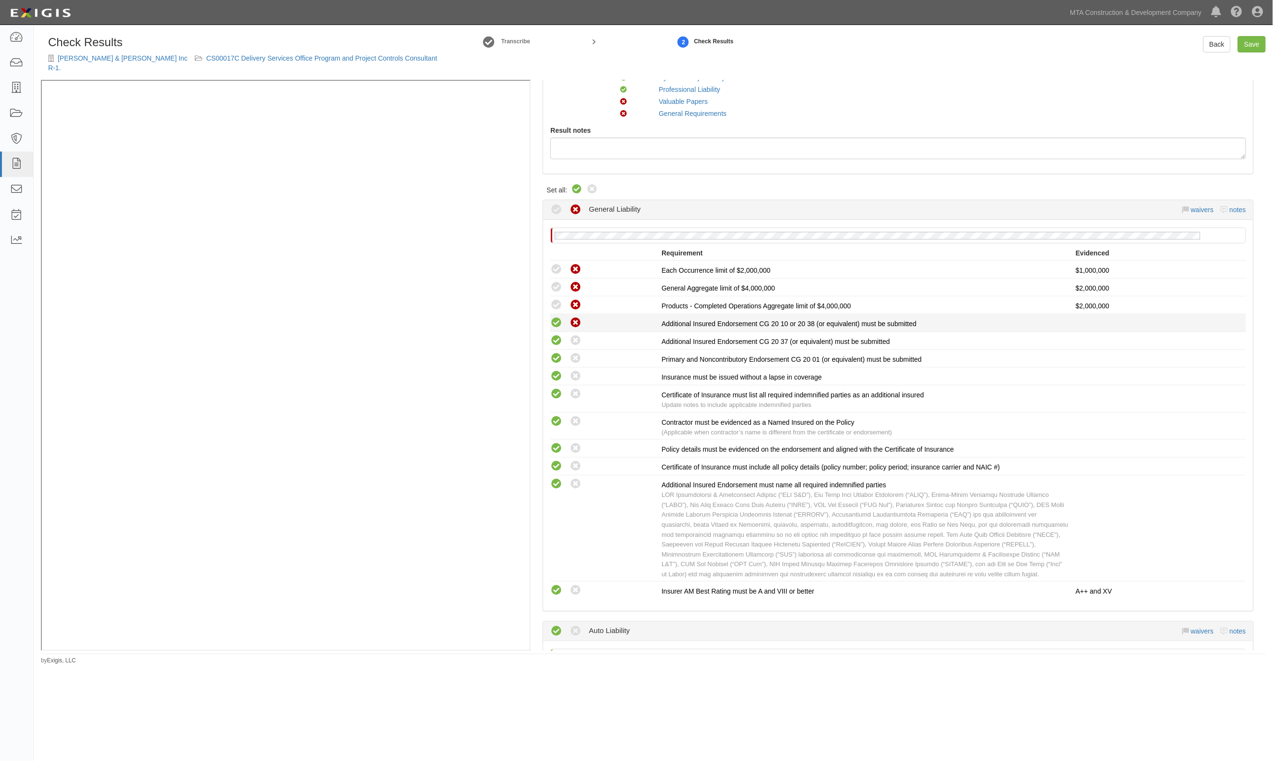
click at [573, 317] on icon at bounding box center [576, 323] width 12 height 12
radio input "false"
radio input "true"
drag, startPoint x: 576, startPoint y: 337, endPoint x: 572, endPoint y: 354, distance: 17.6
click at [575, 338] on li "Compliant Waived: Non-Compliant Additional Insured Endorsement CG 20 37 (or equ…" at bounding box center [898, 341] width 696 height 18
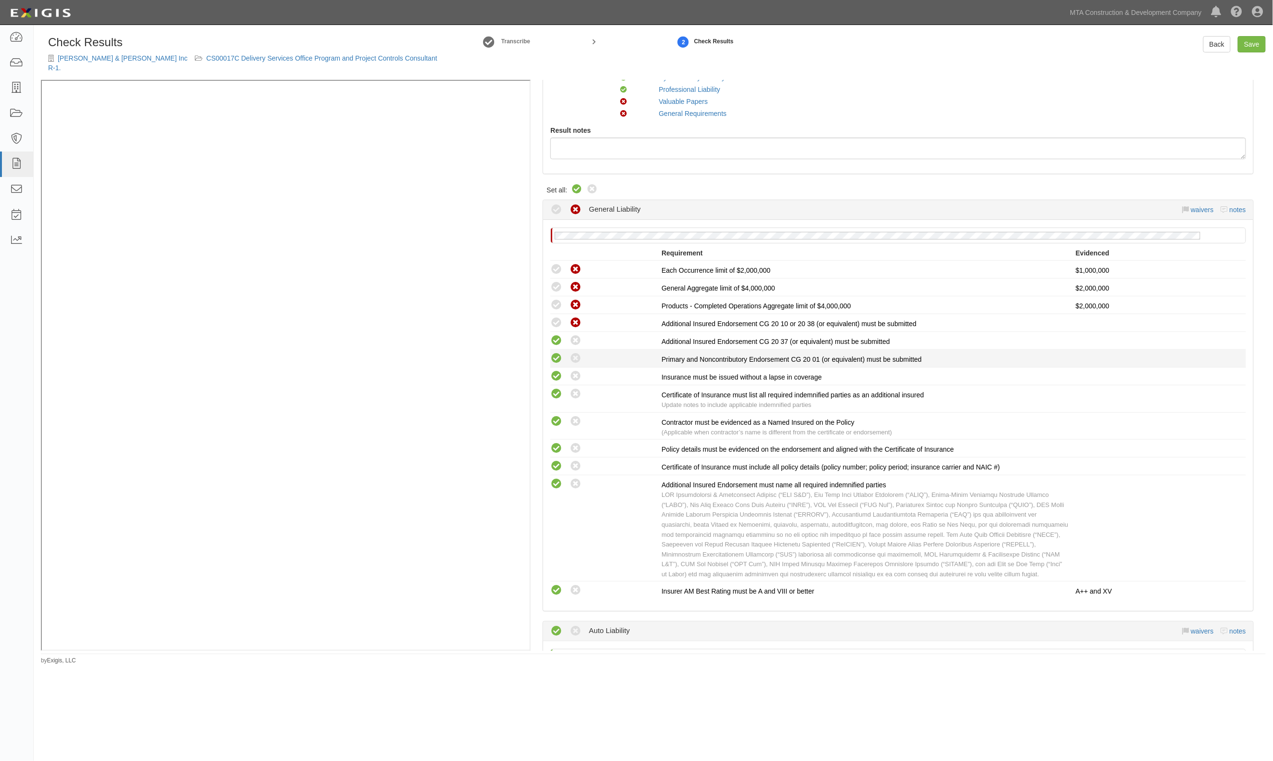
click at [572, 355] on li "Compliant Waived: Non-Compliant Primary and Noncontributory Endorsement CG 20 0…" at bounding box center [898, 359] width 696 height 18
click at [574, 370] on icon at bounding box center [576, 376] width 12 height 12
radio input "false"
radio input "true"
click at [574, 353] on icon at bounding box center [576, 359] width 12 height 12
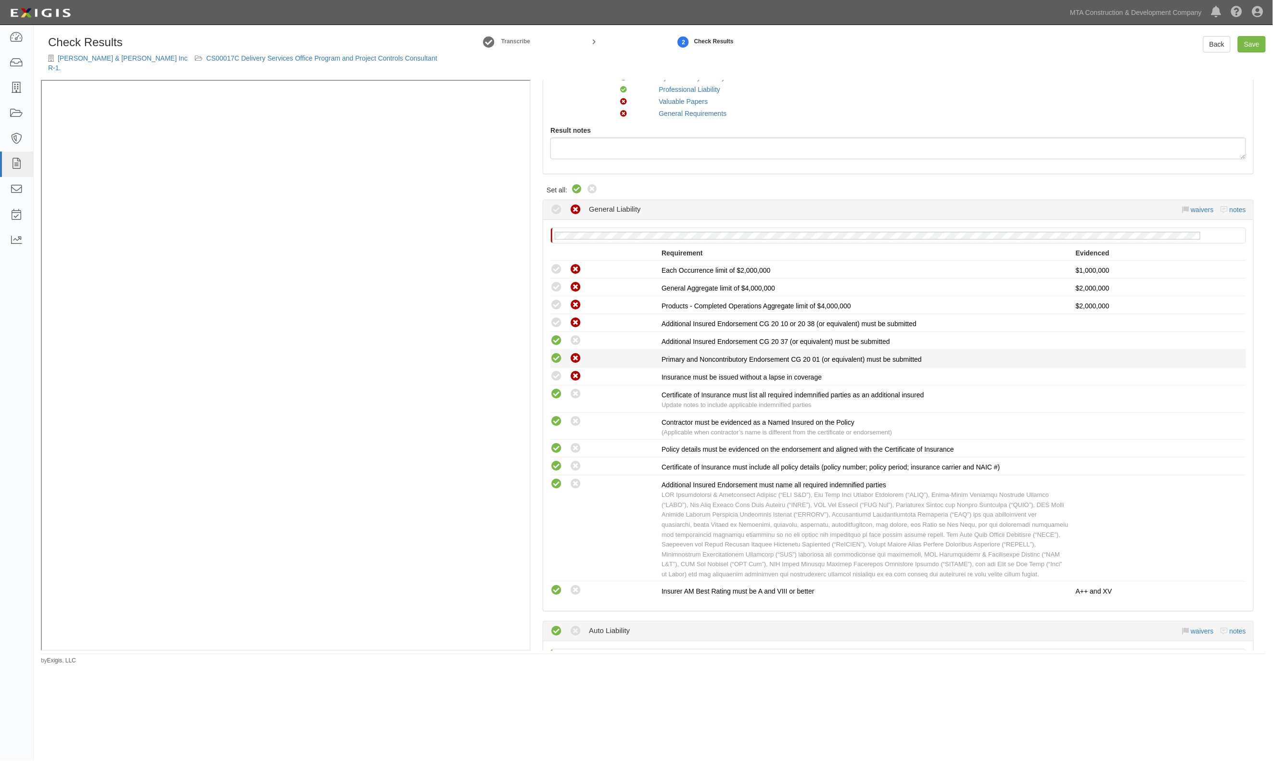
radio input "false"
radio input "true"
click at [574, 332] on li "Compliant Waived: Non-Compliant Additional Insured Endorsement CG 20 37 (or equ…" at bounding box center [898, 341] width 696 height 18
click at [574, 335] on icon at bounding box center [576, 341] width 12 height 12
radio input "false"
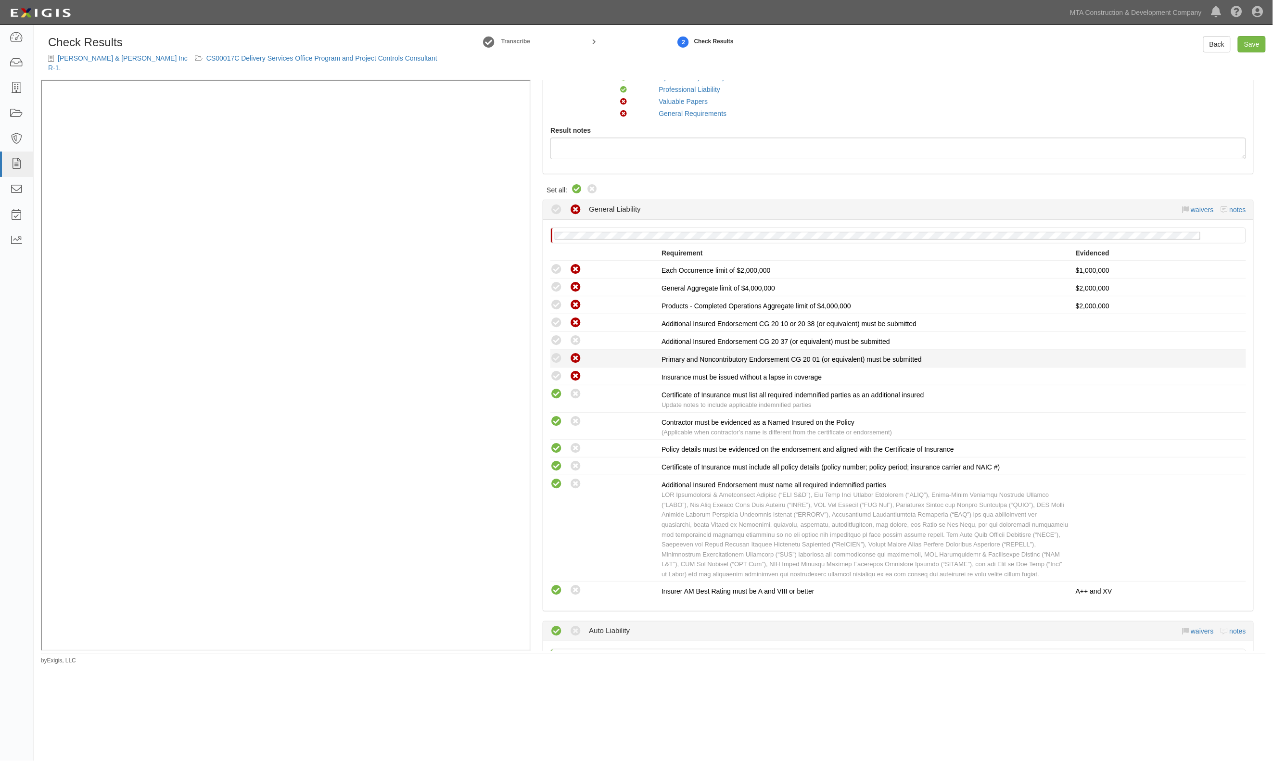
radio input "true"
click at [562, 370] on div "Compliant Waived: Non-Compliant" at bounding box center [605, 376] width 111 height 13
click at [557, 370] on icon at bounding box center [556, 376] width 12 height 12
radio input "true"
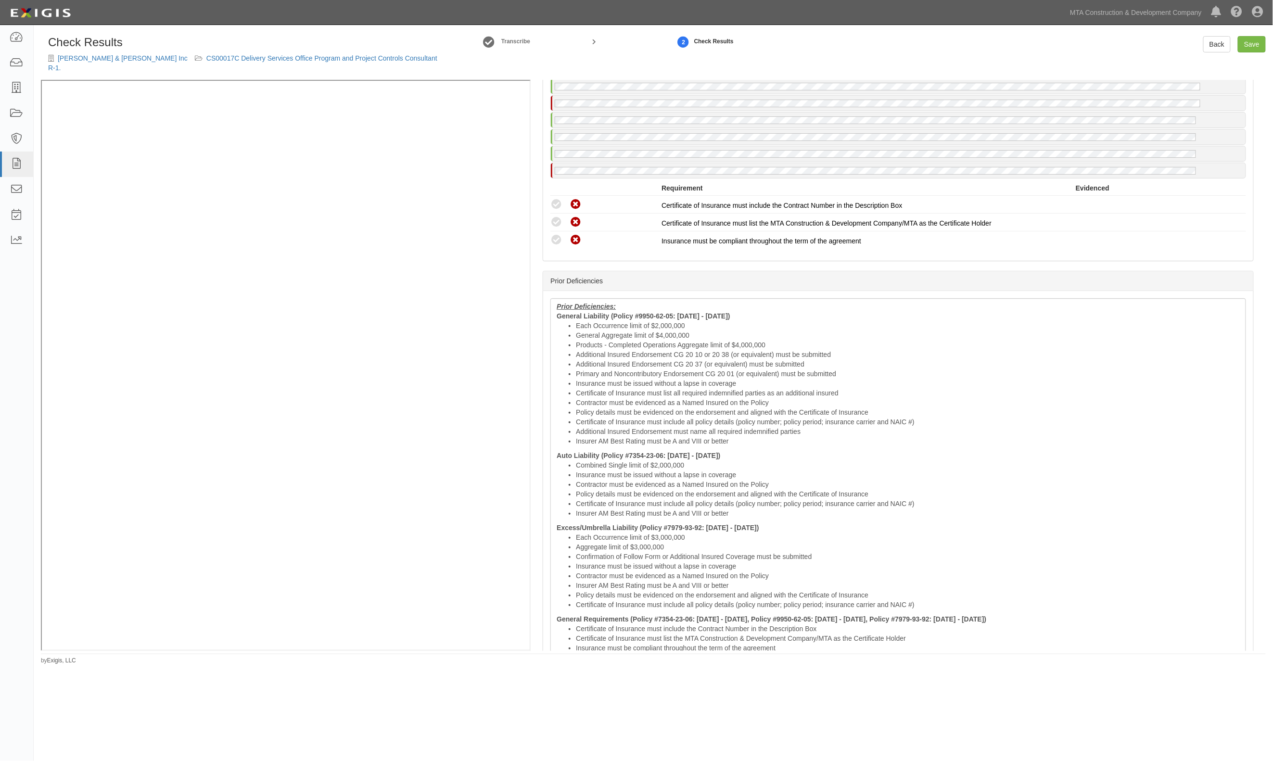
scroll to position [2181, 0]
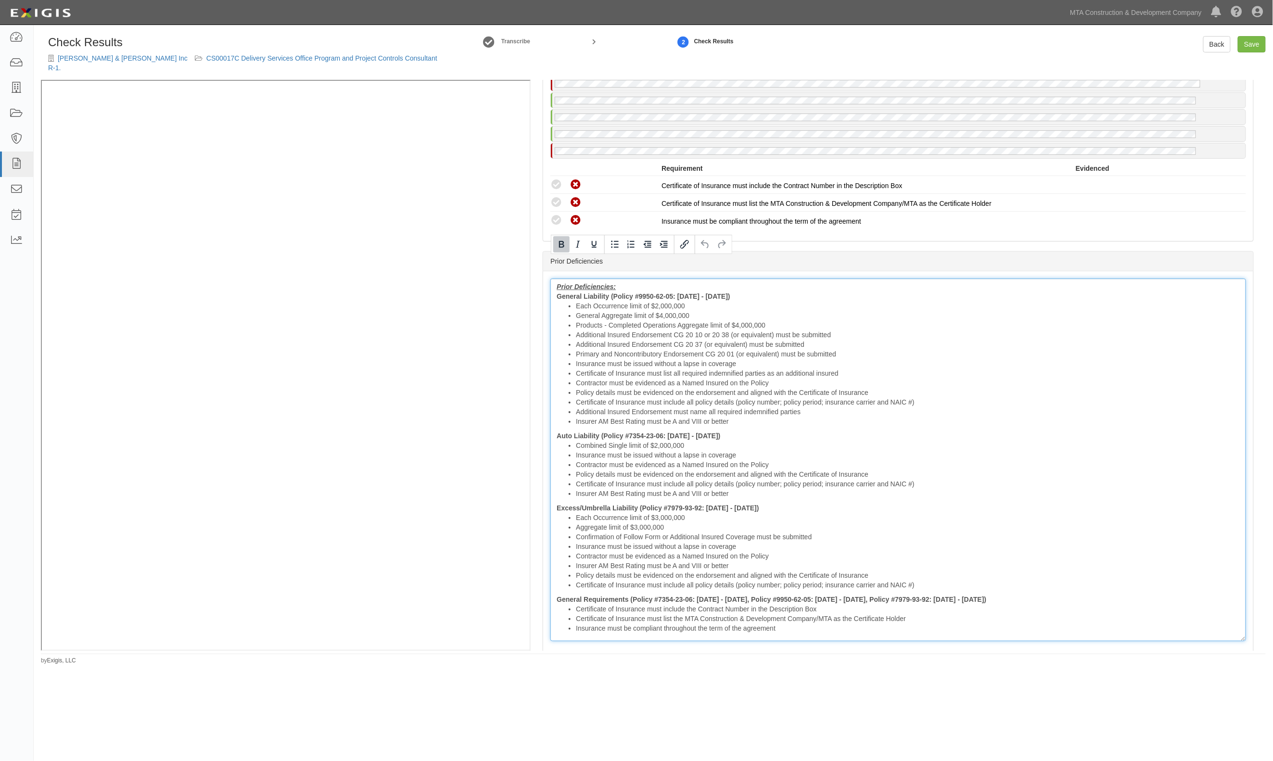
click at [600, 432] on strong "Auto Liability (Policy #7354-23-06: 10/01/2024 - 10/01/2025)" at bounding box center [639, 436] width 164 height 8
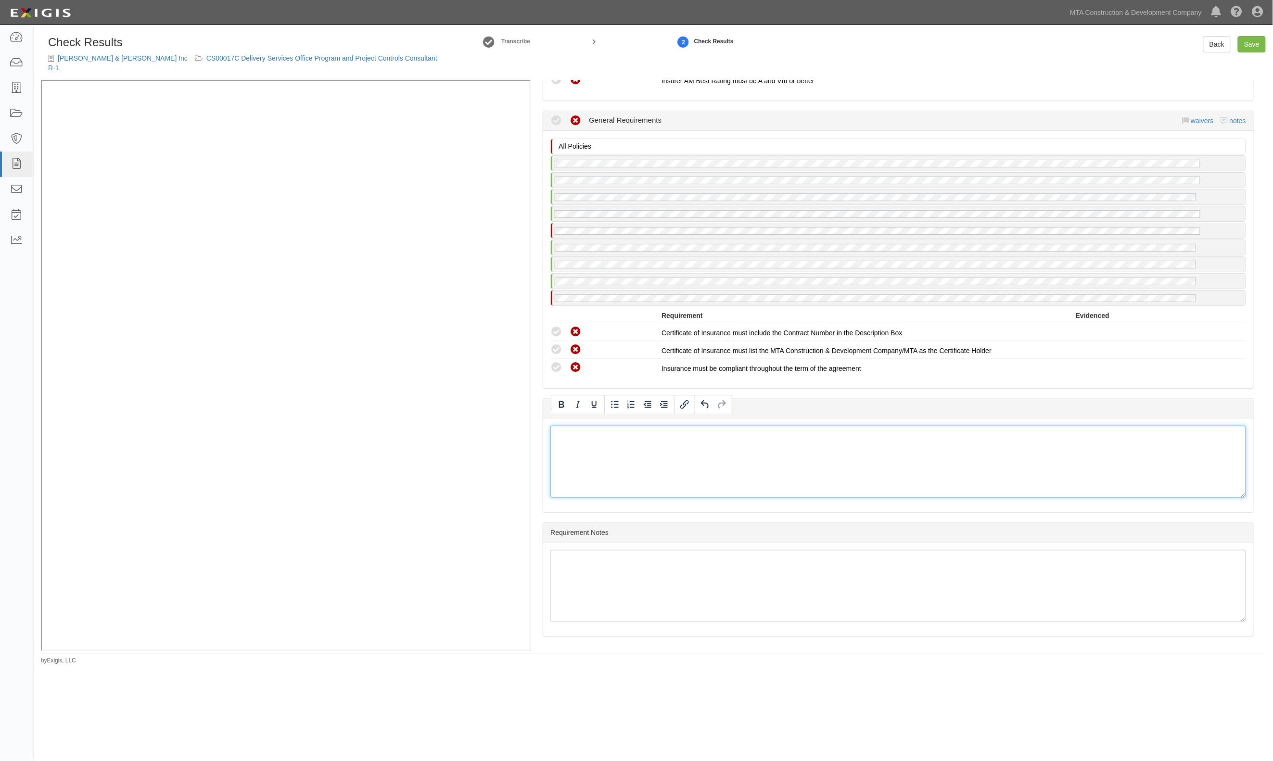
scroll to position [2020, 0]
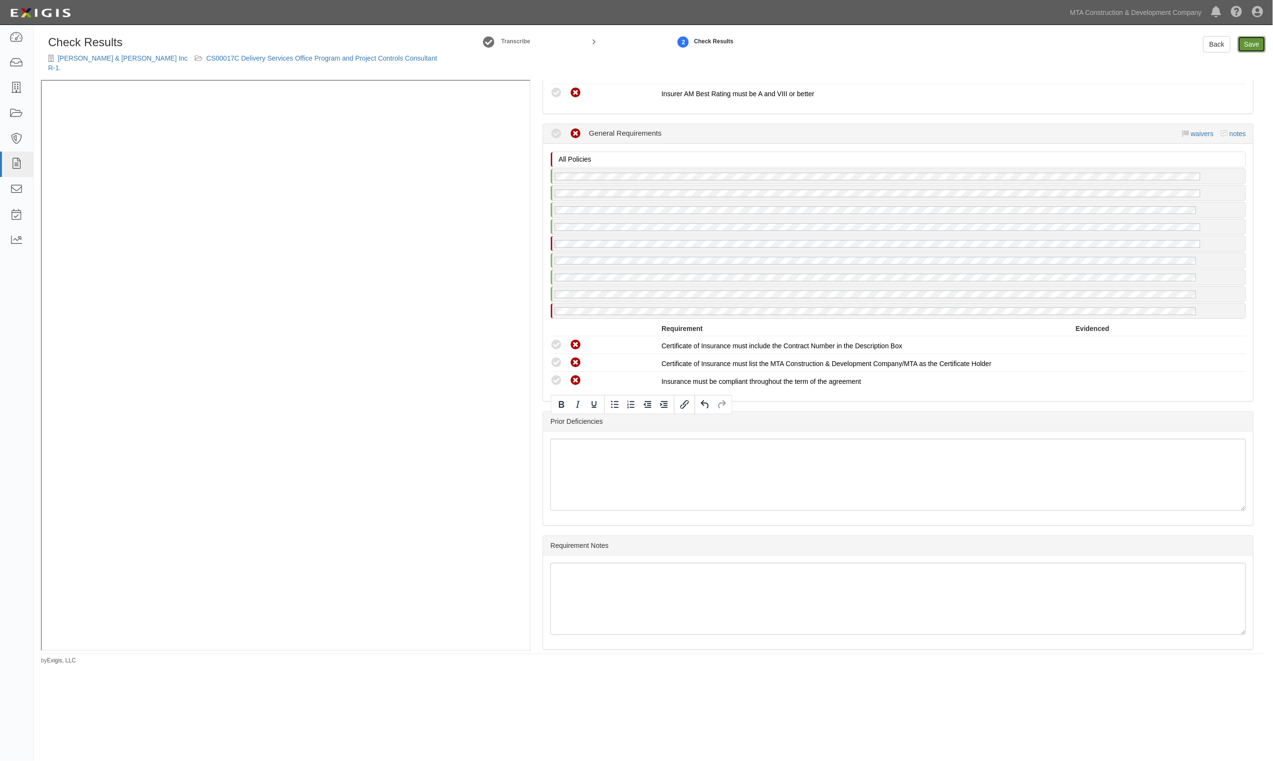
click at [1258, 49] on link "Save" at bounding box center [1252, 44] width 28 height 16
radio input "true"
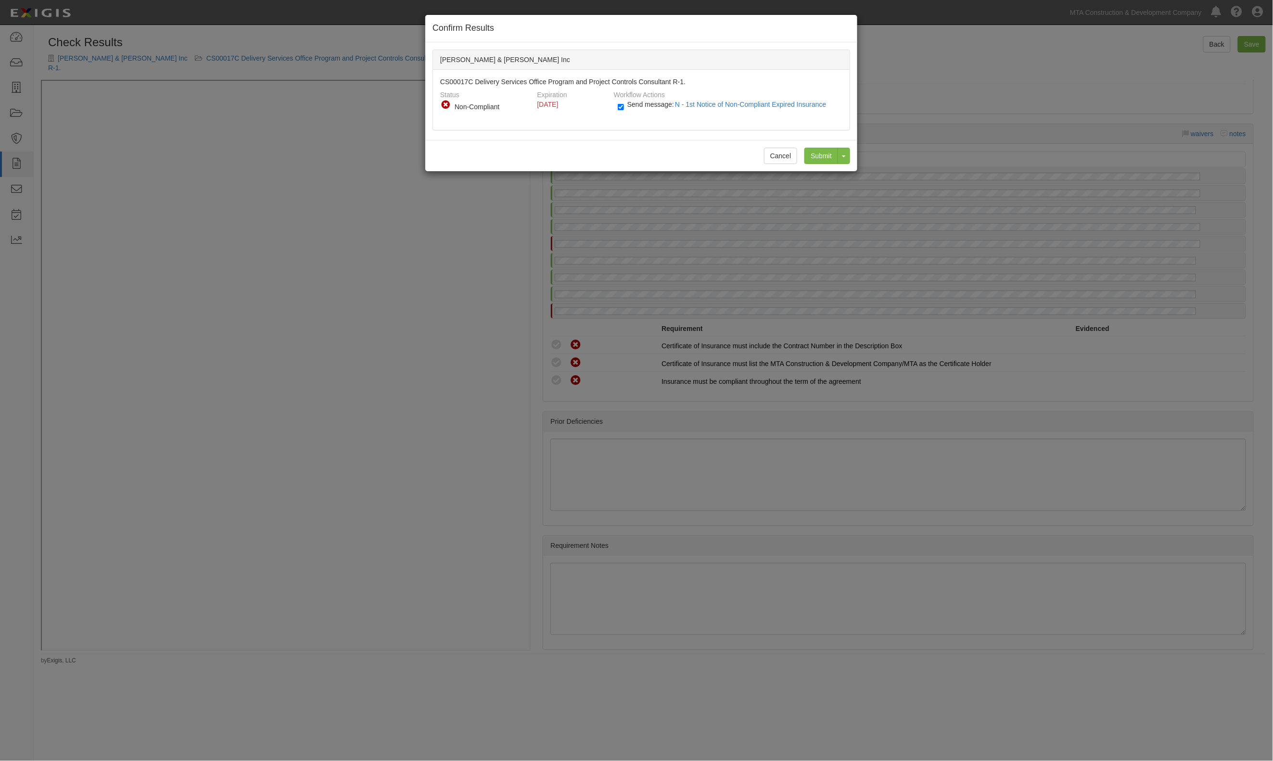
click at [638, 106] on span "Send message: N - 1st Notice of Non-Compliant Expired Insurance" at bounding box center [728, 105] width 203 height 8
click at [624, 106] on input "Send message: N - 1st Notice of Non-Compliant Expired Insurance" at bounding box center [621, 106] width 6 height 11
checkbox input "false"
click at [823, 158] on input "Submit" at bounding box center [821, 156] width 34 height 16
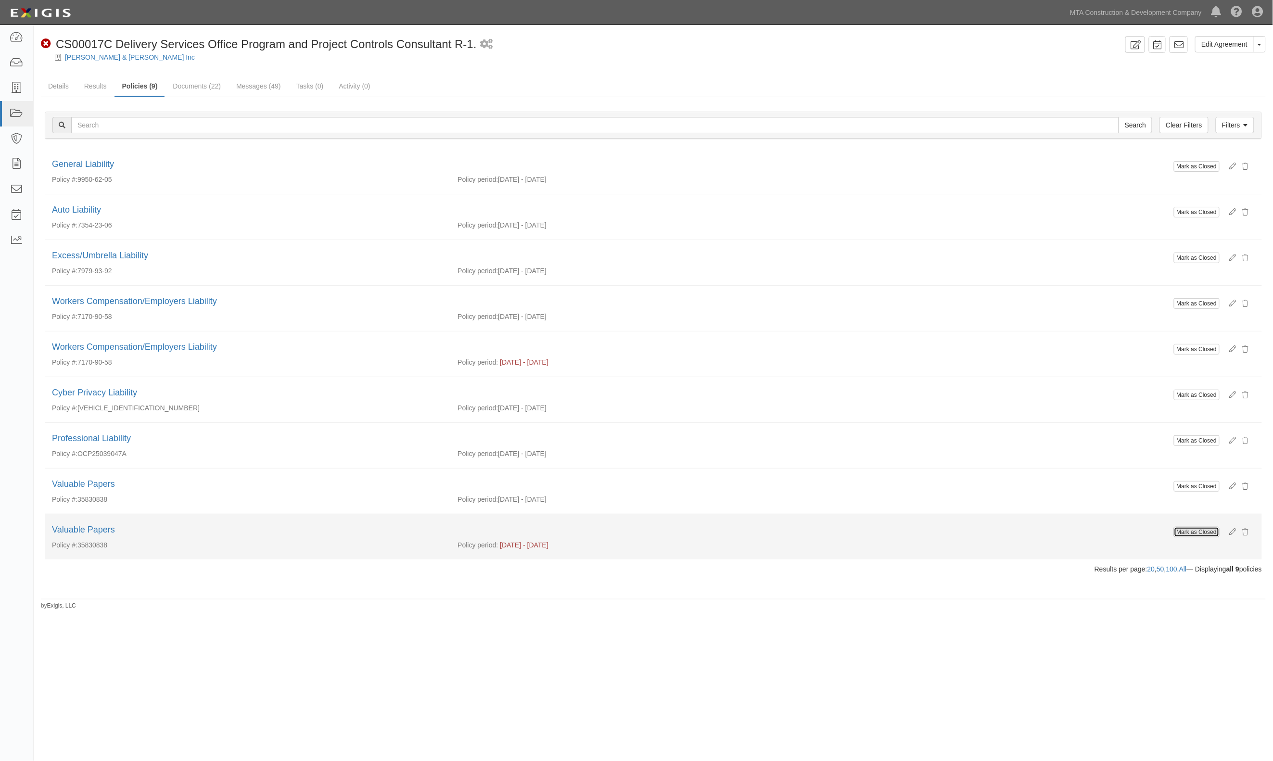
click at [1192, 537] on button "Mark as Closed" at bounding box center [1197, 532] width 46 height 11
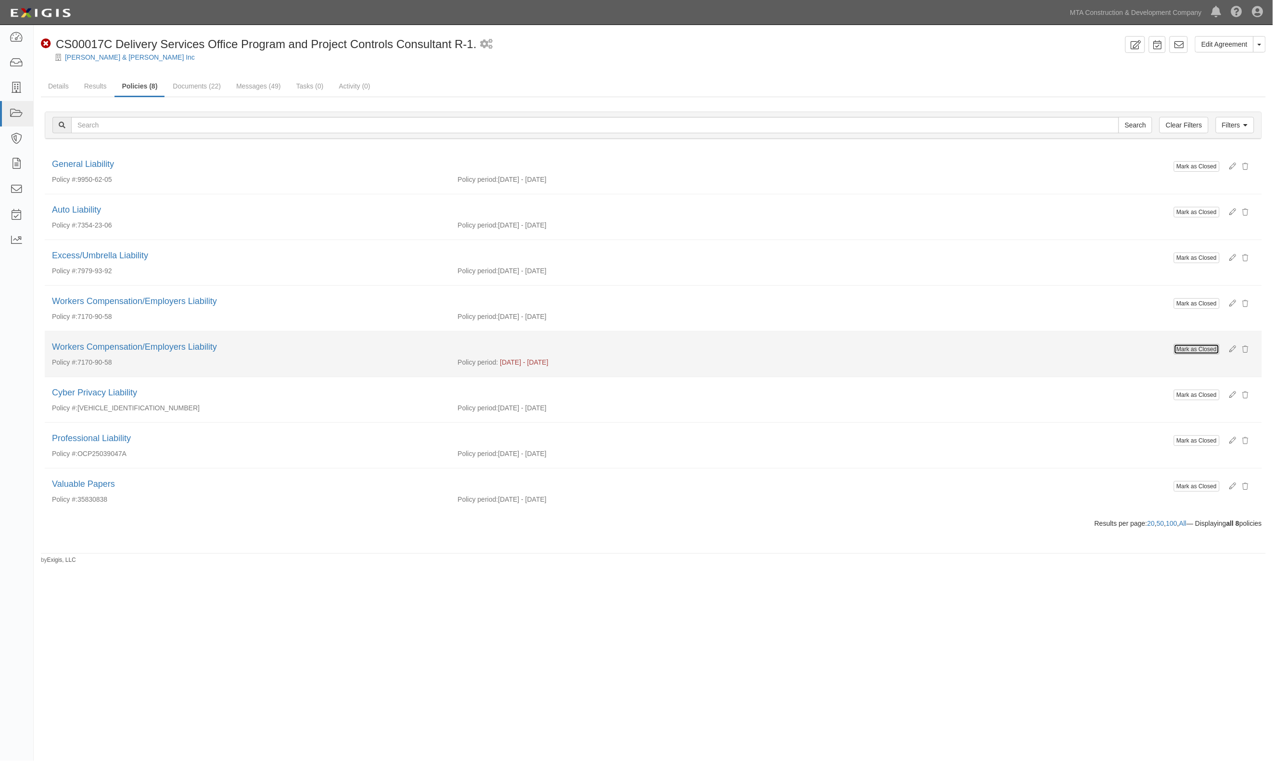
click at [1202, 350] on button "Mark as Closed" at bounding box center [1197, 349] width 46 height 11
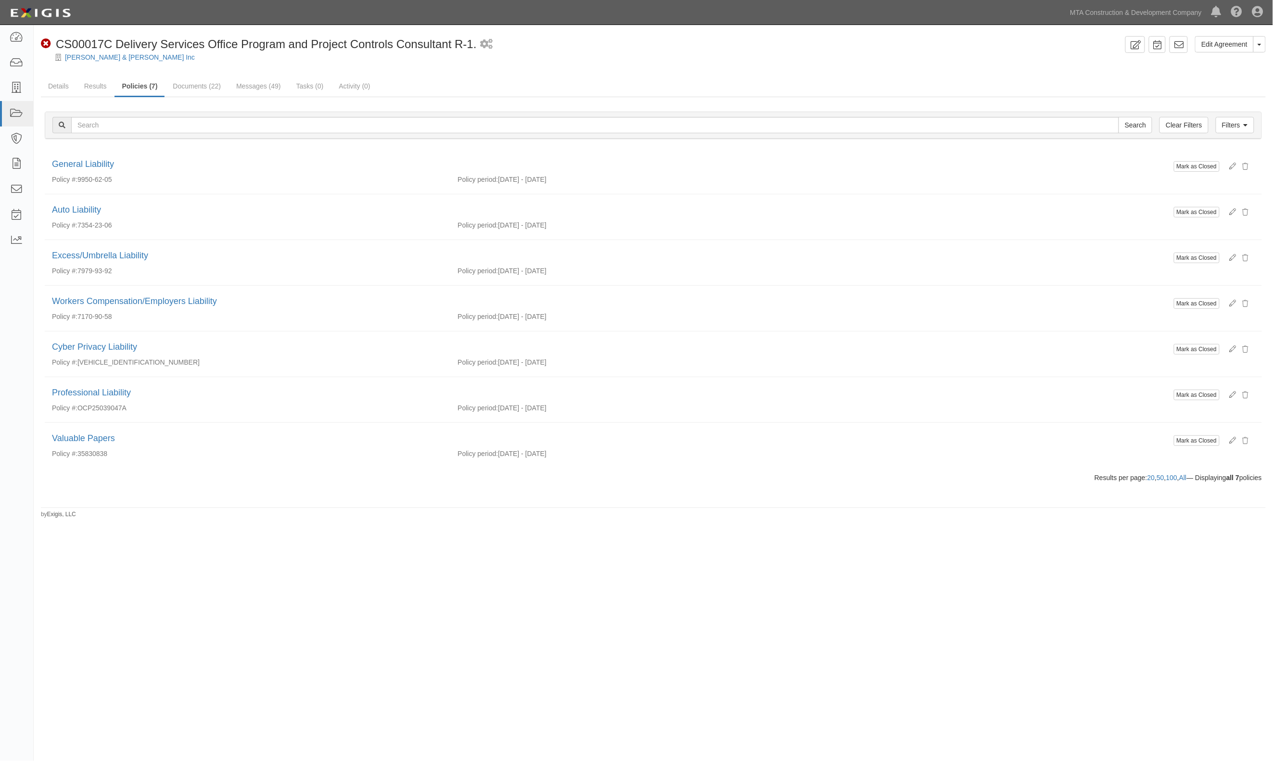
click at [77, 89] on link "Results" at bounding box center [95, 85] width 37 height 19
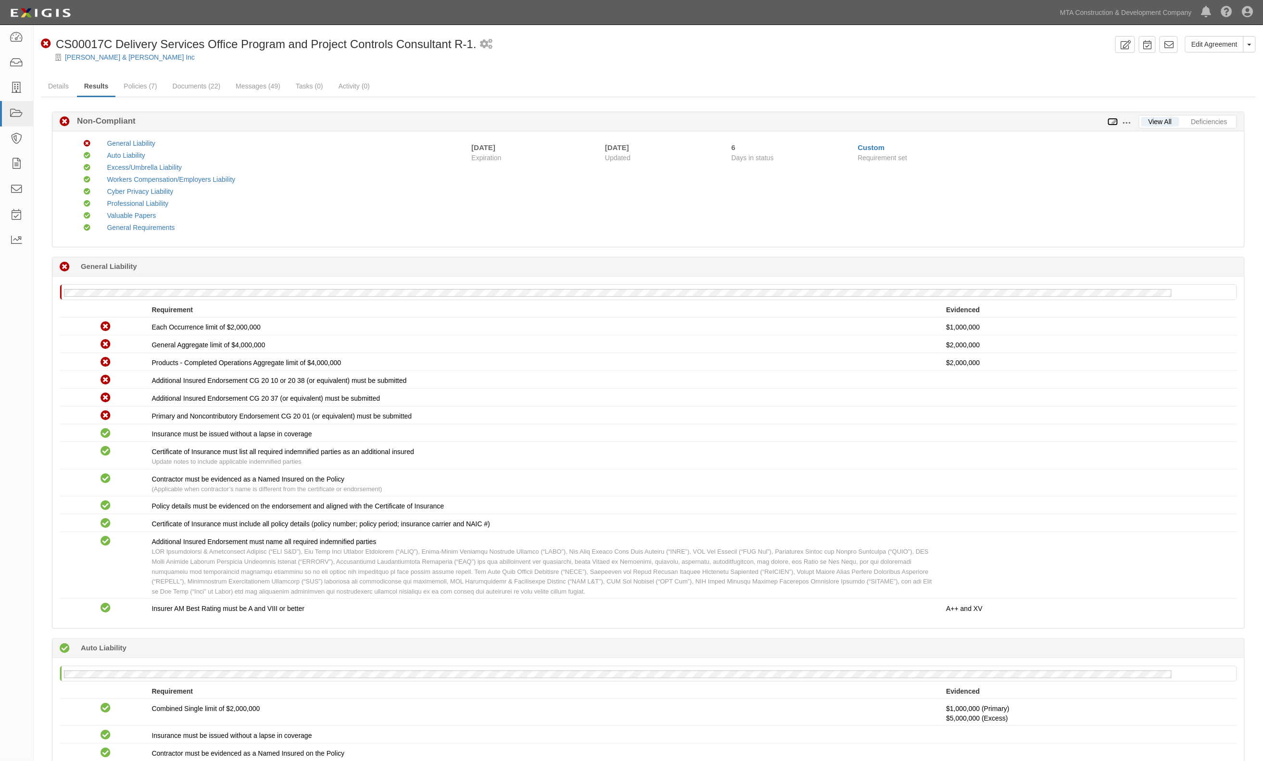
click at [1114, 124] on icon at bounding box center [1113, 122] width 11 height 7
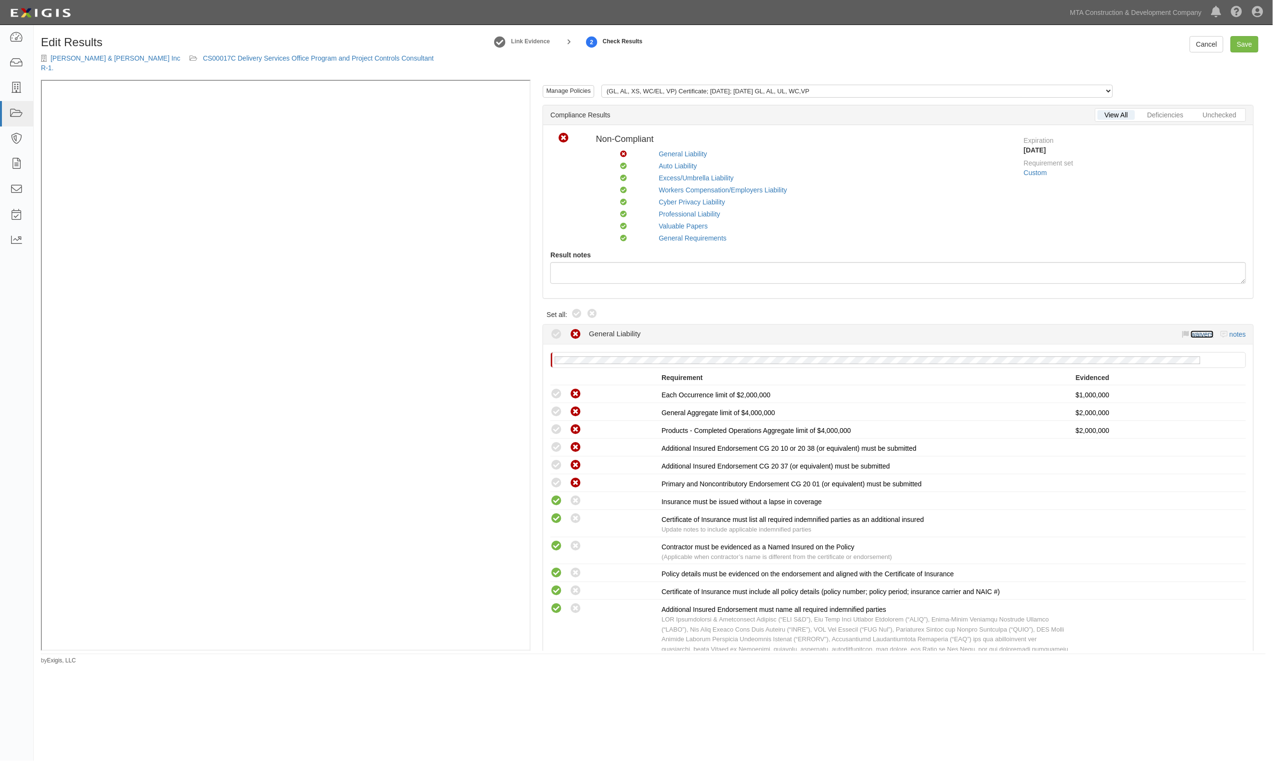
click at [1191, 330] on link "waivers" at bounding box center [1202, 334] width 23 height 8
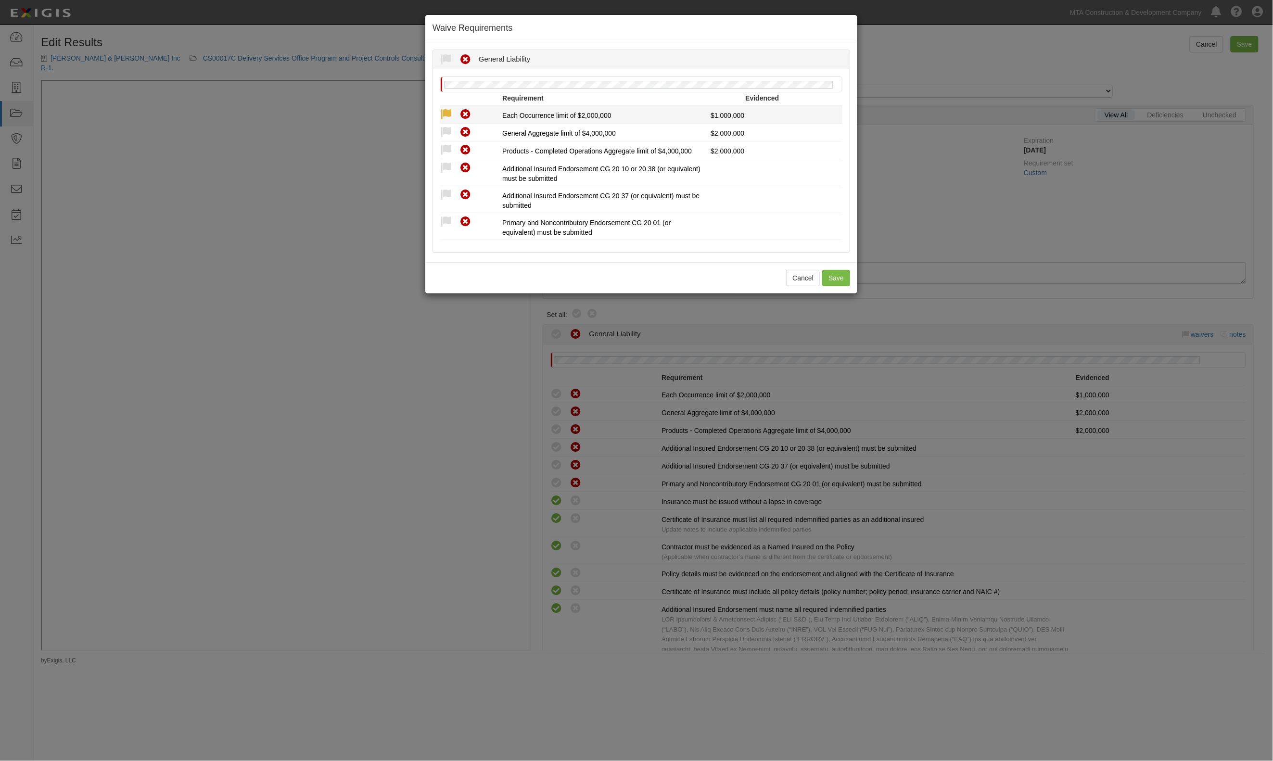
click at [451, 112] on icon at bounding box center [446, 115] width 12 height 12
radio input "true"
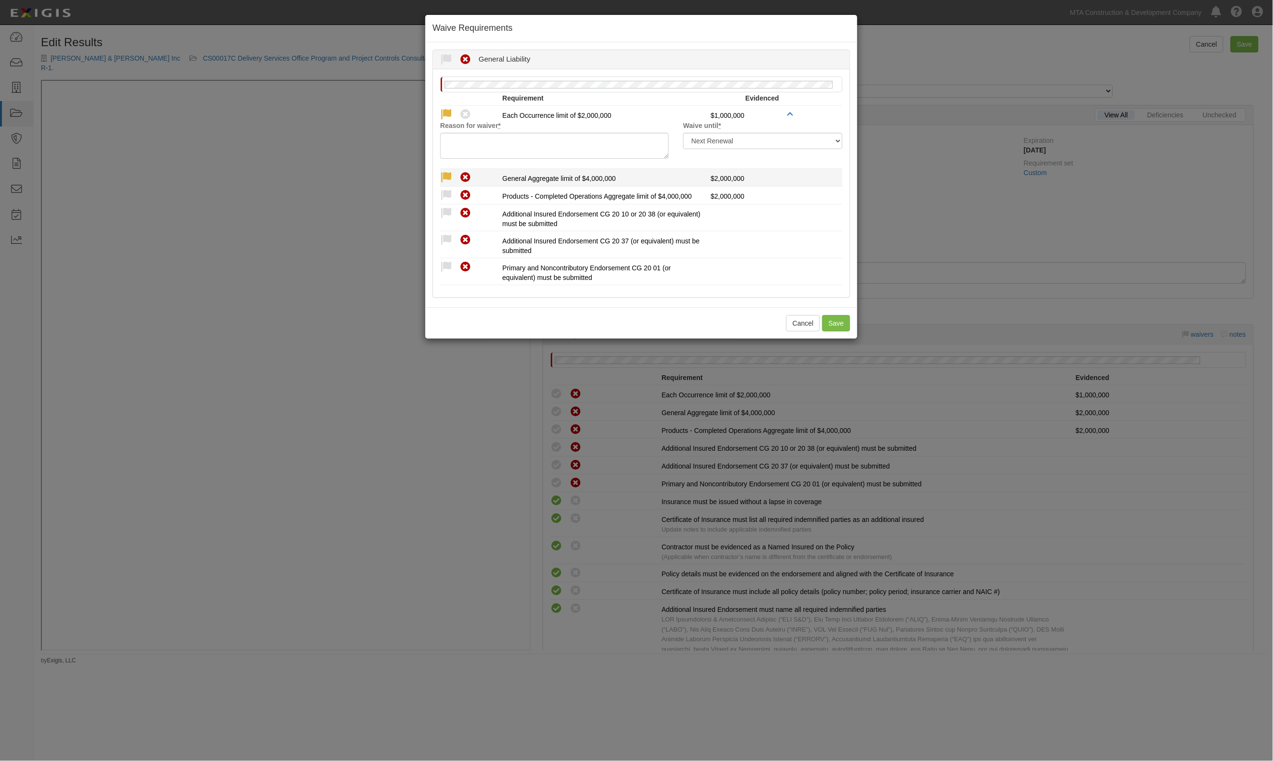
click at [449, 175] on icon at bounding box center [446, 178] width 12 height 12
radio input "true"
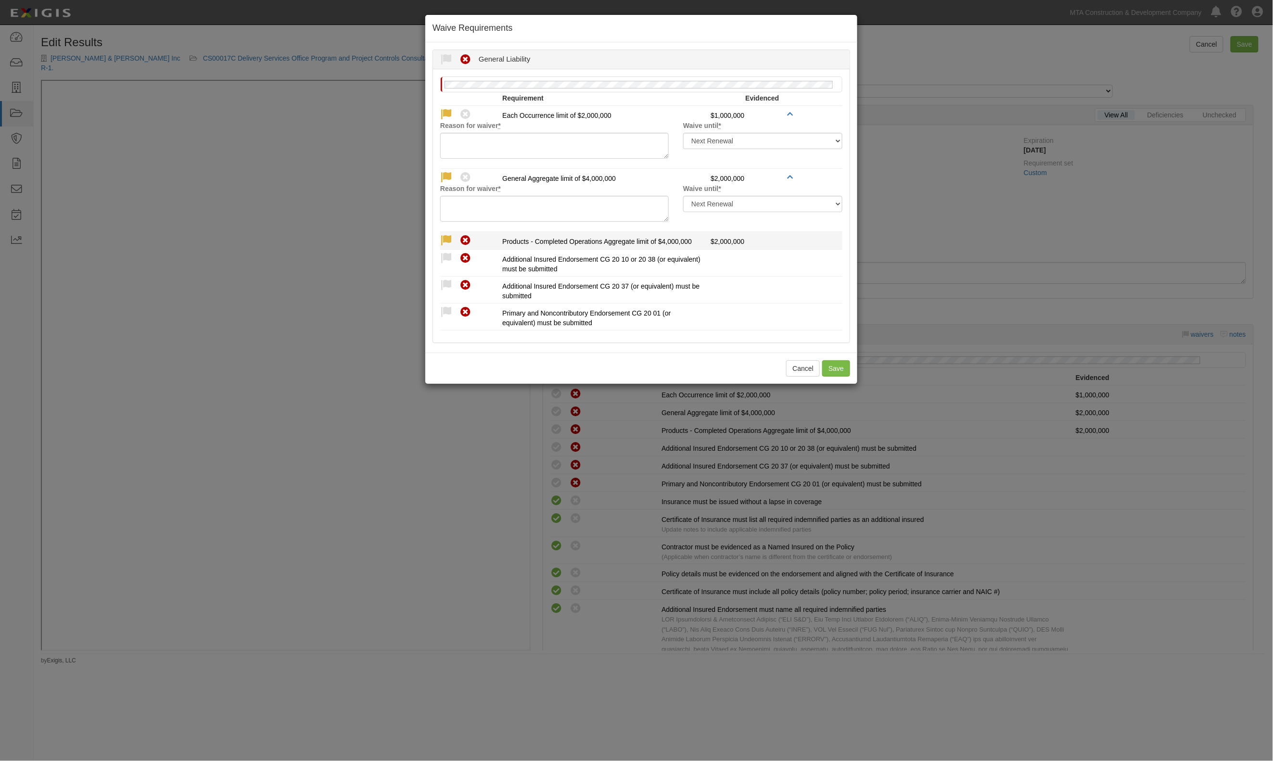
click at [450, 241] on icon at bounding box center [446, 241] width 12 height 12
radio input "true"
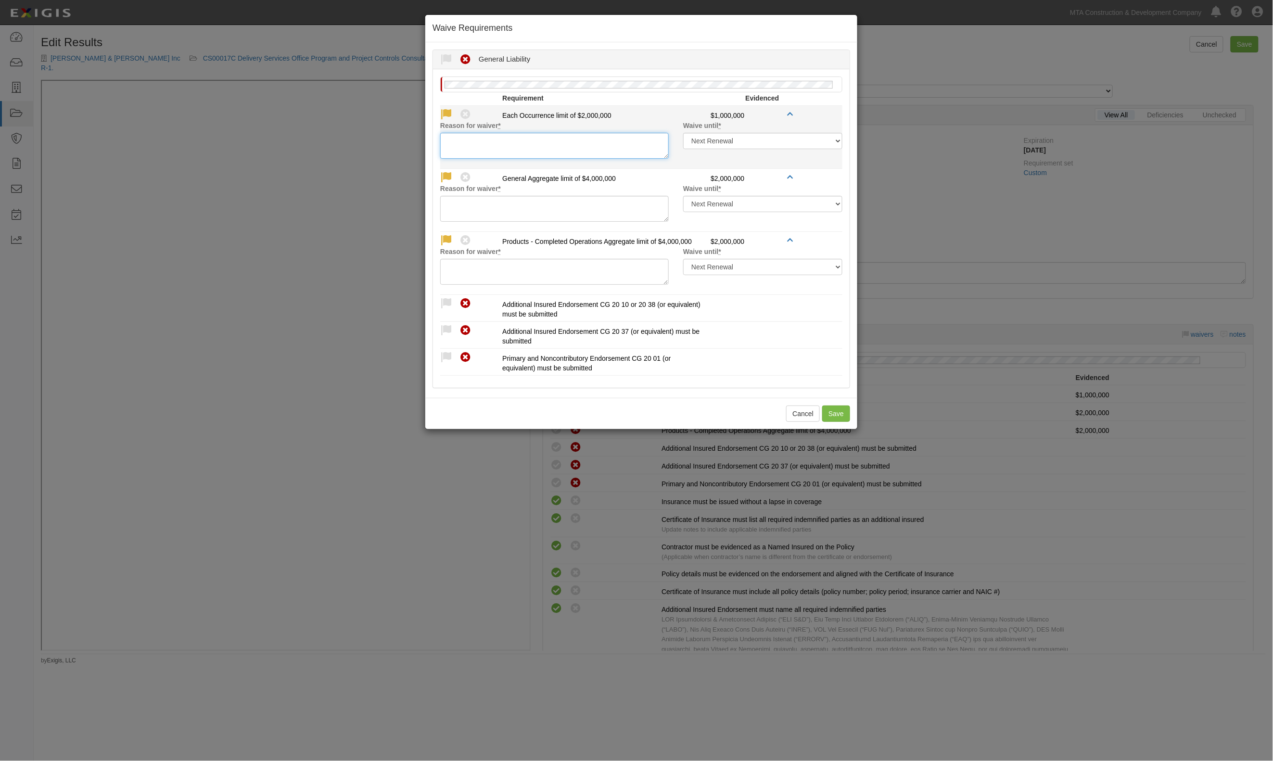
click at [510, 152] on textarea "Reason for waiver *" at bounding box center [554, 146] width 228 height 26
type textarea "Excess"
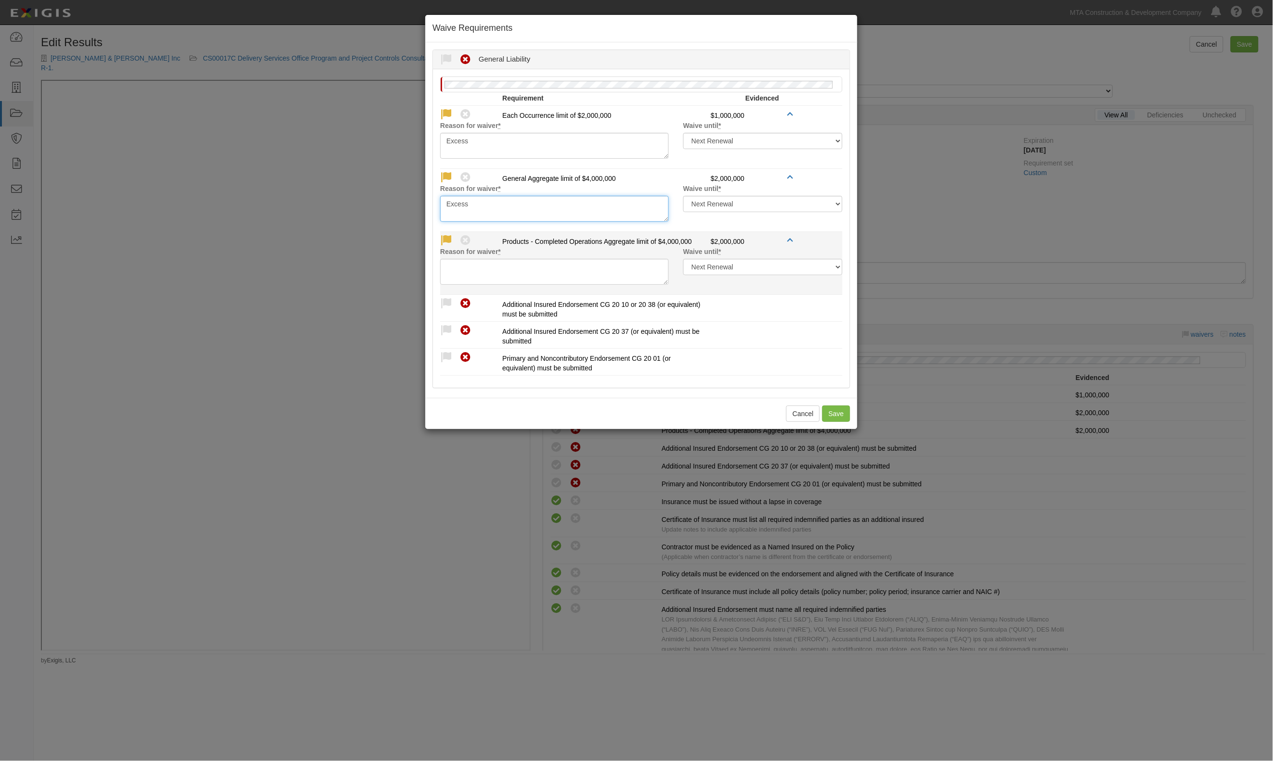
type textarea "Excess"
click at [540, 276] on textarea "Reason for waiver *" at bounding box center [554, 272] width 228 height 26
type textarea "Excess"
click at [837, 418] on button "Save" at bounding box center [836, 414] width 28 height 16
radio input "true"
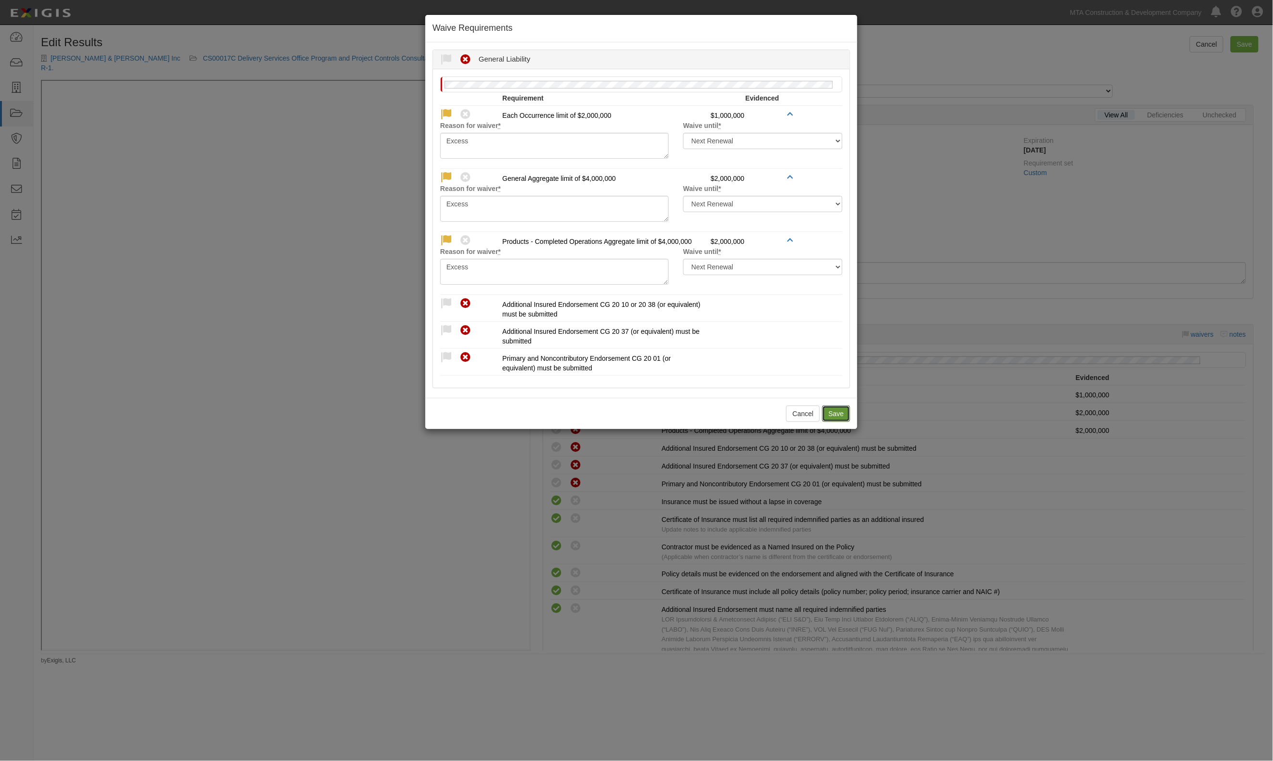
radio input "true"
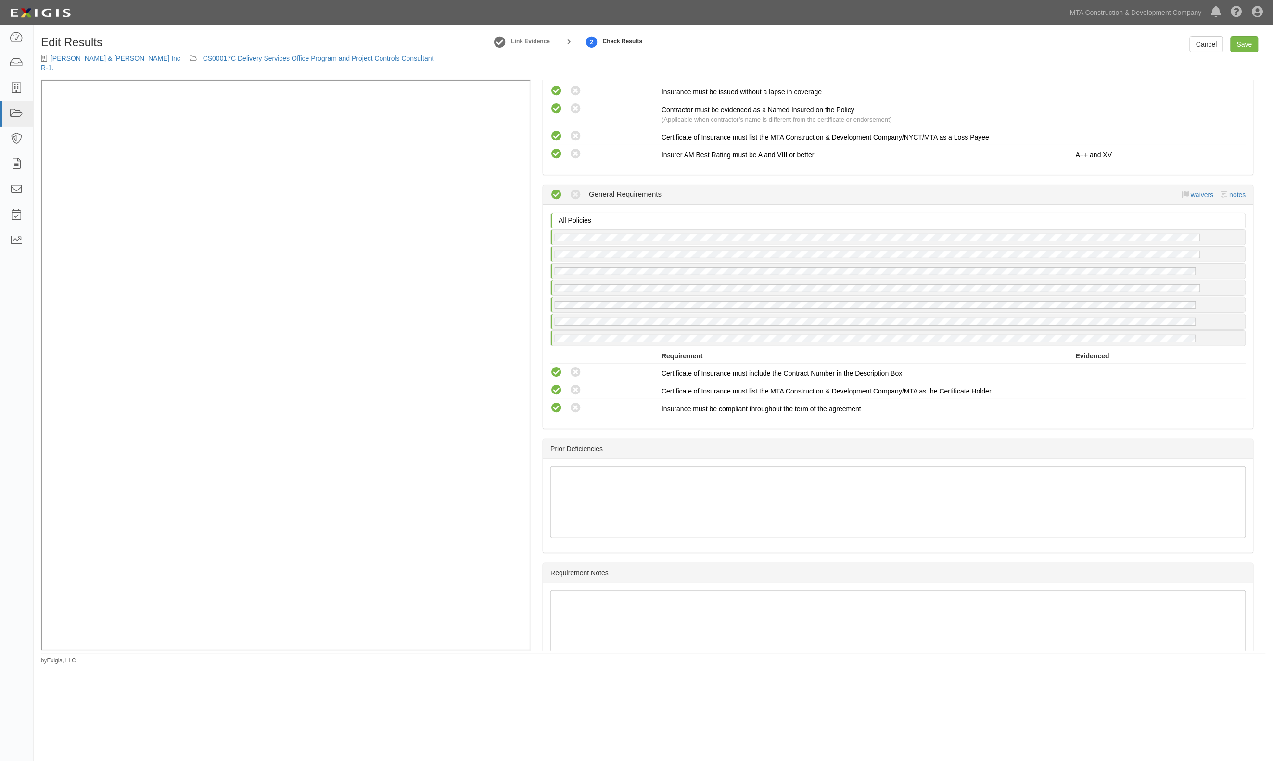
scroll to position [1915, 0]
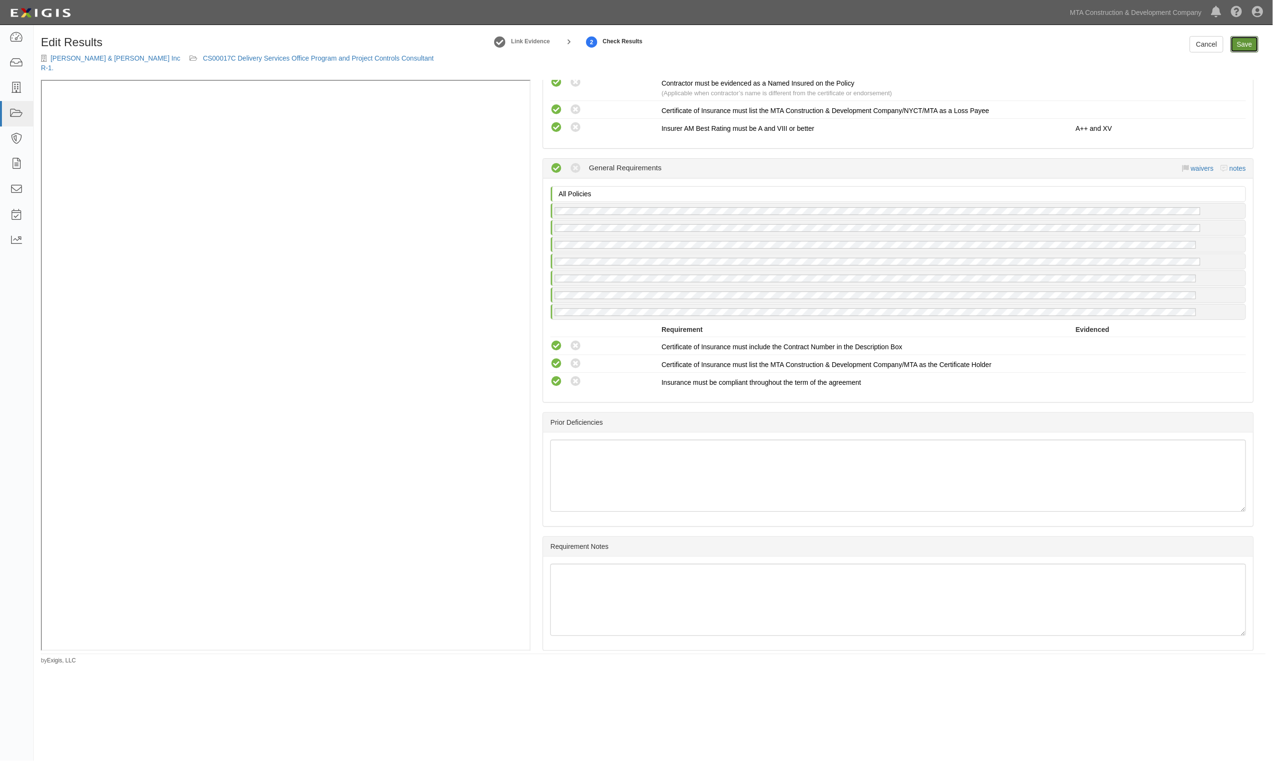
drag, startPoint x: 1240, startPoint y: 41, endPoint x: 1222, endPoint y: 41, distance: 17.8
click at [1240, 41] on link "Save" at bounding box center [1244, 44] width 28 height 16
radio input "true"
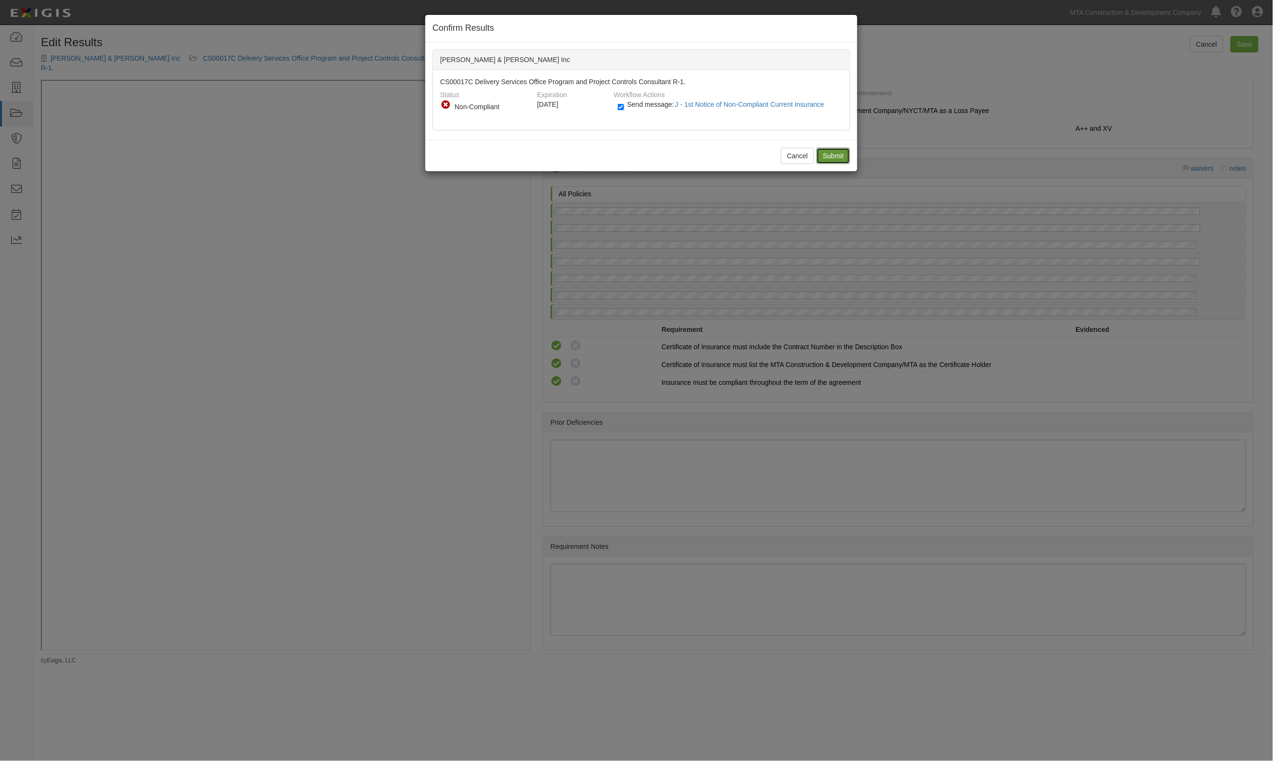
click at [830, 159] on input "Submit" at bounding box center [833, 156] width 34 height 16
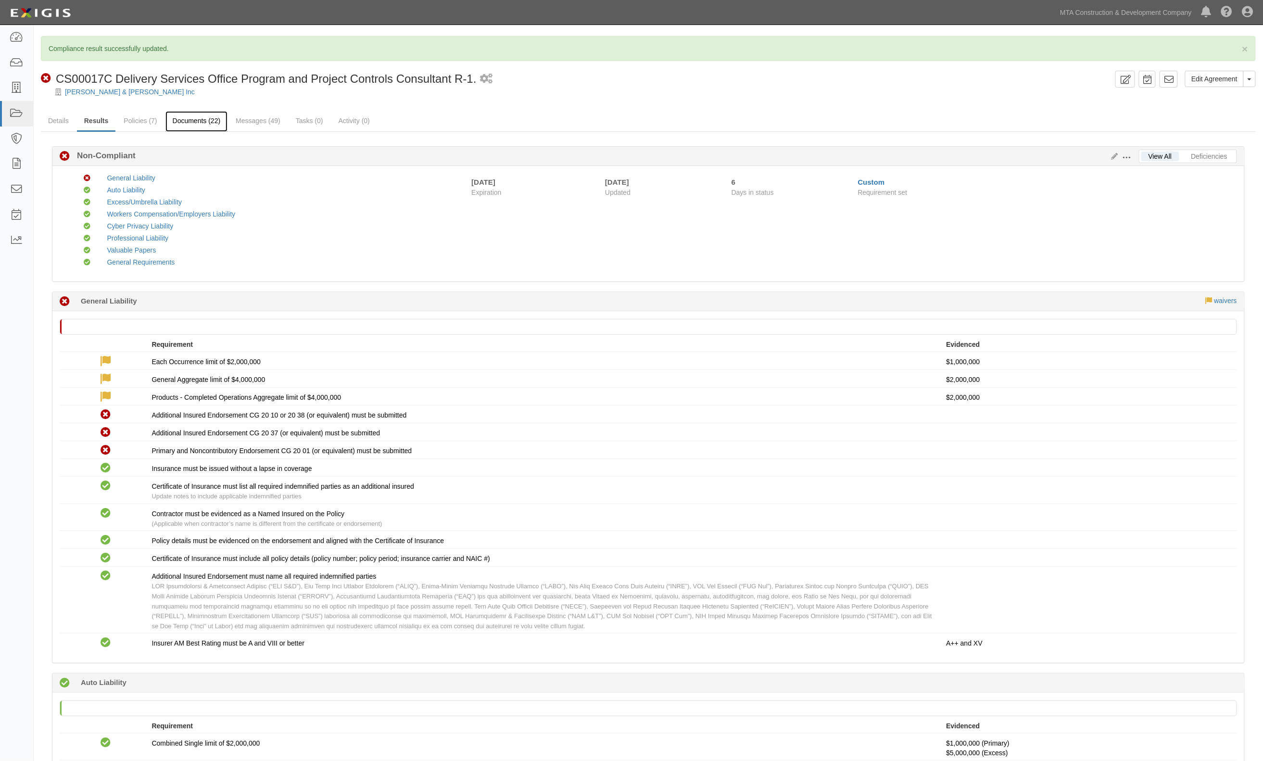
drag, startPoint x: 0, startPoint y: 0, endPoint x: 198, endPoint y: 118, distance: 230.8
click at [199, 118] on link "Documents (22)" at bounding box center [196, 121] width 63 height 21
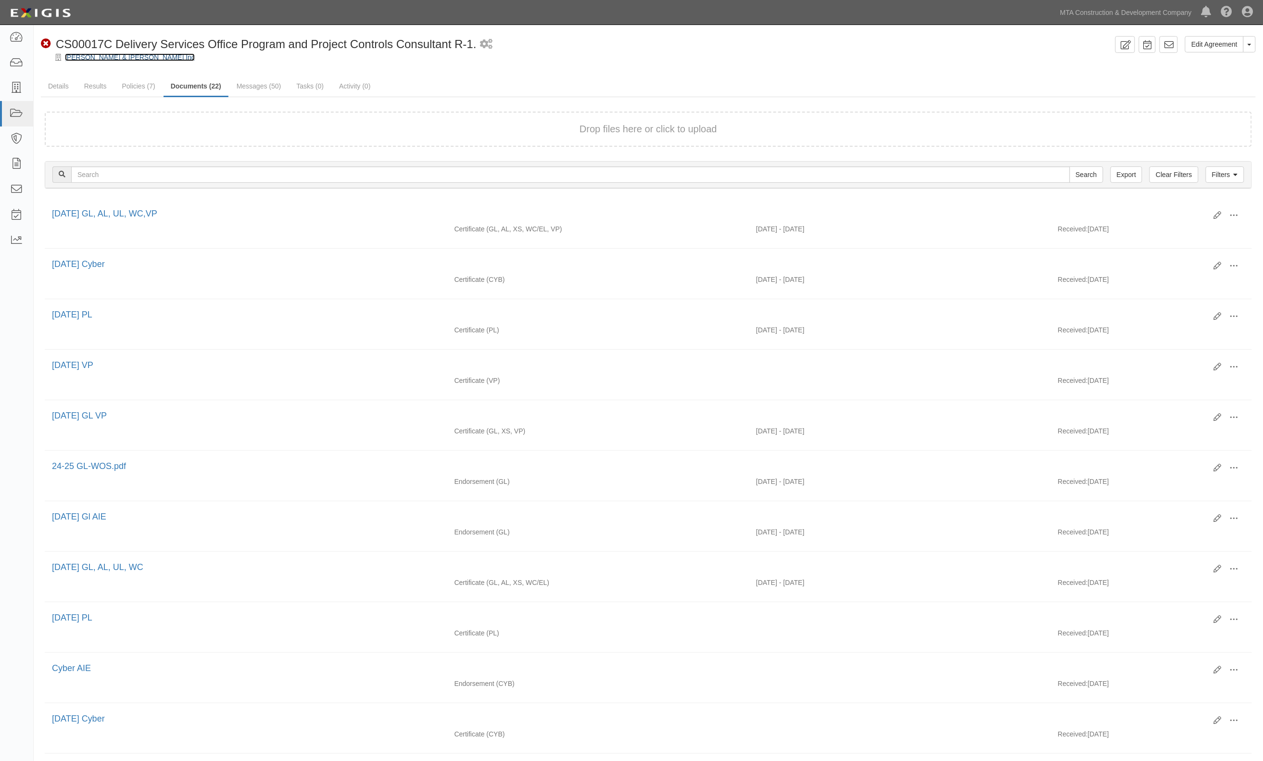
drag, startPoint x: 116, startPoint y: 60, endPoint x: 145, endPoint y: 59, distance: 29.4
click at [115, 60] on link "[PERSON_NAME] & [PERSON_NAME] Inc" at bounding box center [130, 57] width 130 height 8
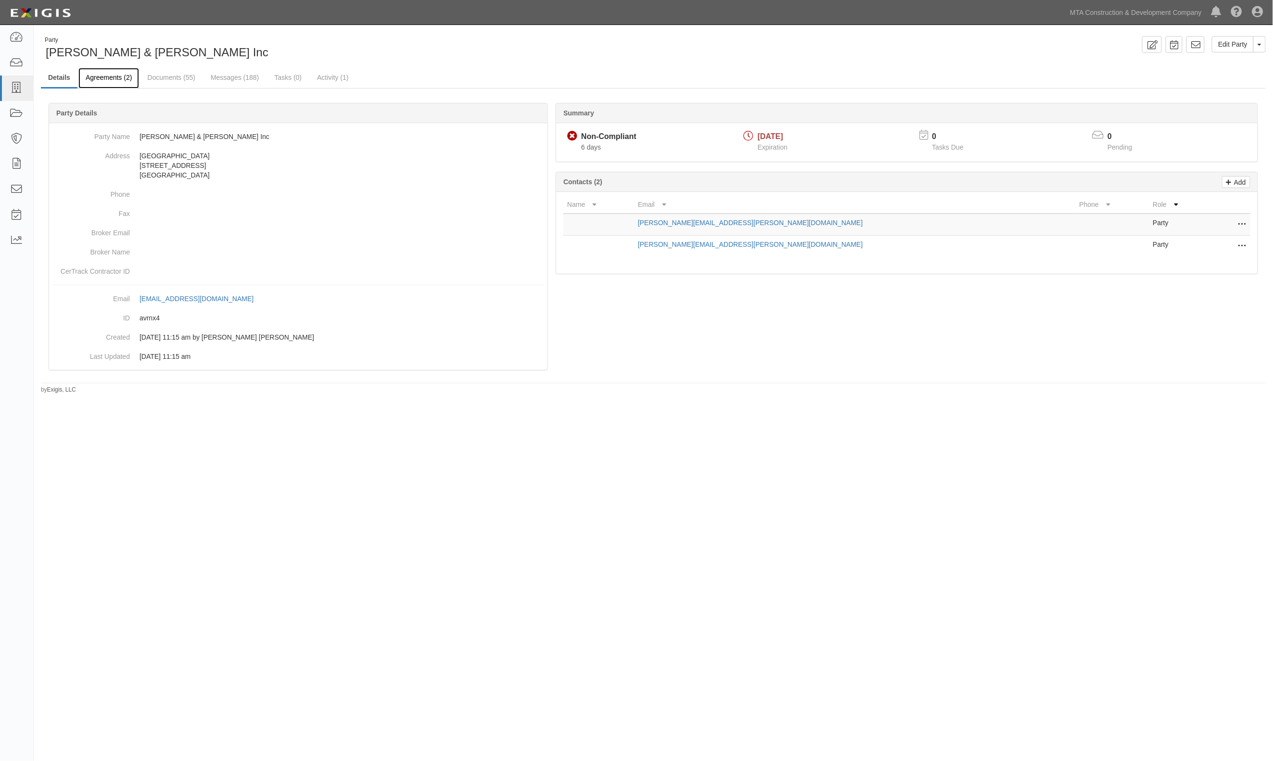
drag, startPoint x: 108, startPoint y: 79, endPoint x: 123, endPoint y: 74, distance: 15.8
click at [108, 79] on link "Agreements (2)" at bounding box center [108, 78] width 61 height 21
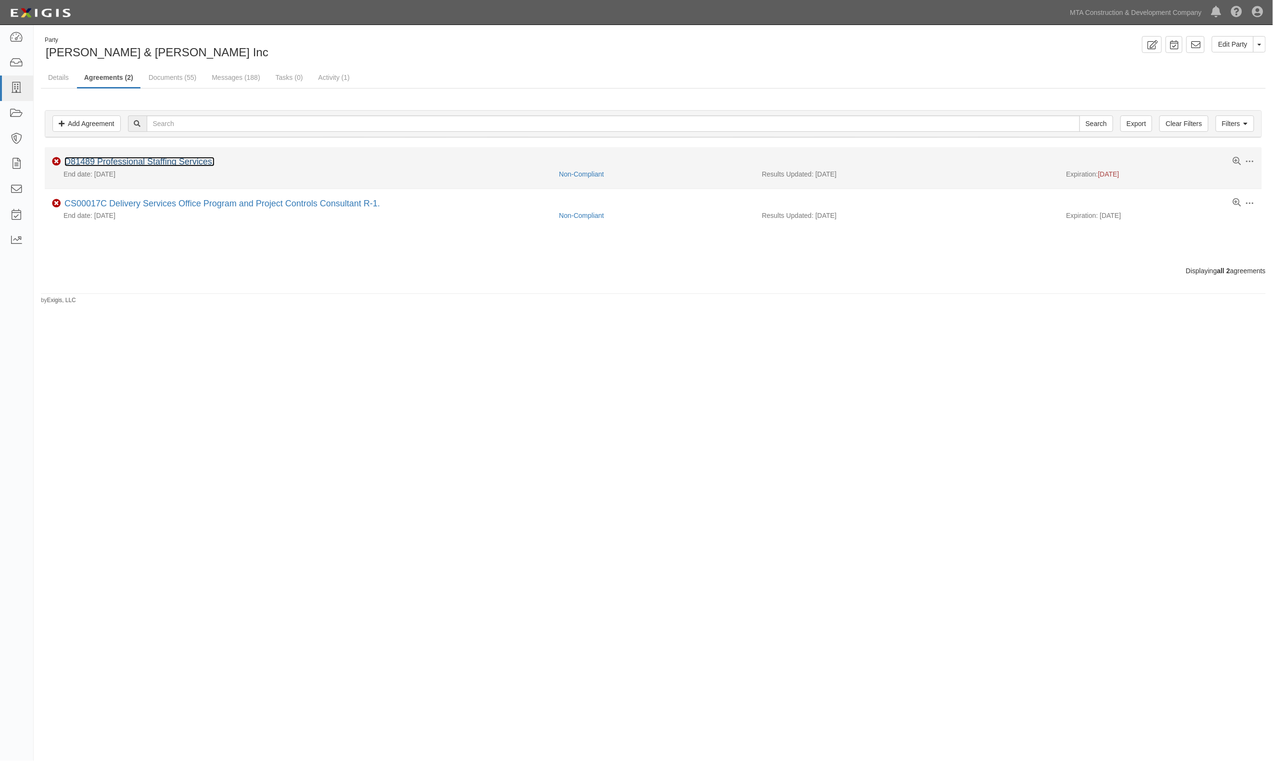
click at [129, 157] on link "D81489 Professional Staffing Services." at bounding box center [139, 162] width 150 height 10
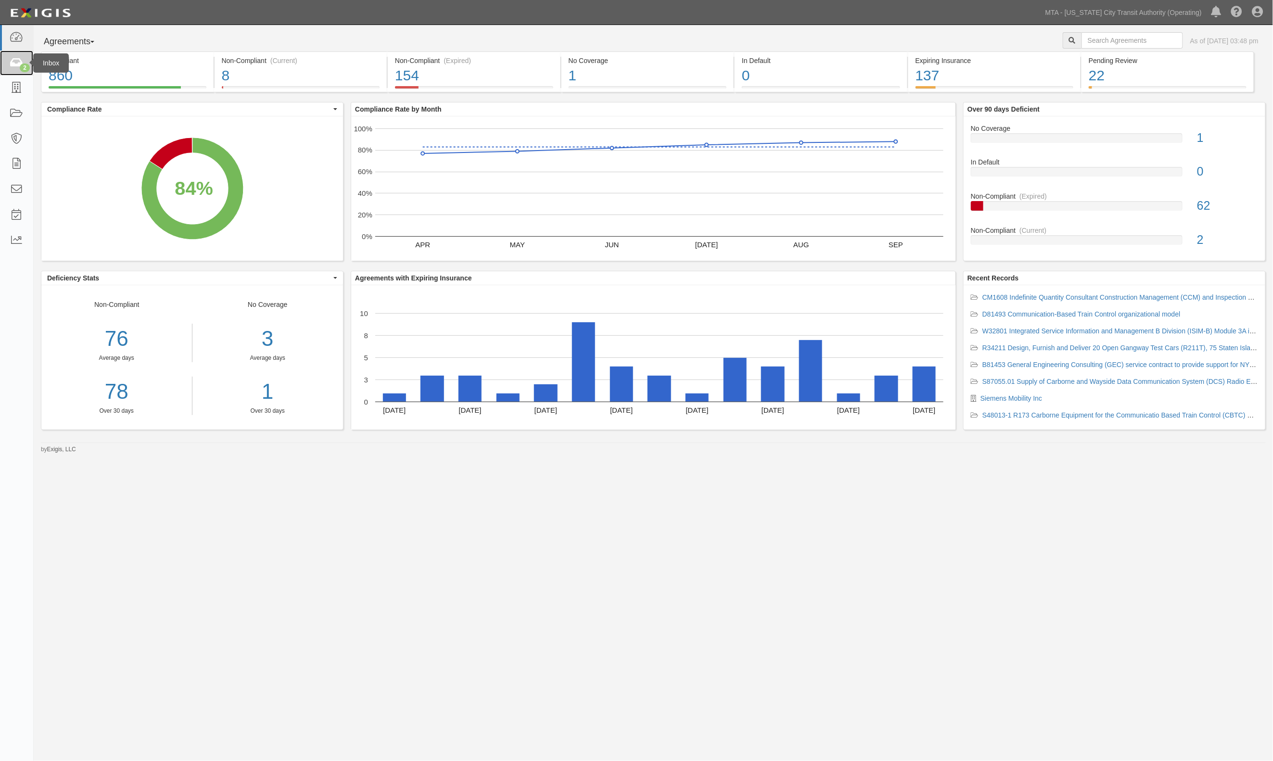
click at [17, 62] on icon at bounding box center [16, 63] width 13 height 11
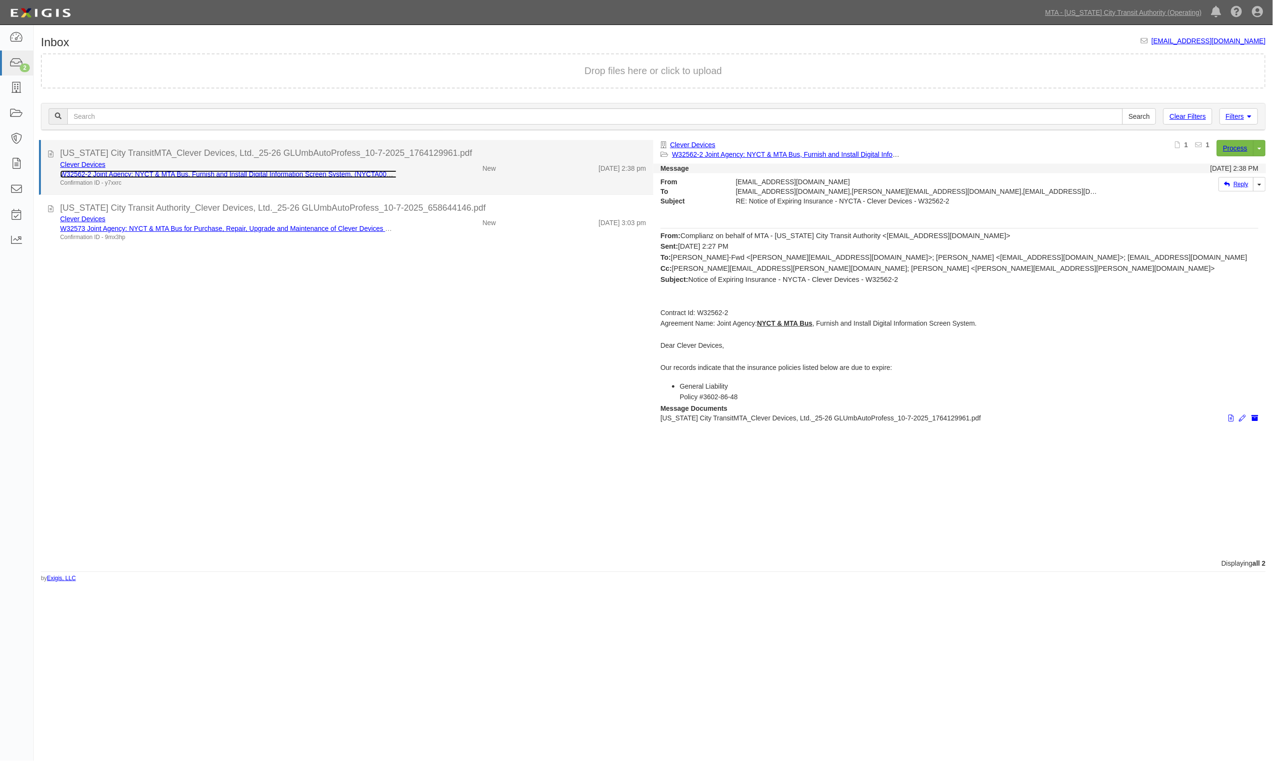
drag, startPoint x: 155, startPoint y: 169, endPoint x: 144, endPoint y: 172, distance: 11.0
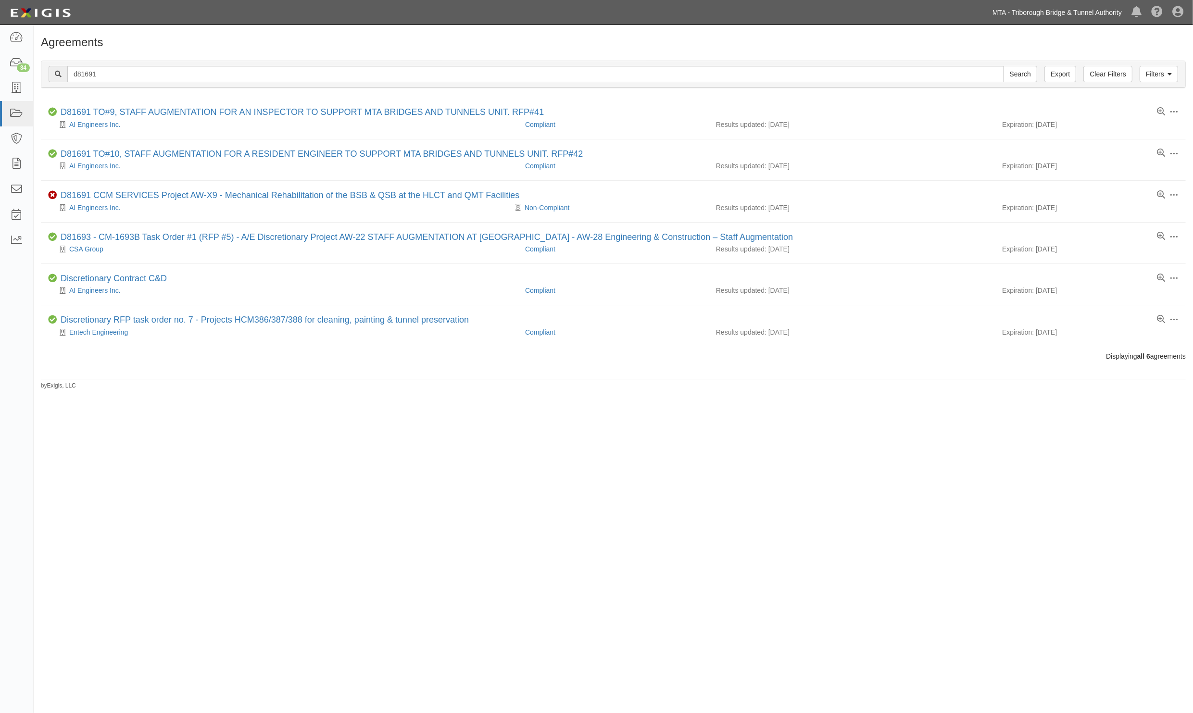
click at [1069, 17] on link "MTA - Triborough Bridge & Tunnel Authority" at bounding box center [1057, 12] width 139 height 19
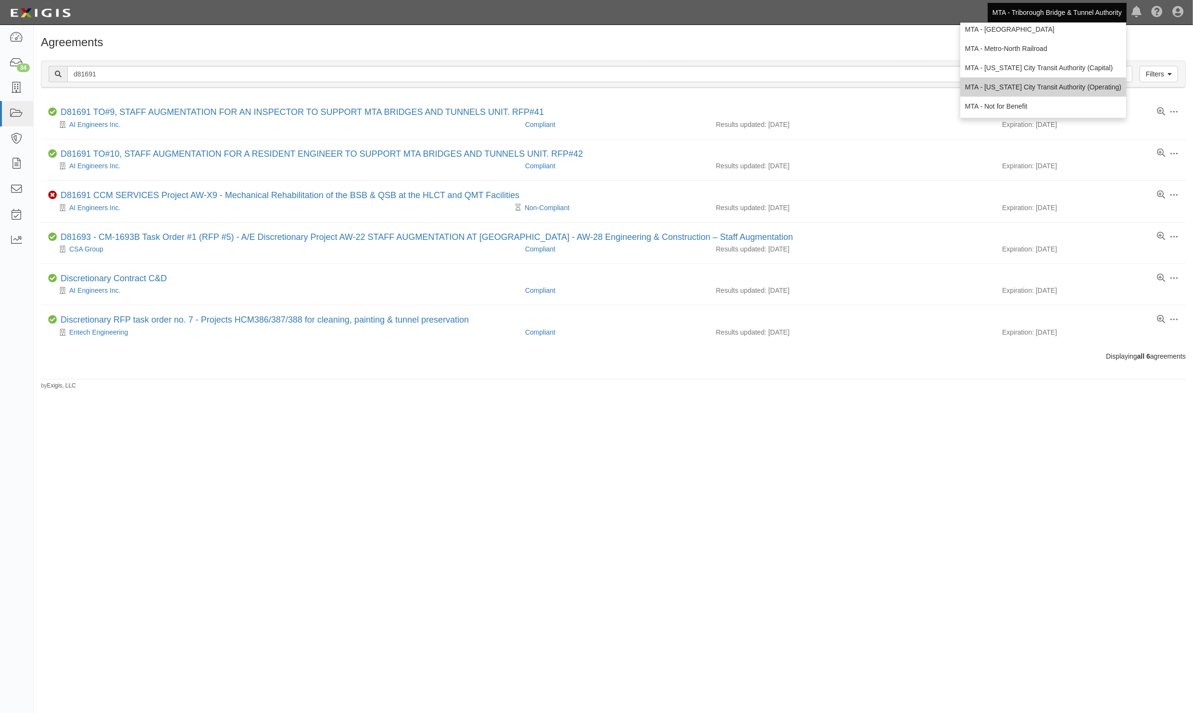
scroll to position [63, 0]
click at [17, 63] on icon at bounding box center [16, 63] width 13 height 11
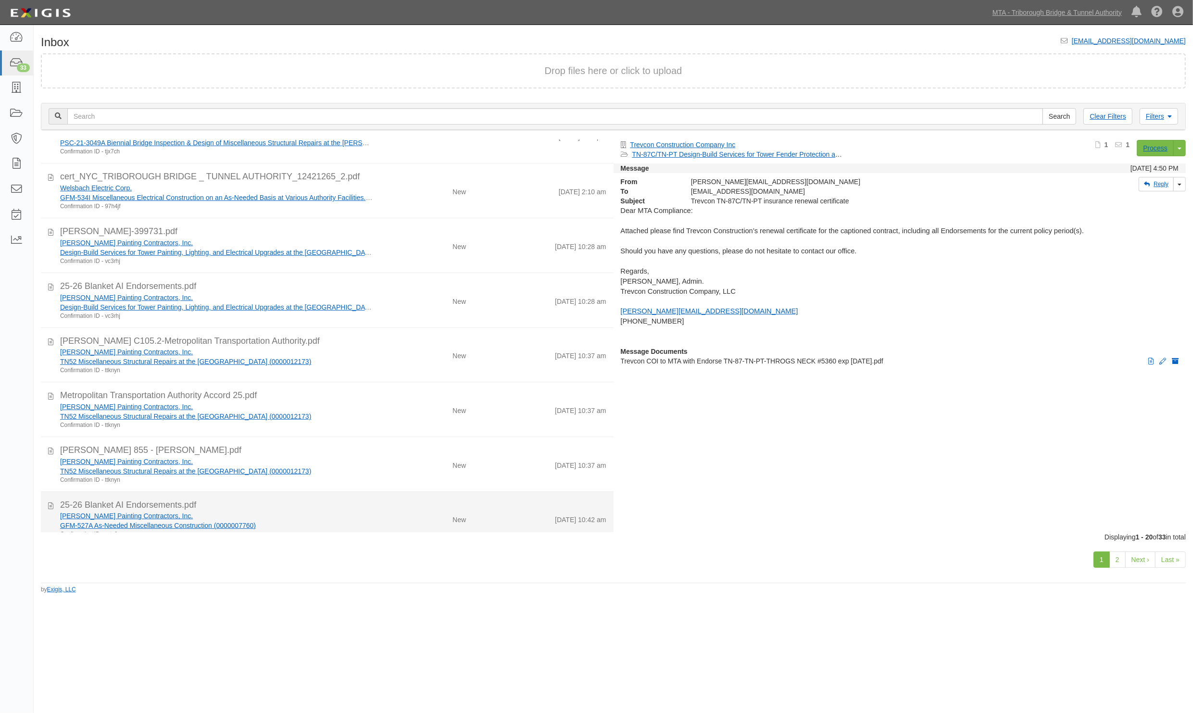
scroll to position [708, 0]
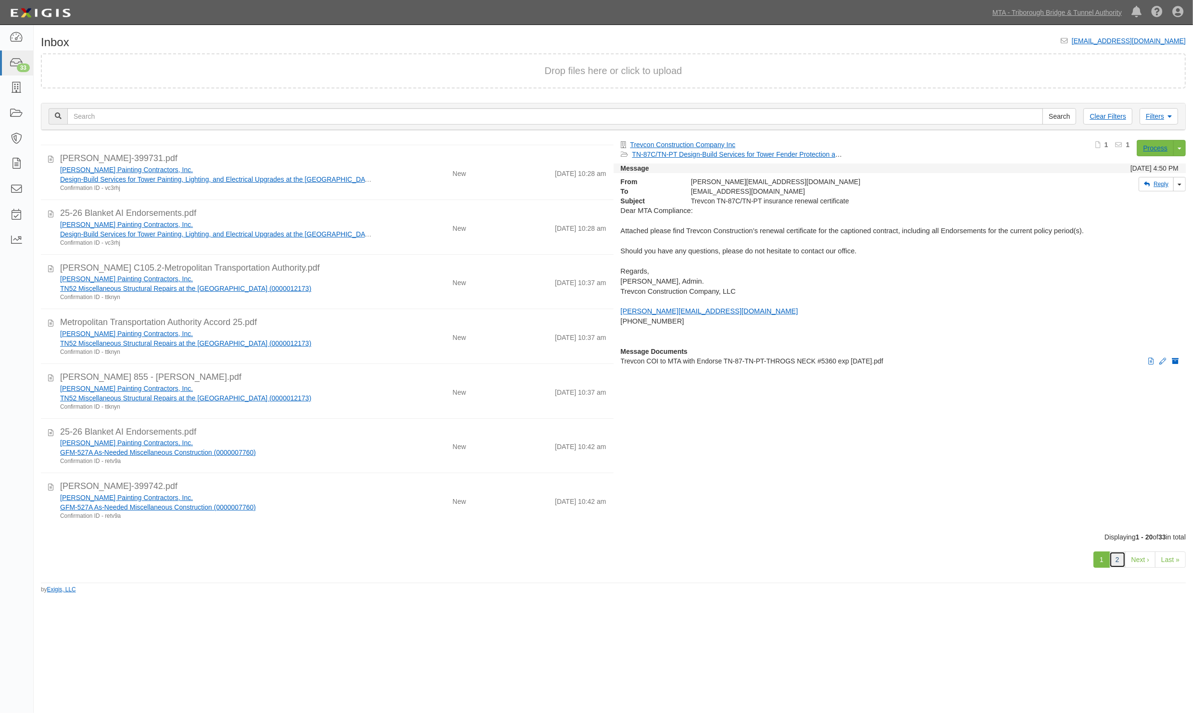
click at [1119, 559] on link "2" at bounding box center [1118, 560] width 16 height 16
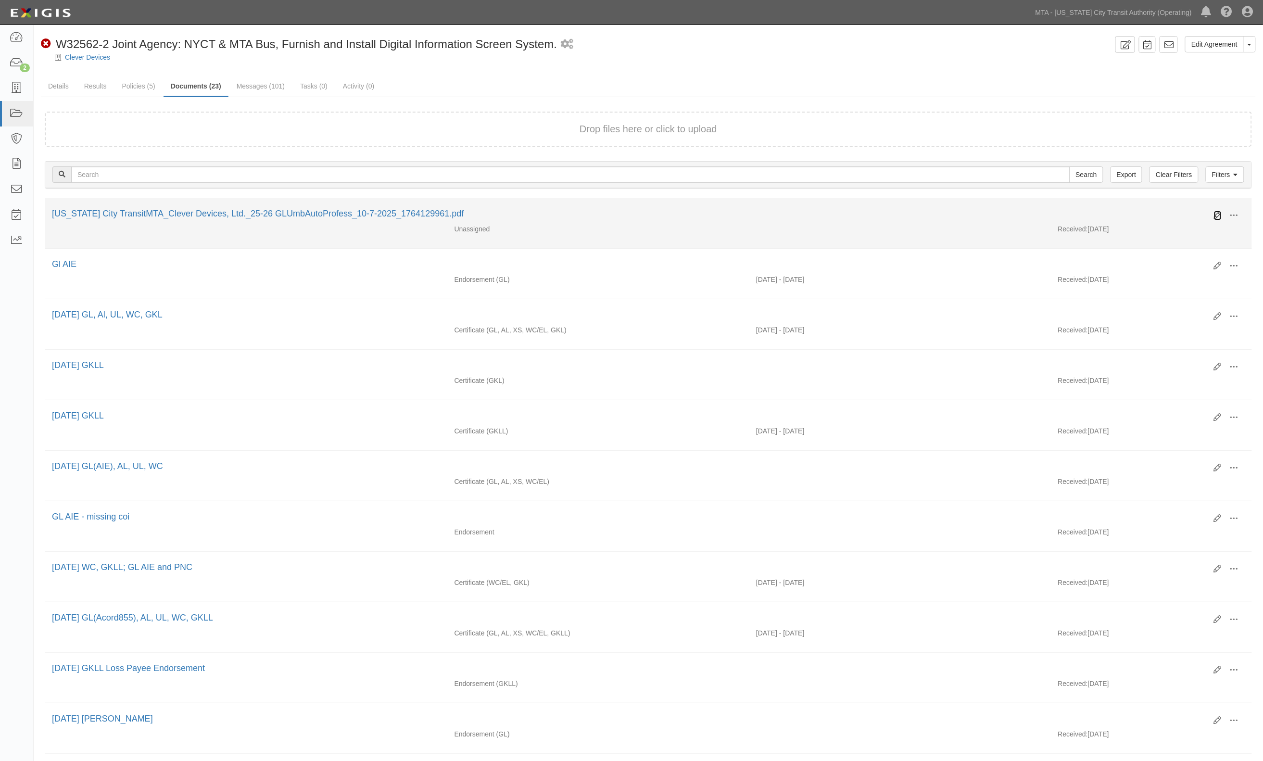
click at [1218, 213] on icon at bounding box center [1218, 216] width 8 height 8
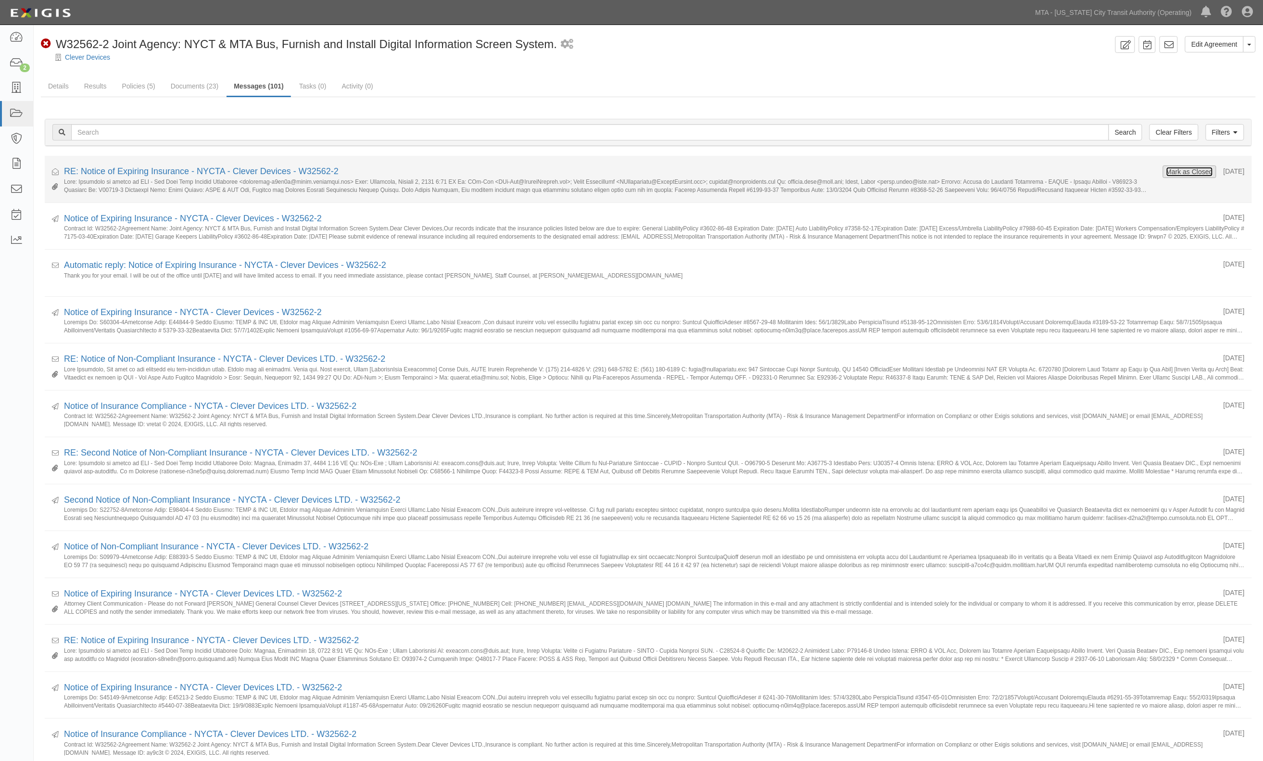
click at [1193, 173] on button "Mark as Closed" at bounding box center [1190, 171] width 48 height 11
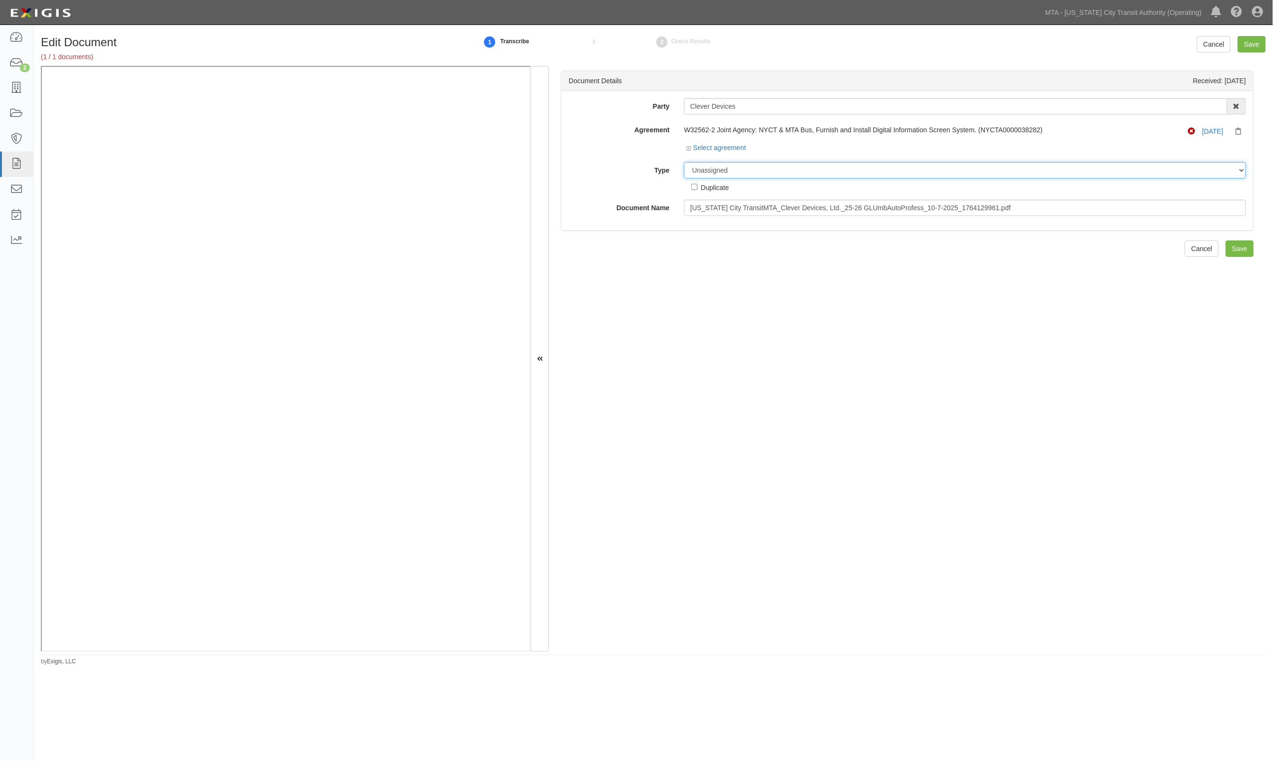
click at [734, 172] on select "Unassigned Binder Cancellation Notice Certificate Contract Endorsement Insuranc…" at bounding box center [965, 170] width 562 height 16
click at [684, 162] on select "Unassigned Binder Cancellation Notice Certificate Contract Endorsement Insuranc…" at bounding box center [965, 170] width 562 height 16
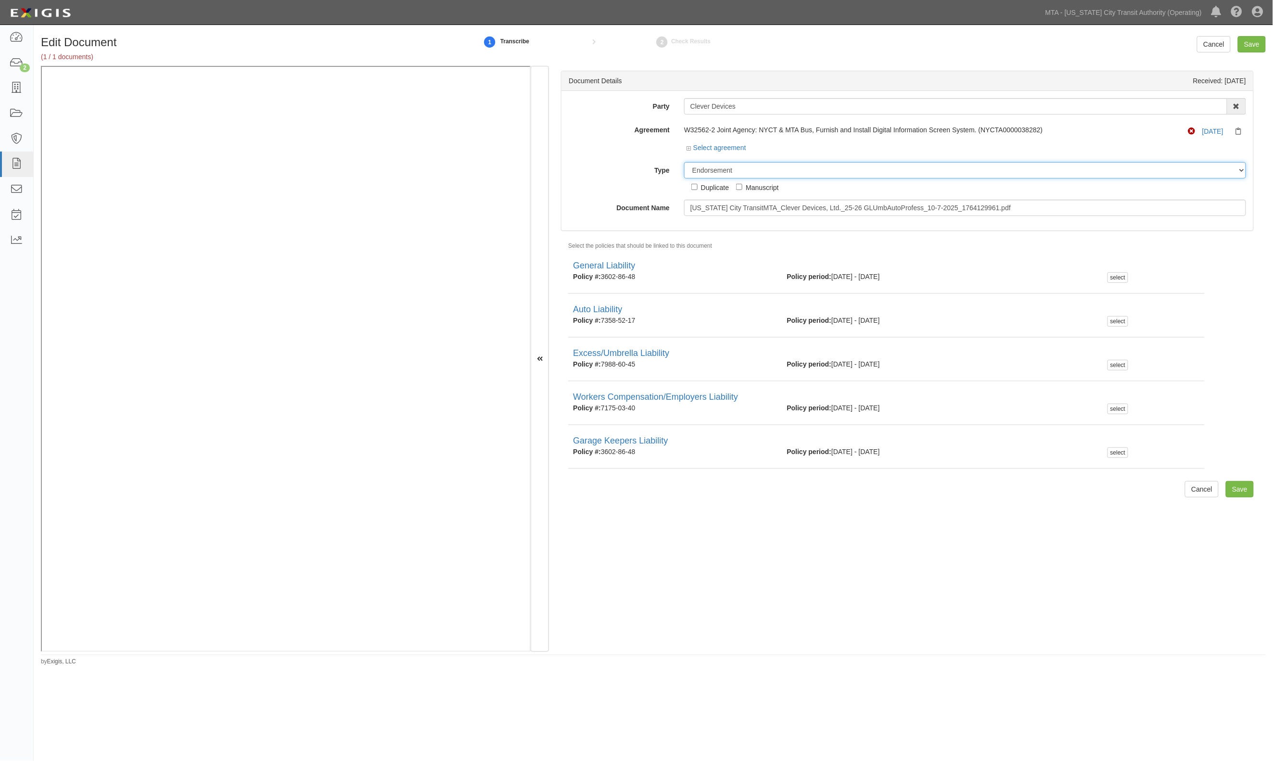
click at [734, 170] on select "Unassigned Binder Cancellation Notice Certificate Contract Endorsement Insuranc…" at bounding box center [965, 170] width 562 height 16
select select "CertificateDetail"
click at [684, 162] on select "Unassigned Binder Cancellation Notice Certificate Contract Endorsement Insuranc…" at bounding box center [965, 170] width 562 height 16
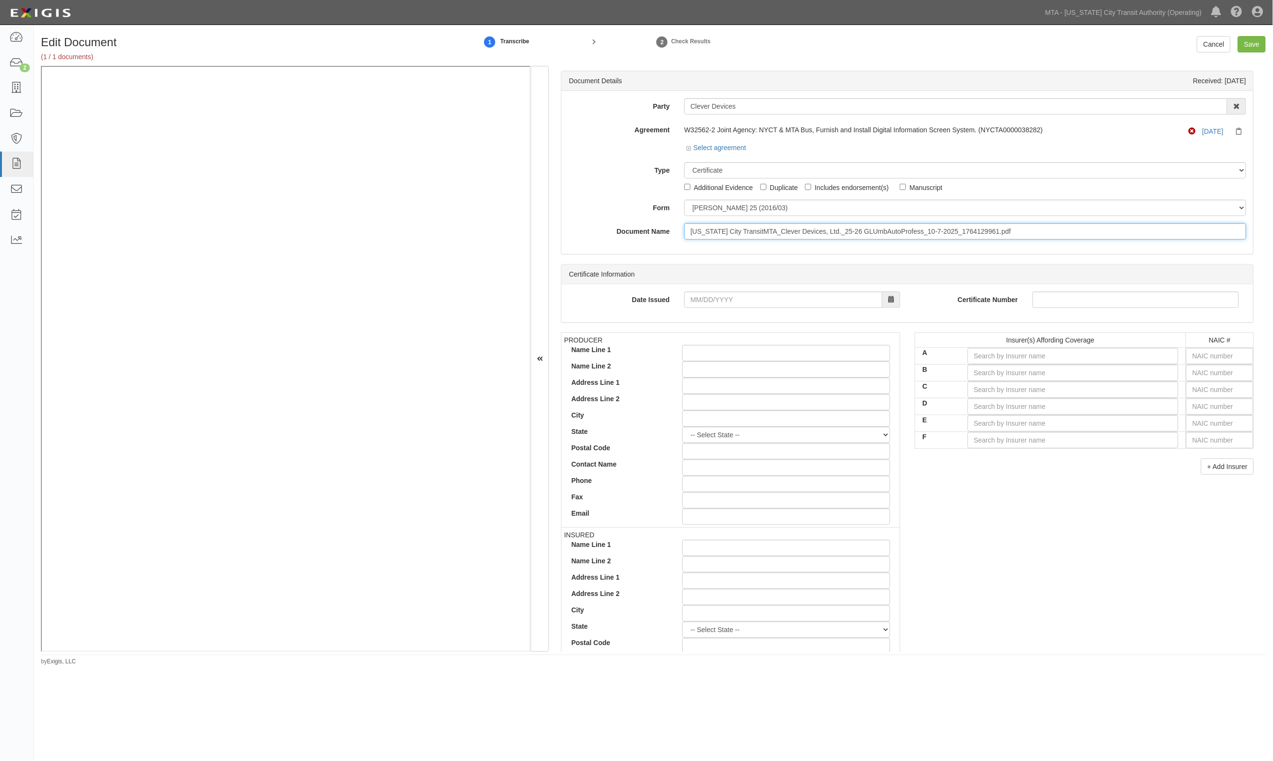
drag, startPoint x: 1029, startPoint y: 228, endPoint x: 515, endPoint y: 222, distance: 514.7
click at [428, 120] on div "Document Details Received: 10/07/2025 Party Clever Devices 10-21 TO 10-23TH 38T…" at bounding box center [653, 359] width 1225 height 586
type input "10.7.26"
click at [719, 171] on select "Unassigned Binder Cancellation Notice Certificate Contract Endorsement Insuranc…" at bounding box center [965, 170] width 562 height 16
click at [684, 162] on select "Unassigned Binder Cancellation Notice Certificate Contract Endorsement Insuranc…" at bounding box center [965, 170] width 562 height 16
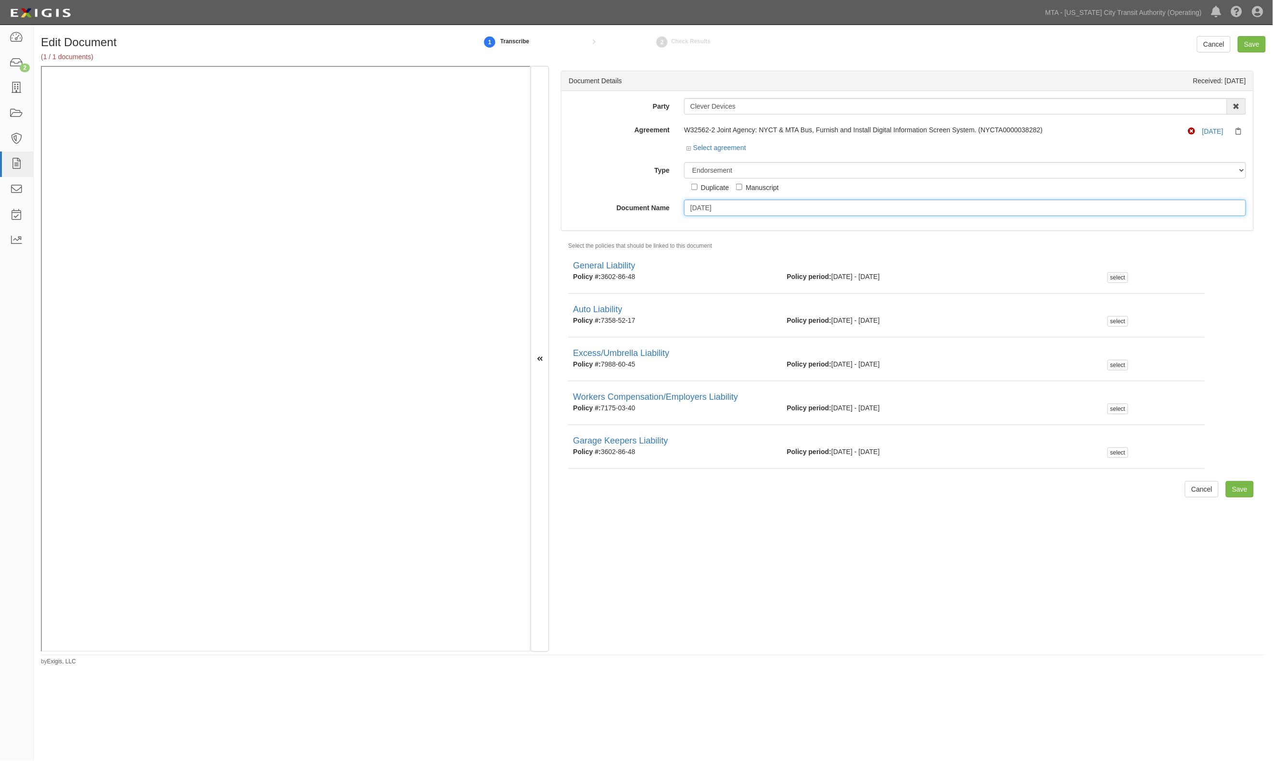
click at [730, 208] on input "10.7.26" at bounding box center [965, 208] width 562 height 16
click at [720, 173] on select "Unassigned Binder Cancellation Notice Certificate Contract Endorsement Insuranc…" at bounding box center [965, 170] width 562 height 16
select select "CertificateDetail"
click at [684, 162] on select "Unassigned Binder Cancellation Notice Certificate Contract Endorsement Insuranc…" at bounding box center [965, 170] width 562 height 16
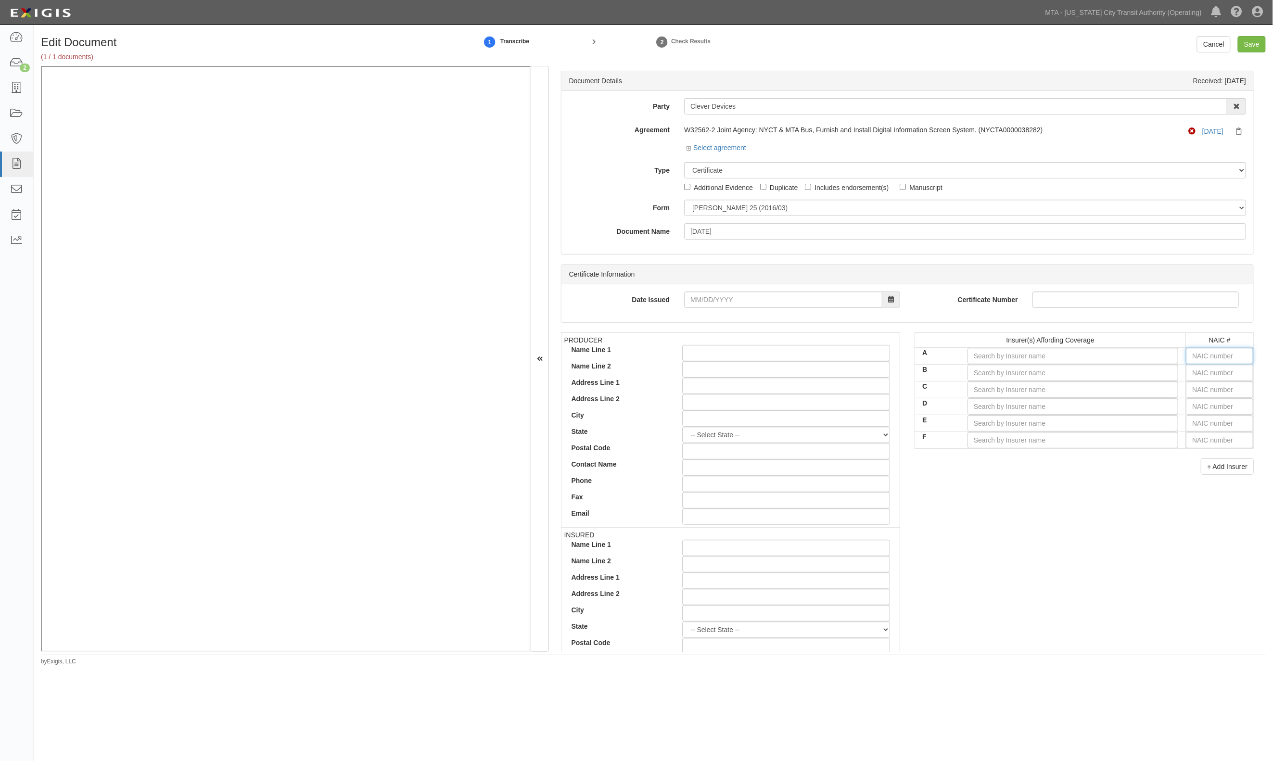
click at [1204, 356] on input "text" at bounding box center [1219, 356] width 67 height 16
type input "25232"
type input "2"
type input "20796"
type input "20"
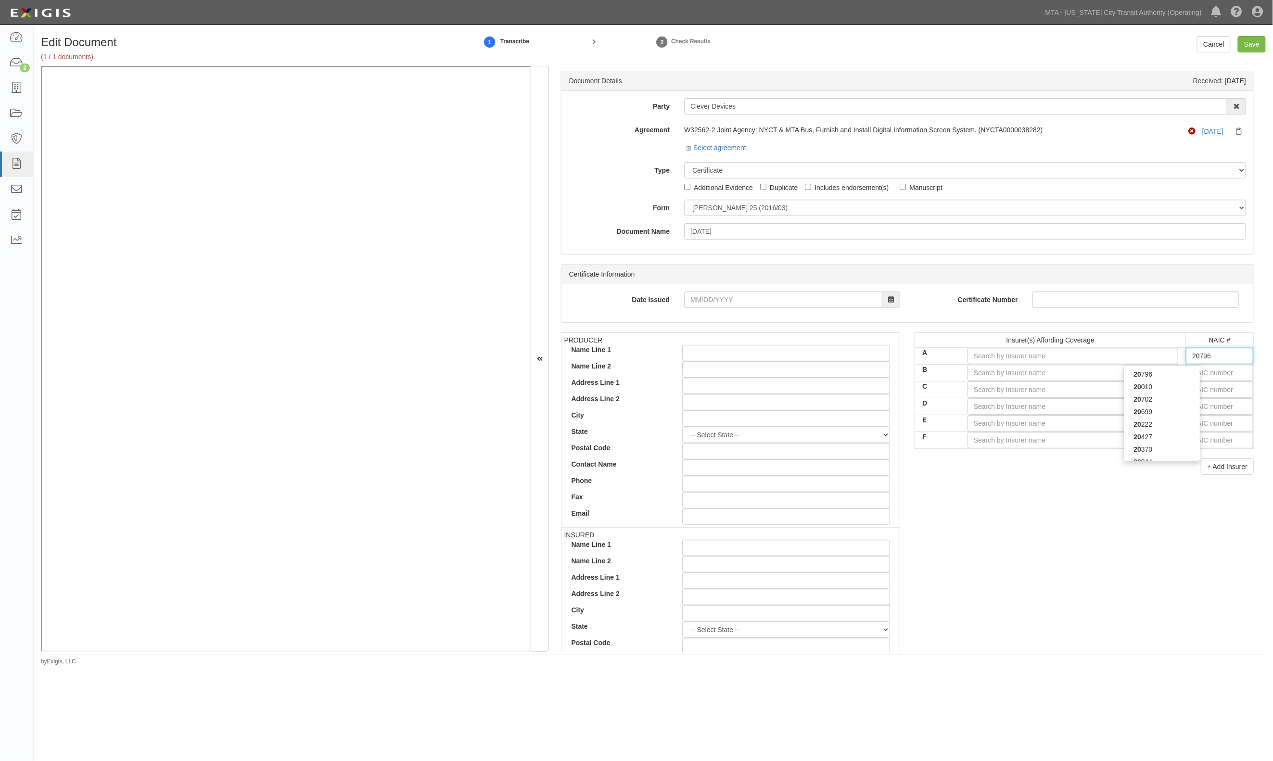
type input "20222"
type input "202"
type input "20281"
type input "2028"
type input "20281"
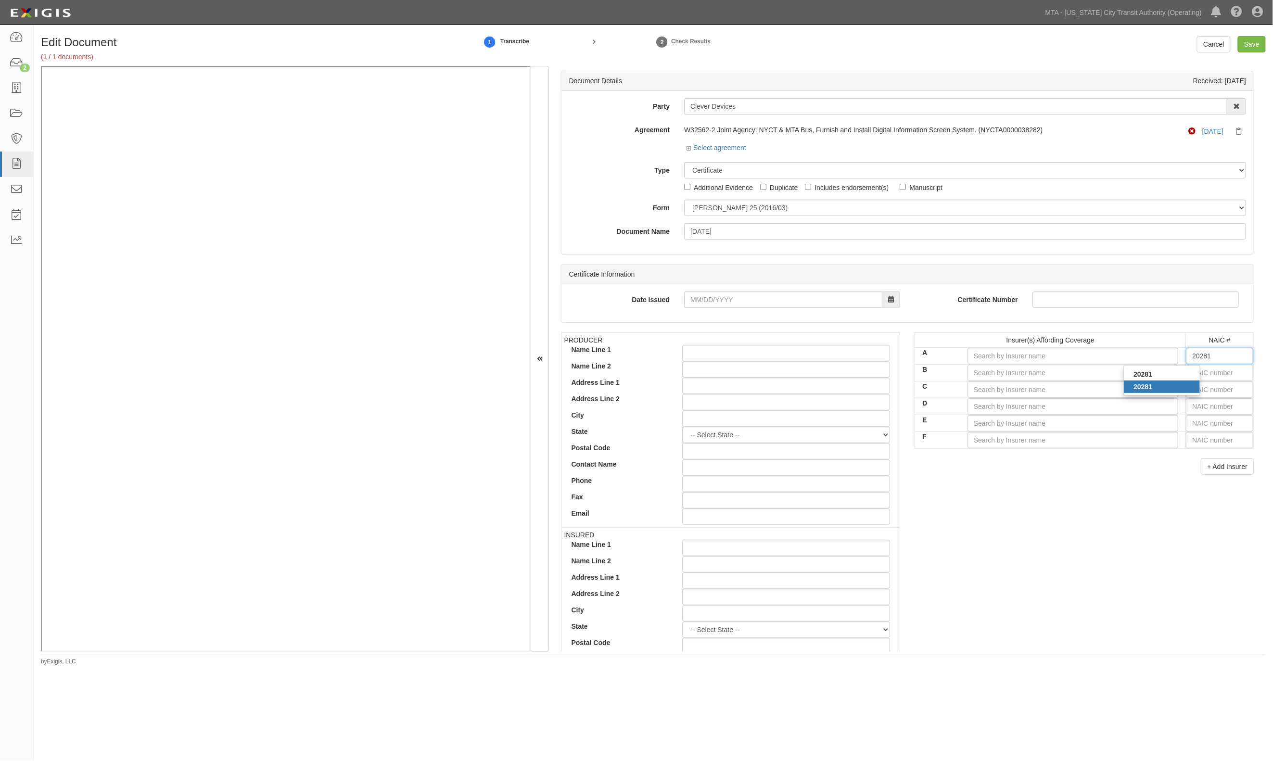
click at [1184, 387] on div "20281" at bounding box center [1162, 386] width 76 height 13
type input "Federal Insurance Company (A++ XV Rating)"
type input "20281"
click at [1196, 371] on input "text" at bounding box center [1219, 373] width 67 height 16
type input "25232"
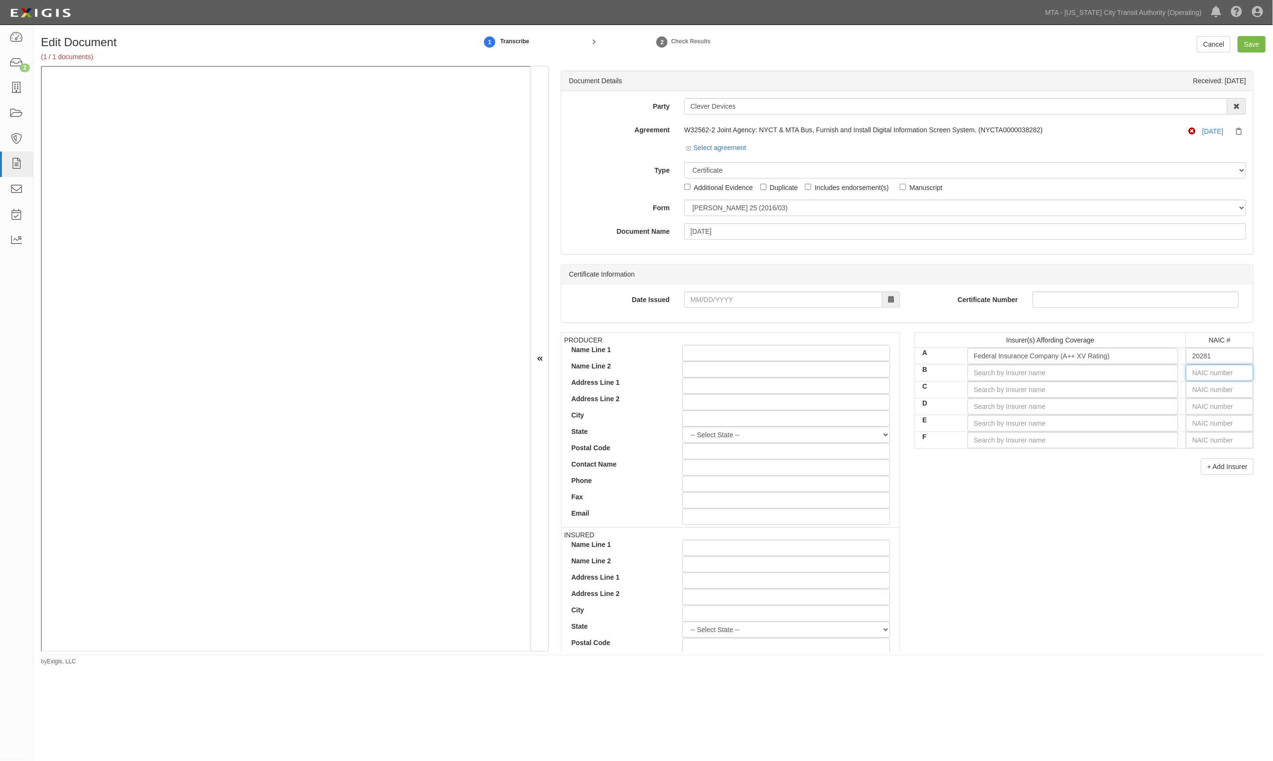
type input "2"
type input "20796"
type input "20"
type input "20370"
type input "203"
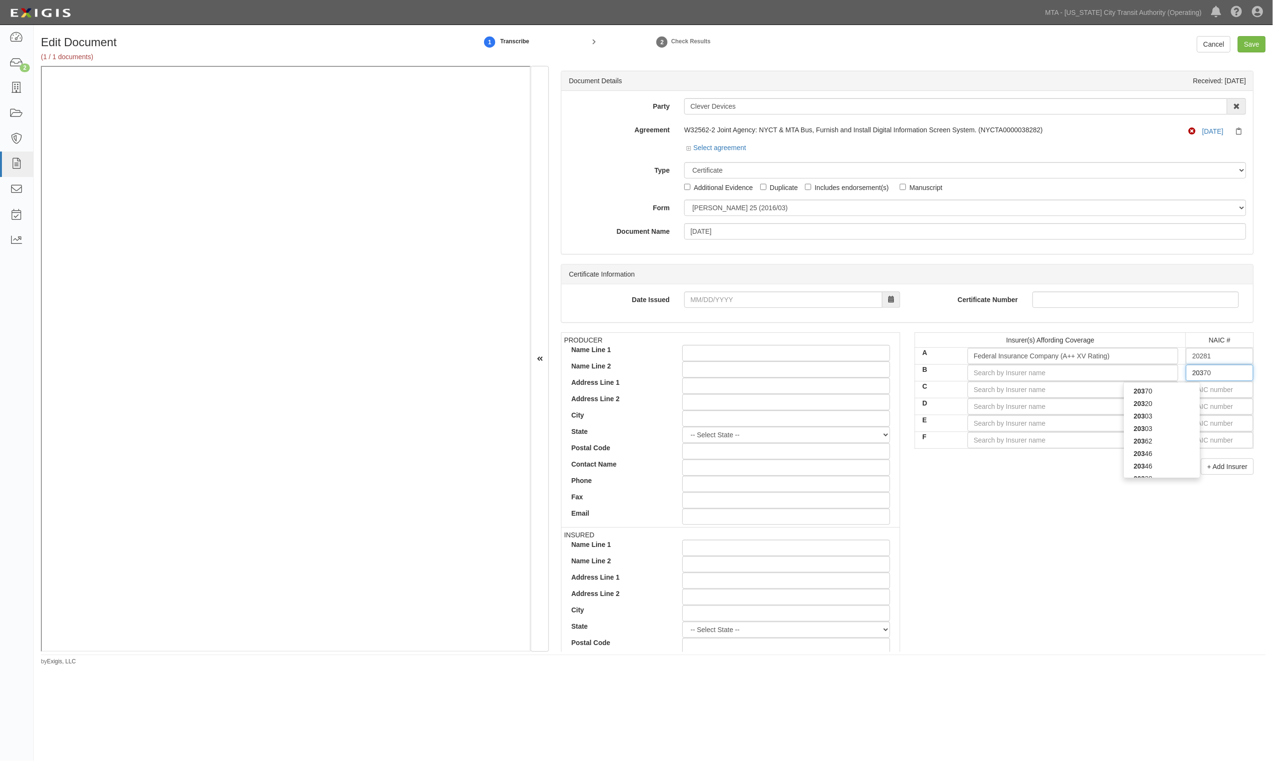
type input "20303"
type input "2030"
type input "20303"
drag, startPoint x: 1180, startPoint y: 410, endPoint x: 1187, endPoint y: 395, distance: 16.1
click at [1180, 409] on div "20303" at bounding box center [1162, 403] width 76 height 13
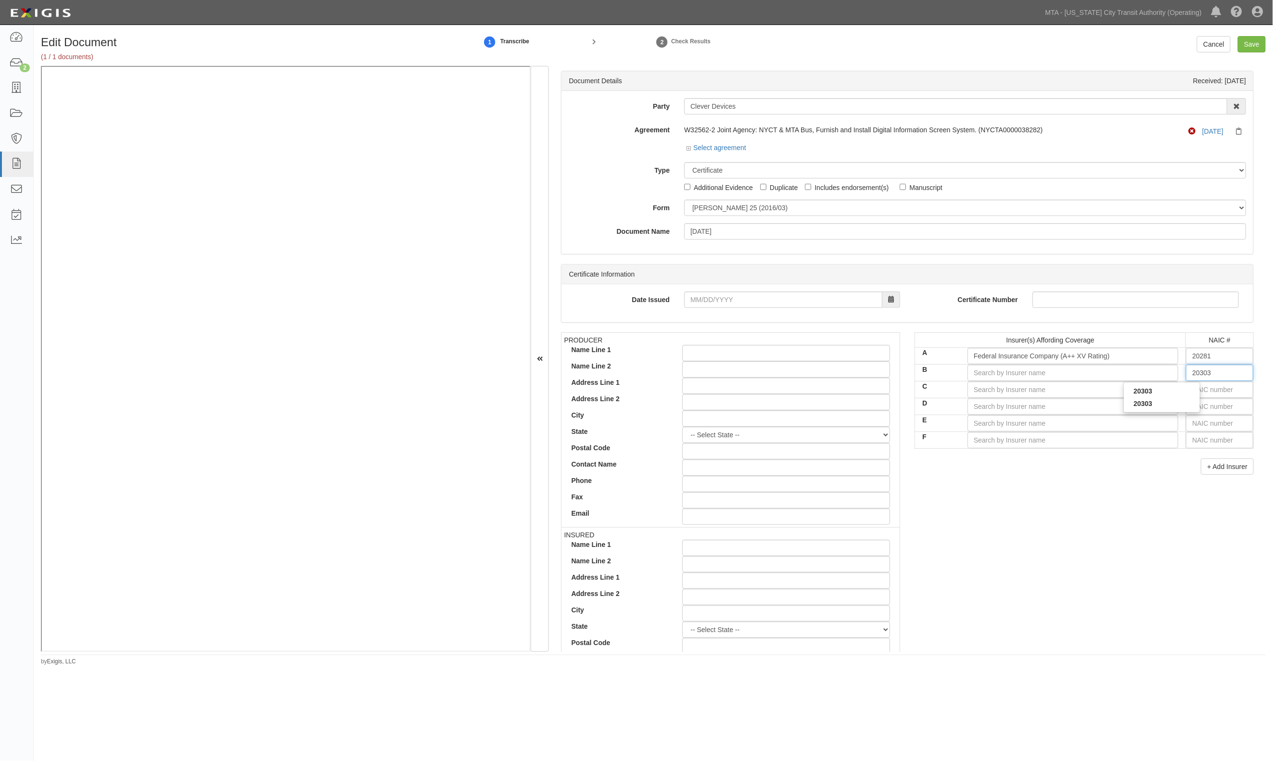
type input "Great Northern Insurance Company (A++ XV Rating)"
type input "20303"
click at [1192, 387] on input "text" at bounding box center [1219, 389] width 67 height 16
type input "16862"
type input "1"
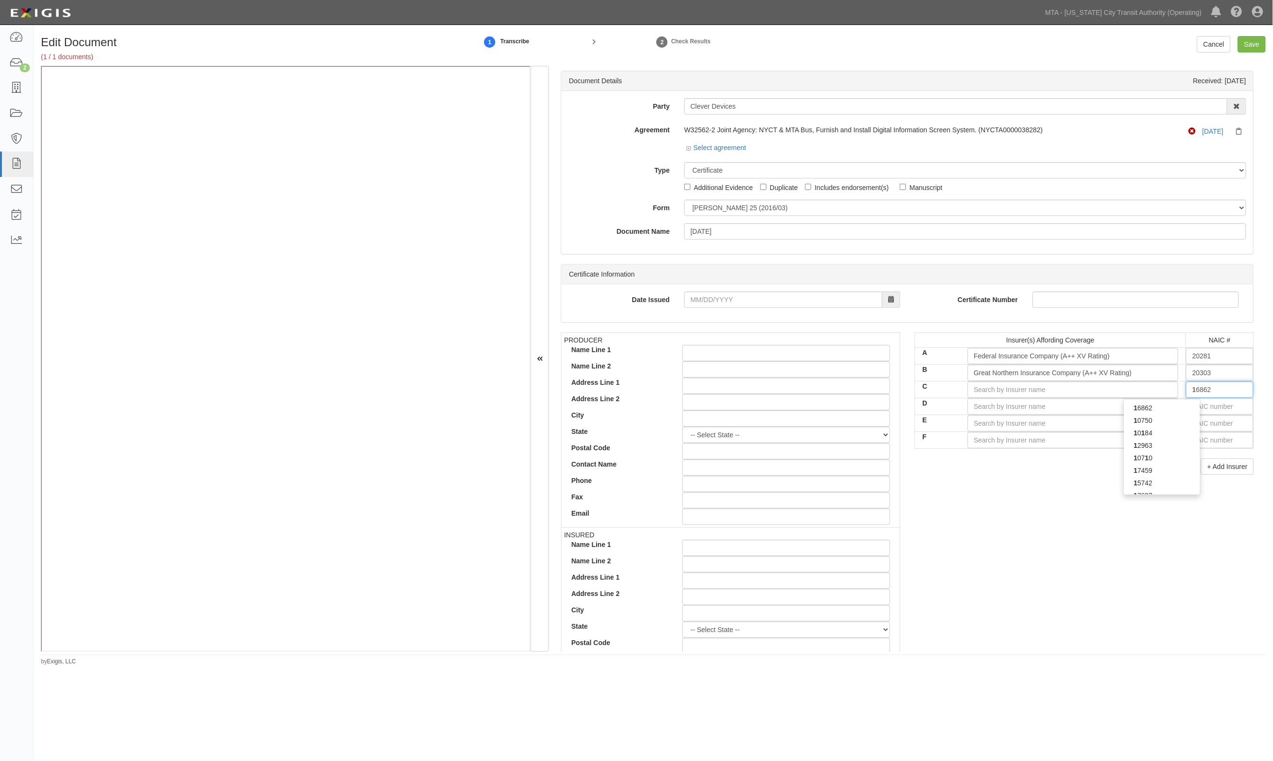
type input "19984"
type input "19"
type input "19690"
type input "196"
type input "19607"
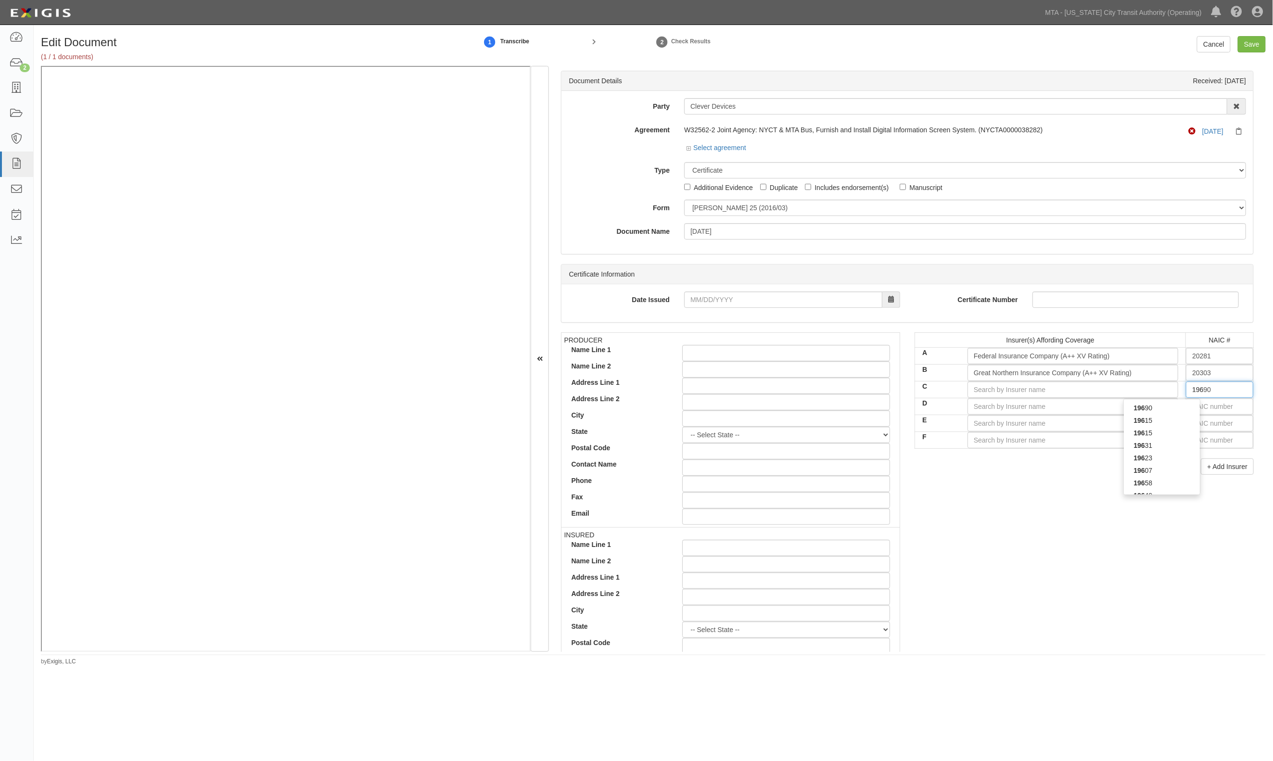
type input "1960"
type input "19607"
click at [1181, 427] on div "19607" at bounding box center [1162, 420] width 76 height 13
type input "XL Select Insurance Company (NR Rating)"
type input "19607"
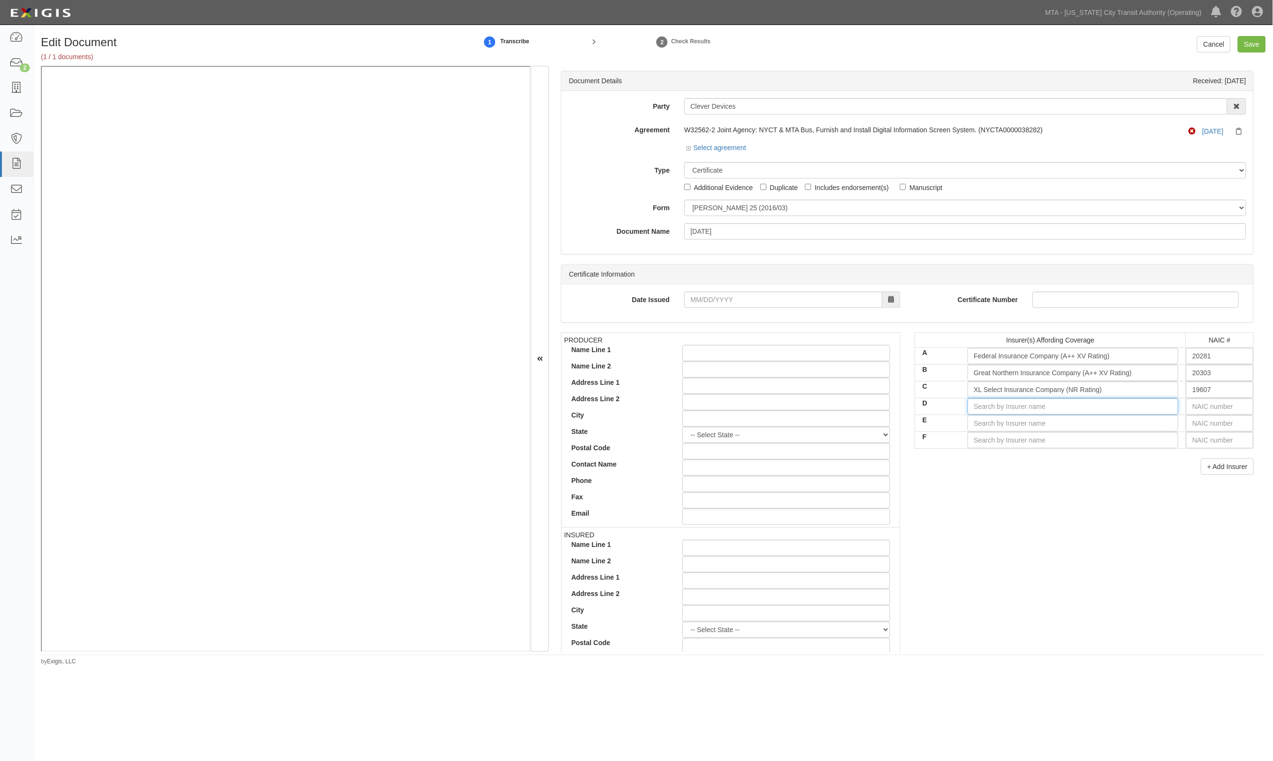
click at [1073, 412] on input "D" at bounding box center [1072, 406] width 211 height 16
type input "american plan"
click at [1199, 412] on input "text" at bounding box center [1219, 406] width 67 height 16
click at [1103, 408] on input "D" at bounding box center [1072, 406] width 211 height 16
click at [1031, 427] on div "Insurer is not in Complianz AM Best table" at bounding box center [1007, 424] width 205 height 13
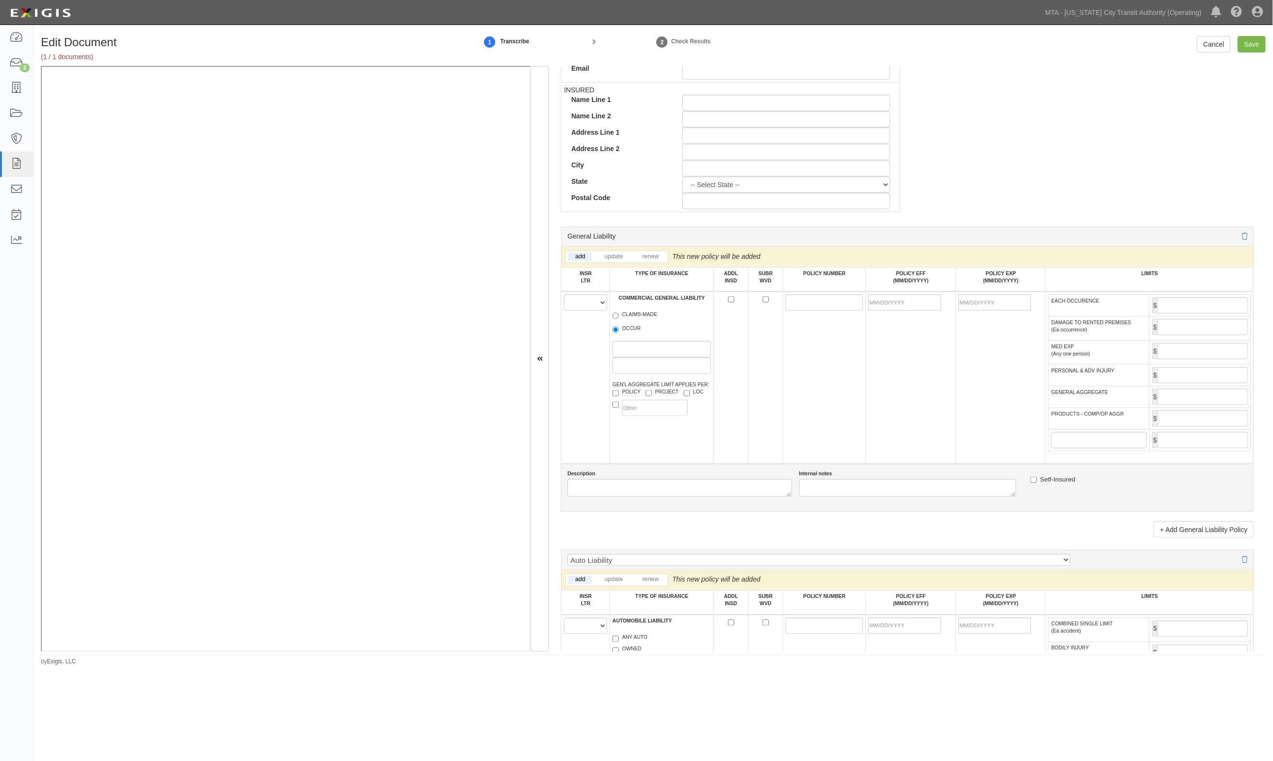
scroll to position [449, 0]
type input "Insurer is not in Complianz AM Best table"
click at [597, 299] on select "A B C D E F" at bounding box center [585, 299] width 43 height 16
select select "A"
click at [564, 292] on select "A B C D E F" at bounding box center [585, 299] width 43 height 16
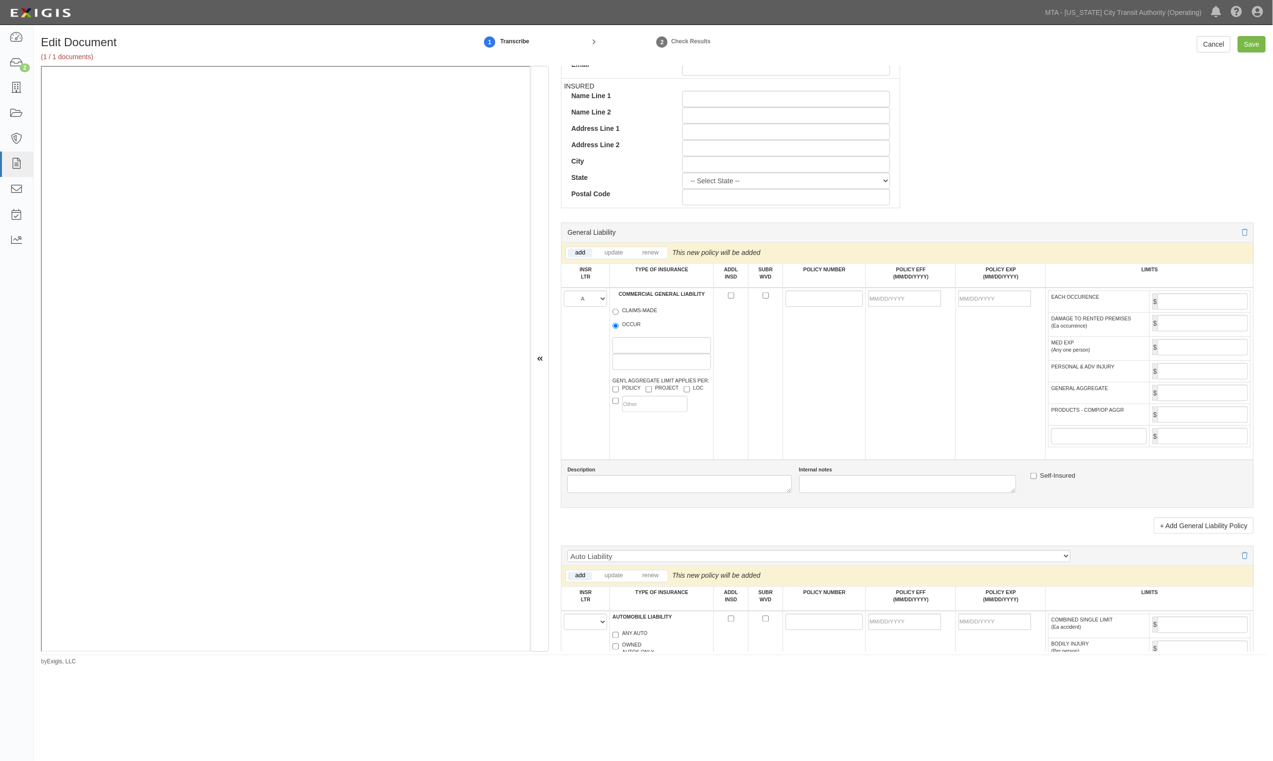
click at [612, 330] on label "OCCUR" at bounding box center [626, 326] width 28 height 10
click at [612, 329] on input "OCCUR" at bounding box center [615, 326] width 6 height 6
radio input "true"
click at [830, 290] on td at bounding box center [824, 374] width 83 height 172
click at [824, 301] on input "POLICY NUMBER" at bounding box center [825, 299] width 78 height 16
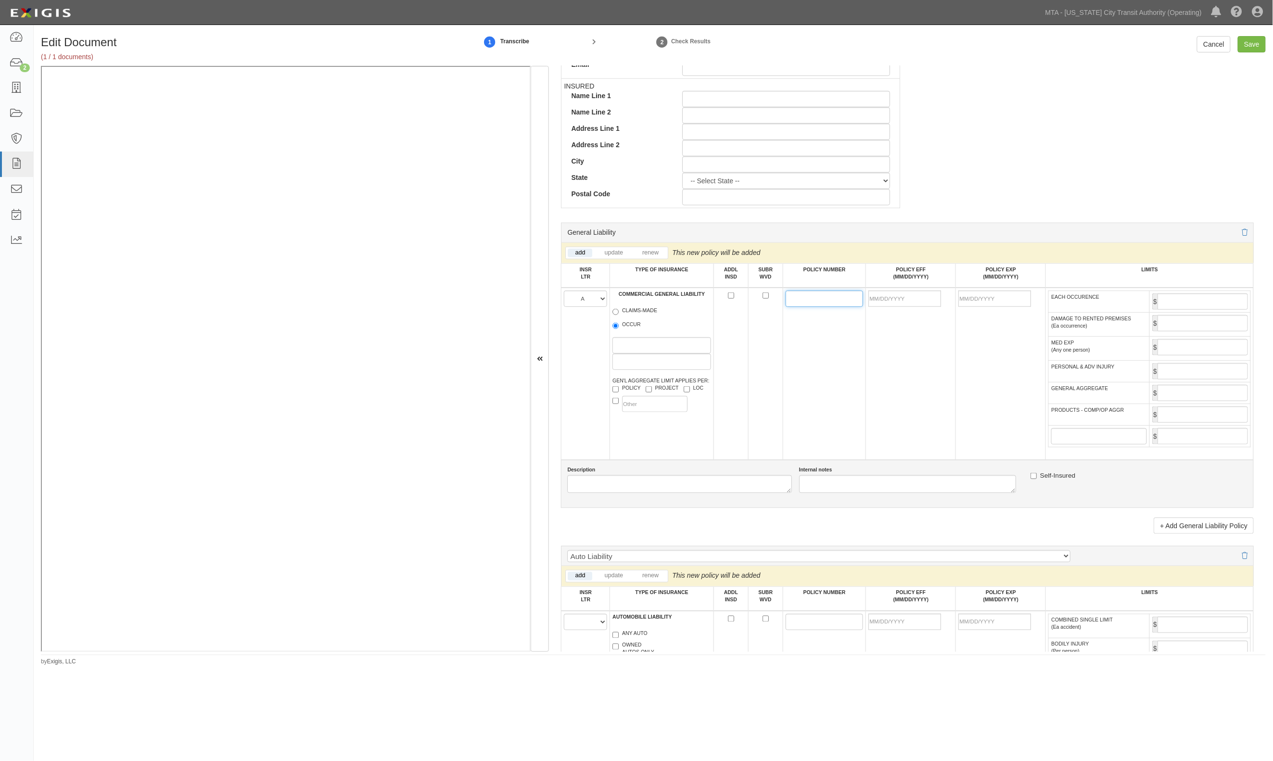
paste input "3602-86-48"
type input "3602-86-48"
click at [920, 294] on input "POLICY EFF (MM/DD/YYYY)" at bounding box center [904, 299] width 73 height 16
type input "10/07/2025"
type input "10/07/2026"
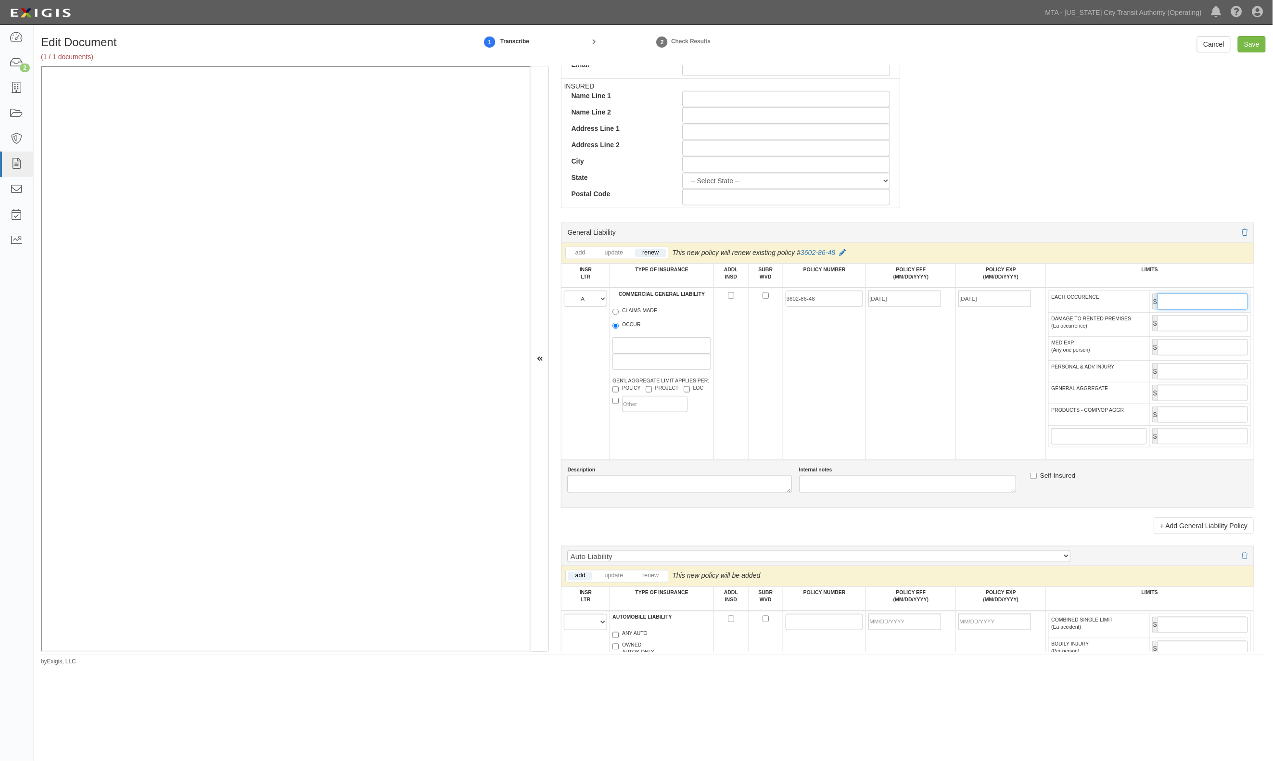
click at [1182, 300] on input "EACH OCCURENCE" at bounding box center [1202, 301] width 90 height 16
type input "1,000,000"
click at [1201, 395] on input "GENERAL AGGREGATE" at bounding box center [1202, 393] width 90 height 16
type input "2,000,000"
click at [1200, 420] on input "PRODUCTS - COMP/OP AGGR" at bounding box center [1202, 414] width 90 height 16
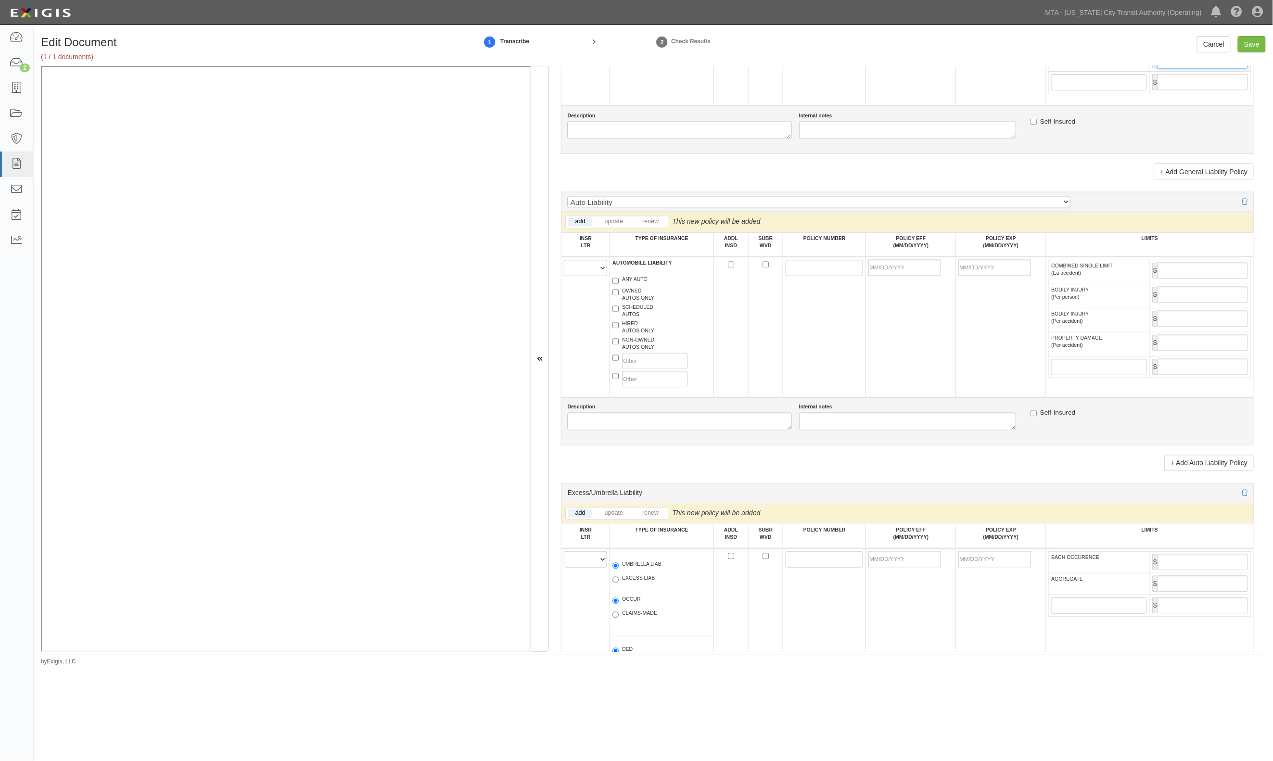
scroll to position [834, 0]
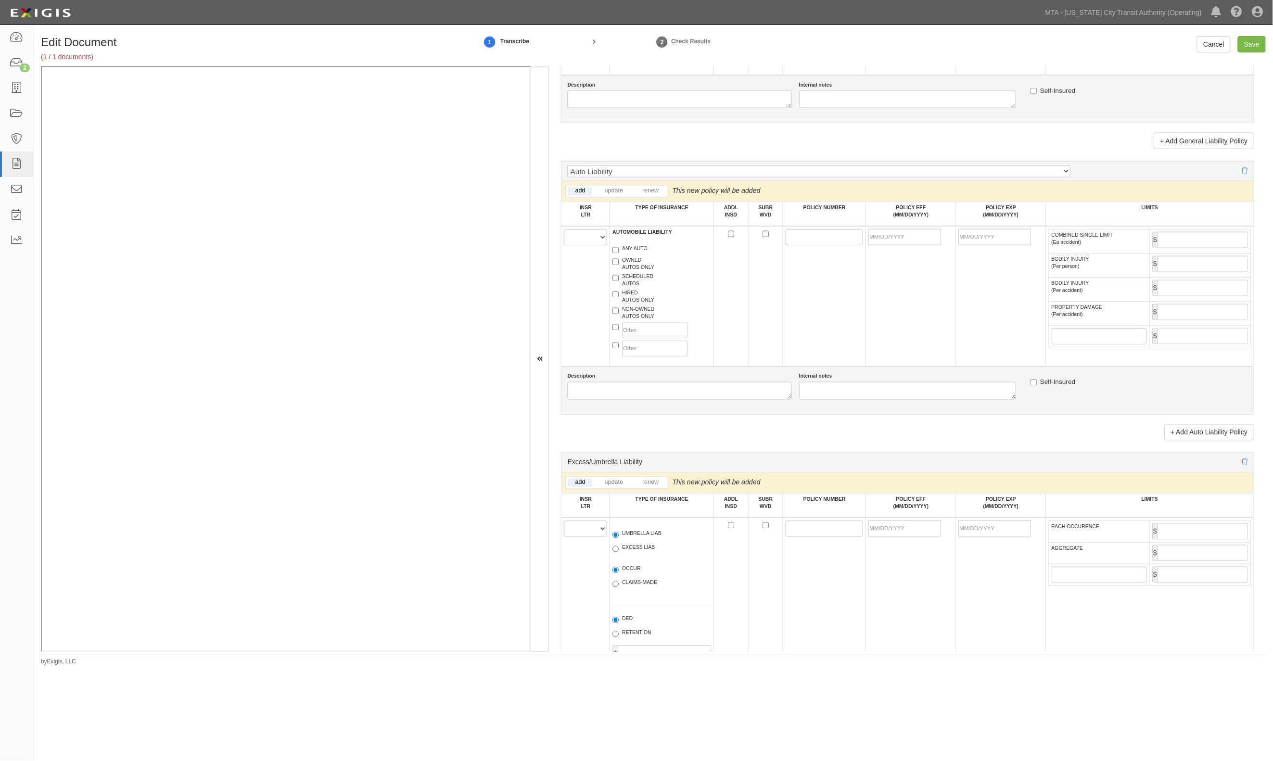
type input "2,000,000"
click at [595, 240] on select "A B C D E F" at bounding box center [585, 237] width 43 height 16
select select "B"
click at [564, 232] on select "A B C D E F" at bounding box center [585, 237] width 43 height 16
click at [634, 254] on label "ANY AUTO" at bounding box center [629, 250] width 35 height 10
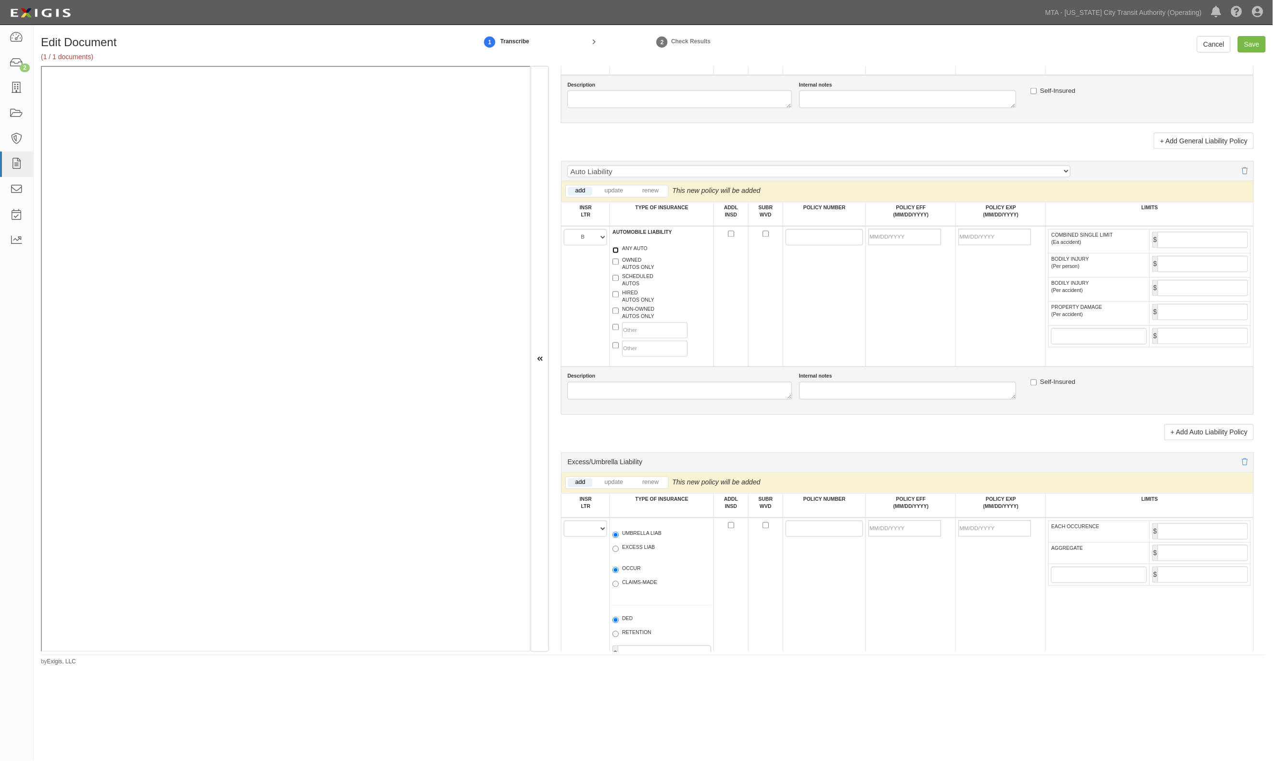
click at [619, 254] on input "ANY AUTO" at bounding box center [615, 250] width 6 height 6
checkbox input "true"
click at [814, 251] on td at bounding box center [824, 296] width 83 height 140
drag, startPoint x: 813, startPoint y: 243, endPoint x: 745, endPoint y: 243, distance: 68.3
click at [813, 243] on input "POLICY NUMBER" at bounding box center [825, 237] width 78 height 16
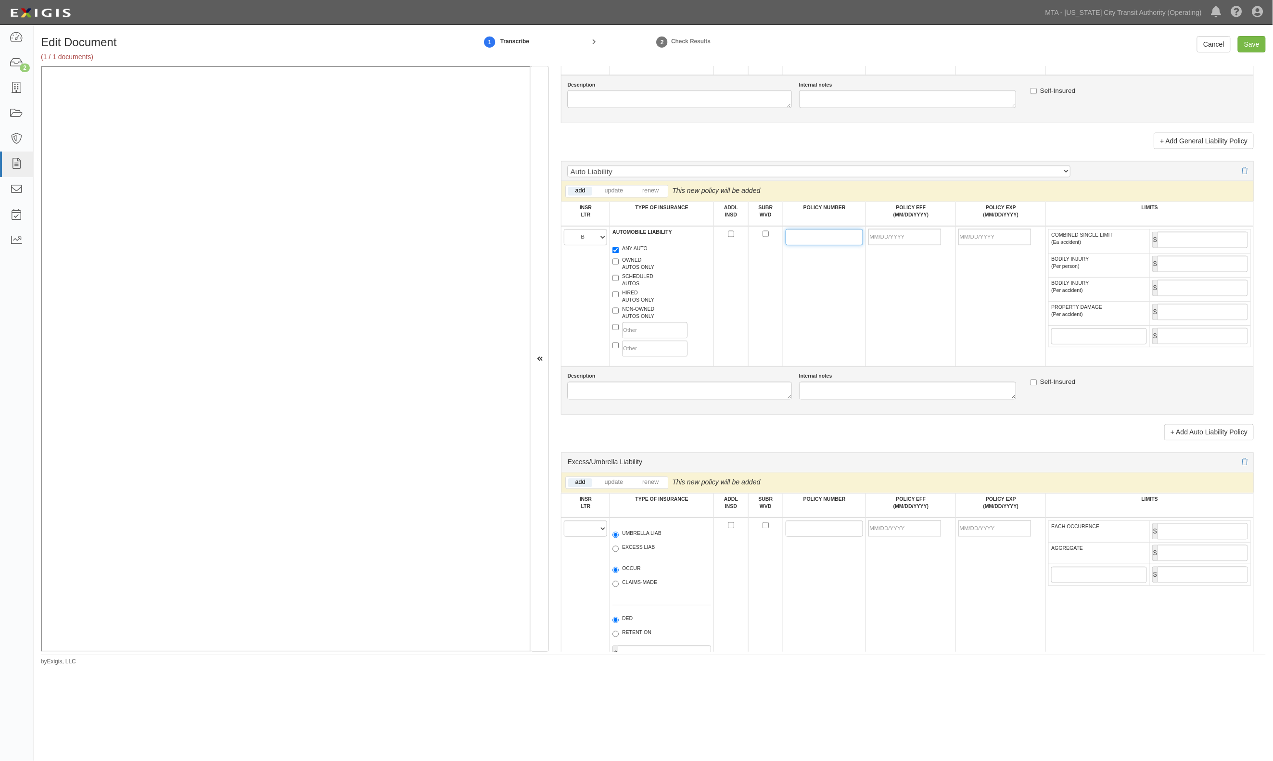
paste input "7358-52-17"
type input "7358-52-17"
click at [910, 236] on input "POLICY EFF (MM/DD/YYYY)" at bounding box center [904, 237] width 73 height 16
type input "10/07/2025"
type input "10/07/2026"
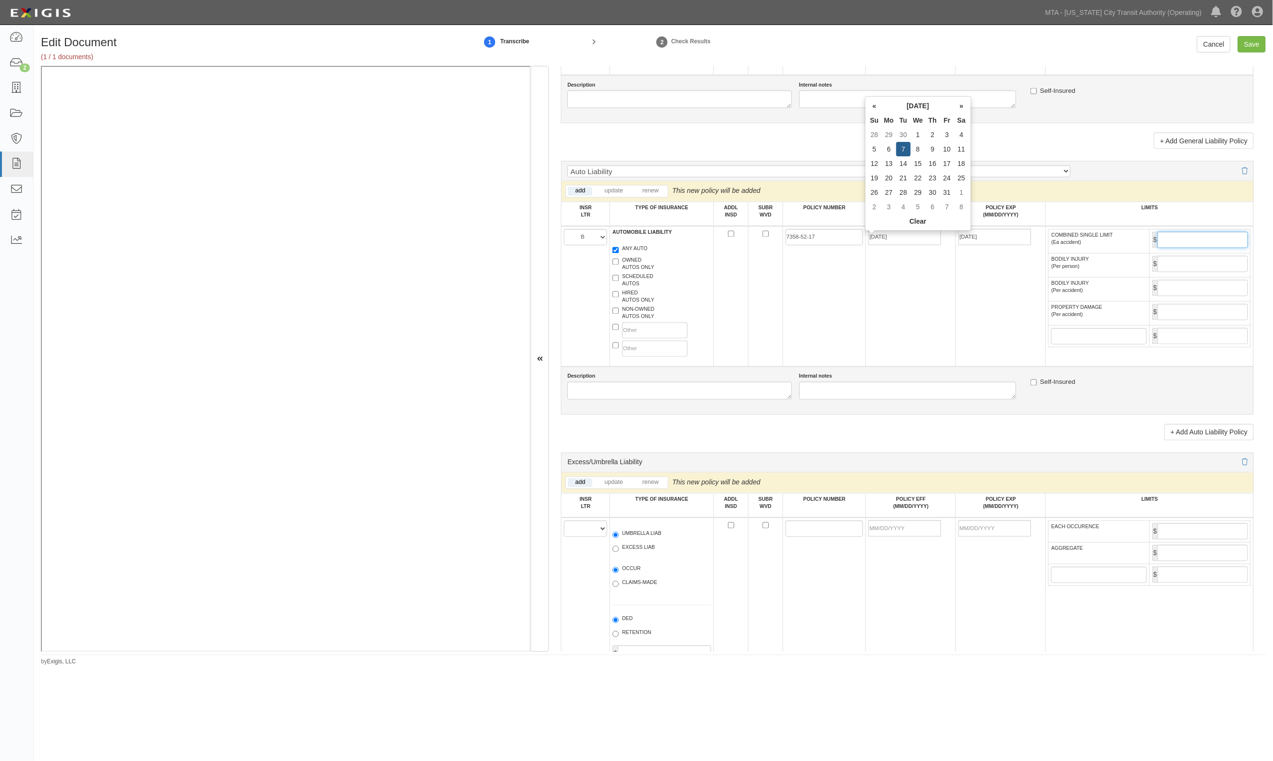
click at [1213, 247] on input "COMBINED SINGLE LIMIT (Ea accident)" at bounding box center [1202, 240] width 90 height 16
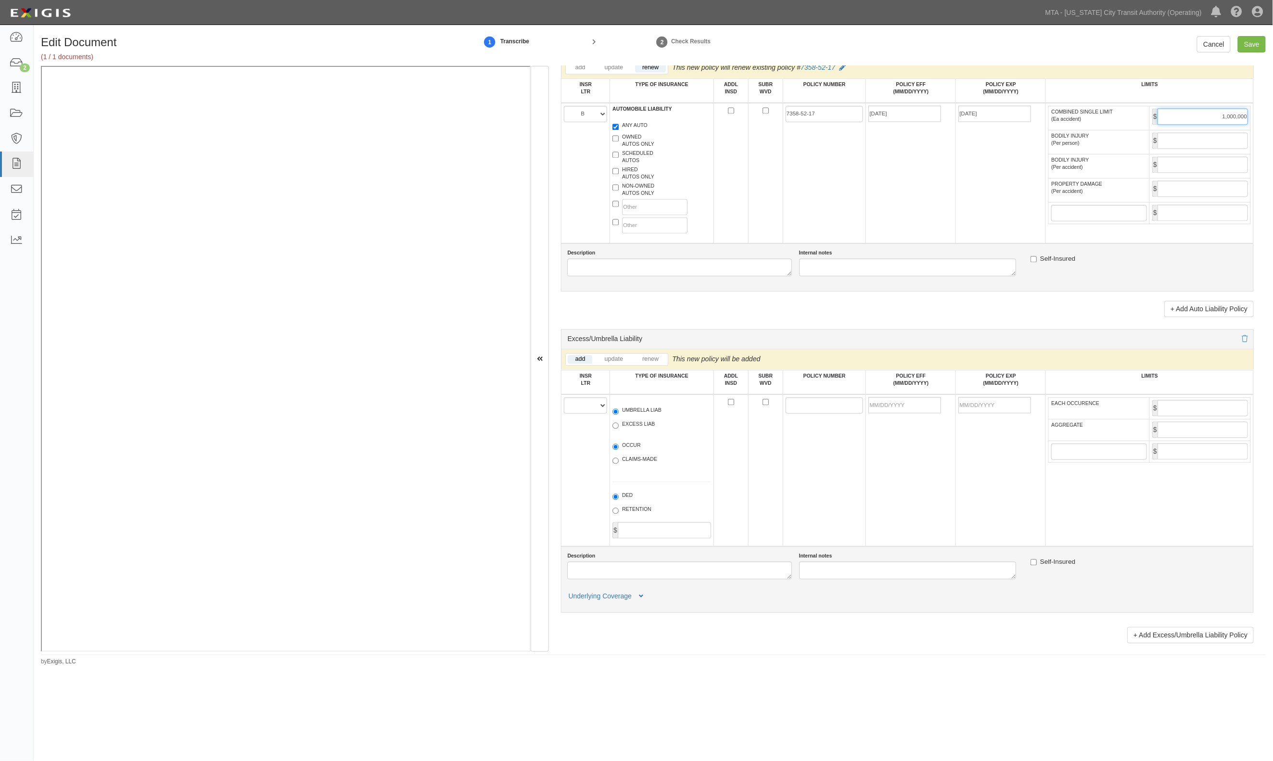
scroll to position [962, 0]
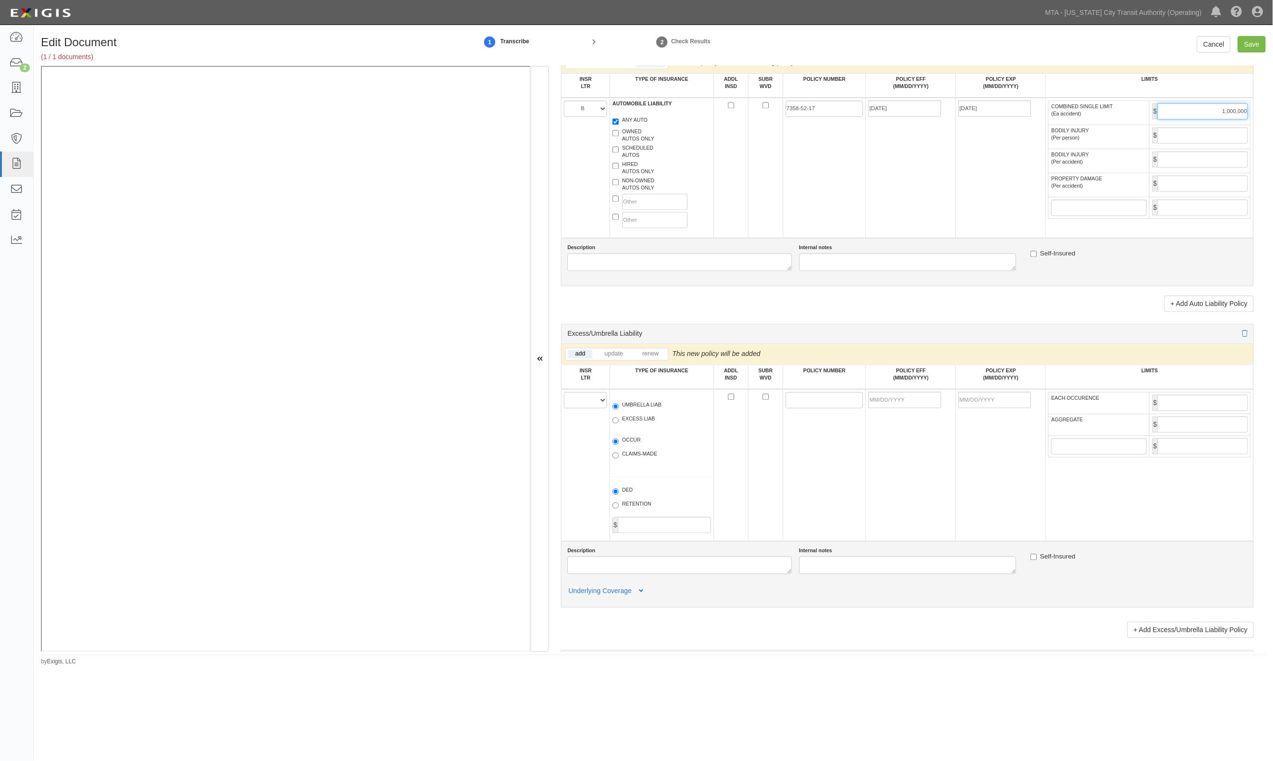
type input "1,000,000"
click at [595, 408] on select "A B C D E F" at bounding box center [585, 400] width 43 height 16
select select "A"
click at [564, 397] on select "A B C D E F" at bounding box center [585, 400] width 43 height 16
click at [638, 410] on label "UMBRELLA LIAB" at bounding box center [636, 407] width 49 height 10
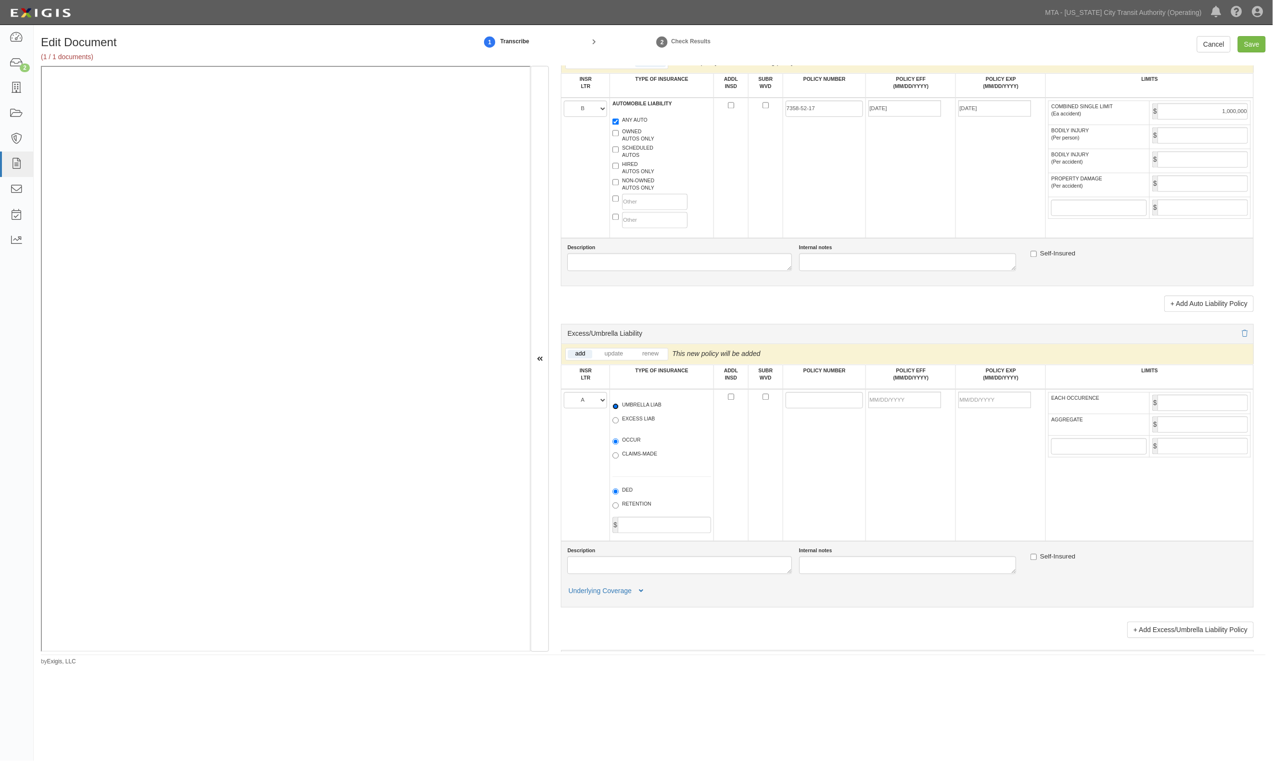
click at [619, 410] on input "UMBRELLA LIAB" at bounding box center [615, 407] width 6 height 6
radio input "true"
drag, startPoint x: 793, startPoint y: 410, endPoint x: 611, endPoint y: 418, distance: 182.5
click at [793, 408] on input "POLICY NUMBER" at bounding box center [825, 400] width 78 height 16
paste input "7988-60-45"
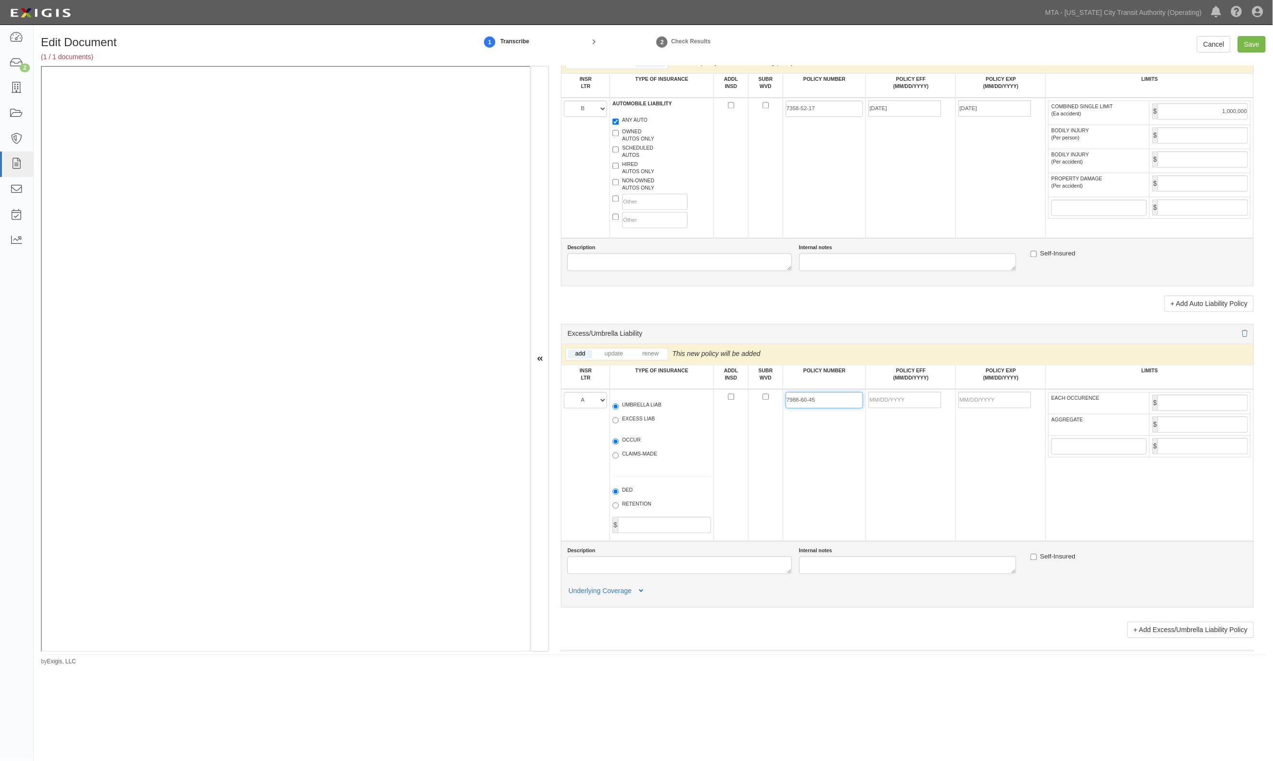
type input "7988-60-45"
click at [916, 408] on input "POLICY EFF (MM/DD/YYYY)" at bounding box center [904, 400] width 73 height 16
type input "10/07/2025"
type input "10/07/2026"
click at [1182, 402] on input "EACH OCCURENCE" at bounding box center [1202, 403] width 90 height 16
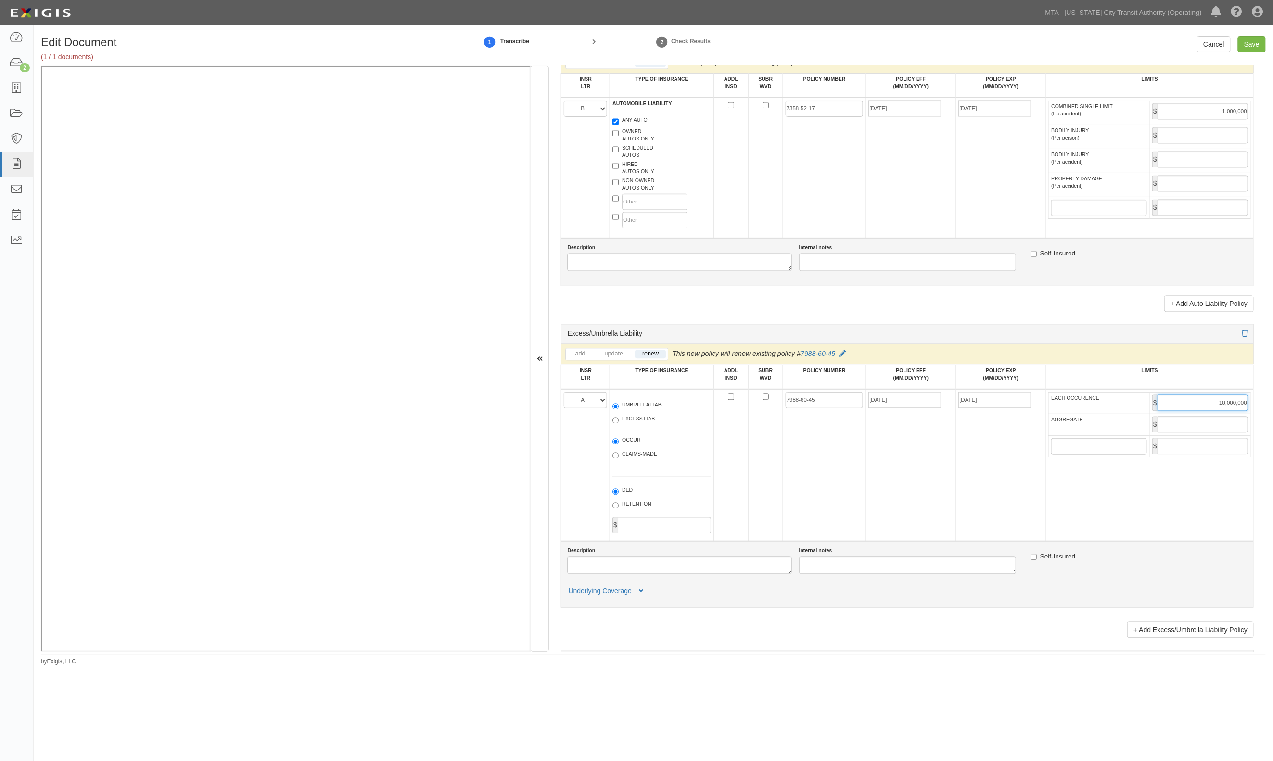
type input "10,000,000"
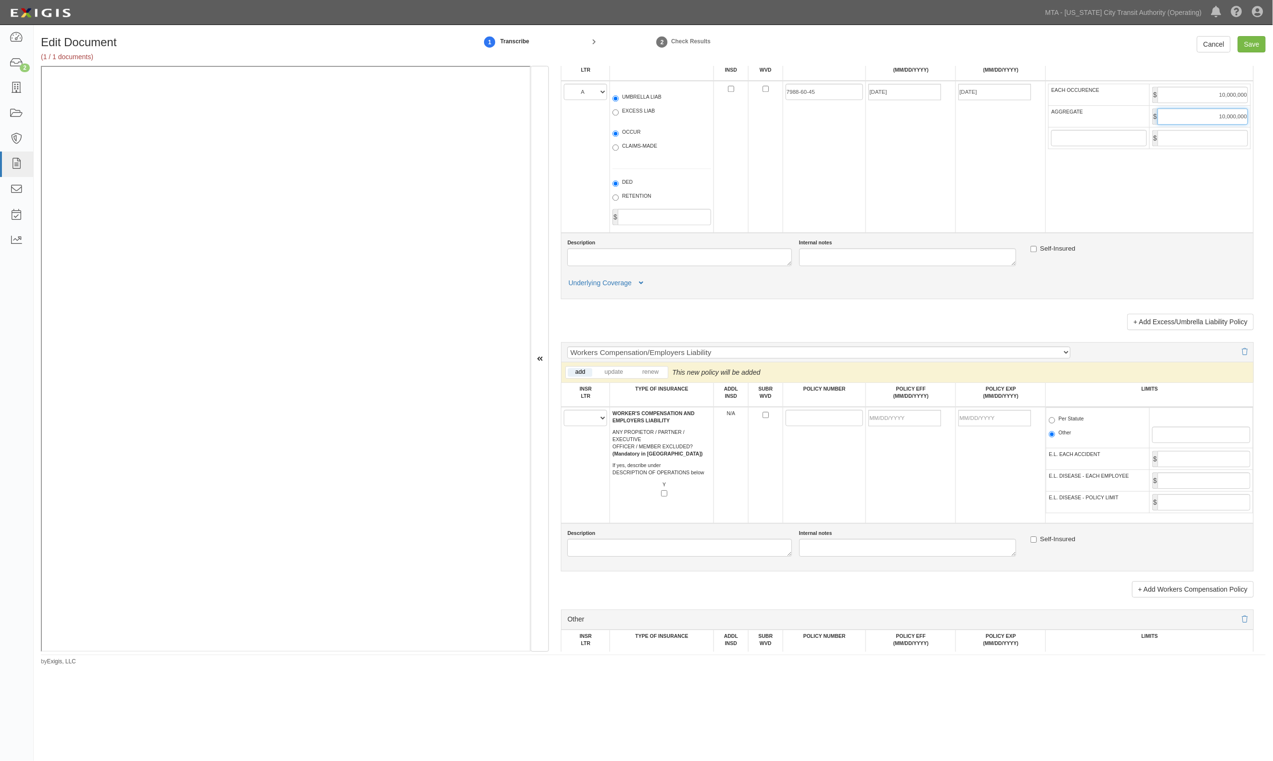
scroll to position [1282, 0]
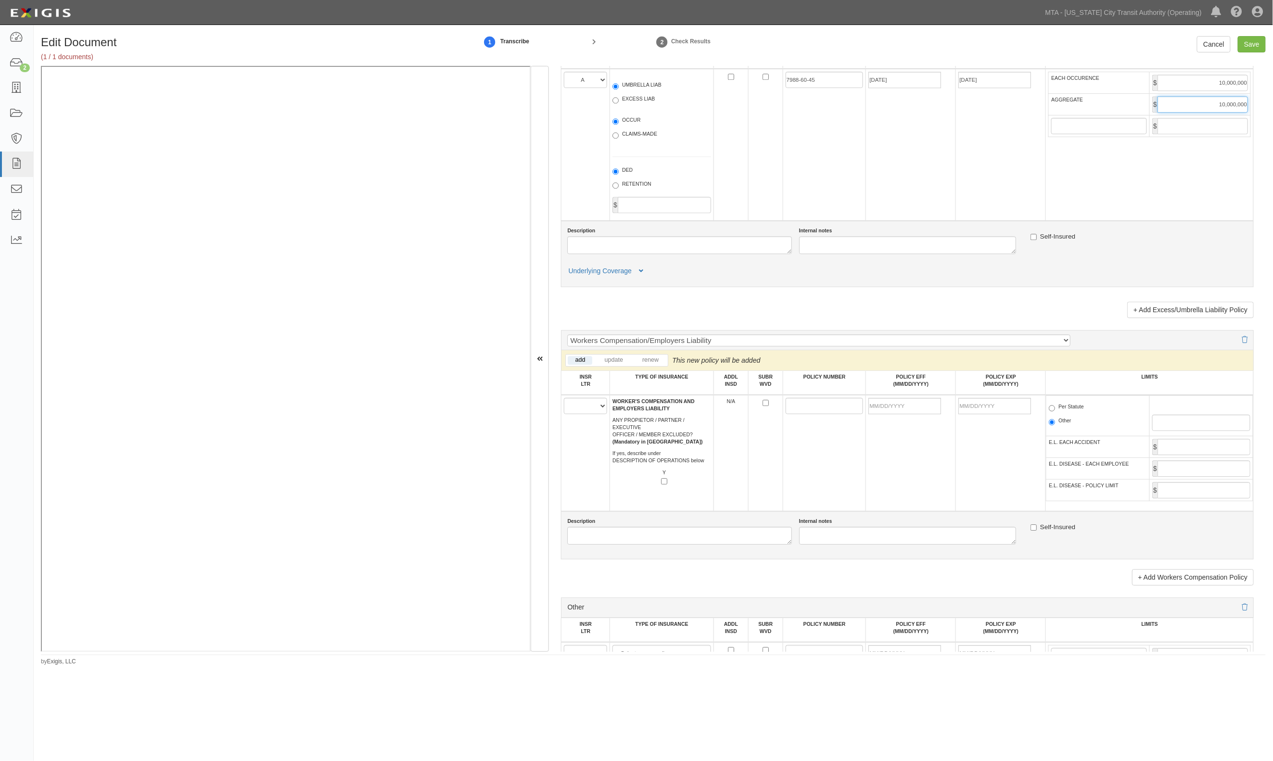
type input "10,000,000"
click at [598, 414] on select "A B C D E F" at bounding box center [585, 406] width 43 height 16
select select "D"
click at [564, 405] on select "A B C D E F" at bounding box center [585, 406] width 43 height 16
click at [817, 414] on input "POLICY NUMBER" at bounding box center [825, 406] width 78 height 16
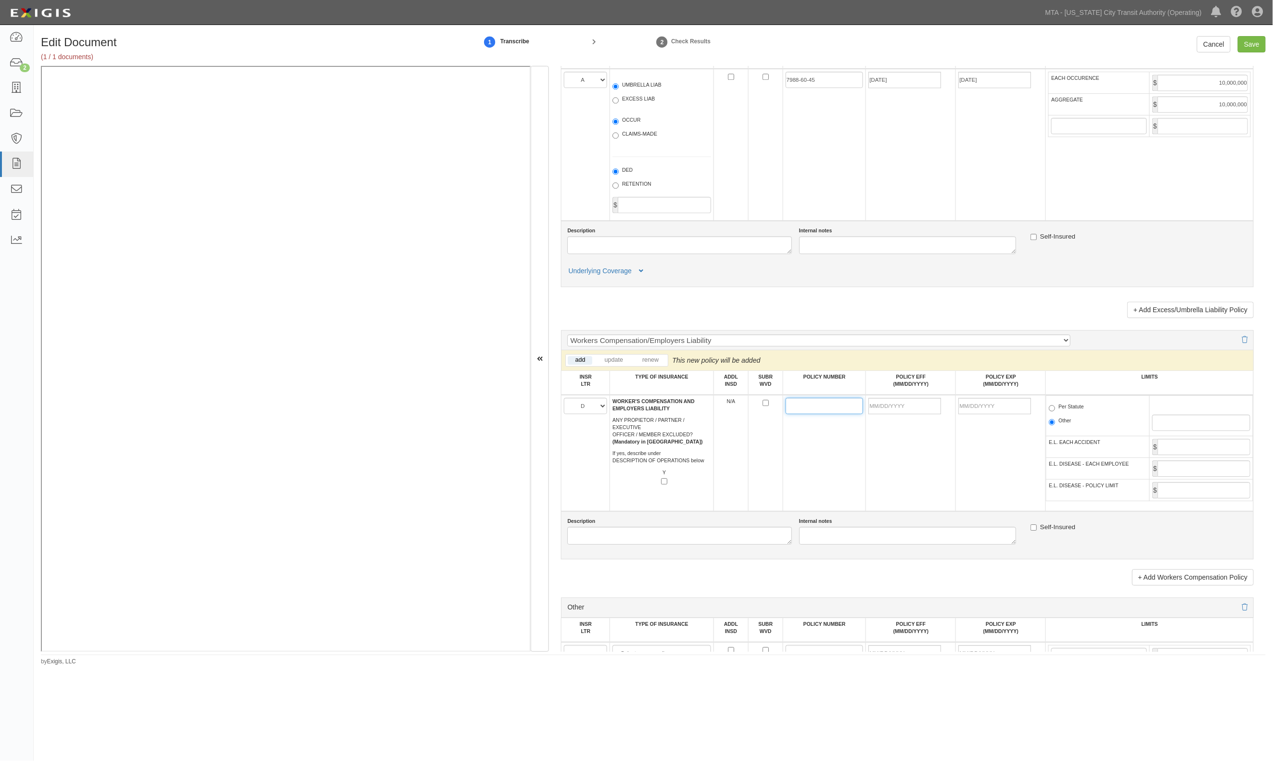
paste input "824584"
type input "824584"
click at [920, 414] on input "POLICY EFF (MM/DD/YYYY)" at bounding box center [904, 406] width 73 height 16
type input "01/01/2025"
type input "[DATE]"
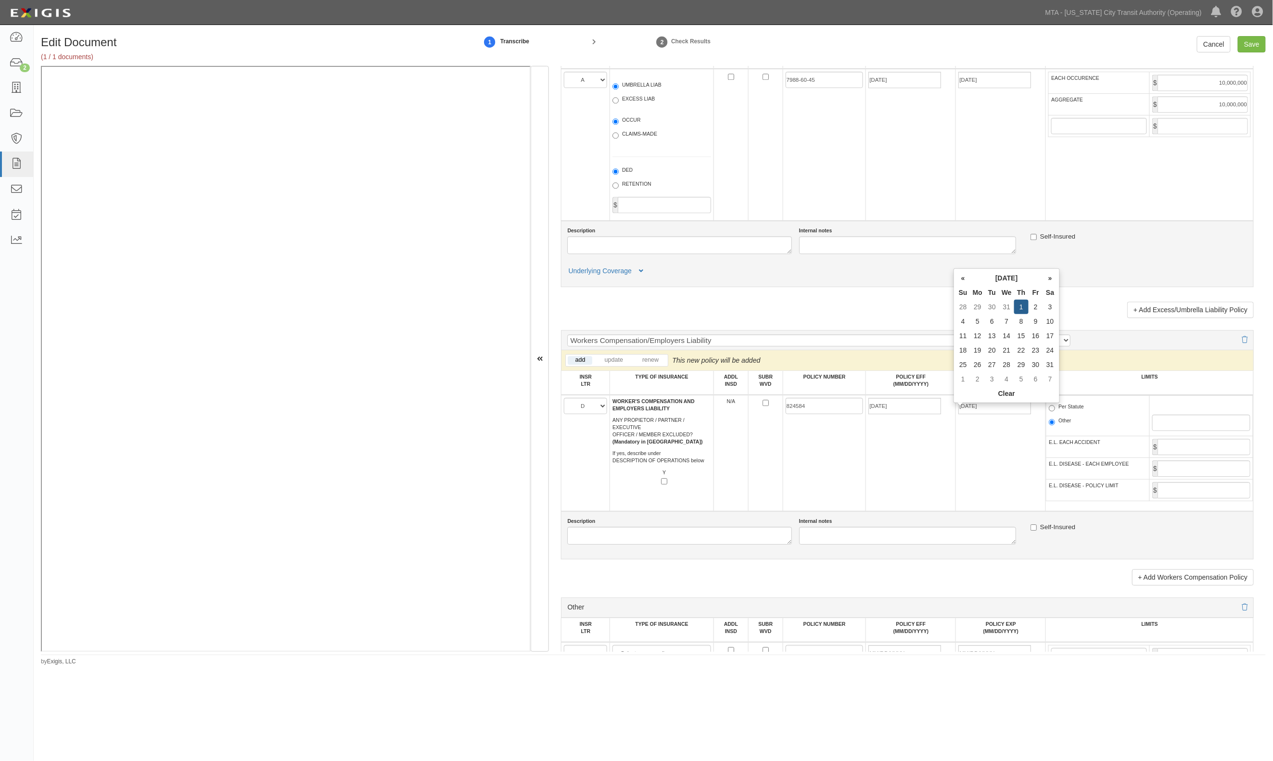
click at [1074, 413] on label "Per Statute" at bounding box center [1066, 408] width 35 height 10
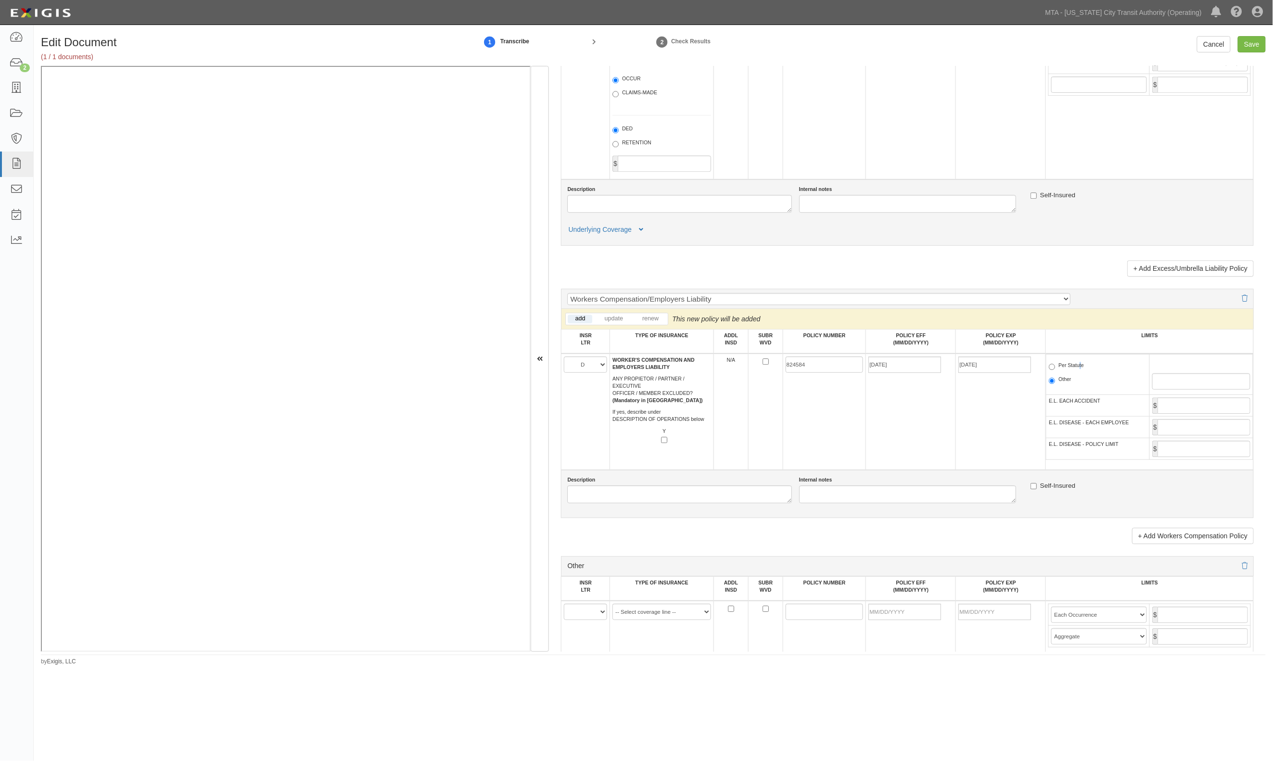
scroll to position [1411, 0]
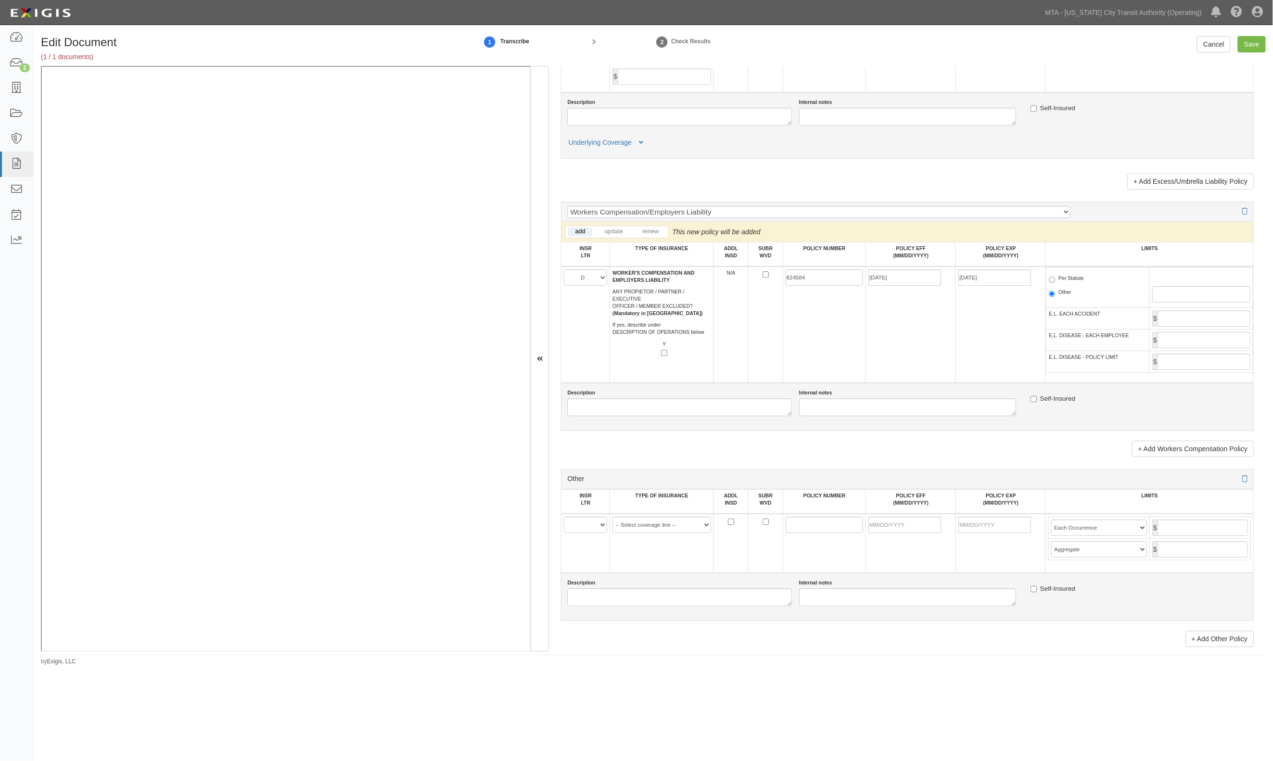
click at [1063, 284] on label "Per Statute" at bounding box center [1066, 280] width 35 height 10
click at [1055, 283] on input "Per Statute" at bounding box center [1052, 280] width 6 height 6
radio input "true"
click at [584, 533] on select "A B C D E F" at bounding box center [585, 525] width 43 height 16
select select "A"
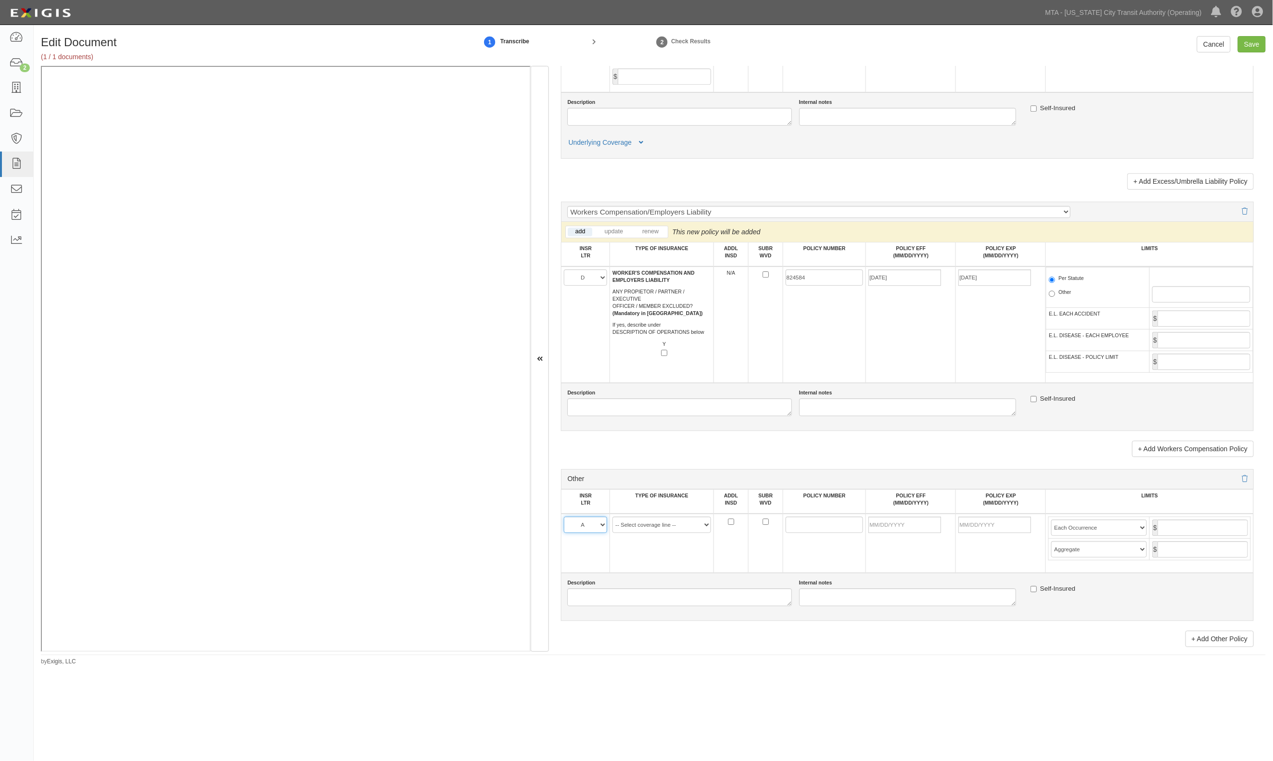
click at [564, 525] on select "A B C D E F" at bounding box center [585, 525] width 43 height 16
click at [654, 530] on select "-- Select coverage line -- Asbestos Abatement Auto Physical Damage Aviation Lia…" at bounding box center [661, 525] width 99 height 16
select select "56"
click at [612, 533] on select "-- Select coverage line -- Asbestos Abatement Auto Physical Damage Aviation Lia…" at bounding box center [661, 525] width 99 height 16
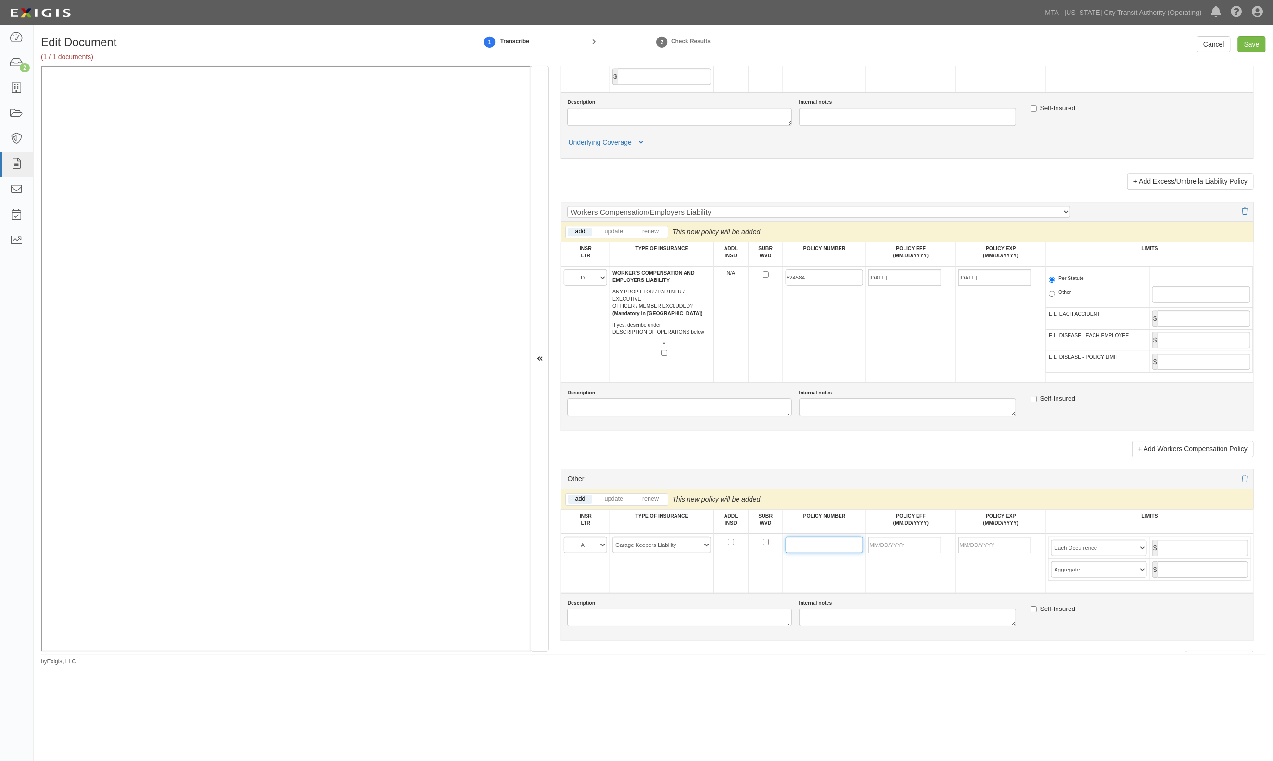
click at [831, 553] on input "POLICY NUMBER" at bounding box center [825, 545] width 78 height 16
paste input "3602-86-48"
type input "3602-86-48"
click at [899, 546] on input "POLICY EFF (MM/DD/YYYY)" at bounding box center [904, 545] width 73 height 16
type input "10/07/2025"
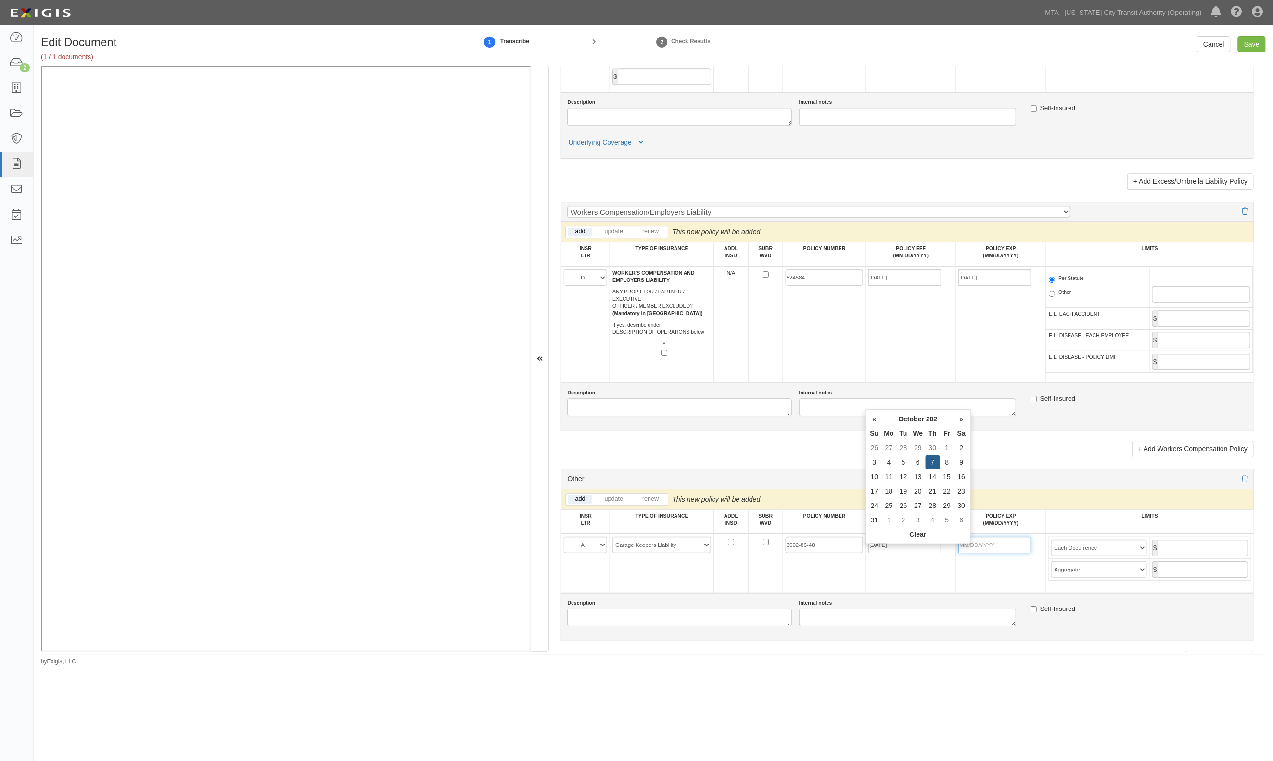
type input "10/07/2026"
type input "3,000,000"
click at [1257, 43] on input "Save" at bounding box center [1252, 44] width 28 height 16
type input "1000000"
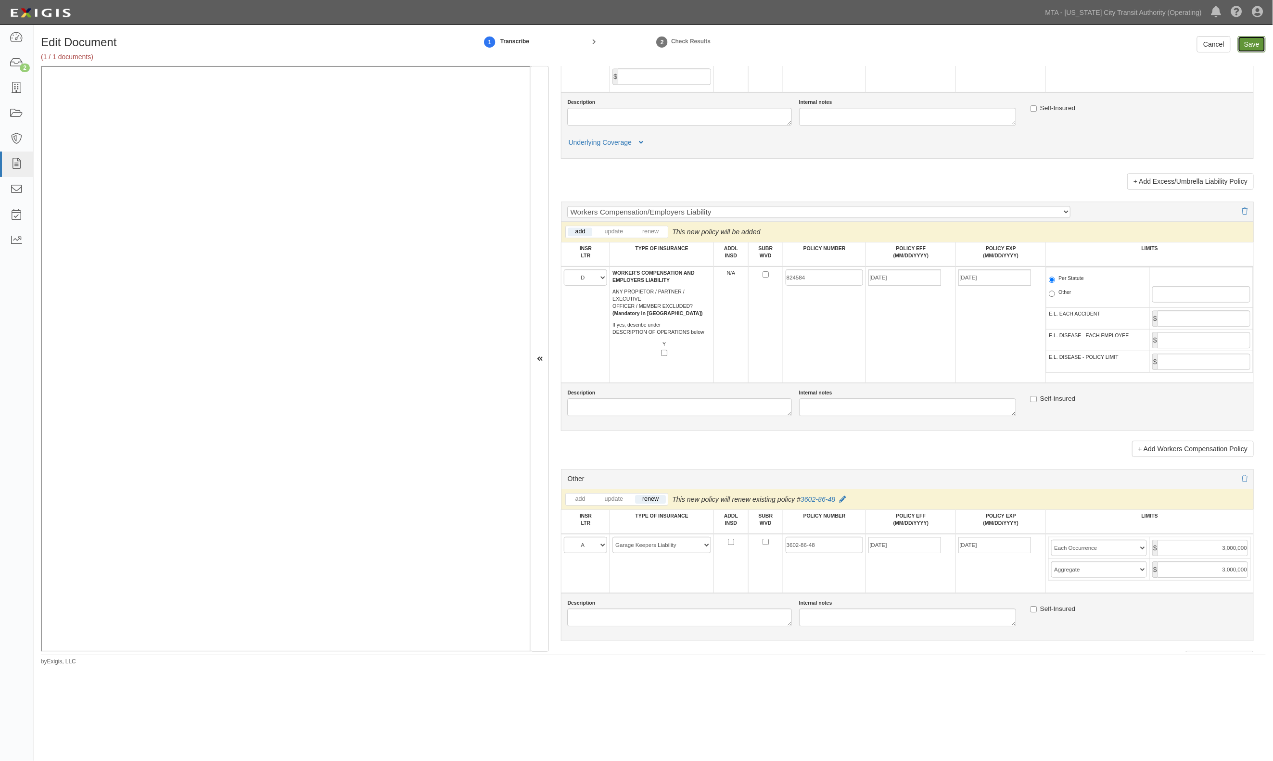
type input "2000000"
type input "1000000"
type input "10000000"
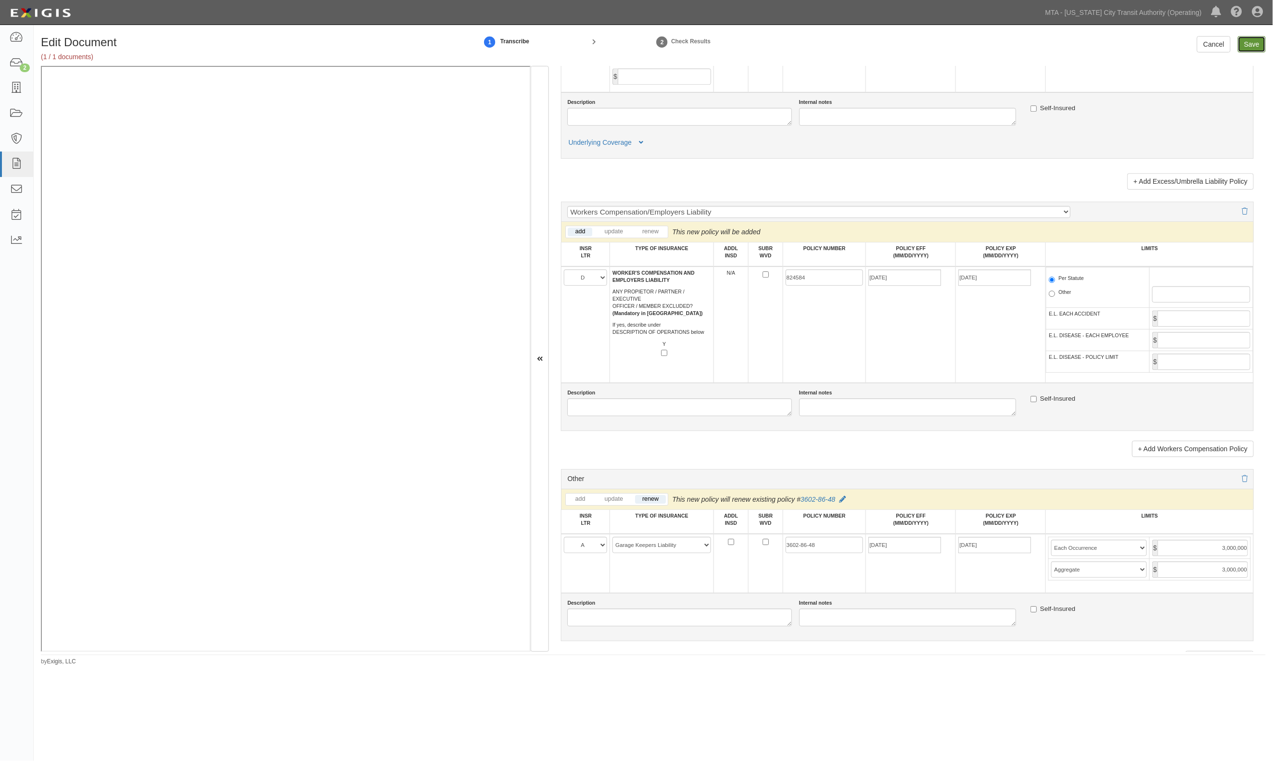
type input "3000000"
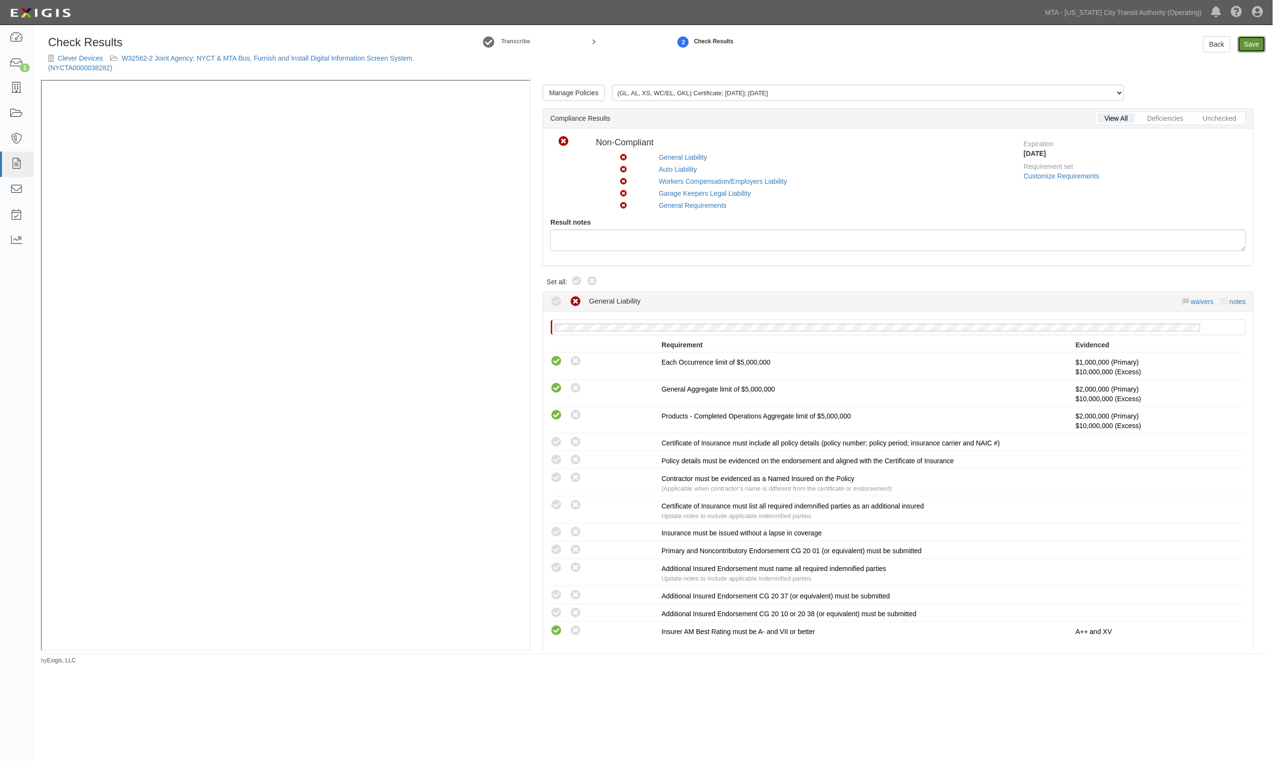
click at [1248, 41] on link "Save" at bounding box center [1252, 44] width 28 height 16
radio input "true"
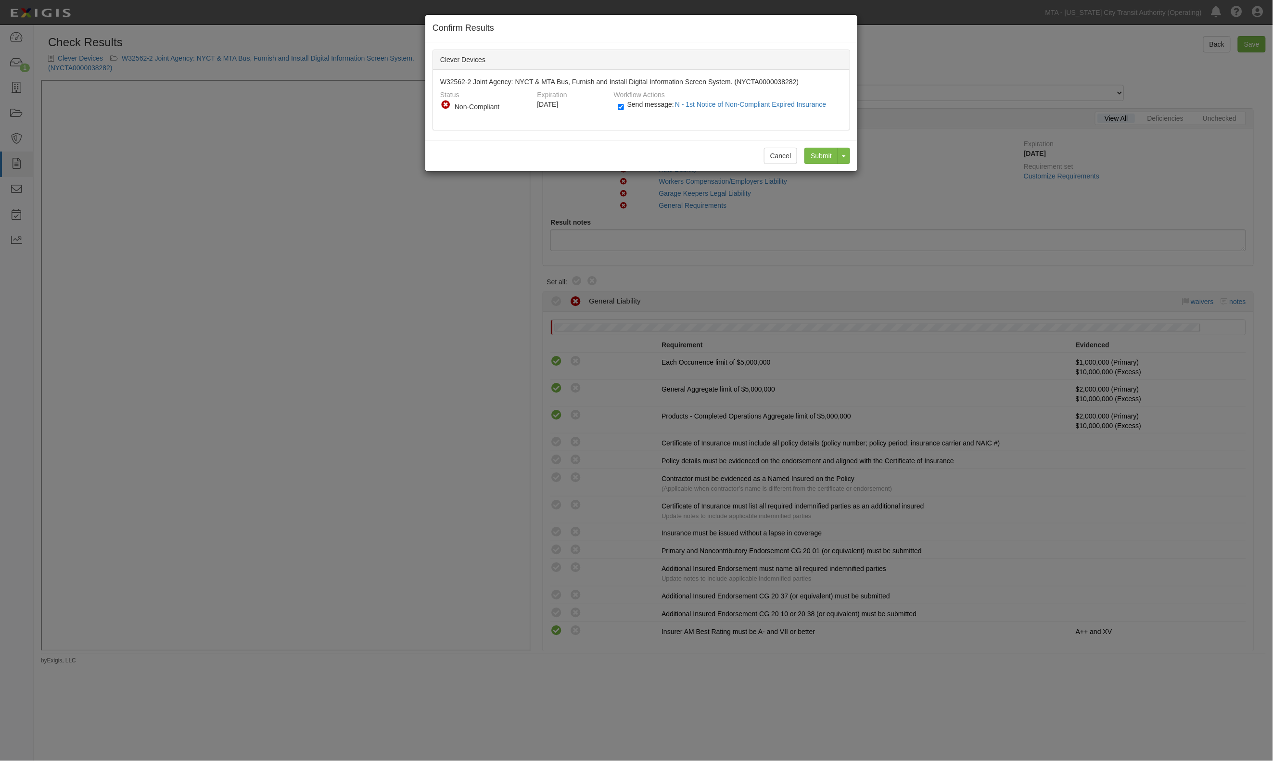
click at [635, 108] on span "Send message: N - 1st Notice of Non-Compliant Expired Insurance" at bounding box center [728, 105] width 203 height 8
click at [624, 108] on input "Send message: N - 1st Notice of Non-Compliant Expired Insurance" at bounding box center [621, 106] width 6 height 11
checkbox input "false"
click at [817, 158] on input "Submit" at bounding box center [821, 156] width 34 height 16
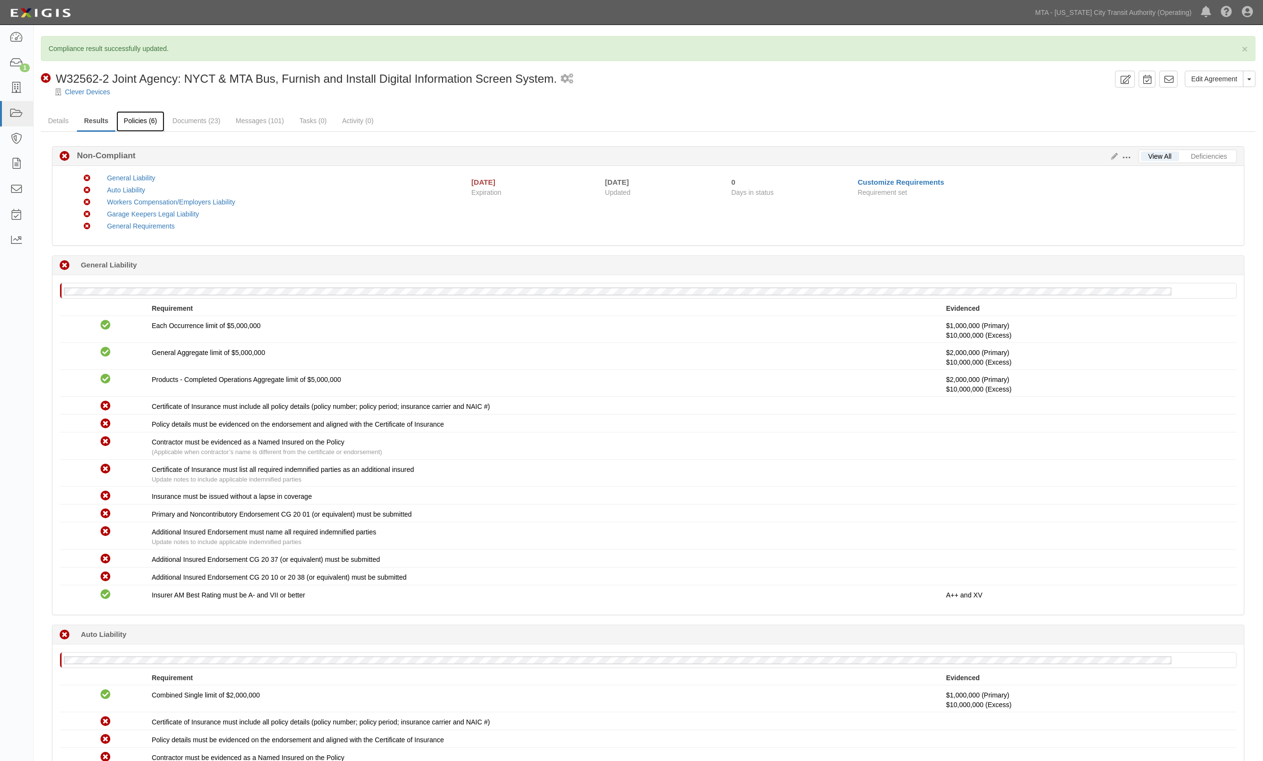
click at [153, 127] on link "Policies (6)" at bounding box center [140, 121] width 48 height 21
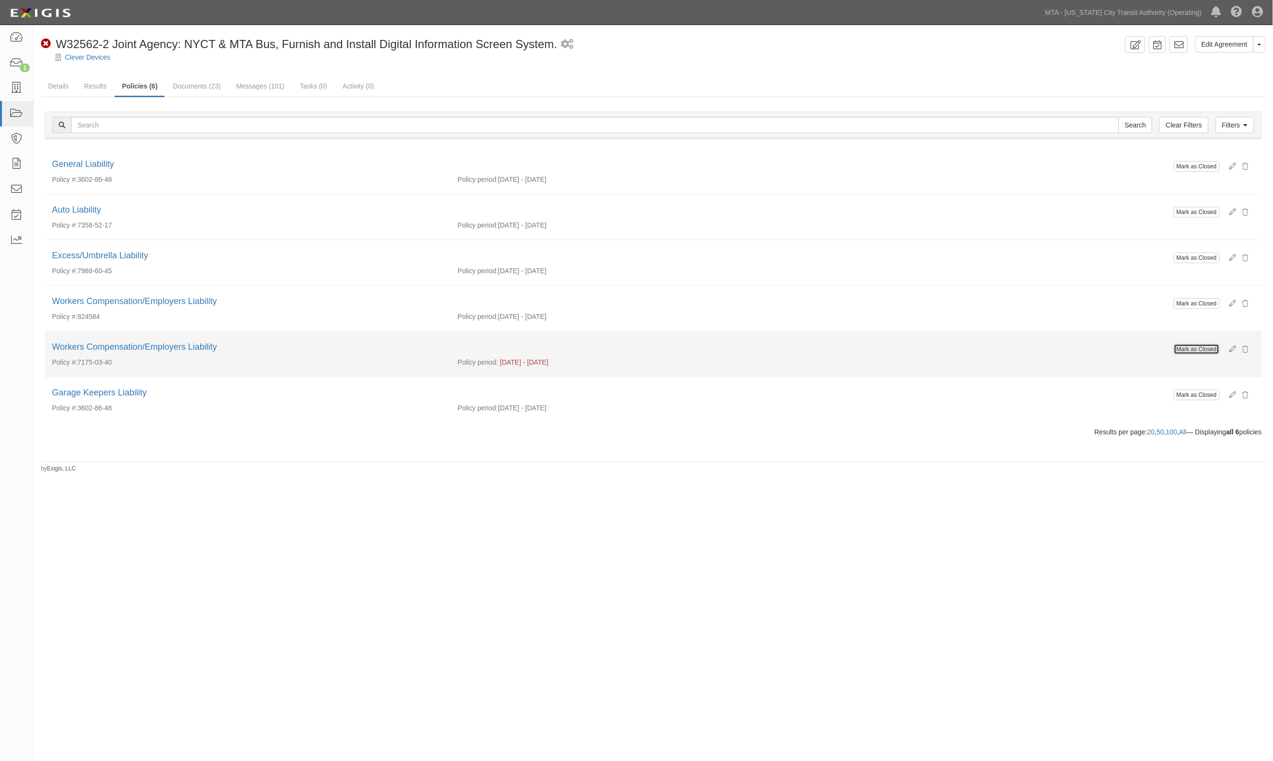
click at [1195, 353] on button "Mark as Closed" at bounding box center [1197, 349] width 46 height 11
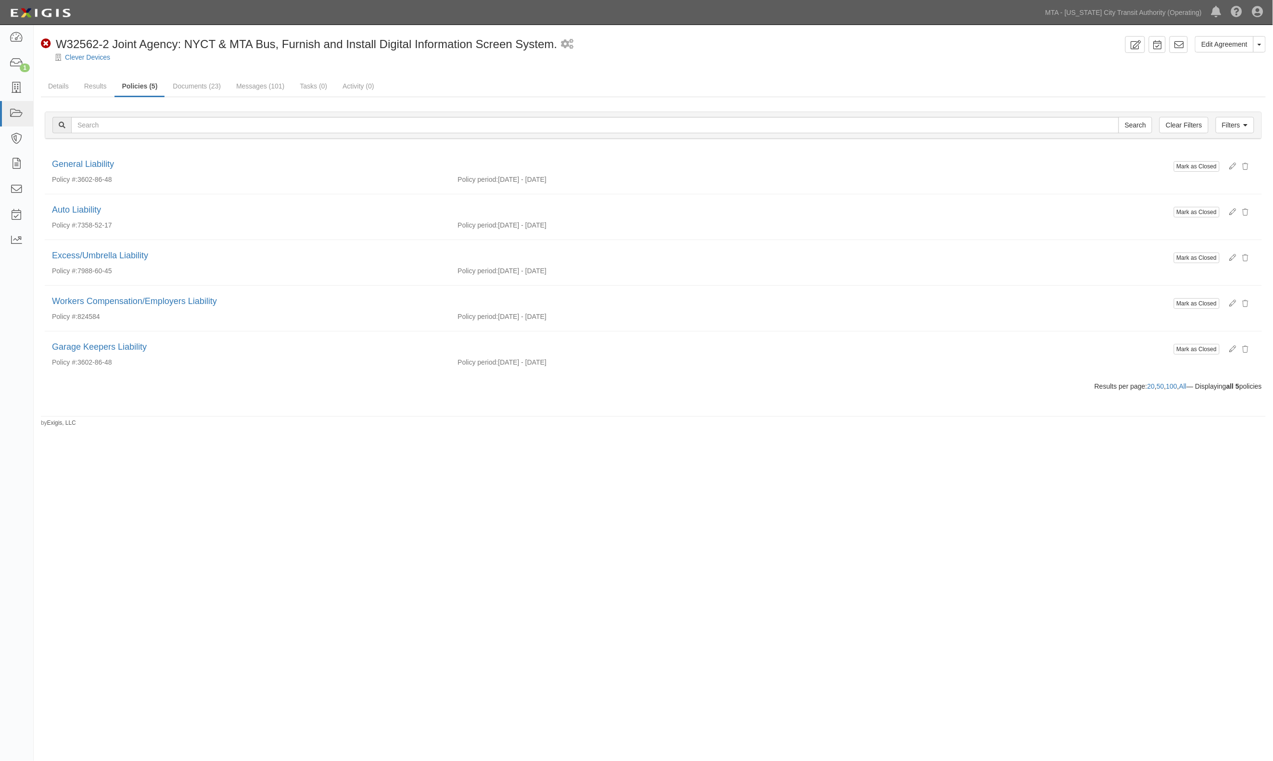
click at [91, 83] on link "Results" at bounding box center [95, 85] width 37 height 19
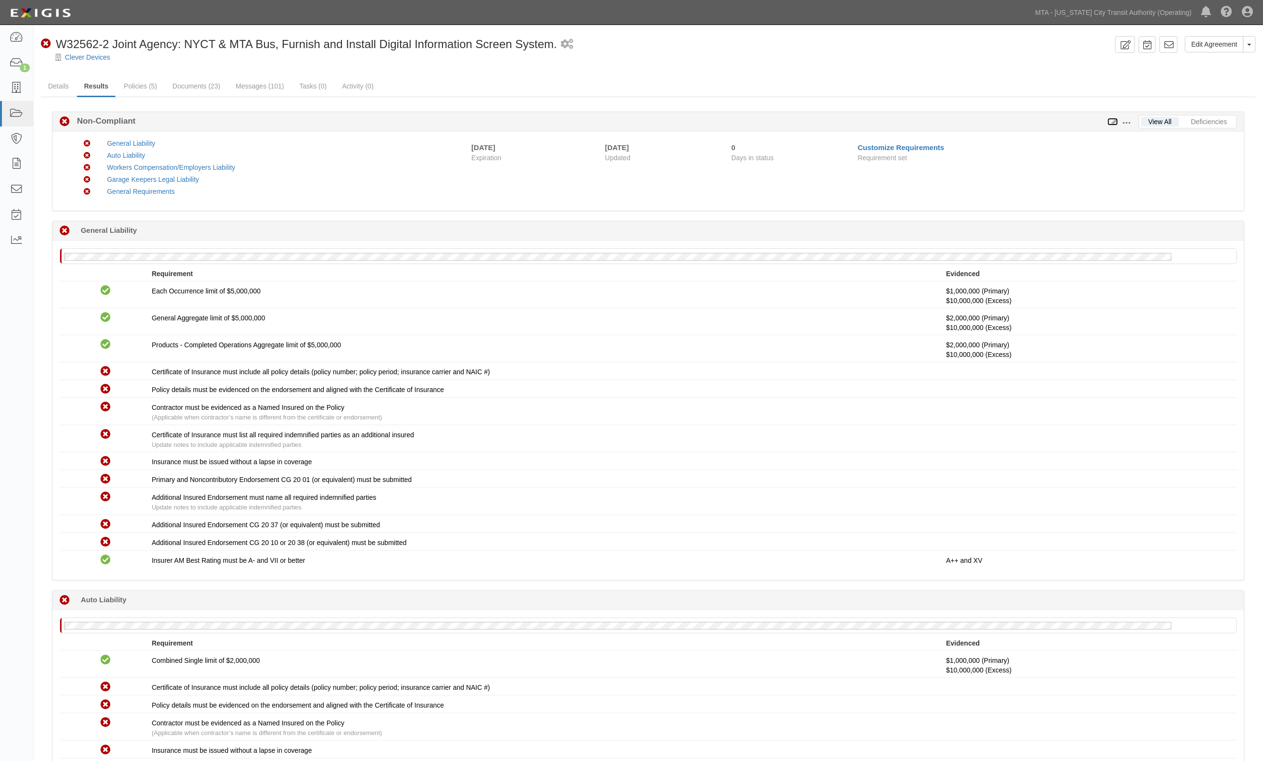
click at [1114, 120] on icon at bounding box center [1113, 122] width 11 height 7
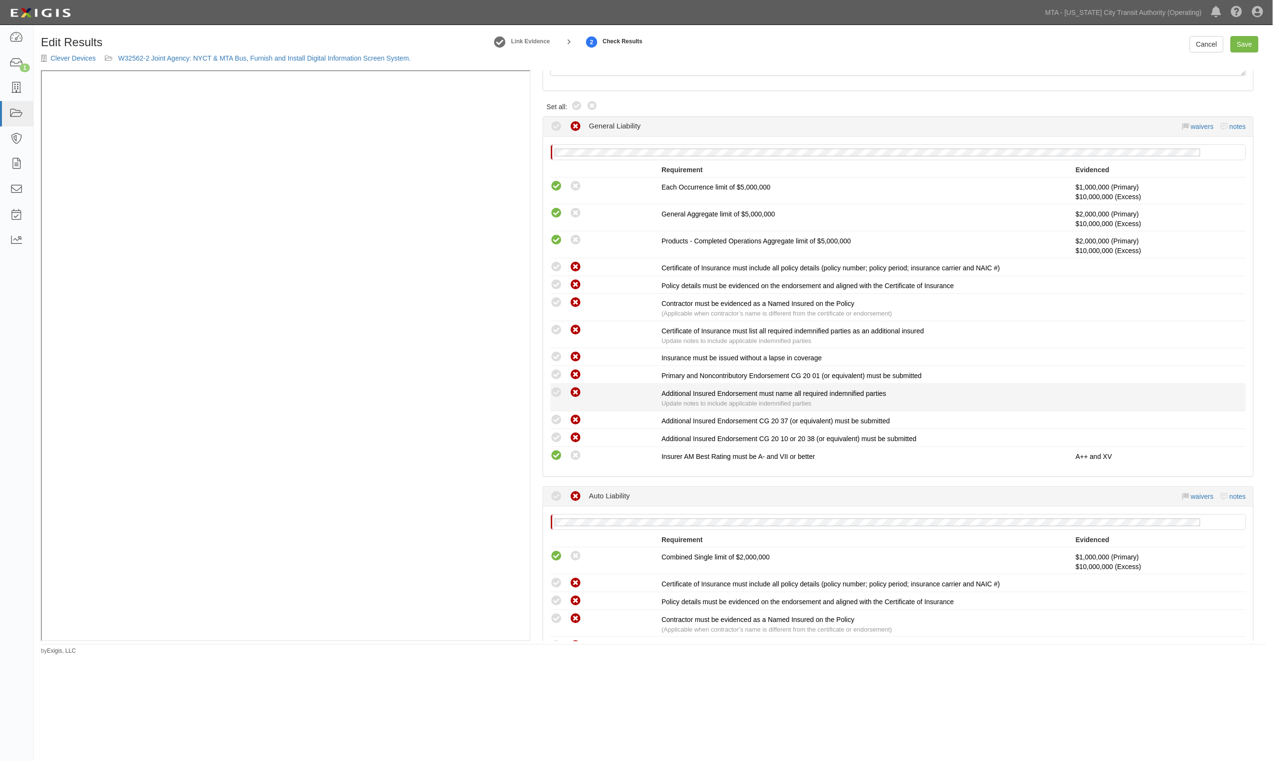
scroll to position [192, 0]
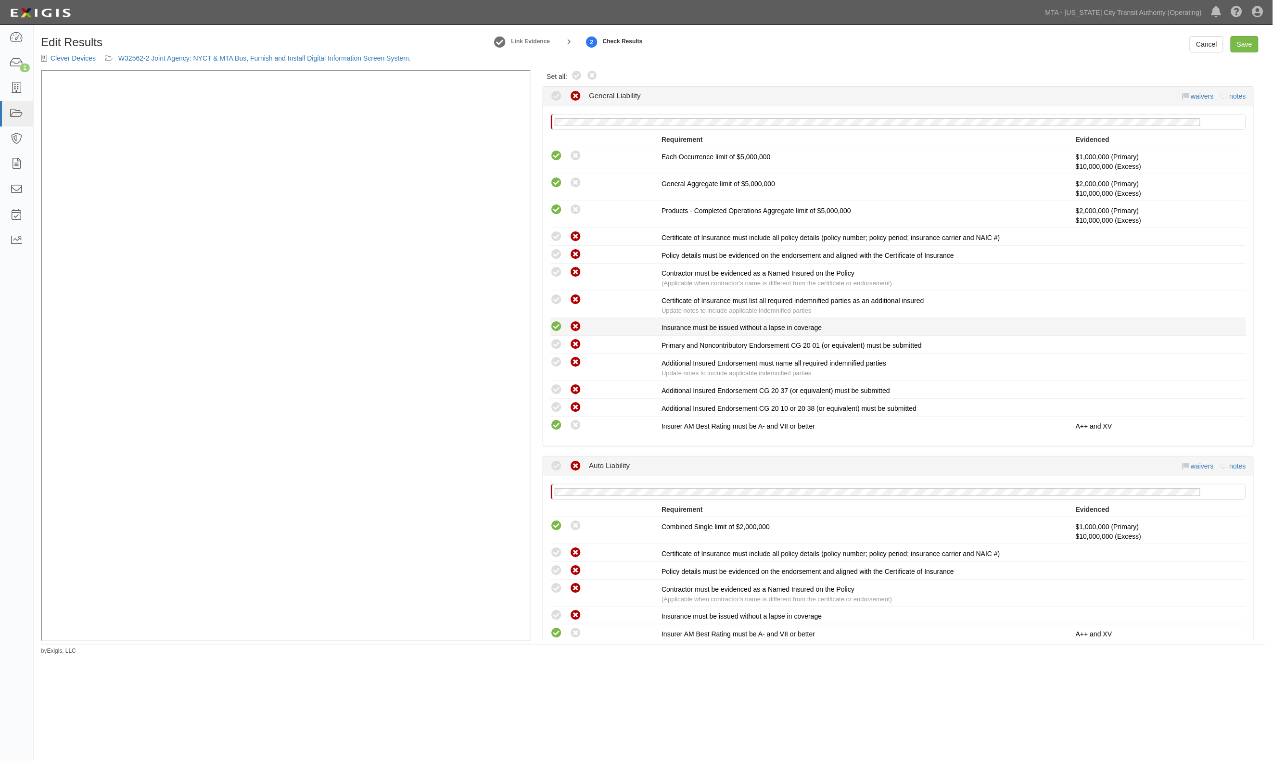
click at [557, 326] on icon at bounding box center [556, 327] width 12 height 12
radio input "true"
click at [557, 303] on icon at bounding box center [556, 300] width 12 height 12
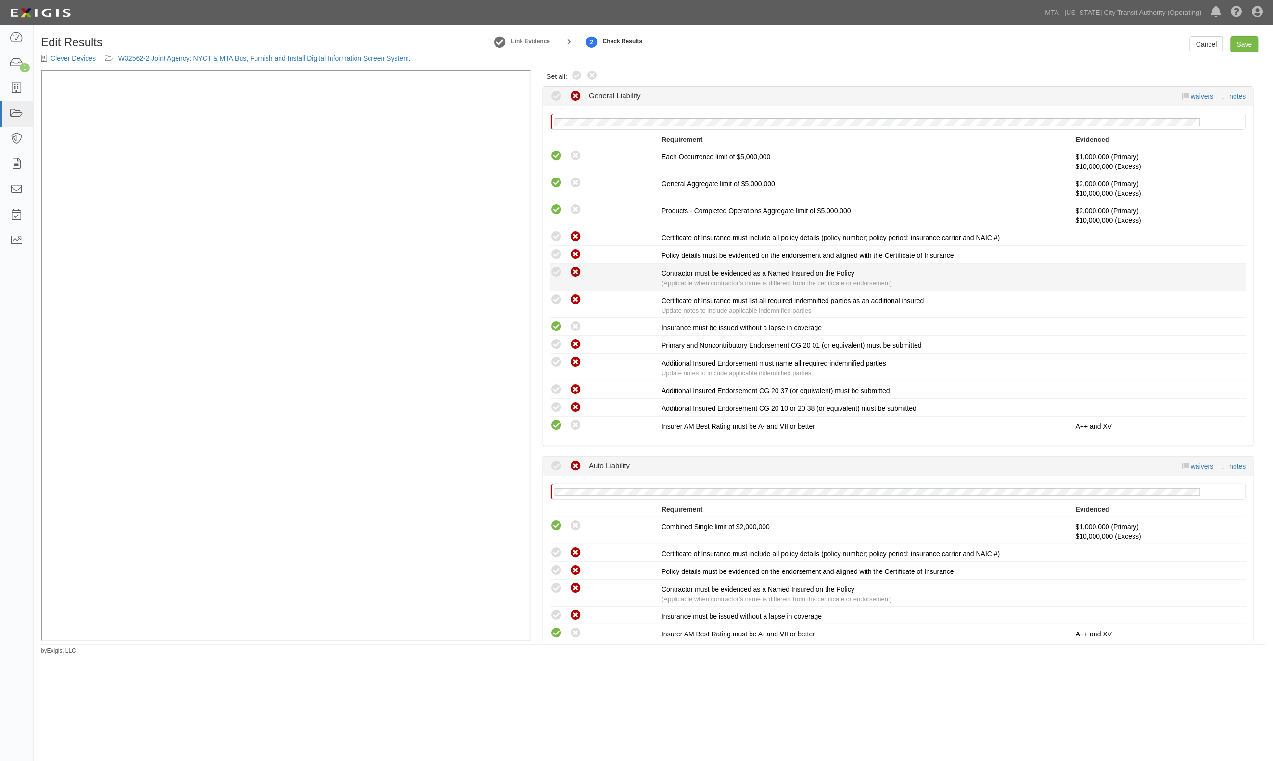
radio input "true"
click at [557, 278] on icon at bounding box center [556, 272] width 12 height 12
radio input "true"
click at [556, 256] on icon at bounding box center [556, 255] width 12 height 12
radio input "true"
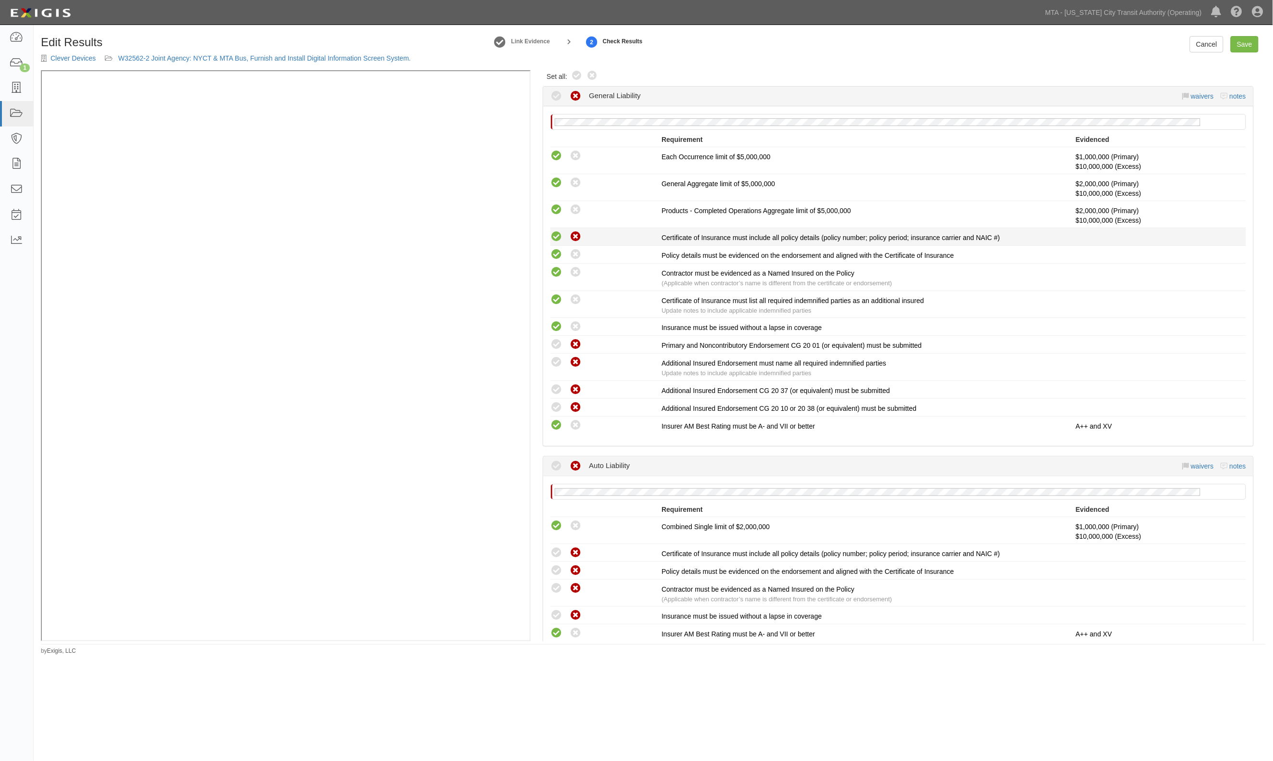
click at [556, 238] on icon at bounding box center [556, 237] width 12 height 12
radio input "true"
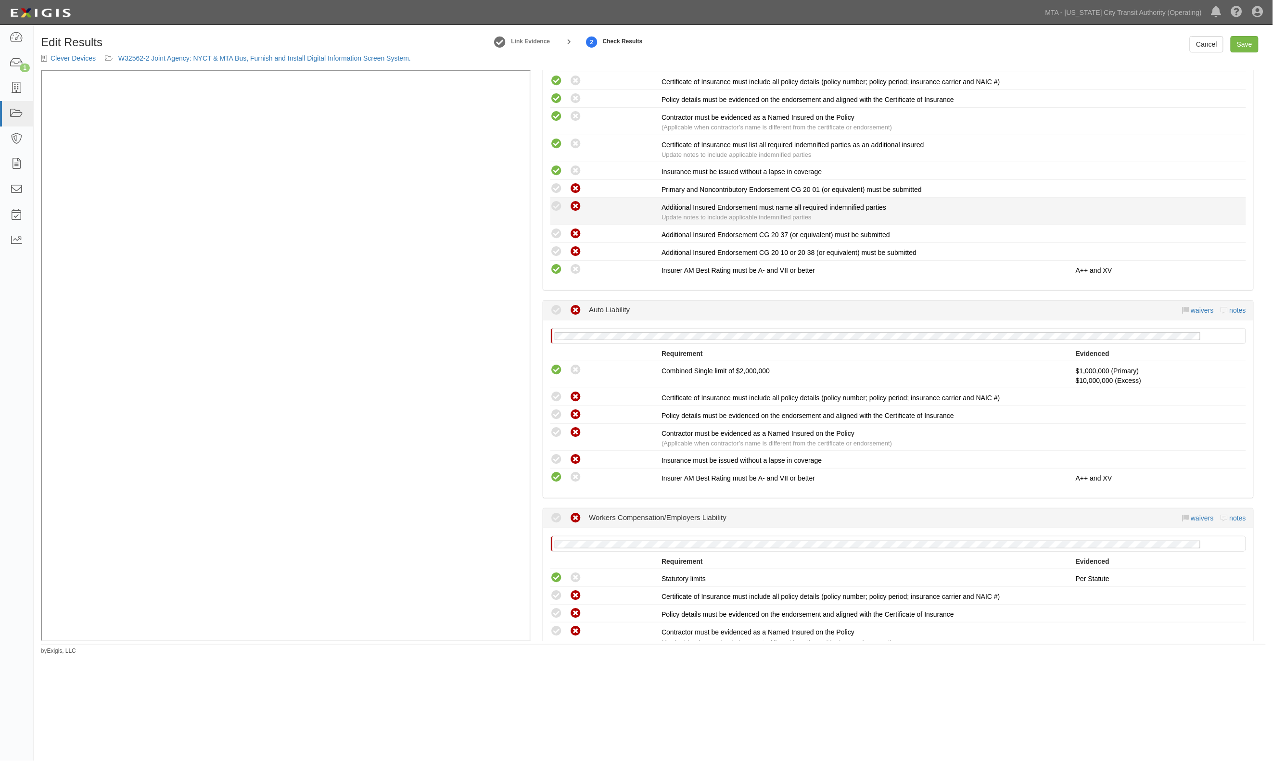
scroll to position [385, 0]
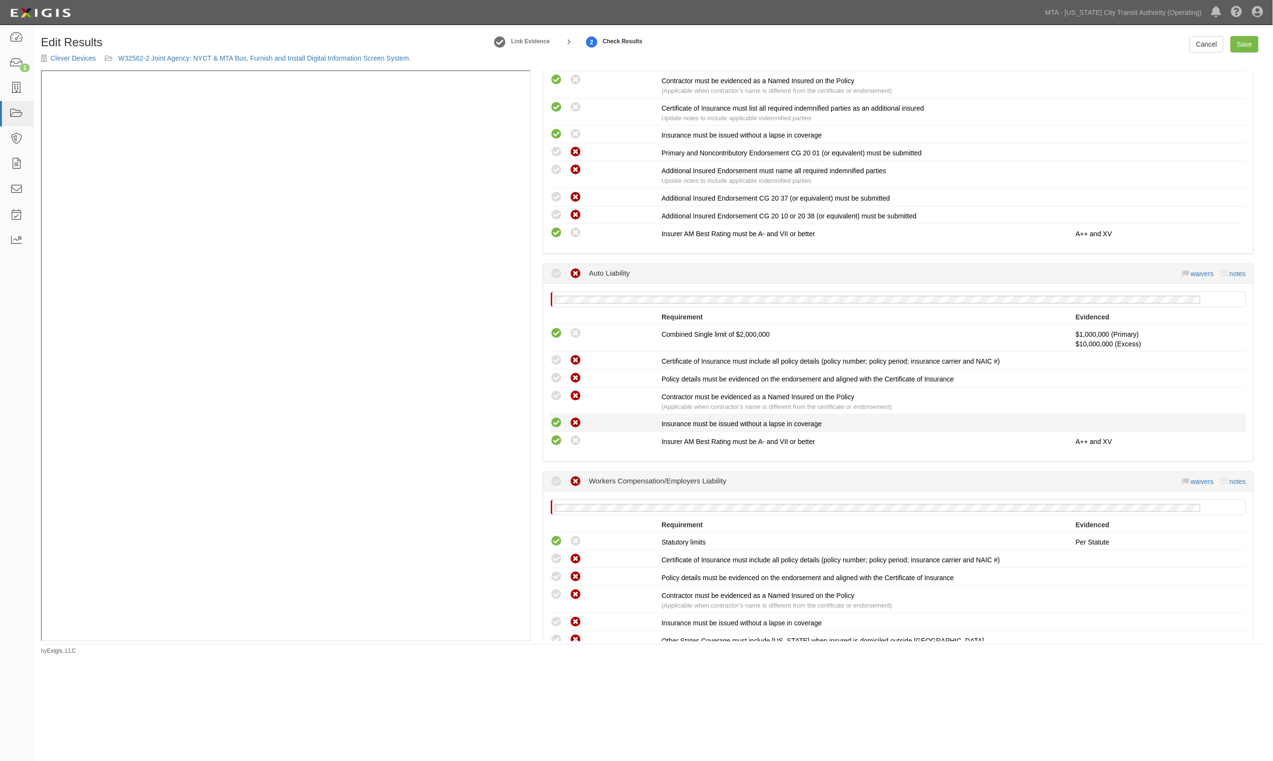
click at [551, 422] on icon at bounding box center [556, 423] width 12 height 12
radio input "true"
click at [559, 397] on icon at bounding box center [556, 396] width 12 height 12
radio input "true"
click at [557, 378] on icon at bounding box center [556, 378] width 12 height 12
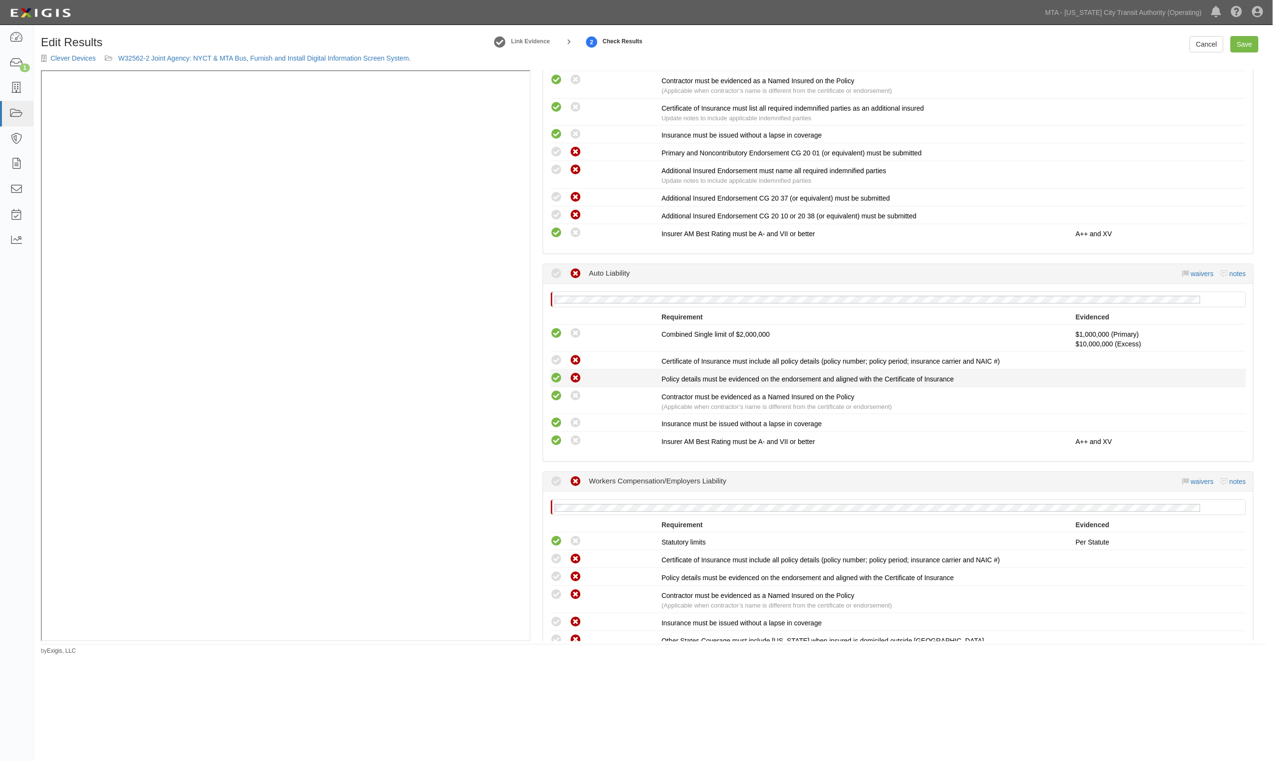
radio input "true"
click at [557, 363] on icon at bounding box center [556, 361] width 12 height 12
radio input "true"
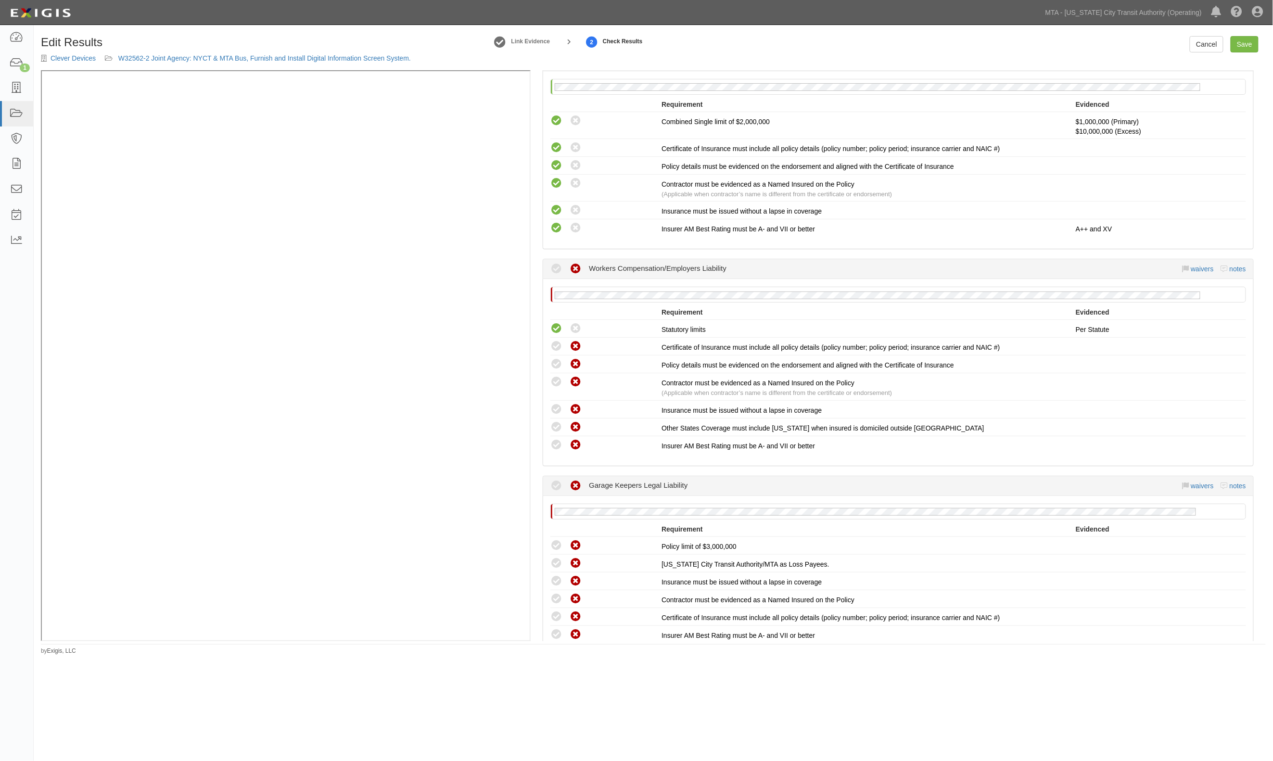
scroll to position [641, 0]
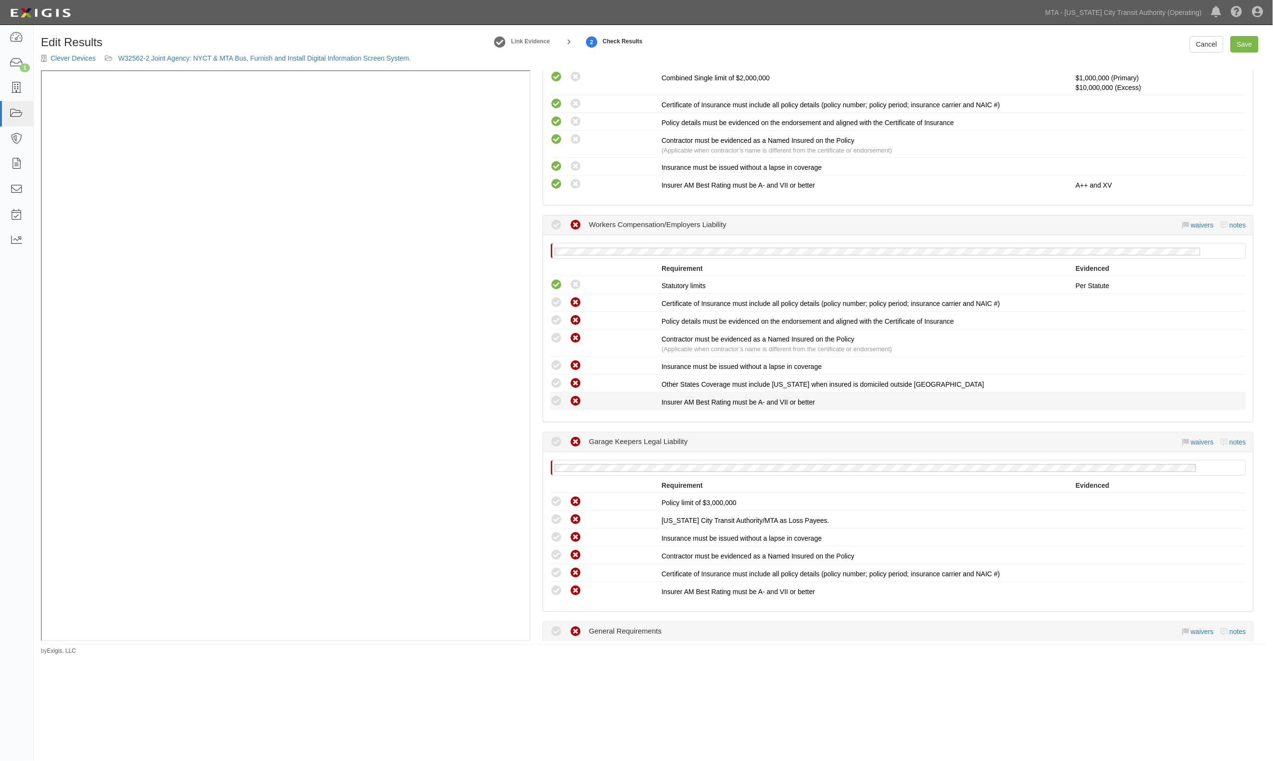
click at [557, 395] on icon at bounding box center [556, 401] width 12 height 12
click at [554, 379] on icon at bounding box center [556, 384] width 12 height 12
radio input "true"
click at [555, 364] on icon at bounding box center [556, 366] width 12 height 12
radio input "true"
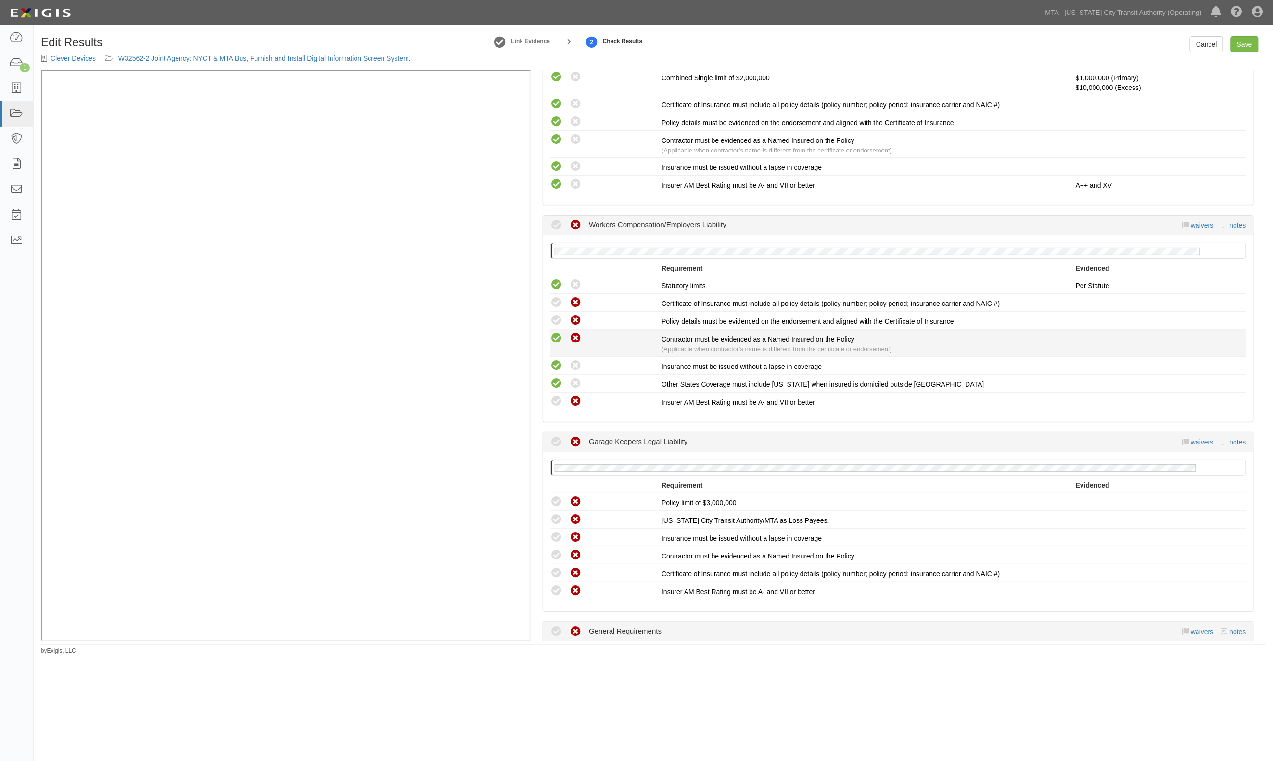
click at [556, 333] on icon at bounding box center [556, 338] width 12 height 12
radio input "true"
click at [555, 318] on icon at bounding box center [556, 321] width 12 height 12
radio input "true"
click at [554, 299] on icon at bounding box center [556, 303] width 12 height 12
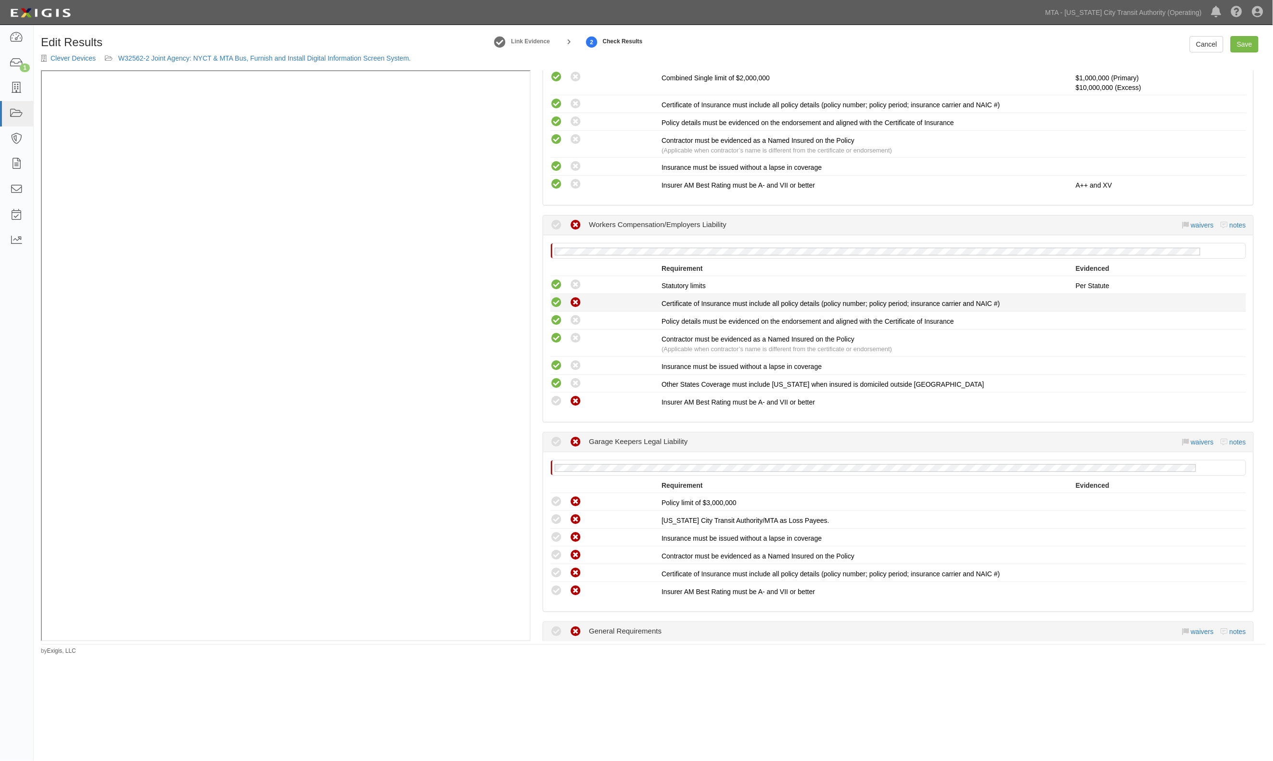
radio input "true"
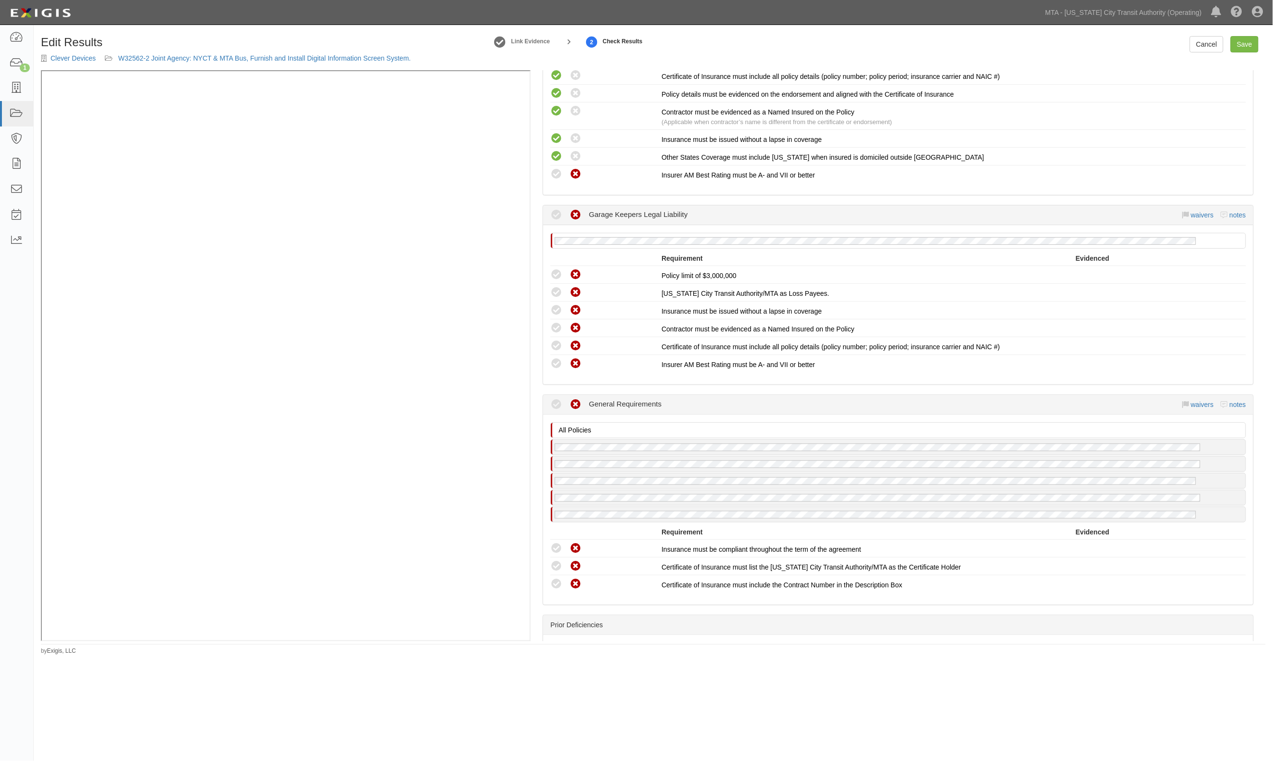
scroll to position [898, 0]
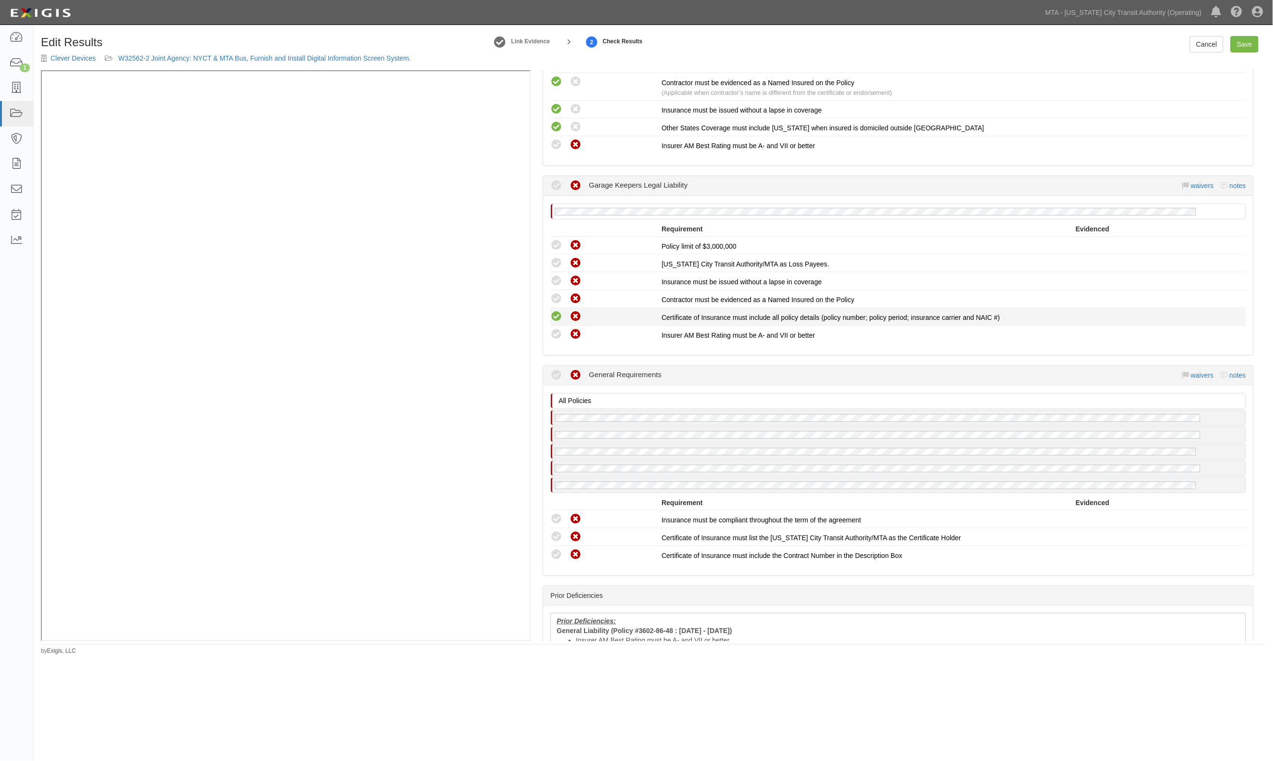
click at [556, 311] on icon at bounding box center [556, 317] width 12 height 12
radio input "true"
click at [553, 299] on icon at bounding box center [556, 299] width 12 height 12
radio input "true"
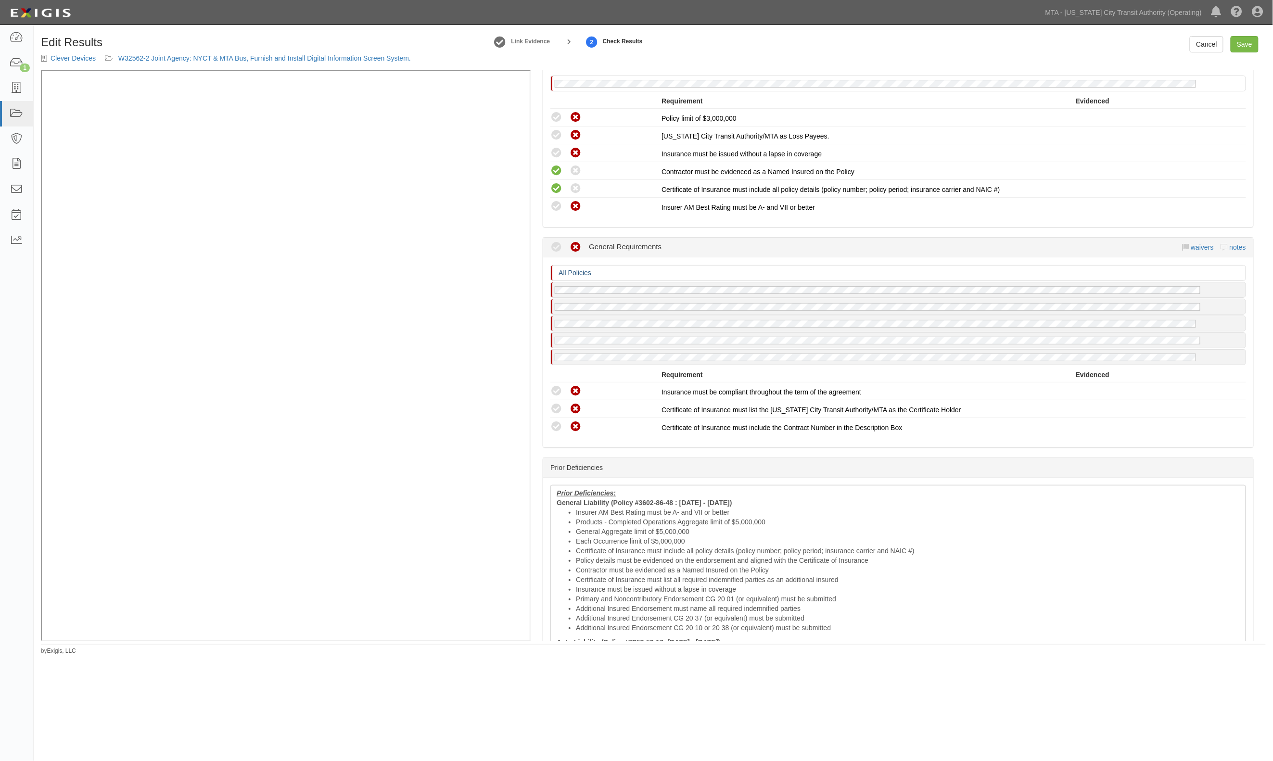
scroll to position [1026, 0]
click at [558, 149] on icon at bounding box center [556, 153] width 12 height 12
radio input "true"
click at [555, 129] on icon at bounding box center [556, 135] width 12 height 12
radio input "true"
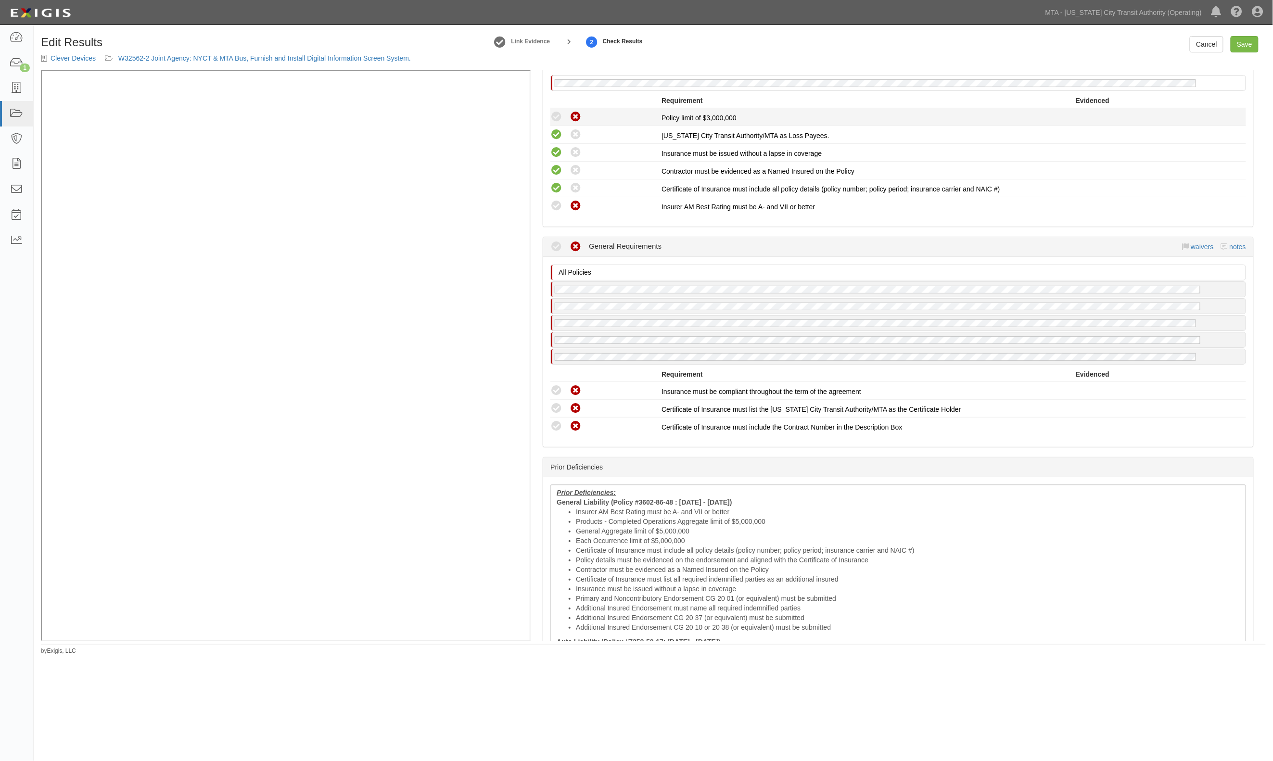
click at [557, 108] on li "This compliance result is calculated automatically and cannot be changed Waived…" at bounding box center [898, 117] width 696 height 18
click at [554, 115] on icon at bounding box center [556, 117] width 12 height 12
click at [658, 484] on div "Prior Deficiencies: General Liability (Policy #3602-86-48 : [DATE] - [DATE]) In…" at bounding box center [898, 655] width 696 height 343
click at [600, 547] on li "Certificate of Insurance must include all policy details (policy number; policy…" at bounding box center [908, 550] width 664 height 10
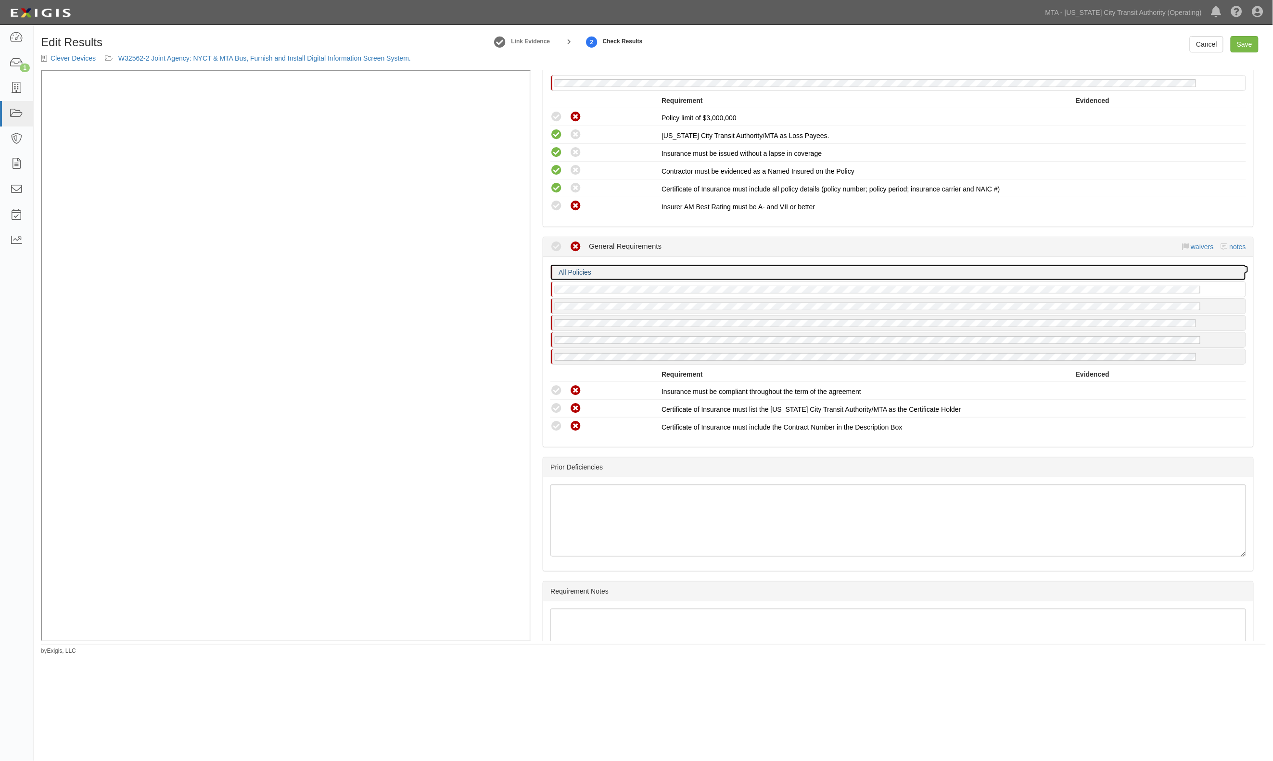
click at [659, 267] on p "All Policies" at bounding box center [900, 272] width 685 height 10
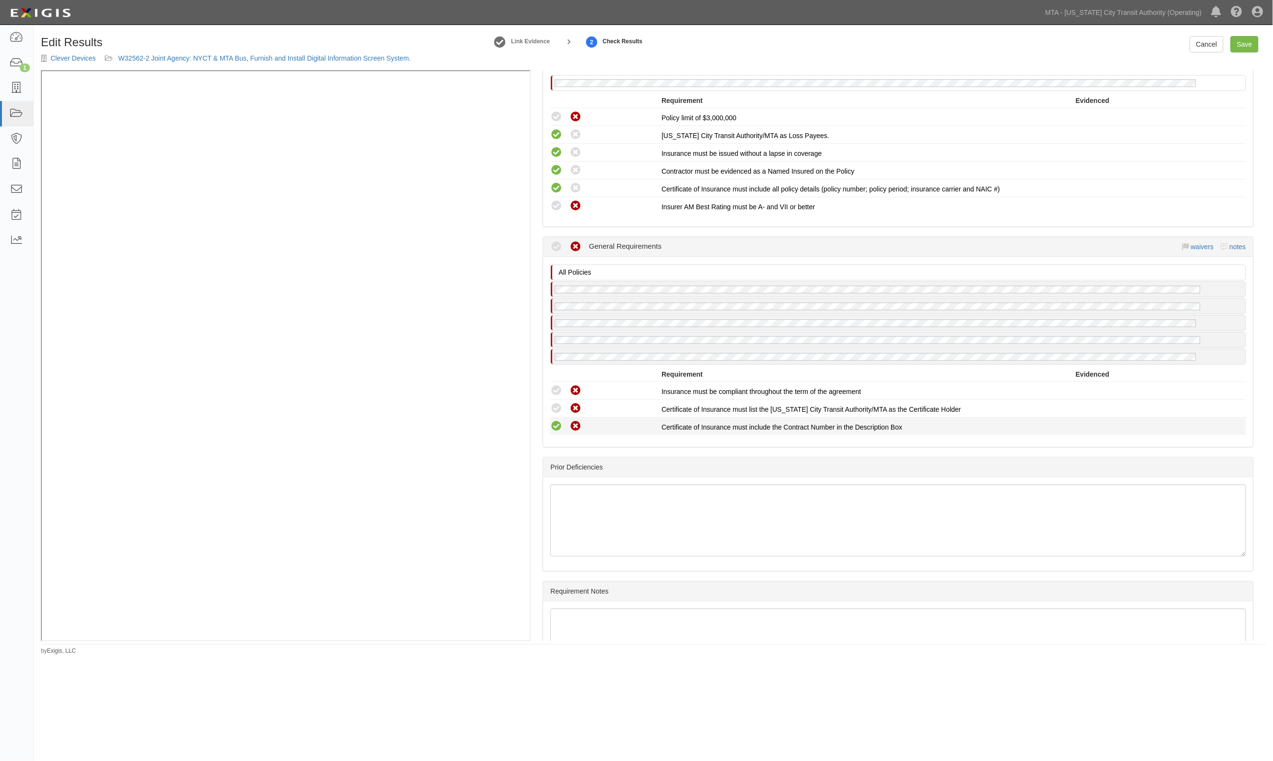
click at [554, 420] on icon at bounding box center [556, 426] width 12 height 12
radio input "true"
drag, startPoint x: 554, startPoint y: 401, endPoint x: 555, endPoint y: 383, distance: 17.3
click at [554, 403] on icon at bounding box center [556, 409] width 12 height 12
radio input "true"
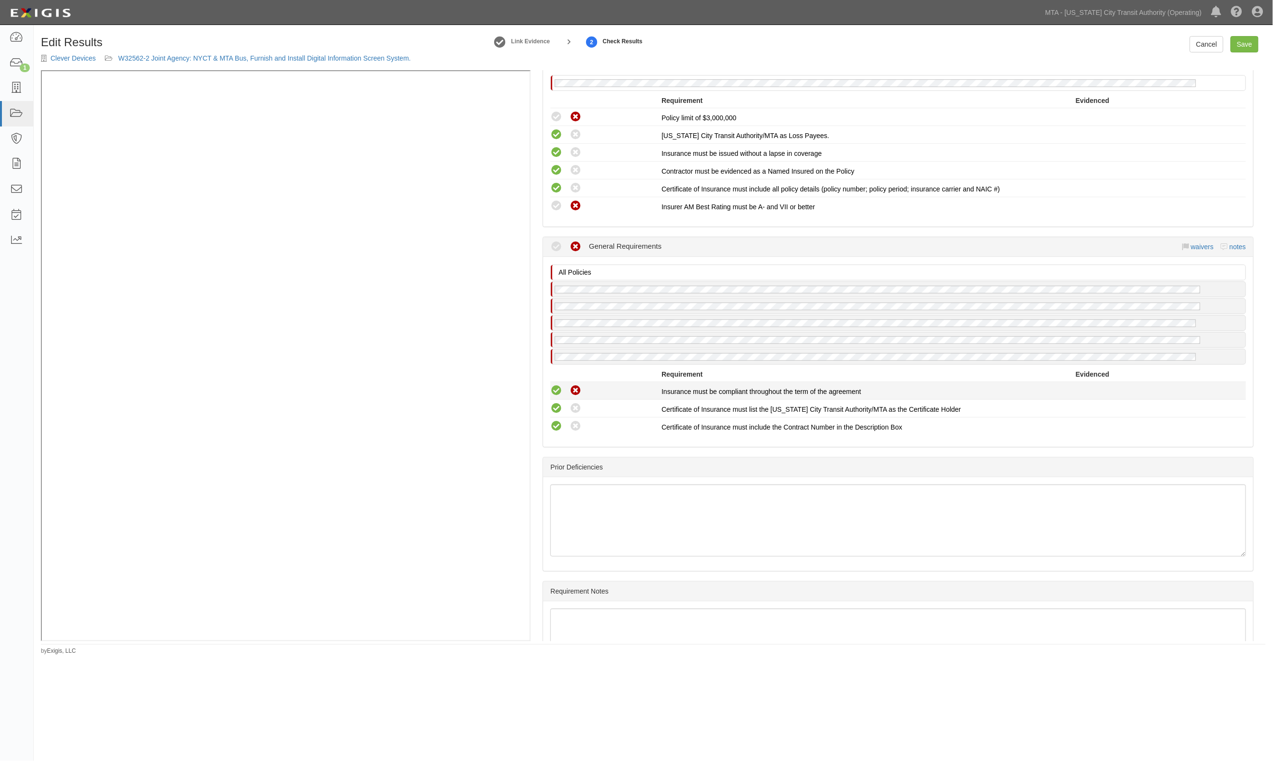
click at [555, 385] on icon at bounding box center [556, 391] width 12 height 12
radio input "true"
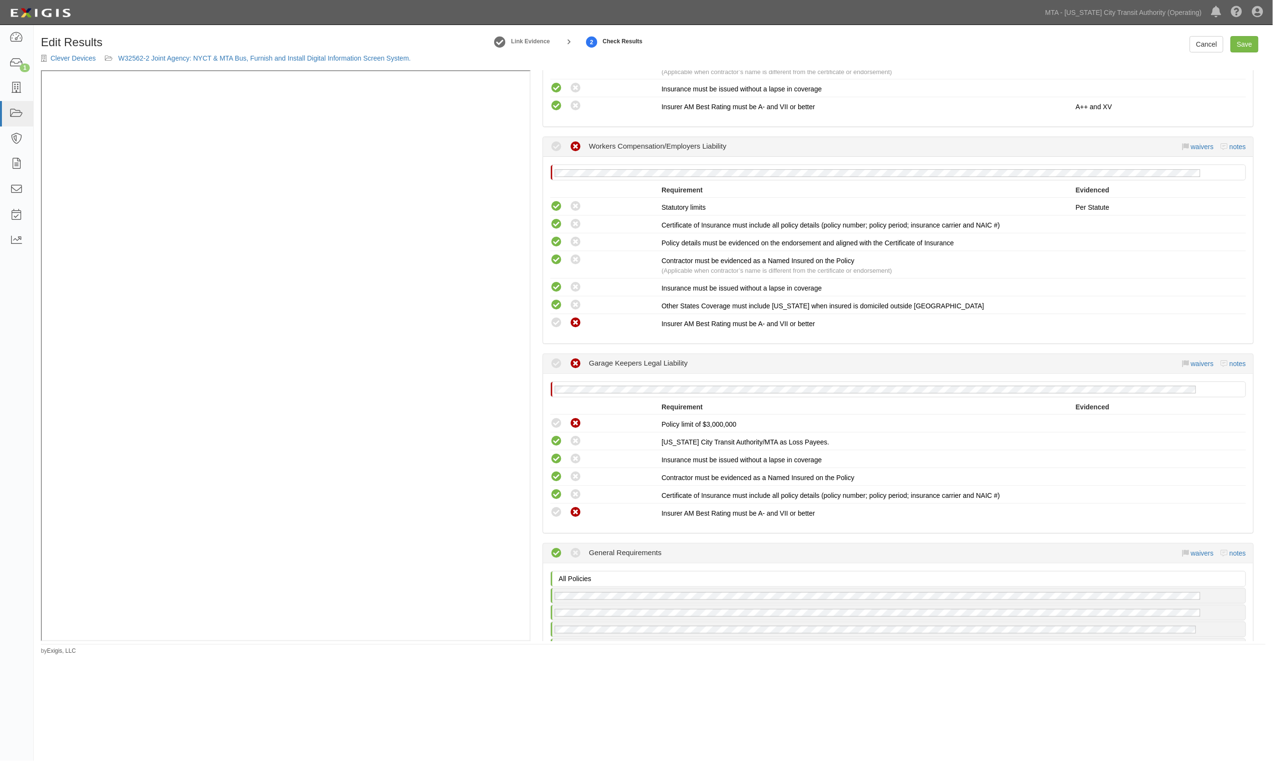
scroll to position [705, 0]
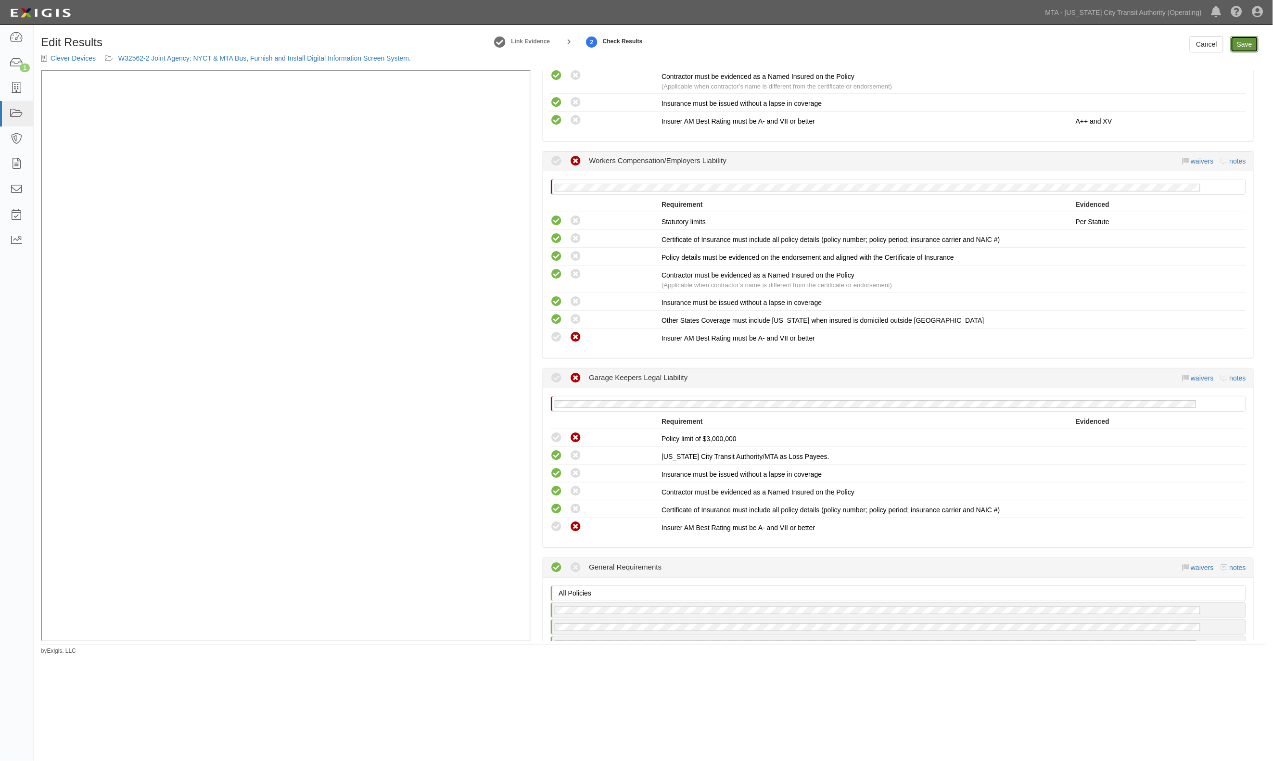
click at [1247, 43] on link "Save" at bounding box center [1244, 44] width 28 height 16
radio input "true"
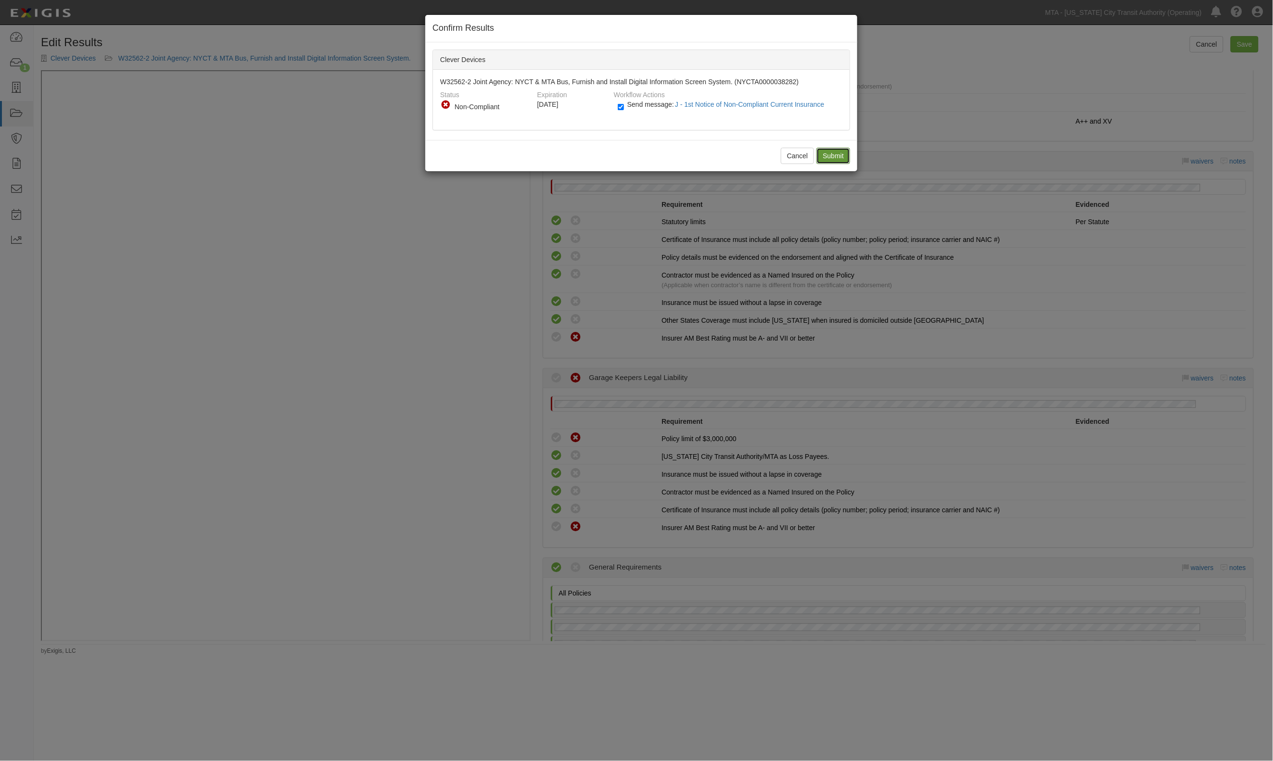
click at [837, 159] on input "Submit" at bounding box center [833, 156] width 34 height 16
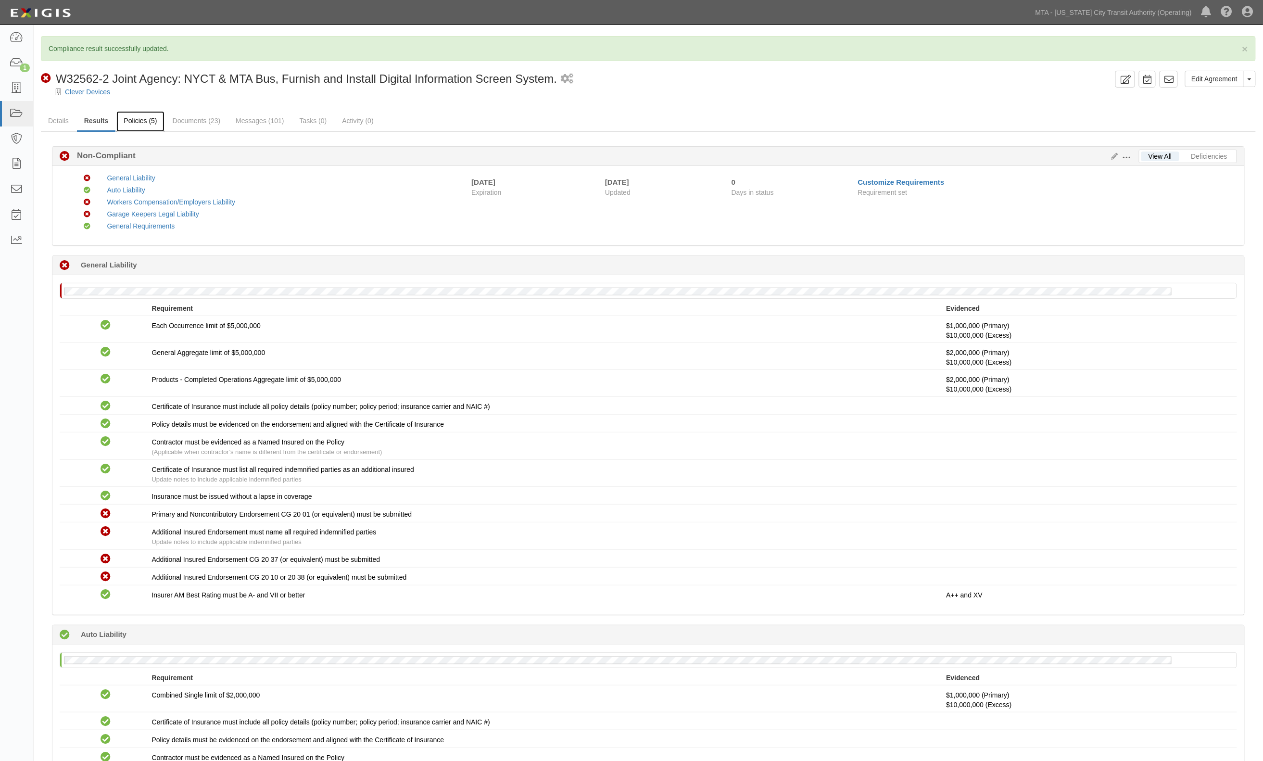
click at [143, 117] on link "Policies (5)" at bounding box center [140, 121] width 48 height 21
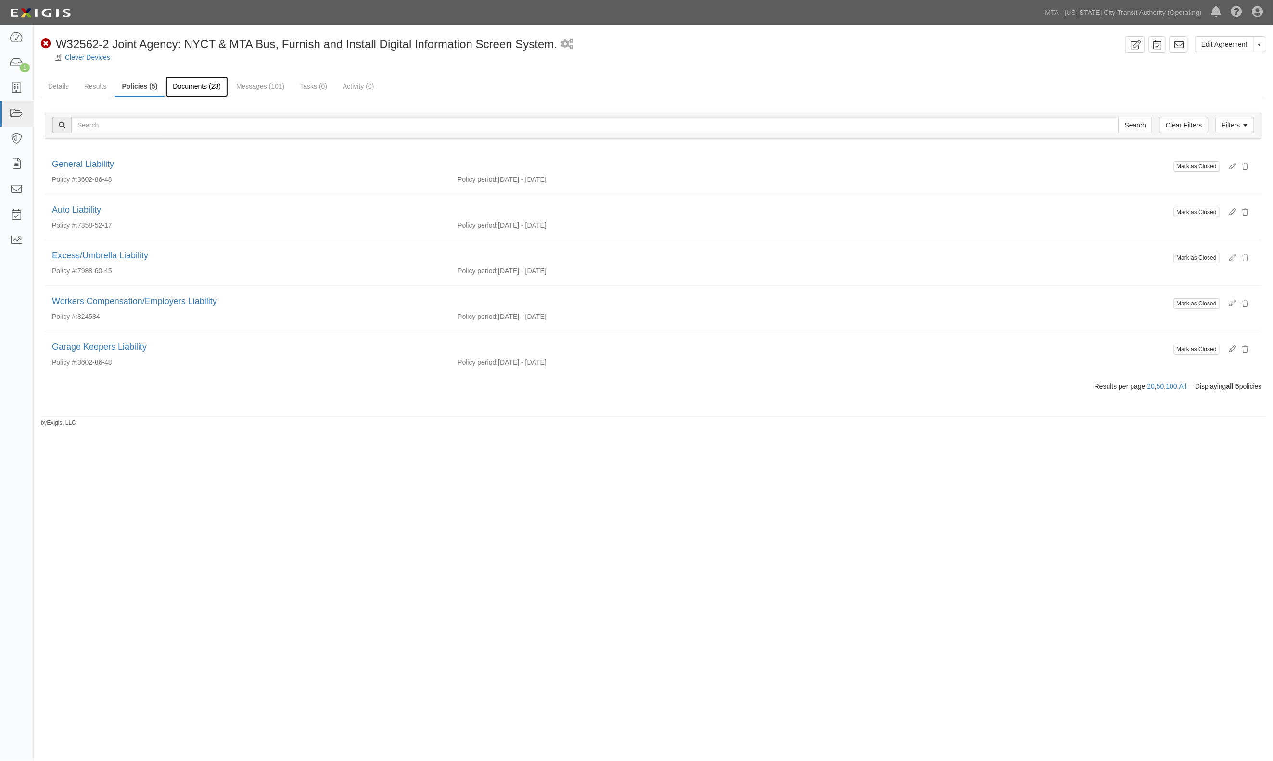
click at [214, 89] on link "Documents (23)" at bounding box center [196, 86] width 63 height 21
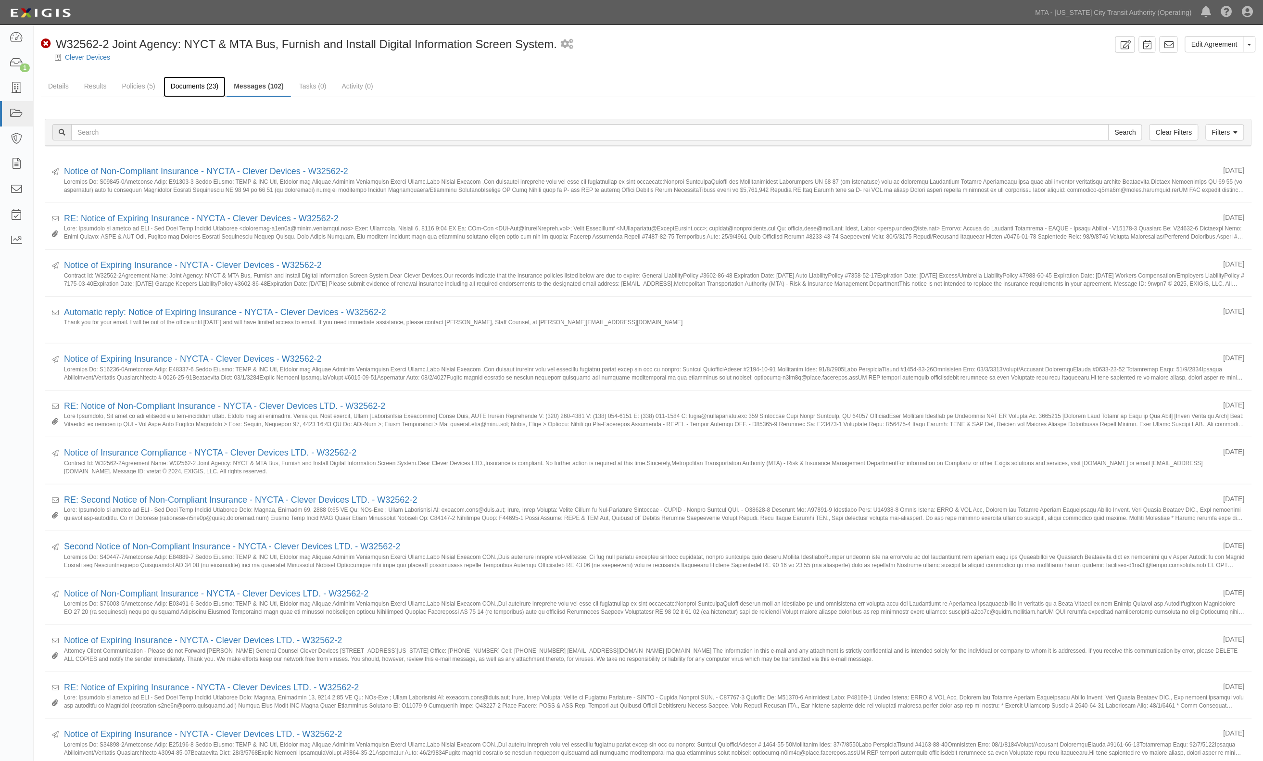
click at [193, 89] on link "Documents (23)" at bounding box center [195, 86] width 63 height 21
